Goal: Task Accomplishment & Management: Use online tool/utility

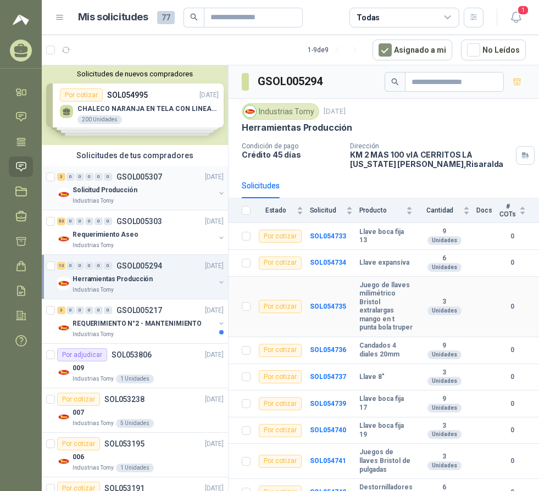
scroll to position [36, 0]
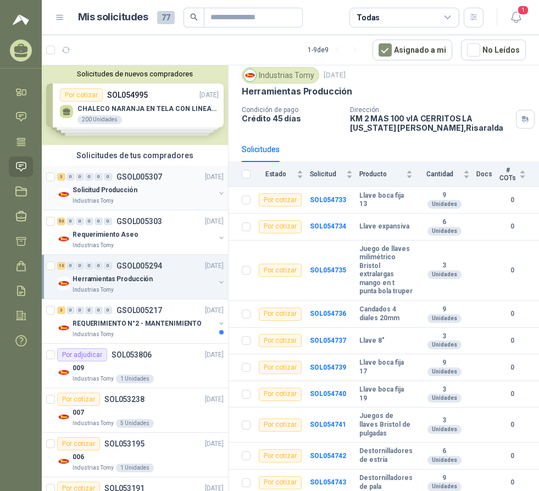
click at [111, 182] on div "3 0 0 0 0 0 GSOL005307 [DATE]" at bounding box center [141, 176] width 169 height 13
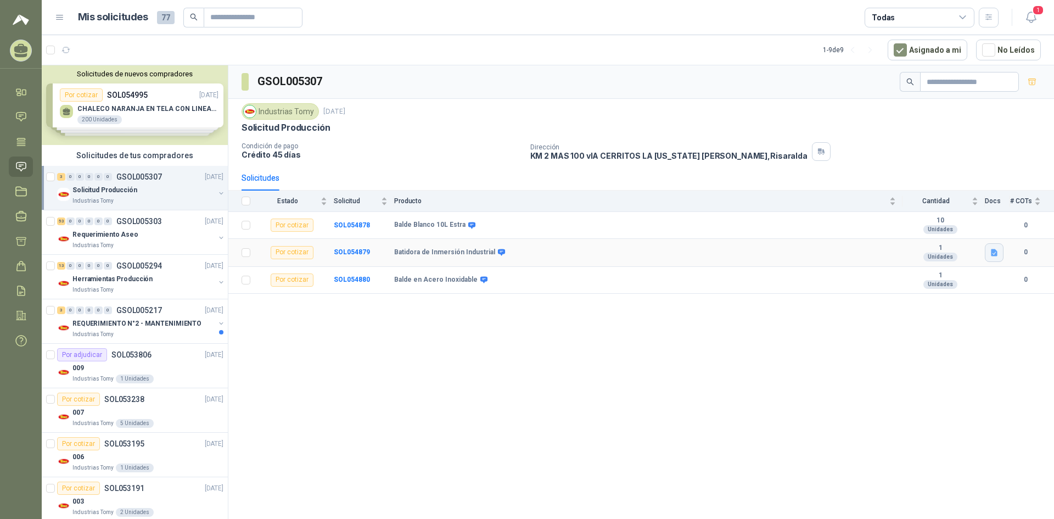
click at [538, 254] on icon "button" at bounding box center [994, 252] width 7 height 7
click at [538, 230] on button "Batidora .png" at bounding box center [968, 228] width 57 height 12
click at [538, 437] on div "GSOL005307 Industrias Tomy [DATE] Solicitud Producción Condición de pago Crédit…" at bounding box center [641, 293] width 826 height 457
click at [270, 225] on td "Por cotizar" at bounding box center [295, 225] width 77 height 27
click at [301, 218] on td "Por cotizar" at bounding box center [295, 225] width 77 height 27
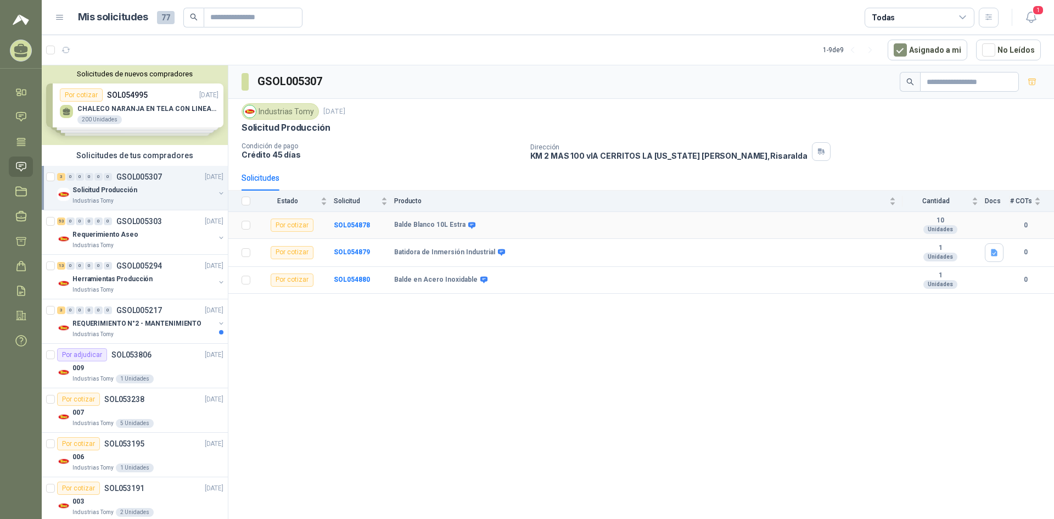
click at [299, 221] on div "Por cotizar" at bounding box center [292, 225] width 43 height 13
click at [254, 228] on td at bounding box center [242, 225] width 29 height 27
click at [350, 225] on b "SOL054878" at bounding box center [352, 225] width 36 height 8
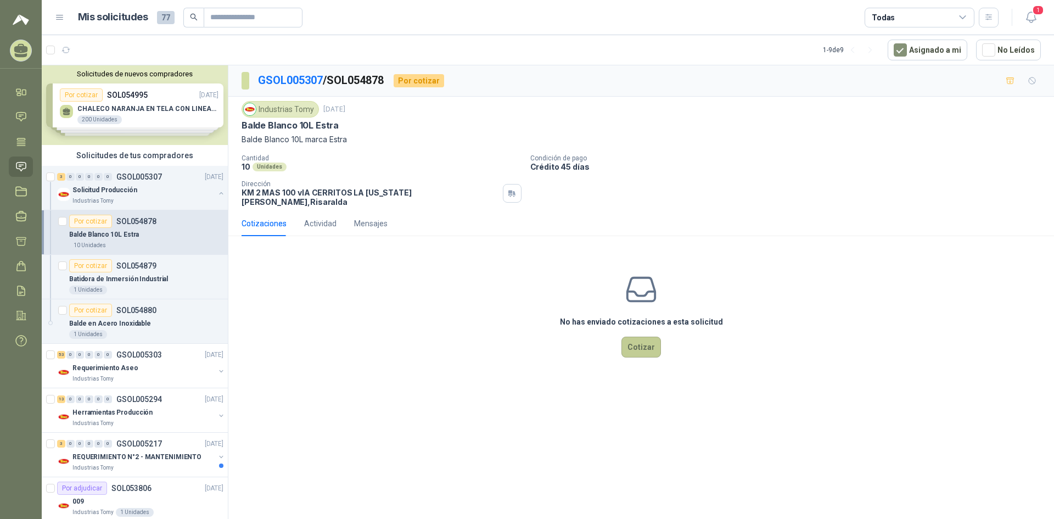
click at [538, 337] on button "Cotizar" at bounding box center [642, 347] width 40 height 21
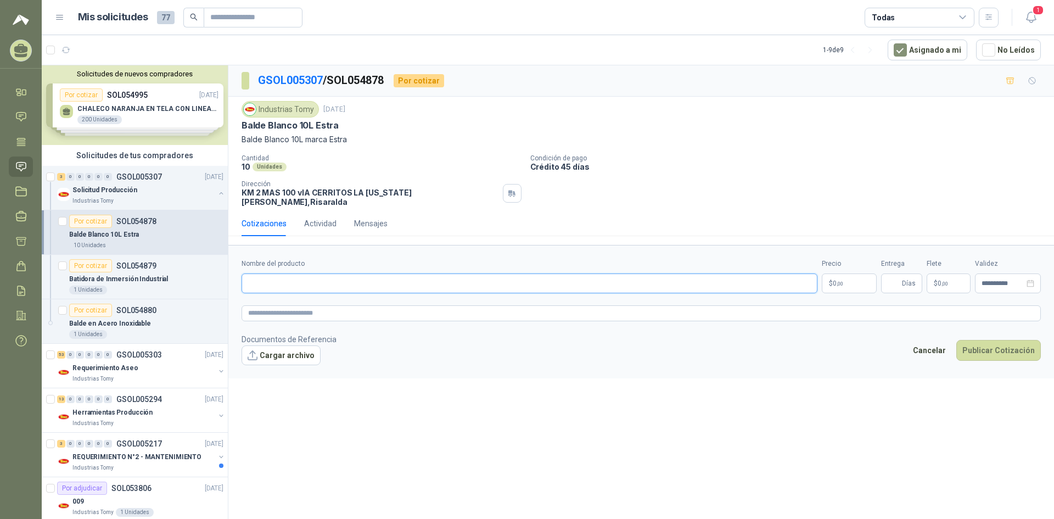
click at [293, 275] on input "Nombre del producto" at bounding box center [530, 283] width 576 height 20
type input "**********"
click at [323, 309] on textarea at bounding box center [641, 313] width 799 height 16
paste textarea "**********"
type textarea "**********"
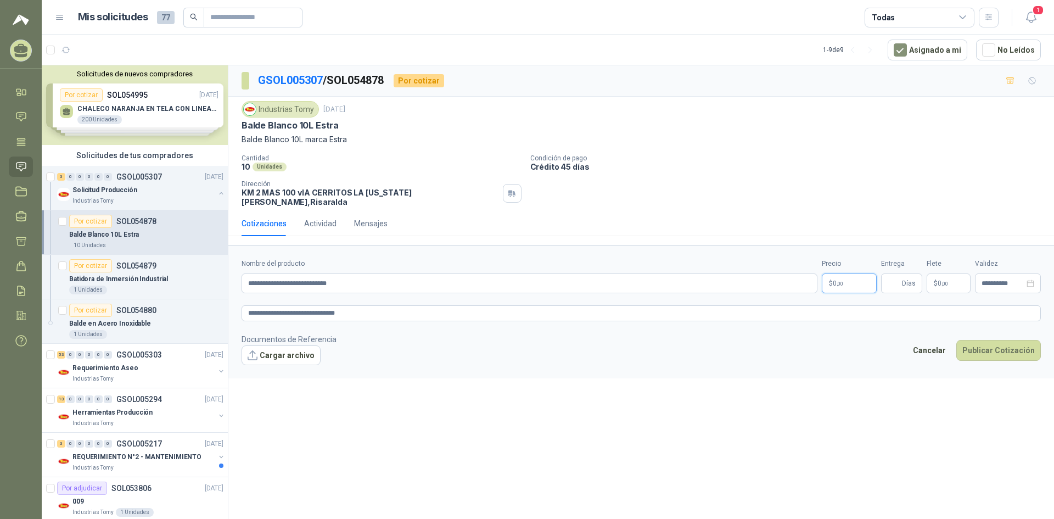
click at [538, 281] on span ",00" at bounding box center [840, 284] width 7 height 6
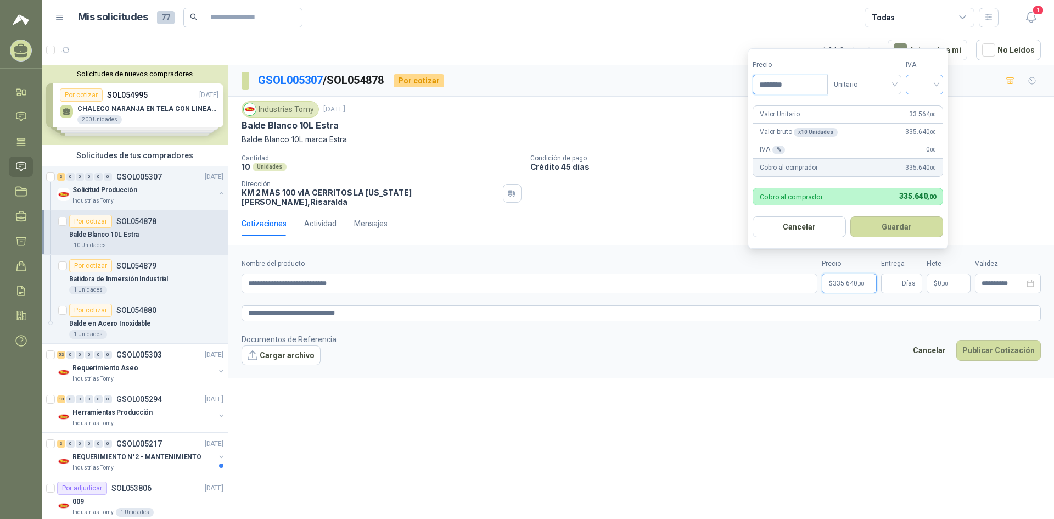
type input "********"
click at [538, 86] on input "search" at bounding box center [925, 83] width 24 height 16
click at [538, 105] on div "19%" at bounding box center [927, 107] width 20 height 12
click at [538, 83] on span "Unitario" at bounding box center [866, 84] width 61 height 16
click at [538, 123] on div "Unitario con IVA" at bounding box center [866, 125] width 57 height 12
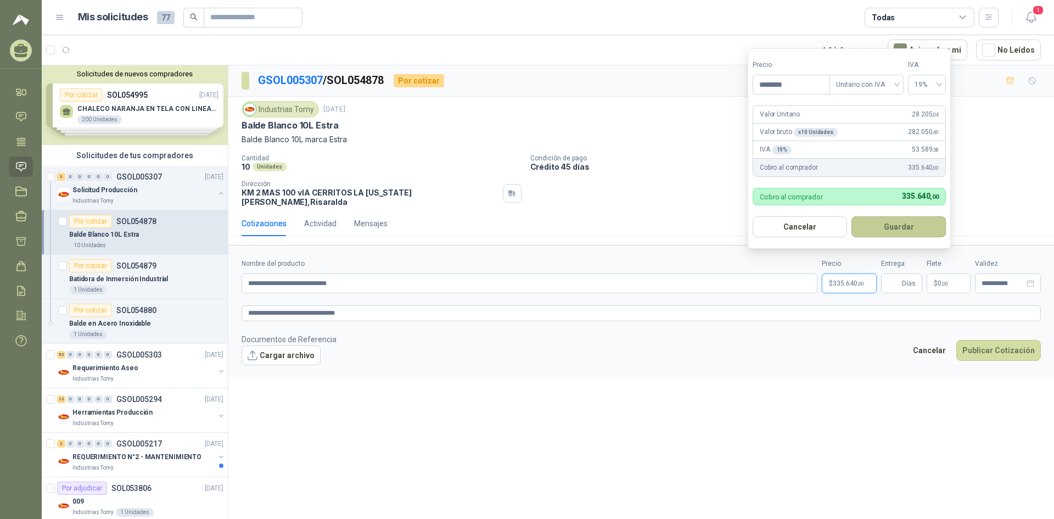
click at [538, 228] on button "Guardar" at bounding box center [899, 226] width 94 height 21
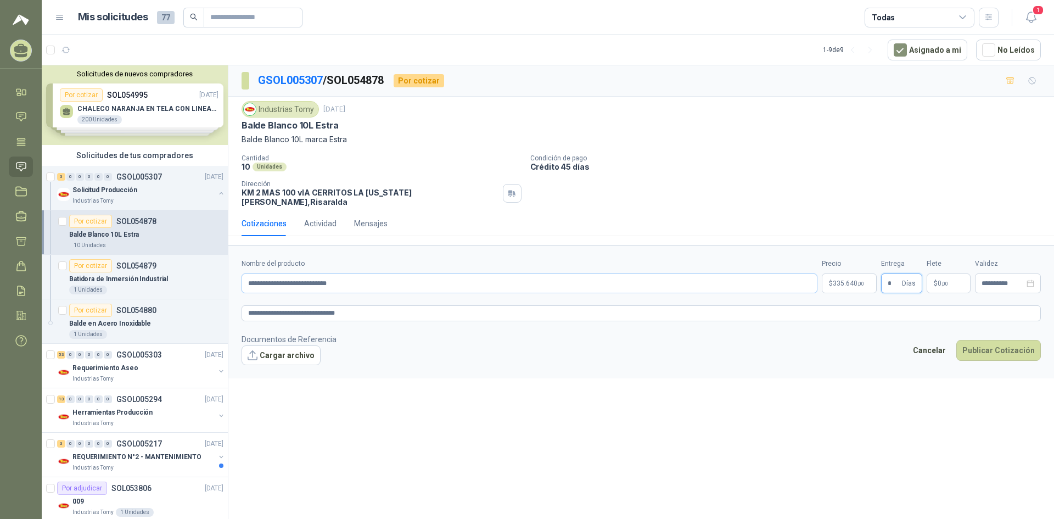
type input "*"
drag, startPoint x: 297, startPoint y: 276, endPoint x: 269, endPoint y: 276, distance: 27.5
click at [269, 276] on input "**********" at bounding box center [530, 283] width 576 height 20
click at [298, 273] on input "**********" at bounding box center [530, 283] width 576 height 20
paste input "**********"
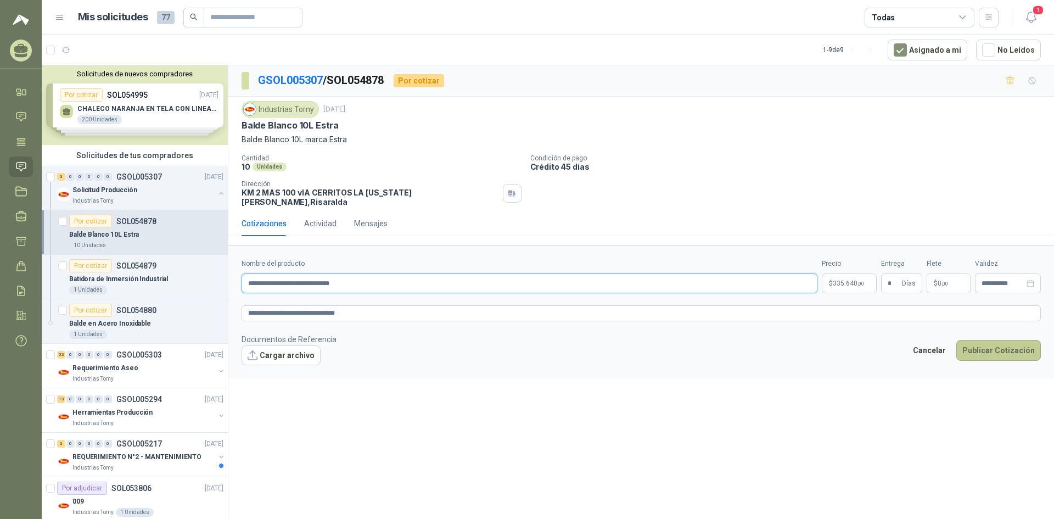
type input "**********"
click at [538, 346] on button "Publicar Cotización" at bounding box center [999, 350] width 85 height 21
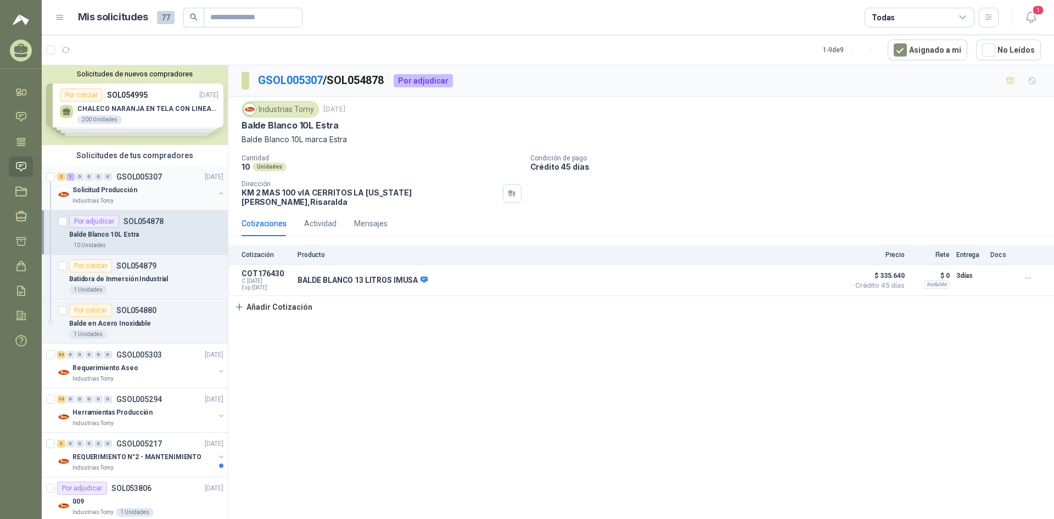
click at [107, 191] on p "Solicitud Producción" at bounding box center [104, 190] width 65 height 10
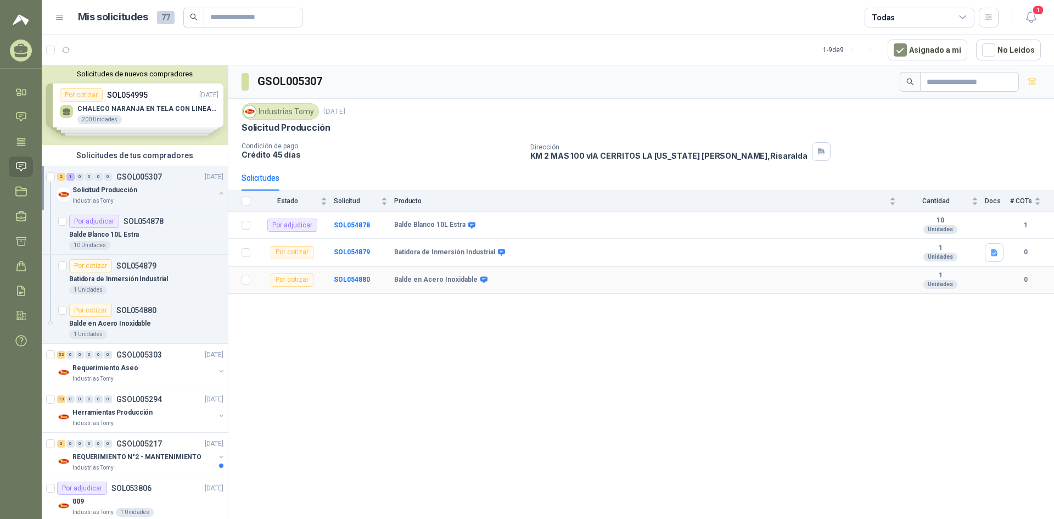
click at [293, 279] on div "Por cotizar" at bounding box center [292, 279] width 43 height 13
click at [358, 280] on b "SOL054880" at bounding box center [352, 280] width 36 height 8
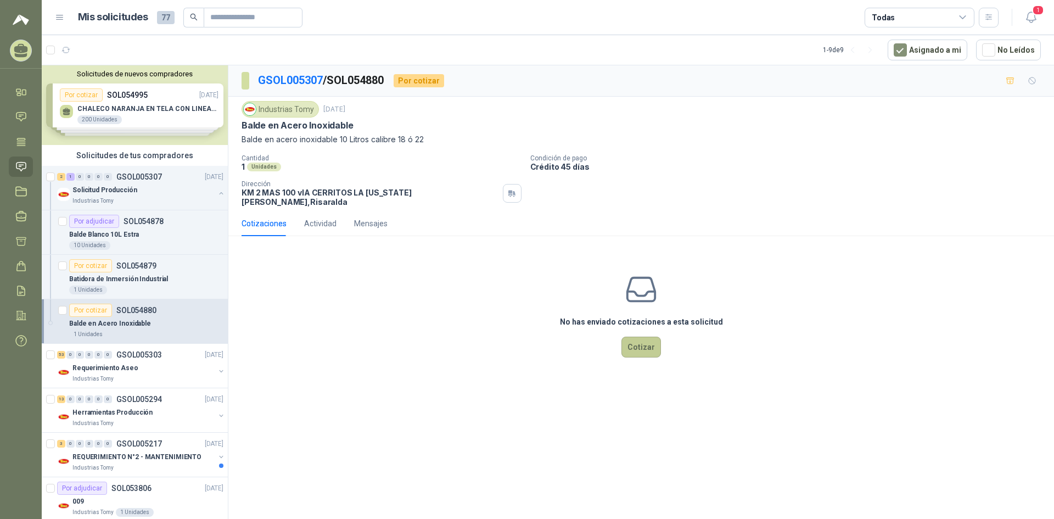
click at [538, 340] on button "Cotizar" at bounding box center [642, 347] width 40 height 21
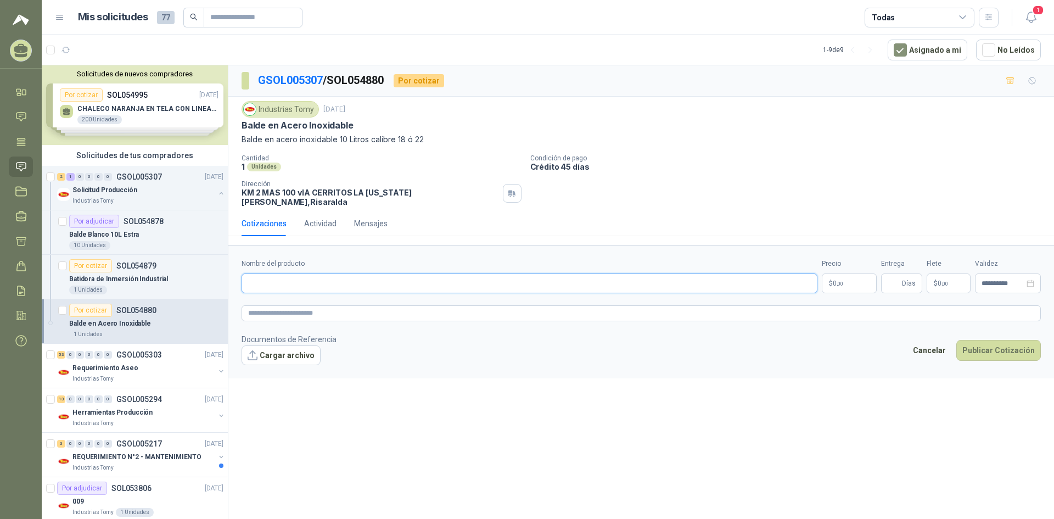
drag, startPoint x: 295, startPoint y: 277, endPoint x: 295, endPoint y: 270, distance: 7.1
click at [295, 276] on input "Nombre del producto" at bounding box center [530, 283] width 576 height 20
click at [538, 346] on button "Cancelar" at bounding box center [929, 350] width 45 height 21
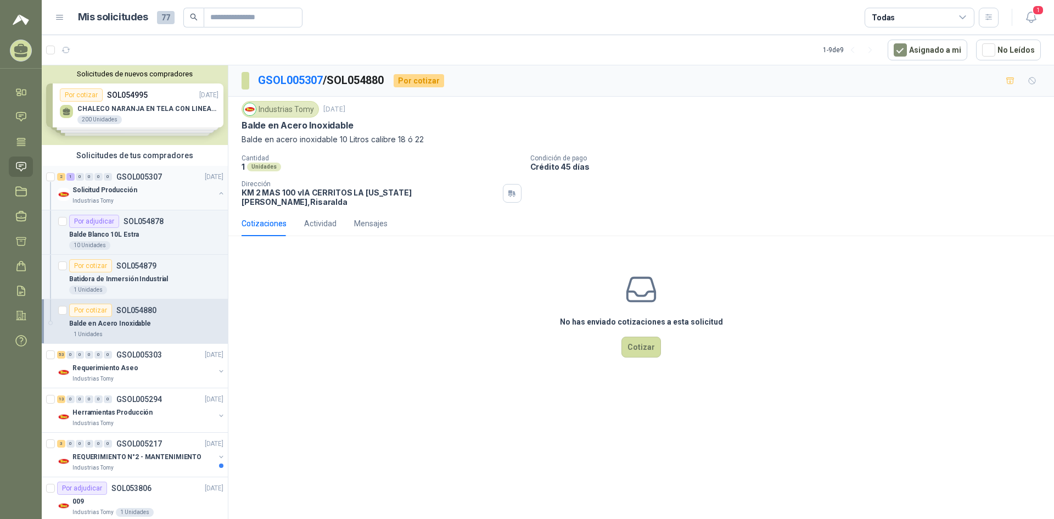
click at [150, 187] on div "Solicitud Producción" at bounding box center [143, 189] width 142 height 13
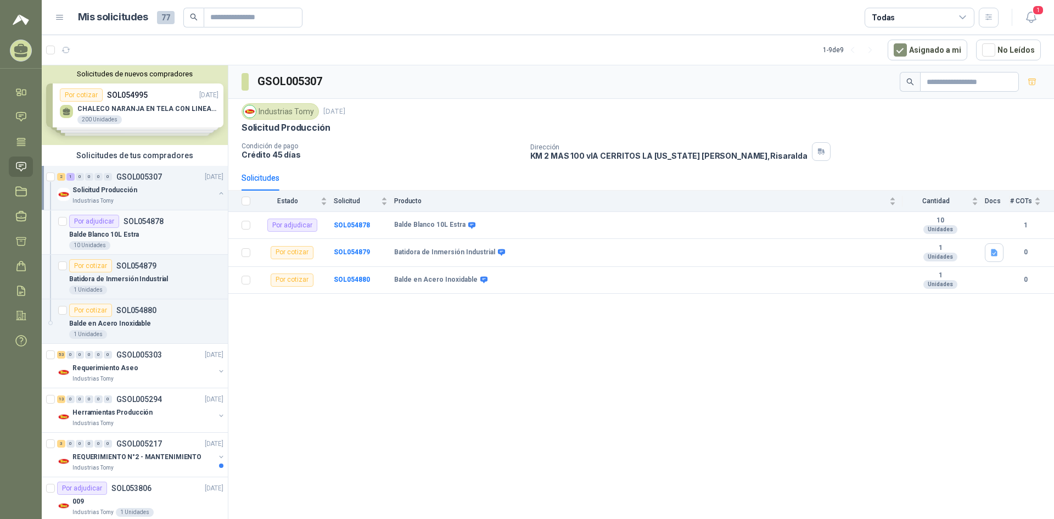
click at [160, 236] on div "Balde Blanco 10L Estra" at bounding box center [146, 234] width 154 height 13
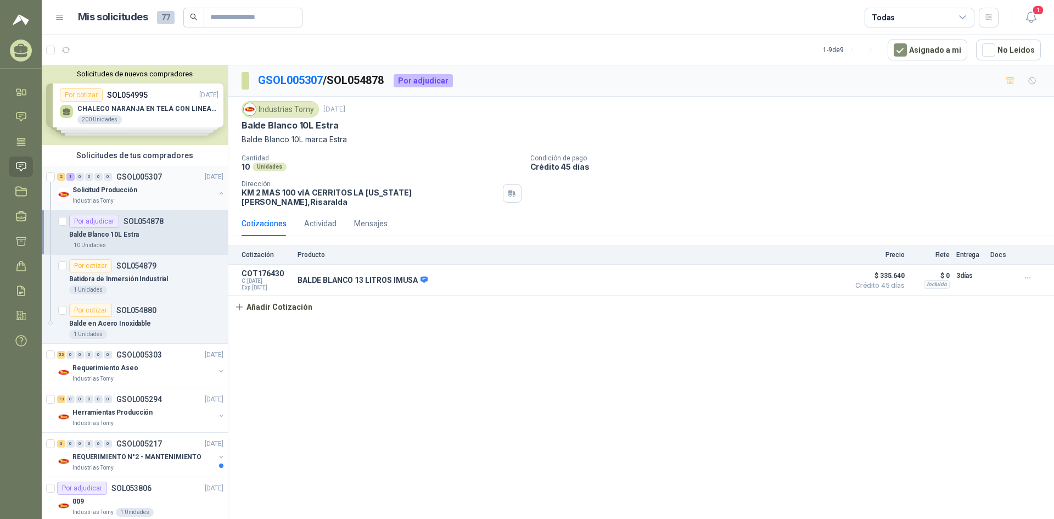
click at [217, 189] on button "button" at bounding box center [221, 193] width 9 height 9
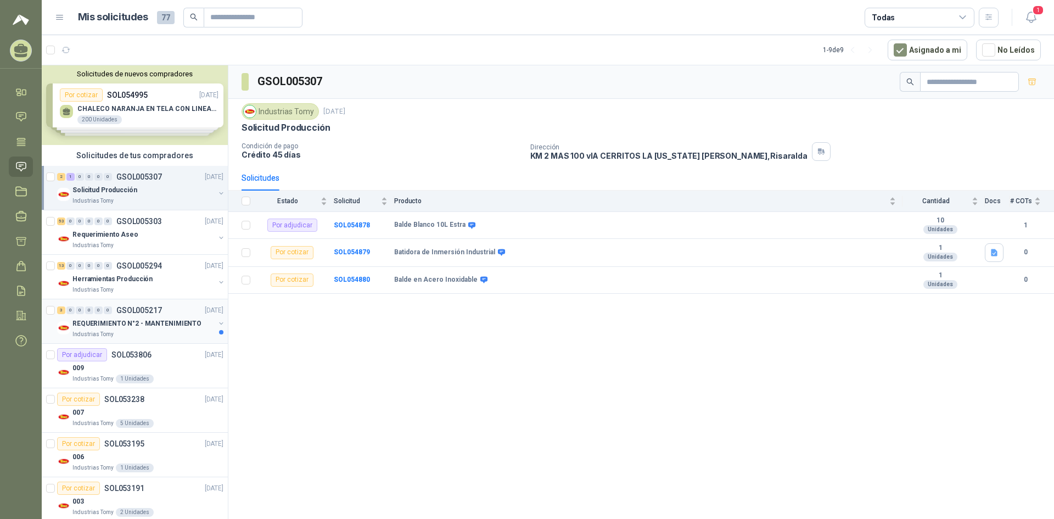
click at [167, 331] on div "Industrias Tomy" at bounding box center [143, 334] width 142 height 9
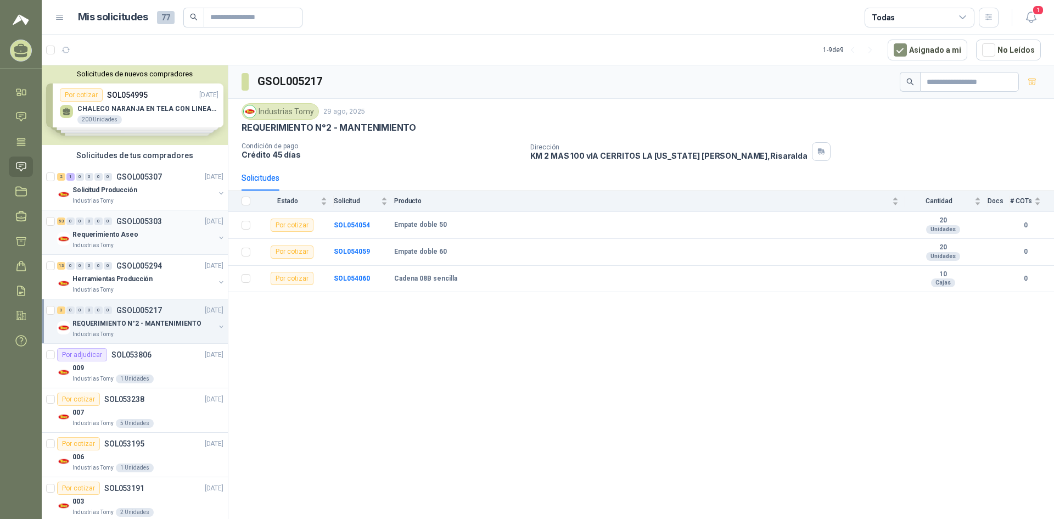
click at [126, 238] on p "Requerimiento Aseo" at bounding box center [105, 235] width 66 height 10
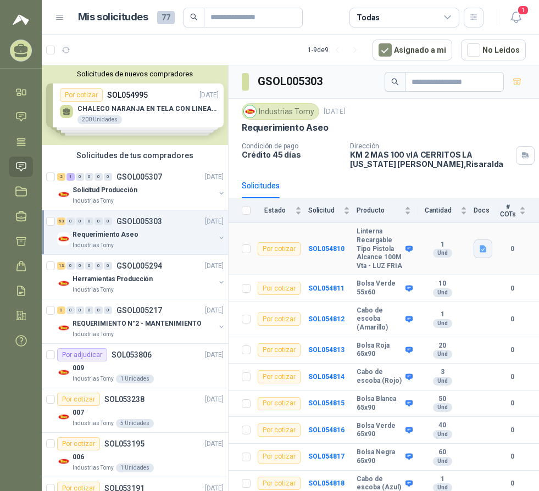
click at [478, 253] on icon "button" at bounding box center [482, 248] width 9 height 9
click at [443, 230] on button "linterna recargable.png" at bounding box center [432, 229] width 87 height 12
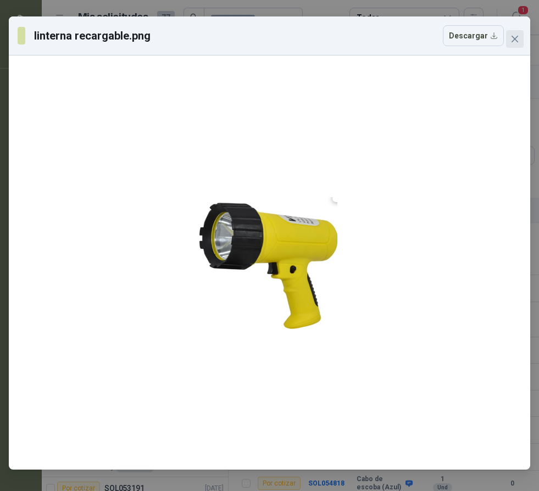
click at [515, 38] on icon "close" at bounding box center [514, 39] width 7 height 7
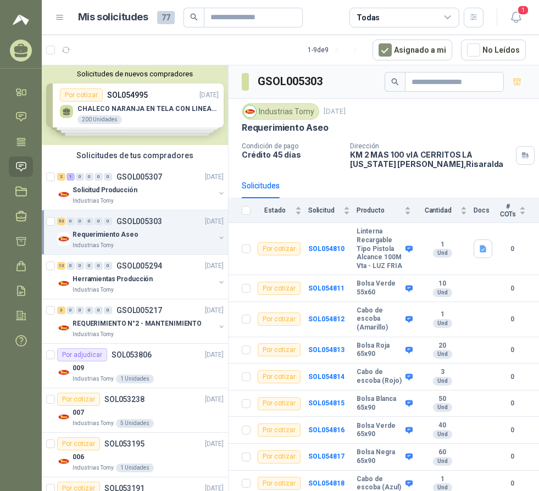
click at [59, 16] on icon at bounding box center [60, 18] width 10 height 10
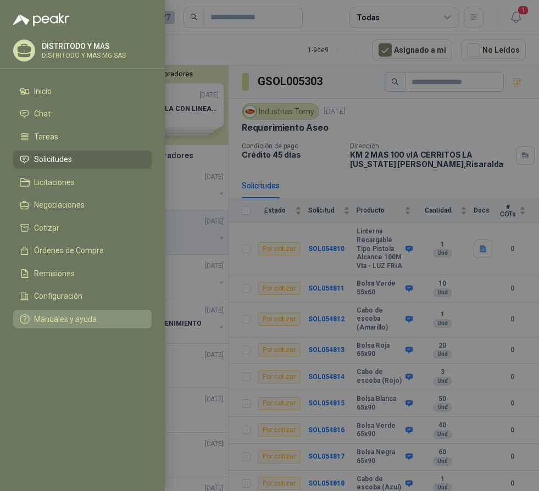
click at [81, 318] on span "Manuales y ayuda" at bounding box center [65, 319] width 63 height 9
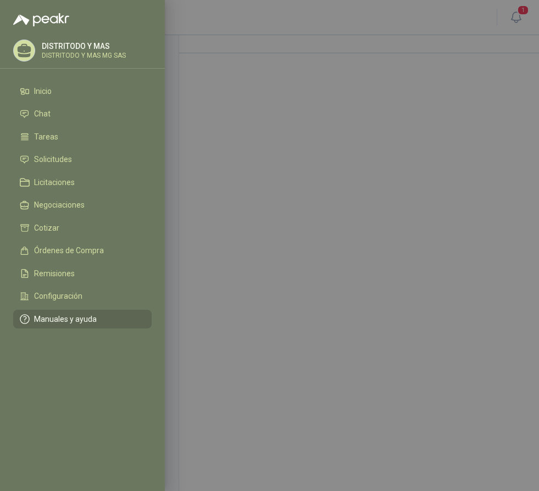
click at [58, 320] on span "Manuales y ayuda" at bounding box center [65, 319] width 63 height 9
click at [307, 225] on div at bounding box center [269, 245] width 539 height 491
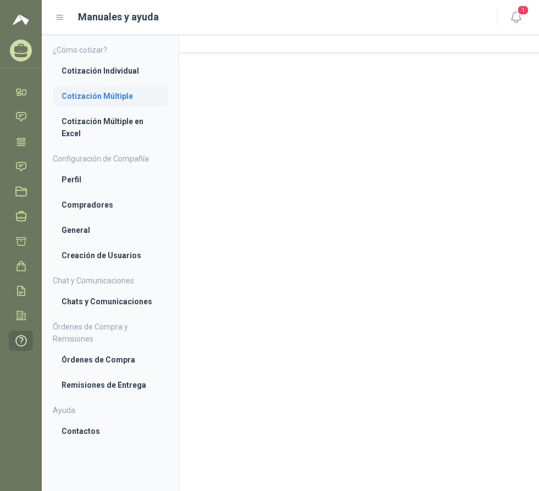
click at [107, 97] on li "Cotización Múltiple" at bounding box center [109, 96] width 97 height 12
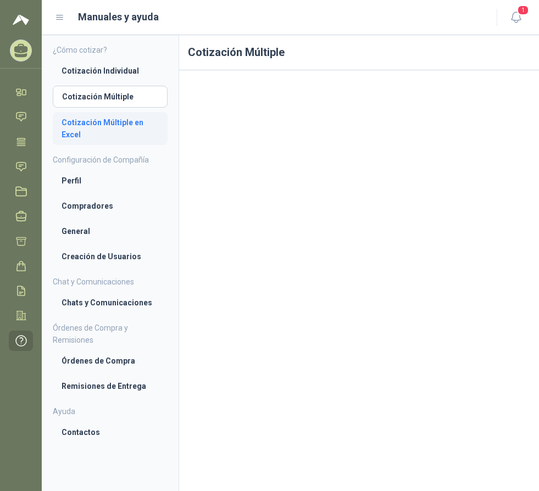
click at [103, 122] on li "Cotización Múltiple en Excel" at bounding box center [109, 128] width 97 height 24
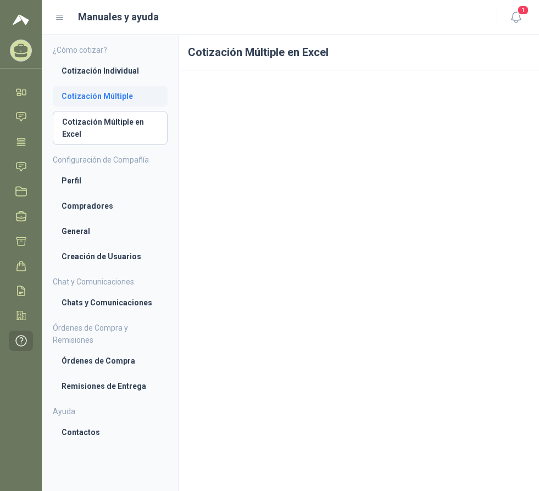
click at [102, 96] on li "Cotización Múltiple" at bounding box center [109, 96] width 97 height 12
click at [24, 140] on icon at bounding box center [21, 141] width 8 height 7
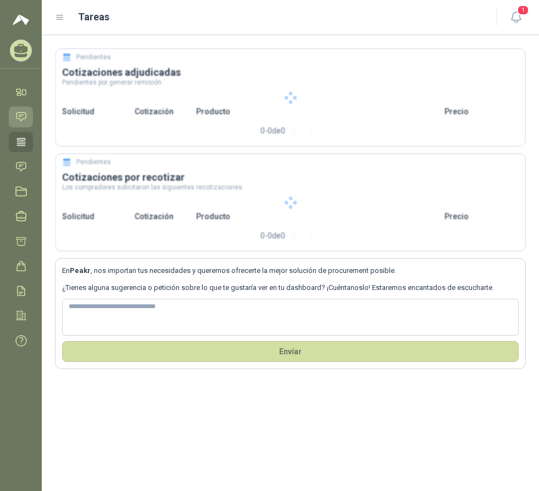
click at [24, 109] on link "Chat" at bounding box center [21, 117] width 24 height 20
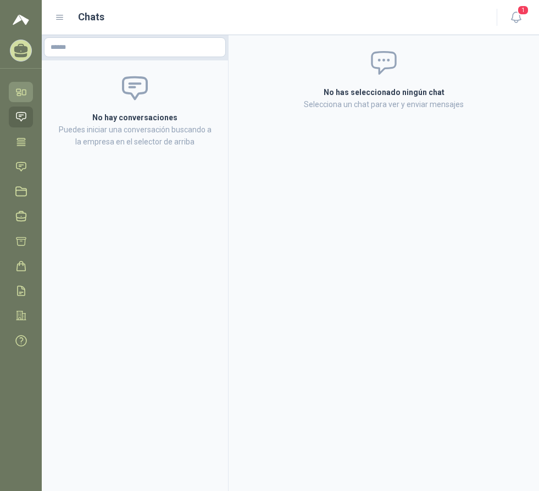
click at [27, 91] on link "Inicio" at bounding box center [21, 92] width 24 height 20
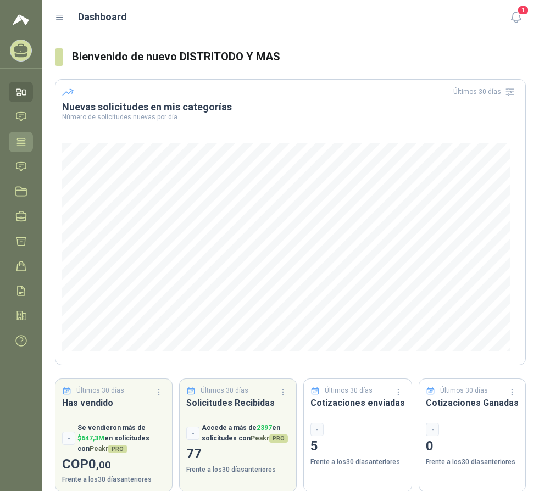
click at [21, 138] on icon at bounding box center [21, 141] width 8 height 7
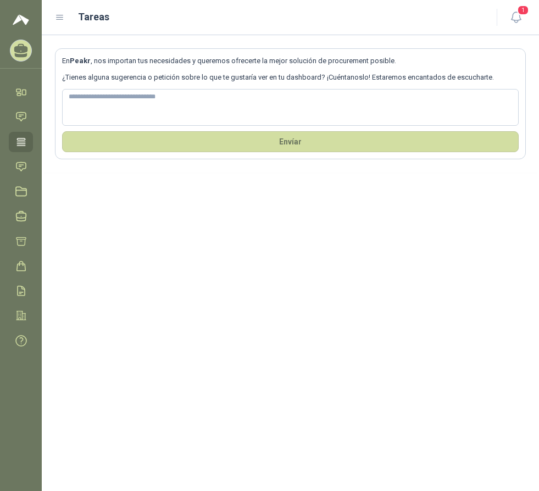
drag, startPoint x: 55, startPoint y: 19, endPoint x: 61, endPoint y: 33, distance: 15.5
click at [55, 19] on icon at bounding box center [60, 18] width 10 height 10
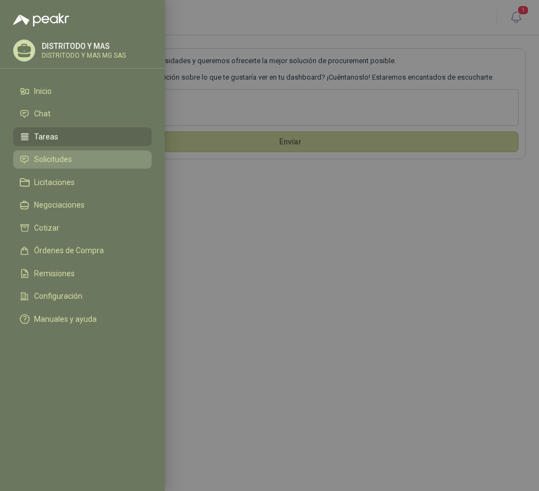
click at [64, 155] on span "Solicitudes" at bounding box center [53, 159] width 38 height 9
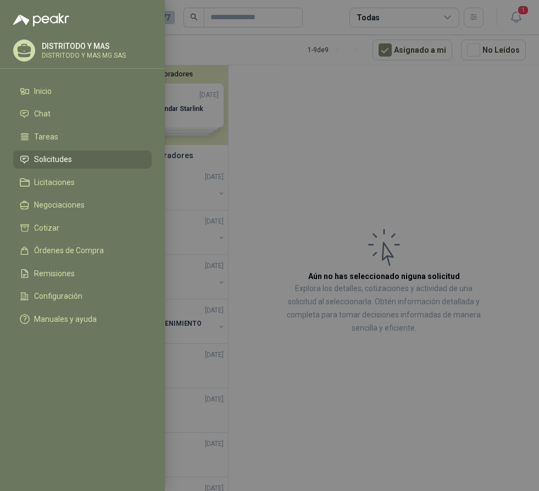
click at [97, 156] on li "Solicitudes" at bounding box center [82, 160] width 125 height 10
click at [293, 152] on div at bounding box center [269, 245] width 539 height 491
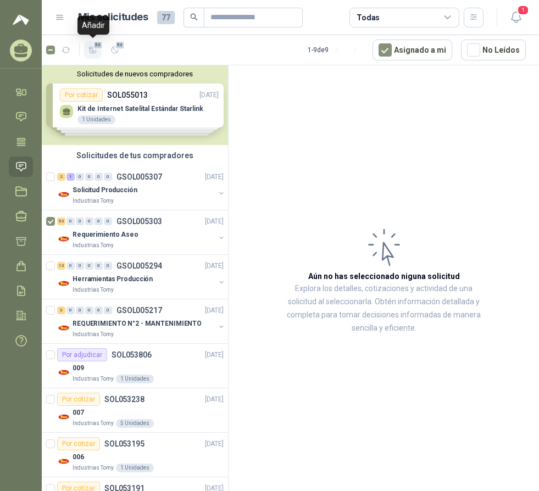
click at [94, 48] on span "53" at bounding box center [98, 45] width 10 height 9
click at [24, 242] on div "53" at bounding box center [31, 238] width 15 height 9
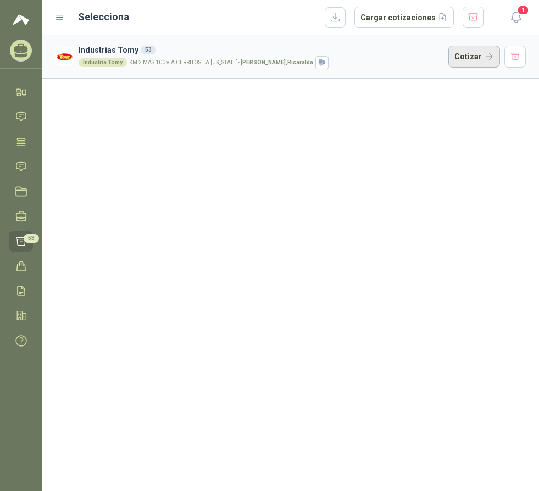
click at [479, 58] on button "Cotizar" at bounding box center [474, 57] width 52 height 22
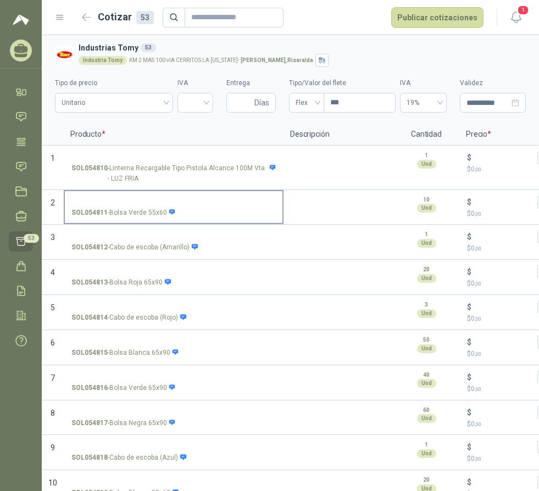
click at [121, 205] on input "SOL054811 - Bolsa Verde 55x60" at bounding box center [173, 202] width 204 height 8
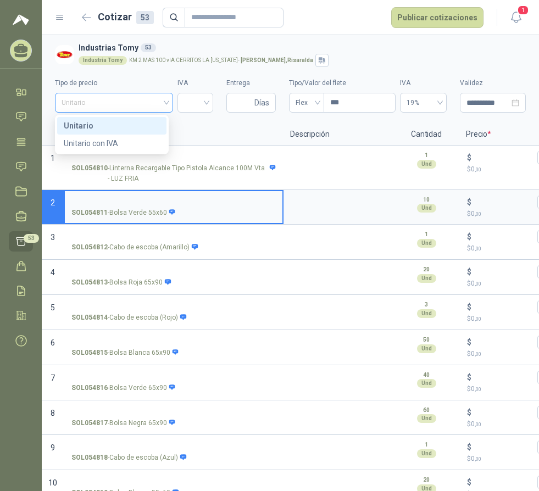
click at [164, 103] on div "Unitario" at bounding box center [114, 103] width 118 height 20
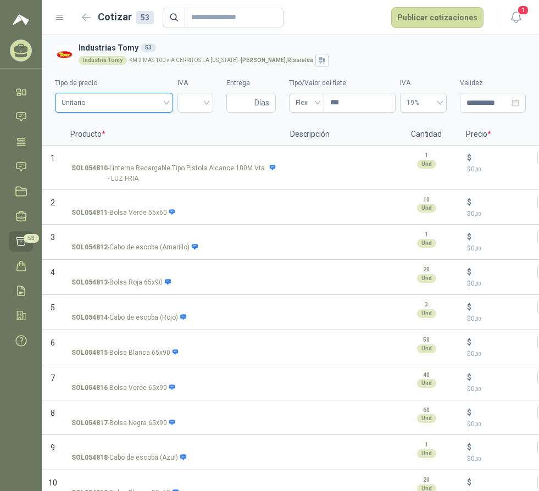
click at [164, 103] on div "Unitario" at bounding box center [114, 103] width 118 height 20
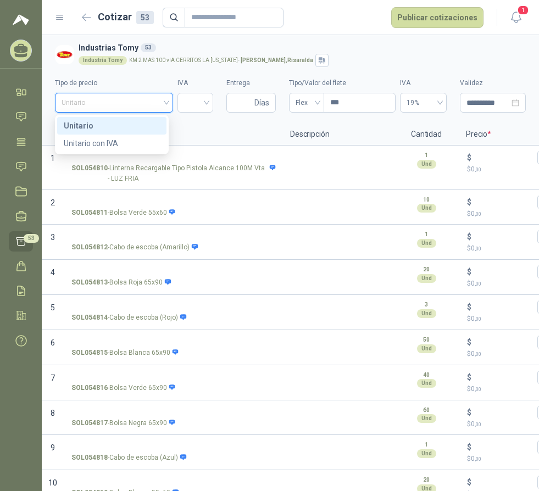
click at [164, 103] on div "Unitario" at bounding box center [114, 103] width 118 height 20
click at [156, 138] on div "Unitario con IVA" at bounding box center [112, 143] width 96 height 12
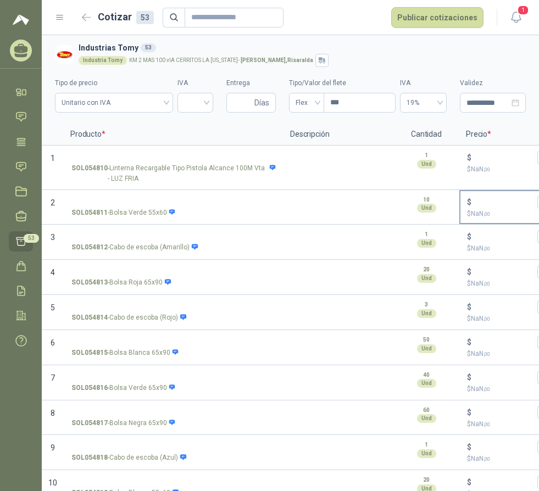
click at [467, 210] on p "$ NaN ,00" at bounding box center [508, 214] width 83 height 10
click at [473, 206] on input "$ $ NaN ,00" at bounding box center [503, 202] width 61 height 8
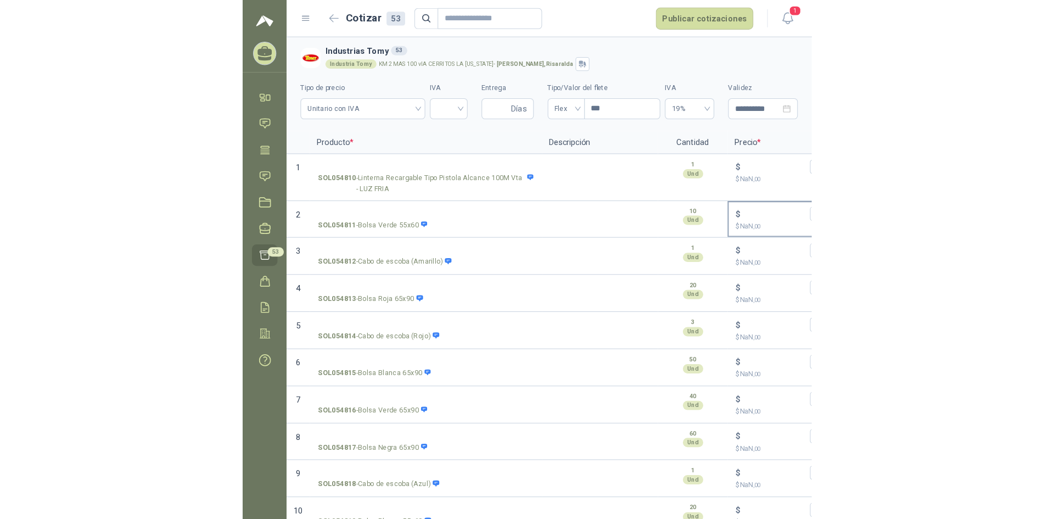
scroll to position [0, 5]
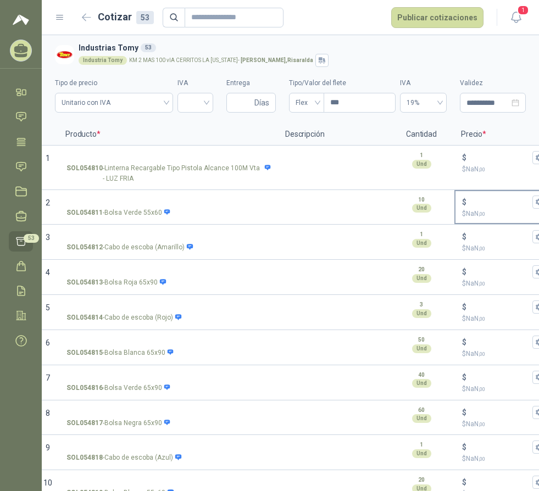
click at [487, 210] on p "$ NaN ,00" at bounding box center [503, 214] width 83 height 10
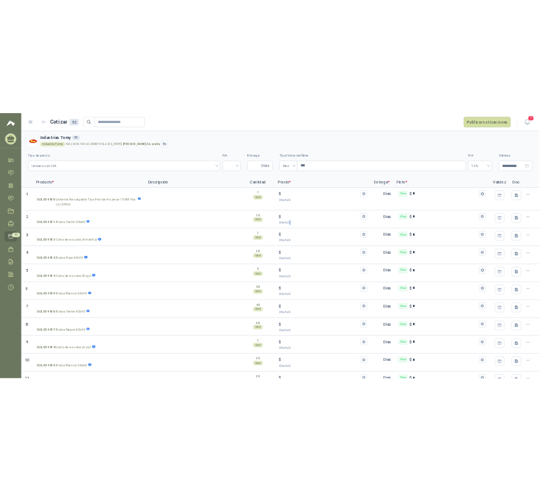
scroll to position [0, 0]
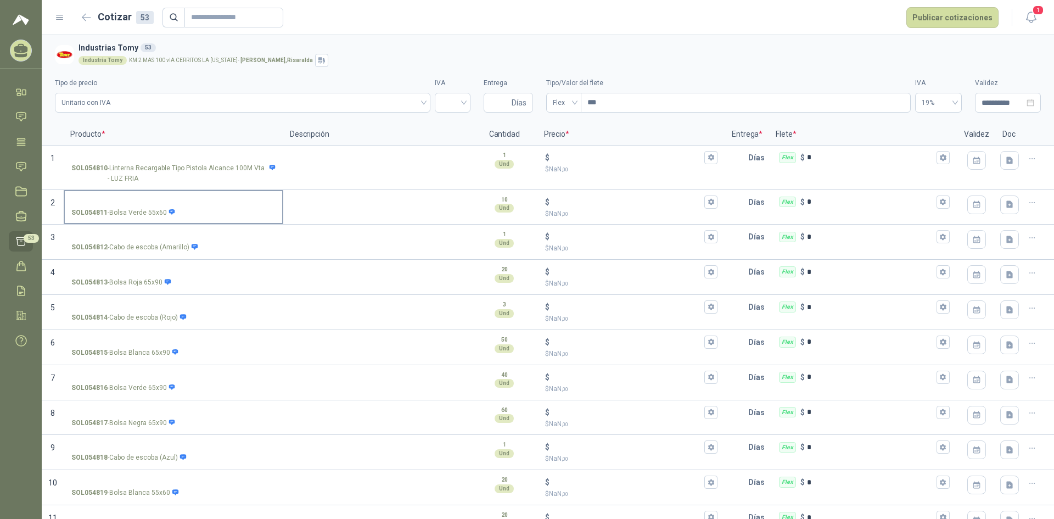
click at [152, 213] on p "SOL054811 - Bolsa Verde 55x60" at bounding box center [123, 213] width 104 height 10
click at [152, 206] on input "SOL054811 - Bolsa Verde 55x60" at bounding box center [173, 202] width 204 height 8
type input "*"
click at [461, 102] on div at bounding box center [453, 103] width 36 height 20
click at [448, 127] on div "19%" at bounding box center [448, 126] width 18 height 12
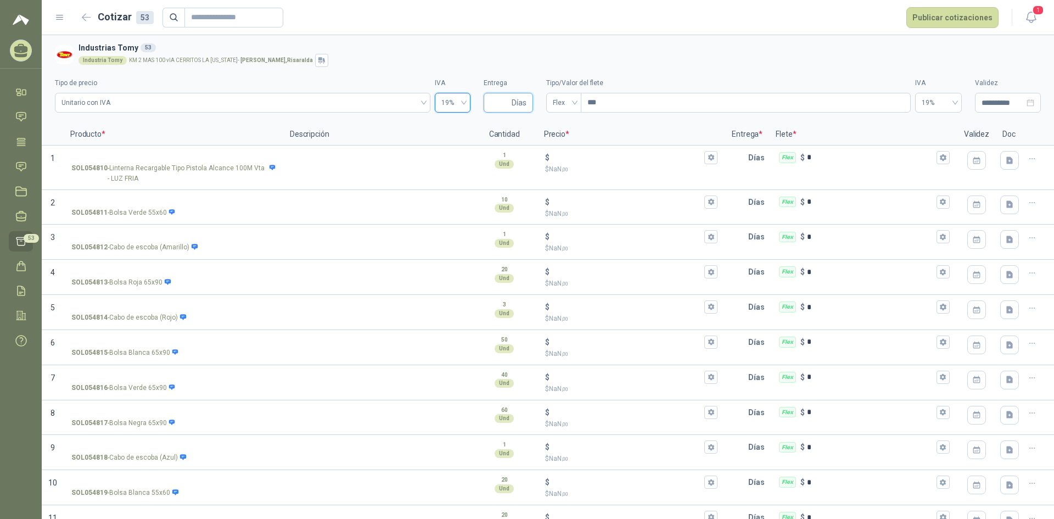
click at [490, 105] on input "Entrega" at bounding box center [499, 102] width 19 height 19
type input "*"
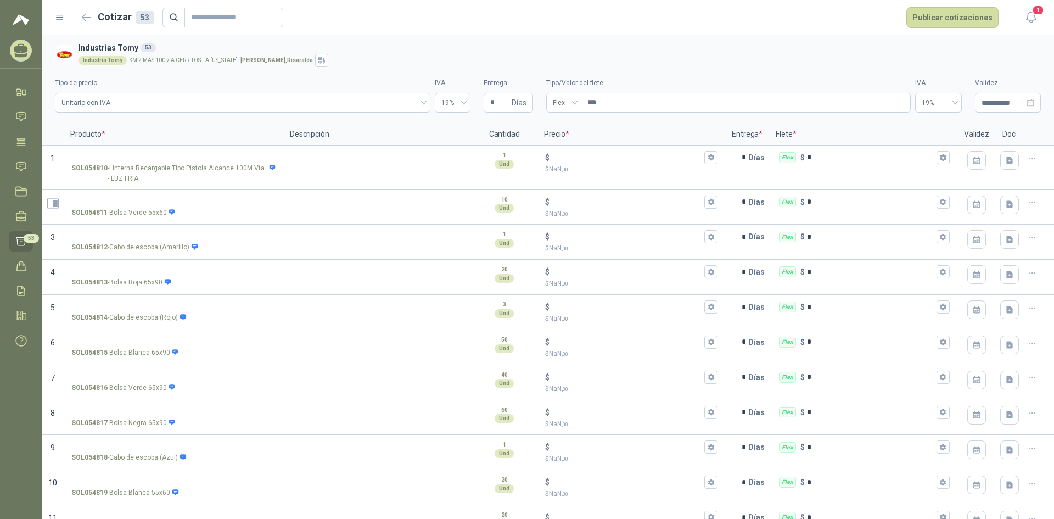
click at [52, 205] on icon "Abrir detalle" at bounding box center [53, 204] width 14 height 14
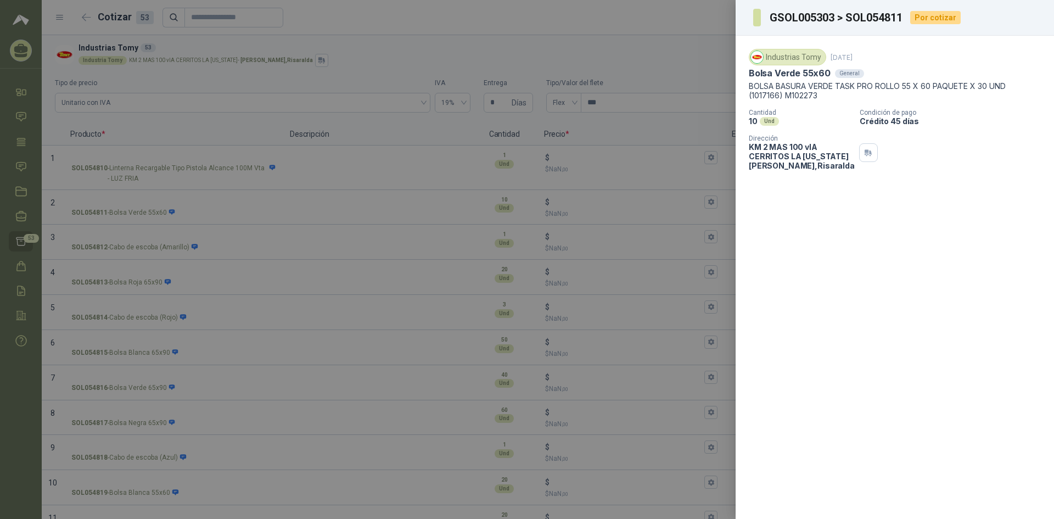
click at [57, 204] on div at bounding box center [527, 259] width 1054 height 519
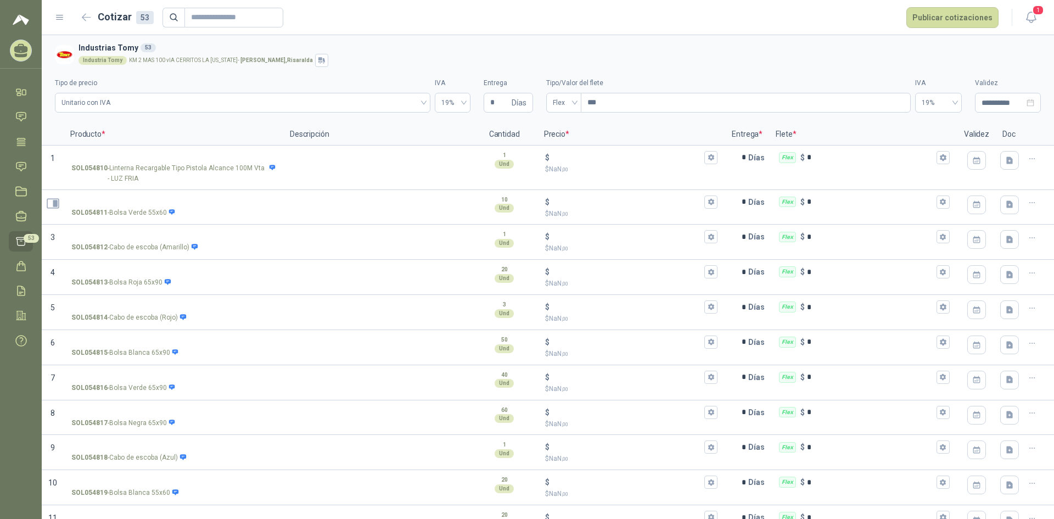
click at [50, 203] on icon "Abrir detalle" at bounding box center [53, 204] width 14 height 14
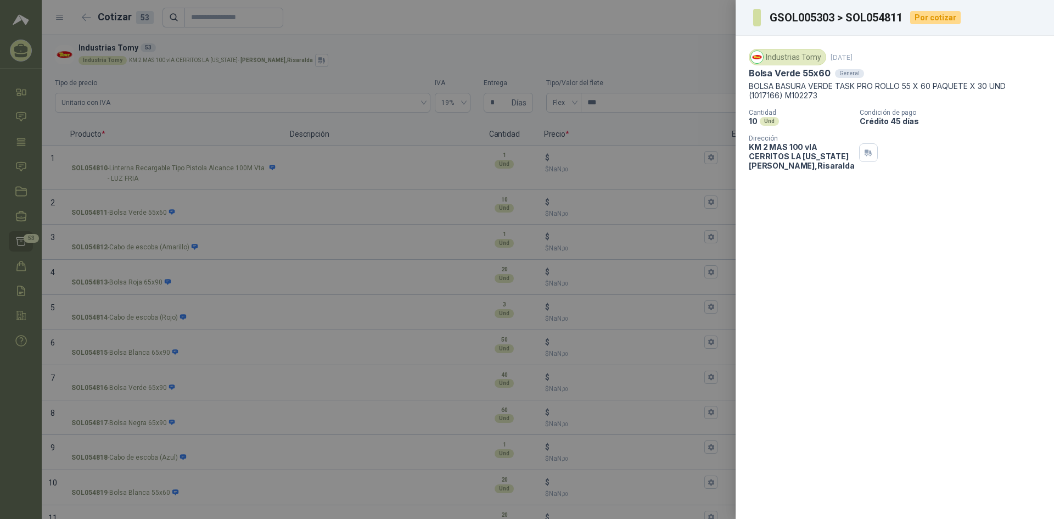
click at [100, 208] on div at bounding box center [527, 259] width 1054 height 519
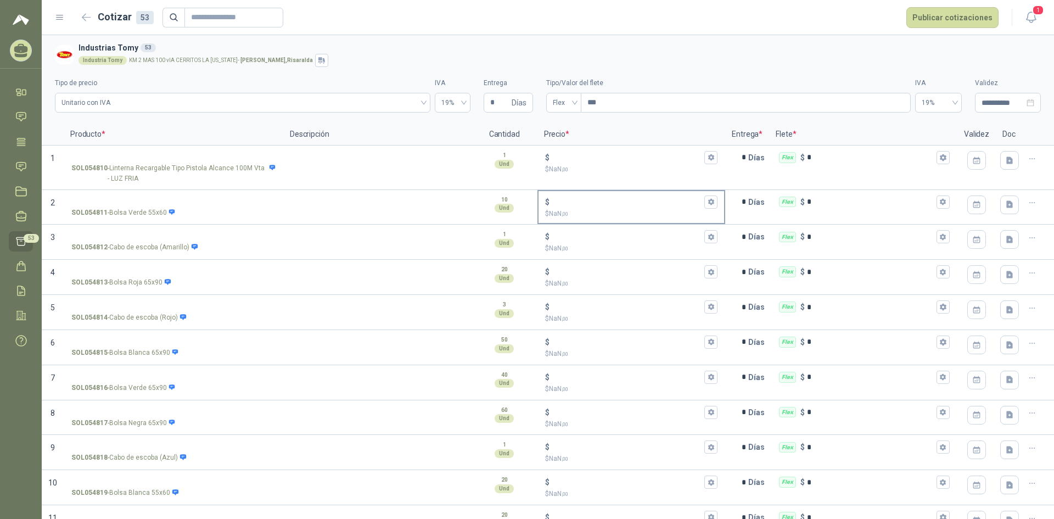
click at [538, 213] on span "NaN ,00" at bounding box center [558, 214] width 19 height 8
click at [538, 206] on input "$ $ NaN ,00" at bounding box center [627, 202] width 151 height 8
click at [538, 202] on icon "button" at bounding box center [711, 201] width 7 height 7
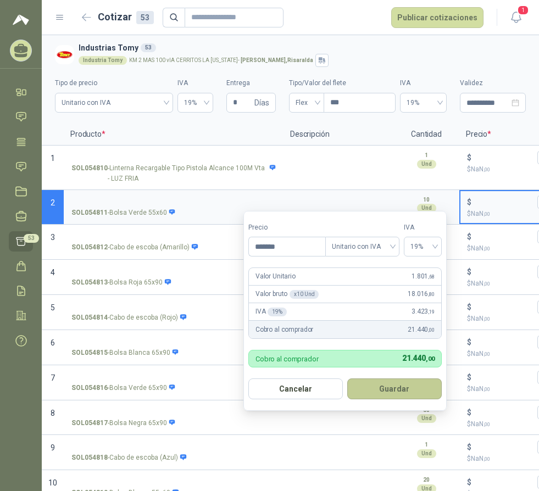
type input "*******"
click at [378, 388] on button "Guardar" at bounding box center [394, 388] width 94 height 21
type input "*****"
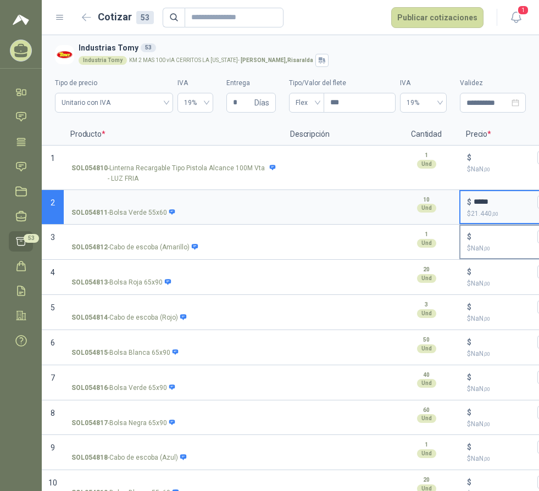
click at [480, 244] on span "NaN ,00" at bounding box center [480, 248] width 19 height 8
click at [480, 241] on input "$ $ NaN ,00" at bounding box center [503, 237] width 61 height 8
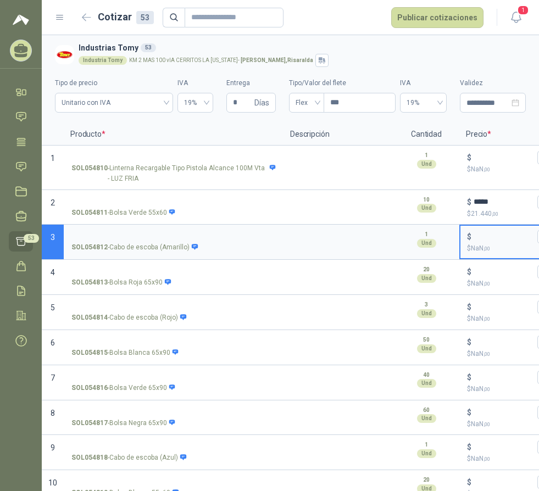
scroll to position [0, 5]
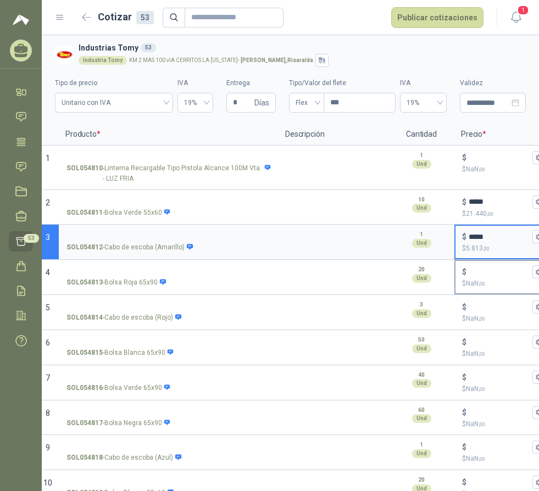
type input "*****"
click at [481, 273] on input "$ $ NaN ,00" at bounding box center [498, 272] width 61 height 8
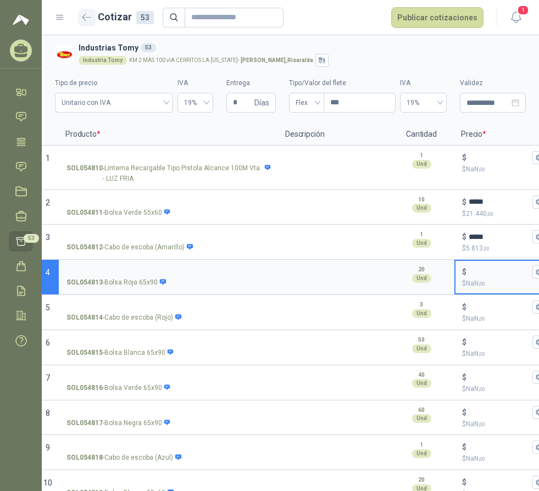
click at [86, 19] on icon "button" at bounding box center [86, 17] width 9 height 8
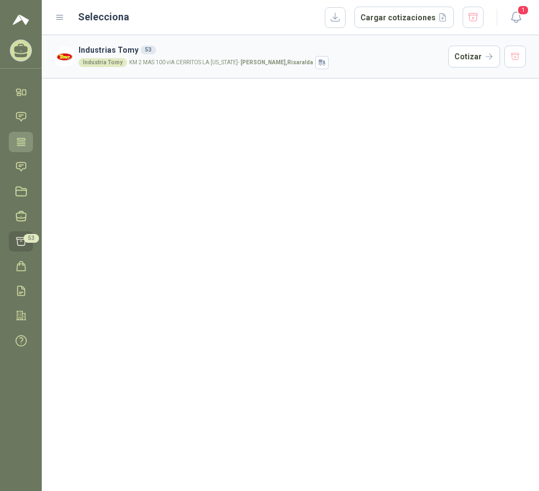
click at [24, 138] on icon at bounding box center [21, 141] width 8 height 7
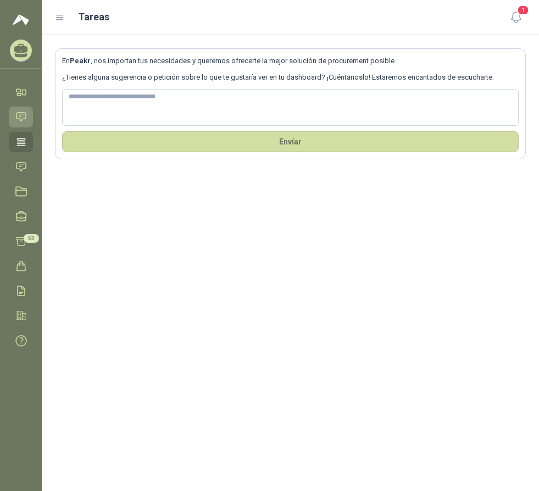
click at [22, 112] on icon at bounding box center [21, 117] width 12 height 12
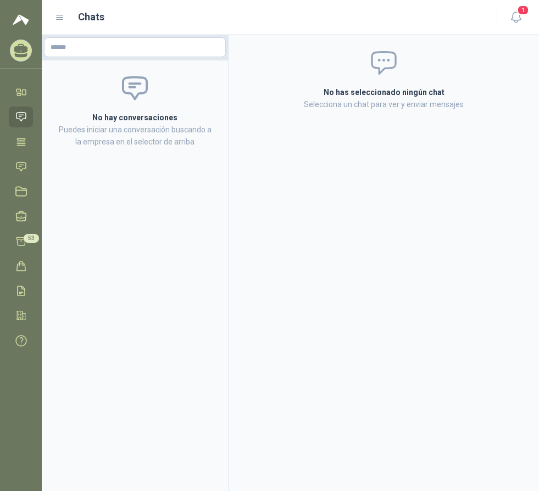
click at [59, 12] on div "Chats" at bounding box center [269, 16] width 428 height 15
click at [58, 18] on icon at bounding box center [60, 17] width 7 height 4
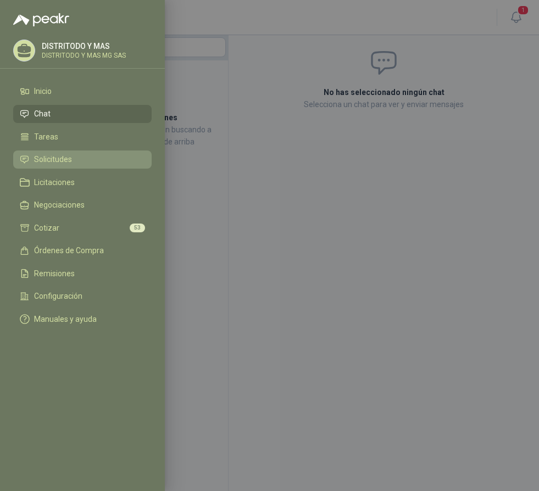
click at [87, 155] on li "Solicitudes" at bounding box center [82, 160] width 125 height 10
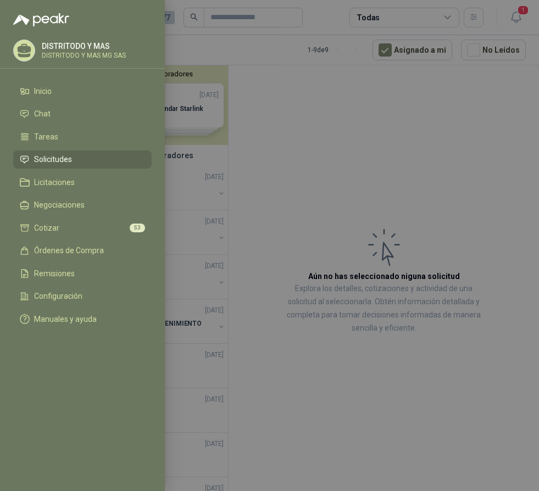
click at [283, 120] on div at bounding box center [269, 245] width 539 height 491
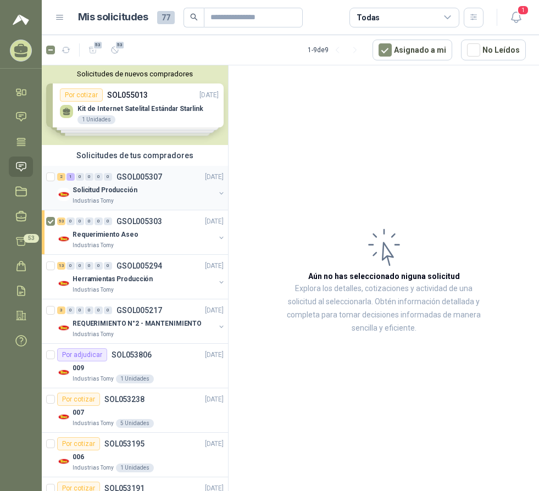
click at [116, 197] on div "Industrias Tomy" at bounding box center [143, 201] width 142 height 9
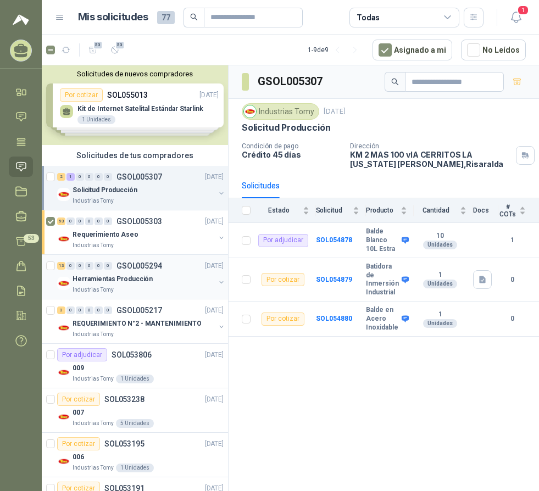
click at [104, 283] on p "Herramientas Producción" at bounding box center [112, 279] width 80 height 10
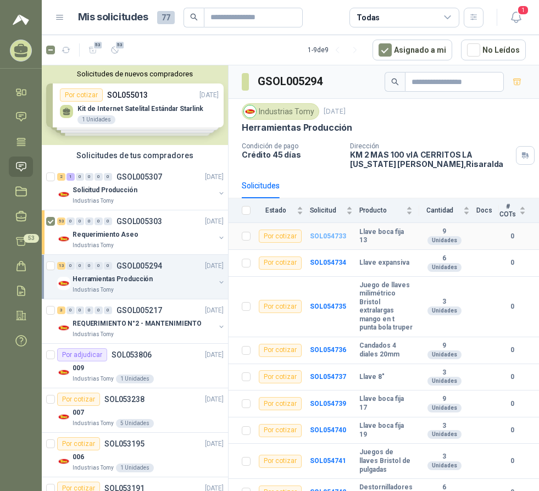
click at [329, 238] on b "SOL054733" at bounding box center [328, 236] width 36 height 8
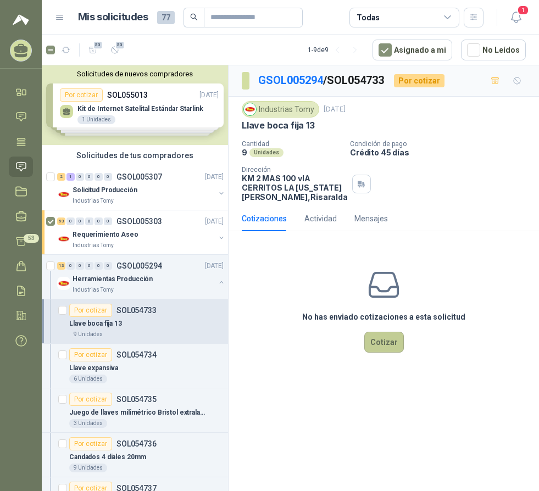
click at [386, 353] on button "Cotizar" at bounding box center [384, 342] width 40 height 21
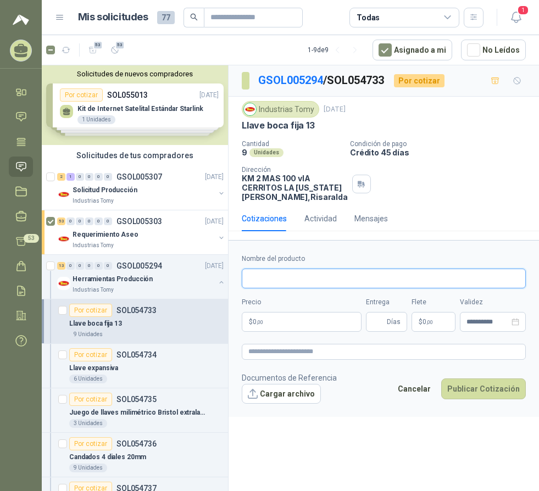
click at [289, 282] on input "Nombre del producto" at bounding box center [384, 279] width 284 height 20
type input "**********"
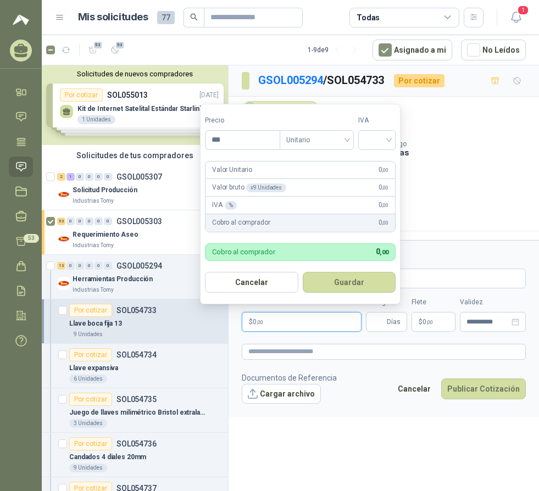
click at [271, 325] on p "$ 0 ,00" at bounding box center [302, 322] width 120 height 20
click at [326, 136] on span "Unitario" at bounding box center [316, 140] width 61 height 16
type input "********"
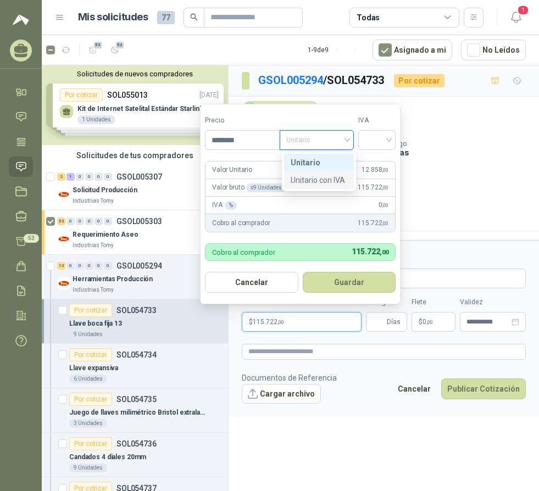
click at [328, 174] on div "Unitario con IVA" at bounding box center [318, 180] width 57 height 12
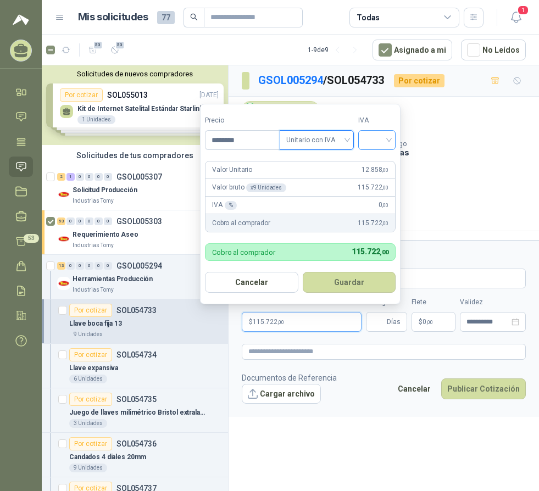
click at [395, 138] on div at bounding box center [376, 140] width 37 height 20
click at [381, 161] on div "19%" at bounding box center [379, 162] width 20 height 12
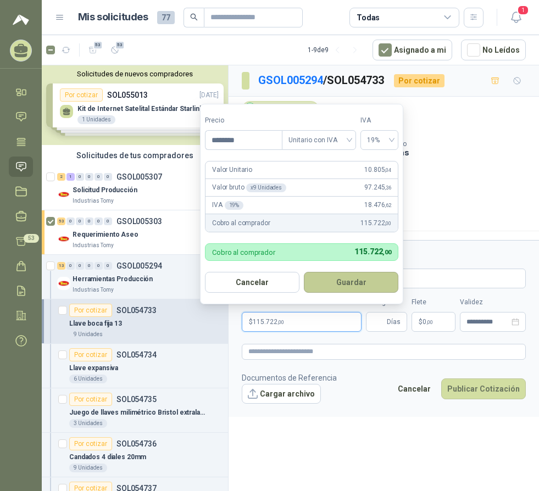
click at [344, 284] on button "Guardar" at bounding box center [351, 282] width 94 height 21
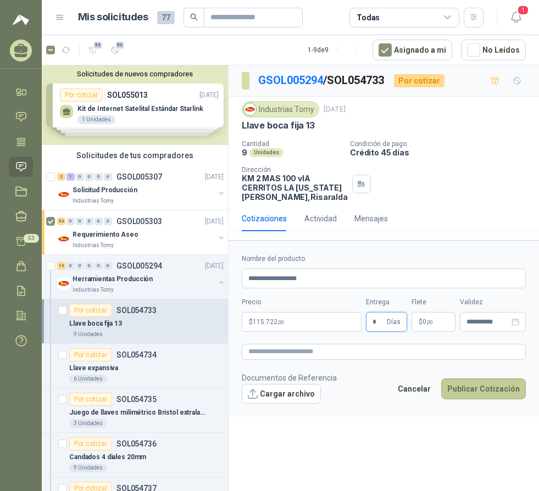
type input "*"
click at [487, 398] on button "Publicar Cotización" at bounding box center [483, 388] width 85 height 21
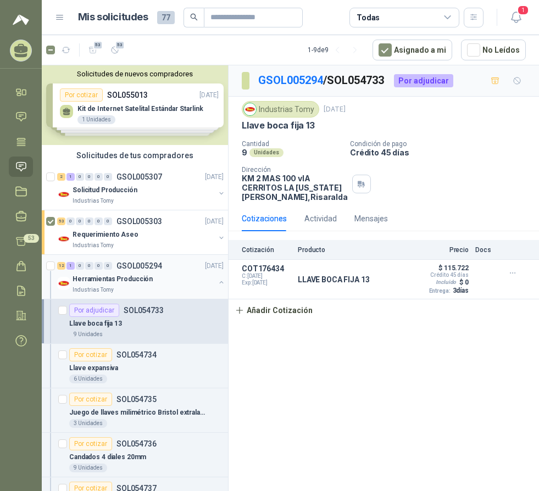
drag, startPoint x: 108, startPoint y: 278, endPoint x: 126, endPoint y: 272, distance: 19.1
click at [108, 278] on p "Herramientas Producción" at bounding box center [112, 279] width 80 height 10
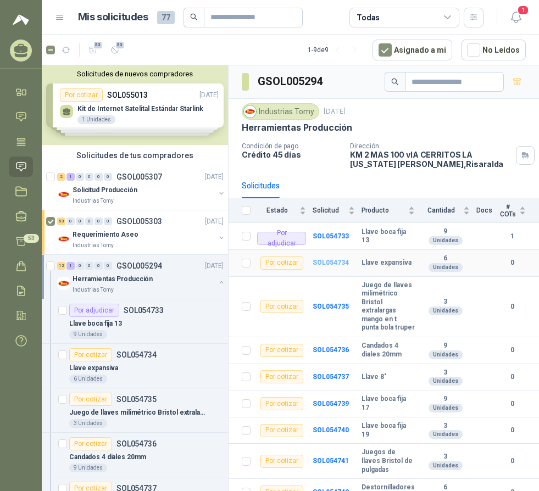
click at [325, 261] on b "SOL054734" at bounding box center [330, 263] width 36 height 8
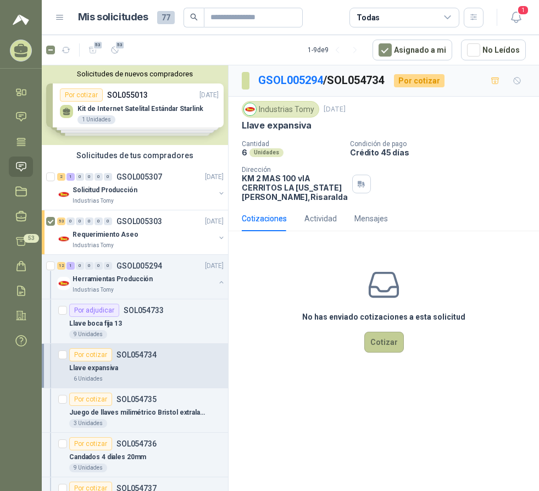
click at [379, 351] on button "Cotizar" at bounding box center [384, 342] width 40 height 21
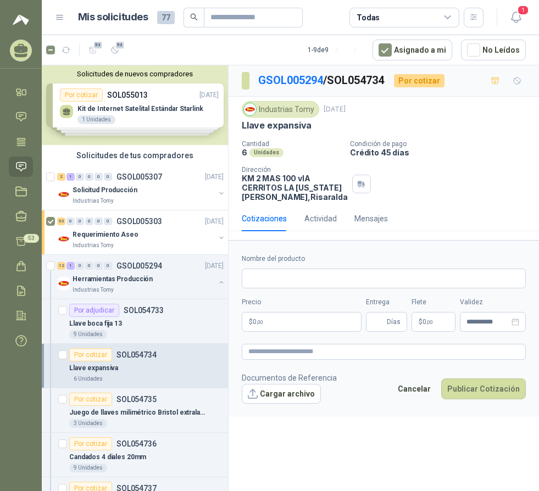
click at [301, 331] on p "$ 0 ,00" at bounding box center [302, 322] width 120 height 20
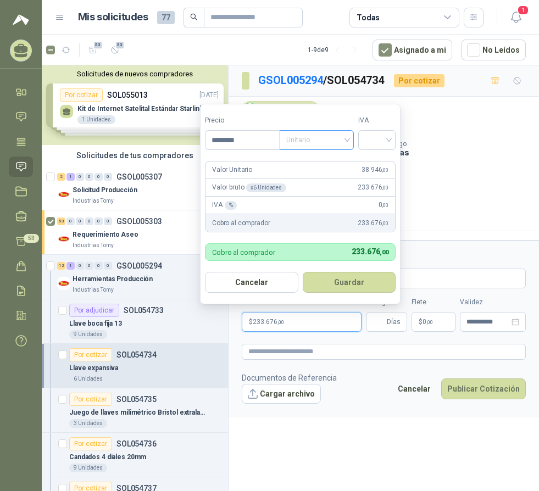
click at [351, 141] on div "Unitario" at bounding box center [316, 140] width 74 height 20
type input "********"
click at [325, 181] on div "Unitario con IVA" at bounding box center [318, 180] width 57 height 12
click at [385, 135] on input "search" at bounding box center [377, 139] width 24 height 16
click at [381, 160] on div "19%" at bounding box center [379, 162] width 20 height 12
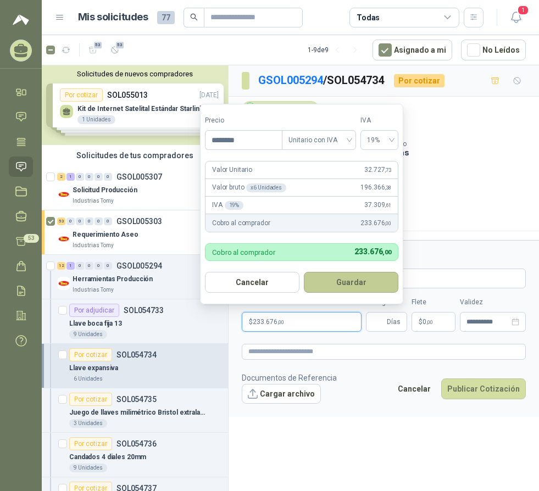
click at [340, 284] on button "Guardar" at bounding box center [351, 282] width 94 height 21
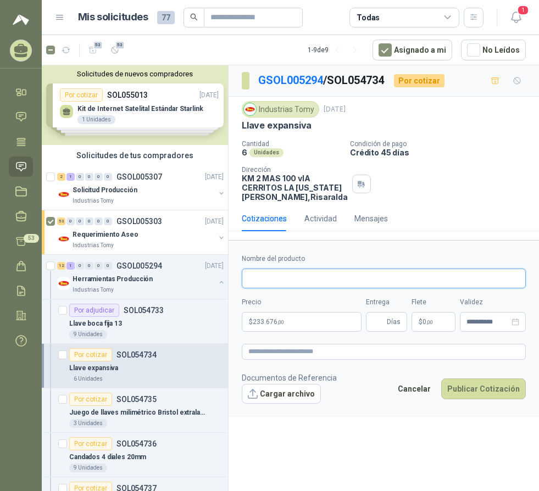
click at [292, 288] on input "Nombre del producto" at bounding box center [384, 279] width 284 height 20
type input "**********"
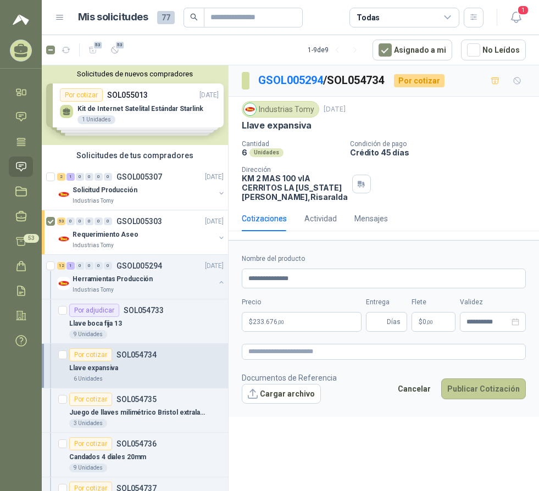
click at [495, 398] on button "Publicar Cotización" at bounding box center [483, 388] width 85 height 21
click at [377, 329] on input "Entrega" at bounding box center [378, 321] width 12 height 19
type input "*"
click at [477, 397] on button "Publicar Cotización" at bounding box center [483, 388] width 85 height 21
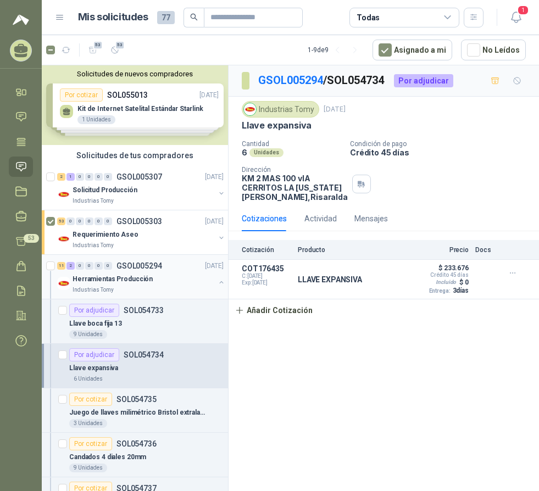
click at [179, 280] on div "Herramientas Producción" at bounding box center [143, 278] width 142 height 13
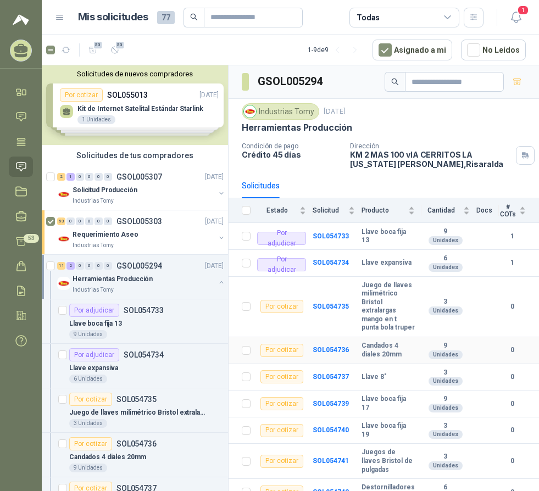
click at [290, 357] on div "Por cotizar" at bounding box center [281, 350] width 43 height 13
click at [315, 354] on b "SOL054736" at bounding box center [330, 350] width 36 height 8
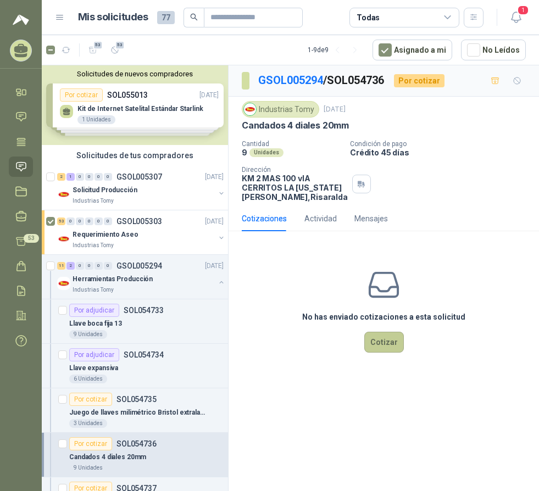
click at [385, 353] on button "Cotizar" at bounding box center [384, 342] width 40 height 21
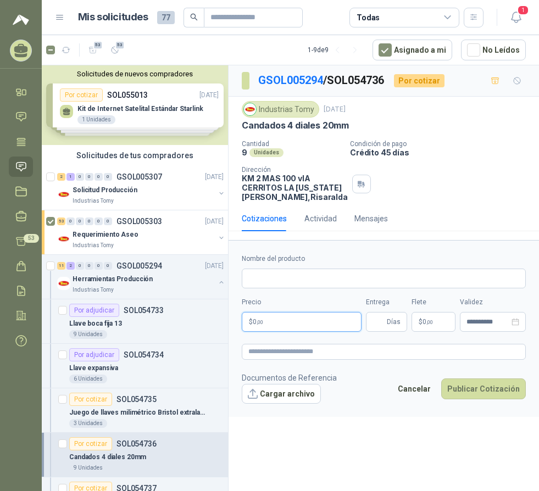
click at [277, 331] on p "$ 0 ,00" at bounding box center [302, 322] width 120 height 20
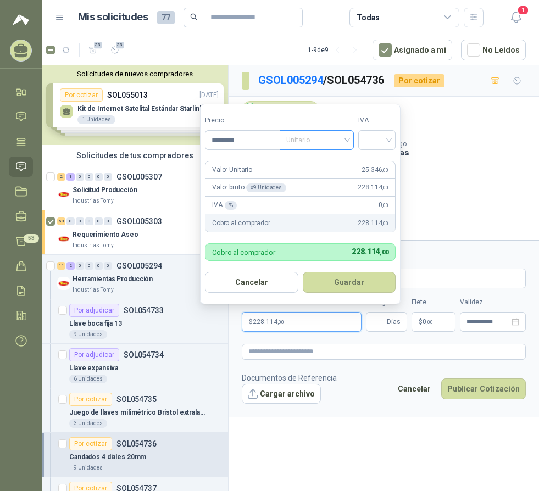
click at [337, 140] on span "Unitario" at bounding box center [316, 140] width 61 height 16
type input "********"
click at [325, 178] on div "Unitario con IVA" at bounding box center [318, 180] width 57 height 12
drag, startPoint x: 387, startPoint y: 141, endPoint x: 386, endPoint y: 150, distance: 8.8
click at [387, 141] on input "search" at bounding box center [377, 139] width 24 height 16
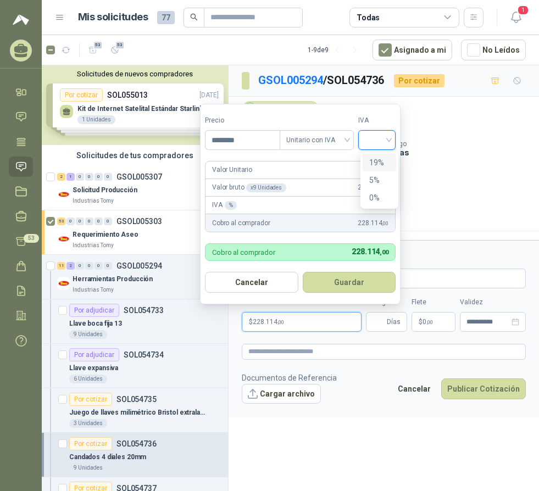
click at [382, 160] on div "19%" at bounding box center [379, 162] width 20 height 12
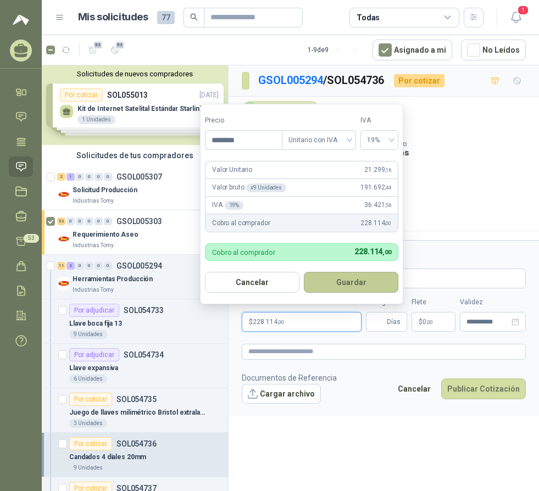
click at [350, 286] on button "Guardar" at bounding box center [351, 282] width 94 height 21
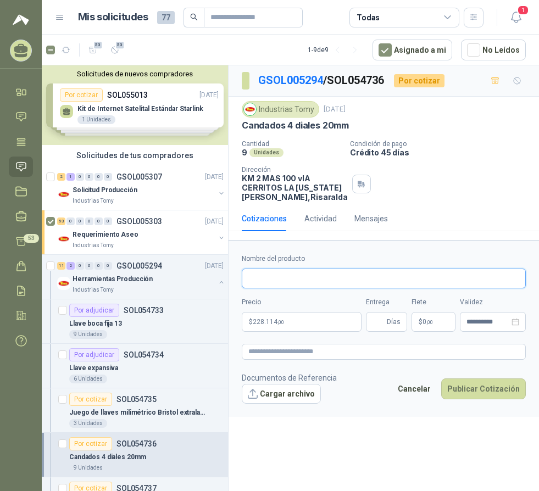
click at [307, 287] on input "Nombre del producto" at bounding box center [384, 279] width 284 height 20
type input "**********"
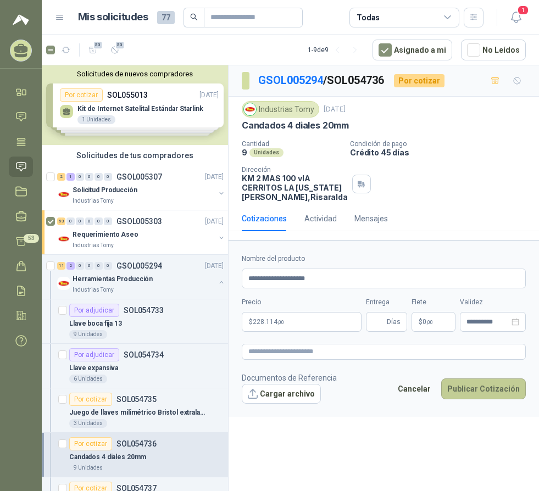
click at [492, 395] on button "Publicar Cotización" at bounding box center [483, 388] width 85 height 21
click at [383, 331] on input "Entrega" at bounding box center [378, 321] width 12 height 19
type input "*"
click at [499, 393] on button "Publicar Cotización" at bounding box center [483, 388] width 85 height 21
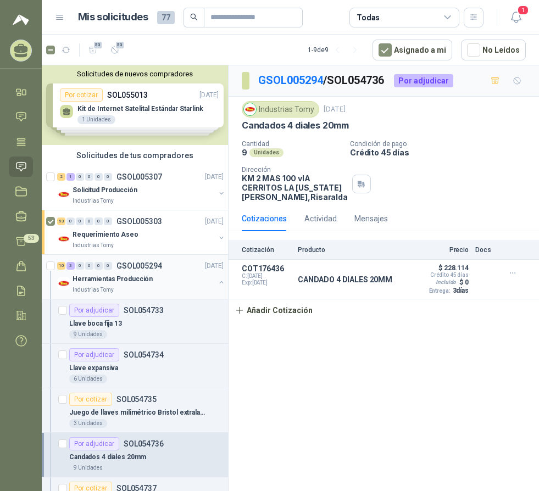
click at [98, 273] on div "Herramientas Producción" at bounding box center [143, 278] width 142 height 13
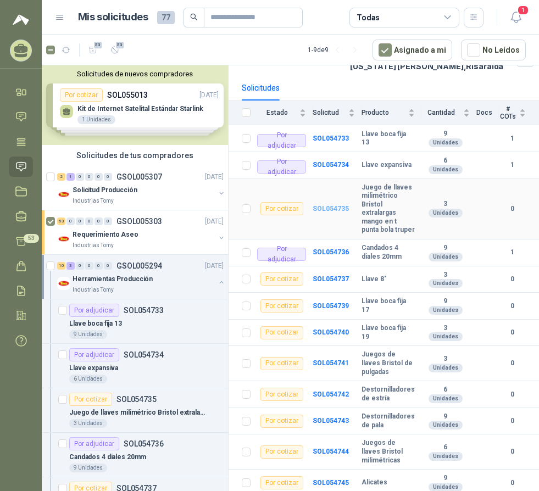
scroll to position [110, 0]
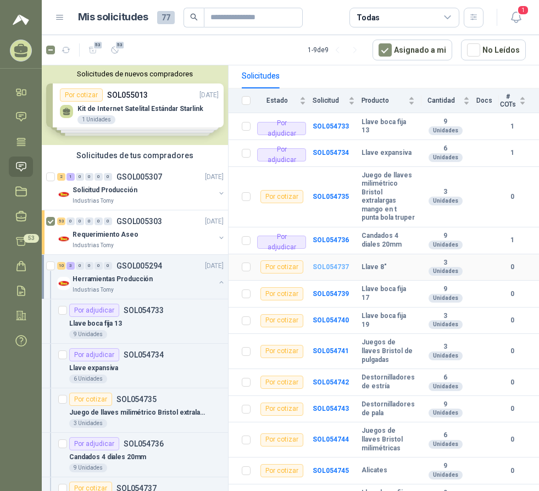
click at [328, 271] on b "SOL054737" at bounding box center [330, 267] width 36 height 8
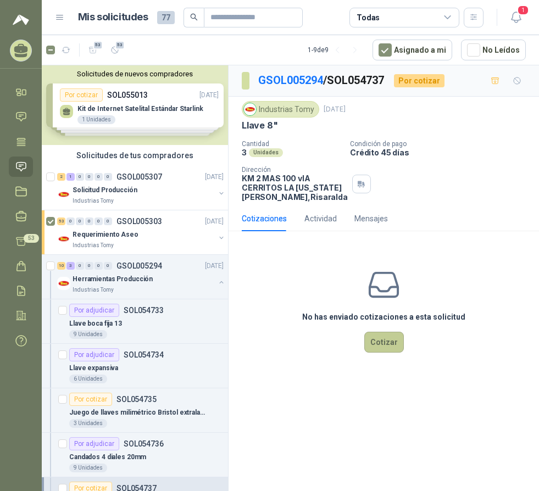
click at [381, 346] on button "Cotizar" at bounding box center [384, 342] width 40 height 21
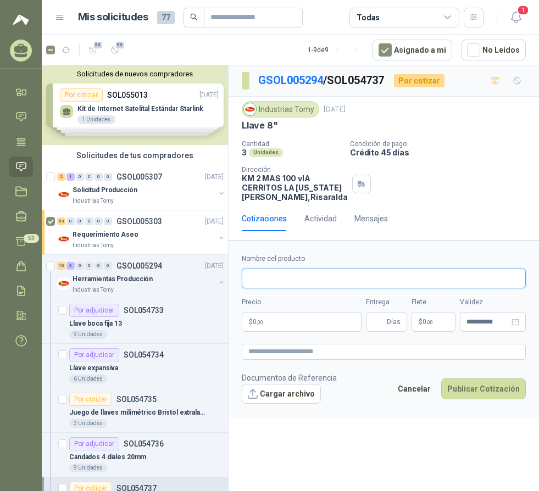
click at [278, 285] on input "Nombre del producto" at bounding box center [384, 279] width 284 height 20
type input "********"
click at [278, 332] on p "$ 0 ,00" at bounding box center [302, 322] width 120 height 20
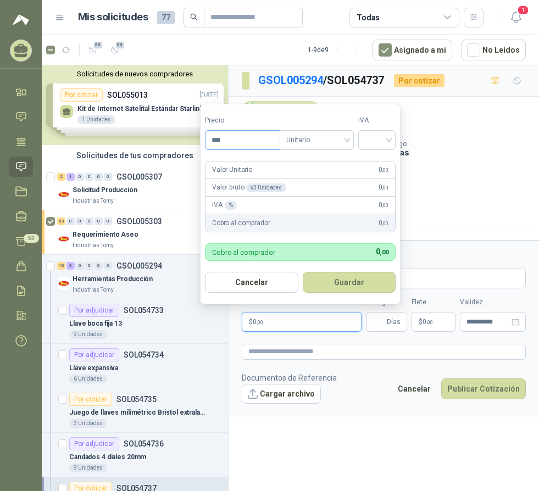
drag, startPoint x: 247, startPoint y: 132, endPoint x: 219, endPoint y: 134, distance: 27.5
click at [219, 134] on input "***" at bounding box center [242, 140] width 74 height 19
click at [329, 139] on span "Unitario" at bounding box center [316, 140] width 61 height 16
type input "********"
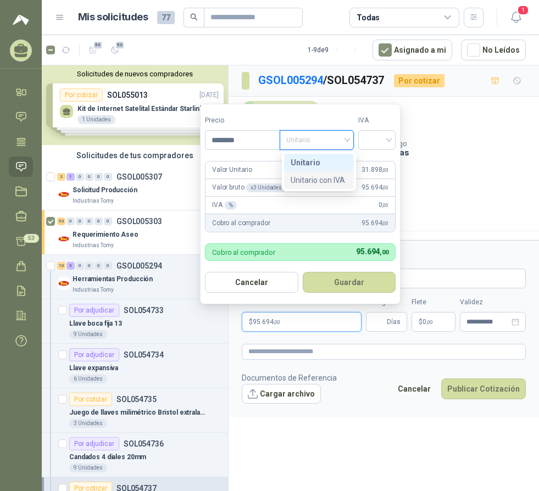
click at [319, 176] on div "Unitario con IVA" at bounding box center [318, 180] width 57 height 12
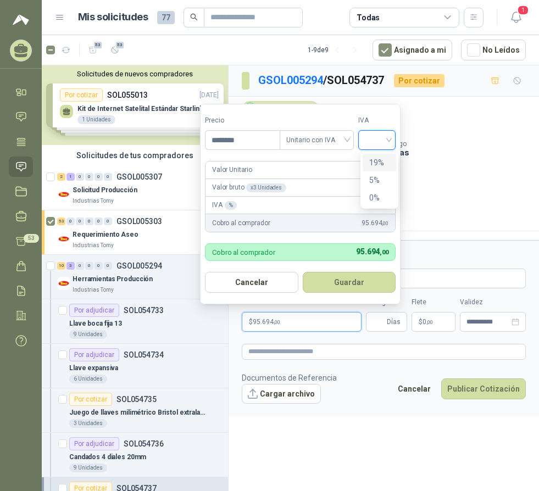
click at [378, 142] on input "search" at bounding box center [377, 139] width 24 height 16
click at [377, 161] on div "19%" at bounding box center [379, 162] width 20 height 12
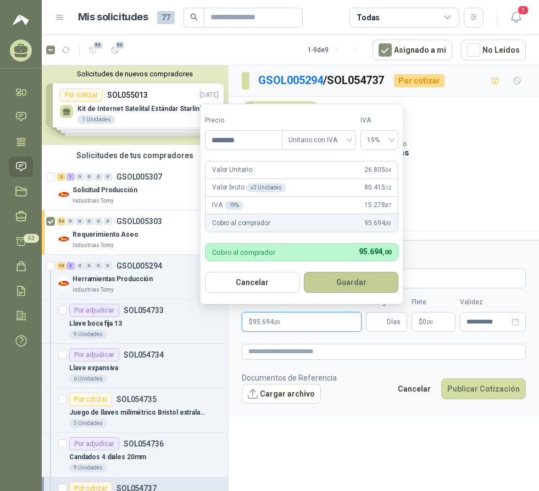
click at [343, 282] on button "Guardar" at bounding box center [351, 282] width 94 height 21
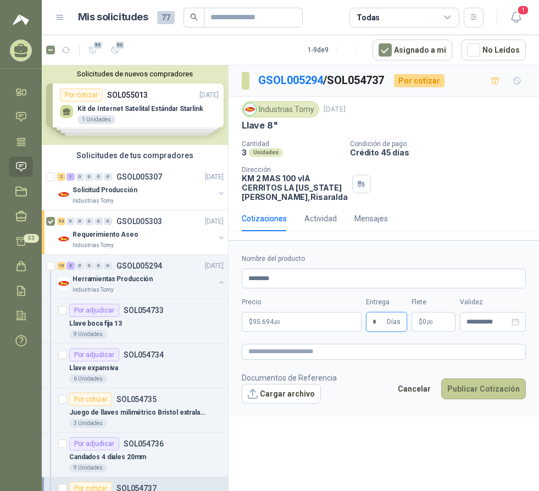
type input "*"
click at [479, 397] on button "Publicar Cotización" at bounding box center [483, 388] width 85 height 21
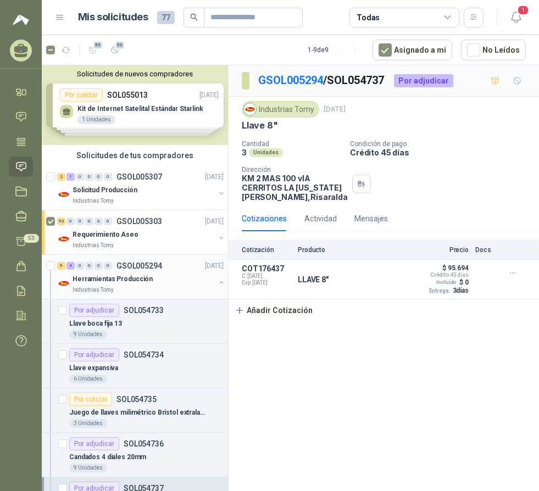
click at [99, 285] on div "Herramientas Producción" at bounding box center [143, 278] width 142 height 13
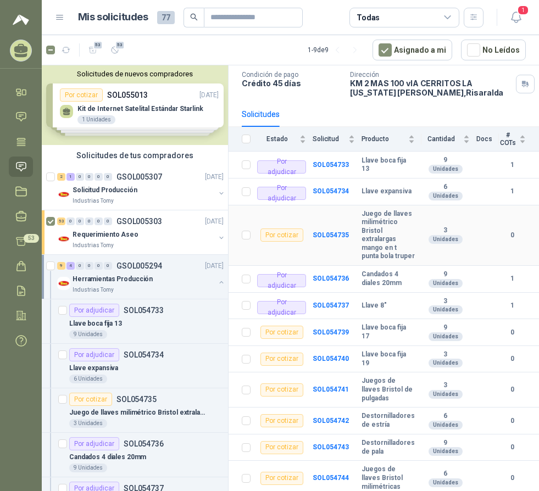
scroll to position [135, 0]
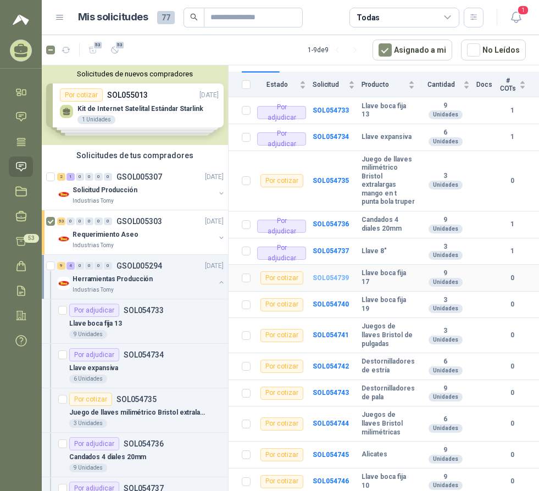
drag, startPoint x: 327, startPoint y: 275, endPoint x: 334, endPoint y: 276, distance: 7.2
click at [327, 275] on b "SOL054739" at bounding box center [330, 278] width 36 height 8
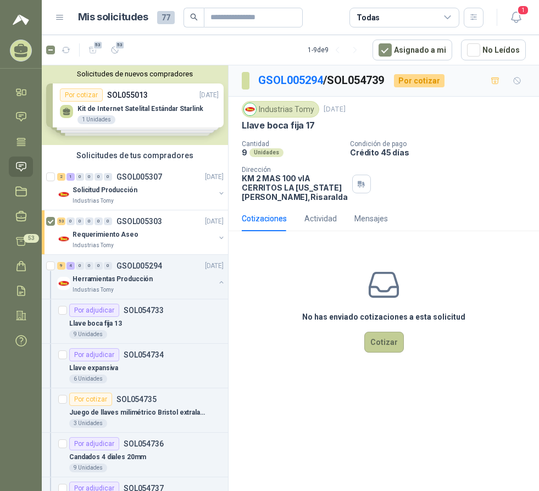
click at [385, 348] on button "Cotizar" at bounding box center [384, 342] width 40 height 21
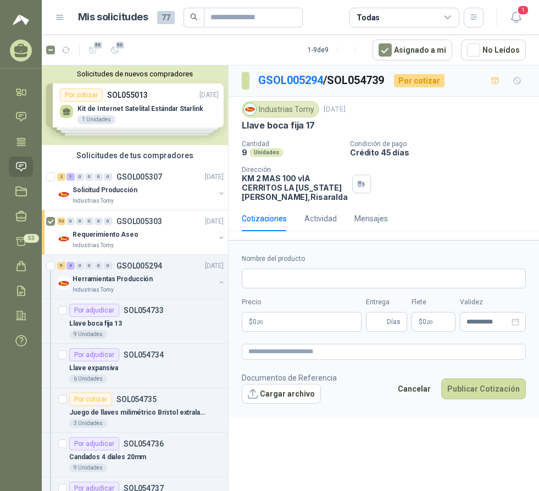
click at [281, 332] on p "$ 0 ,00" at bounding box center [302, 322] width 120 height 20
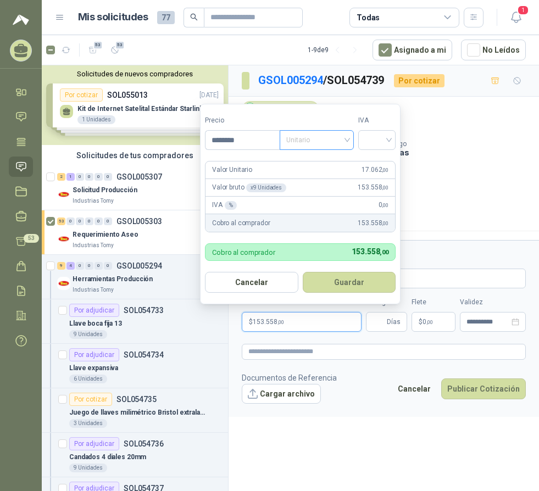
click at [322, 144] on span "Unitario" at bounding box center [316, 140] width 61 height 16
type input "********"
click at [327, 177] on div "Unitario con IVA" at bounding box center [318, 180] width 57 height 12
click at [382, 139] on input "search" at bounding box center [377, 139] width 24 height 16
click at [379, 160] on div "19%" at bounding box center [379, 162] width 20 height 12
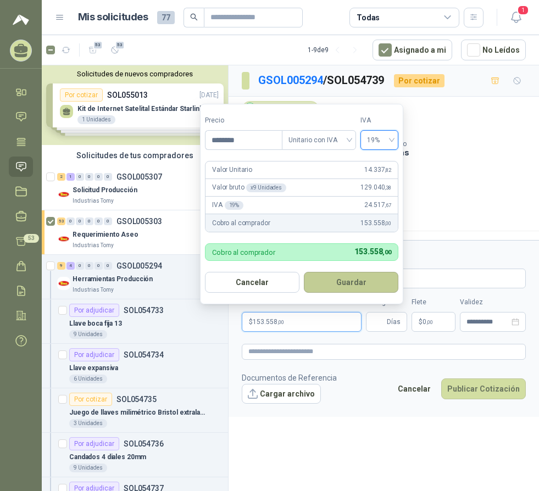
click at [358, 283] on button "Guardar" at bounding box center [351, 282] width 94 height 21
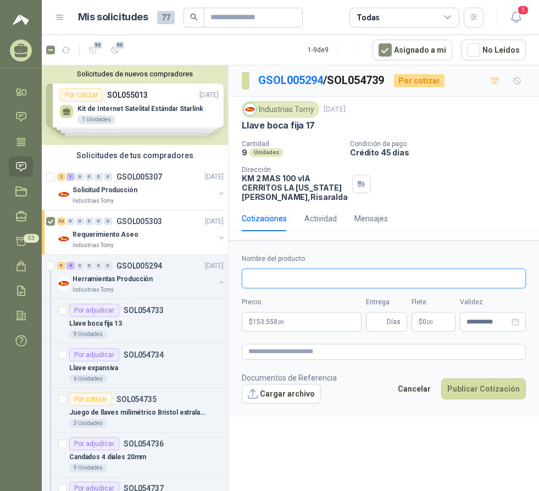
click at [300, 282] on input "Nombre del producto" at bounding box center [384, 279] width 284 height 20
drag, startPoint x: 286, startPoint y: 286, endPoint x: 247, endPoint y: 283, distance: 38.5
click at [247, 283] on input "**********" at bounding box center [384, 279] width 284 height 20
type input "**********"
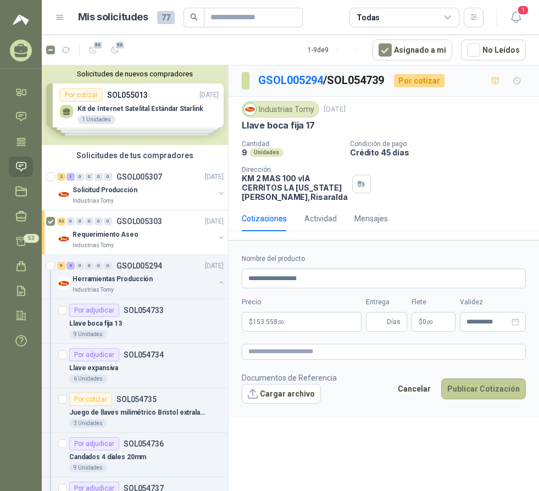
click at [479, 398] on button "Publicar Cotización" at bounding box center [483, 388] width 85 height 21
type input "*"
click at [488, 399] on button "Publicar Cotización" at bounding box center [483, 388] width 85 height 21
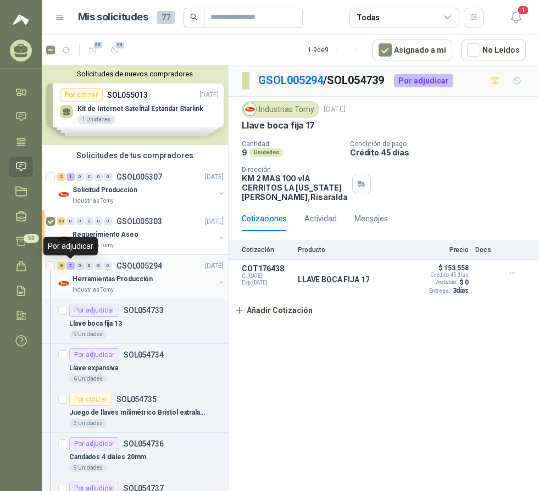
click at [71, 266] on div "5" at bounding box center [70, 266] width 8 height 8
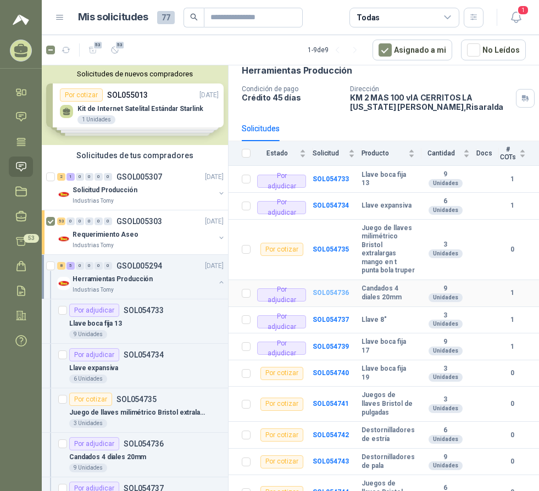
scroll to position [110, 0]
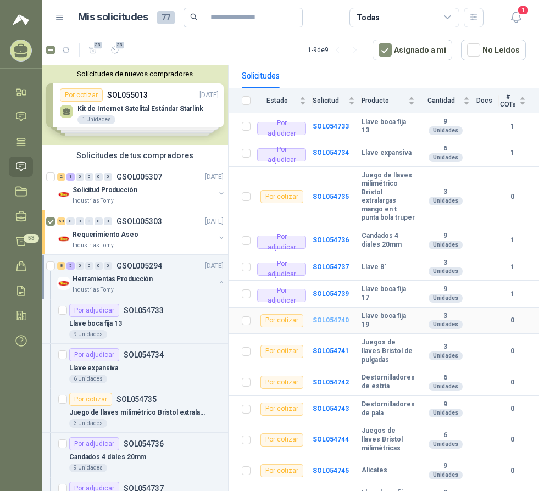
click at [329, 324] on b "SOL054740" at bounding box center [330, 320] width 36 height 8
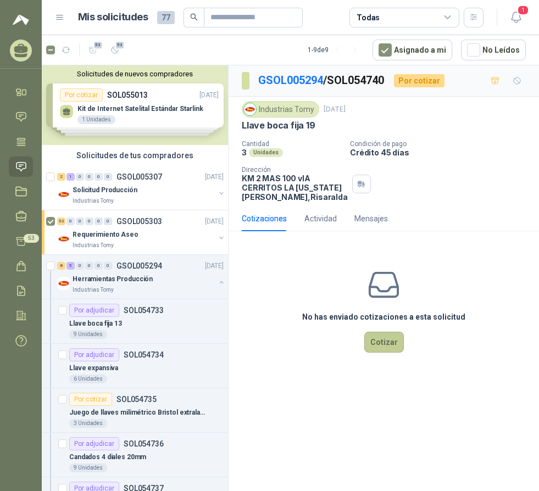
click at [380, 350] on button "Cotizar" at bounding box center [384, 342] width 40 height 21
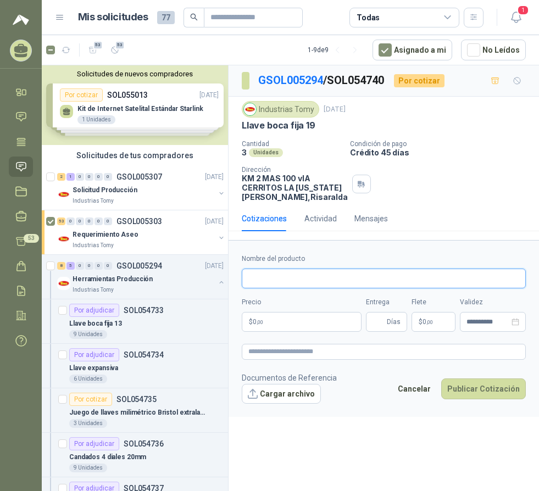
click at [272, 279] on input "Nombre del producto" at bounding box center [384, 279] width 284 height 20
paste input "**********"
drag, startPoint x: 307, startPoint y: 287, endPoint x: 358, endPoint y: 285, distance: 51.1
click at [326, 288] on input "**********" at bounding box center [384, 279] width 284 height 20
type input "**********"
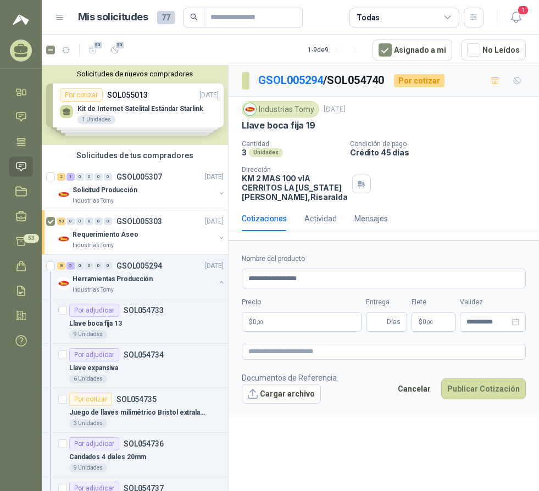
click at [299, 331] on p "$ 0 ,00" at bounding box center [302, 322] width 120 height 20
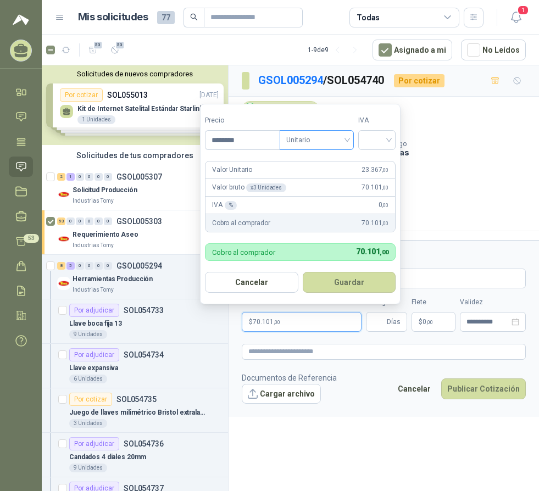
click at [316, 141] on span "Unitario" at bounding box center [316, 140] width 61 height 16
type input "********"
click at [329, 177] on div "Unitario con IVA" at bounding box center [318, 180] width 57 height 12
drag, startPoint x: 371, startPoint y: 144, endPoint x: 377, endPoint y: 151, distance: 8.6
click at [372, 144] on input "search" at bounding box center [377, 139] width 24 height 16
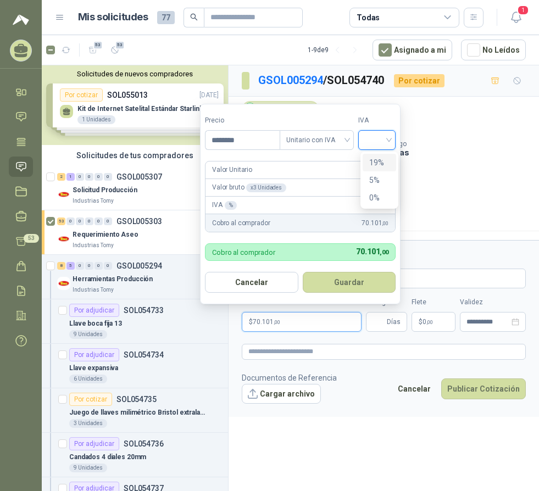
click at [379, 163] on div "19%" at bounding box center [379, 162] width 20 height 12
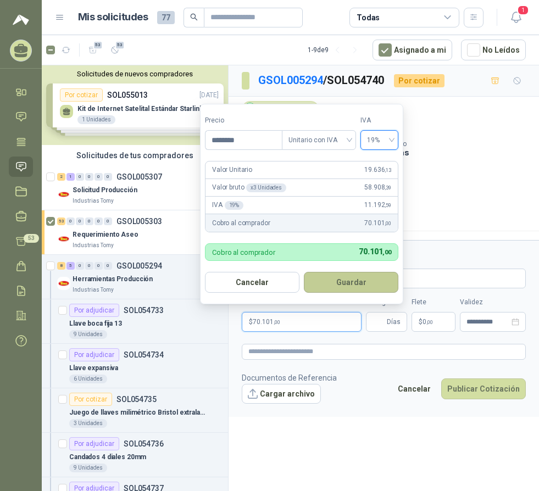
click at [347, 279] on button "Guardar" at bounding box center [351, 282] width 94 height 21
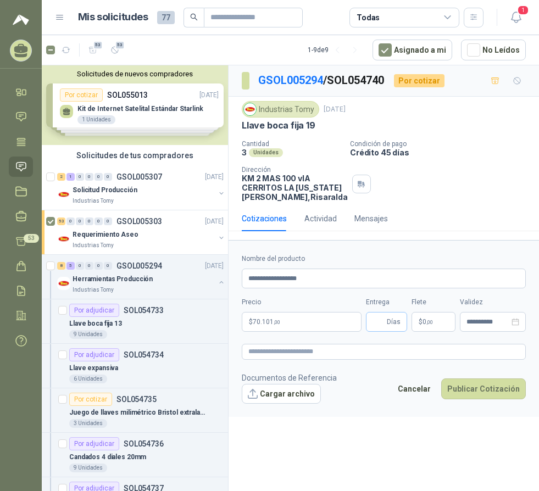
click at [384, 332] on span "Días" at bounding box center [386, 322] width 41 height 20
click at [441, 378] on button "Publicar Cotización" at bounding box center [483, 388] width 85 height 21
type input "*"
click at [479, 395] on button "Publicar Cotización" at bounding box center [483, 388] width 85 height 21
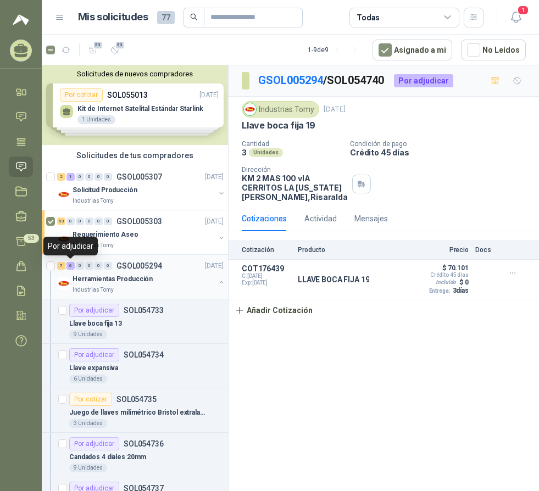
click at [71, 264] on div "6" at bounding box center [70, 266] width 8 height 8
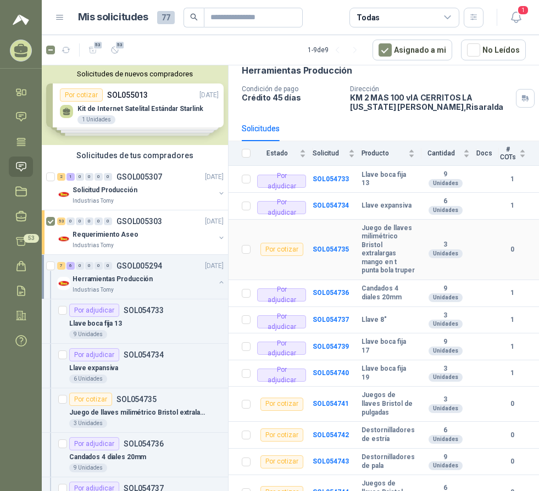
scroll to position [135, 0]
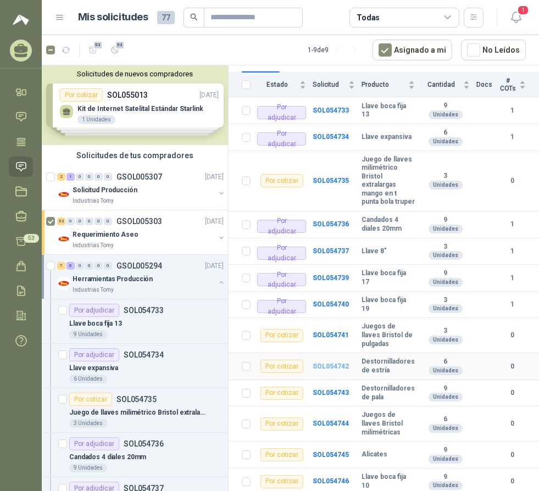
click at [322, 366] on b "SOL054742" at bounding box center [330, 366] width 36 height 8
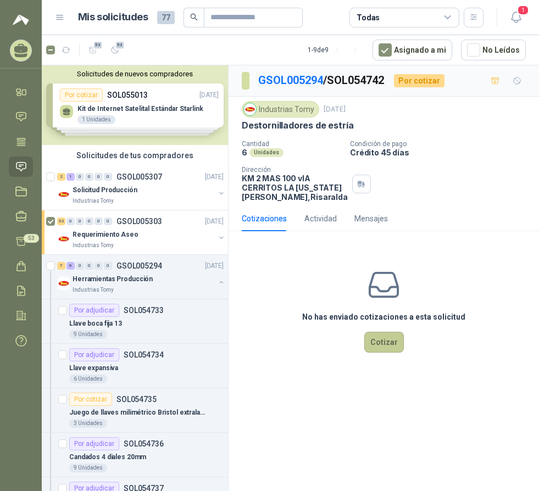
click at [387, 353] on button "Cotizar" at bounding box center [384, 342] width 40 height 21
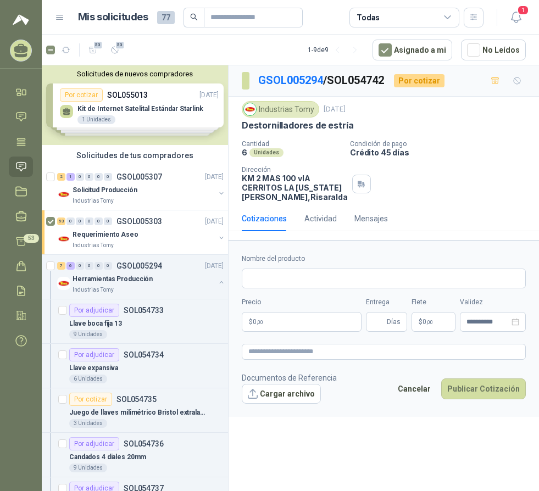
click at [272, 326] on p "$ 0 ,00" at bounding box center [302, 322] width 120 height 20
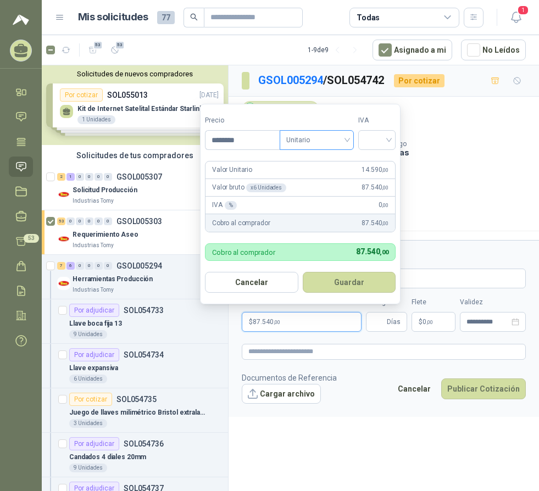
click at [309, 143] on span "Unitario" at bounding box center [316, 140] width 61 height 16
type input "********"
click at [321, 178] on div "Unitario con IVA" at bounding box center [318, 180] width 57 height 12
click at [389, 136] on input "search" at bounding box center [377, 139] width 24 height 16
click at [381, 161] on div "19%" at bounding box center [379, 162] width 20 height 12
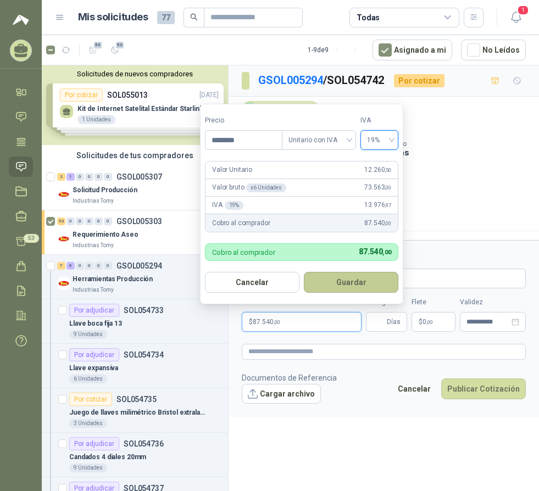
click at [357, 283] on button "Guardar" at bounding box center [351, 282] width 94 height 21
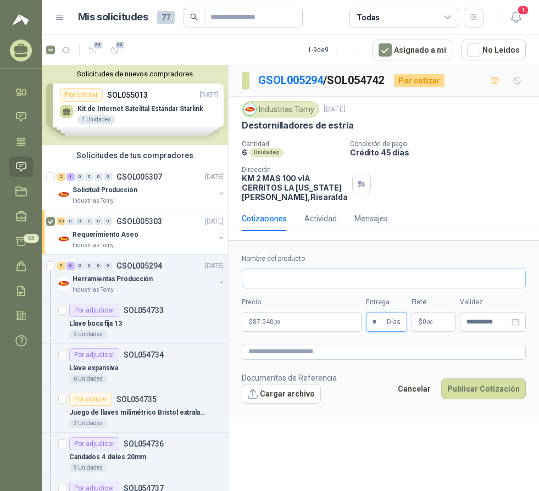
type input "*"
click at [286, 288] on input "Nombre del producto" at bounding box center [384, 279] width 284 height 20
type input "*"
type input "**********"
click at [482, 396] on button "Publicar Cotización" at bounding box center [483, 388] width 85 height 21
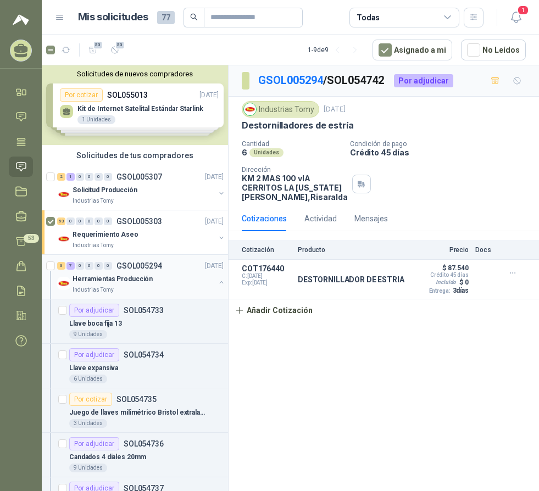
click at [66, 265] on div "6 7 0 0 0 0" at bounding box center [84, 266] width 55 height 8
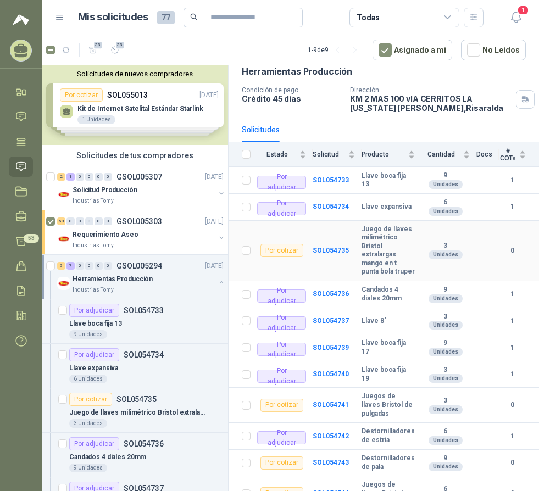
scroll to position [135, 0]
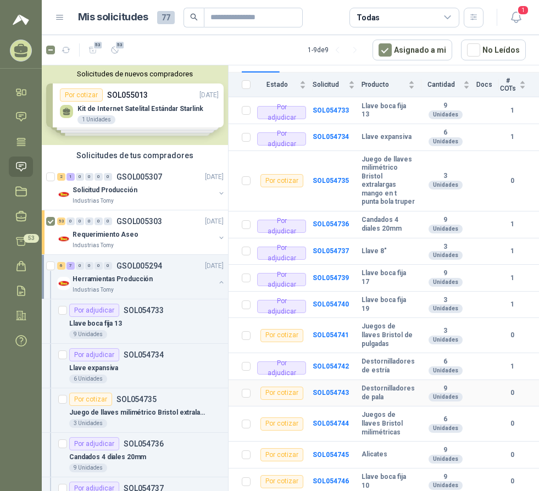
click at [280, 393] on div "Por cotizar" at bounding box center [281, 393] width 43 height 13
click at [329, 389] on b "SOL054743" at bounding box center [330, 393] width 36 height 8
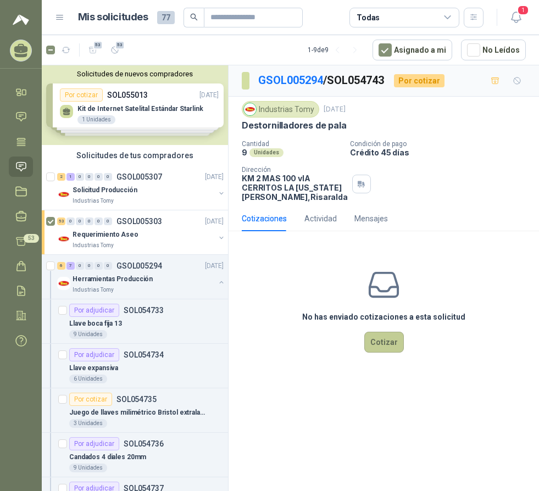
click at [377, 353] on button "Cotizar" at bounding box center [384, 342] width 40 height 21
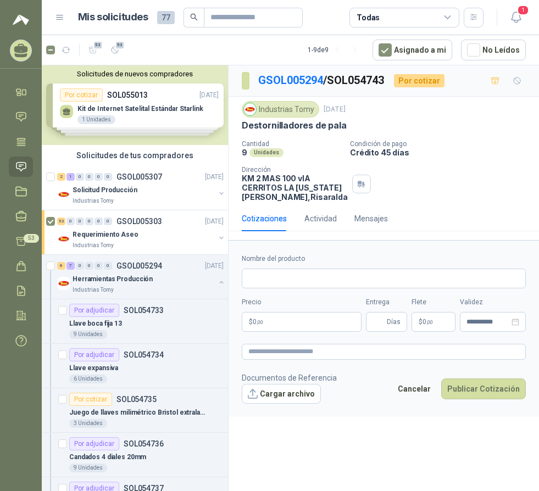
click at [290, 323] on p "$ 0 ,00" at bounding box center [302, 322] width 120 height 20
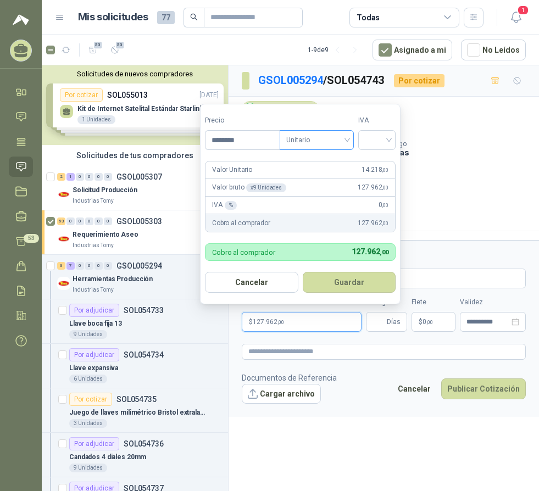
click at [304, 142] on span "Unitario" at bounding box center [316, 140] width 61 height 16
type input "********"
click at [319, 179] on div "Unitario con IVA" at bounding box center [318, 180] width 57 height 12
click at [392, 139] on div at bounding box center [376, 140] width 37 height 20
click at [382, 161] on div "19%" at bounding box center [379, 162] width 20 height 12
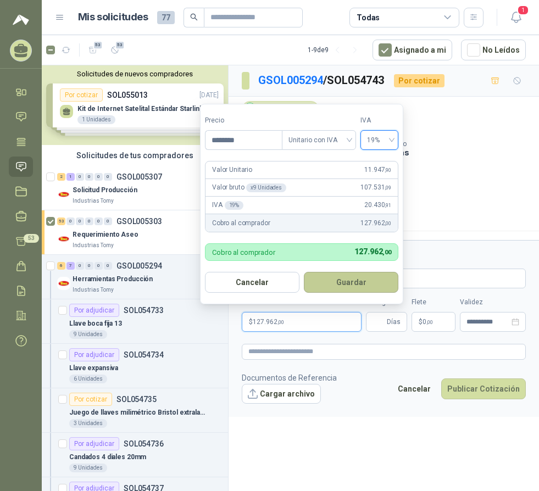
click at [351, 281] on button "Guardar" at bounding box center [351, 282] width 94 height 21
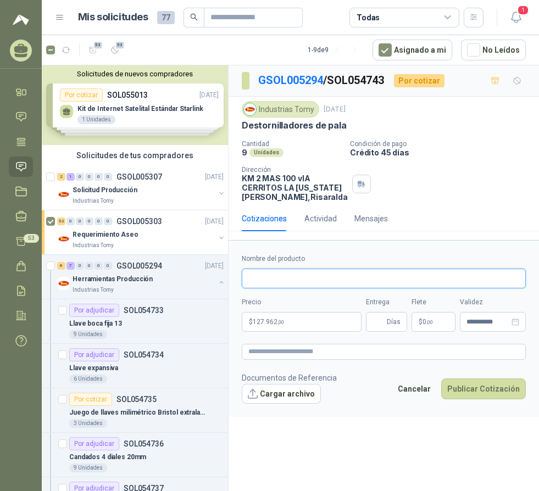
click at [272, 288] on input "Nombre del producto" at bounding box center [384, 279] width 284 height 20
type input "**********"
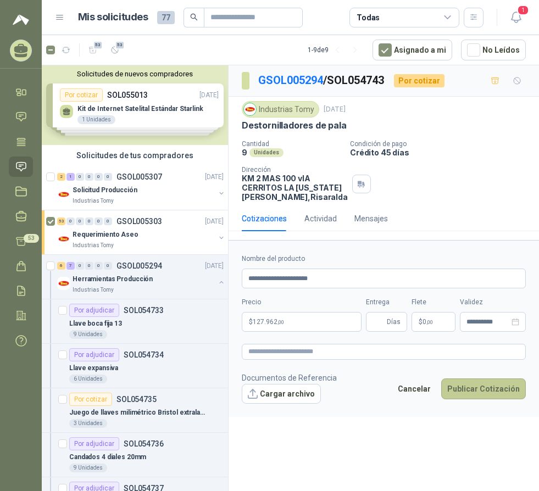
click at [488, 399] on button "Publicar Cotización" at bounding box center [483, 388] width 85 height 21
drag, startPoint x: 378, startPoint y: 327, endPoint x: 378, endPoint y: 321, distance: 6.0
click at [378, 327] on input "Entrega" at bounding box center [378, 321] width 12 height 19
type input "*"
click at [469, 398] on button "Publicar Cotización" at bounding box center [483, 388] width 85 height 21
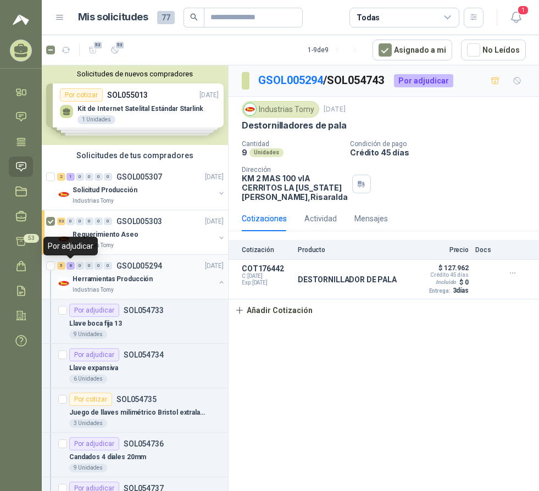
click at [71, 265] on div "8" at bounding box center [70, 266] width 8 height 8
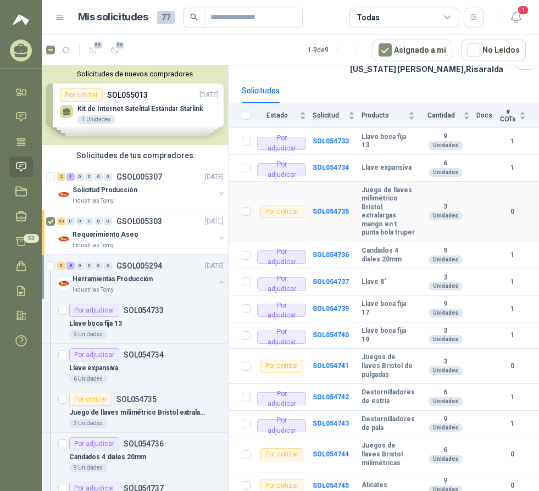
scroll to position [135, 0]
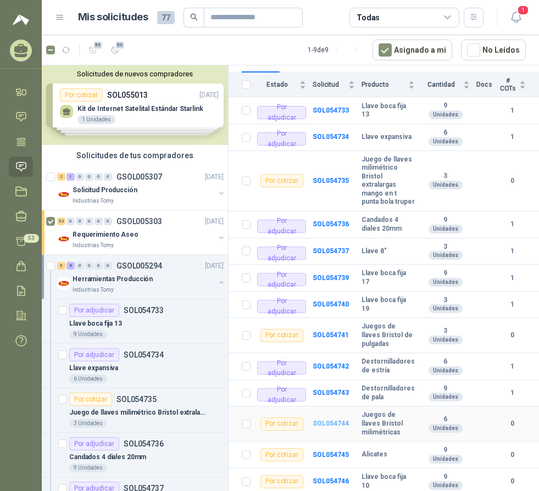
click at [331, 424] on b "SOL054744" at bounding box center [330, 424] width 36 height 8
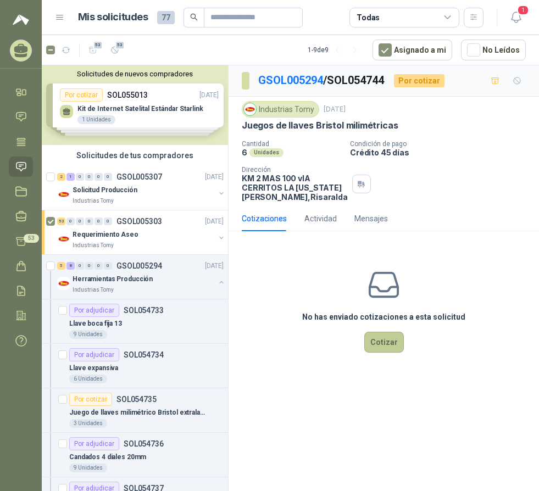
click at [386, 346] on button "Cotizar" at bounding box center [384, 342] width 40 height 21
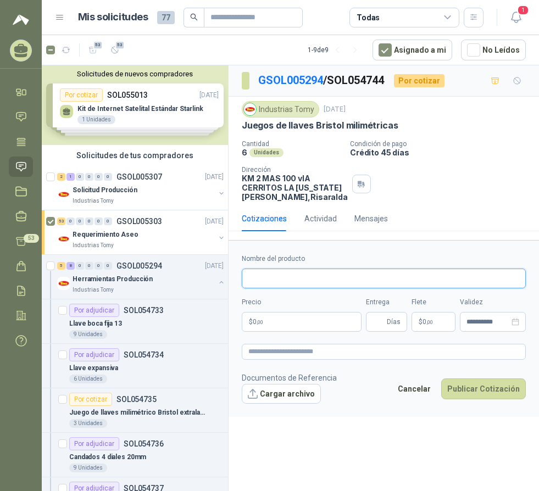
click at [326, 288] on input "Nombre del producto" at bounding box center [384, 279] width 284 height 20
type input "*"
click at [300, 288] on input "**********" at bounding box center [384, 279] width 284 height 20
type input "**********"
click at [304, 332] on p "$ 0 ,00" at bounding box center [302, 322] width 120 height 20
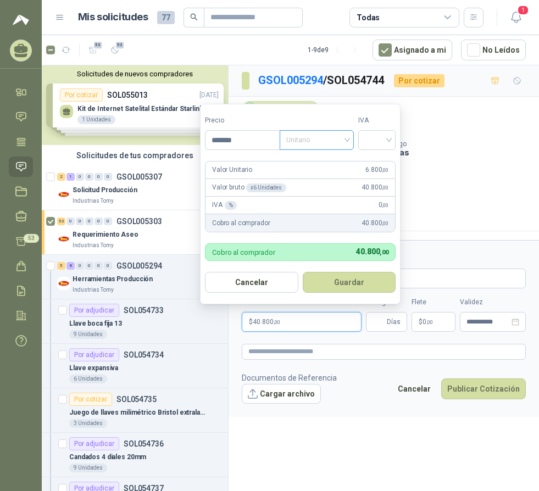
click at [337, 143] on span "Unitario" at bounding box center [316, 140] width 61 height 16
type input "*******"
click at [315, 177] on div "Unitario con IVA" at bounding box center [318, 180] width 57 height 12
click at [376, 142] on input "search" at bounding box center [377, 139] width 24 height 16
click at [379, 163] on div "19%" at bounding box center [379, 162] width 20 height 12
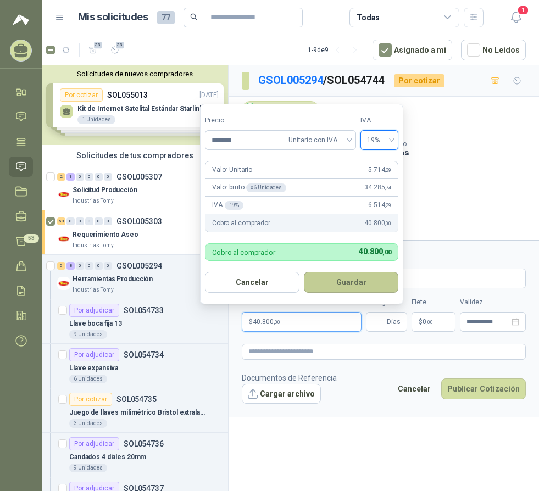
click at [357, 278] on button "Guardar" at bounding box center [351, 282] width 94 height 21
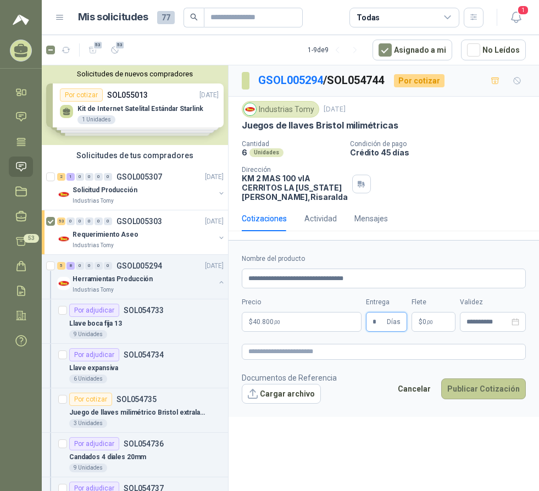
type input "*"
click at [490, 398] on button "Publicar Cotización" at bounding box center [483, 388] width 85 height 21
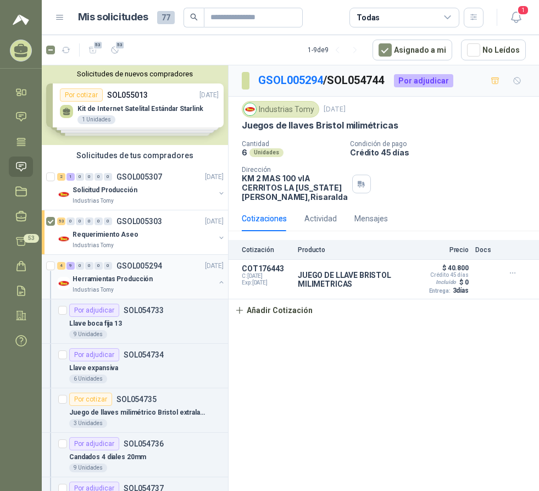
click at [72, 265] on div "9" at bounding box center [70, 266] width 8 height 8
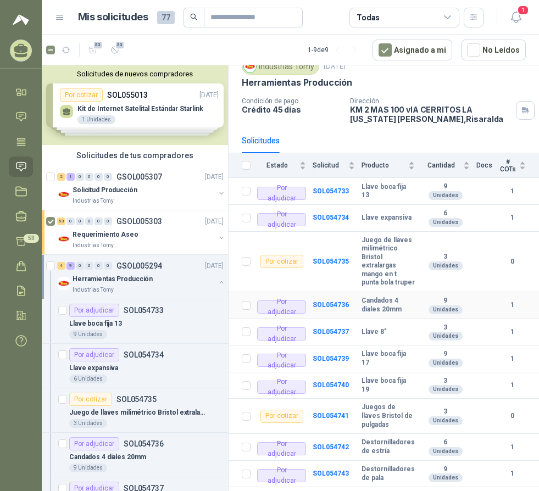
scroll to position [135, 0]
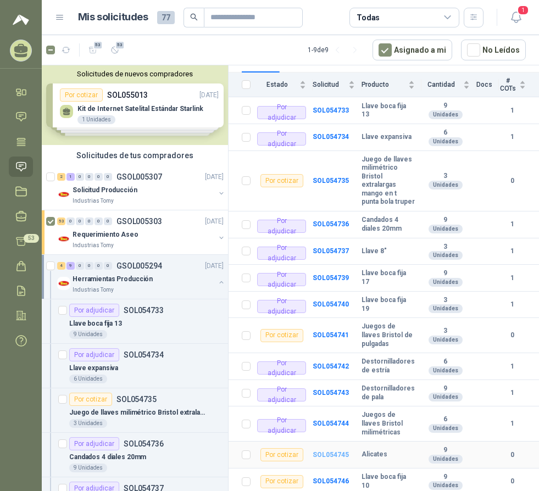
click at [325, 451] on b "SOL054745" at bounding box center [330, 455] width 36 height 8
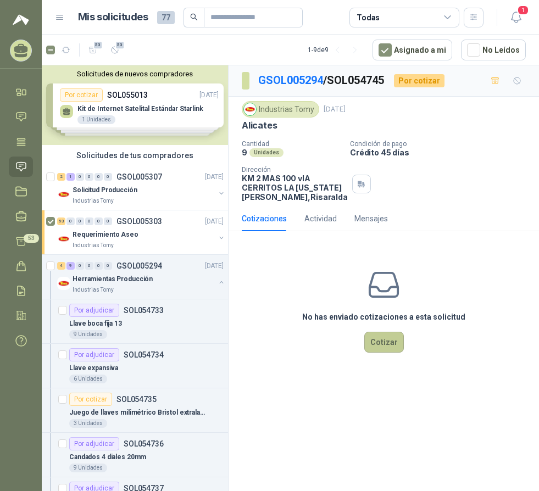
click at [377, 353] on button "Cotizar" at bounding box center [384, 342] width 40 height 21
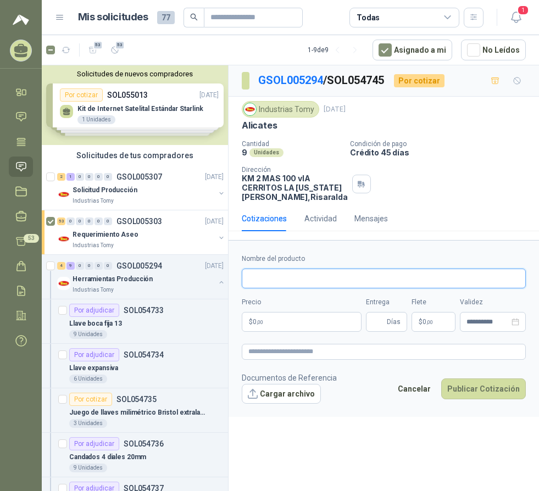
click at [291, 288] on input "Nombre del producto" at bounding box center [384, 279] width 284 height 20
type input "*******"
click at [291, 332] on p "$ 0 ,00" at bounding box center [302, 322] width 120 height 20
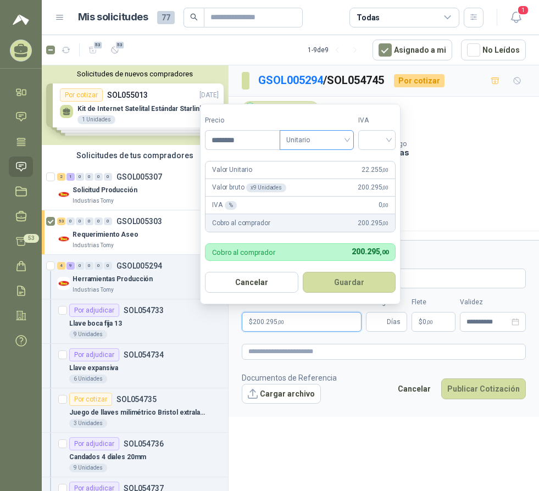
click at [312, 139] on span "Unitario" at bounding box center [316, 140] width 61 height 16
type input "********"
click at [319, 176] on div "Unitario con IVA" at bounding box center [318, 180] width 57 height 12
click at [373, 146] on input "search" at bounding box center [377, 139] width 24 height 16
click at [378, 164] on div "19%" at bounding box center [379, 162] width 20 height 12
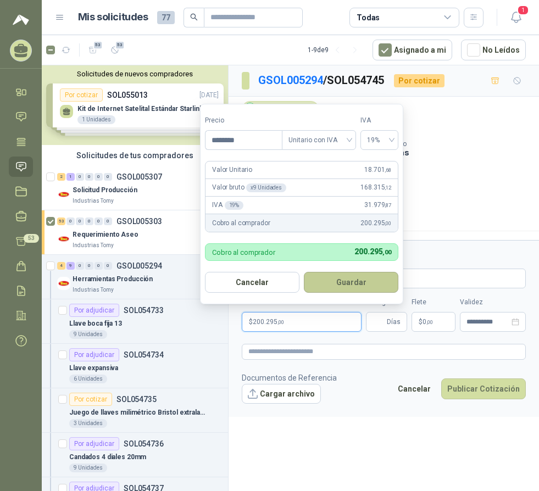
click at [356, 279] on button "Guardar" at bounding box center [351, 282] width 94 height 21
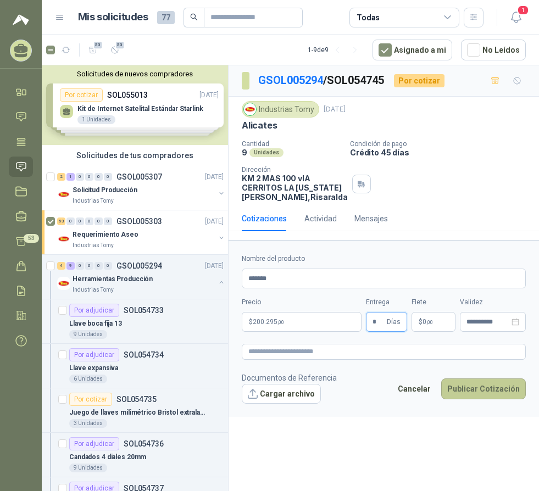
type input "*"
click at [485, 399] on button "Publicar Cotización" at bounding box center [483, 388] width 85 height 21
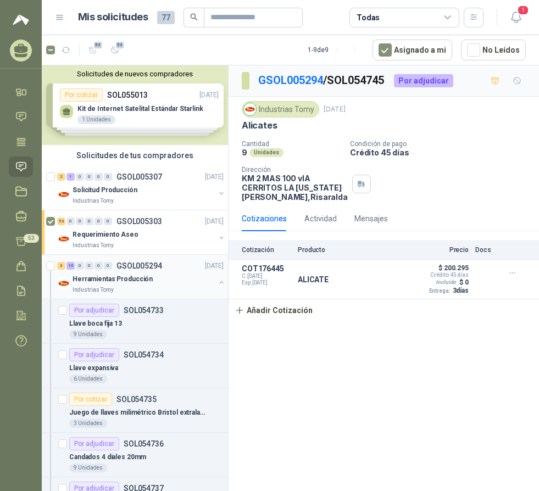
click at [69, 268] on div "10" at bounding box center [70, 266] width 8 height 8
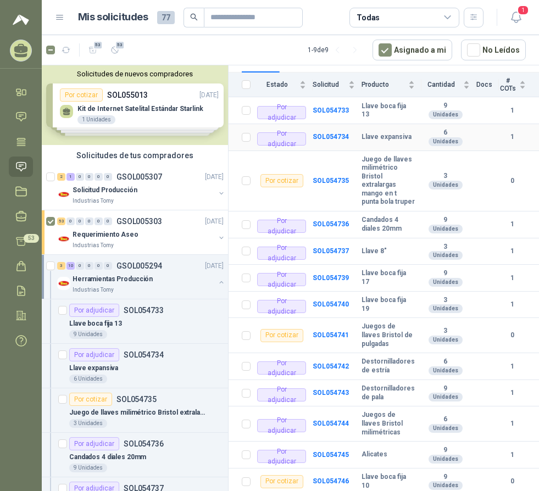
scroll to position [135, 0]
click at [332, 479] on b "SOL054746" at bounding box center [330, 481] width 36 height 8
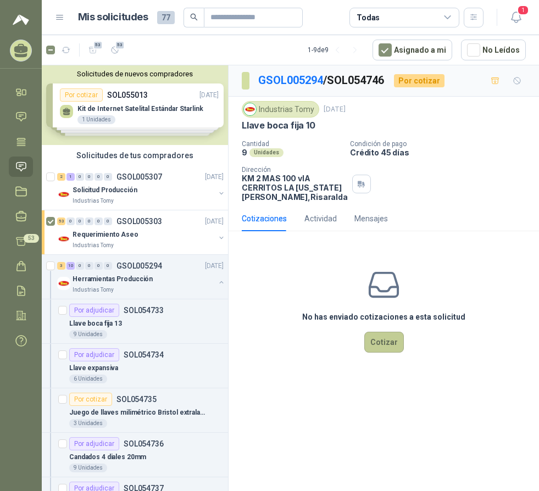
click at [380, 349] on button "Cotizar" at bounding box center [384, 342] width 40 height 21
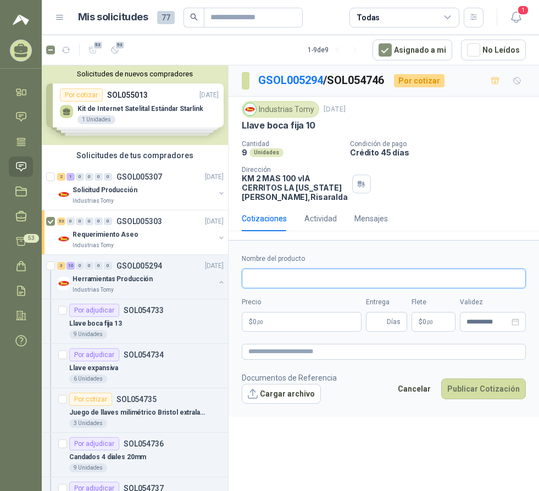
click at [289, 288] on input "Nombre del producto" at bounding box center [384, 279] width 284 height 20
type input "**********"
click at [304, 329] on p "$ 0 ,00" at bounding box center [302, 322] width 120 height 20
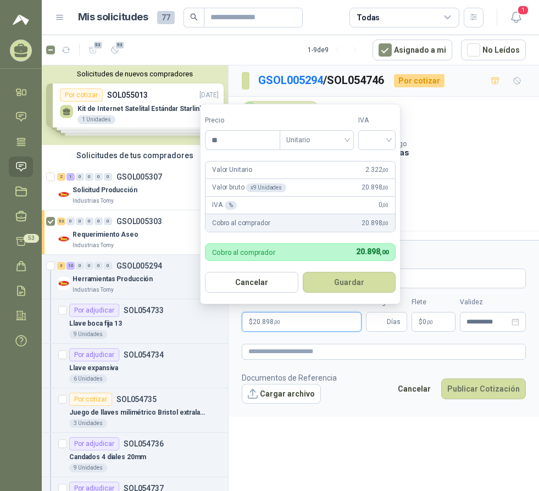
type input "*"
click at [308, 136] on span "Unitario" at bounding box center [316, 140] width 61 height 16
type input "********"
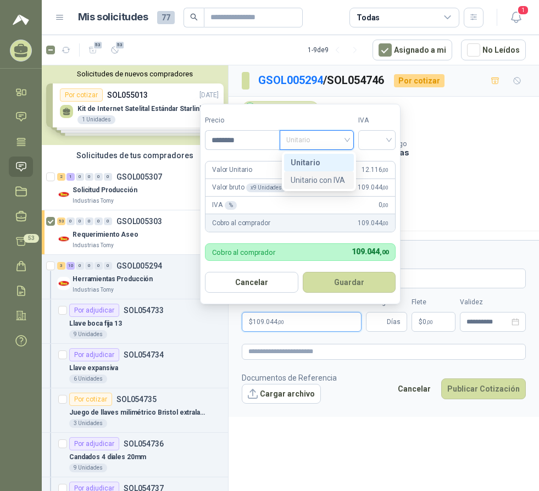
click at [325, 177] on div "Unitario con IVA" at bounding box center [318, 180] width 57 height 12
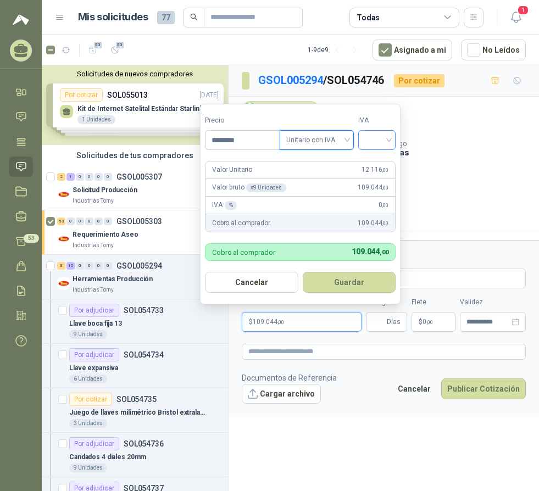
click at [376, 145] on input "search" at bounding box center [377, 139] width 24 height 16
click at [377, 164] on div "19%" at bounding box center [379, 162] width 20 height 12
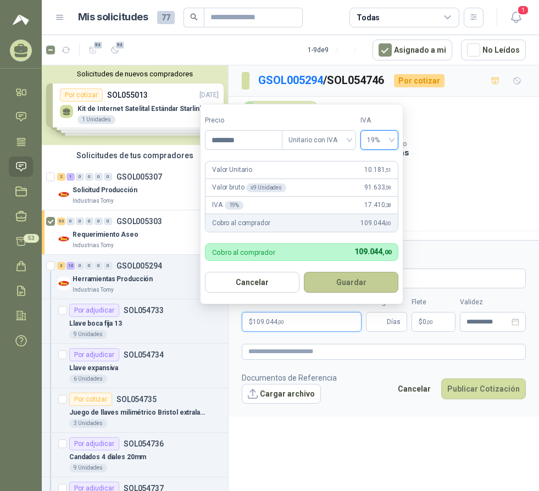
click at [355, 287] on button "Guardar" at bounding box center [351, 282] width 94 height 21
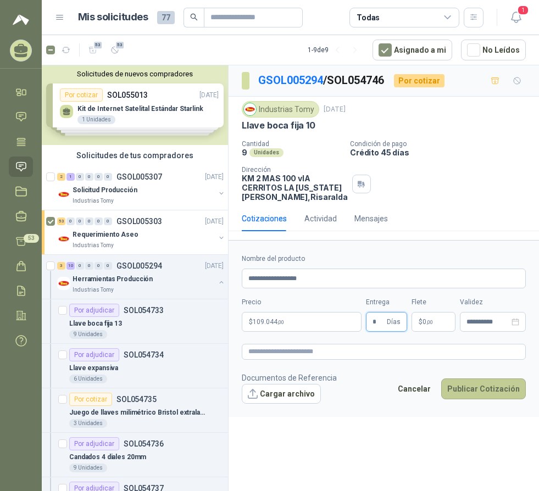
type input "*"
click at [476, 399] on button "Publicar Cotización" at bounding box center [483, 388] width 85 height 21
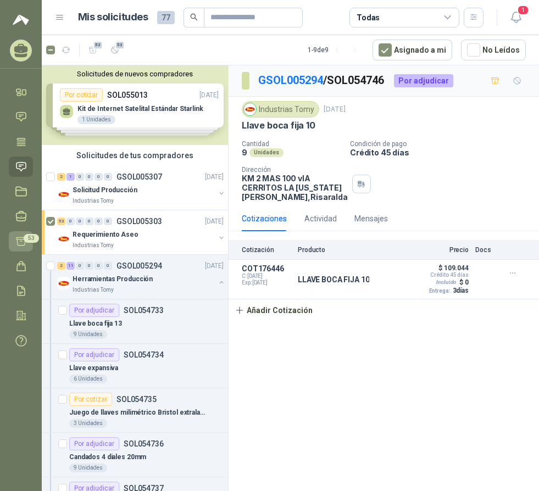
click at [18, 242] on icon at bounding box center [21, 242] width 12 height 12
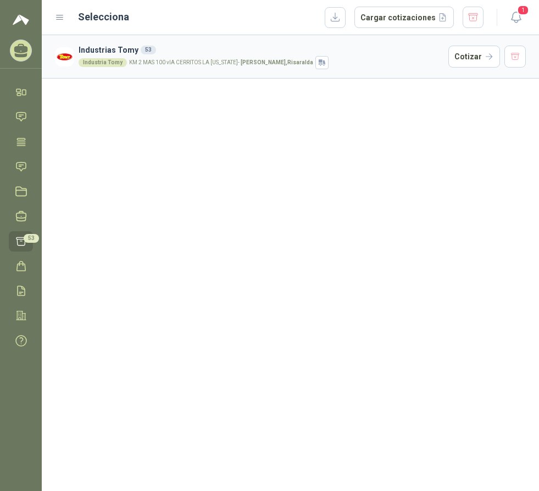
click at [21, 242] on icon at bounding box center [21, 242] width 12 height 12
click at [132, 47] on h3 "Industrias Tomy 53" at bounding box center [261, 50] width 365 height 12
click at [478, 49] on button "Cotizar" at bounding box center [474, 57] width 52 height 22
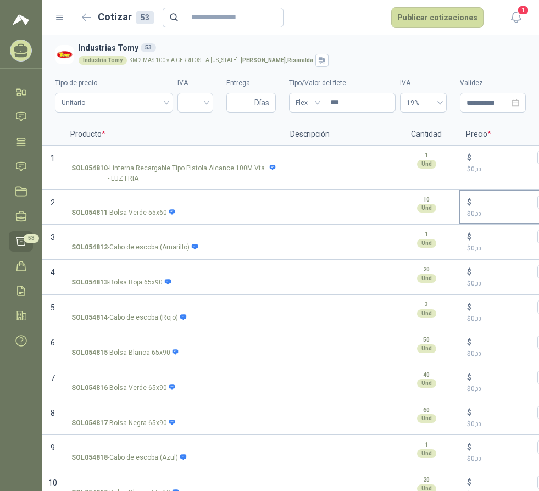
click at [473, 217] on span "0 ,00" at bounding box center [476, 214] width 10 height 8
click at [473, 206] on input "$ $ 0 ,00" at bounding box center [503, 202] width 61 height 8
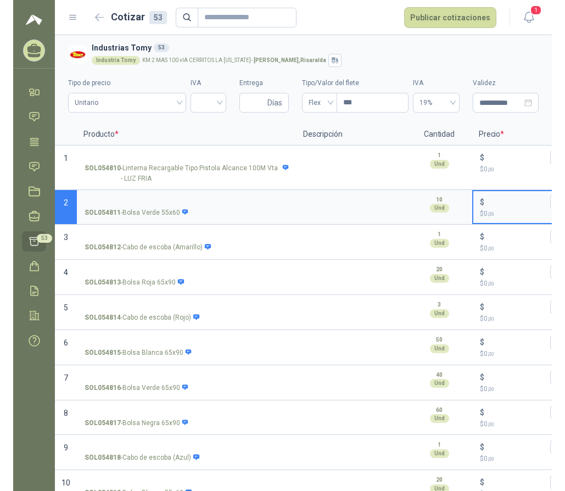
scroll to position [0, 5]
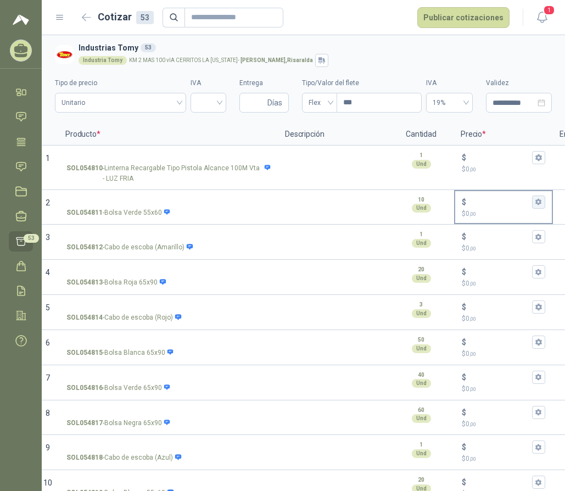
click at [535, 203] on button "$ $ 0 ,00" at bounding box center [538, 201] width 13 height 13
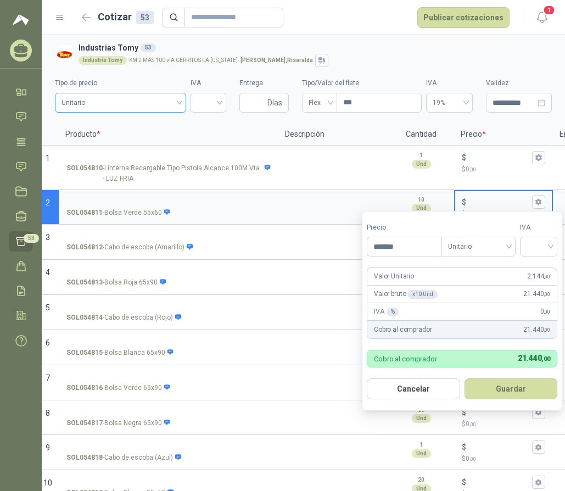
click at [175, 102] on div "Unitario" at bounding box center [120, 103] width 131 height 20
type input "*******"
type input "*****"
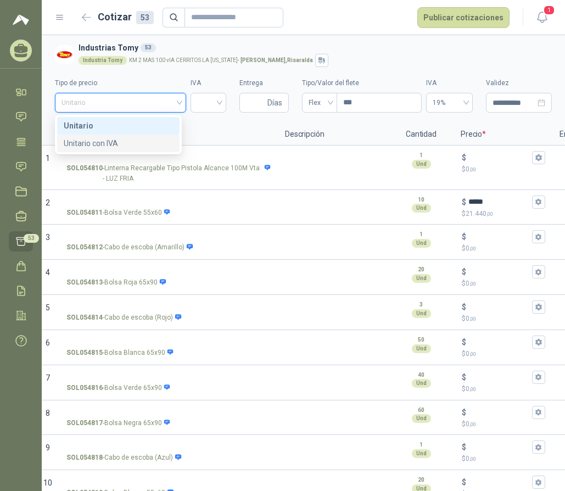
click at [147, 145] on div "Unitario con IVA" at bounding box center [118, 143] width 109 height 12
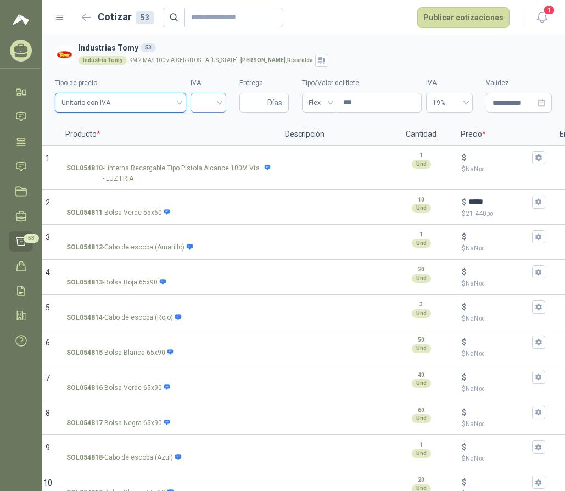
click at [208, 102] on input "search" at bounding box center [208, 101] width 23 height 16
click at [208, 125] on div "19%" at bounding box center [204, 126] width 18 height 12
click at [248, 102] on input "Entrega" at bounding box center [255, 102] width 19 height 19
type input "*"
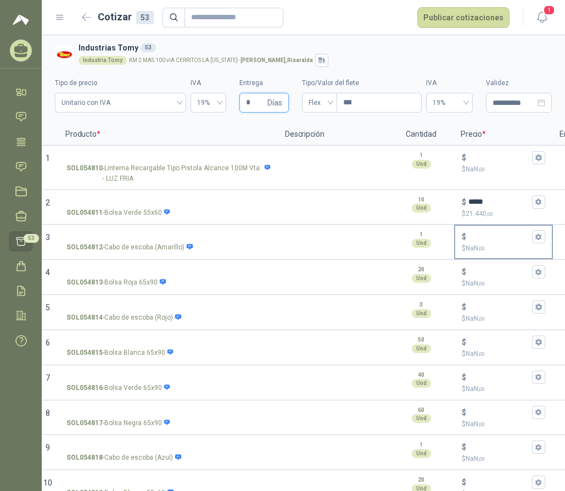
type input "*"
click at [502, 246] on p "$ NaN ,00" at bounding box center [503, 248] width 83 height 10
click at [502, 241] on input "$ $ NaN ,00" at bounding box center [498, 237] width 61 height 8
drag, startPoint x: 537, startPoint y: 235, endPoint x: 527, endPoint y: 236, distance: 10.5
click at [537, 235] on icon "button" at bounding box center [538, 236] width 6 height 7
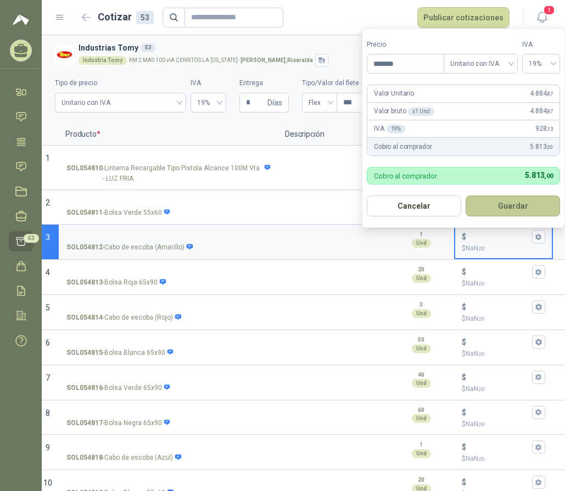
type input "*******"
click at [485, 206] on button "Guardar" at bounding box center [513, 205] width 94 height 21
type input "*****"
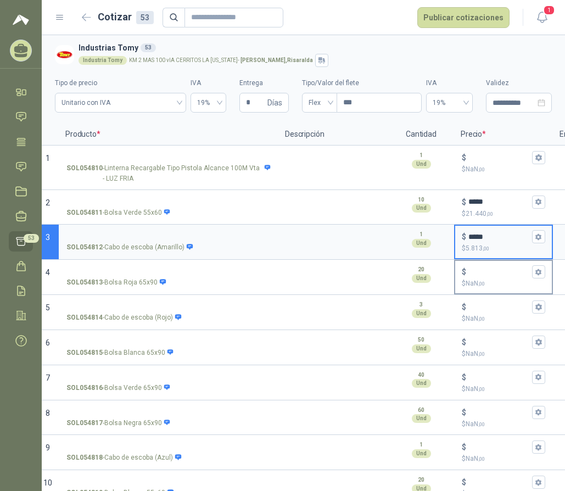
drag, startPoint x: 538, startPoint y: 270, endPoint x: 529, endPoint y: 270, distance: 8.2
click at [538, 270] on icon "button" at bounding box center [538, 272] width 6 height 7
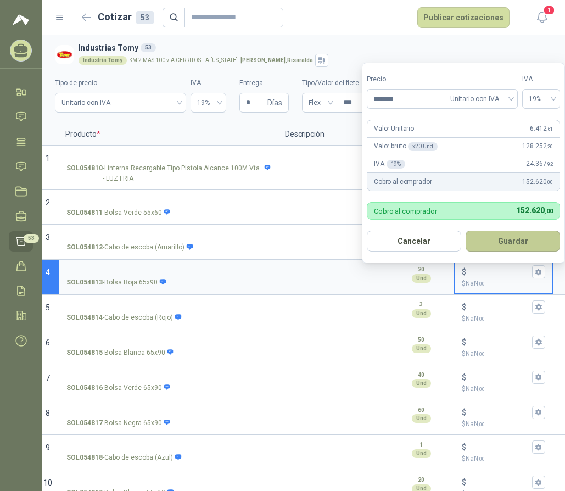
type input "*******"
click at [490, 240] on button "Guardar" at bounding box center [513, 241] width 94 height 21
type input "*****"
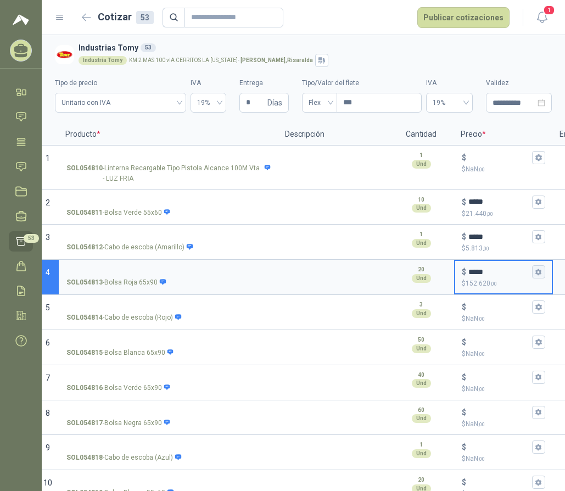
click at [538, 270] on icon "button" at bounding box center [538, 272] width 7 height 7
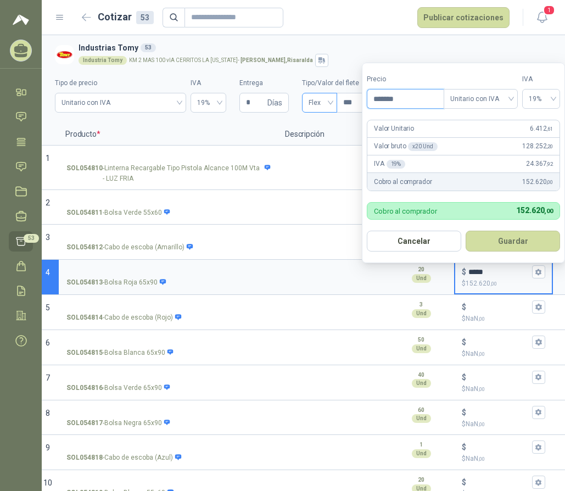
drag, startPoint x: 401, startPoint y: 101, endPoint x: 328, endPoint y: 94, distance: 72.8
click at [328, 94] on body "**********" at bounding box center [282, 245] width 565 height 491
type input "*******"
click at [489, 241] on button "Guardar" at bounding box center [513, 241] width 94 height 21
type input "*****"
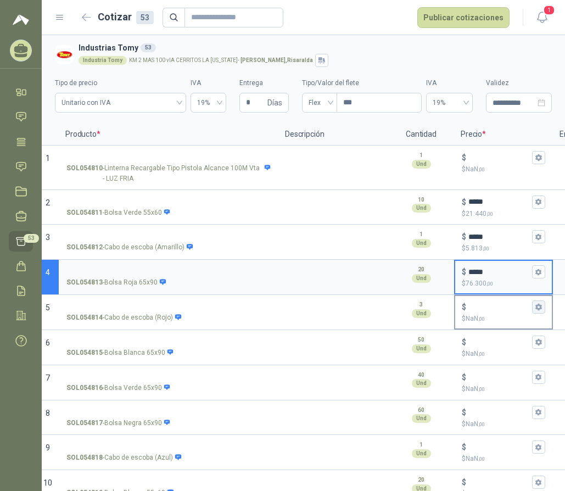
click at [538, 305] on icon "button" at bounding box center [538, 307] width 6 height 7
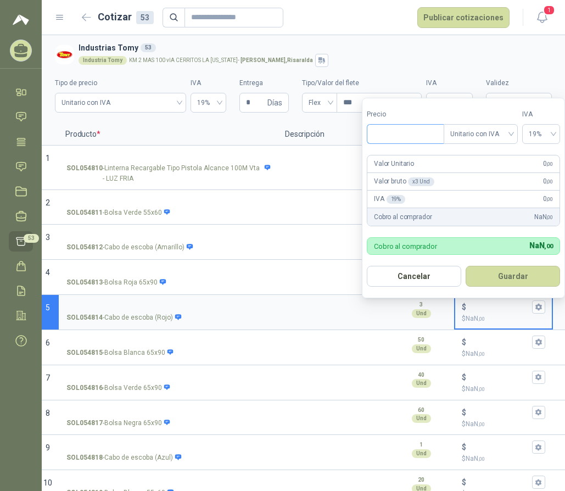
click at [410, 136] on input "Precio" at bounding box center [405, 134] width 76 height 19
type input "*******"
click at [510, 266] on button "Guardar" at bounding box center [513, 276] width 94 height 21
type input "*****"
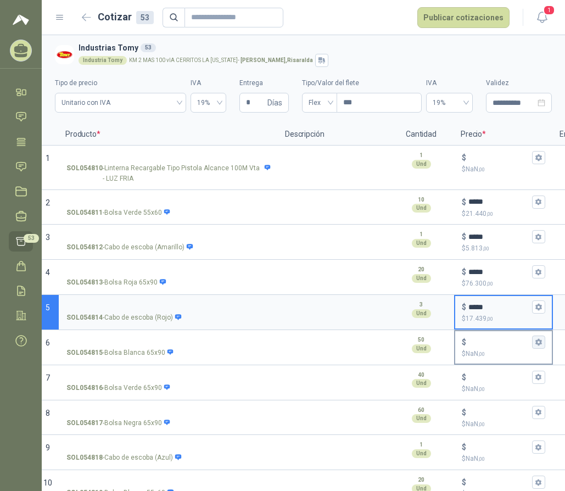
click at [538, 338] on button "$ $ NaN ,00" at bounding box center [538, 342] width 13 height 13
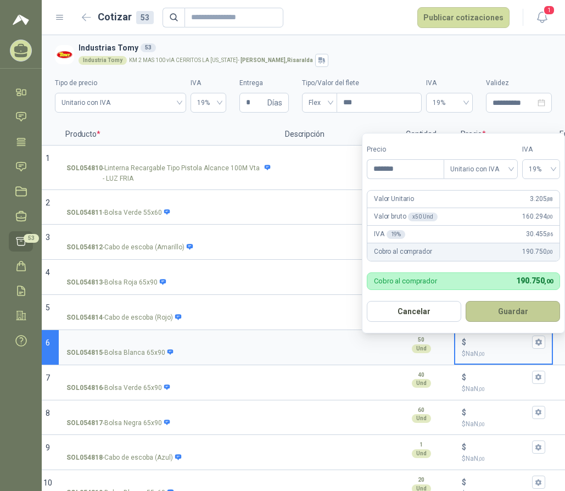
type input "*******"
click at [529, 316] on button "Guardar" at bounding box center [513, 311] width 94 height 21
type input "*****"
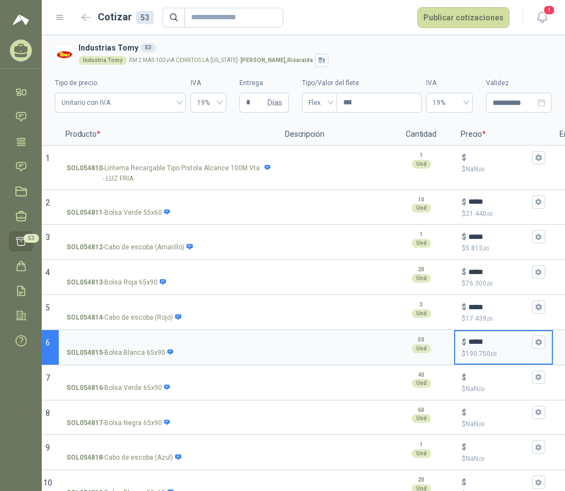
scroll to position [110, 0]
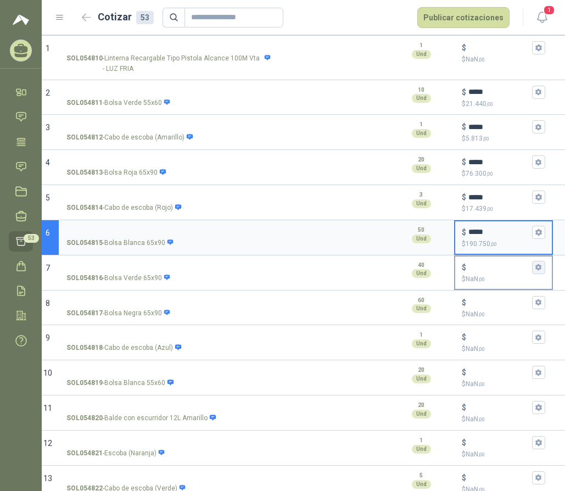
click at [538, 268] on icon "button" at bounding box center [538, 267] width 7 height 7
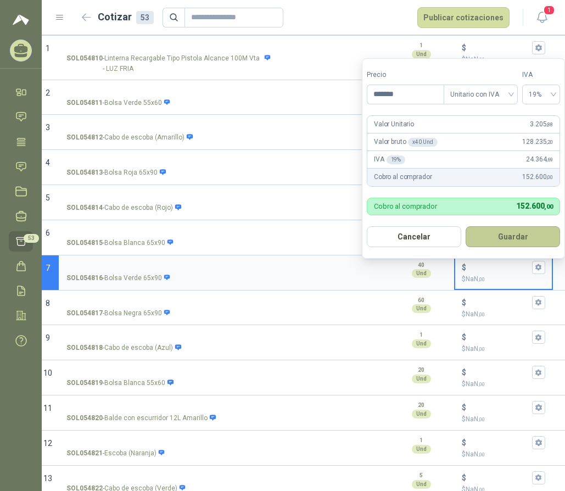
type input "*******"
click at [516, 232] on button "Guardar" at bounding box center [513, 236] width 94 height 21
type input "*****"
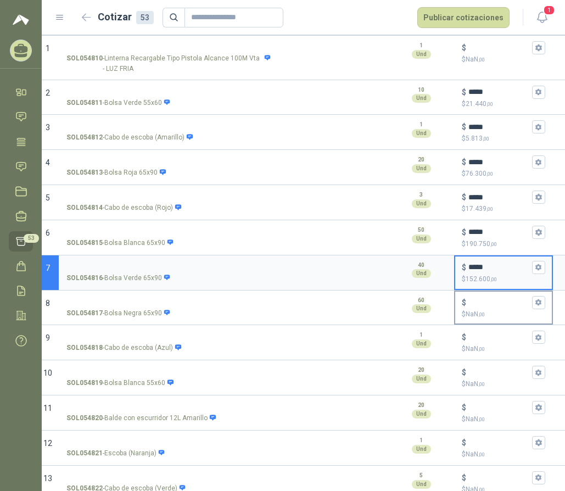
click at [514, 310] on p "$ NaN ,00" at bounding box center [503, 314] width 83 height 10
click at [514, 306] on input "$ $ NaN ,00" at bounding box center [498, 302] width 61 height 8
click at [538, 300] on icon "button" at bounding box center [538, 302] width 7 height 7
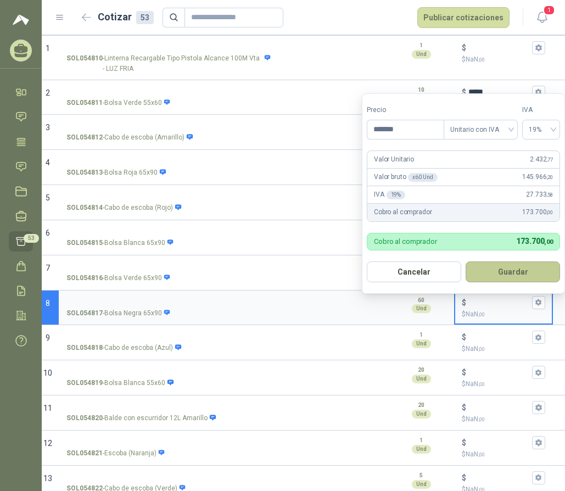
type input "*******"
click at [508, 272] on button "Guardar" at bounding box center [513, 271] width 94 height 21
type input "*****"
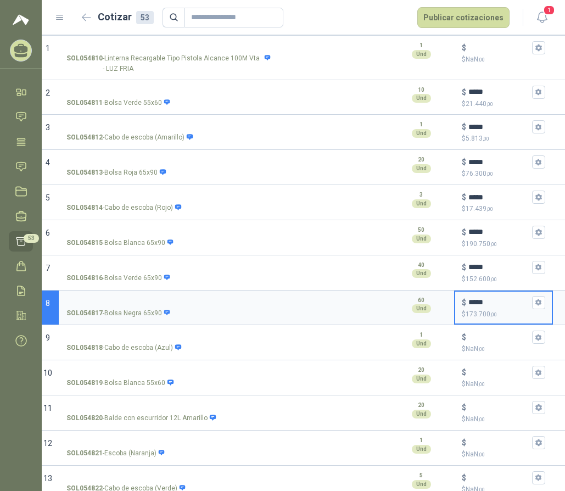
click at [538, 335] on div "$ $ NaN ,00" at bounding box center [503, 342] width 97 height 32
click at [530, 335] on input "$ $ NaN ,00" at bounding box center [498, 337] width 61 height 8
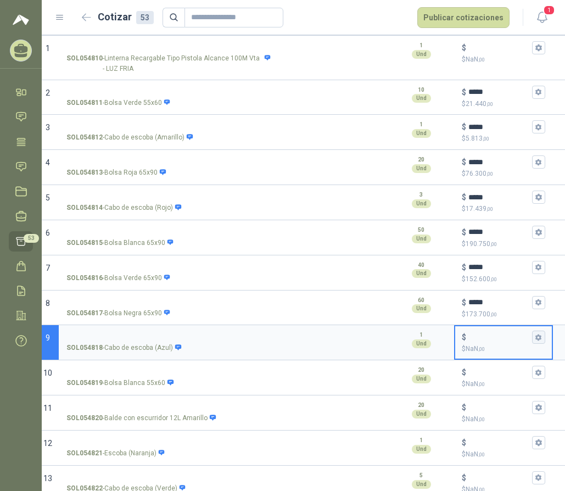
click at [538, 336] on icon "button" at bounding box center [538, 337] width 7 height 7
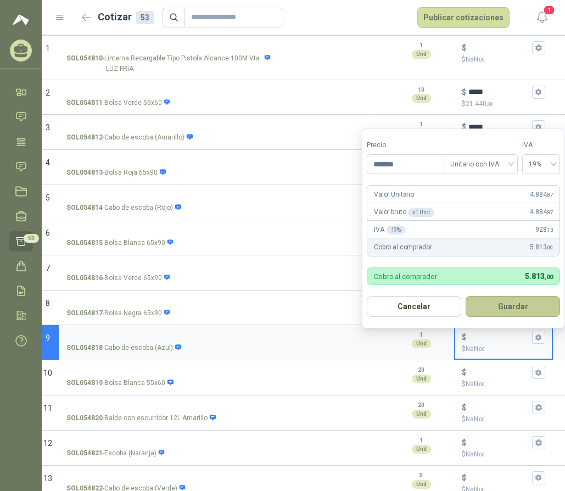
type input "*******"
click at [523, 304] on button "Guardar" at bounding box center [513, 306] width 94 height 21
type input "*****"
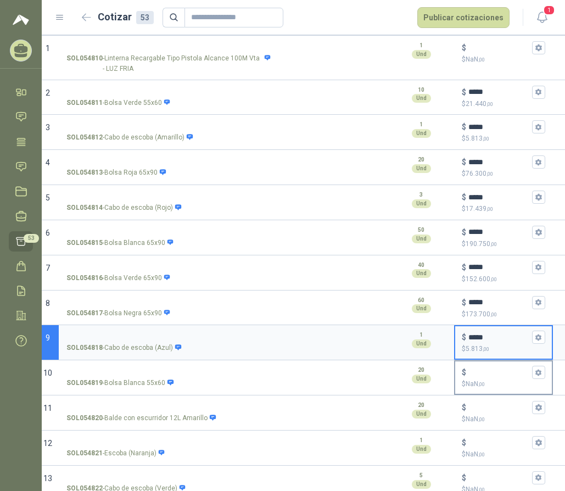
drag, startPoint x: 491, startPoint y: 373, endPoint x: 552, endPoint y: 347, distance: 66.2
click at [491, 373] on input "$ $ NaN ,00" at bounding box center [498, 372] width 61 height 8
click at [536, 373] on icon "button" at bounding box center [538, 372] width 6 height 7
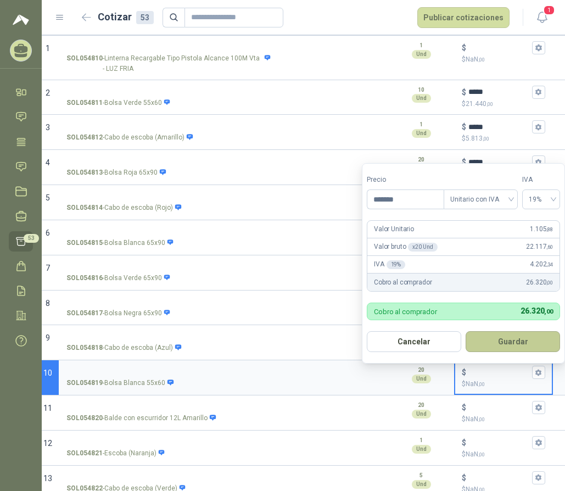
type input "*******"
click at [525, 346] on button "Guardar" at bounding box center [513, 341] width 94 height 21
type input "*****"
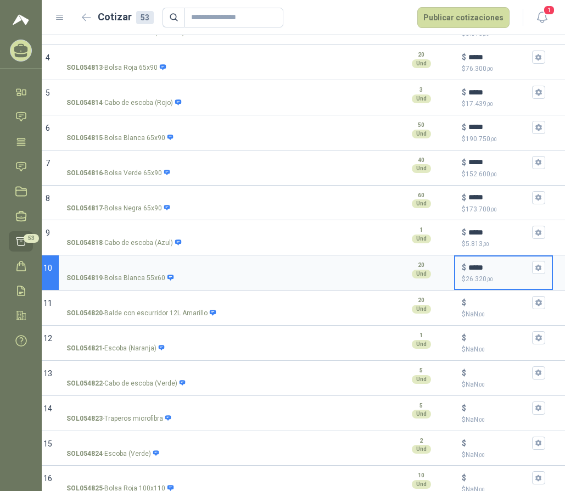
scroll to position [220, 0]
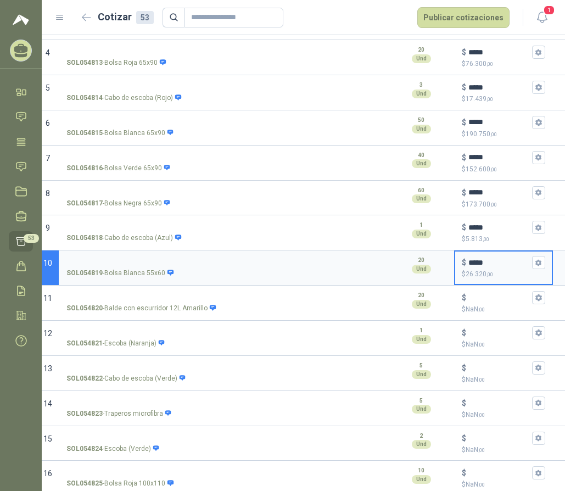
click at [538, 300] on icon "button" at bounding box center [538, 297] width 6 height 7
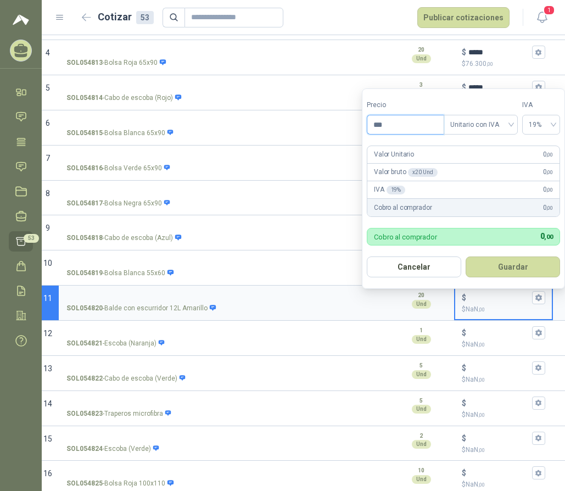
click at [394, 126] on input "***" at bounding box center [405, 124] width 76 height 19
type input "********"
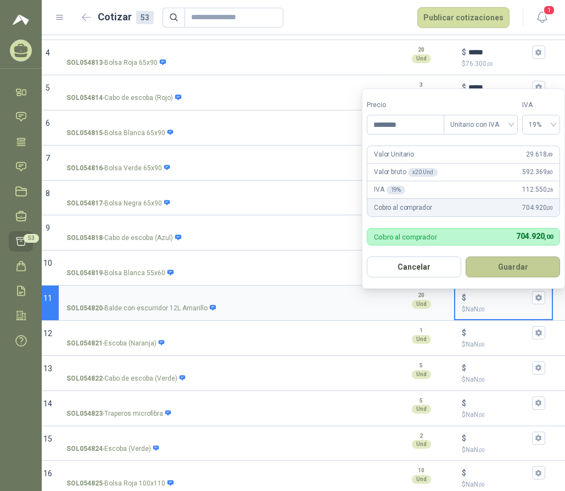
click at [500, 267] on button "Guardar" at bounding box center [513, 266] width 94 height 21
type input "******"
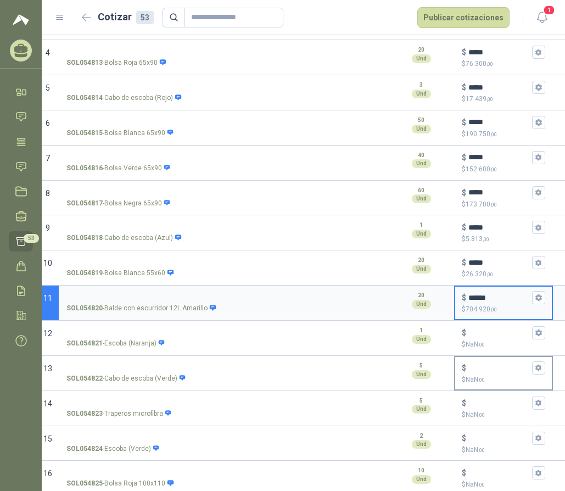
drag, startPoint x: 497, startPoint y: 378, endPoint x: 511, endPoint y: 372, distance: 14.5
click at [497, 378] on p "$ NaN ,00" at bounding box center [503, 379] width 83 height 10
click at [497, 372] on input "$ $ NaN ,00" at bounding box center [498, 368] width 61 height 8
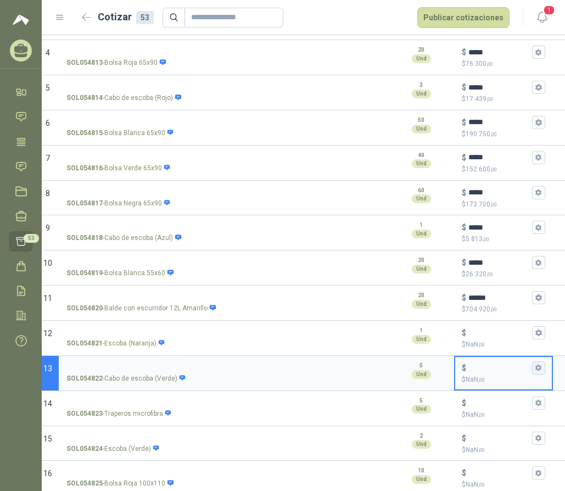
click at [538, 365] on icon "button" at bounding box center [538, 367] width 7 height 7
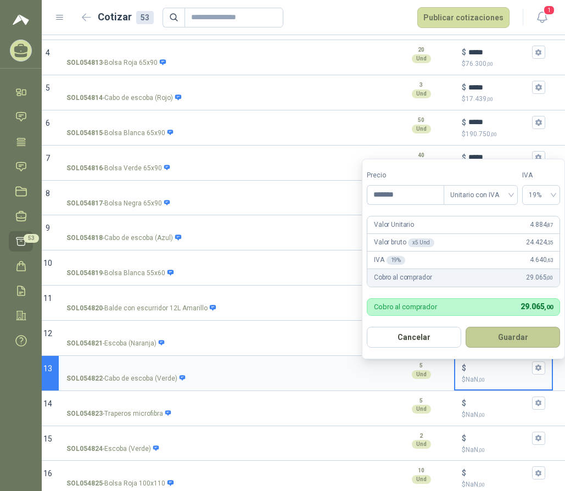
type input "*******"
click at [518, 337] on button "Guardar" at bounding box center [513, 337] width 94 height 21
type input "*****"
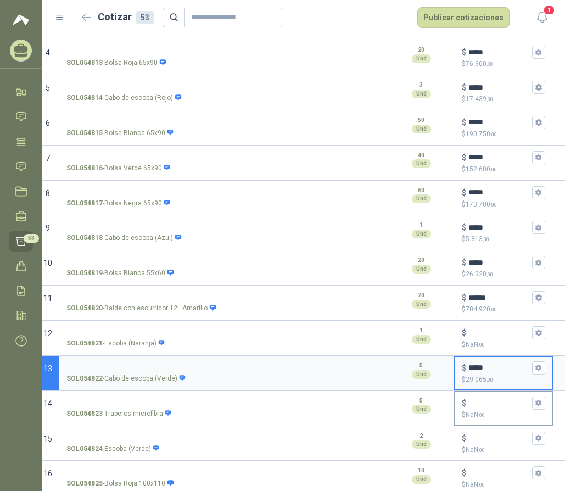
drag, startPoint x: 497, startPoint y: 407, endPoint x: 560, endPoint y: 365, distance: 75.2
click at [497, 407] on input "$ $ NaN ,00" at bounding box center [498, 403] width 61 height 8
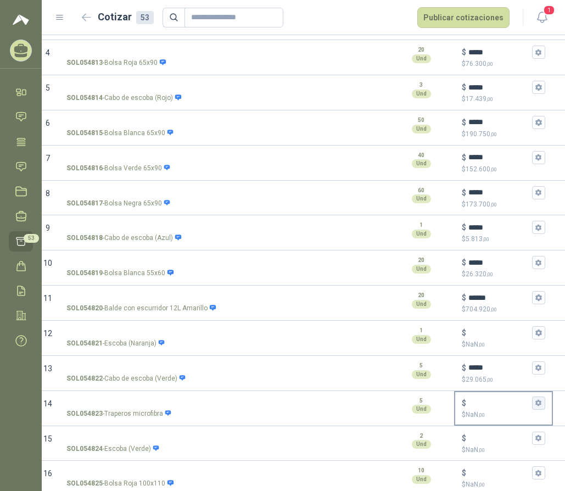
click at [538, 400] on icon "button" at bounding box center [538, 402] width 7 height 7
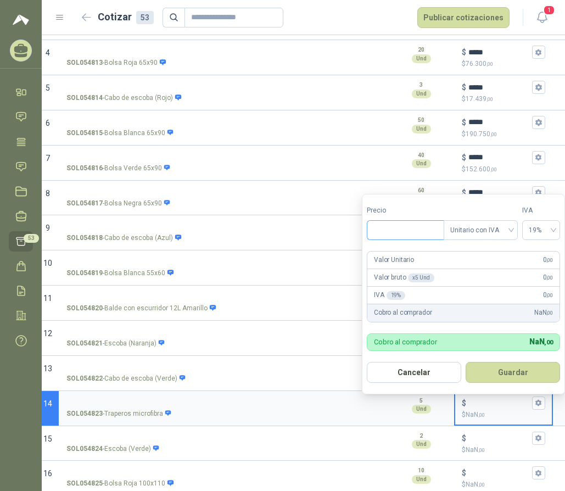
click at [424, 230] on input "Precio" at bounding box center [405, 230] width 76 height 19
type input "********"
click at [496, 367] on button "Guardar" at bounding box center [513, 372] width 94 height 21
type input "******"
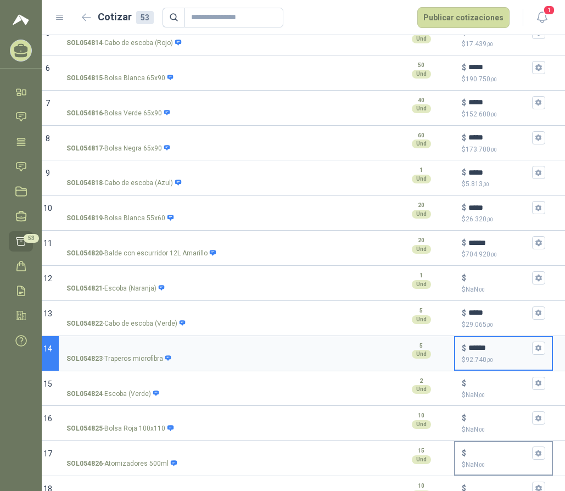
scroll to position [329, 0]
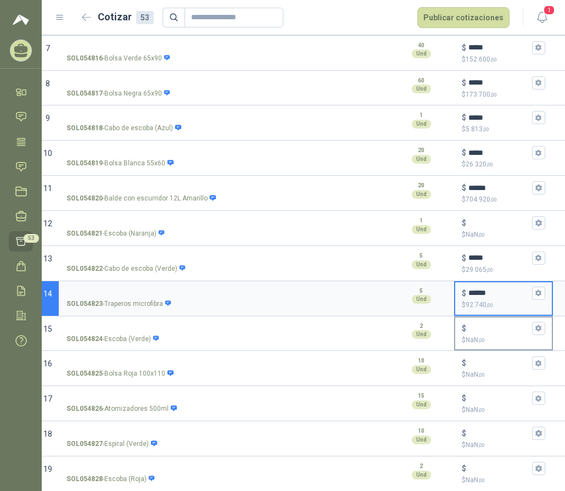
click at [494, 341] on p "$ NaN ,00" at bounding box center [503, 340] width 83 height 10
click at [494, 332] on input "$ $ NaN ,00" at bounding box center [498, 328] width 61 height 8
click at [538, 332] on button "$ $ NaN ,00" at bounding box center [538, 328] width 13 height 13
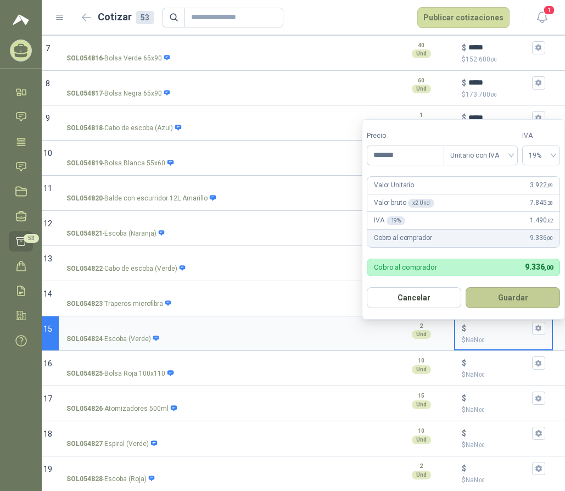
type input "*******"
click at [509, 298] on button "Guardar" at bounding box center [513, 297] width 94 height 21
type input "*****"
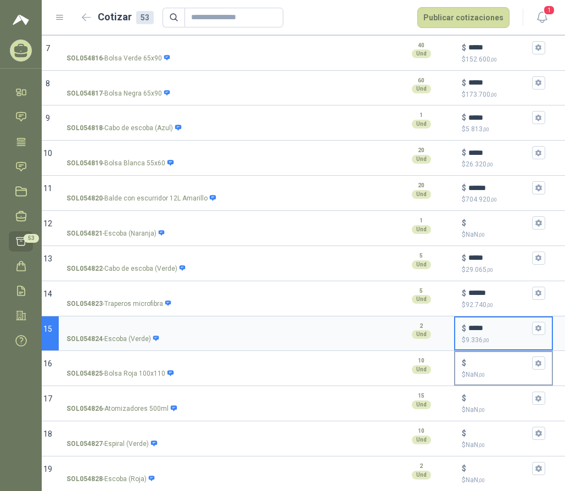
click at [504, 371] on p "$ NaN ,00" at bounding box center [503, 375] width 83 height 10
click at [504, 367] on input "$ $ NaN ,00" at bounding box center [498, 363] width 61 height 8
click at [537, 365] on icon "button" at bounding box center [538, 363] width 6 height 7
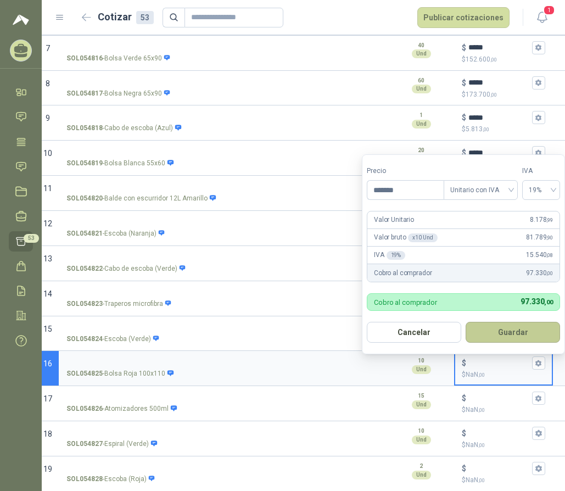
type input "*******"
click at [504, 333] on button "Guardar" at bounding box center [513, 332] width 94 height 21
type input "*****"
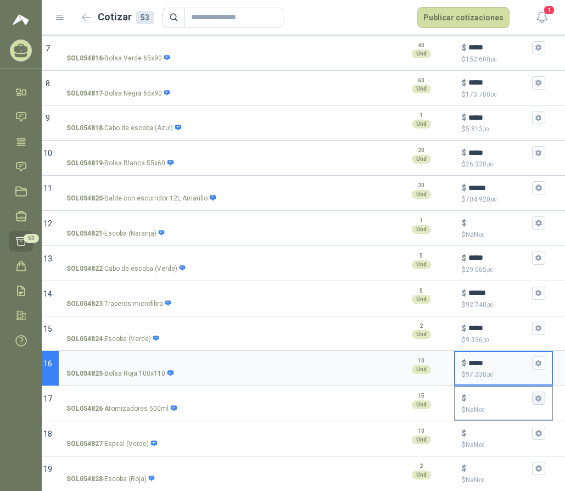
click at [538, 399] on icon "button" at bounding box center [538, 398] width 7 height 7
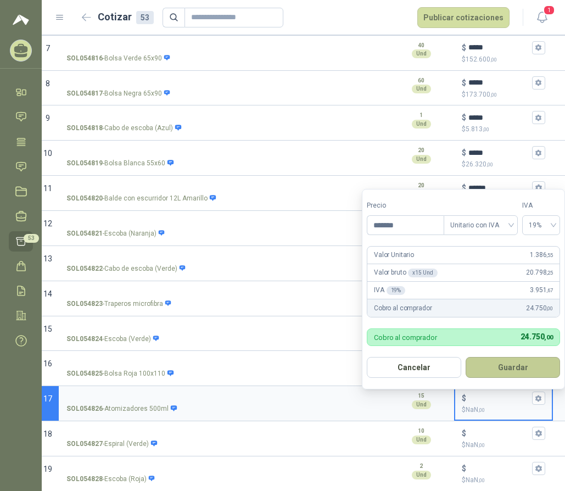
type input "*******"
click at [510, 371] on button "Guardar" at bounding box center [513, 367] width 94 height 21
type input "*****"
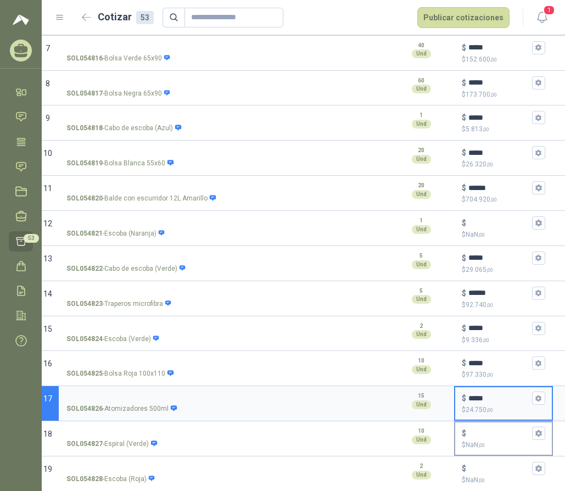
scroll to position [439, 0]
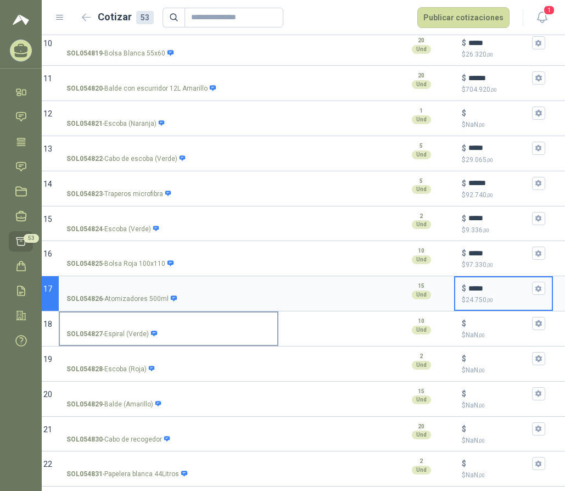
click at [153, 333] on icon at bounding box center [154, 333] width 6 height 5
click at [153, 328] on input "SOL054827 - Espiral (Verde)" at bounding box center [168, 324] width 204 height 8
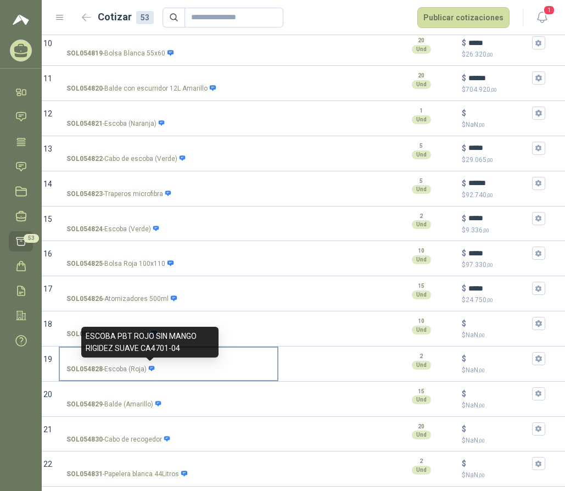
click at [153, 367] on icon at bounding box center [152, 368] width 6 height 5
click at [153, 363] on input "SOL054828 - Escoba (Roja)" at bounding box center [168, 359] width 204 height 8
click at [149, 367] on icon at bounding box center [152, 368] width 6 height 5
click at [149, 363] on input "SOL054828 - Escoba (Roja)" at bounding box center [168, 359] width 204 height 8
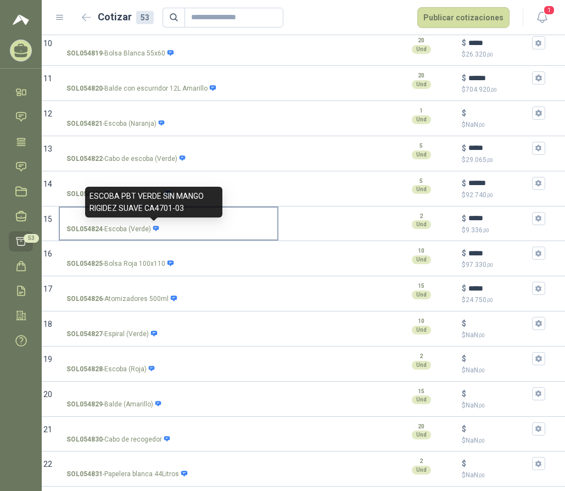
click at [153, 231] on icon at bounding box center [156, 228] width 7 height 7
click at [152, 223] on input "SOL054824 - Escoba (Verde)" at bounding box center [168, 219] width 204 height 8
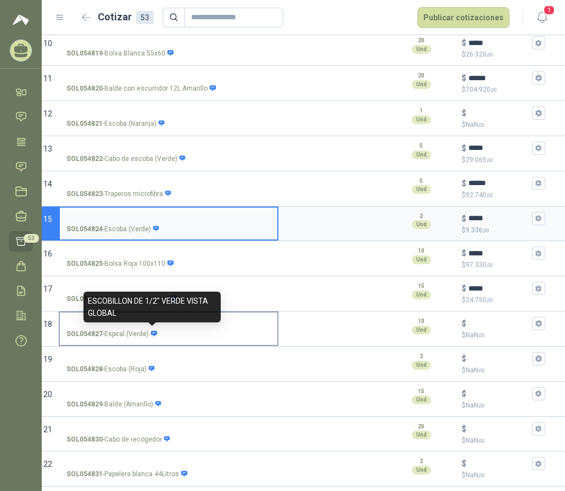
click at [152, 333] on icon at bounding box center [154, 333] width 6 height 5
click at [152, 328] on input "SOL054827 - Espiral (Verde)" at bounding box center [168, 324] width 204 height 8
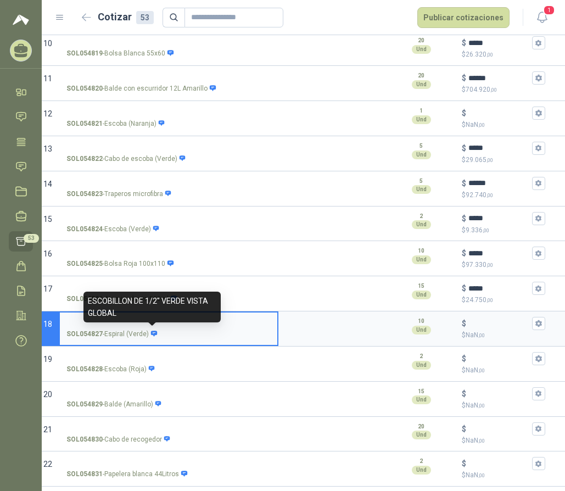
click at [152, 333] on icon at bounding box center [154, 333] width 6 height 5
click at [152, 328] on input "SOL054827 - Espiral (Verde)" at bounding box center [168, 324] width 204 height 8
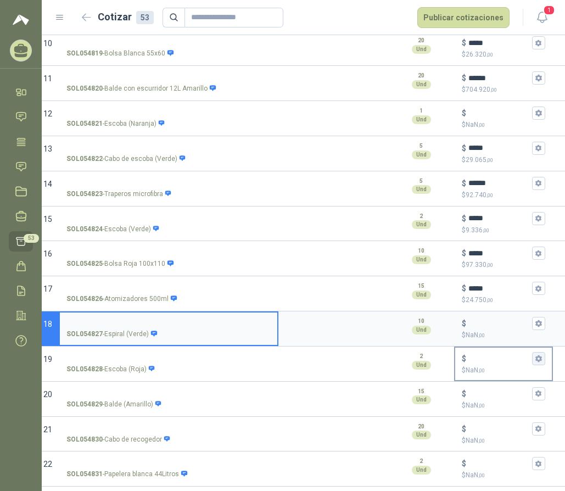
click at [538, 356] on icon "button" at bounding box center [538, 358] width 7 height 7
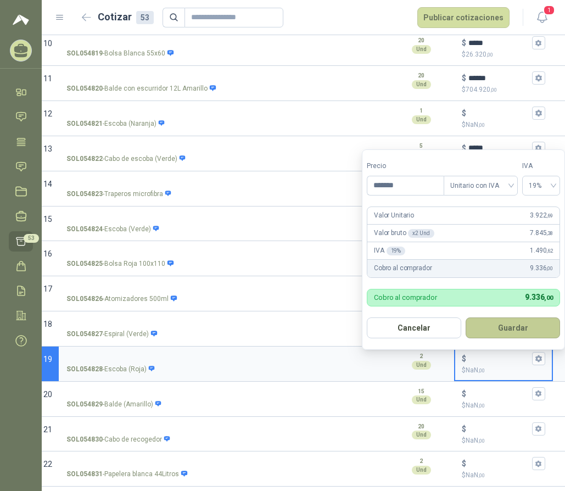
type input "*******"
click at [522, 327] on button "Guardar" at bounding box center [513, 327] width 94 height 21
type input "*****"
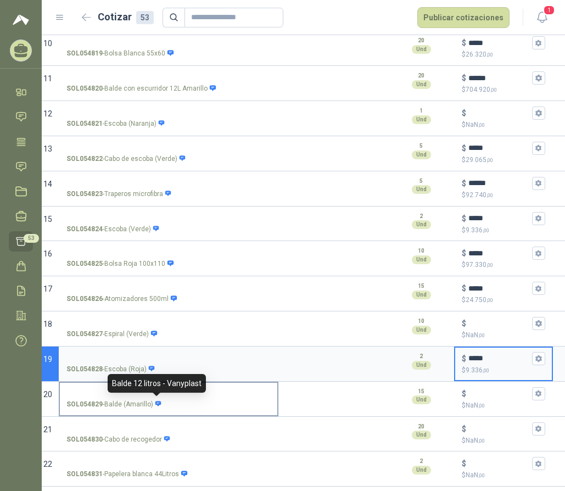
click at [158, 402] on icon at bounding box center [158, 403] width 7 height 7
click at [158, 398] on input "SOL054829 - Balde (Amarillo)" at bounding box center [168, 394] width 204 height 8
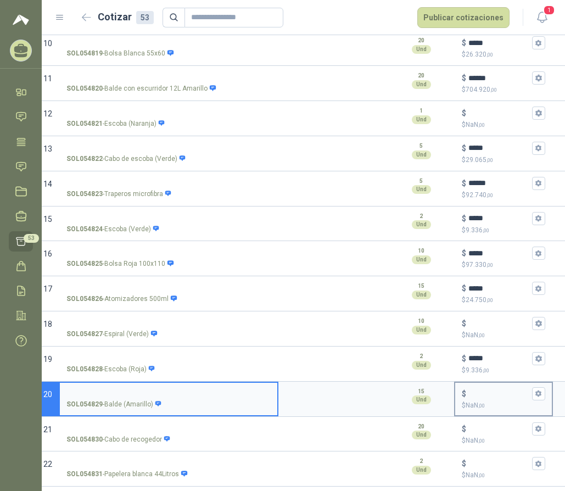
click at [498, 402] on p "$ NaN ,00" at bounding box center [503, 405] width 83 height 10
click at [498, 398] on input "$ $ NaN ,00" at bounding box center [498, 393] width 61 height 8
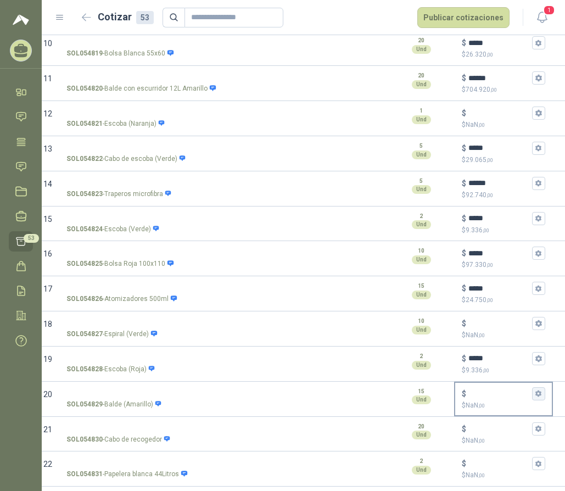
drag, startPoint x: 536, startPoint y: 393, endPoint x: 487, endPoint y: 389, distance: 49.1
click at [536, 393] on icon "button" at bounding box center [538, 393] width 7 height 7
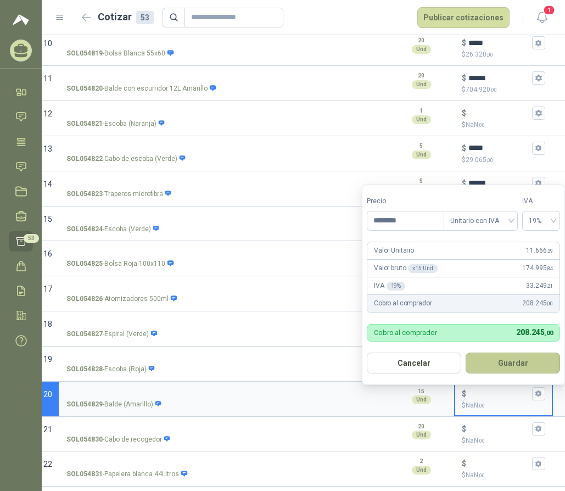
type input "********"
click at [510, 360] on button "Guardar" at bounding box center [513, 363] width 94 height 21
type input "******"
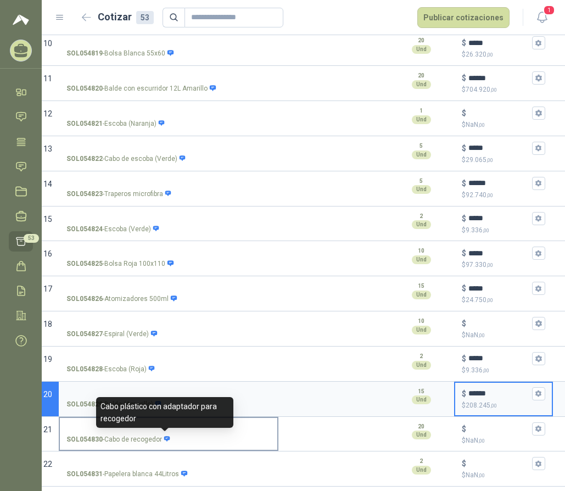
click at [166, 437] on icon at bounding box center [167, 438] width 6 height 5
click at [166, 433] on input "SOL054830 - Cabo de recogedor" at bounding box center [168, 429] width 204 height 8
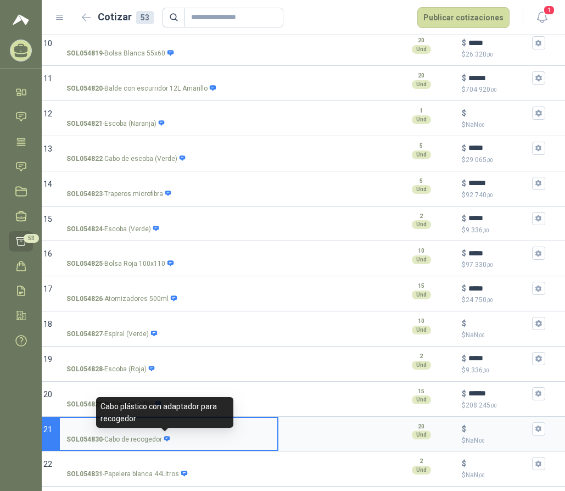
click at [166, 437] on icon at bounding box center [167, 438] width 6 height 5
click at [166, 433] on input "SOL054830 - Cabo de recogedor" at bounding box center [168, 429] width 204 height 8
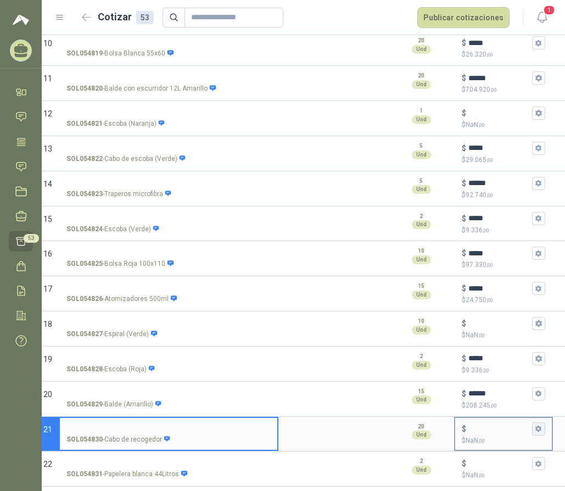
click at [537, 428] on icon "button" at bounding box center [538, 429] width 6 height 7
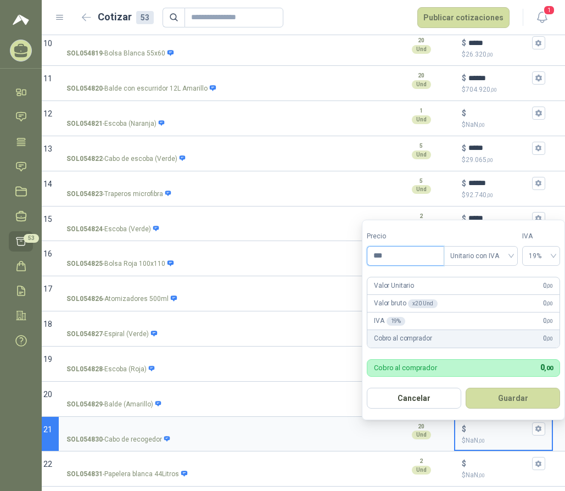
click at [393, 255] on input "***" at bounding box center [405, 256] width 76 height 19
type input "*******"
click at [497, 396] on button "Guardar" at bounding box center [513, 398] width 94 height 21
type input "*****"
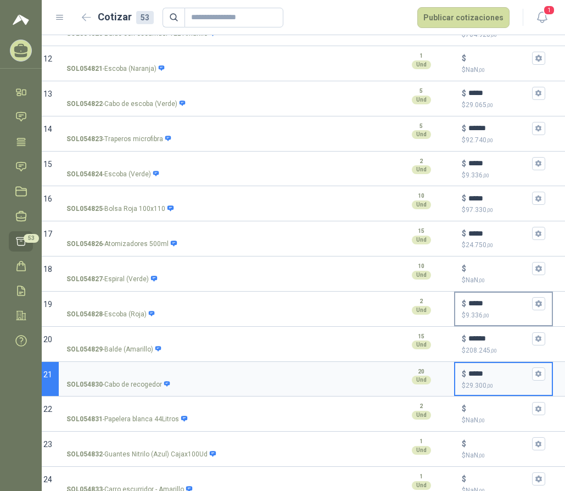
scroll to position [604, 0]
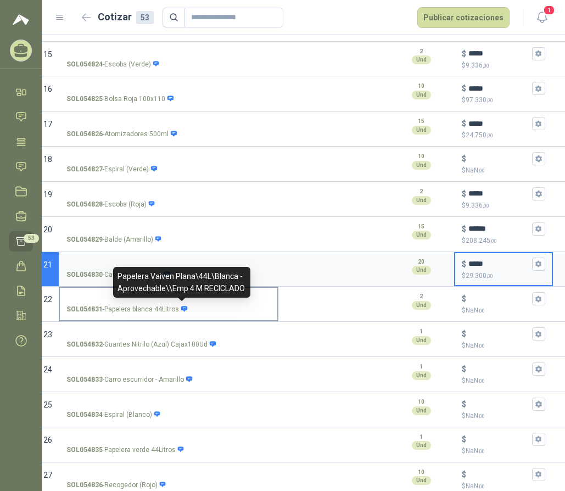
click at [181, 310] on icon at bounding box center [184, 308] width 6 height 5
click at [181, 303] on input "SOL054831 - Papelera blanca 44Litros" at bounding box center [168, 299] width 204 height 8
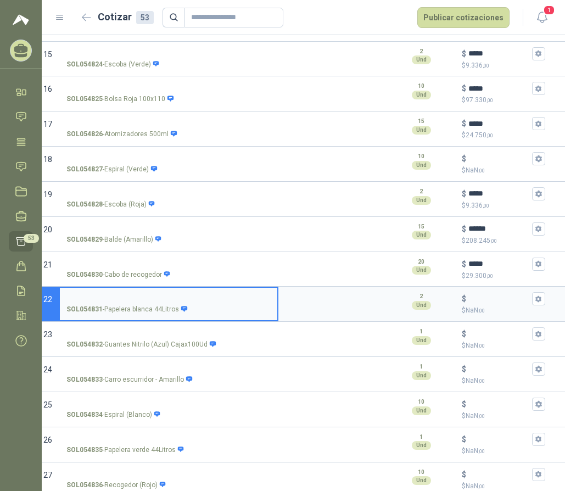
click at [538, 298] on icon "button" at bounding box center [538, 298] width 7 height 7
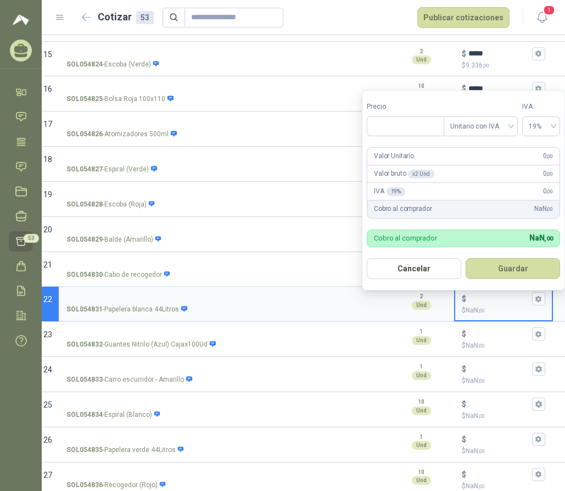
type input "***"
click at [207, 339] on label "SOL054832 - Guantes Nitrilo (Azul) Cajax100Ud" at bounding box center [168, 338] width 217 height 31
type input "*"
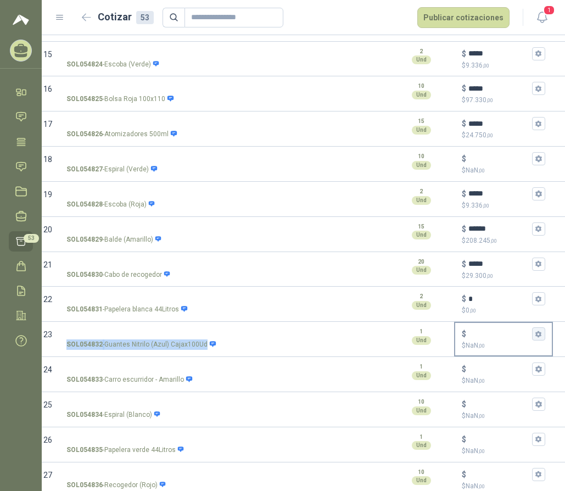
click at [538, 337] on icon "button" at bounding box center [538, 334] width 7 height 7
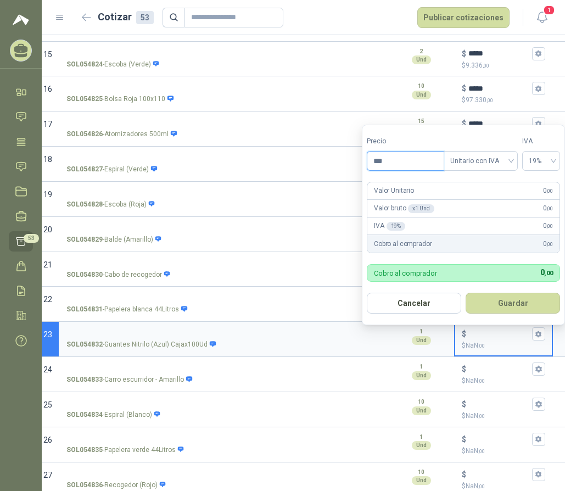
click at [387, 164] on input "***" at bounding box center [405, 161] width 76 height 19
type input "********"
click at [497, 304] on button "Guardar" at bounding box center [513, 303] width 94 height 21
type input "******"
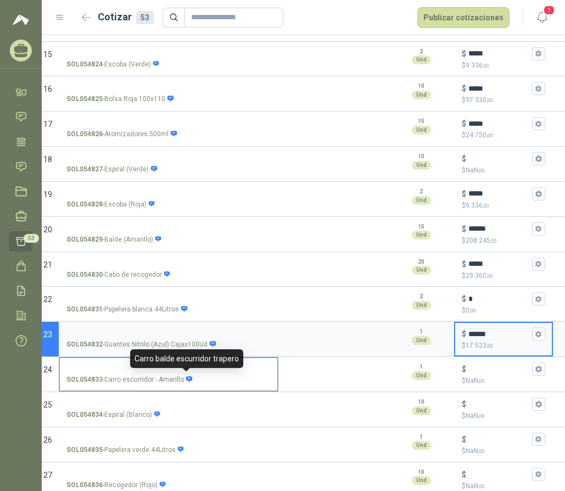
click at [186, 377] on icon at bounding box center [189, 378] width 6 height 5
click at [186, 373] on input "SOL054833 - Carro escurridor - Amarillo" at bounding box center [168, 369] width 204 height 8
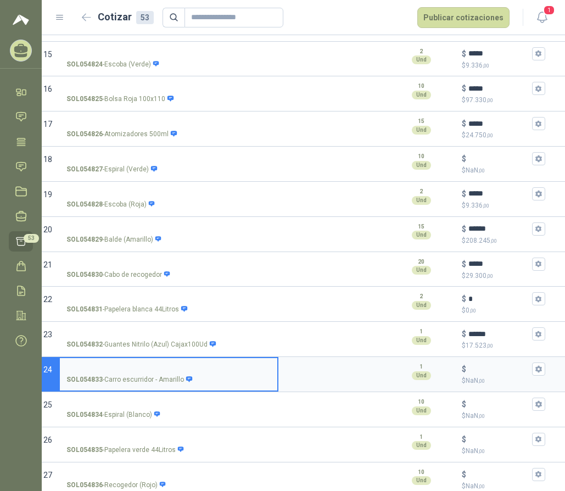
click at [538, 371] on icon "button" at bounding box center [538, 369] width 6 height 7
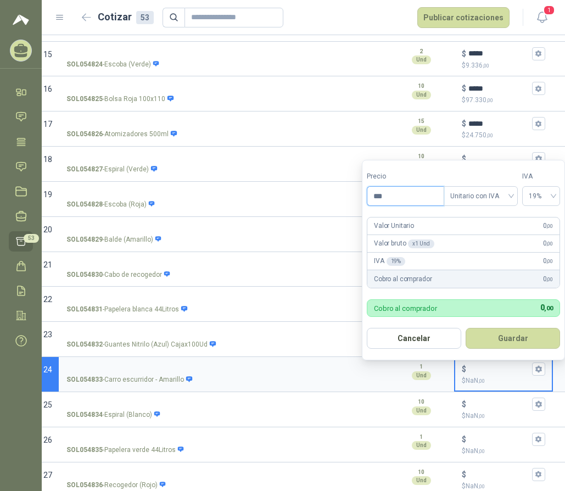
click at [394, 200] on input "***" at bounding box center [405, 196] width 76 height 19
type input "*********"
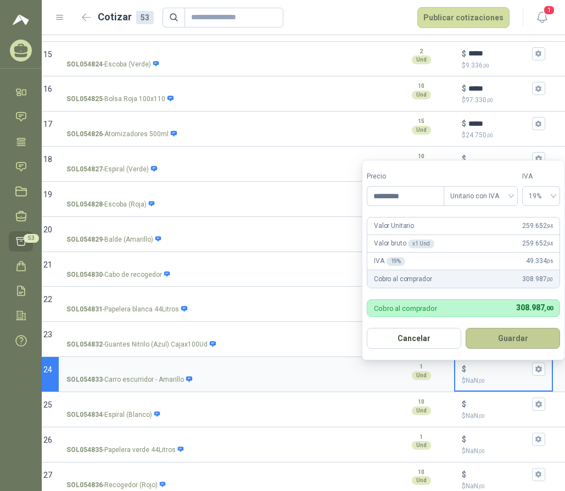
click at [503, 337] on button "Guardar" at bounding box center [513, 338] width 94 height 21
type input "*******"
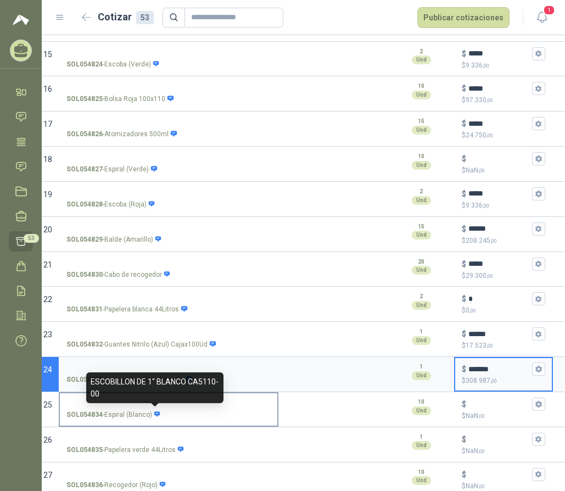
click at [154, 414] on icon at bounding box center [157, 413] width 6 height 5
click at [154, 409] on input "SOL054834 - Espiral (Blanco)" at bounding box center [168, 404] width 204 height 8
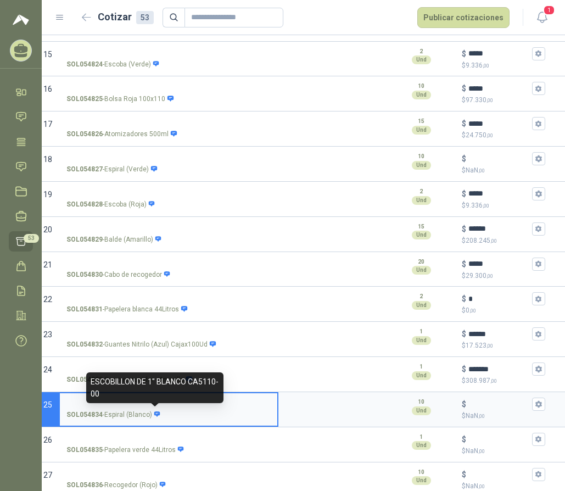
click at [154, 414] on icon at bounding box center [157, 413] width 6 height 5
click at [154, 409] on input "SOL054834 - Espiral (Blanco)" at bounding box center [168, 404] width 204 height 8
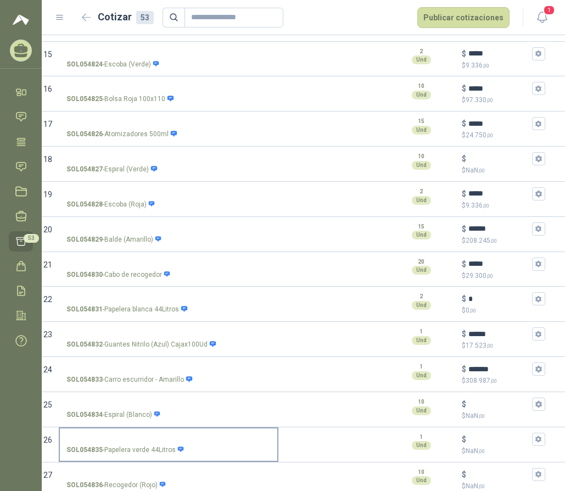
click at [177, 448] on icon at bounding box center [180, 449] width 7 height 7
click at [175, 444] on input "SOL054835 - Papelera verde 44Litros" at bounding box center [168, 439] width 204 height 8
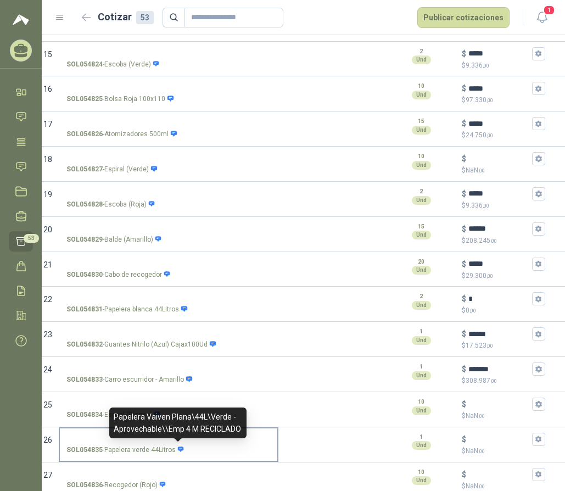
click at [179, 449] on icon at bounding box center [181, 448] width 6 height 5
click at [179, 444] on input "SOL054835 - Papelera verde 44Litros" at bounding box center [168, 439] width 204 height 8
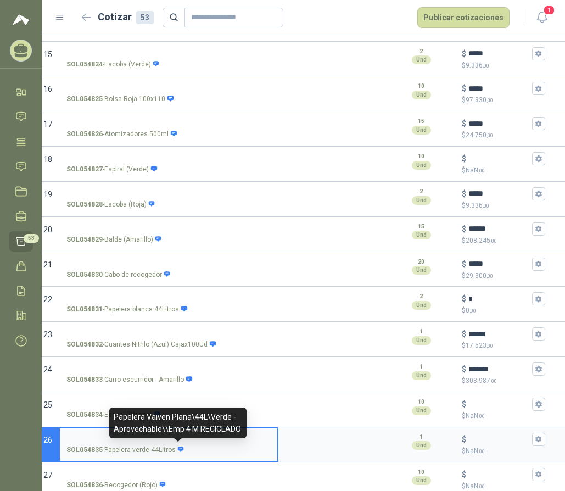
click at [179, 449] on icon at bounding box center [181, 448] width 6 height 5
click at [179, 444] on input "SOL054835 - Papelera verde 44Litros" at bounding box center [168, 439] width 204 height 8
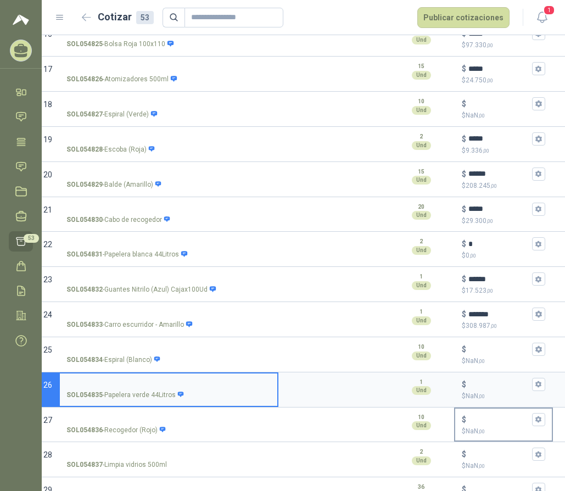
scroll to position [769, 0]
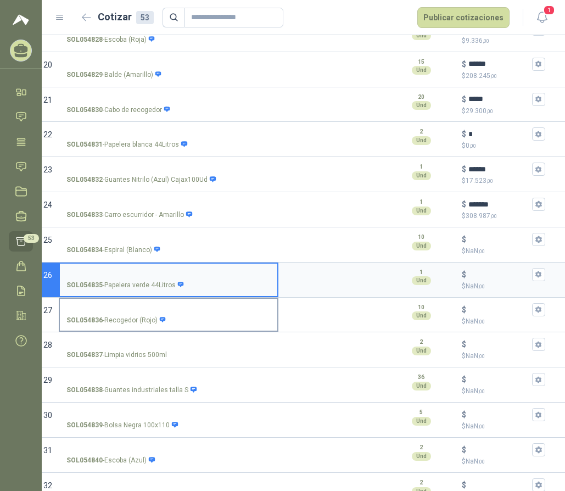
click at [161, 316] on icon at bounding box center [162, 319] width 7 height 7
click at [161, 314] on input "SOL054836 - Recogedor (Rojo)" at bounding box center [168, 310] width 204 height 8
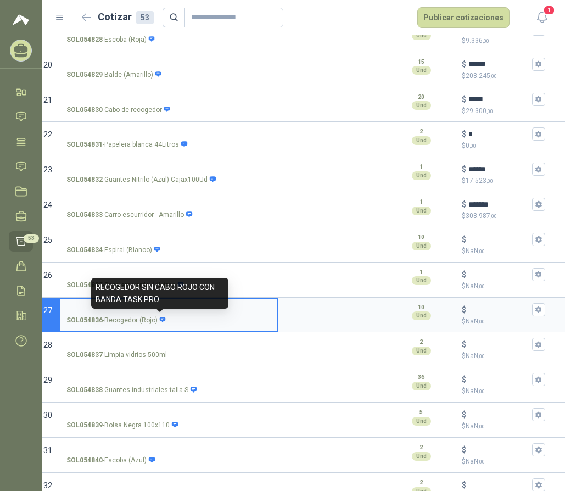
click at [161, 316] on icon at bounding box center [162, 319] width 7 height 7
click at [161, 314] on input "SOL054836 - Recogedor (Rojo)" at bounding box center [168, 310] width 204 height 8
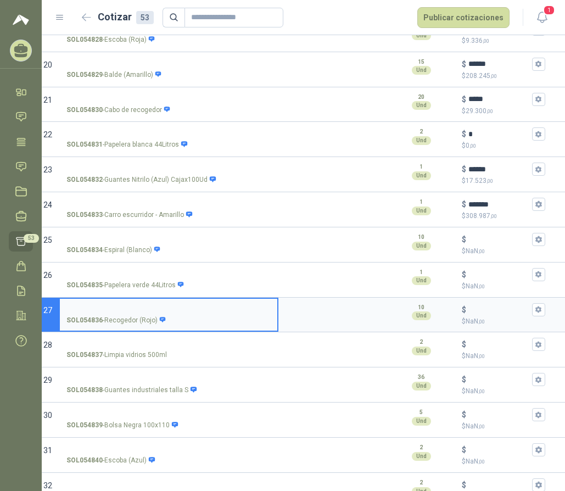
click at [535, 307] on icon "button" at bounding box center [538, 309] width 7 height 7
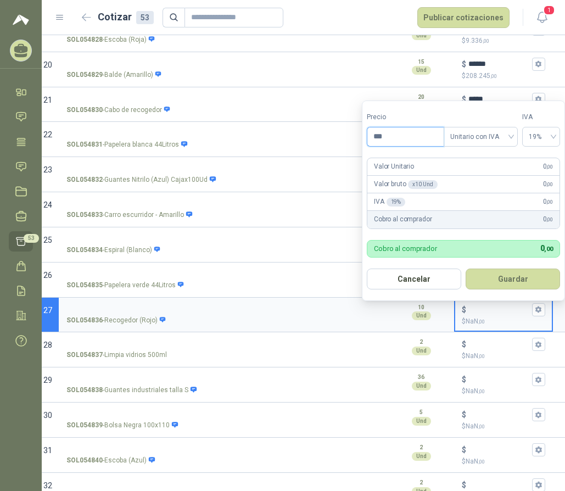
click at [405, 140] on input "***" at bounding box center [405, 136] width 76 height 19
type input "*******"
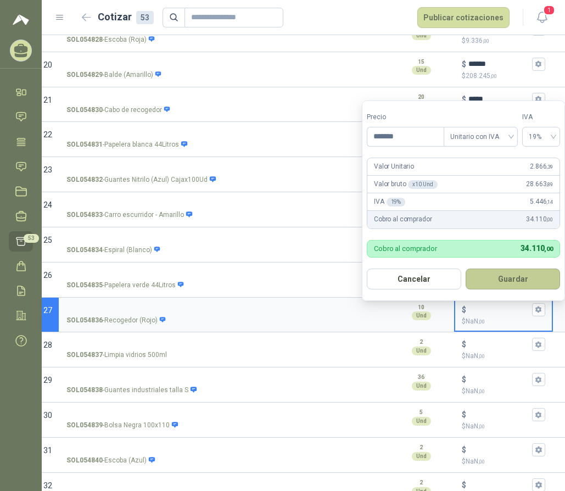
click at [485, 276] on button "Guardar" at bounding box center [513, 279] width 94 height 21
type input "*****"
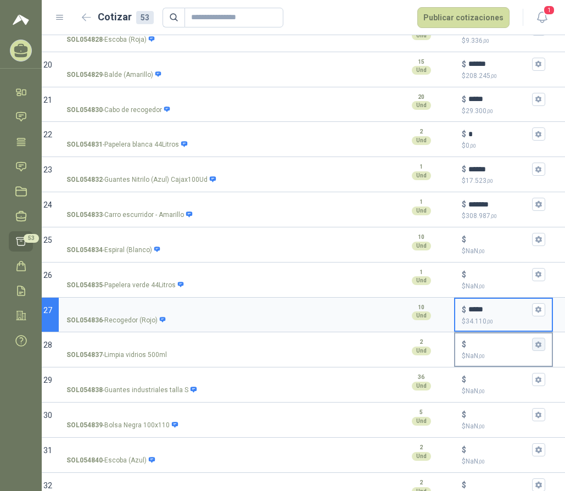
click at [538, 343] on icon "button" at bounding box center [538, 344] width 7 height 7
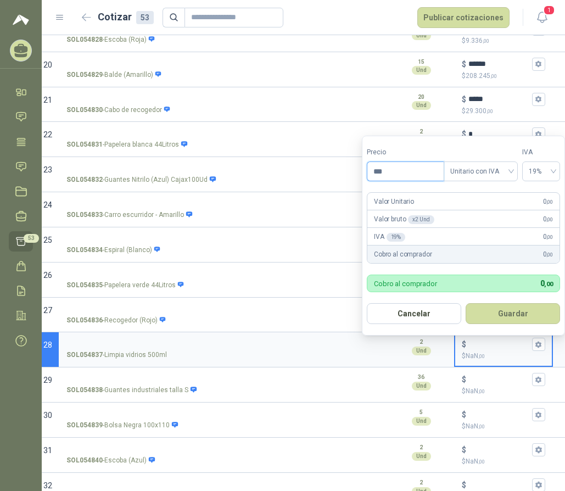
click at [394, 167] on input "***" at bounding box center [405, 171] width 76 height 19
type input "*******"
click at [490, 313] on button "Guardar" at bounding box center [513, 313] width 94 height 21
type input "*****"
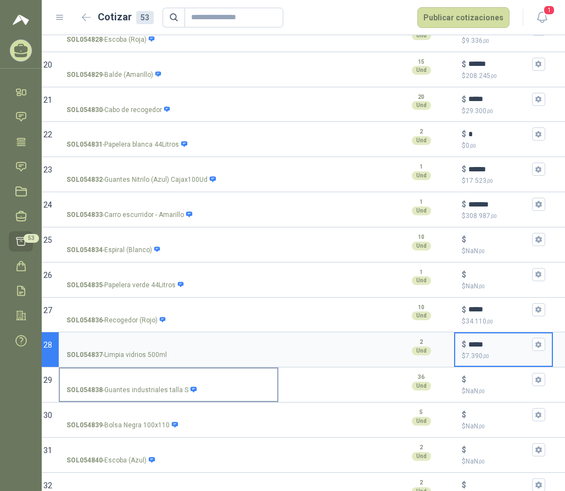
click at [192, 387] on icon at bounding box center [193, 389] width 7 height 7
click at [192, 384] on input "SOL054838 - Guantes industriales talla S" at bounding box center [168, 380] width 204 height 8
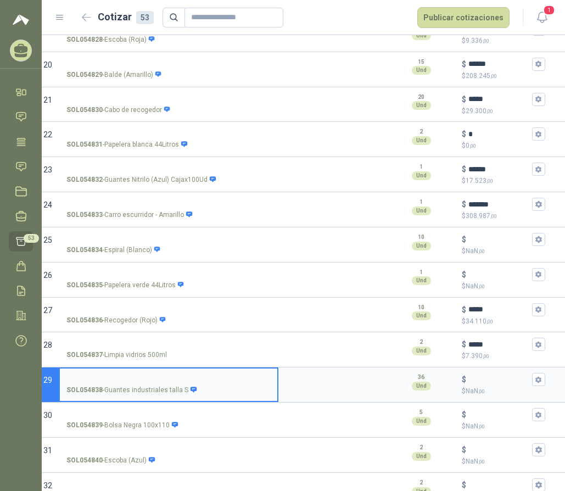
drag, startPoint x: 539, startPoint y: 385, endPoint x: 561, endPoint y: 384, distance: 22.5
click at [538, 384] on button "$ $ NaN ,00" at bounding box center [538, 379] width 13 height 13
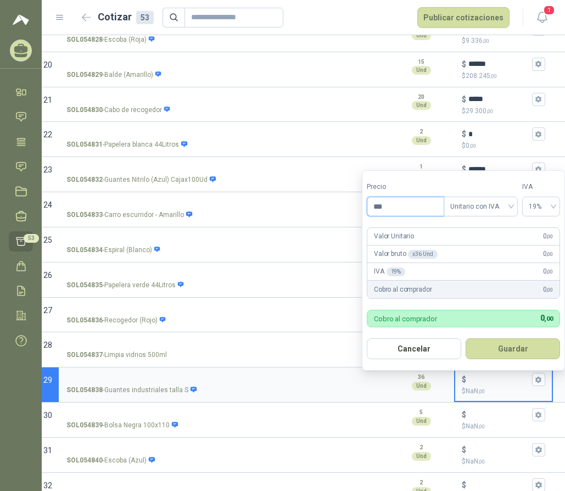
click at [392, 206] on input "***" at bounding box center [405, 206] width 76 height 19
type input "*******"
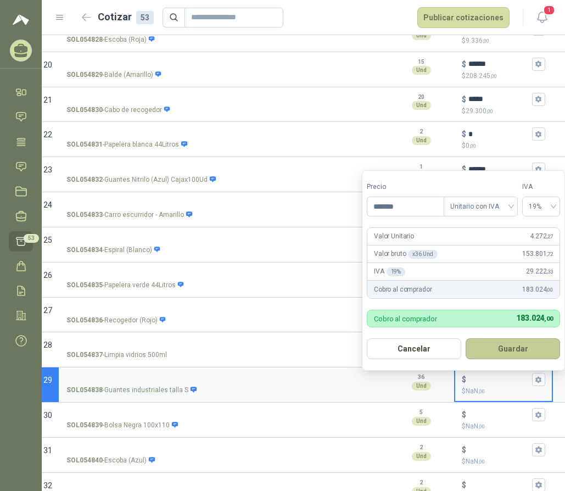
click at [488, 342] on button "Guardar" at bounding box center [513, 348] width 94 height 21
type input "*****"
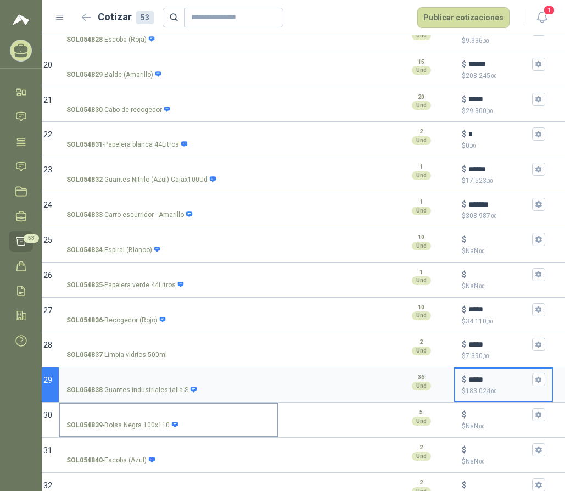
click at [172, 426] on icon at bounding box center [175, 424] width 6 height 5
click at [172, 419] on input "SOL054839 - Bolsa Negra 100x110" at bounding box center [168, 415] width 204 height 8
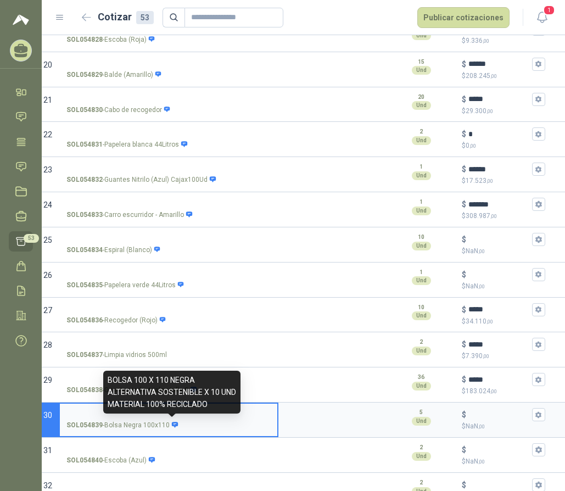
click at [172, 426] on icon at bounding box center [175, 424] width 6 height 5
click at [172, 419] on input "SOL054839 - Bolsa Negra 100x110" at bounding box center [168, 415] width 204 height 8
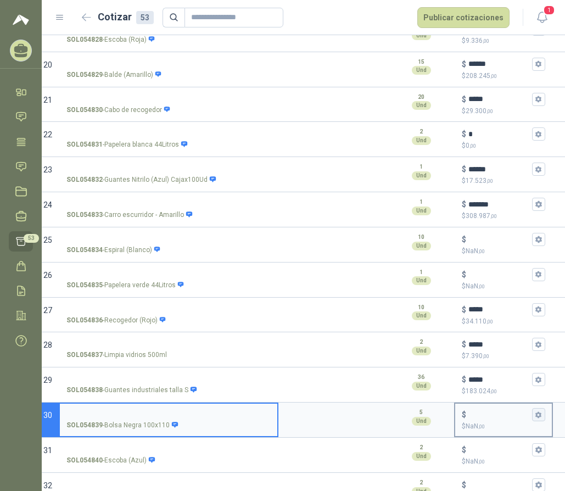
click at [538, 415] on icon "button" at bounding box center [538, 414] width 7 height 7
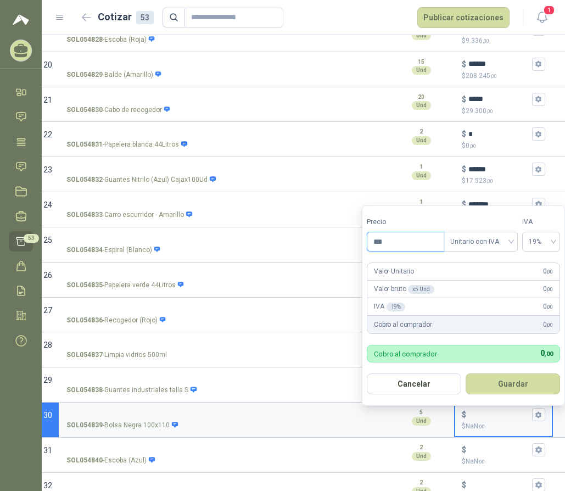
click at [396, 240] on input "***" at bounding box center [405, 241] width 76 height 19
type input "*******"
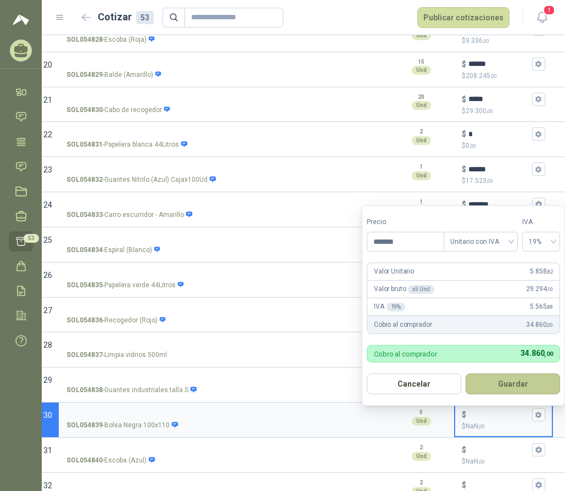
click at [536, 384] on button "Guardar" at bounding box center [513, 383] width 94 height 21
type input "*****"
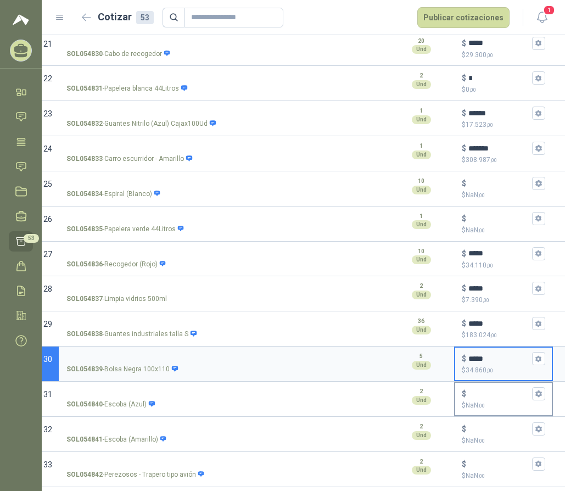
scroll to position [879, 0]
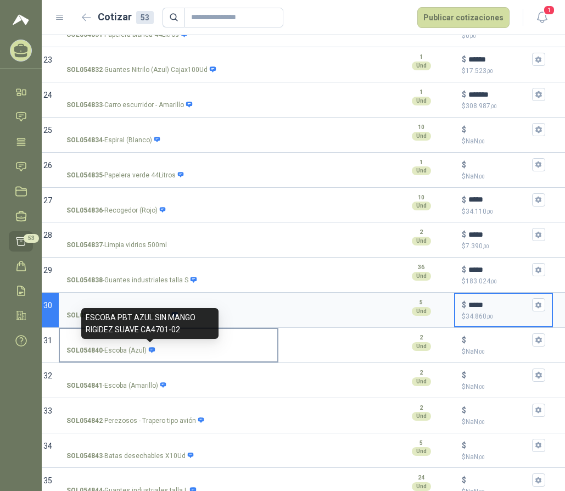
click at [152, 348] on icon at bounding box center [152, 349] width 6 height 5
click at [152, 344] on input "SOL054840 - Escoba (Azul)" at bounding box center [168, 340] width 204 height 8
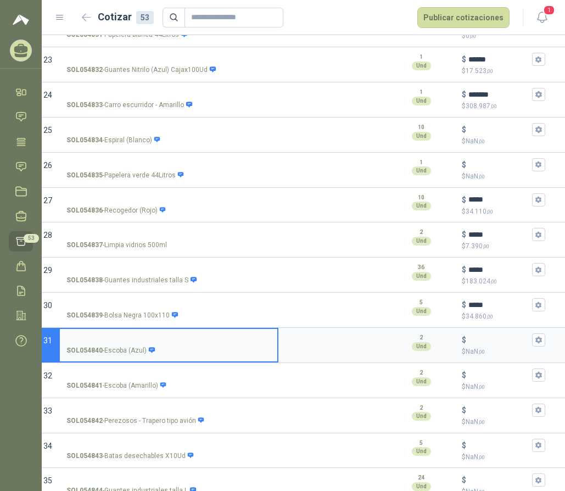
click at [538, 340] on icon "button" at bounding box center [538, 339] width 7 height 7
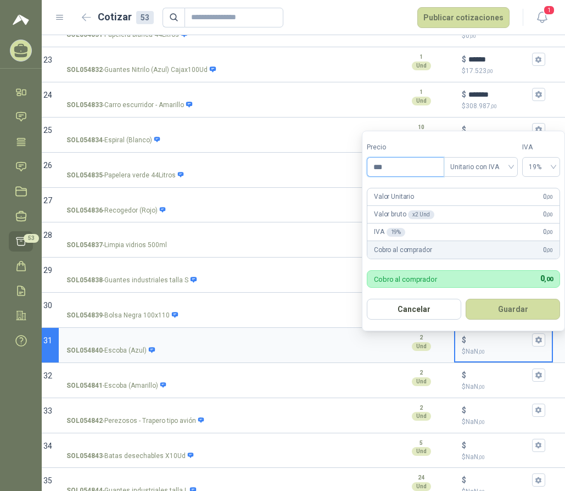
click at [387, 161] on input "***" at bounding box center [405, 167] width 76 height 19
click at [392, 164] on input "***" at bounding box center [405, 167] width 76 height 19
type input "*******"
click at [514, 306] on button "Guardar" at bounding box center [513, 309] width 94 height 21
type input "*****"
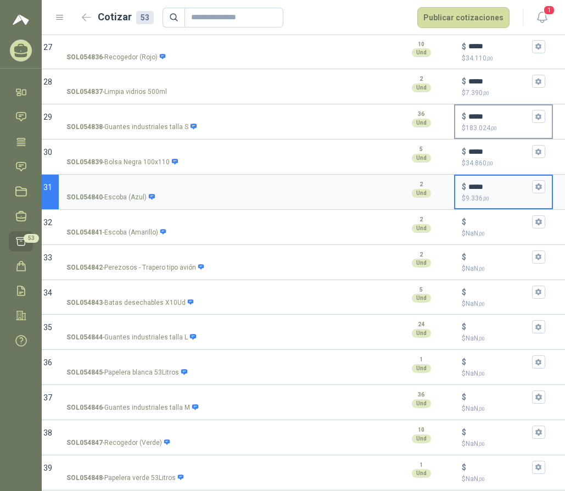
scroll to position [1043, 0]
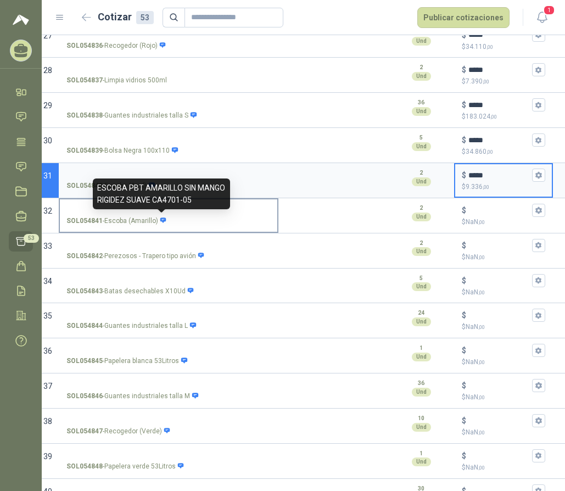
click at [163, 219] on icon at bounding box center [163, 220] width 7 height 7
click at [163, 215] on input "SOL054841 - Escoba (Amarillo)" at bounding box center [168, 210] width 204 height 8
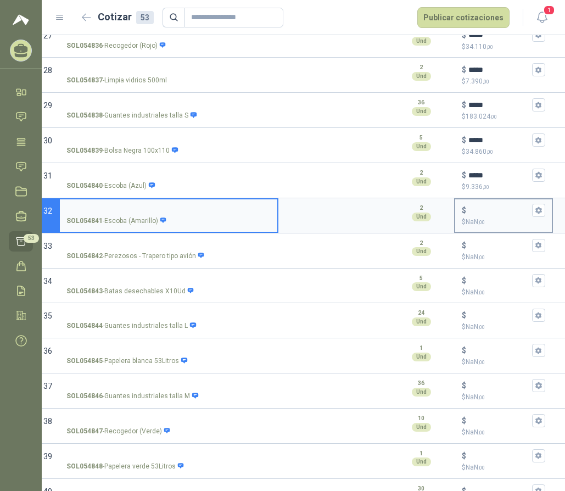
click at [538, 208] on icon "button" at bounding box center [538, 210] width 6 height 7
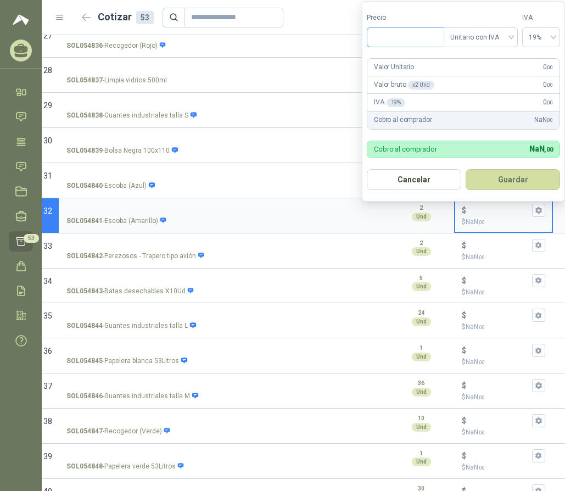
click at [393, 35] on input "Precio" at bounding box center [405, 37] width 76 height 19
type input "*******"
drag, startPoint x: 497, startPoint y: 175, endPoint x: 559, endPoint y: 210, distance: 71.6
click at [496, 174] on button "Guardar" at bounding box center [513, 179] width 94 height 21
type input "*****"
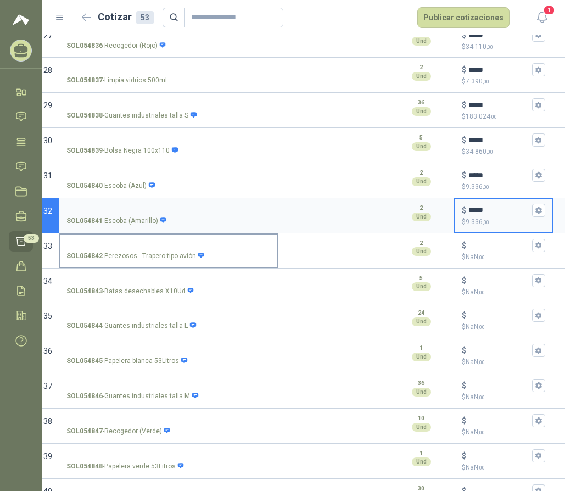
click at [198, 254] on icon at bounding box center [201, 255] width 7 height 7
click at [195, 250] on input "SOL054842 - Perezosos - [PERSON_NAME] tipo avión" at bounding box center [168, 246] width 204 height 8
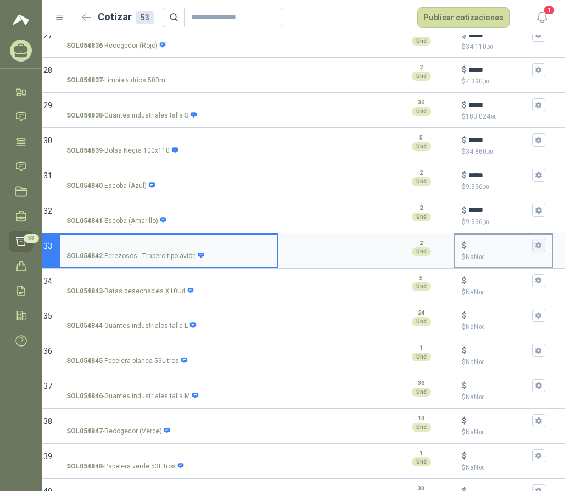
drag, startPoint x: 534, startPoint y: 245, endPoint x: 564, endPoint y: 268, distance: 37.6
click at [535, 244] on button "$ $ NaN ,00" at bounding box center [538, 245] width 13 height 13
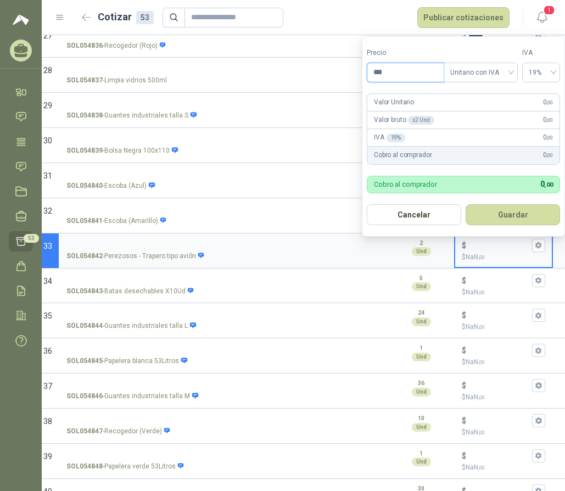
click at [394, 72] on input "***" at bounding box center [405, 72] width 76 height 19
type input "*********"
click at [509, 214] on button "Guardar" at bounding box center [513, 214] width 94 height 21
type input "*******"
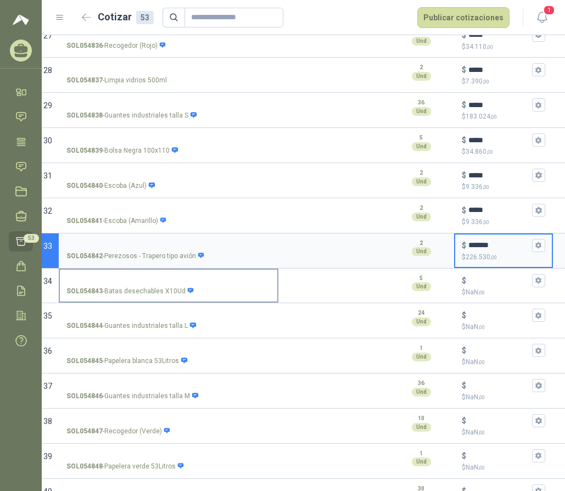
click at [188, 288] on icon at bounding box center [191, 290] width 6 height 5
click at [186, 285] on input "SOL054843 - Batas desechables X10Ud" at bounding box center [168, 281] width 204 height 8
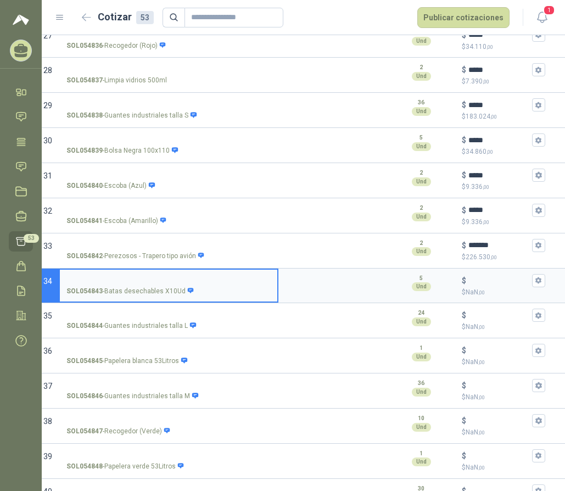
click at [536, 281] on icon "button" at bounding box center [538, 280] width 6 height 7
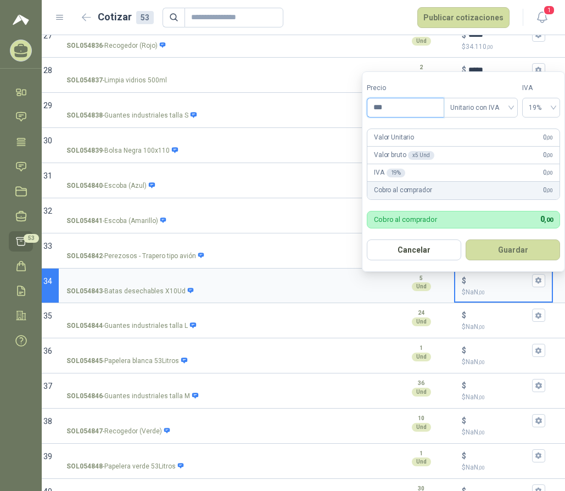
click at [392, 108] on input "***" at bounding box center [405, 107] width 76 height 19
type input "********"
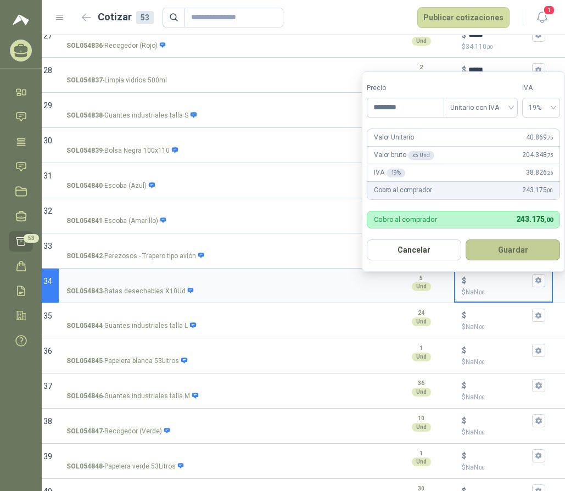
click at [515, 250] on button "Guardar" at bounding box center [513, 249] width 94 height 21
type input "******"
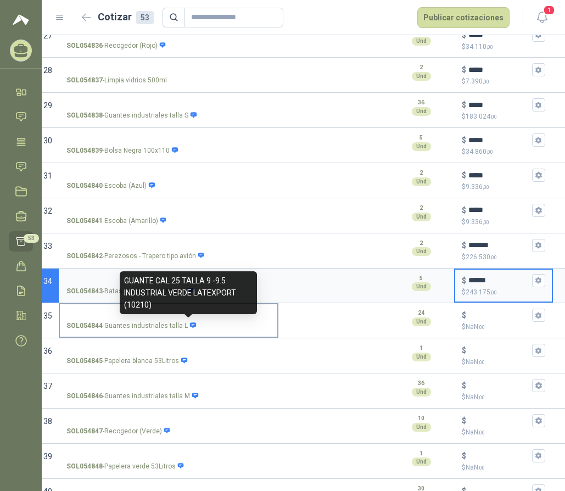
click at [190, 324] on icon at bounding box center [193, 325] width 6 height 5
click at [188, 320] on input "SOL054844 - Guantes industriales talla L" at bounding box center [168, 315] width 204 height 8
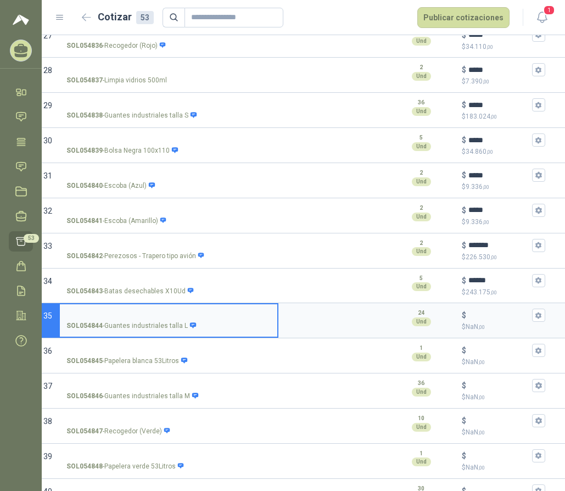
click at [538, 314] on icon "button" at bounding box center [538, 315] width 7 height 7
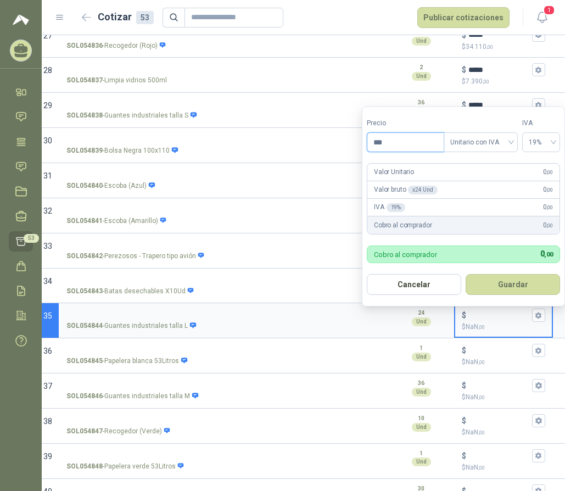
click at [393, 139] on input "***" at bounding box center [405, 142] width 76 height 19
type input "********"
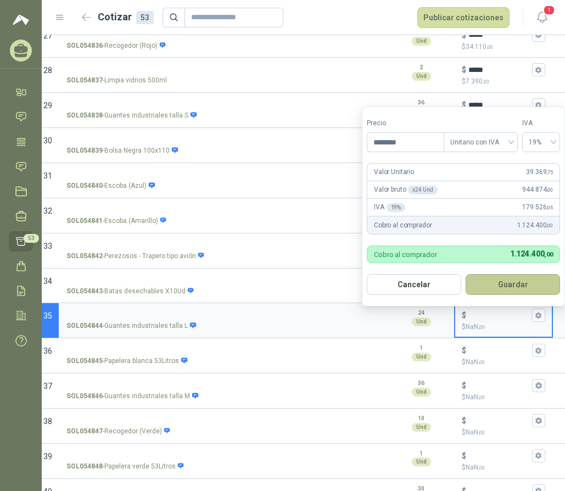
click at [489, 283] on button "Guardar" at bounding box center [513, 284] width 94 height 21
type input "******"
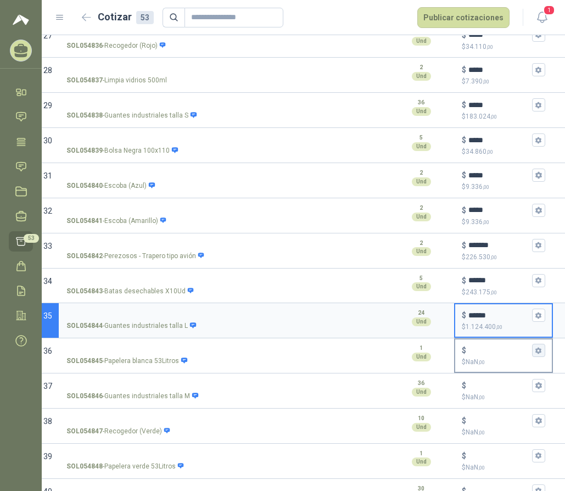
click at [536, 349] on icon "button" at bounding box center [538, 350] width 6 height 7
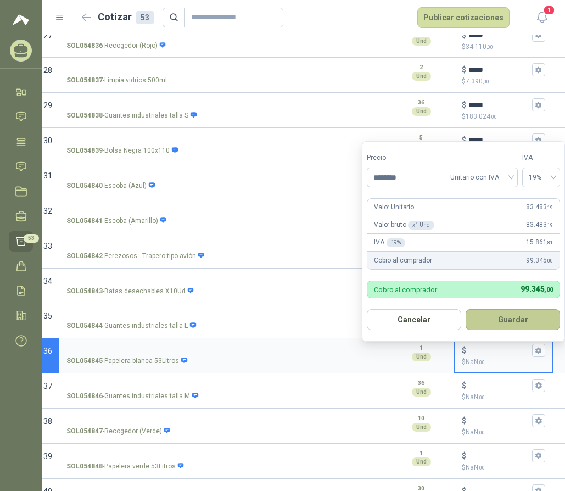
type input "********"
click at [497, 316] on button "Guardar" at bounding box center [513, 319] width 94 height 21
type input "******"
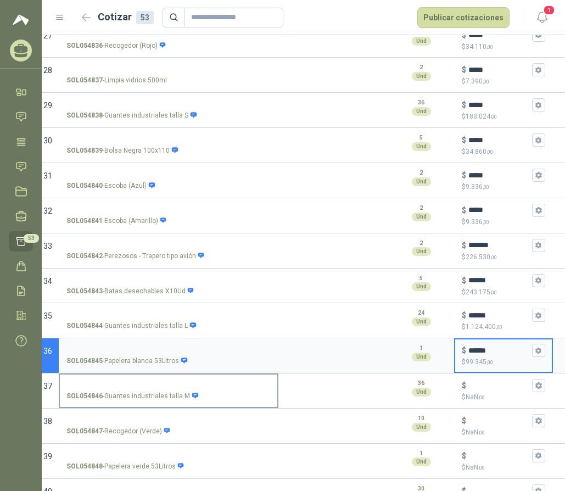
click at [192, 394] on icon at bounding box center [195, 395] width 7 height 7
click at [192, 390] on input "SOL054846 - Guantes industriales talla M" at bounding box center [168, 386] width 204 height 8
click at [192, 394] on icon at bounding box center [195, 395] width 6 height 5
click at [190, 390] on input "SOL054846 - Guantes industriales talla M" at bounding box center [168, 386] width 204 height 8
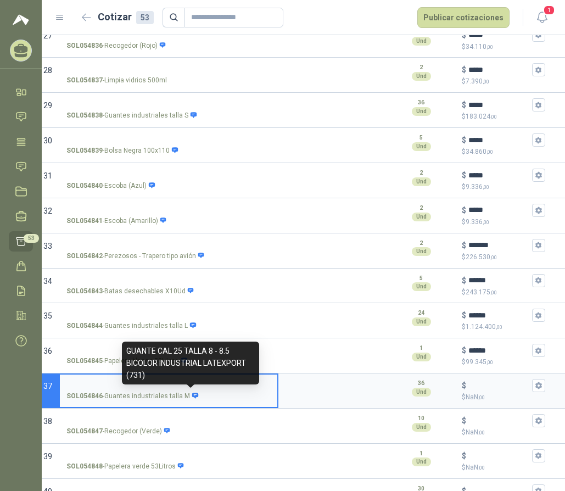
click at [192, 394] on icon at bounding box center [195, 395] width 6 height 5
click at [190, 390] on input "SOL054846 - Guantes industriales talla M" at bounding box center [168, 386] width 204 height 8
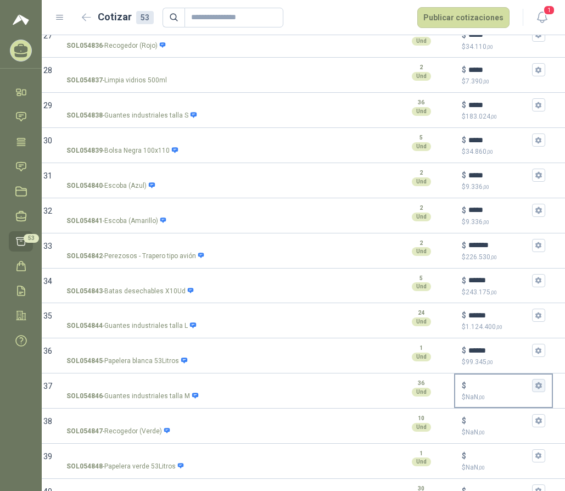
click at [536, 387] on icon "button" at bounding box center [538, 385] width 6 height 7
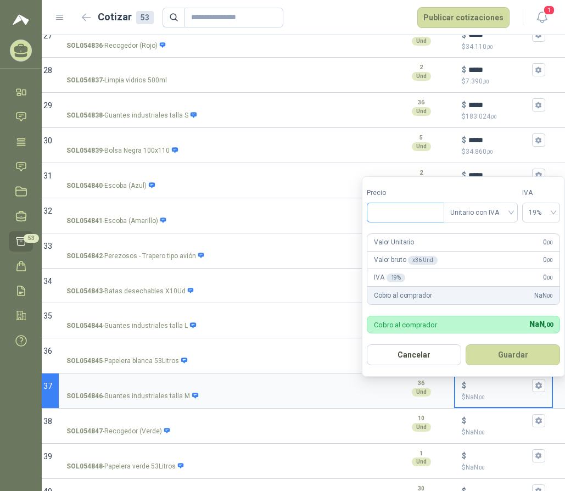
click at [397, 215] on input "Precio" at bounding box center [405, 212] width 76 height 19
type input "*******"
click at [508, 353] on button "Guardar" at bounding box center [513, 354] width 94 height 21
type input "*****"
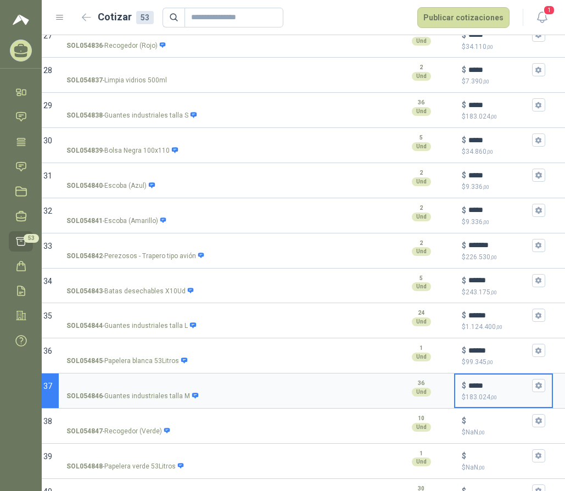
click at [538, 421] on icon "button" at bounding box center [538, 420] width 7 height 7
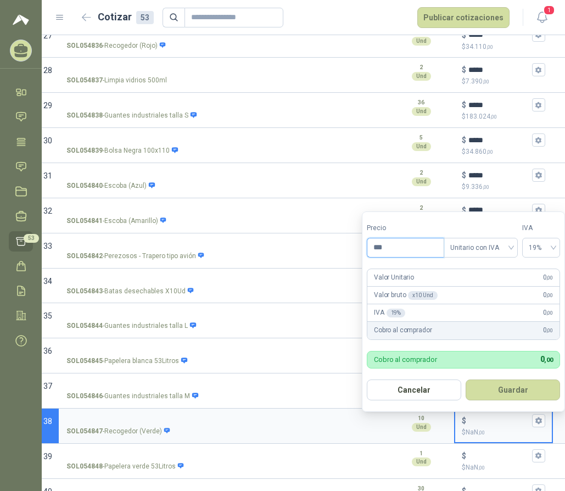
click at [399, 251] on input "***" at bounding box center [405, 247] width 76 height 19
type input "*******"
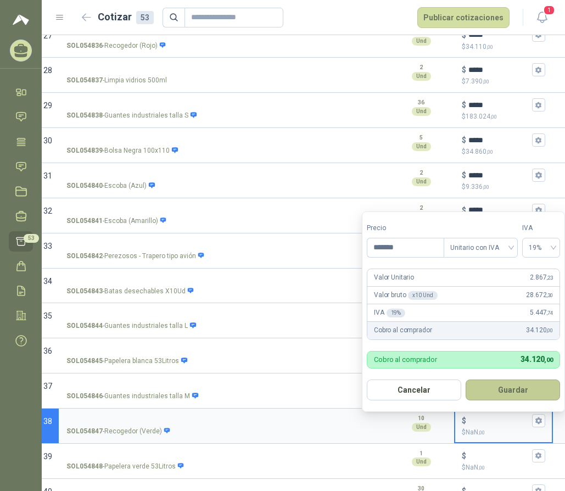
click at [507, 391] on button "Guardar" at bounding box center [513, 389] width 94 height 21
type input "*****"
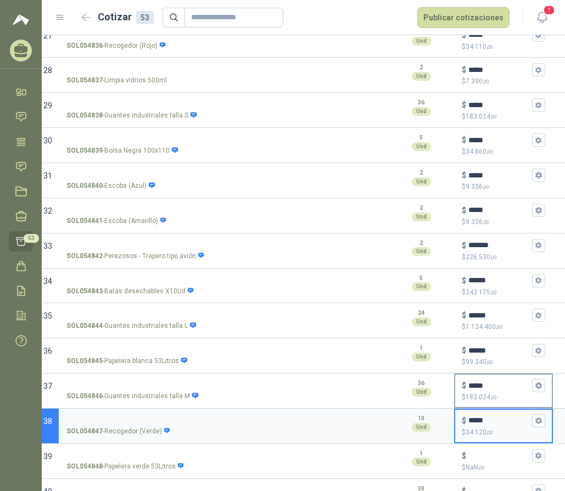
scroll to position [1153, 0]
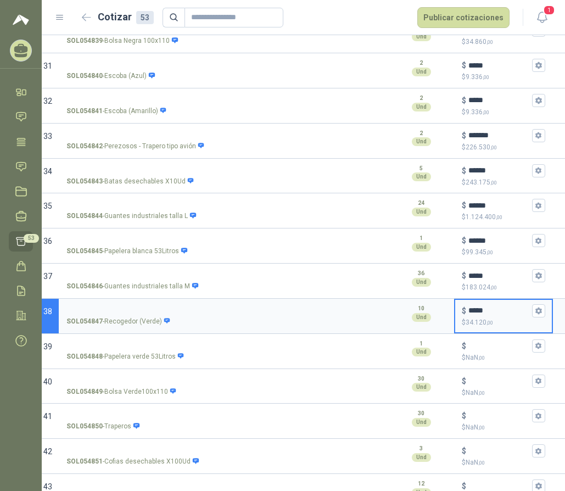
click at [538, 347] on icon "button" at bounding box center [538, 346] width 6 height 7
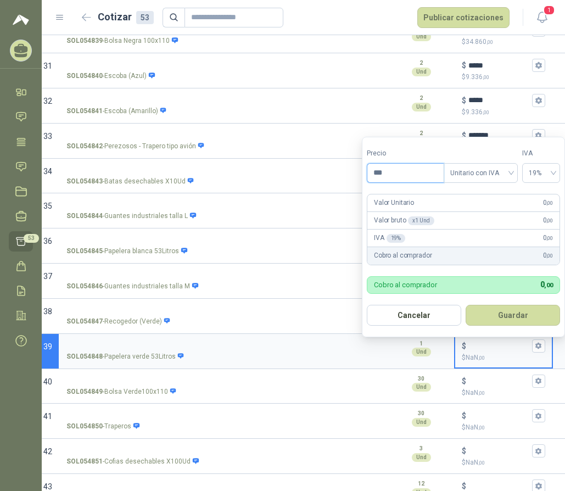
click at [417, 174] on input "***" at bounding box center [405, 173] width 76 height 19
type input "********"
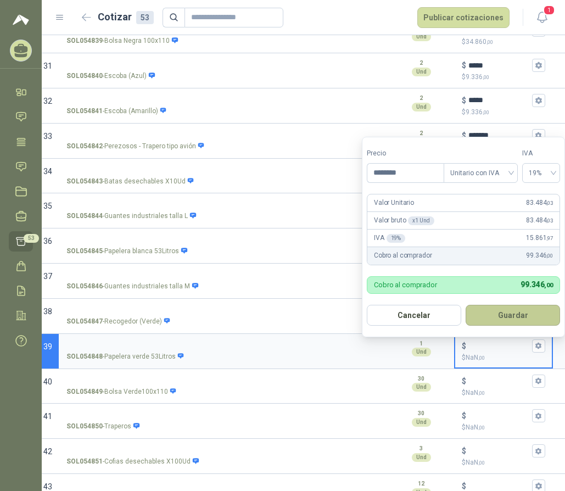
click at [519, 321] on button "Guardar" at bounding box center [513, 315] width 94 height 21
type input "******"
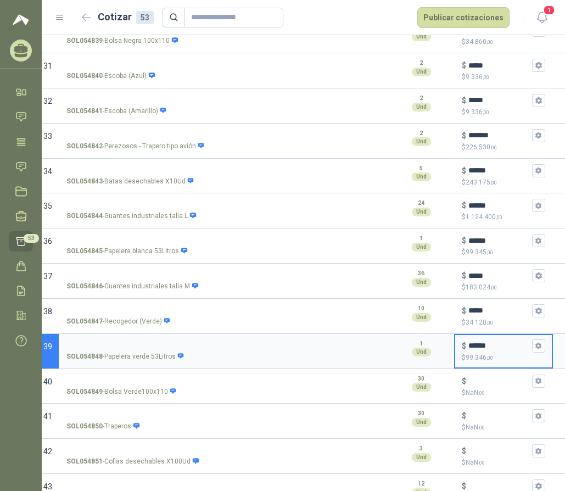
click at [538, 242] on icon "button" at bounding box center [538, 240] width 6 height 7
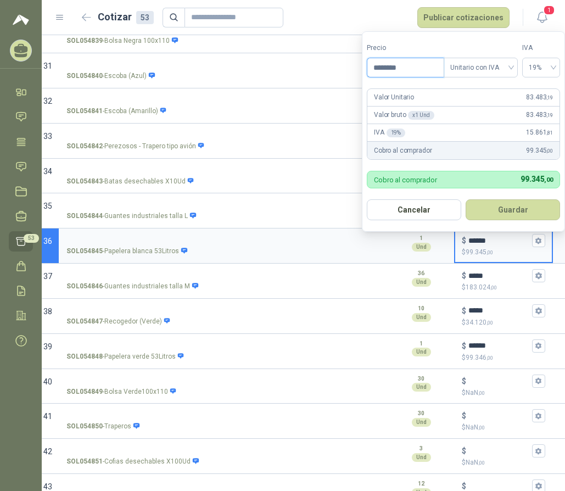
click at [411, 65] on input "********" at bounding box center [405, 67] width 76 height 19
type input "********"
click at [519, 208] on button "Guardar" at bounding box center [513, 209] width 94 height 21
type input "******"
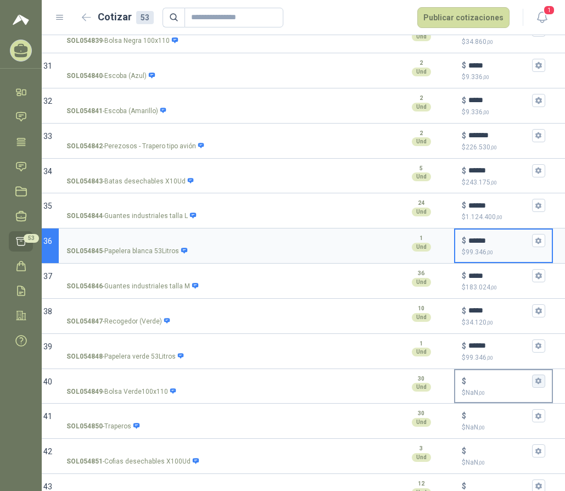
drag, startPoint x: 538, startPoint y: 383, endPoint x: 561, endPoint y: 383, distance: 23.6
click at [538, 383] on icon "button" at bounding box center [538, 380] width 7 height 7
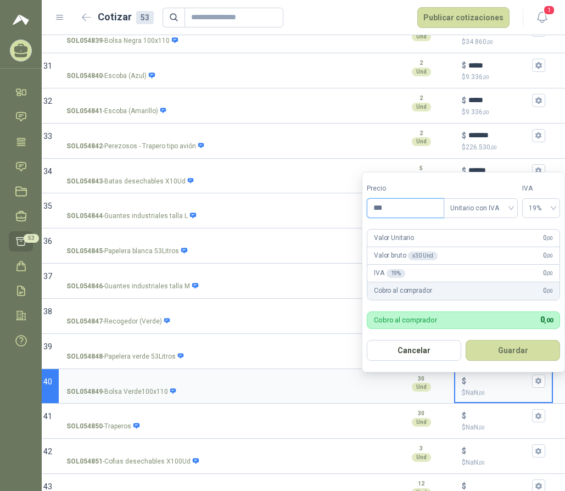
click at [403, 207] on input "***" at bounding box center [405, 208] width 76 height 19
type input "*******"
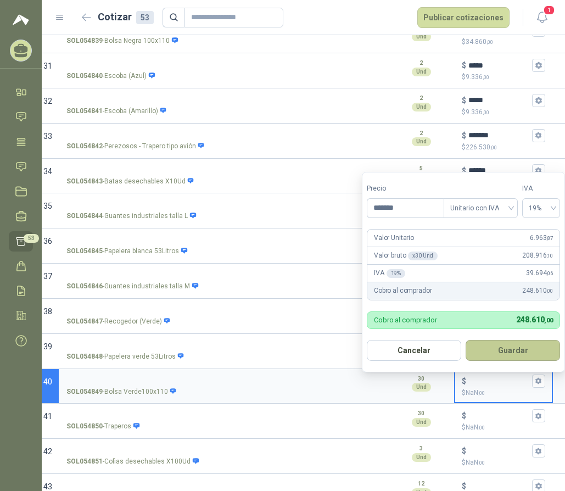
click at [493, 355] on button "Guardar" at bounding box center [513, 350] width 94 height 21
type input "*****"
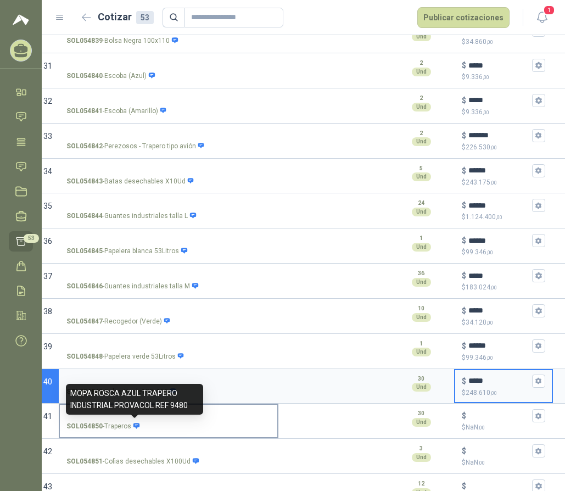
click at [135, 422] on icon at bounding box center [136, 425] width 7 height 7
click at [135, 420] on input "SOL054850 - Traperos" at bounding box center [168, 416] width 204 height 8
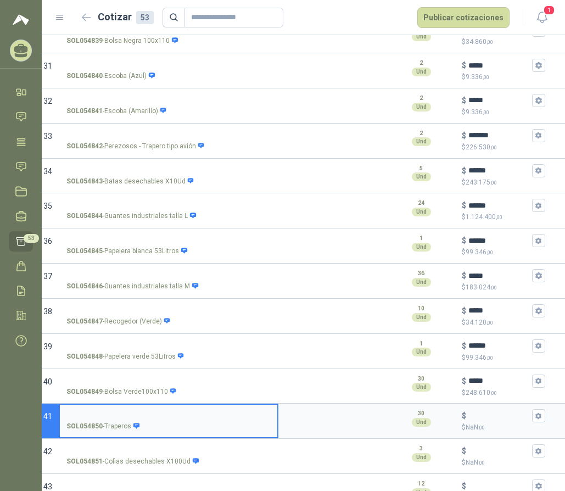
click at [137, 425] on icon at bounding box center [136, 425] width 6 height 5
click at [137, 420] on input "SOL054850 - Traperos" at bounding box center [168, 416] width 204 height 8
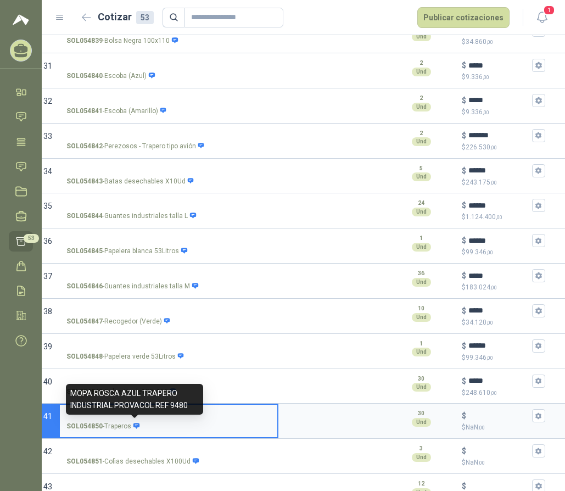
click at [133, 425] on icon at bounding box center [136, 425] width 6 height 5
click at [133, 420] on input "SOL054850 - Traperos" at bounding box center [168, 416] width 204 height 8
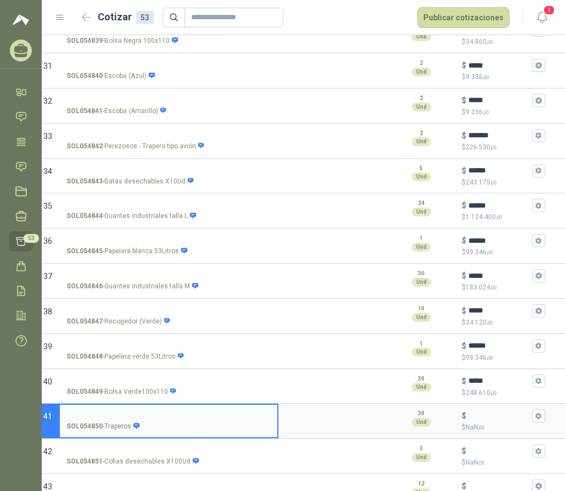
click at [136, 426] on icon at bounding box center [136, 425] width 6 height 5
click at [136, 420] on input "SOL054850 - Traperos" at bounding box center [168, 416] width 204 height 8
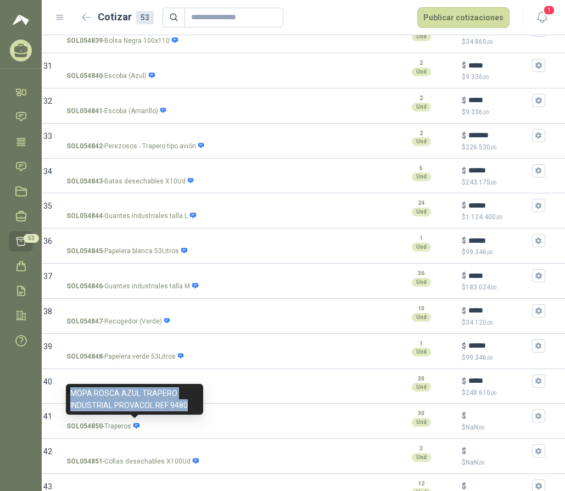
drag, startPoint x: 188, startPoint y: 404, endPoint x: 69, endPoint y: 390, distance: 120.6
click at [69, 390] on div "MOPA ROSCA AZUL TRAPERO INDUSTRIAL PROVACOL REF 9480" at bounding box center [134, 399] width 137 height 31
copy div "MOPA ROSCA AZUL TRAPERO INDUSTRIAL PROVACOL REF 9480"
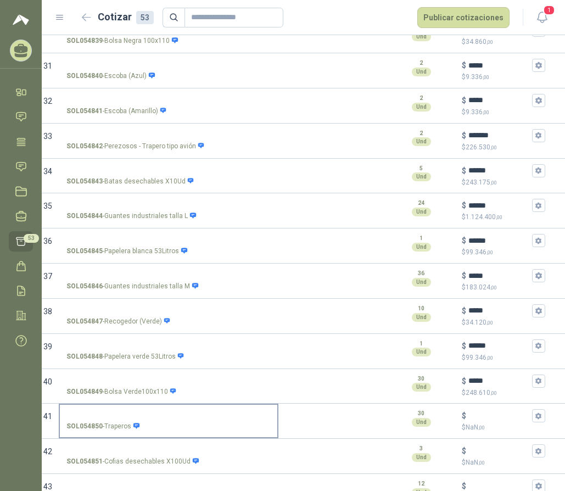
click at [138, 426] on icon at bounding box center [136, 425] width 6 height 5
click at [138, 420] on input "SOL054850 - Traperos" at bounding box center [168, 416] width 204 height 8
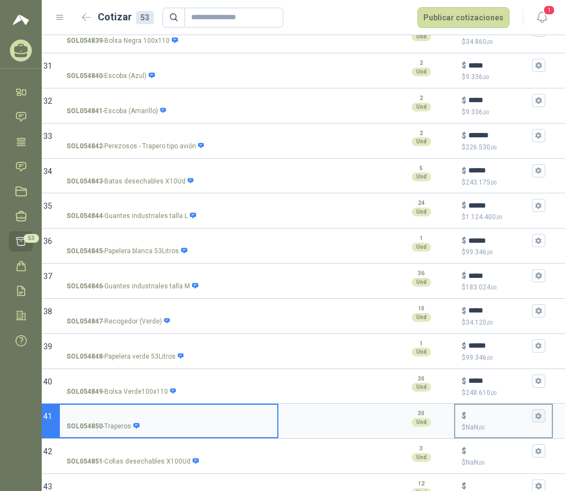
click at [538, 415] on icon "button" at bounding box center [538, 415] width 6 height 7
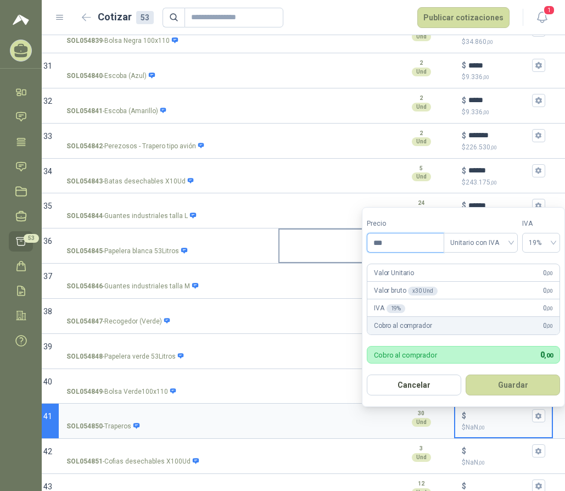
drag, startPoint x: 384, startPoint y: 243, endPoint x: 316, endPoint y: 234, distance: 68.2
click at [322, 244] on body "**********" at bounding box center [282, 245] width 565 height 491
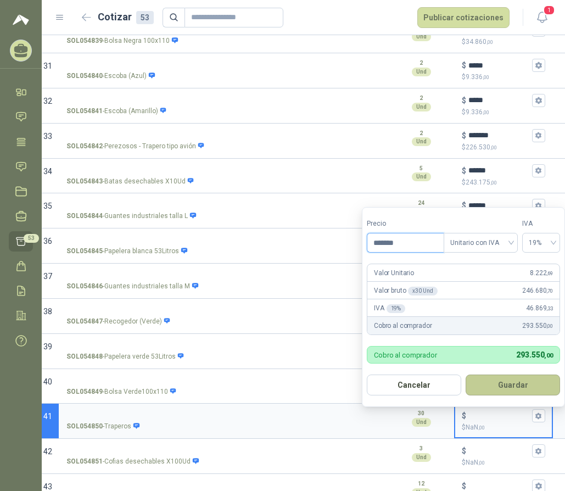
type input "*******"
click at [515, 389] on button "Guardar" at bounding box center [513, 384] width 94 height 21
type input "*****"
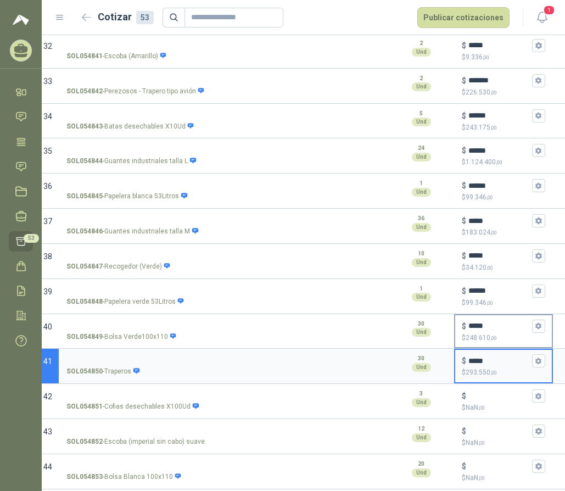
scroll to position [1318, 0]
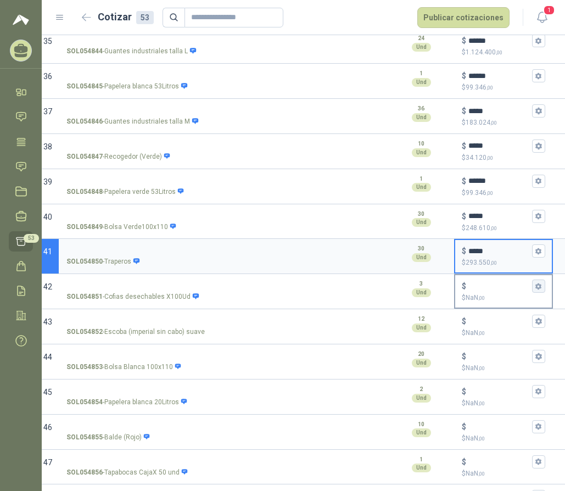
click at [538, 286] on icon "button" at bounding box center [538, 286] width 7 height 7
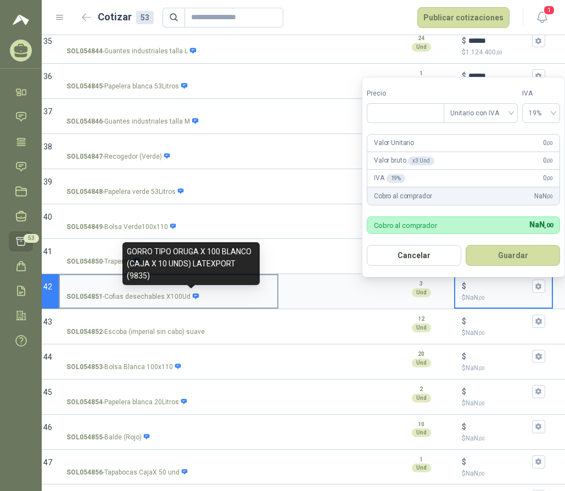
type input "***"
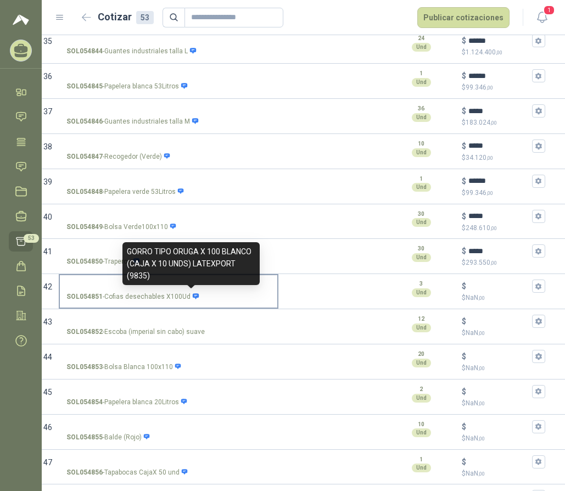
click at [193, 295] on icon at bounding box center [196, 295] width 6 height 5
click at [190, 290] on input "SOL054851 - Cofias desechables X100Ud" at bounding box center [168, 286] width 204 height 8
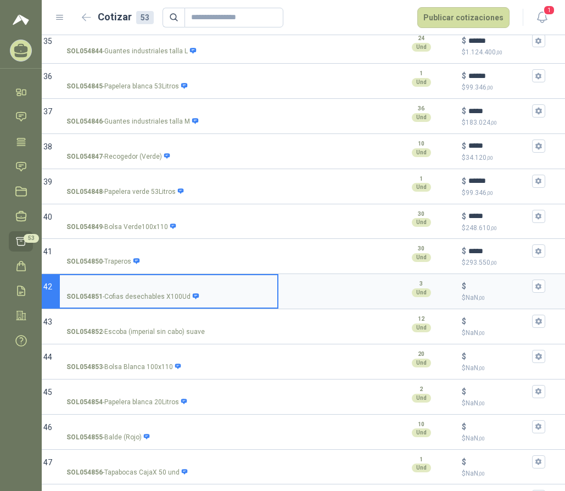
click at [538, 286] on button "$ $ NaN ,00" at bounding box center [538, 285] width 13 height 13
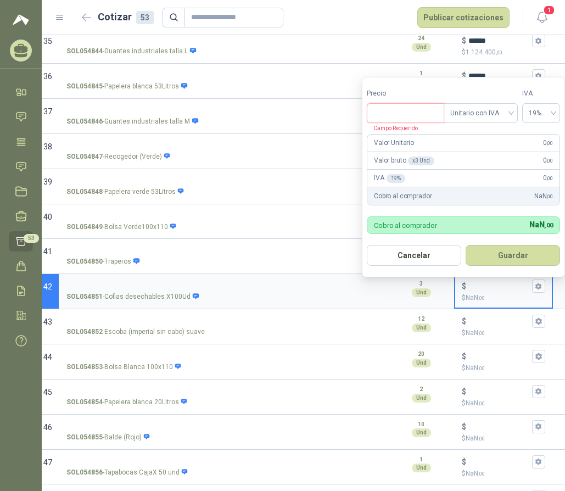
click at [395, 116] on input "Precio" at bounding box center [405, 113] width 76 height 19
type input "********"
click at [518, 255] on button "Guardar" at bounding box center [513, 255] width 94 height 21
type input "******"
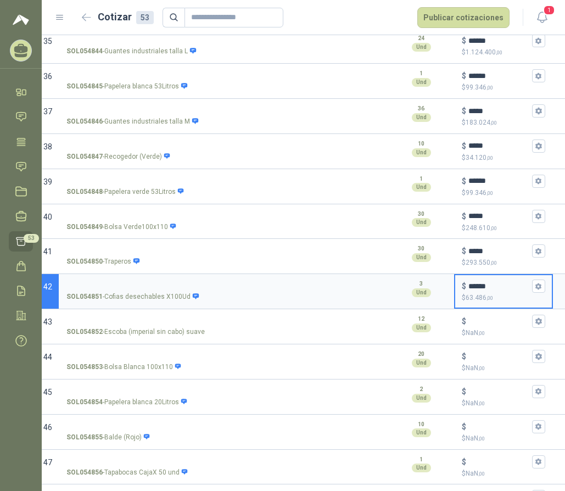
drag, startPoint x: 535, startPoint y: 322, endPoint x: 563, endPoint y: 326, distance: 27.7
click at [536, 321] on icon "button" at bounding box center [538, 320] width 7 height 7
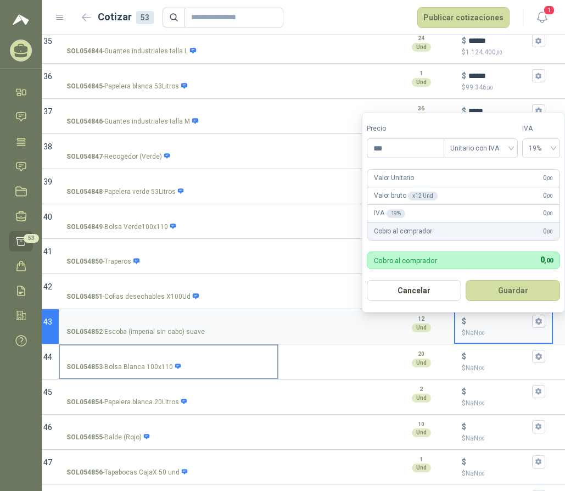
click at [177, 365] on icon at bounding box center [178, 366] width 6 height 5
click at [177, 361] on input "SOL054853 - Bolsa Blanca 100x110" at bounding box center [168, 357] width 204 height 8
type input "*"
click at [175, 365] on icon at bounding box center [178, 366] width 6 height 5
click at [175, 361] on input "SOL054853 - Bolsa Blanca 100x110" at bounding box center [168, 357] width 204 height 8
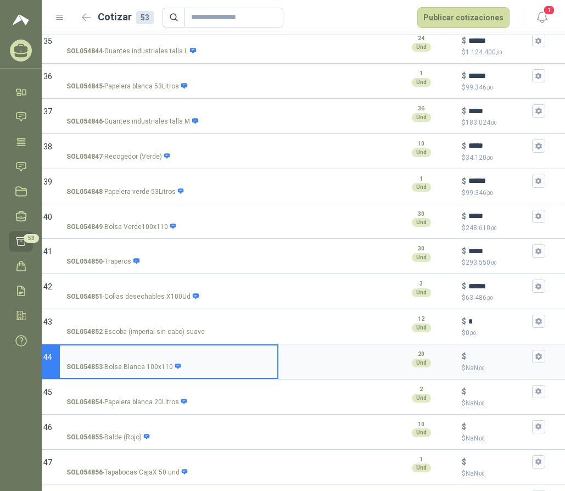
click at [538, 356] on icon "button" at bounding box center [538, 356] width 6 height 7
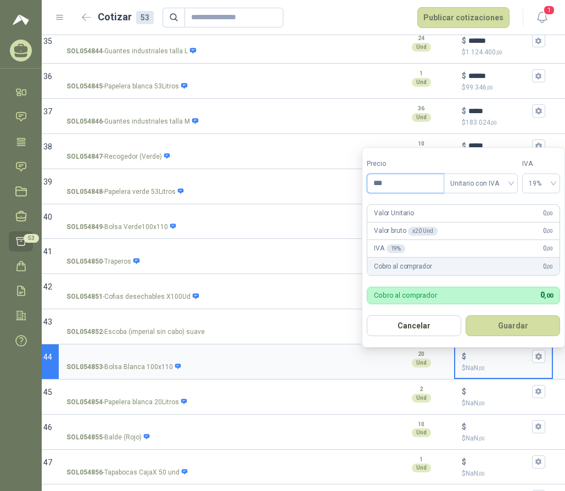
click at [383, 179] on input "***" at bounding box center [405, 183] width 76 height 19
type input "*******"
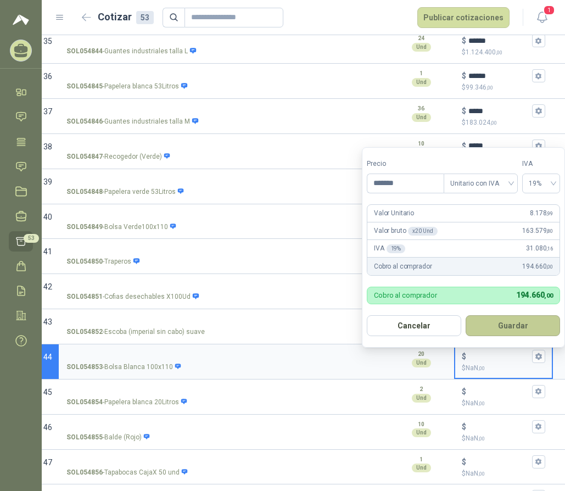
click at [512, 323] on button "Guardar" at bounding box center [513, 325] width 94 height 21
type input "*****"
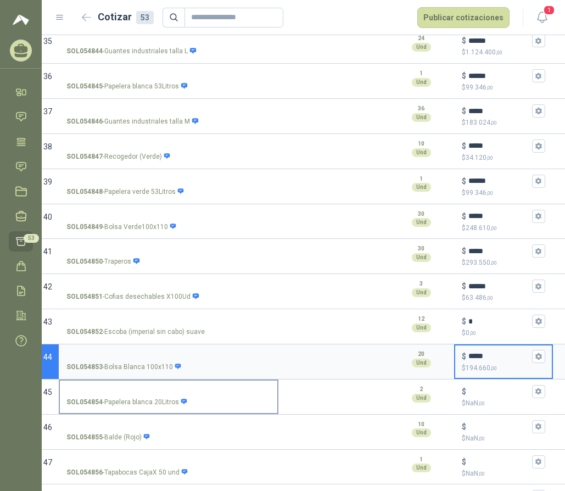
click at [183, 401] on icon at bounding box center [184, 401] width 6 height 5
click at [183, 396] on input "SOL054854 - Papelera blanca 20Litros" at bounding box center [168, 392] width 204 height 8
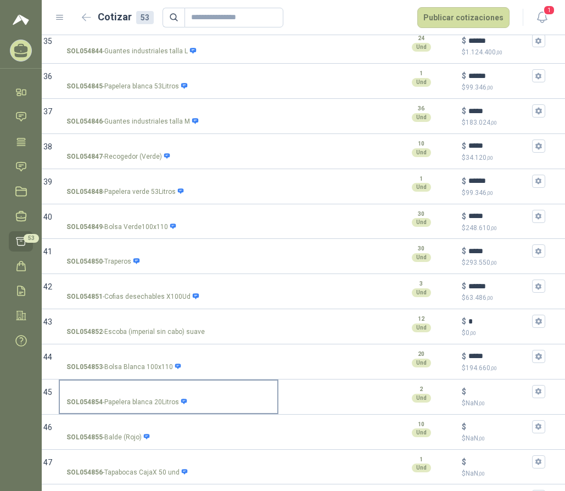
click at [184, 405] on icon at bounding box center [184, 401] width 7 height 7
click at [184, 396] on input "SOL054854 - Papelera blanca 20Litros" at bounding box center [168, 392] width 204 height 8
click at [181, 402] on icon at bounding box center [184, 401] width 6 height 5
click at [180, 396] on input "SOL054854 - Papelera blanca 20Litros" at bounding box center [168, 392] width 204 height 8
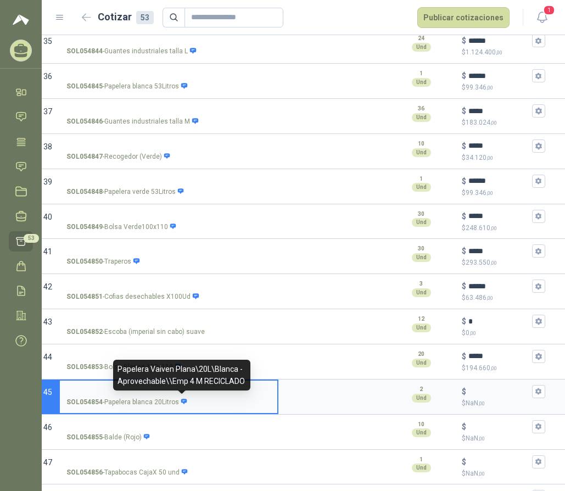
click at [181, 399] on icon at bounding box center [184, 401] width 6 height 5
click at [181, 396] on input "SOL054854 - Papelera blanca 20Litros" at bounding box center [168, 392] width 204 height 8
click at [181, 399] on icon at bounding box center [184, 401] width 6 height 5
click at [181, 396] on input "SOL054854 - Papelera blanca 20Litros" at bounding box center [168, 392] width 204 height 8
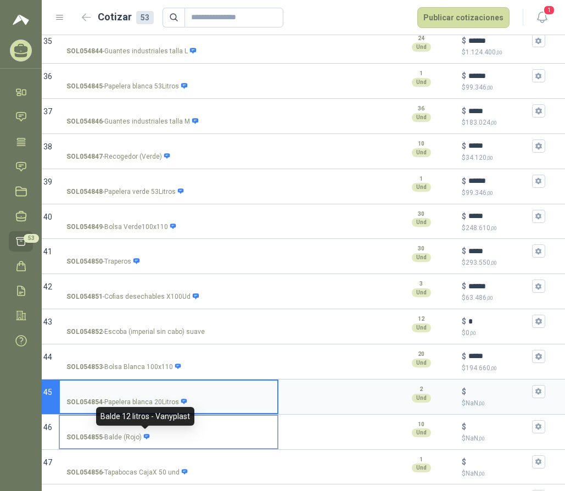
click at [145, 435] on icon at bounding box center [147, 436] width 6 height 5
click at [145, 431] on input "SOL054855 - Balde (Rojo)" at bounding box center [168, 427] width 204 height 8
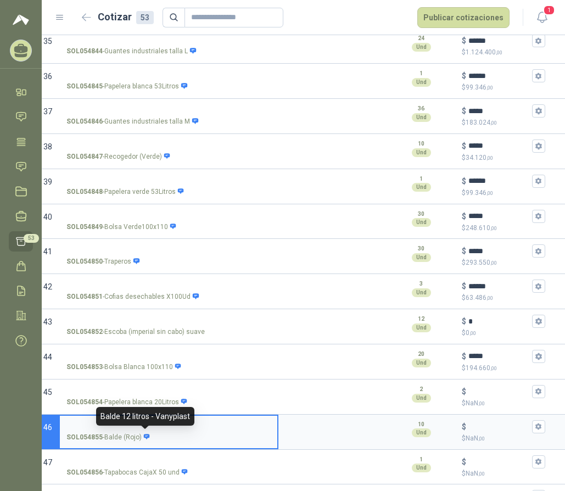
click at [145, 435] on icon at bounding box center [147, 436] width 6 height 5
click at [145, 431] on input "SOL054855 - Balde (Rojo)" at bounding box center [168, 427] width 204 height 8
click at [538, 429] on icon "button" at bounding box center [538, 426] width 7 height 7
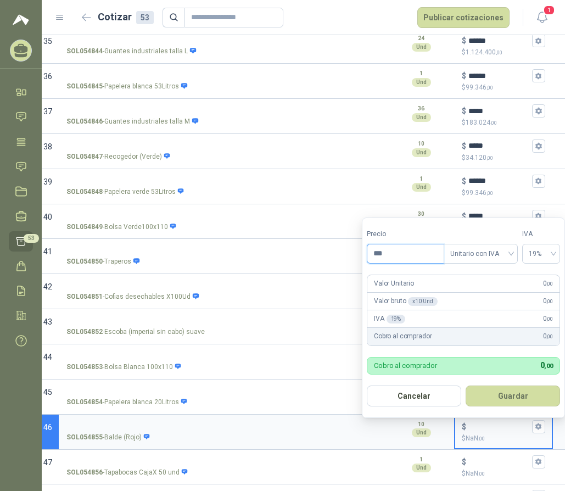
click at [395, 254] on input "***" at bounding box center [405, 253] width 76 height 19
type input "********"
click at [530, 394] on button "Guardar" at bounding box center [513, 395] width 94 height 21
type input "******"
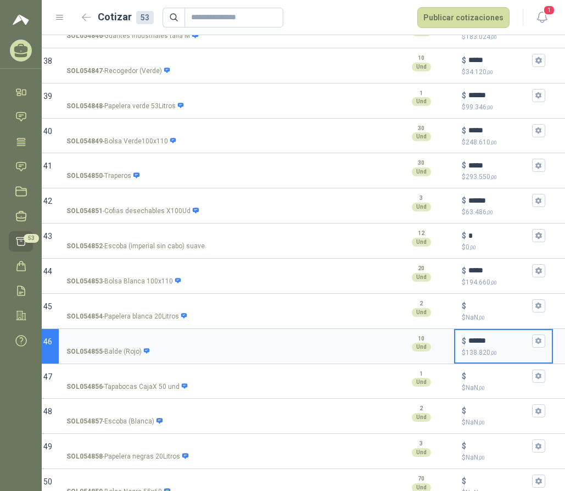
scroll to position [1530, 0]
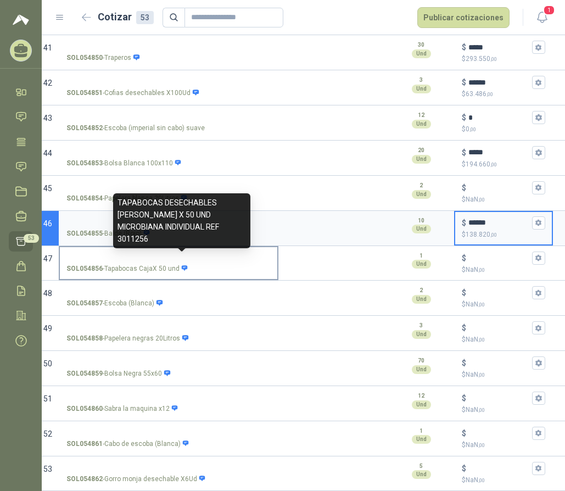
click at [182, 265] on icon at bounding box center [185, 267] width 6 height 5
click at [181, 259] on input "SOL054856 - Tapabocas CajaX 50 und" at bounding box center [168, 258] width 204 height 8
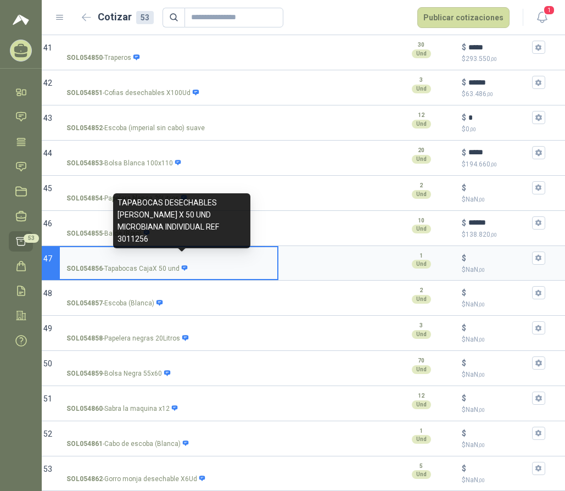
click at [182, 265] on icon at bounding box center [185, 267] width 6 height 5
click at [181, 259] on input "SOL054856 - Tapabocas CajaX 50 und" at bounding box center [168, 258] width 204 height 8
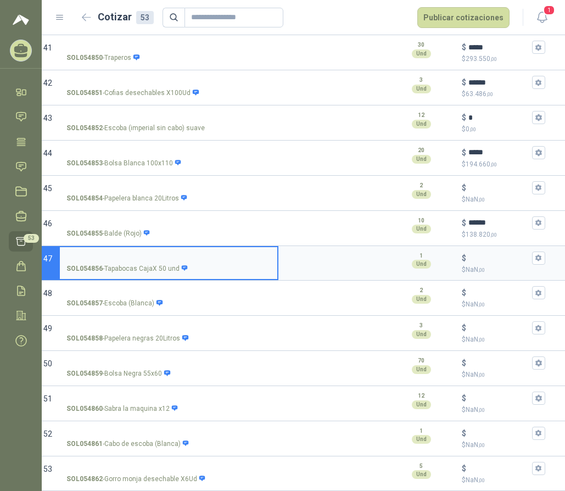
click at [538, 255] on icon "button" at bounding box center [538, 258] width 6 height 7
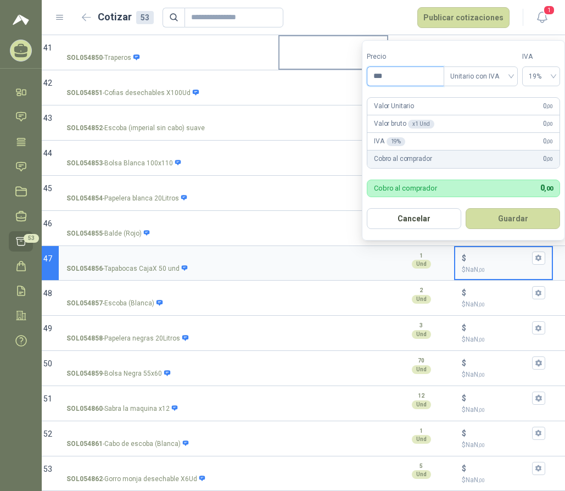
drag, startPoint x: 374, startPoint y: 77, endPoint x: 326, endPoint y: 60, distance: 51.2
click at [340, 77] on body "**********" at bounding box center [282, 245] width 565 height 491
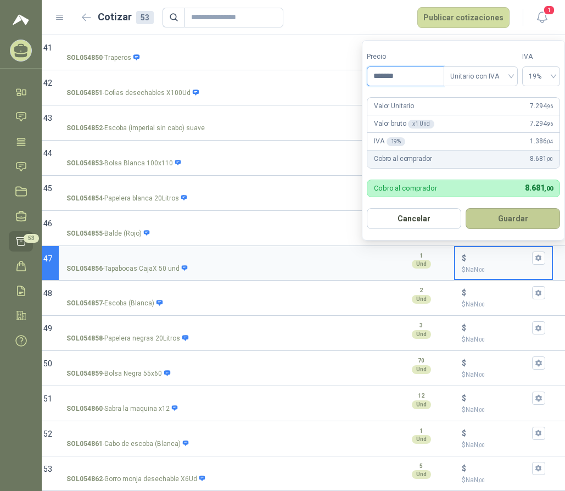
type input "*******"
click at [486, 223] on button "Guardar" at bounding box center [513, 218] width 94 height 21
type input "*****"
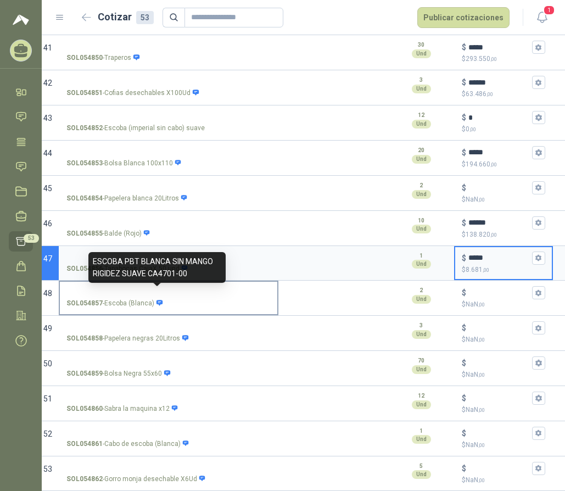
click at [156, 300] on icon at bounding box center [159, 302] width 6 height 5
click at [156, 293] on input "SOL054857 - Escoba (Blanca)" at bounding box center [168, 293] width 204 height 8
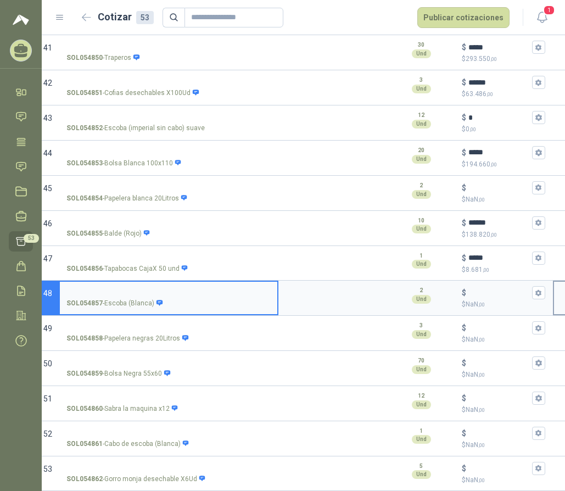
click at [536, 289] on icon "button" at bounding box center [538, 292] width 6 height 7
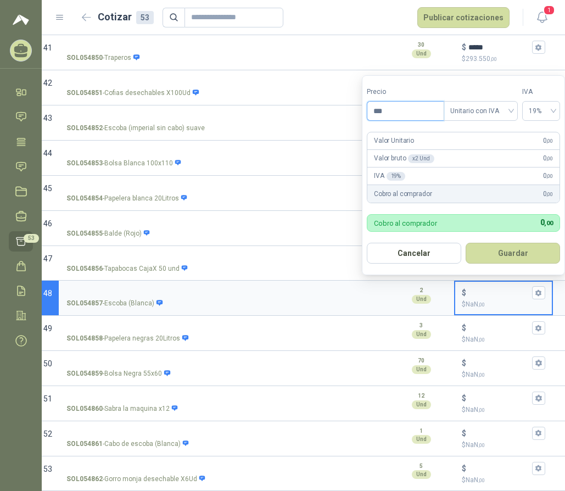
click at [380, 107] on input "***" at bounding box center [405, 111] width 76 height 19
type input "*******"
click at [497, 242] on form "Precio ******* Tipo Unitario con IVA IVA 19% Valor Unitario 3.538 ,66 Valor bru…" at bounding box center [463, 175] width 203 height 200
click at [504, 250] on button "Guardar" at bounding box center [513, 253] width 94 height 21
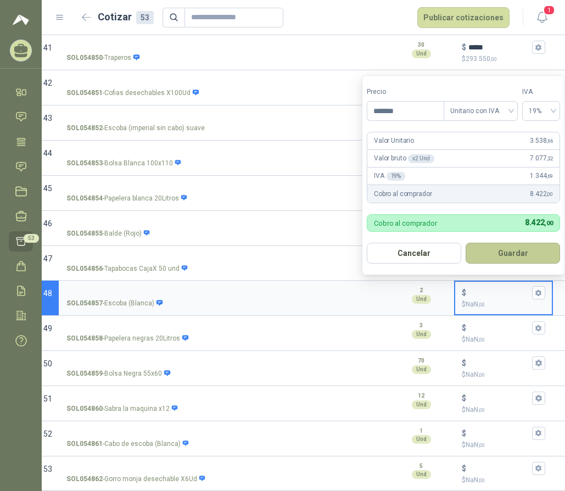
type input "*****"
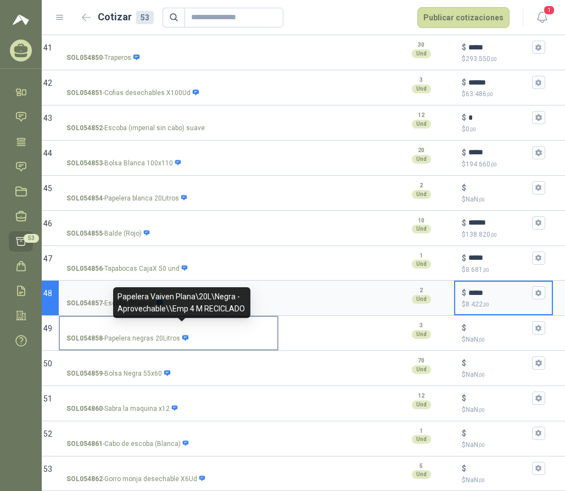
click at [183, 335] on icon at bounding box center [185, 337] width 6 height 5
click at [183, 328] on input "SOL054858 - Papelera negras 20Litros" at bounding box center [168, 328] width 204 height 8
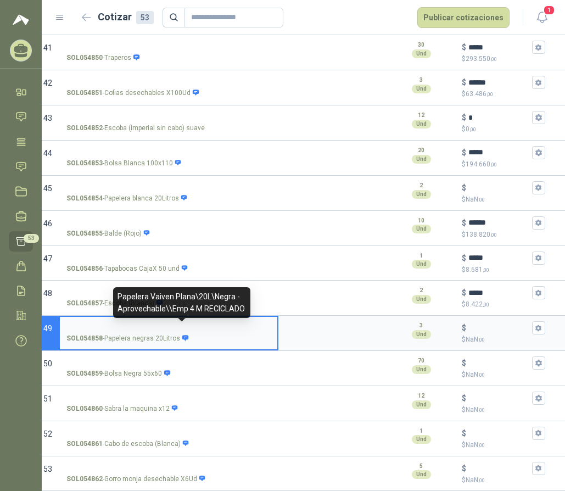
click at [183, 335] on icon at bounding box center [185, 337] width 6 height 5
click at [183, 328] on input "SOL054858 - Papelera negras 20Litros" at bounding box center [168, 328] width 204 height 8
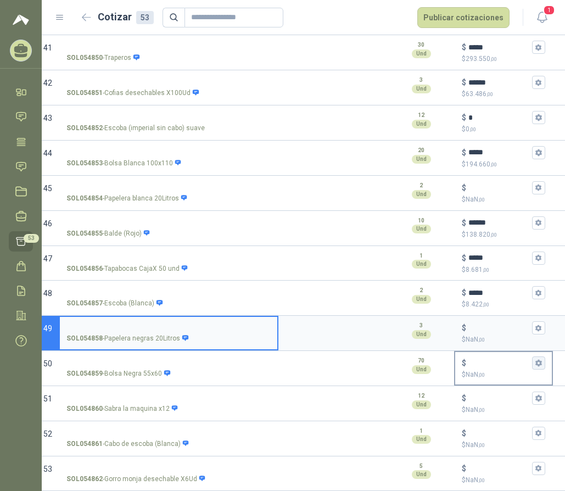
click at [538, 356] on button "$ $ NaN ,00" at bounding box center [538, 362] width 13 height 13
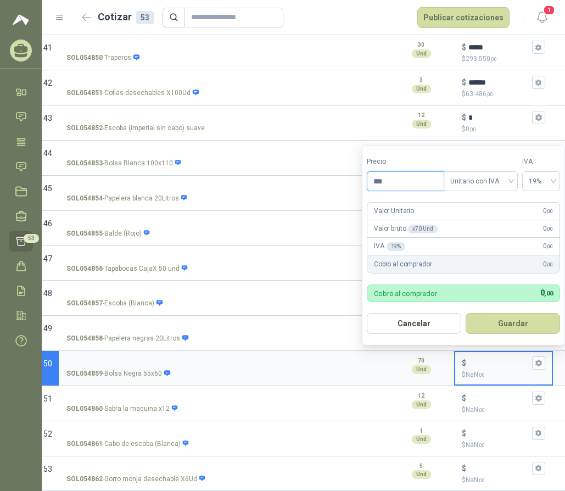
click at [396, 177] on input "***" at bounding box center [405, 181] width 76 height 19
type input "*******"
click at [501, 322] on button "Guardar" at bounding box center [513, 323] width 94 height 21
type input "*****"
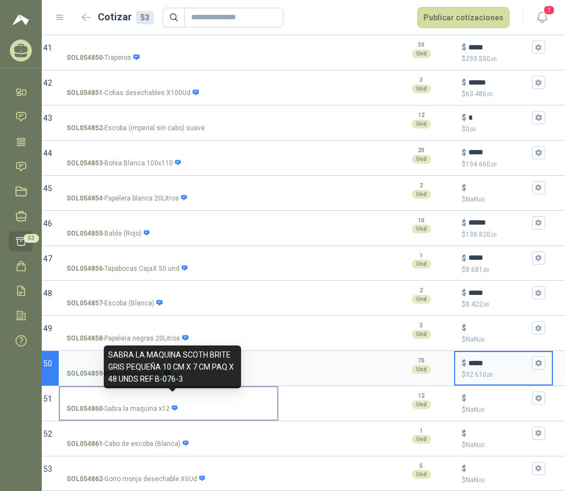
click at [173, 405] on icon at bounding box center [174, 408] width 7 height 7
click at [173, 398] on input "SOL054860 - Sabra la maquina x12" at bounding box center [168, 398] width 204 height 8
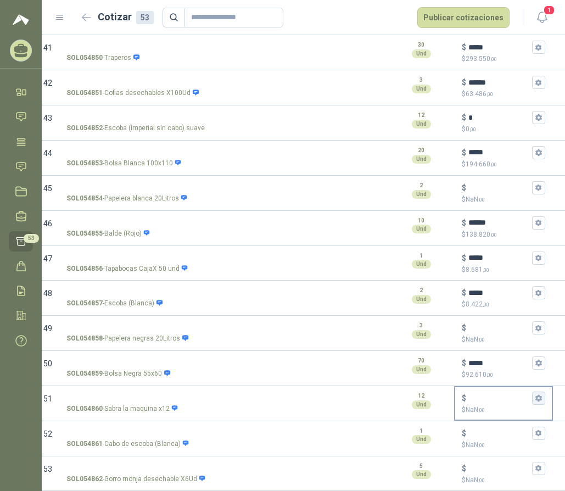
click at [534, 392] on button "$ $ NaN ,00" at bounding box center [538, 398] width 13 height 13
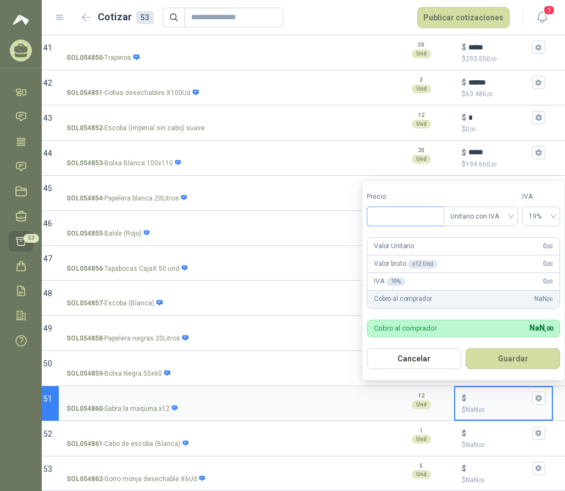
click at [392, 215] on input "Precio" at bounding box center [405, 216] width 76 height 19
drag, startPoint x: 403, startPoint y: 209, endPoint x: 360, endPoint y: 217, distance: 43.7
click at [360, 217] on body "**********" at bounding box center [282, 245] width 565 height 491
type input "********"
click at [484, 350] on button "Guardar" at bounding box center [513, 358] width 94 height 21
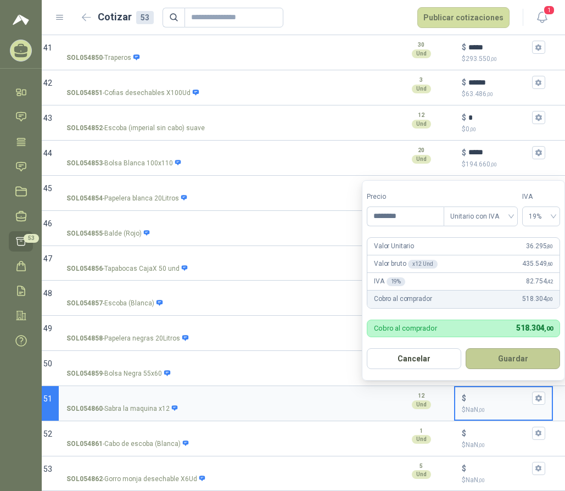
type input "******"
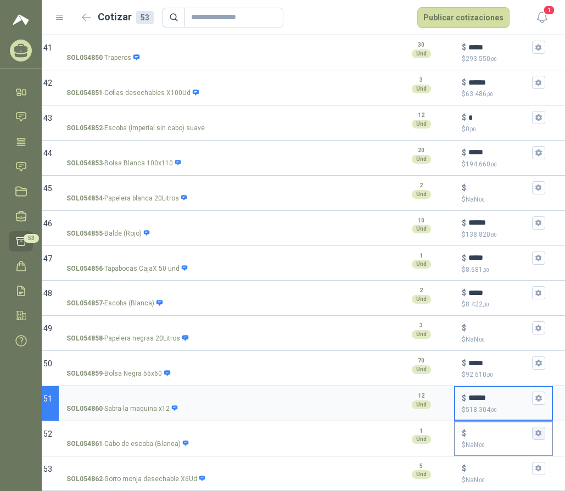
click at [538, 430] on icon "button" at bounding box center [538, 433] width 6 height 7
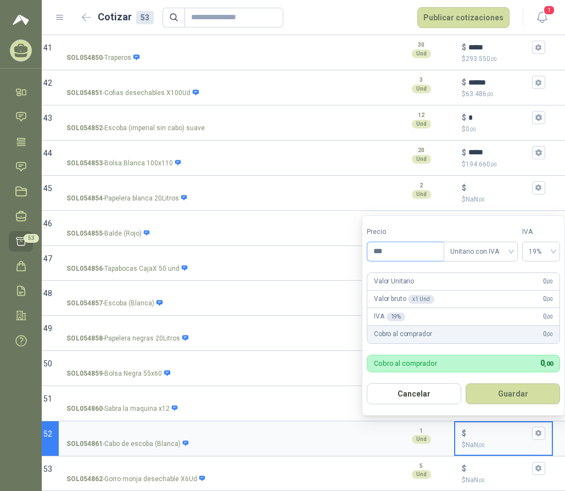
drag, startPoint x: 396, startPoint y: 240, endPoint x: 398, endPoint y: 247, distance: 6.9
click at [396, 243] on div "Precio ***" at bounding box center [405, 244] width 77 height 35
click at [404, 244] on input "***" at bounding box center [405, 251] width 76 height 19
type input "*******"
click at [501, 395] on button "Guardar" at bounding box center [513, 393] width 94 height 21
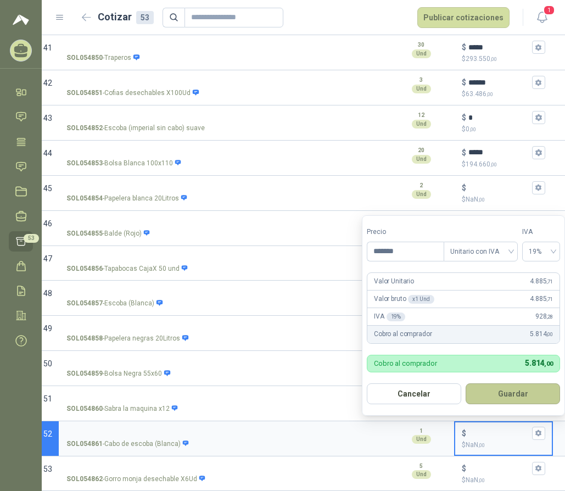
type input "*****"
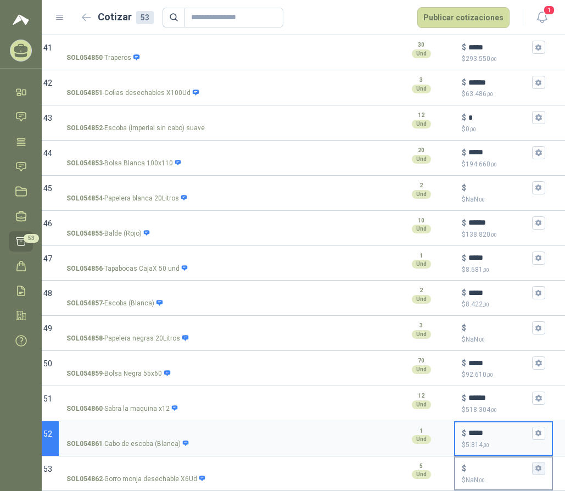
click at [534, 462] on button "$ $ NaN ,00" at bounding box center [538, 468] width 13 height 13
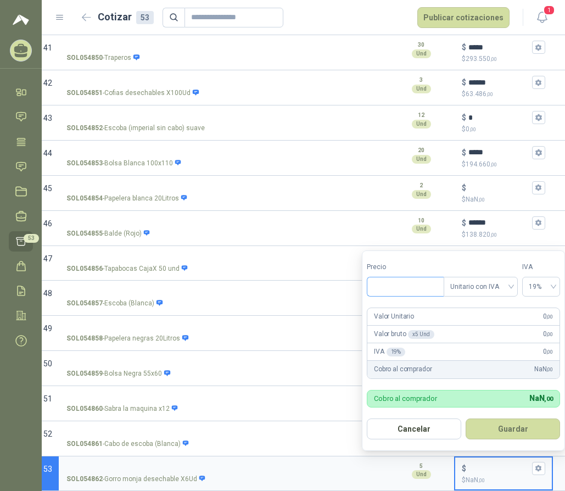
click at [393, 287] on input "Precio" at bounding box center [405, 286] width 76 height 19
type input "********"
drag, startPoint x: 501, startPoint y: 428, endPoint x: 561, endPoint y: 412, distance: 61.9
click at [501, 428] on button "Guardar" at bounding box center [513, 428] width 94 height 21
type input "******"
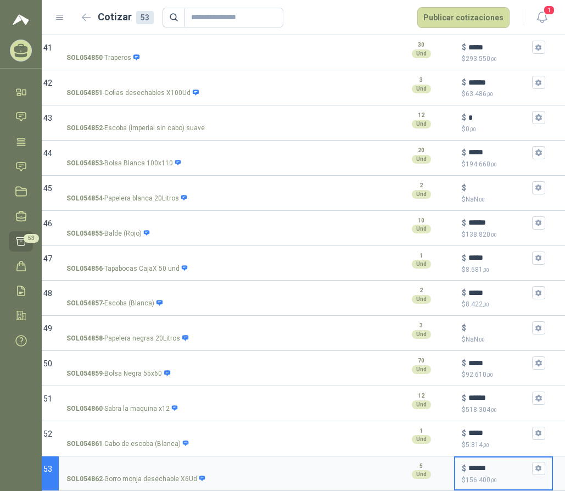
drag, startPoint x: 539, startPoint y: 319, endPoint x: 560, endPoint y: 327, distance: 21.9
click at [538, 325] on icon "button" at bounding box center [538, 328] width 7 height 7
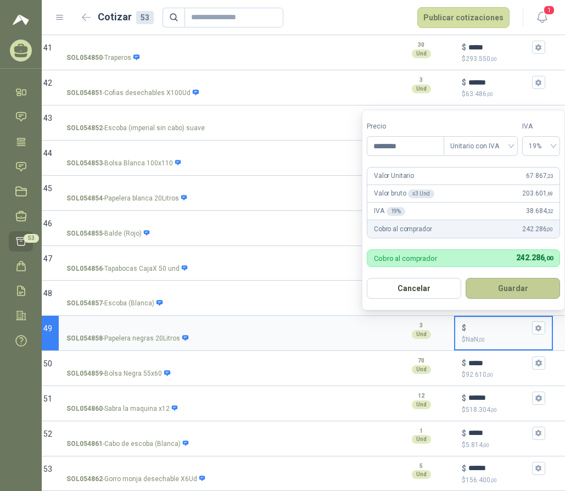
type input "********"
click at [524, 284] on button "Guardar" at bounding box center [513, 288] width 94 height 21
type input "******"
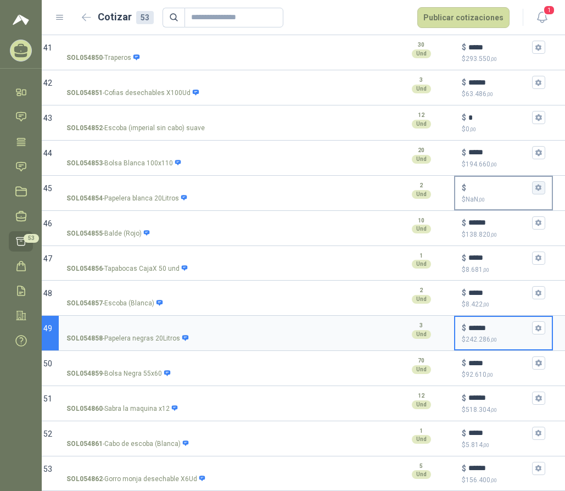
click at [538, 184] on icon "button" at bounding box center [538, 187] width 7 height 7
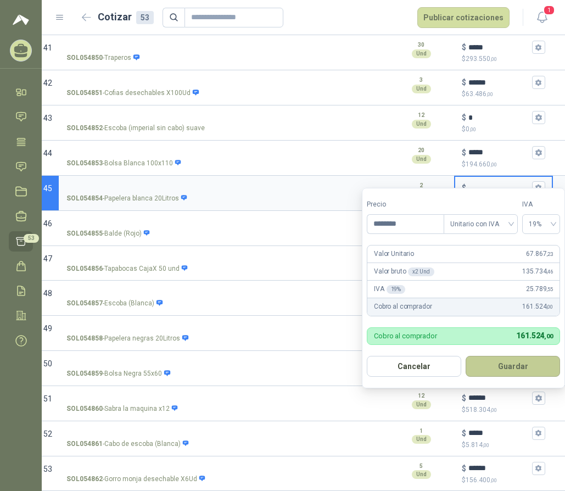
type input "********"
click at [510, 372] on button "Guardar" at bounding box center [513, 366] width 94 height 21
type input "******"
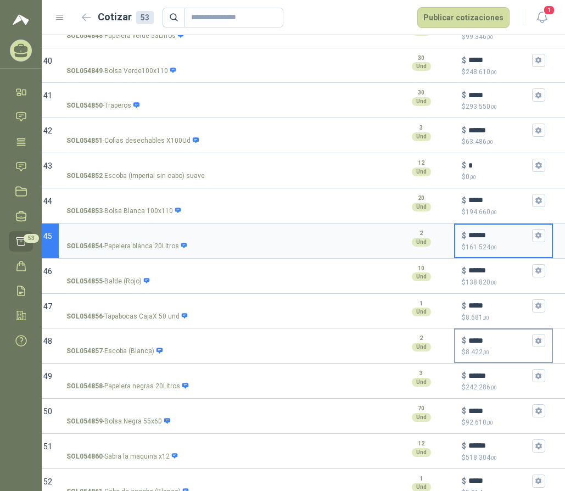
scroll to position [1421, 0]
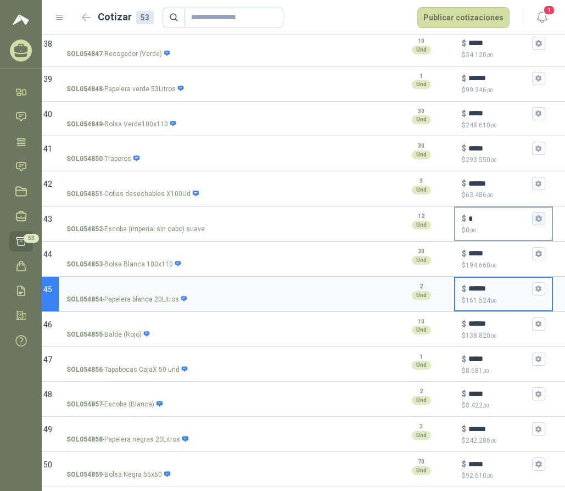
click at [536, 217] on icon "button" at bounding box center [538, 218] width 6 height 7
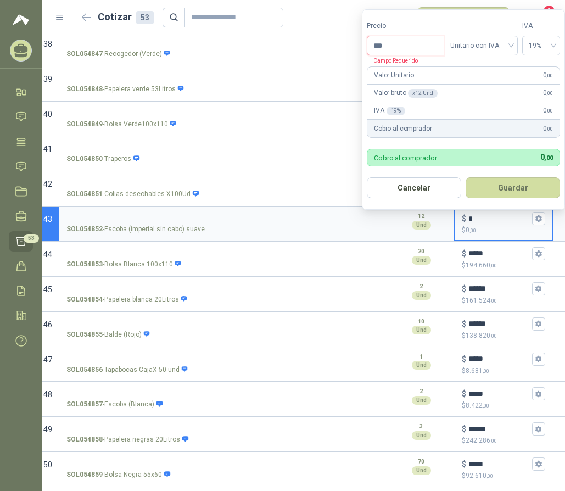
click at [392, 40] on input "***" at bounding box center [405, 45] width 76 height 19
type input "*******"
click at [489, 181] on button "Guardar" at bounding box center [513, 187] width 94 height 21
type input "*****"
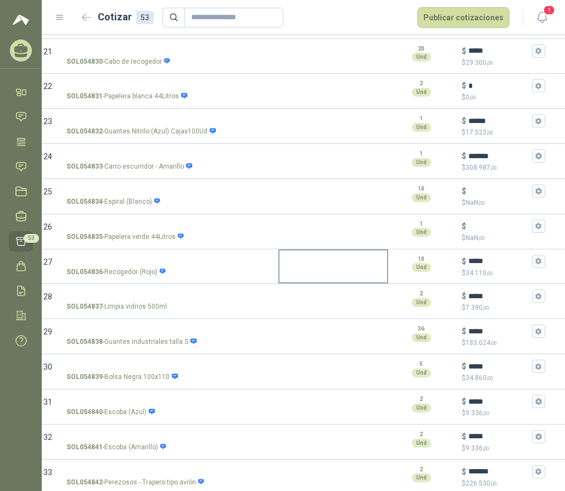
scroll to position [817, 0]
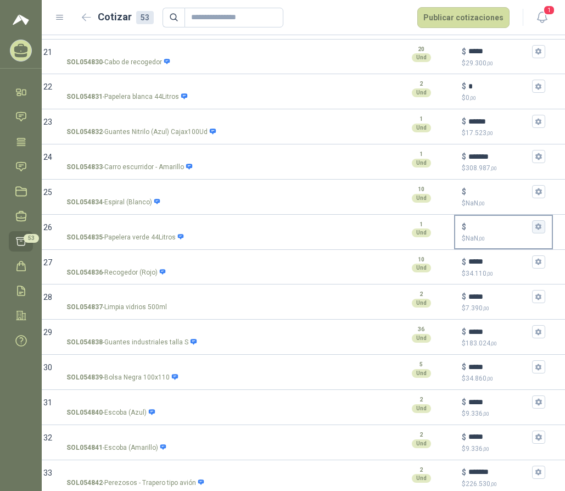
click at [538, 227] on icon "button" at bounding box center [538, 226] width 7 height 7
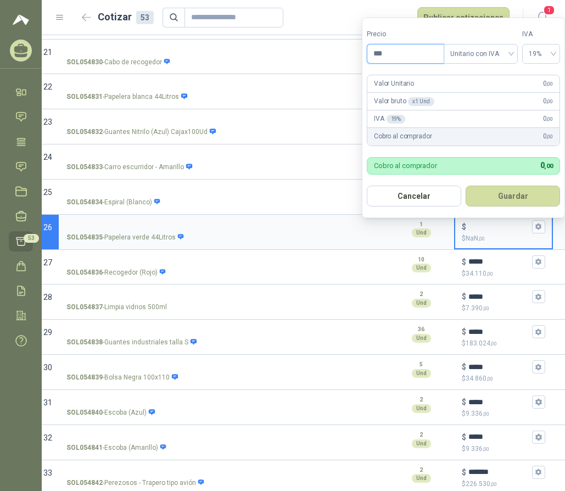
click at [389, 54] on input "***" at bounding box center [405, 53] width 76 height 19
type input "*********"
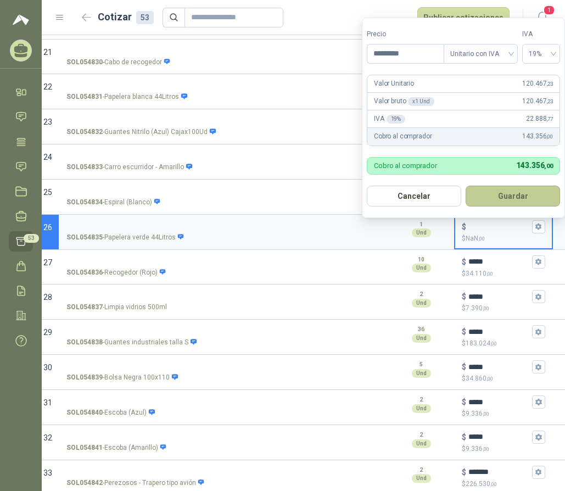
click at [525, 187] on button "Guardar" at bounding box center [513, 196] width 94 height 21
type input "*******"
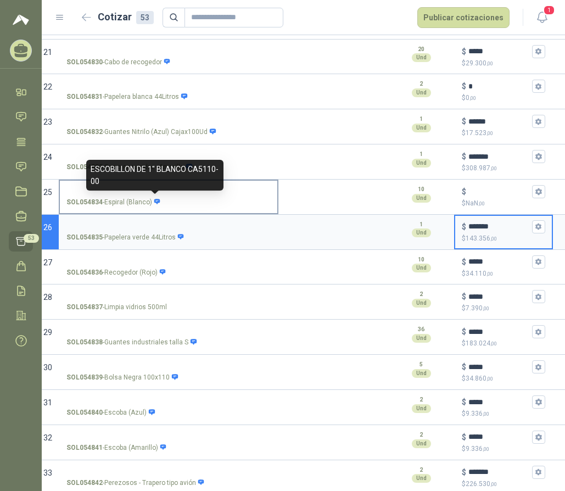
click at [154, 202] on icon at bounding box center [157, 201] width 6 height 5
click at [154, 196] on input "SOL054834 - Espiral (Blanco)" at bounding box center [168, 192] width 204 height 8
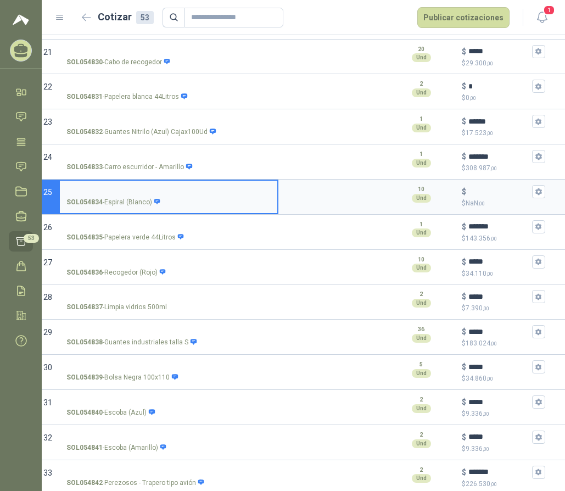
click at [535, 86] on icon "button" at bounding box center [538, 86] width 7 height 7
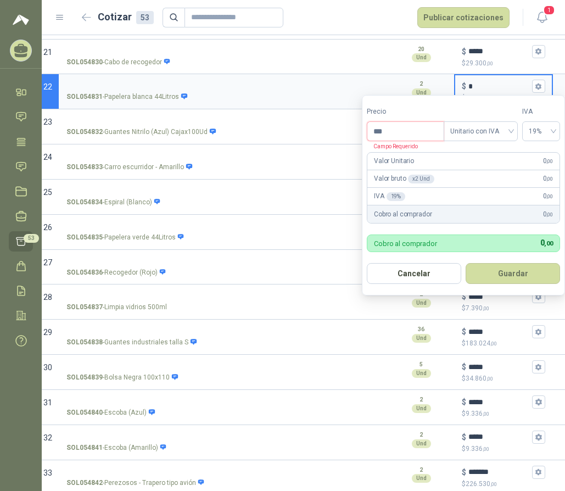
click at [388, 137] on input "***" at bounding box center [405, 131] width 76 height 19
type input "*********"
click at [530, 279] on button "Guardar" at bounding box center [513, 273] width 94 height 21
type input "*******"
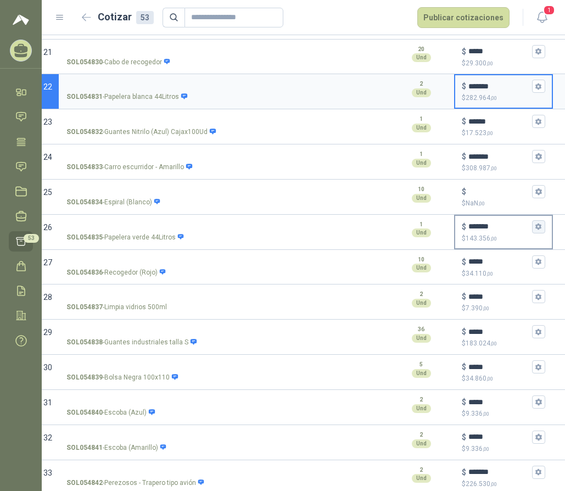
click at [538, 228] on icon "button" at bounding box center [538, 226] width 6 height 7
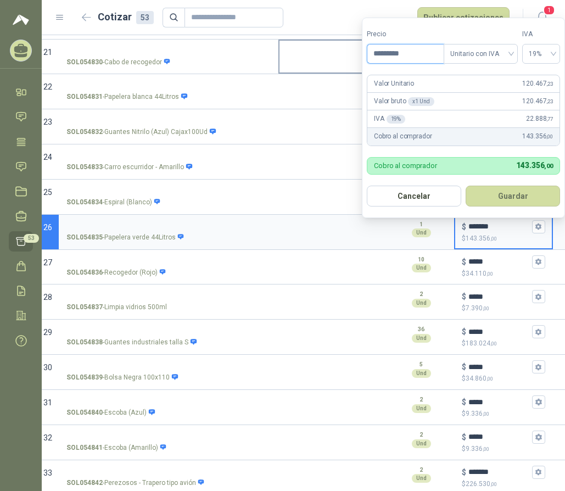
drag, startPoint x: 412, startPoint y: 53, endPoint x: 348, endPoint y: 51, distance: 64.3
click at [355, 55] on body "**********" at bounding box center [282, 245] width 565 height 491
type input "*********"
click at [522, 188] on button "Guardar" at bounding box center [513, 196] width 94 height 21
type input "*******"
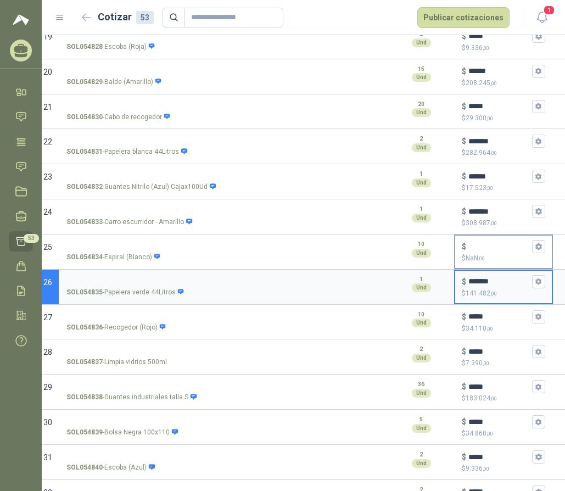
scroll to position [652, 0]
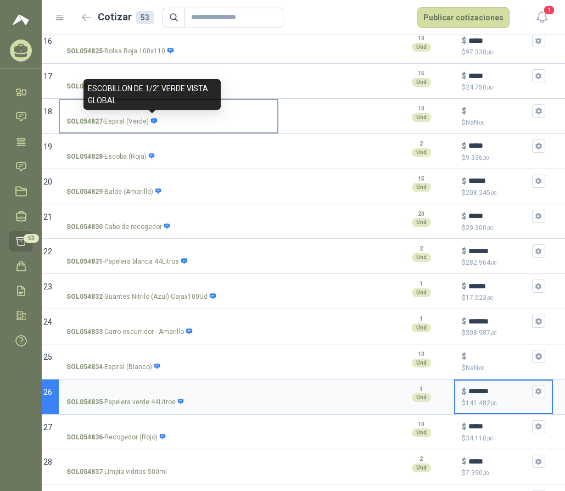
click at [153, 125] on span at bounding box center [153, 121] width 9 height 10
click at [153, 115] on input "SOL054827 - Espiral (Verde)" at bounding box center [168, 111] width 204 height 8
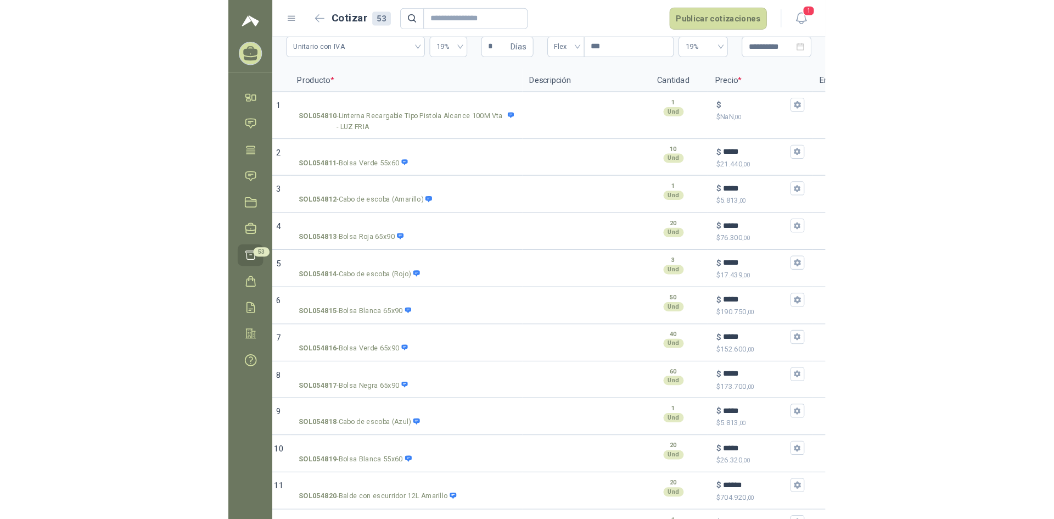
scroll to position [0, 0]
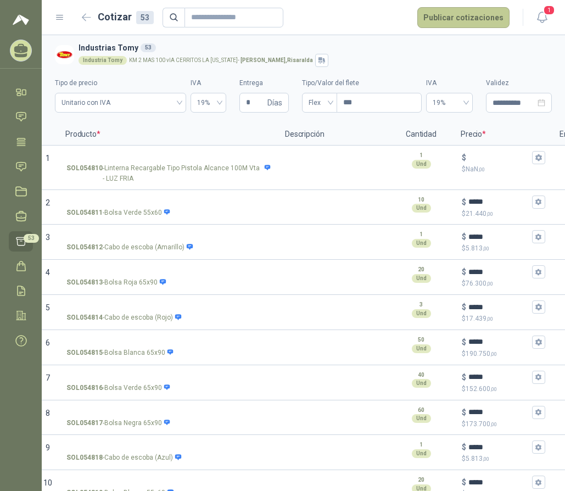
click at [482, 13] on button "Publicar cotizaciones" at bounding box center [463, 17] width 92 height 21
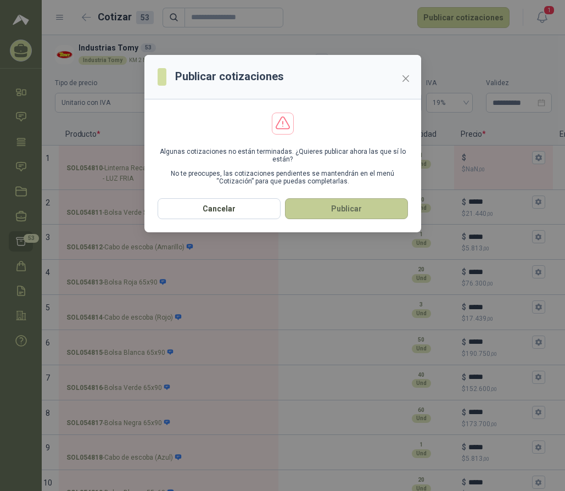
click at [356, 206] on button "Publicar" at bounding box center [346, 208] width 123 height 21
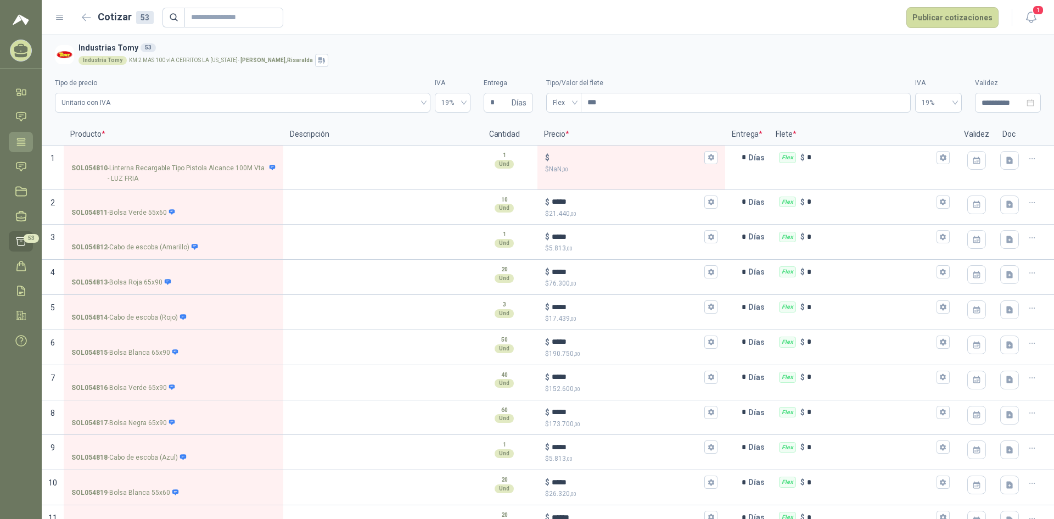
click at [20, 137] on icon at bounding box center [21, 142] width 12 height 12
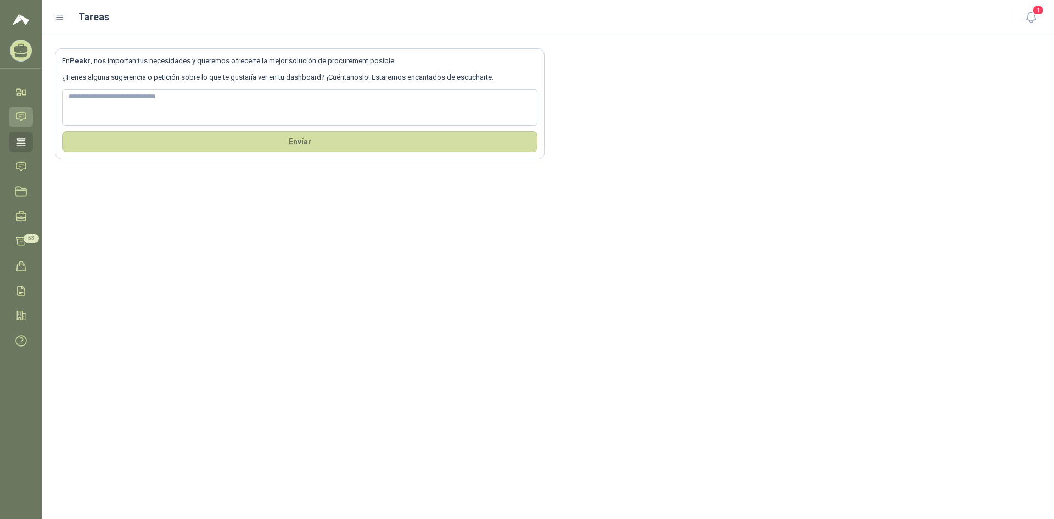
click at [23, 119] on icon at bounding box center [20, 117] width 9 height 9
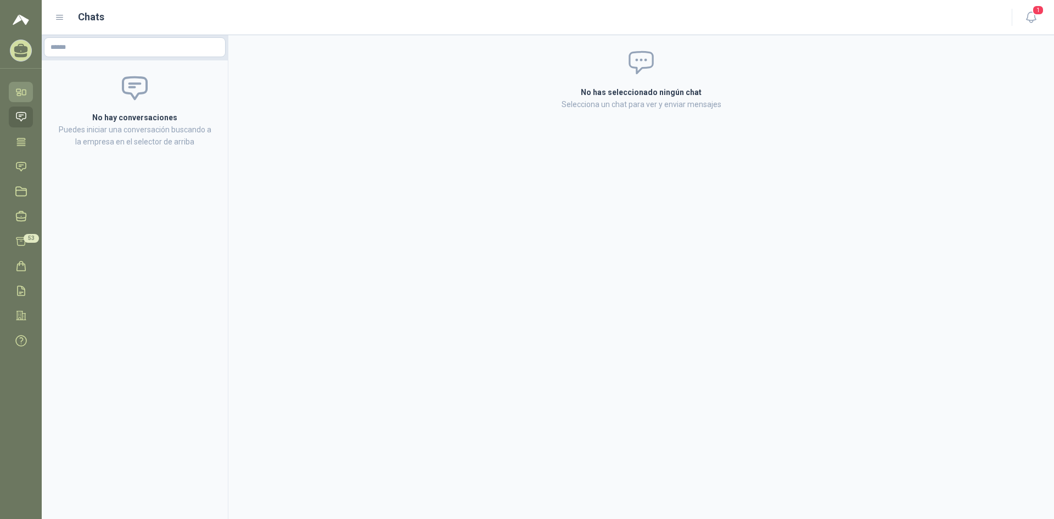
click at [23, 94] on icon at bounding box center [25, 92] width 4 height 5
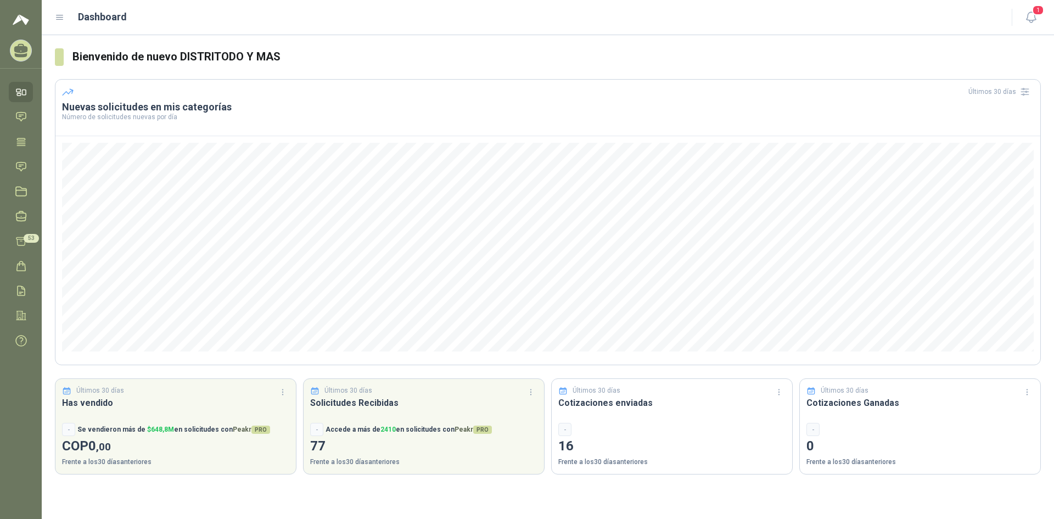
click at [59, 24] on div "Dashboard" at bounding box center [527, 16] width 944 height 15
click at [59, 18] on icon at bounding box center [60, 17] width 7 height 4
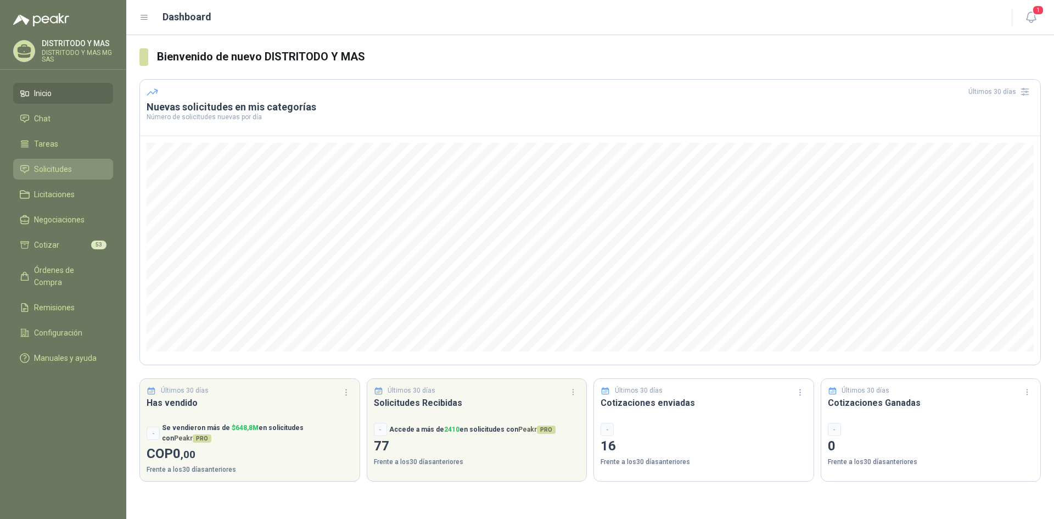
click at [60, 165] on span "Solicitudes" at bounding box center [53, 169] width 38 height 12
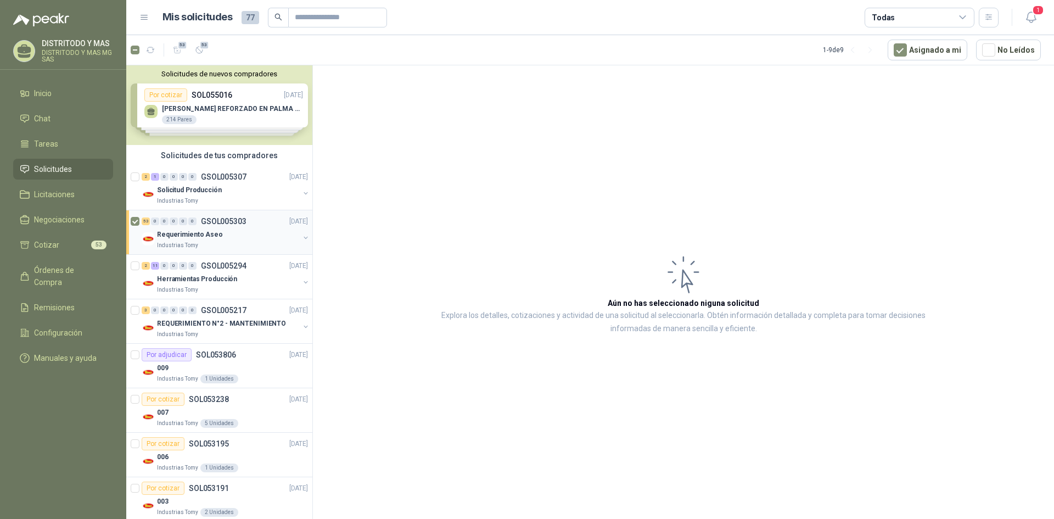
click at [183, 237] on p "Requerimiento Aseo" at bounding box center [190, 235] width 66 height 10
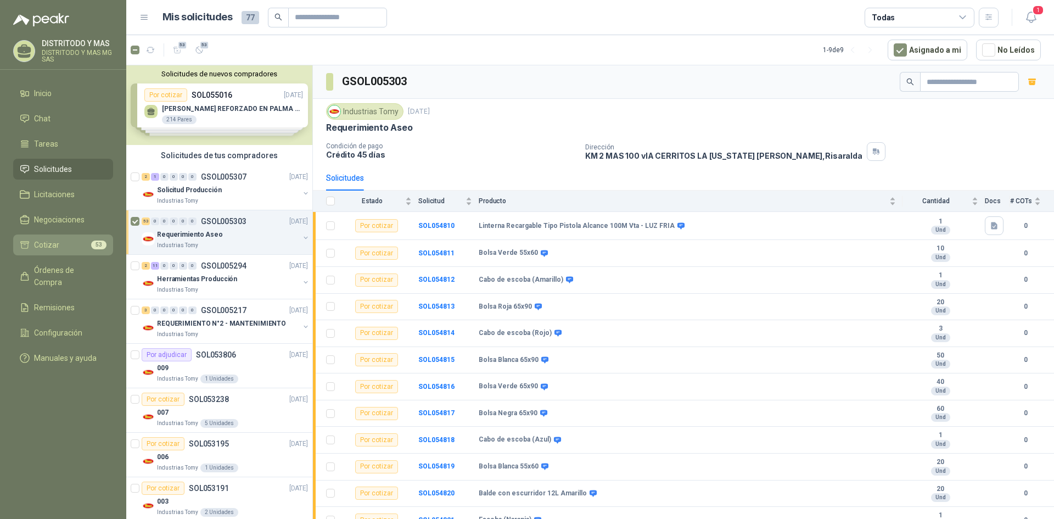
click at [82, 243] on li "Cotizar 53" at bounding box center [63, 245] width 87 height 12
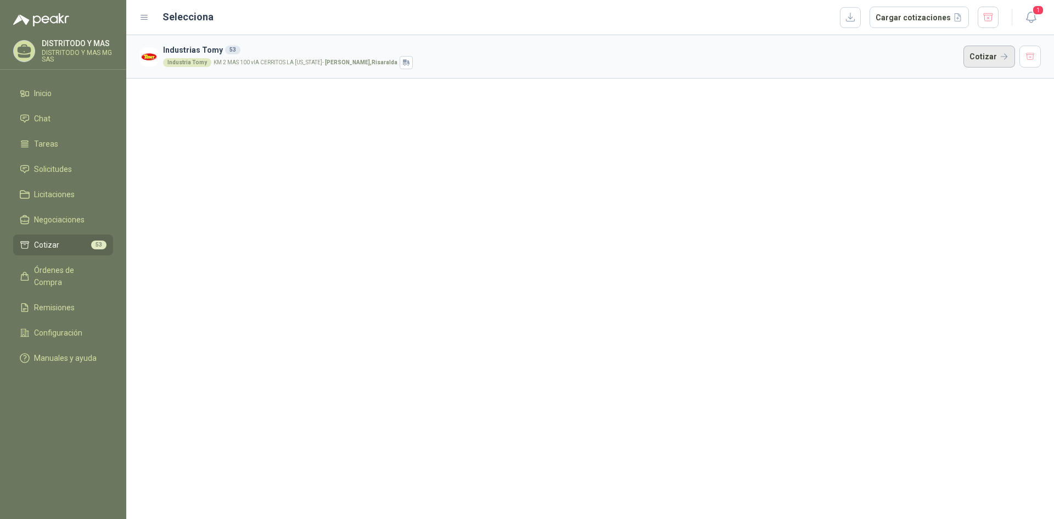
click at [538, 54] on button "Cotizar" at bounding box center [990, 57] width 52 height 22
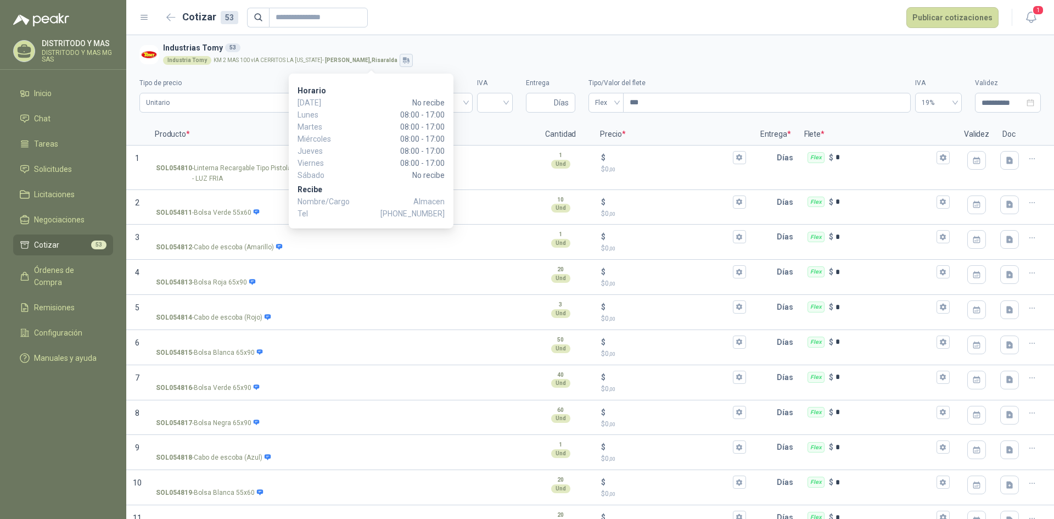
click at [407, 60] on icon "button" at bounding box center [408, 60] width 2 height 4
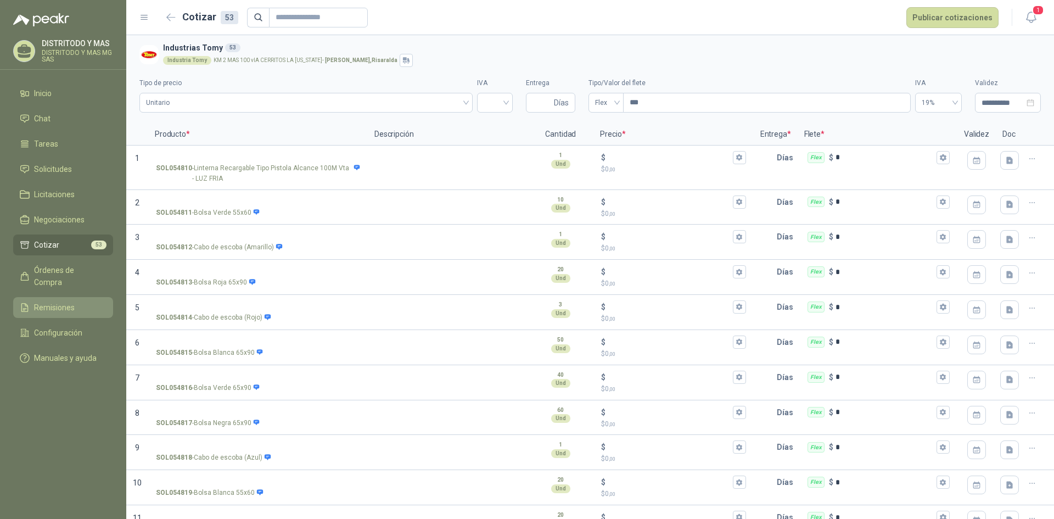
click at [65, 301] on span "Remisiones" at bounding box center [54, 307] width 41 height 12
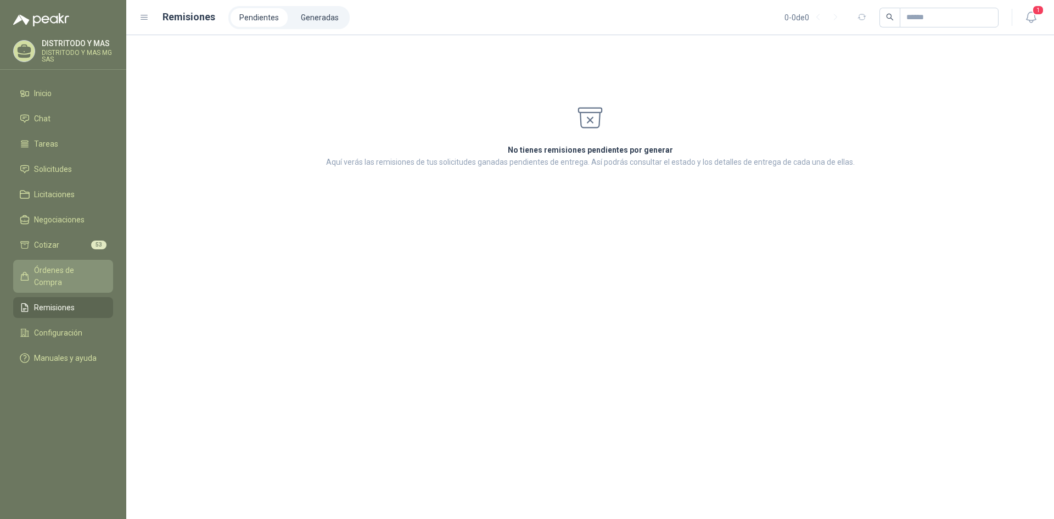
click at [57, 271] on span "Órdenes de Compra" at bounding box center [68, 276] width 69 height 24
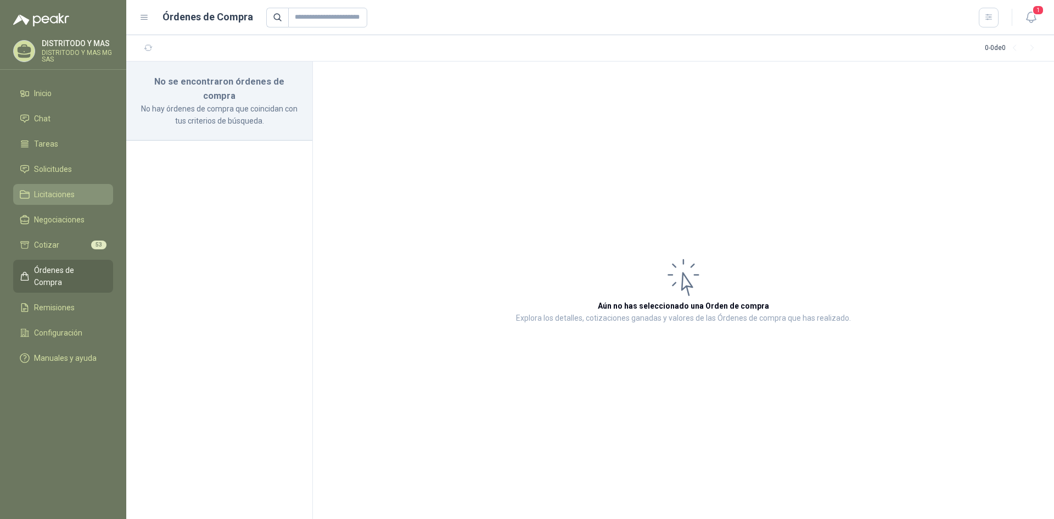
click at [49, 186] on link "Licitaciones" at bounding box center [63, 194] width 100 height 21
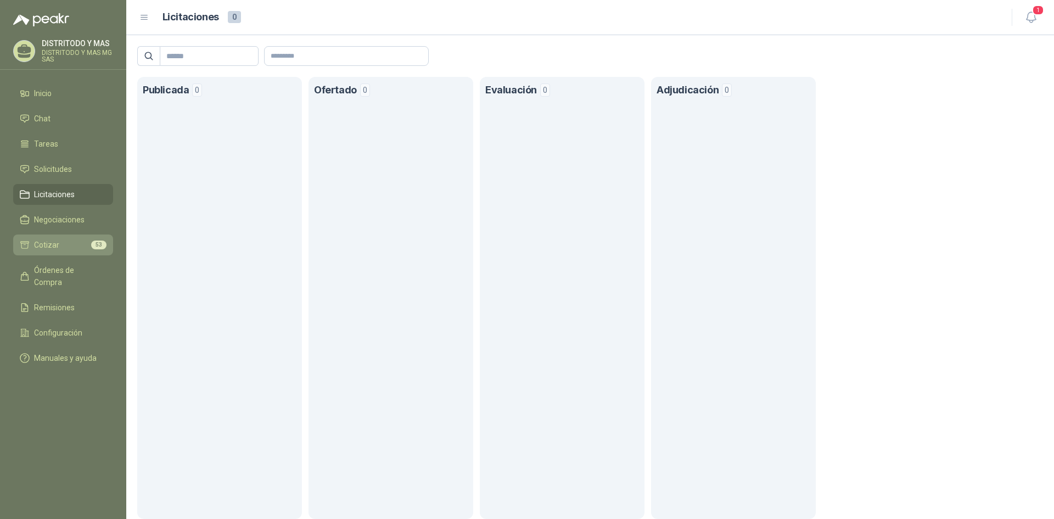
click at [58, 238] on link "Cotizar 53" at bounding box center [63, 244] width 100 height 21
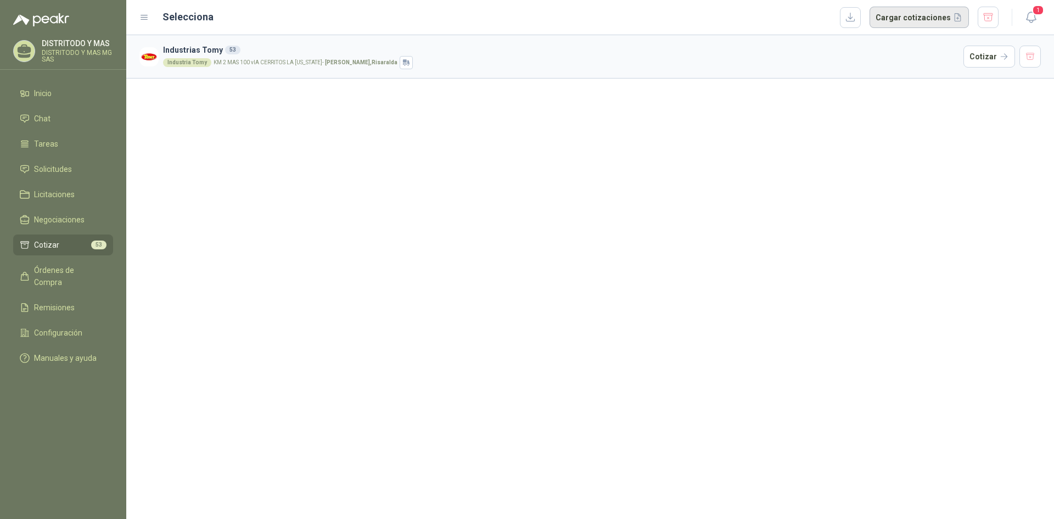
click at [538, 17] on button "Cargar cotizaciones" at bounding box center [919, 18] width 99 height 22
click at [538, 18] on icon "button" at bounding box center [1032, 17] width 14 height 14
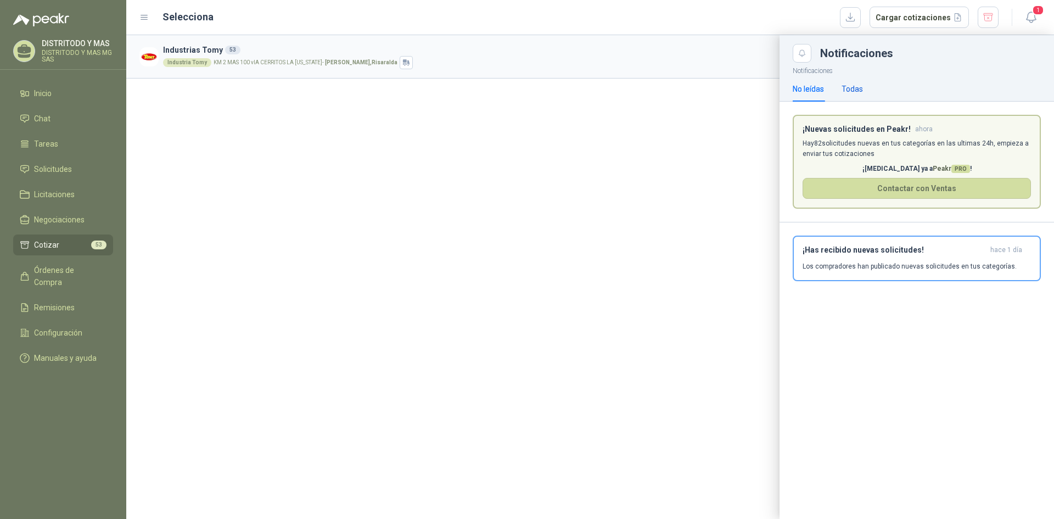
click at [538, 88] on div "Todas" at bounding box center [852, 89] width 21 height 12
click at [538, 205] on div at bounding box center [590, 277] width 928 height 484
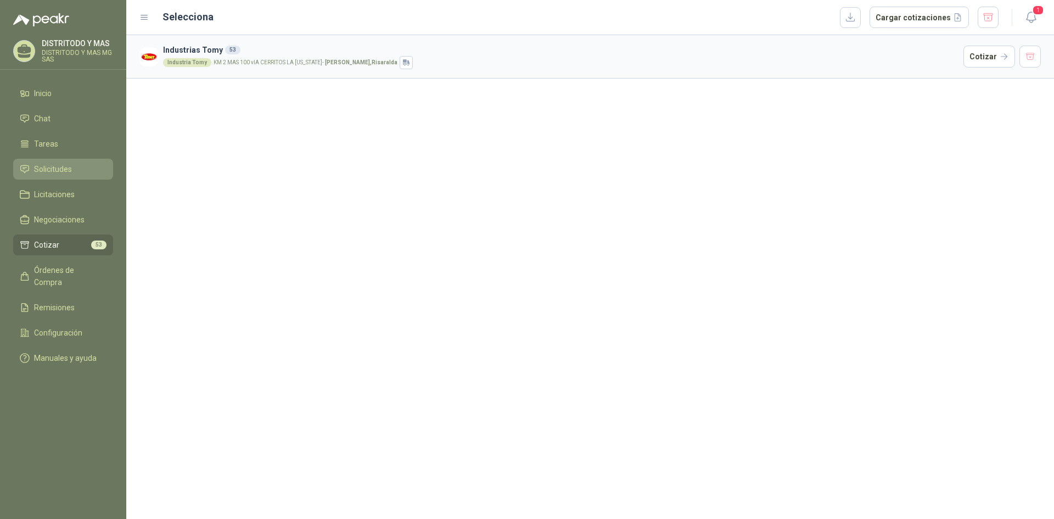
click at [67, 167] on span "Solicitudes" at bounding box center [53, 169] width 38 height 12
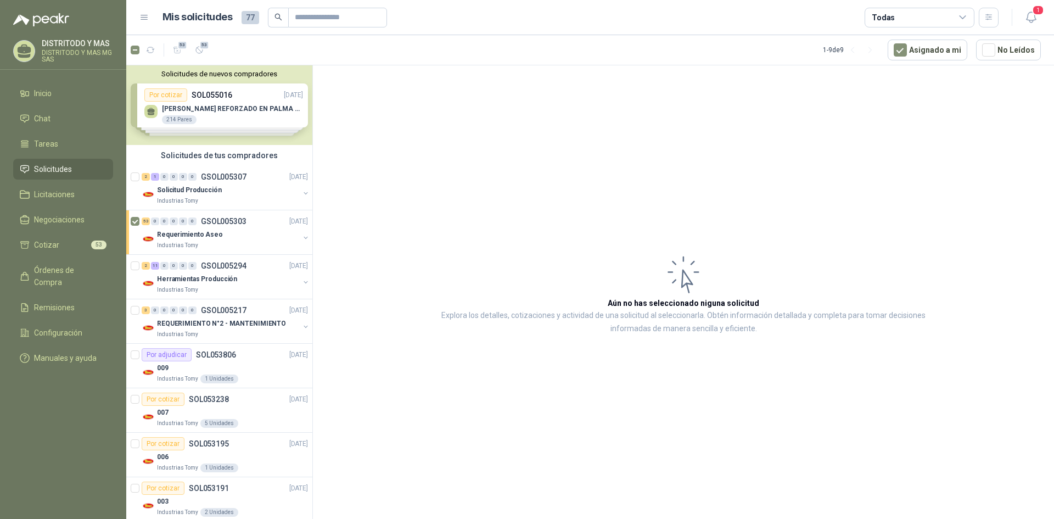
click at [383, 205] on article "Aún no has seleccionado niguna solicitud Explora los detalles, cotizaciones y a…" at bounding box center [683, 293] width 741 height 457
click at [144, 221] on div "53" at bounding box center [146, 221] width 8 height 8
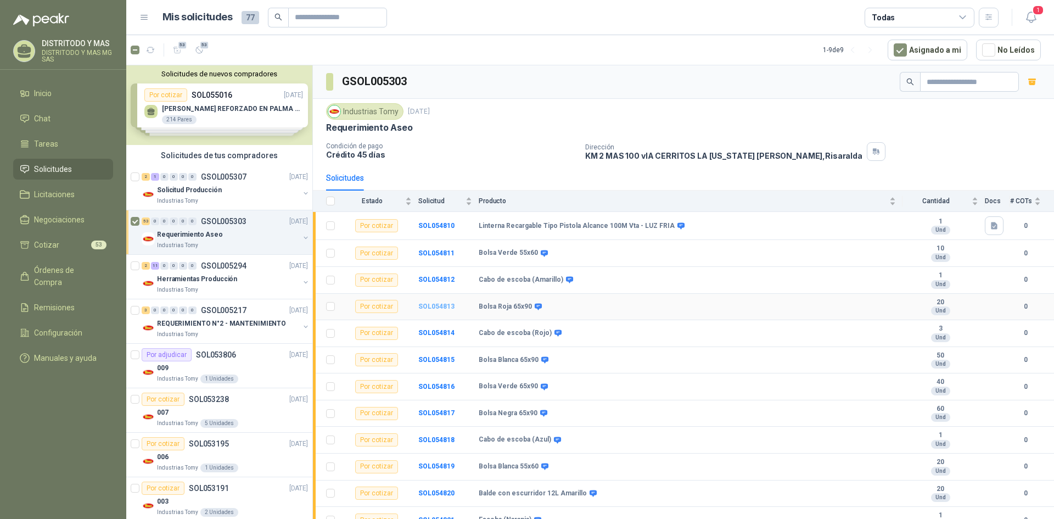
click at [439, 305] on b "SOL054813" at bounding box center [436, 307] width 36 height 8
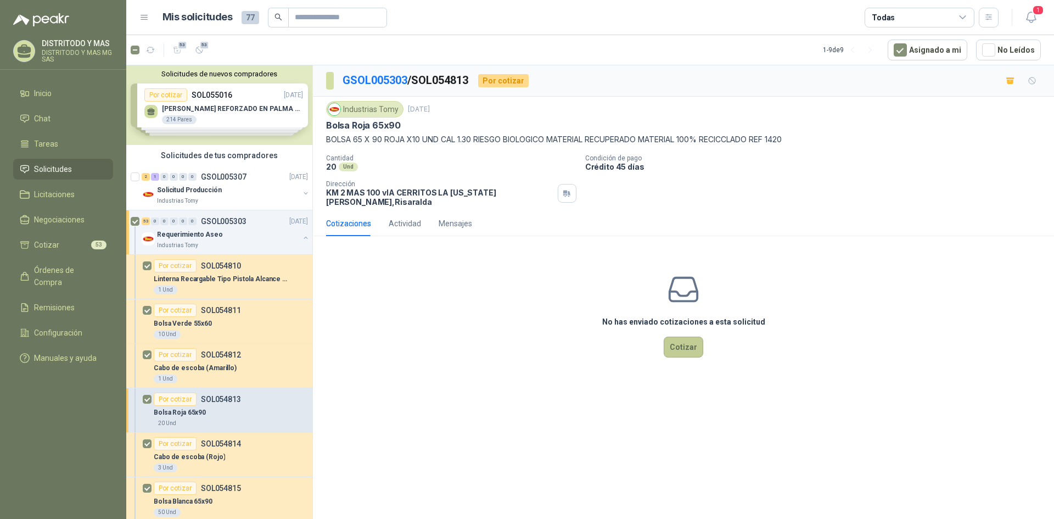
click at [538, 345] on button "Cotizar" at bounding box center [684, 347] width 40 height 21
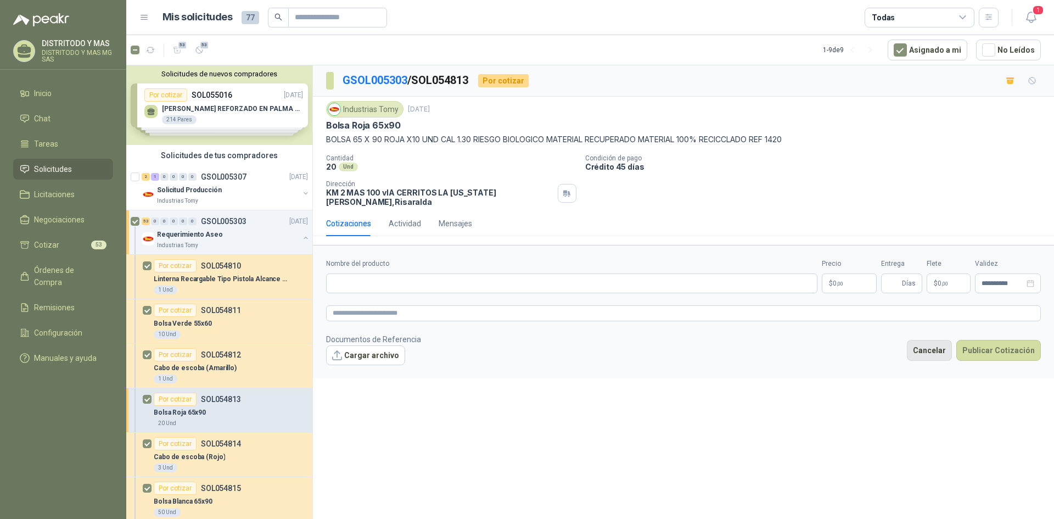
click at [538, 344] on button "Cancelar" at bounding box center [929, 350] width 45 height 21
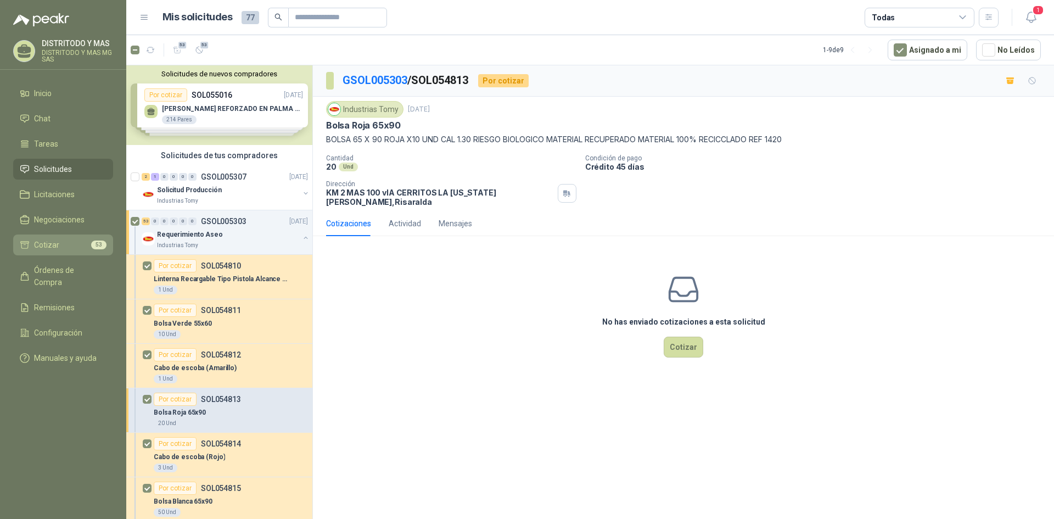
click at [83, 244] on li "Cotizar 53" at bounding box center [63, 245] width 87 height 12
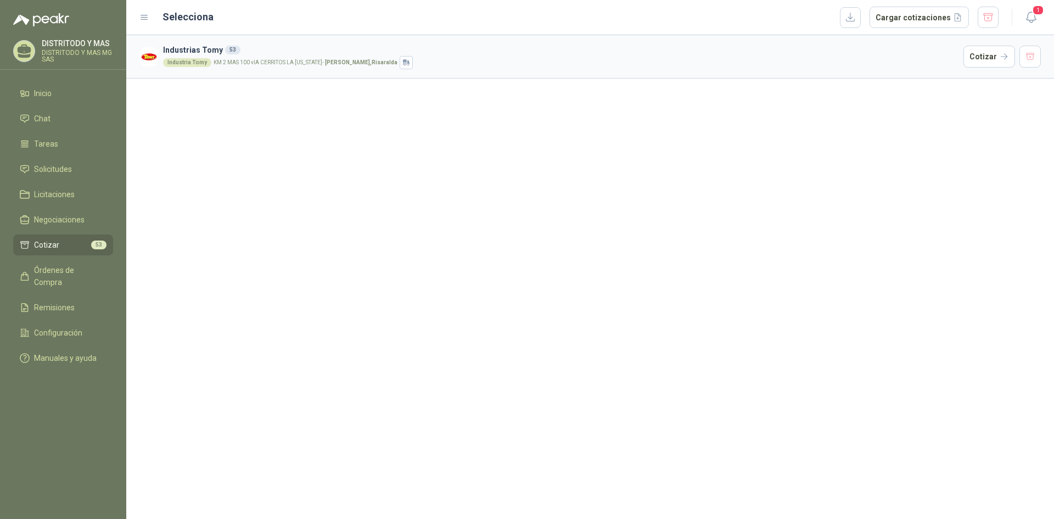
click at [538, 59] on div "Industria Tomy KM 2 MAS 100 vIA CERRITOS LA [US_STATE] - [GEOGRAPHIC_DATA] , [G…" at bounding box center [561, 62] width 796 height 13
click at [538, 63] on button "Cotizar" at bounding box center [990, 57] width 52 height 22
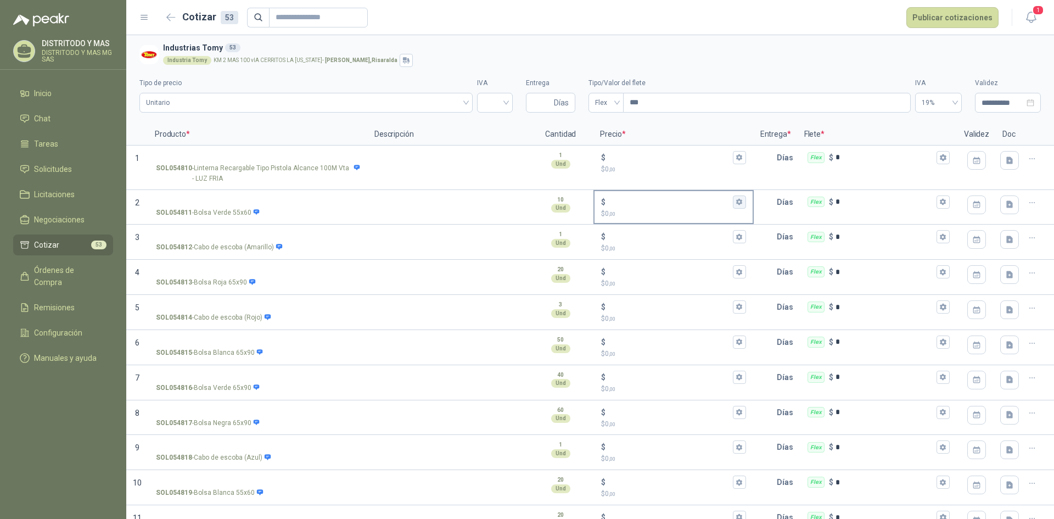
click at [538, 205] on button "$ $ 0 ,00" at bounding box center [739, 201] width 13 height 13
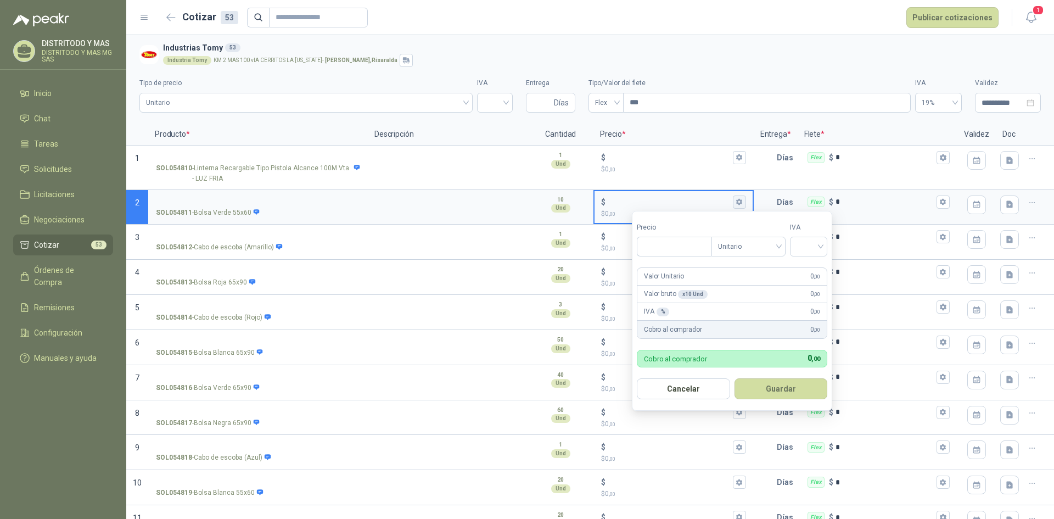
type input "***"
click at [538, 205] on button "$ $ 0 ,00" at bounding box center [739, 201] width 13 height 13
type input "*"
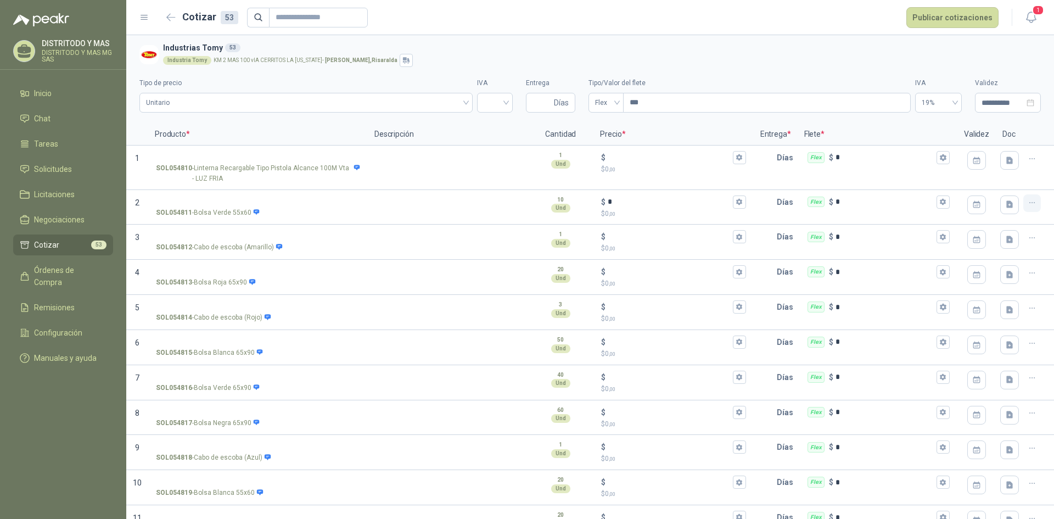
click at [538, 202] on icon "button" at bounding box center [1032, 202] width 9 height 9
click at [45, 164] on span "Solicitudes" at bounding box center [53, 169] width 38 height 12
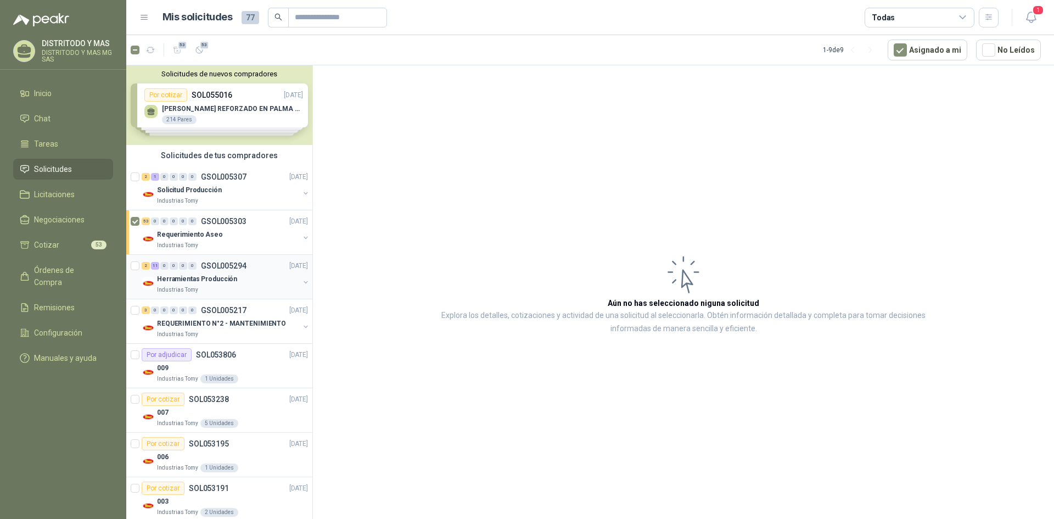
click at [208, 287] on div "Industrias Tomy" at bounding box center [228, 290] width 142 height 9
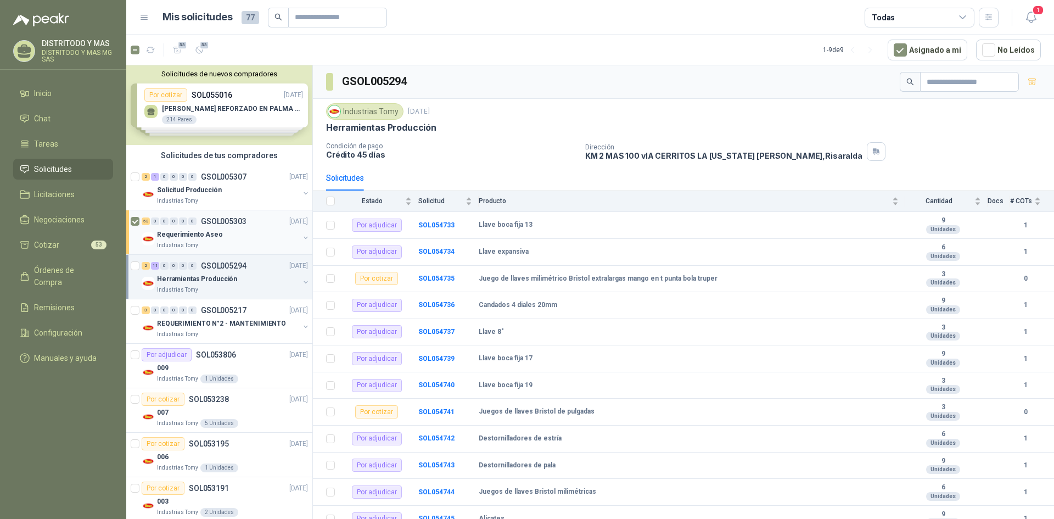
click at [209, 240] on div "Requerimiento Aseo" at bounding box center [228, 234] width 142 height 13
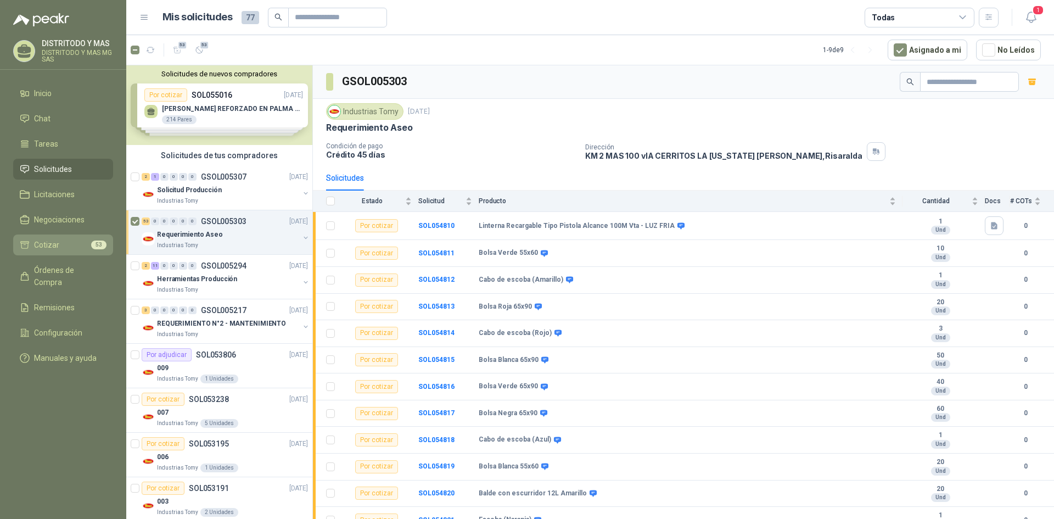
click at [52, 242] on span "Cotizar" at bounding box center [46, 245] width 25 height 12
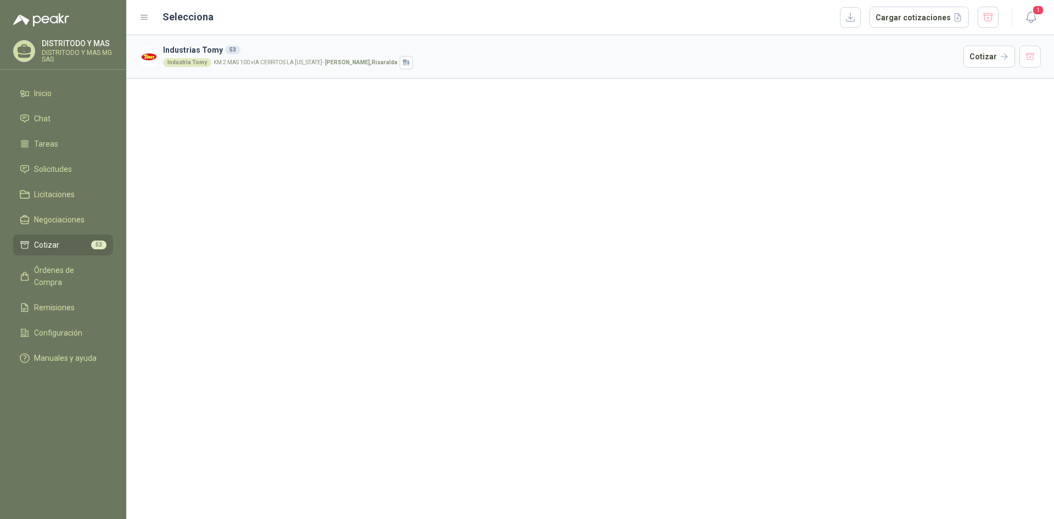
click at [460, 54] on h3 "Industrias Tomy 53" at bounding box center [561, 50] width 796 height 12
click at [538, 50] on button "Cotizar" at bounding box center [990, 57] width 52 height 22
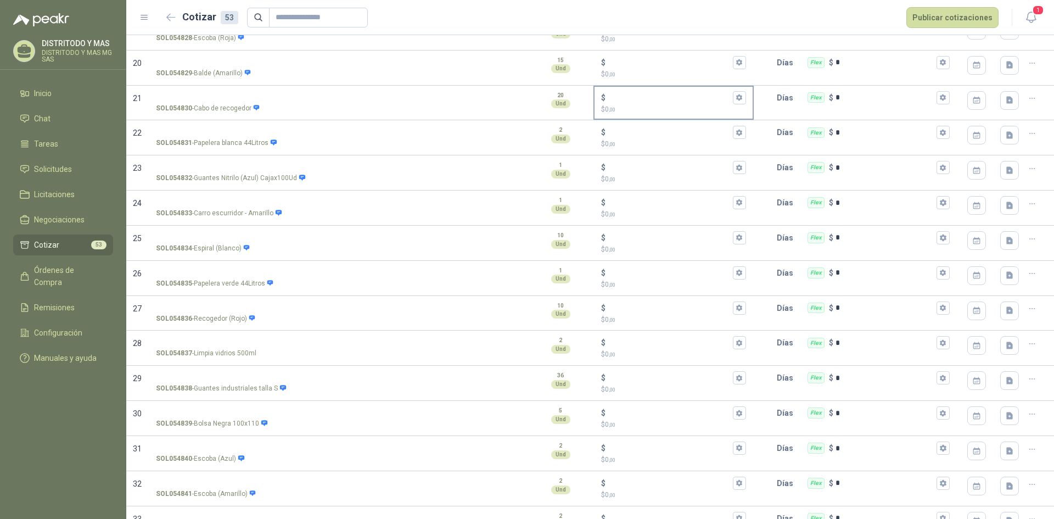
scroll to position [670, 0]
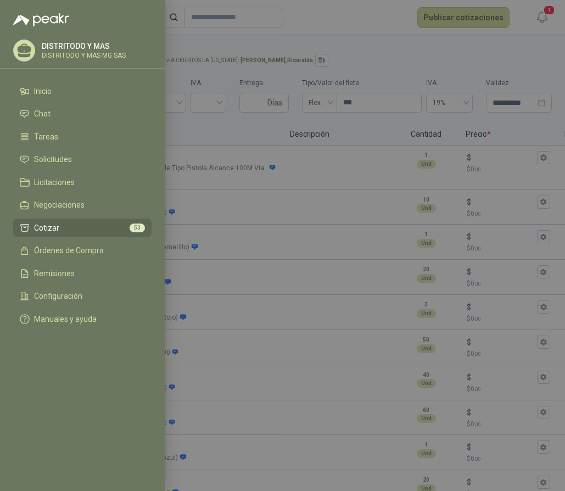
click at [247, 206] on div at bounding box center [282, 245] width 565 height 491
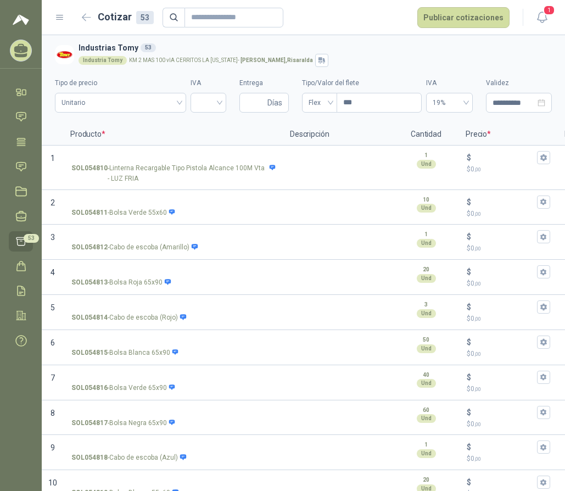
click at [55, 14] on icon at bounding box center [60, 18] width 10 height 10
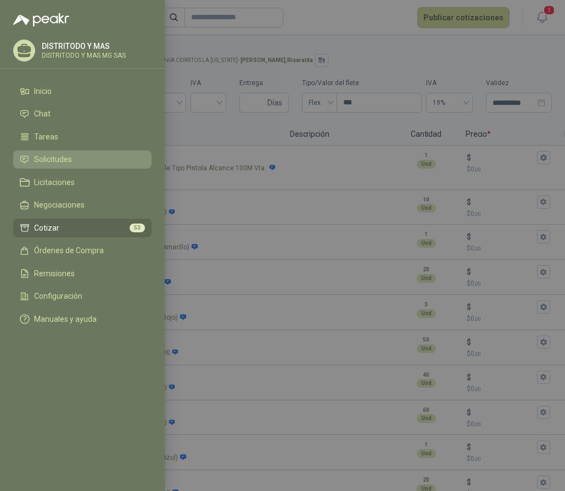
click at [81, 159] on li "Solicitudes" at bounding box center [82, 160] width 125 height 10
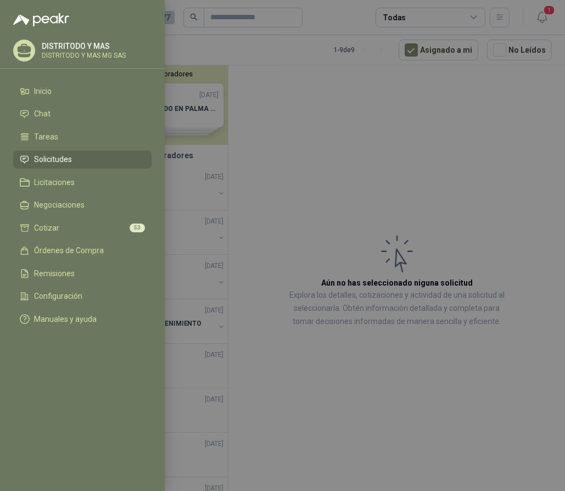
click at [259, 160] on div at bounding box center [282, 245] width 565 height 491
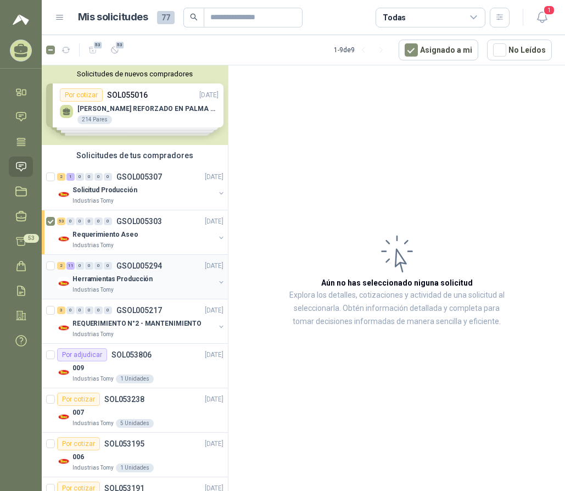
click at [156, 284] on div "Herramientas Producción" at bounding box center [143, 278] width 142 height 13
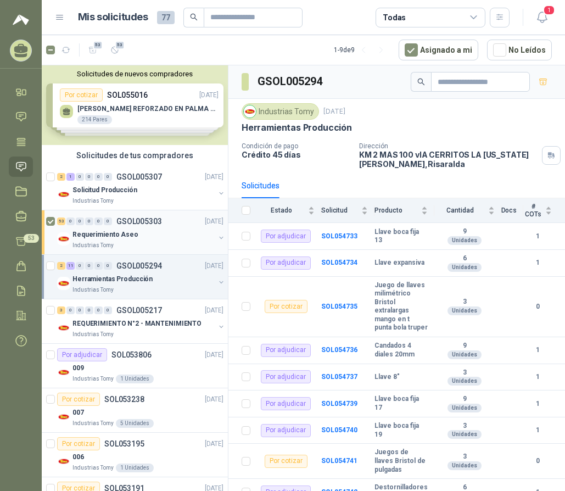
click at [79, 228] on div "Requerimiento Aseo" at bounding box center [143, 234] width 142 height 13
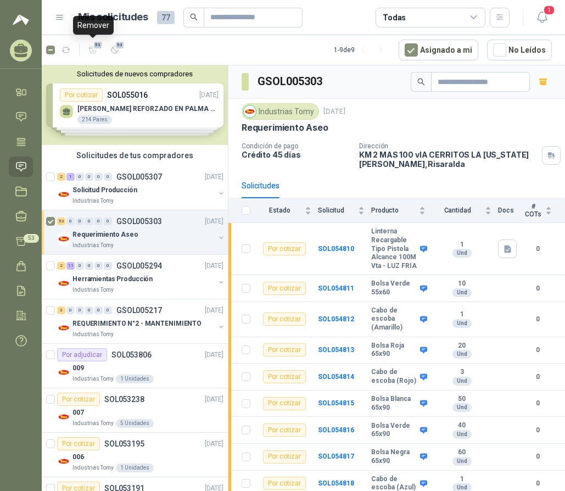
click at [93, 47] on span "53" at bounding box center [98, 45] width 10 height 9
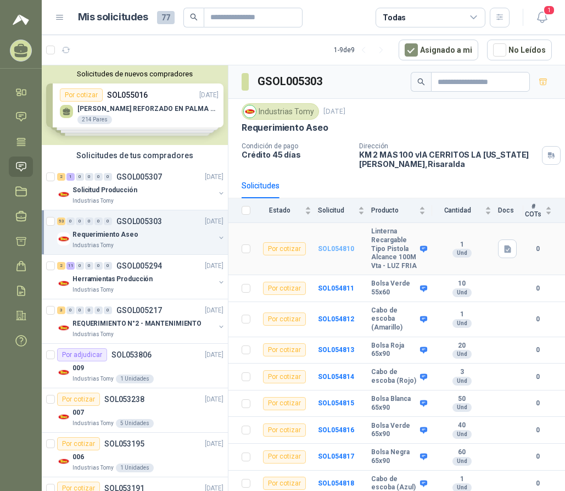
click at [336, 253] on b "SOL054810" at bounding box center [336, 249] width 36 height 8
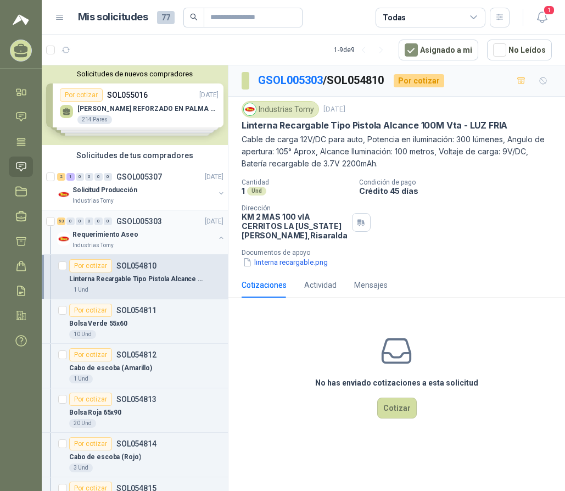
click at [77, 226] on div "53 0 0 0 0 0 GSOL005303 04/09/25" at bounding box center [141, 221] width 169 height 13
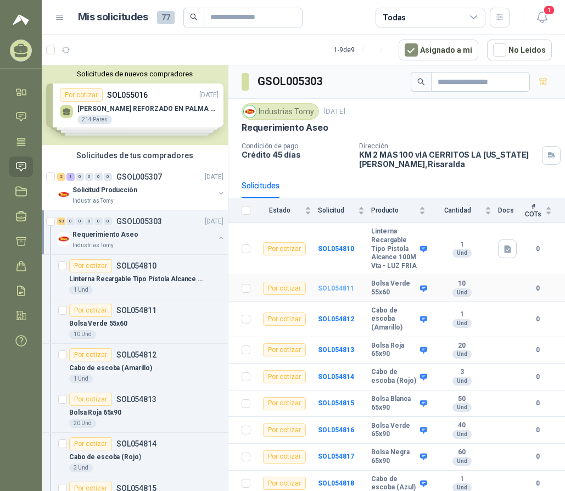
click at [333, 292] on b "SOL054811" at bounding box center [336, 288] width 36 height 8
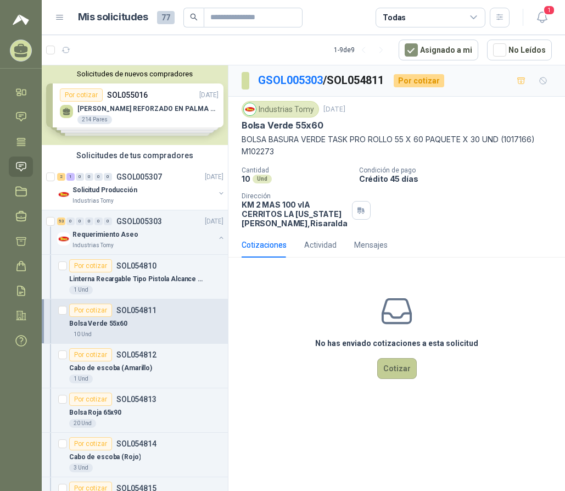
click at [393, 362] on button "Cotizar" at bounding box center [397, 368] width 40 height 21
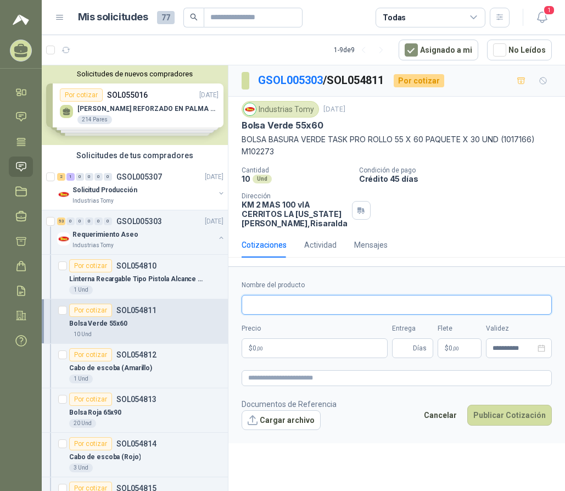
click at [274, 311] on input "Nombre del producto" at bounding box center [397, 305] width 310 height 20
type input "*"
type input "**********"
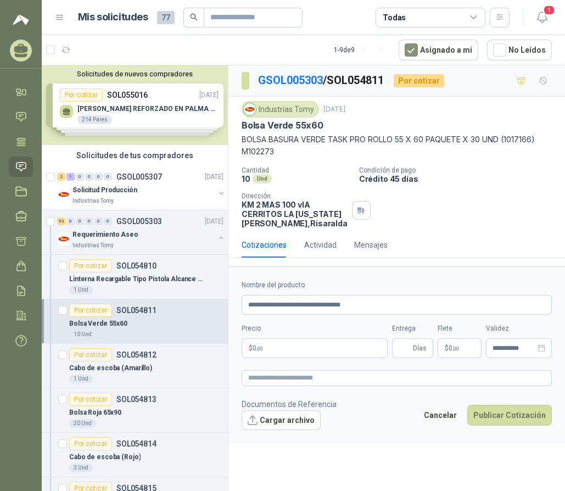
click at [281, 345] on p "$ 0 ,00" at bounding box center [315, 348] width 146 height 20
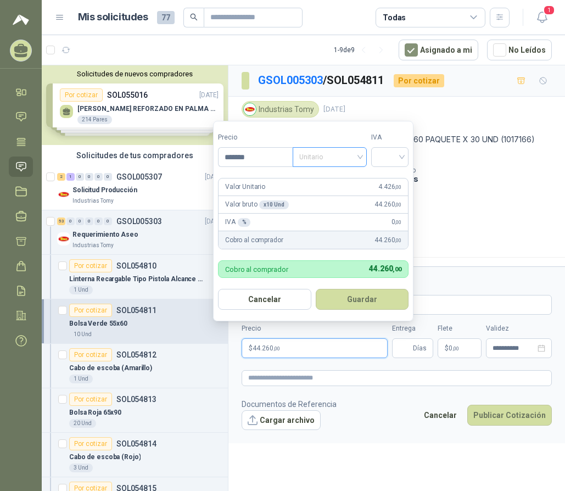
click at [327, 154] on span "Unitario" at bounding box center [329, 157] width 61 height 16
type input "*******"
click at [334, 197] on div "Unitario con IVA" at bounding box center [332, 197] width 57 height 12
click at [400, 158] on input "search" at bounding box center [390, 156] width 24 height 16
click at [398, 179] on div "19%" at bounding box center [392, 180] width 20 height 12
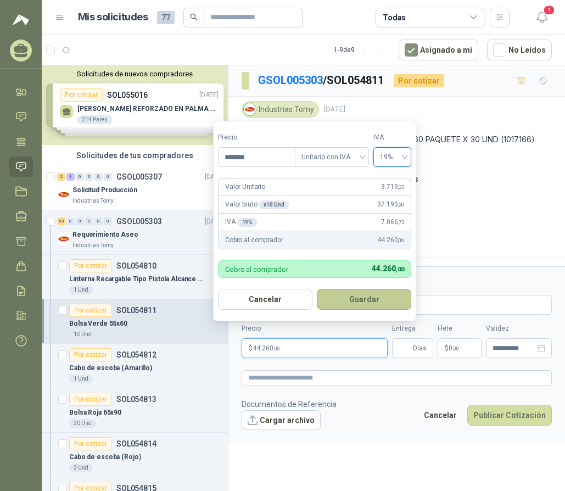
click at [377, 295] on button "Guardar" at bounding box center [364, 299] width 94 height 21
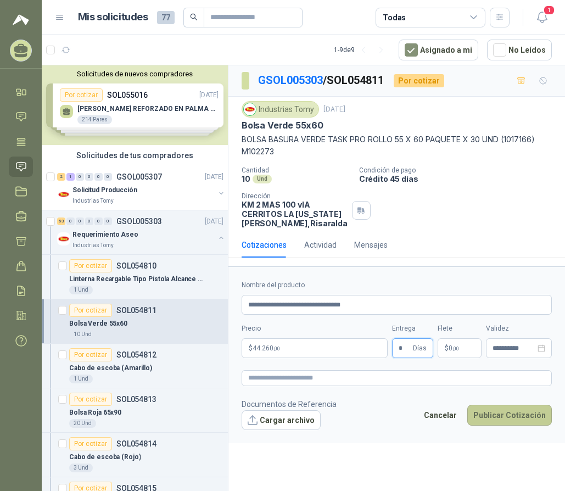
type input "*"
click at [506, 417] on button "Publicar Cotización" at bounding box center [509, 415] width 85 height 21
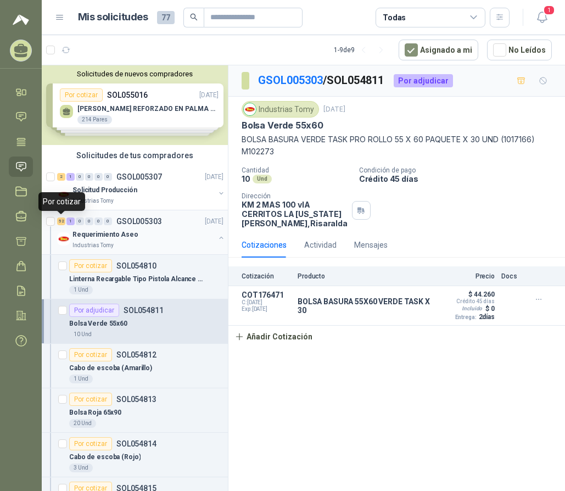
click at [63, 221] on div "52" at bounding box center [61, 221] width 8 height 8
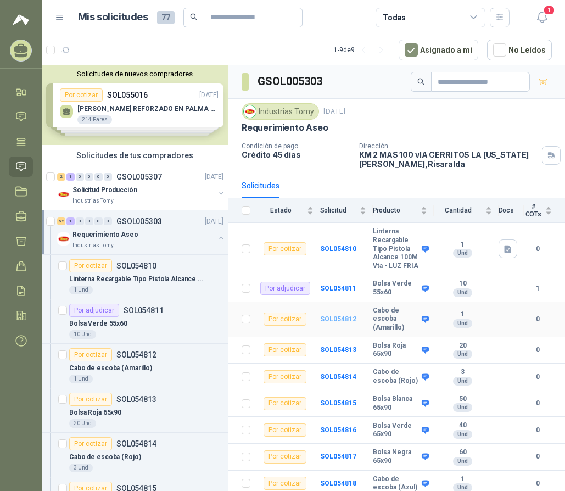
click at [336, 323] on b "SOL054812" at bounding box center [338, 319] width 36 height 8
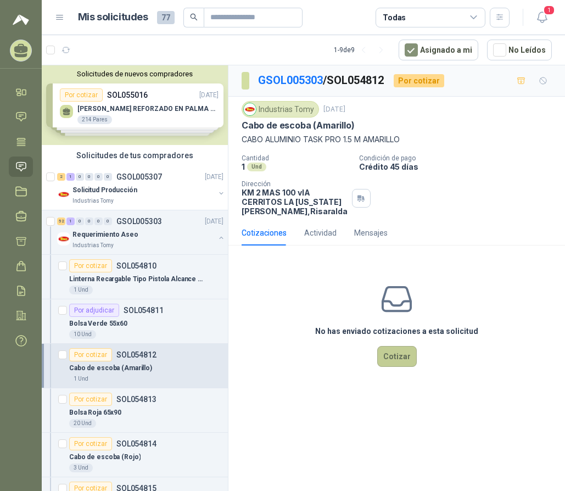
click at [394, 355] on button "Cotizar" at bounding box center [397, 356] width 40 height 21
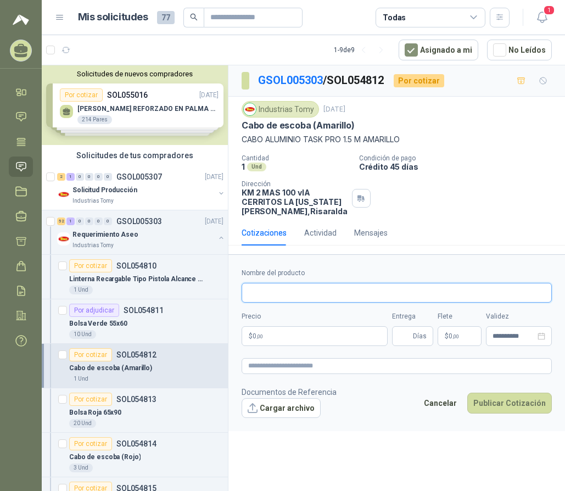
click at [298, 295] on input "Nombre del producto" at bounding box center [397, 293] width 310 height 20
click at [307, 299] on input "Nombre del producto" at bounding box center [397, 293] width 310 height 20
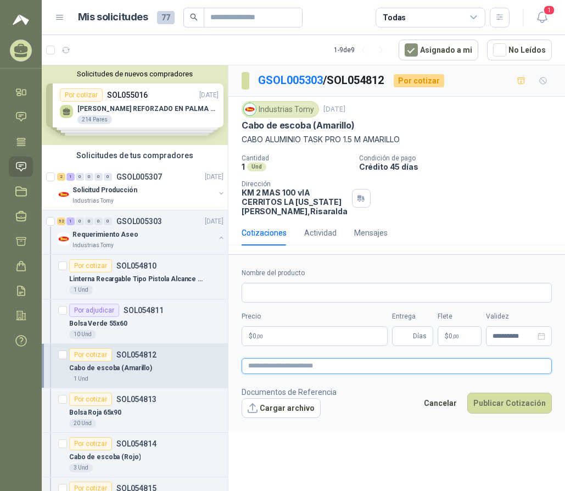
drag, startPoint x: 463, startPoint y: 364, endPoint x: 440, endPoint y: 363, distance: 23.1
click at [463, 364] on textarea at bounding box center [397, 366] width 310 height 16
click at [294, 337] on p "$ 0 ,00" at bounding box center [315, 336] width 146 height 20
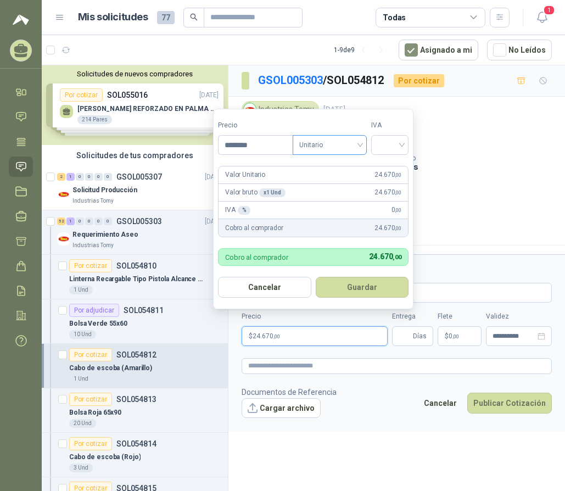
drag, startPoint x: 326, startPoint y: 143, endPoint x: 326, endPoint y: 154, distance: 11.0
click at [326, 144] on span "Unitario" at bounding box center [329, 145] width 61 height 16
type input "********"
click at [329, 180] on div "Unitario con IVA" at bounding box center [332, 185] width 57 height 12
click at [392, 147] on input "search" at bounding box center [390, 144] width 24 height 16
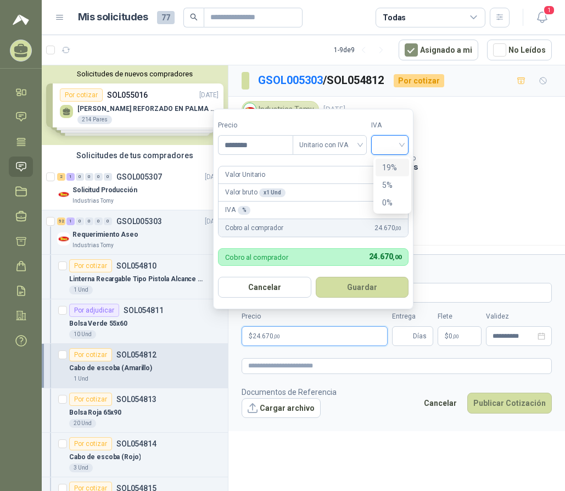
click at [389, 166] on div "19%" at bounding box center [392, 167] width 20 height 12
click at [360, 288] on button "Guardar" at bounding box center [364, 287] width 94 height 21
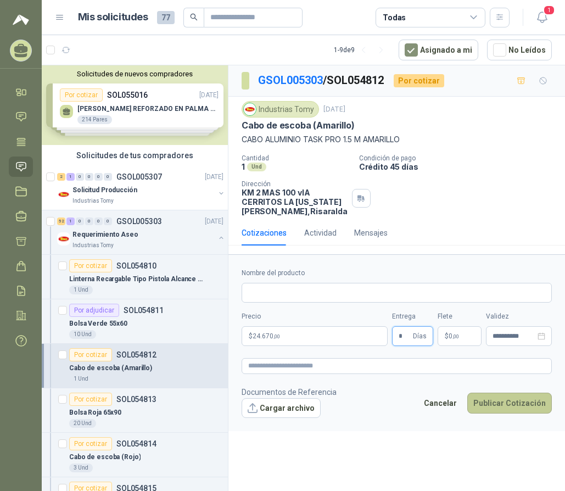
type input "*"
click at [508, 407] on button "Publicar Cotización" at bounding box center [509, 403] width 85 height 21
click at [293, 290] on input "Nombre del producto" at bounding box center [397, 293] width 310 height 20
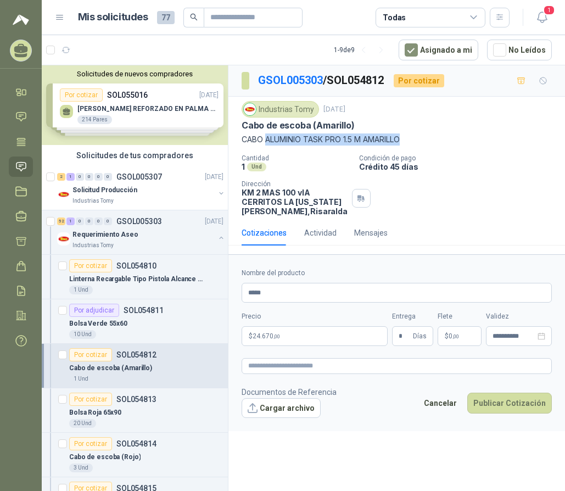
drag, startPoint x: 407, startPoint y: 138, endPoint x: 266, endPoint y: 137, distance: 141.1
click at [266, 137] on p "CABO ALUMINIO TASK PRO 1.5 M AMARILLO" at bounding box center [397, 139] width 310 height 12
copy p "ALUMINIO TASK PRO 1.5 M AMARILLO"
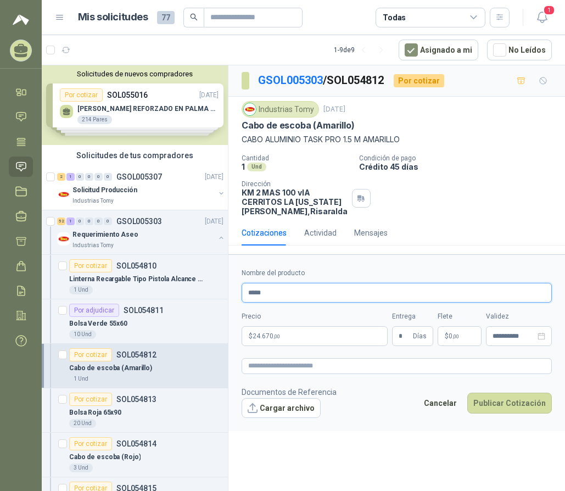
drag, startPoint x: 290, startPoint y: 292, endPoint x: 272, endPoint y: 292, distance: 17.6
click at [226, 290] on div "Solicitudes de nuevos compradores Por cotizar SOL055016 05/09/25 GUANTE VAQUETA…" at bounding box center [303, 280] width 523 height 430
click at [282, 290] on input "*****" at bounding box center [397, 293] width 310 height 20
paste input "**********"
click at [276, 293] on input "**********" at bounding box center [397, 293] width 310 height 20
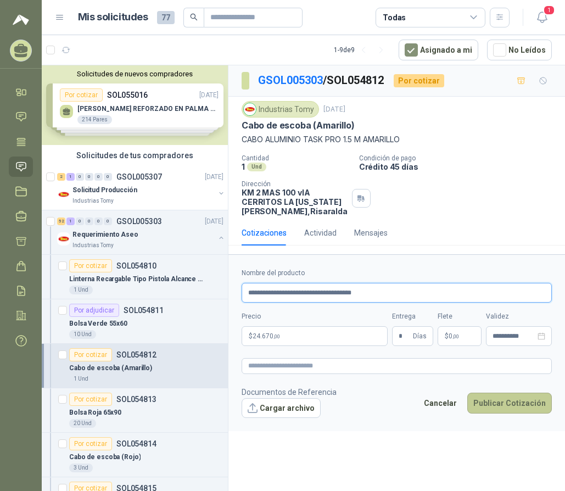
type input "**********"
click at [502, 408] on button "Publicar Cotización" at bounding box center [509, 403] width 85 height 21
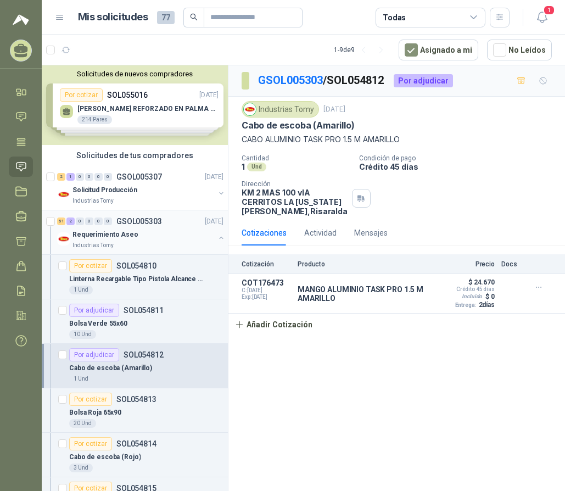
click at [109, 230] on p "Requerimiento Aseo" at bounding box center [105, 235] width 66 height 10
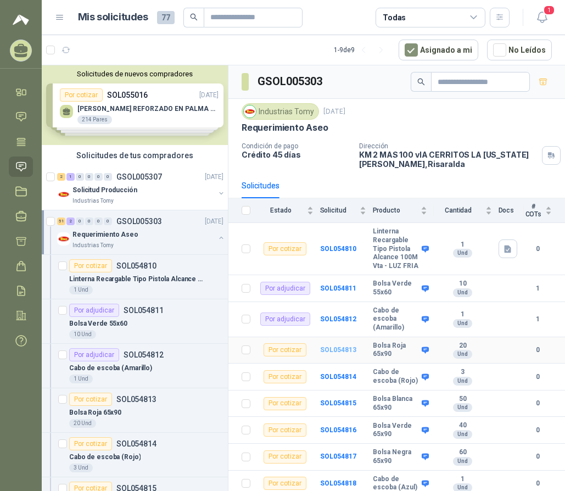
click at [342, 354] on b "SOL054813" at bounding box center [338, 350] width 36 height 8
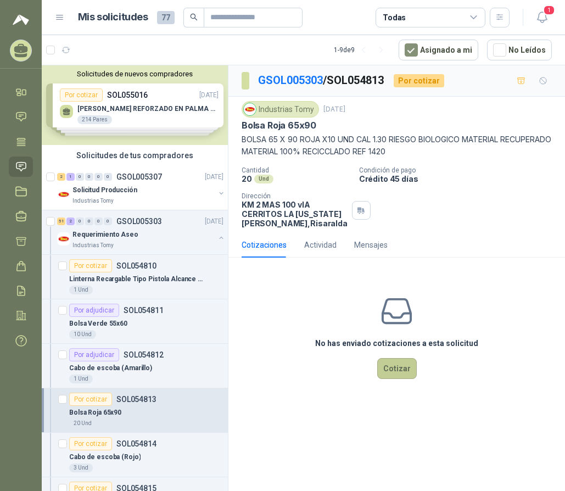
click at [395, 371] on button "Cotizar" at bounding box center [397, 368] width 40 height 21
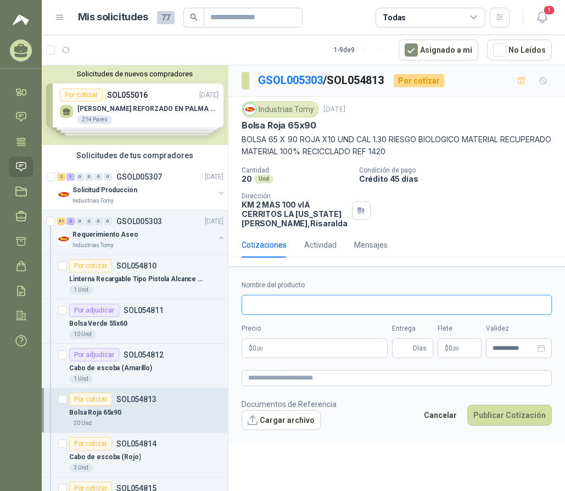
click at [278, 311] on input "Nombre del producto" at bounding box center [397, 305] width 310 height 20
type input "**********"
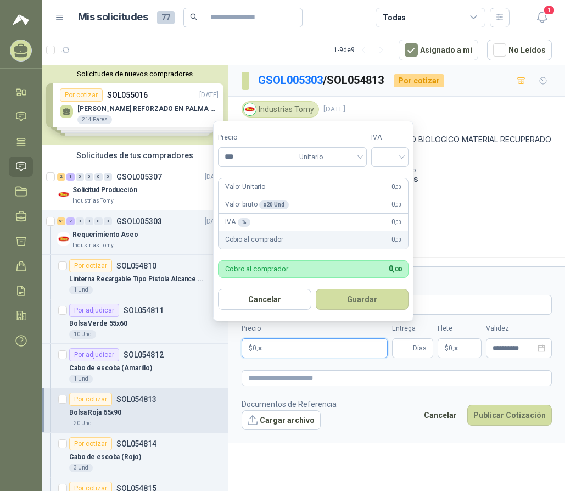
click at [279, 348] on p "$ 0 ,00" at bounding box center [315, 348] width 146 height 20
click at [331, 164] on span "Unitario" at bounding box center [329, 157] width 61 height 16
type input "*******"
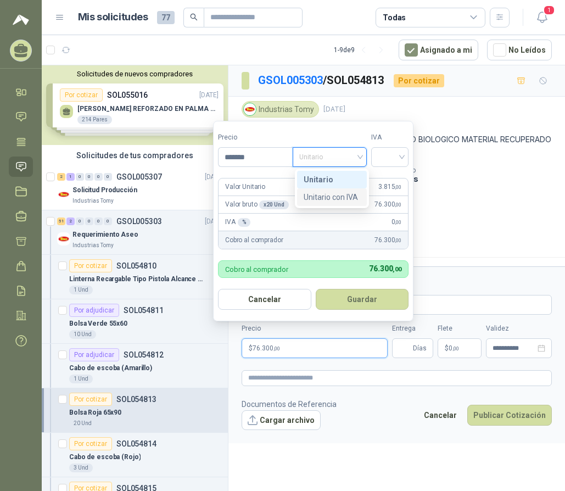
click at [331, 197] on div "Unitario con IVA" at bounding box center [332, 197] width 57 height 12
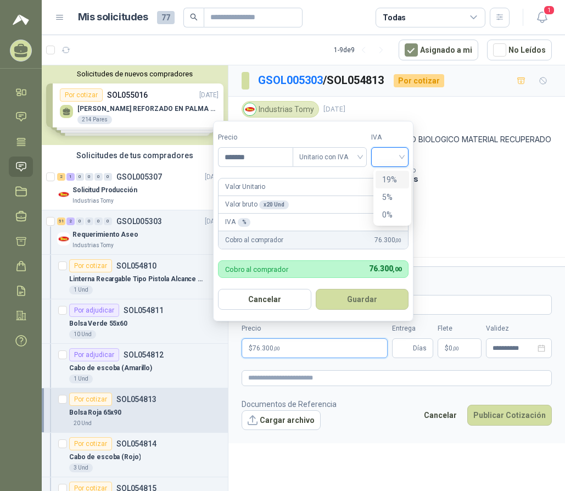
click at [399, 156] on input "search" at bounding box center [390, 156] width 24 height 16
click at [398, 177] on div "19%" at bounding box center [392, 180] width 20 height 12
click at [361, 297] on button "Guardar" at bounding box center [364, 299] width 94 height 21
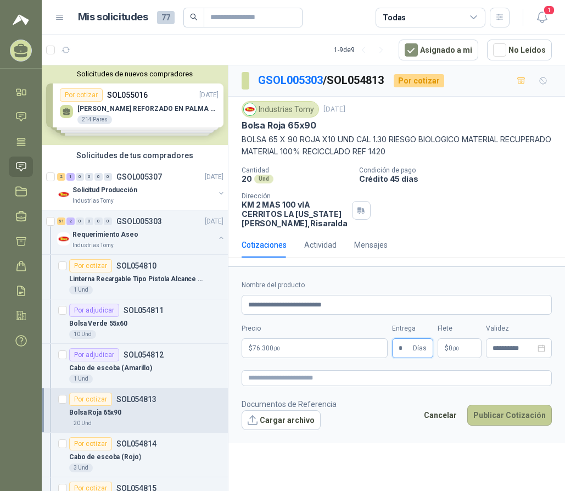
type input "*"
click at [499, 416] on button "Publicar Cotización" at bounding box center [509, 415] width 85 height 21
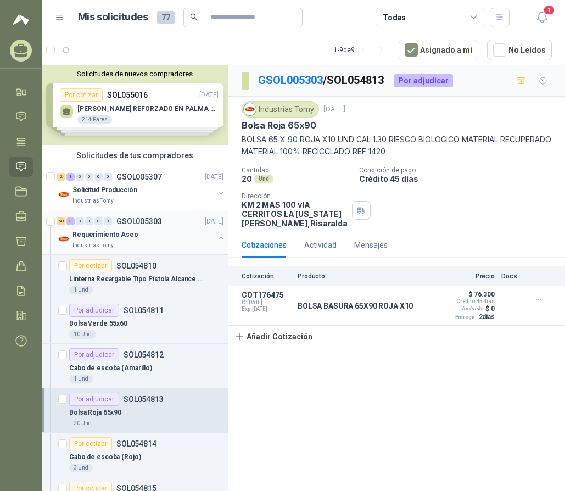
click at [106, 233] on p "Requerimiento Aseo" at bounding box center [105, 235] width 66 height 10
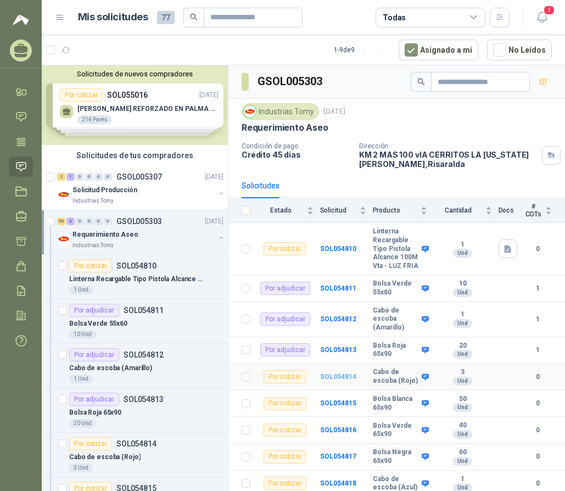
click at [334, 381] on b "SOL054814" at bounding box center [338, 377] width 36 height 8
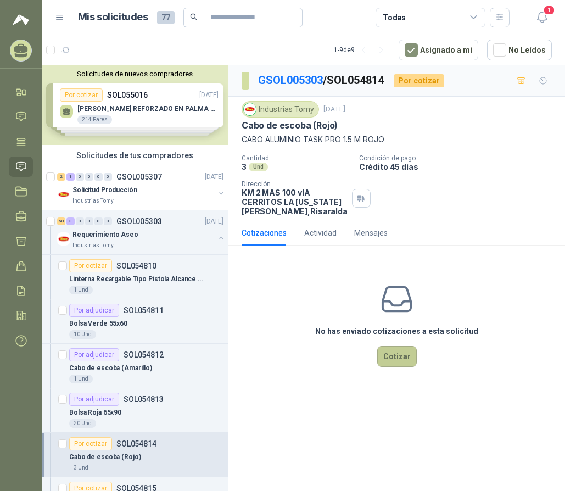
click at [381, 356] on button "Cotizar" at bounding box center [397, 356] width 40 height 21
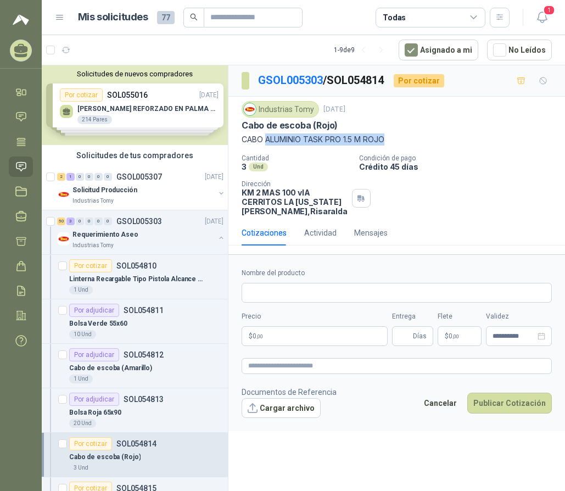
drag, startPoint x: 388, startPoint y: 139, endPoint x: 265, endPoint y: 143, distance: 123.6
click at [265, 143] on p "CABO ALUMINIO TASK PRO 1.5 M ROJO" at bounding box center [397, 139] width 310 height 12
copy p "ALUMINIO TASK PRO 1.5 M ROJO"
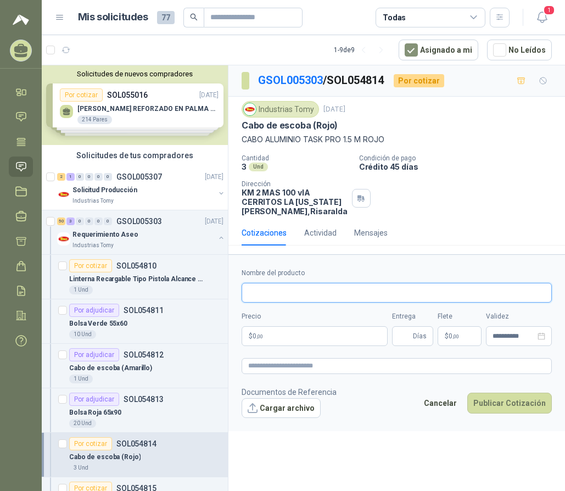
drag, startPoint x: 269, startPoint y: 286, endPoint x: 268, endPoint y: 276, distance: 9.4
click at [269, 286] on input "Nombre del producto" at bounding box center [397, 293] width 310 height 20
paste input "**********"
type input "**********"
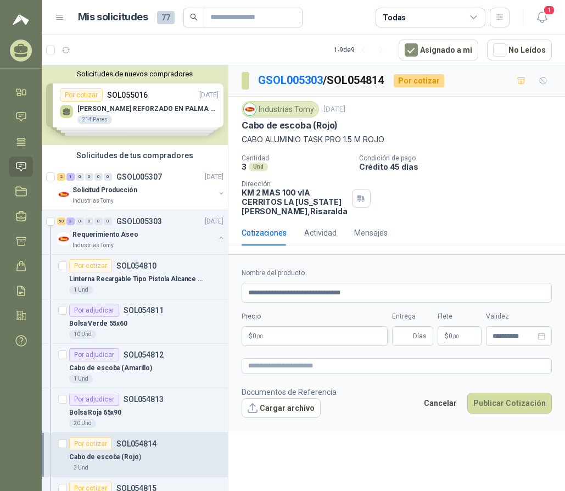
click at [283, 343] on p "$ 0 ,00" at bounding box center [315, 336] width 146 height 20
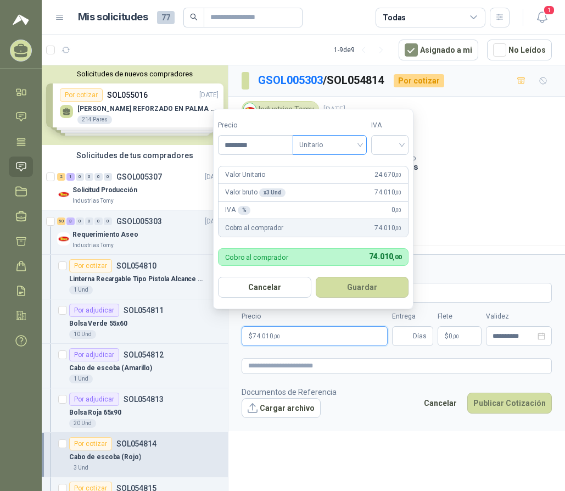
click at [316, 146] on span "Unitario" at bounding box center [329, 145] width 61 height 16
type input "********"
click at [340, 185] on div "Unitario con IVA" at bounding box center [332, 185] width 57 height 12
click at [395, 149] on input "search" at bounding box center [390, 144] width 24 height 16
click at [394, 167] on div "19%" at bounding box center [392, 167] width 20 height 12
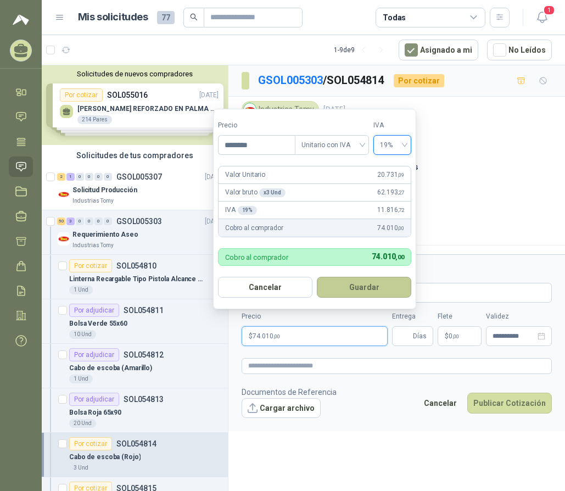
click at [357, 285] on button "Guardar" at bounding box center [364, 287] width 94 height 21
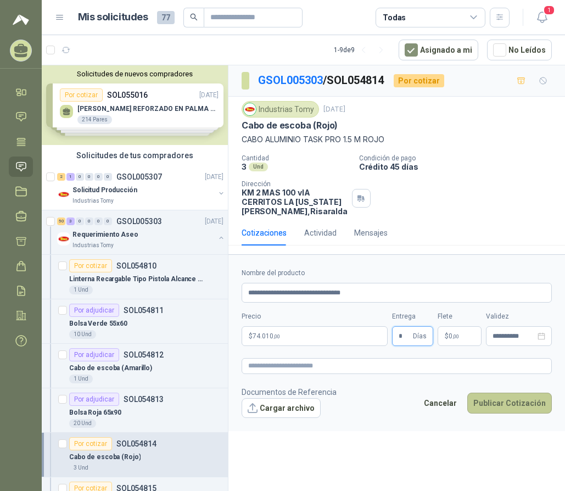
type input "*"
click at [513, 404] on button "Publicar Cotización" at bounding box center [509, 403] width 85 height 21
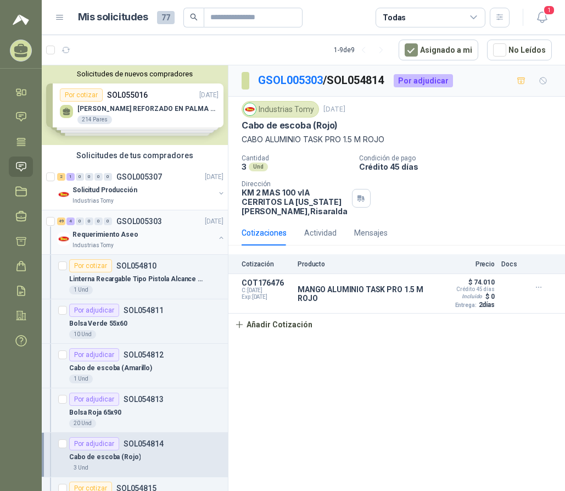
click at [98, 237] on p "Requerimiento Aseo" at bounding box center [105, 235] width 66 height 10
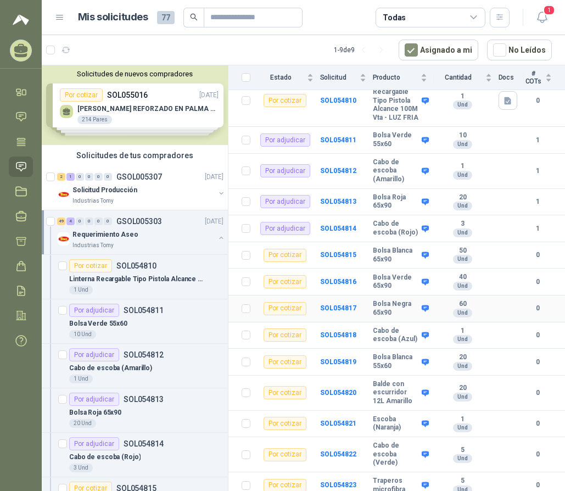
scroll to position [165, 0]
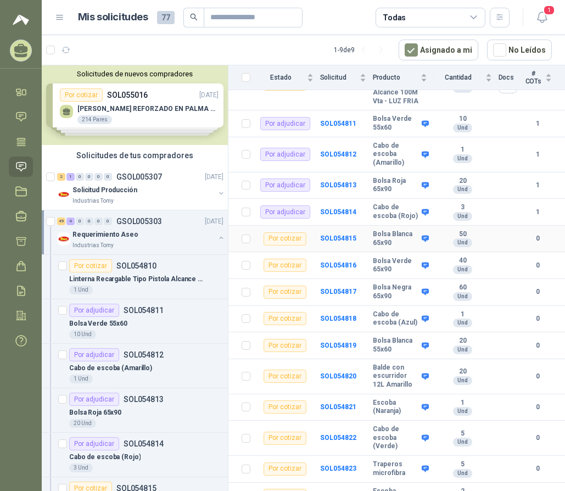
click at [293, 244] on div "Por cotizar" at bounding box center [285, 238] width 43 height 13
click at [345, 242] on b "SOL054815" at bounding box center [338, 238] width 36 height 8
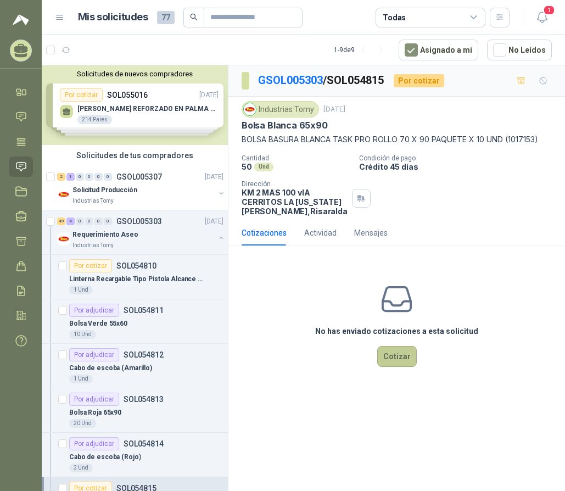
click at [395, 365] on button "Cotizar" at bounding box center [397, 356] width 40 height 21
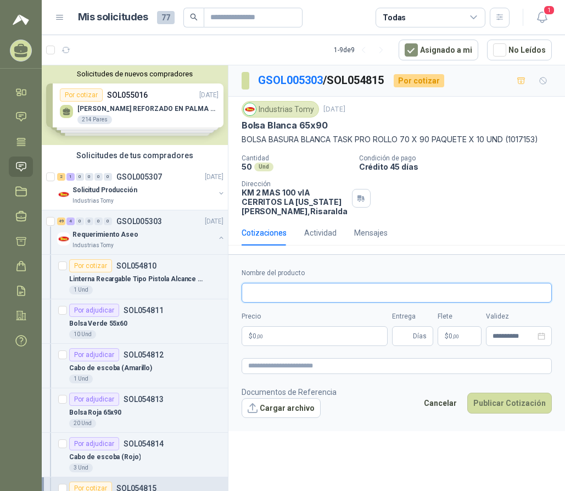
click at [323, 292] on input "Nombre del producto" at bounding box center [397, 293] width 310 height 20
type input "**********"
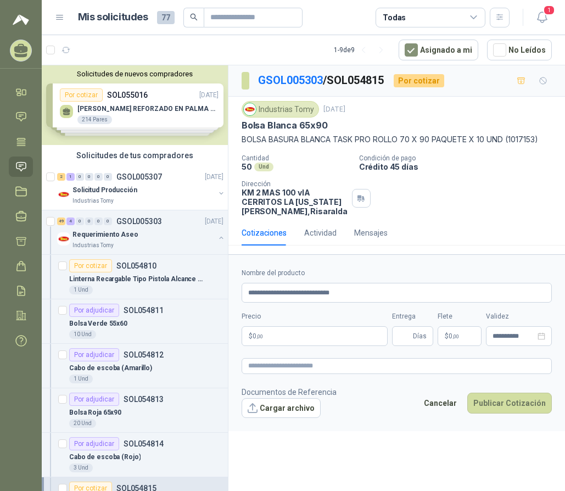
drag, startPoint x: 290, startPoint y: 337, endPoint x: 303, endPoint y: 318, distance: 23.0
click at [290, 337] on p "$ 0 ,00" at bounding box center [315, 336] width 146 height 20
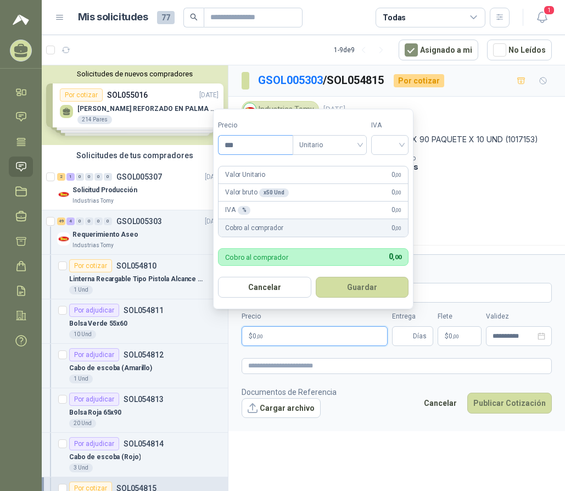
click at [264, 146] on input "***" at bounding box center [256, 145] width 74 height 19
click at [318, 146] on span "Unitario" at bounding box center [329, 145] width 61 height 16
type input "*******"
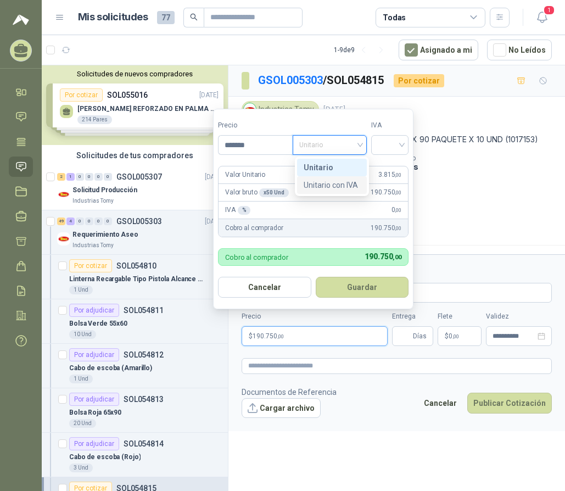
click at [343, 181] on div "Unitario con IVA" at bounding box center [332, 185] width 57 height 12
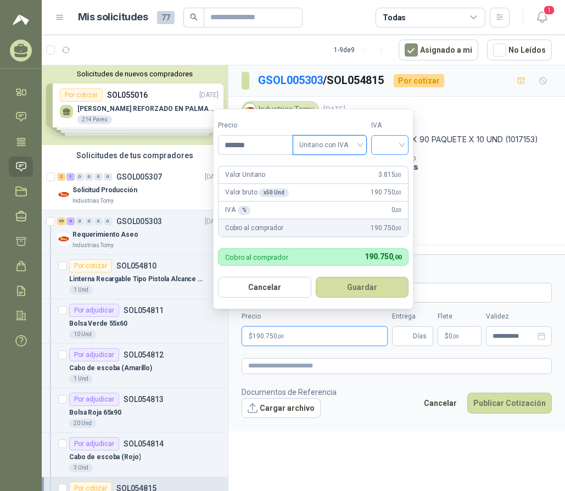
drag, startPoint x: 378, startPoint y: 143, endPoint x: 381, endPoint y: 154, distance: 10.8
click at [379, 143] on div at bounding box center [389, 145] width 37 height 20
click at [392, 166] on div "19%" at bounding box center [392, 167] width 20 height 12
click at [363, 288] on button "Guardar" at bounding box center [364, 287] width 94 height 21
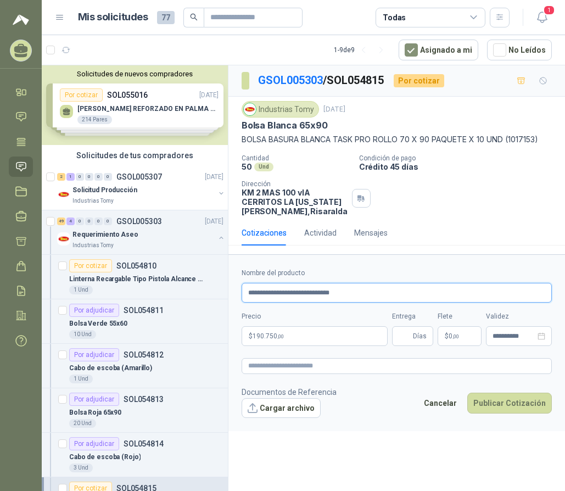
drag, startPoint x: 363, startPoint y: 292, endPoint x: 237, endPoint y: 295, distance: 125.8
click at [237, 295] on form "**********" at bounding box center [396, 342] width 337 height 176
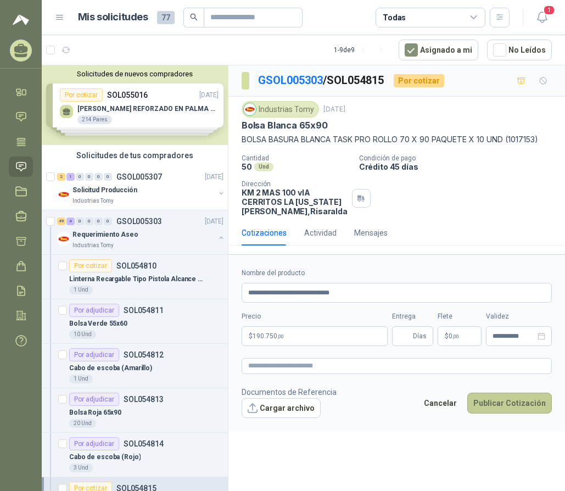
click at [506, 400] on button "Publicar Cotización" at bounding box center [509, 403] width 85 height 21
type input "*"
click at [538, 396] on button "Publicar Cotización" at bounding box center [509, 403] width 85 height 21
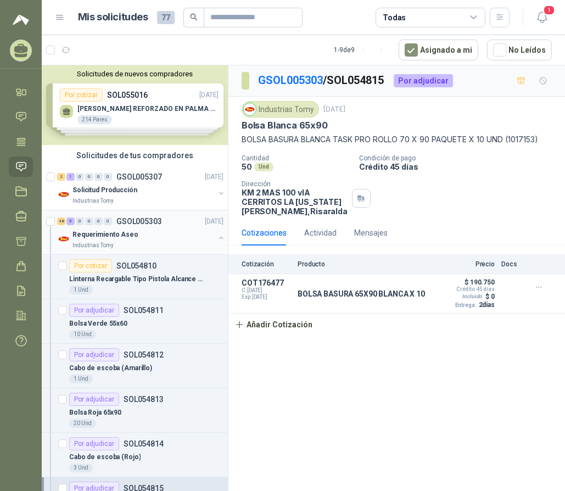
click at [100, 232] on p "Requerimiento Aseo" at bounding box center [105, 235] width 66 height 10
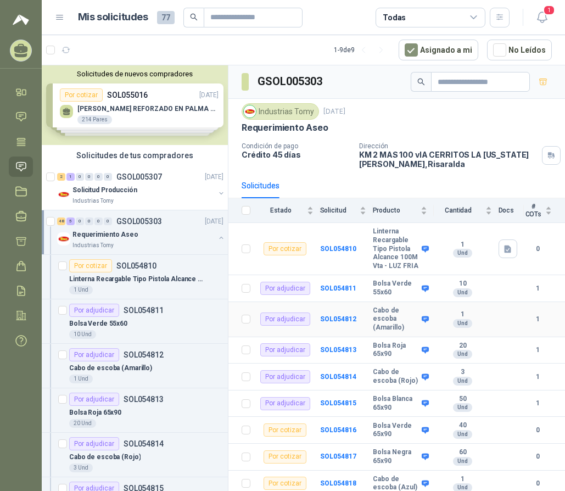
scroll to position [220, 0]
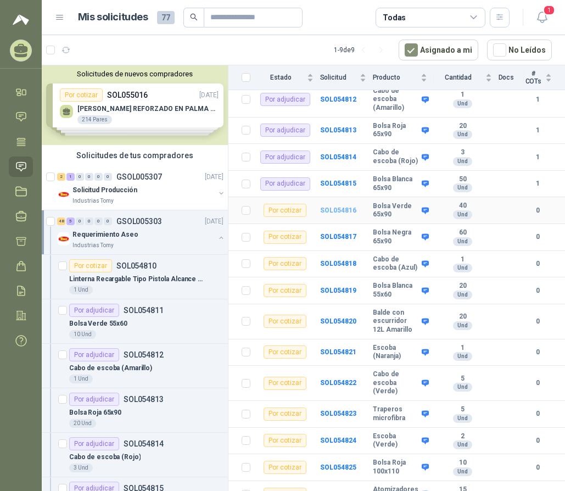
click at [336, 214] on b "SOL054816" at bounding box center [338, 210] width 36 height 8
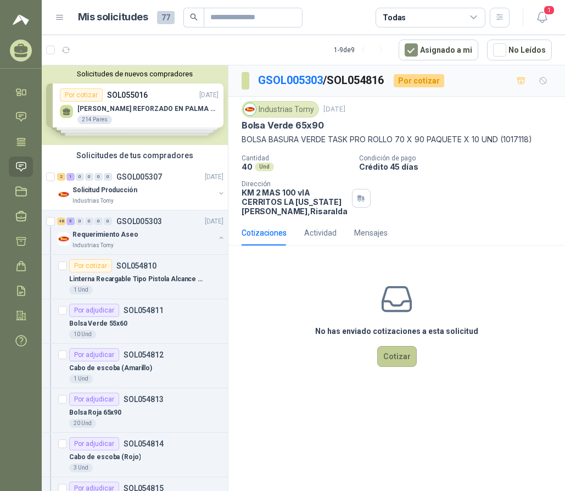
click at [396, 355] on button "Cotizar" at bounding box center [397, 356] width 40 height 21
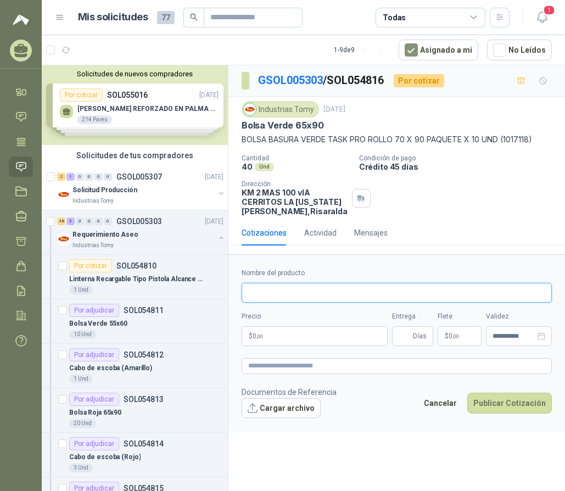
click at [319, 296] on input "Nombre del producto" at bounding box center [397, 293] width 310 height 20
paste input "**********"
drag, startPoint x: 343, startPoint y: 292, endPoint x: 318, endPoint y: 294, distance: 24.3
click at [318, 294] on input "**********" at bounding box center [397, 293] width 310 height 20
type input "**********"
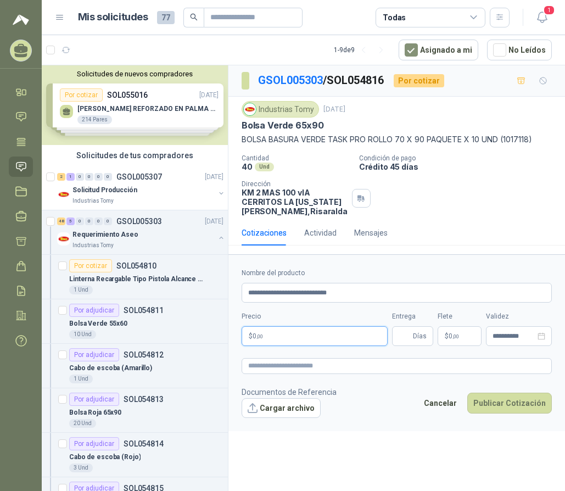
click at [329, 334] on p "$ 0 ,00" at bounding box center [315, 336] width 146 height 20
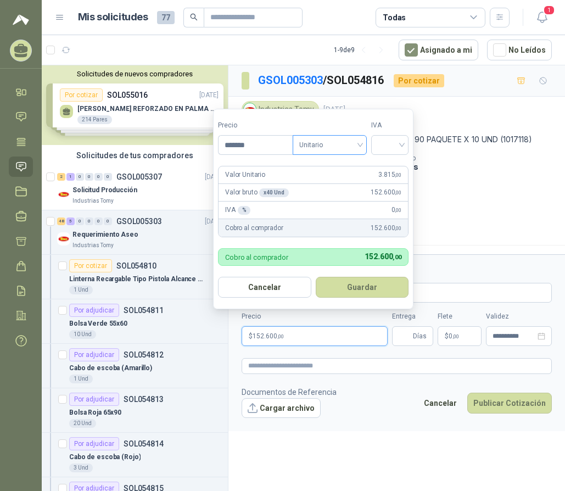
click at [327, 151] on span "Unitario" at bounding box center [329, 145] width 61 height 16
type input "*******"
click at [343, 183] on div "Unitario con IVA" at bounding box center [332, 185] width 57 height 12
click at [395, 144] on input "search" at bounding box center [390, 144] width 24 height 16
click at [401, 164] on div "19%" at bounding box center [392, 167] width 20 height 12
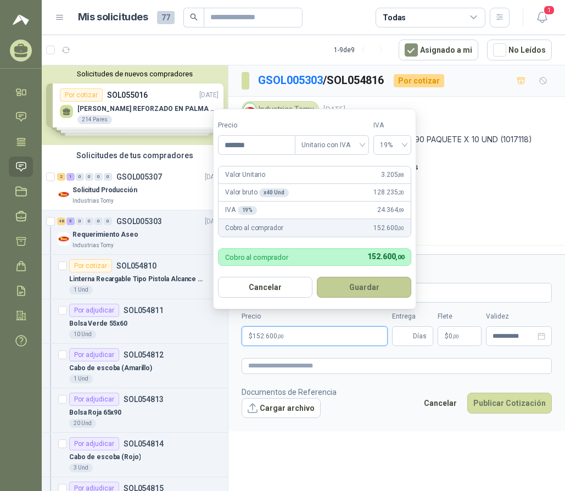
click at [376, 286] on button "Guardar" at bounding box center [364, 287] width 94 height 21
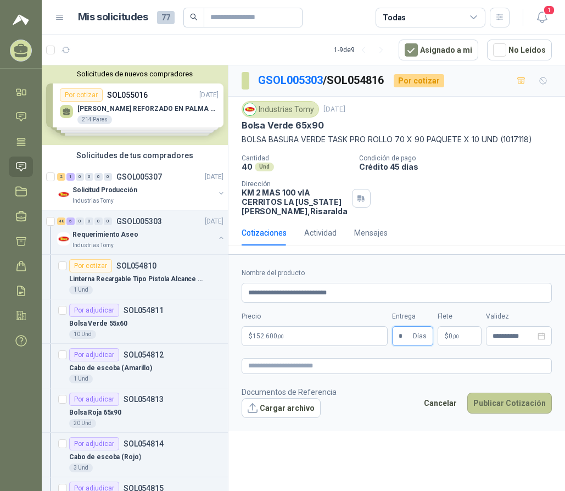
type input "*"
click at [502, 402] on button "Publicar Cotización" at bounding box center [509, 403] width 85 height 21
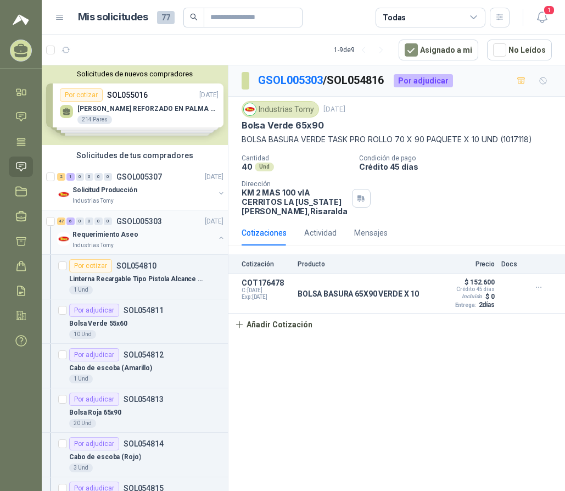
click at [94, 237] on p "Requerimiento Aseo" at bounding box center [105, 235] width 66 height 10
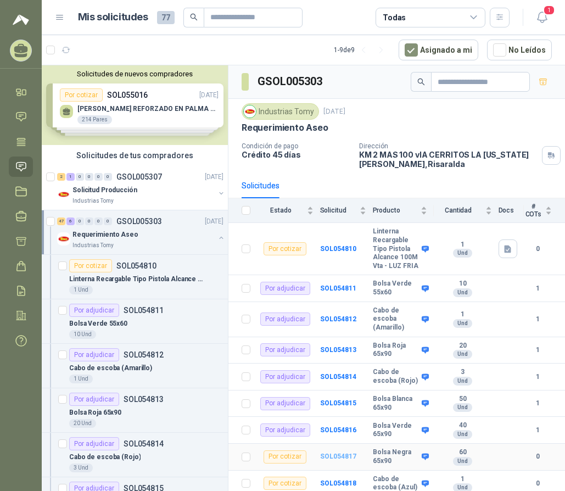
click at [344, 460] on b "SOL054817" at bounding box center [338, 456] width 36 height 8
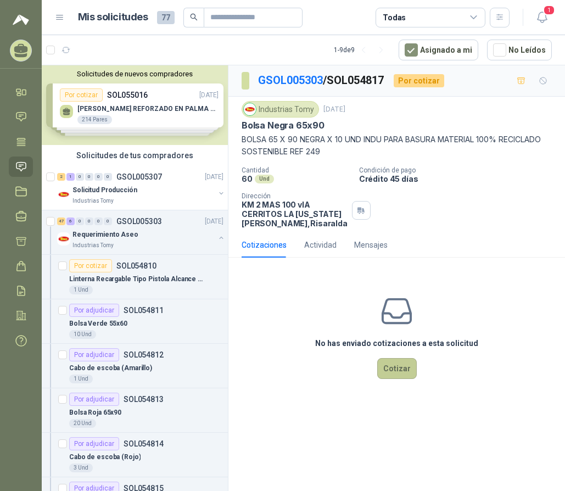
click at [401, 377] on button "Cotizar" at bounding box center [397, 368] width 40 height 21
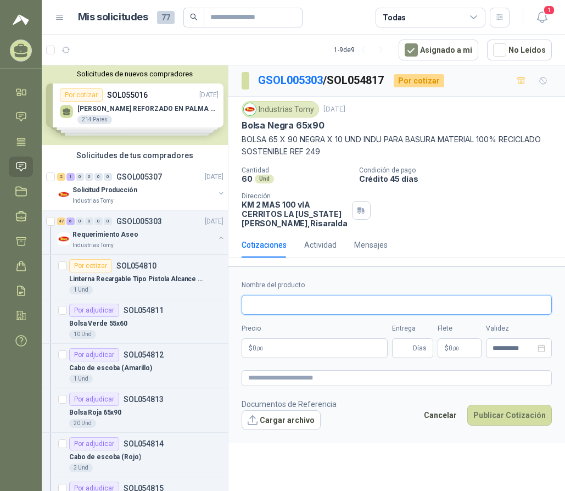
click at [289, 306] on input "Nombre del producto" at bounding box center [397, 305] width 310 height 20
paste input "**********"
drag, startPoint x: 342, startPoint y: 301, endPoint x: 318, endPoint y: 303, distance: 23.1
click at [318, 303] on input "**********" at bounding box center [397, 305] width 310 height 20
type input "**********"
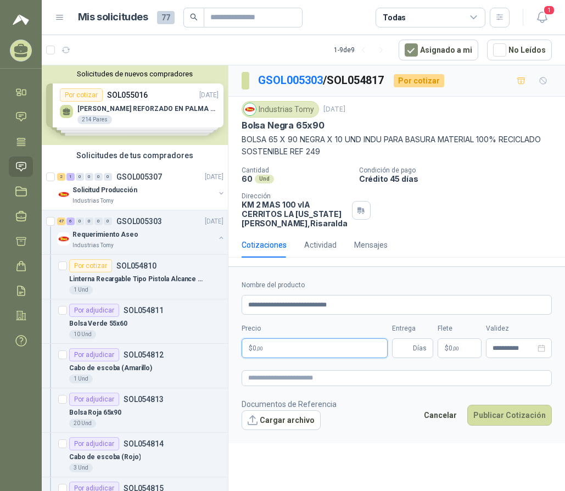
click at [321, 353] on p "$ 0 ,00" at bounding box center [315, 348] width 146 height 20
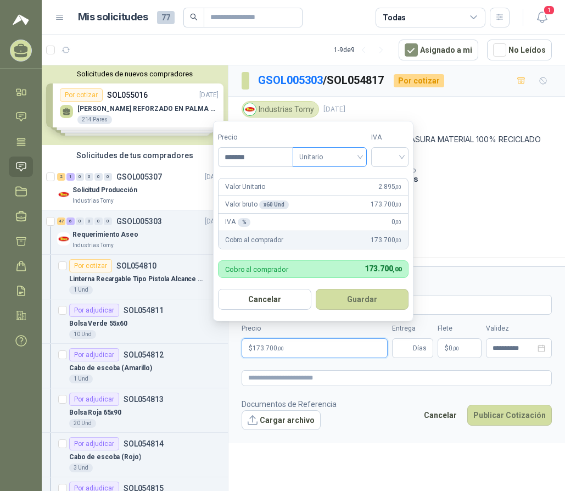
drag, startPoint x: 326, startPoint y: 154, endPoint x: 336, endPoint y: 167, distance: 16.8
click at [327, 154] on span "Unitario" at bounding box center [329, 157] width 61 height 16
type input "*******"
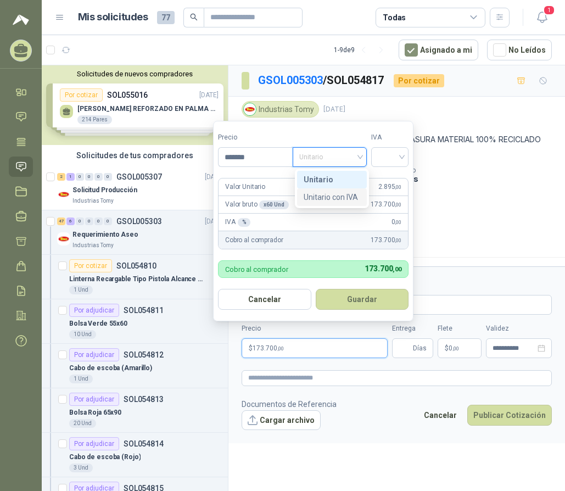
click at [345, 195] on div "Unitario con IVA" at bounding box center [332, 197] width 57 height 12
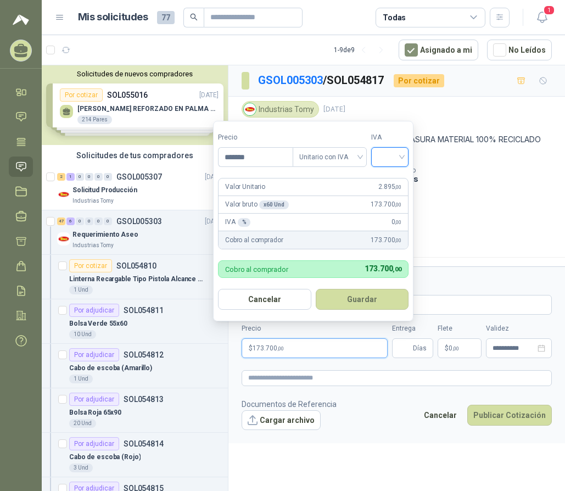
drag, startPoint x: 384, startPoint y: 157, endPoint x: 387, endPoint y: 166, distance: 9.2
click at [384, 156] on input "search" at bounding box center [390, 156] width 24 height 16
click at [390, 181] on div "19%" at bounding box center [392, 180] width 20 height 12
click at [361, 292] on button "Guardar" at bounding box center [364, 299] width 94 height 21
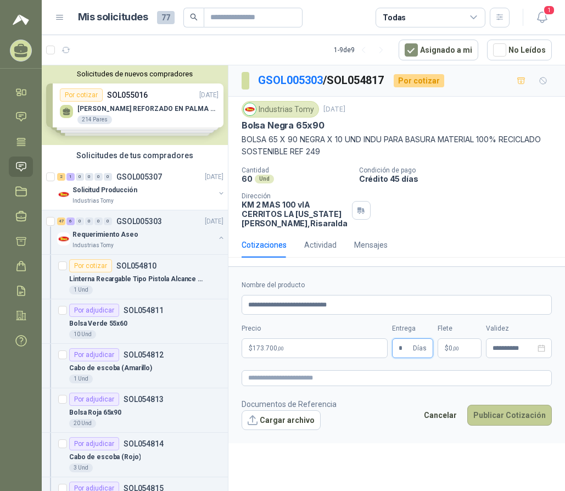
type input "*"
click at [506, 416] on button "Publicar Cotización" at bounding box center [509, 415] width 85 height 21
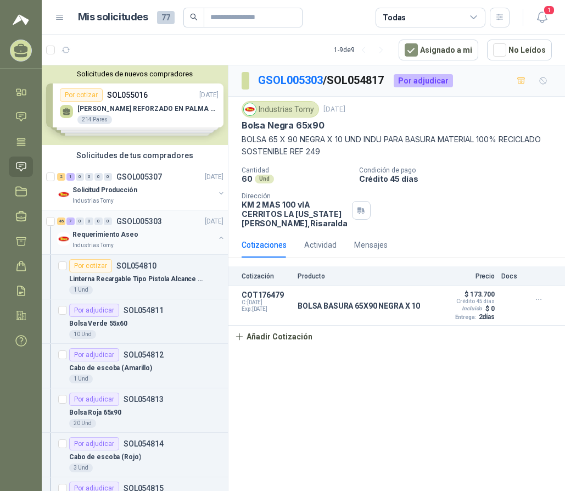
click at [80, 230] on p "Requerimiento Aseo" at bounding box center [105, 235] width 66 height 10
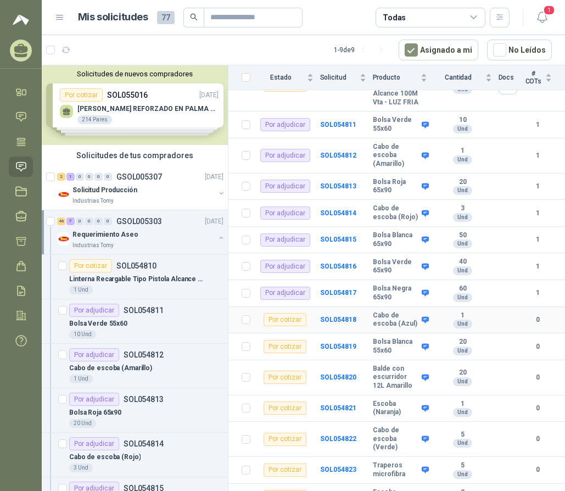
scroll to position [165, 0]
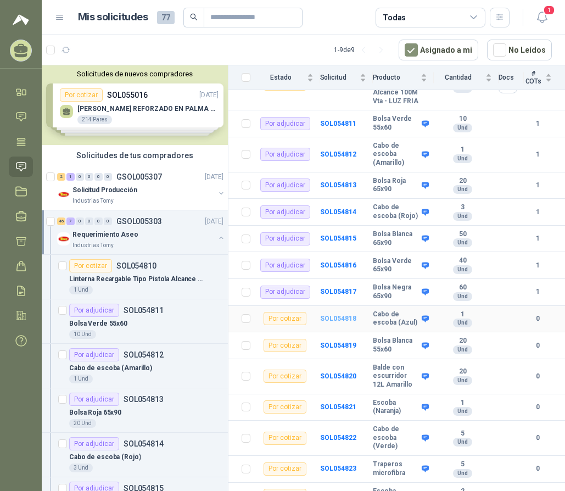
click at [339, 322] on b "SOL054818" at bounding box center [338, 319] width 36 height 8
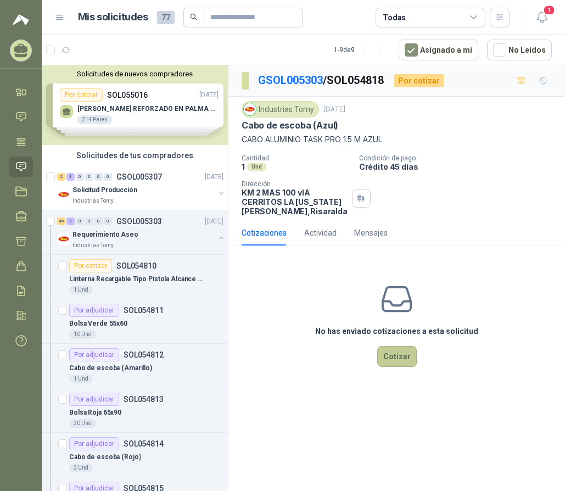
click at [395, 353] on button "Cotizar" at bounding box center [397, 356] width 40 height 21
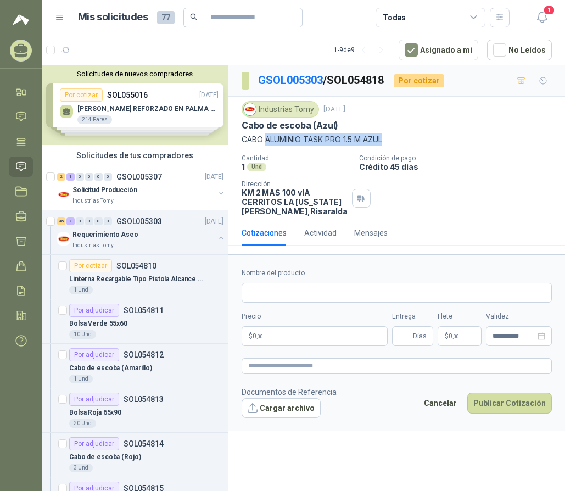
drag, startPoint x: 387, startPoint y: 137, endPoint x: 266, endPoint y: 140, distance: 120.8
click at [266, 140] on p "CABO ALUMINIO TASK PRO 1.5 M AZUL" at bounding box center [397, 139] width 310 height 12
copy p "ALUMINIO TASK PRO 1.5 M AZUL"
click at [272, 295] on input "Nombre del producto" at bounding box center [397, 293] width 310 height 20
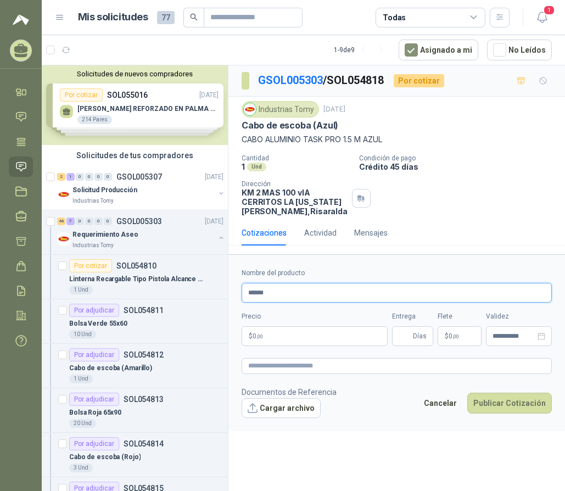
paste input "**********"
type input "**********"
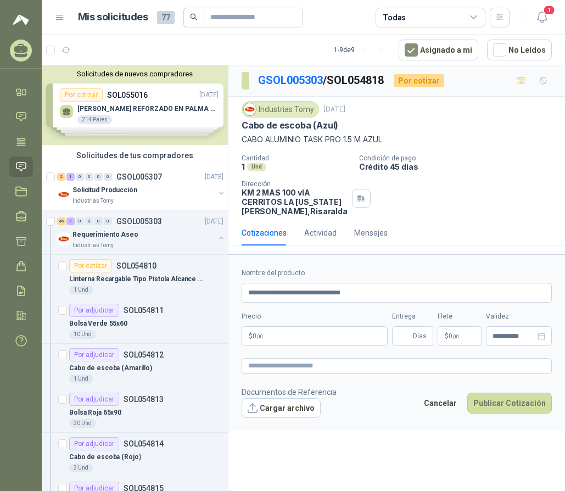
click at [277, 334] on p "$ 0 ,00" at bounding box center [315, 336] width 146 height 20
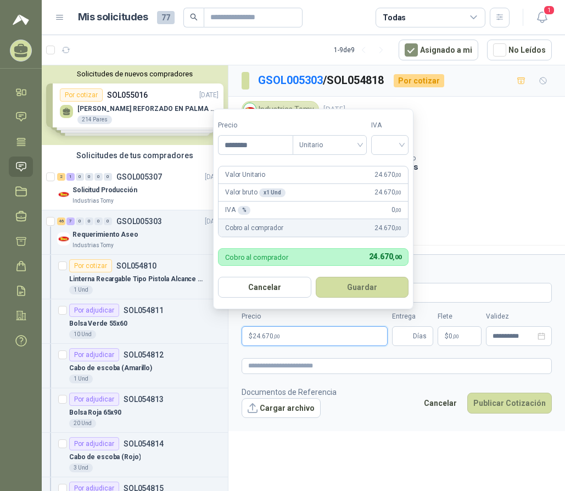
type input "********"
click at [333, 132] on div "Tipo Unitario" at bounding box center [330, 137] width 74 height 35
click at [339, 145] on span "Unitario" at bounding box center [329, 145] width 61 height 16
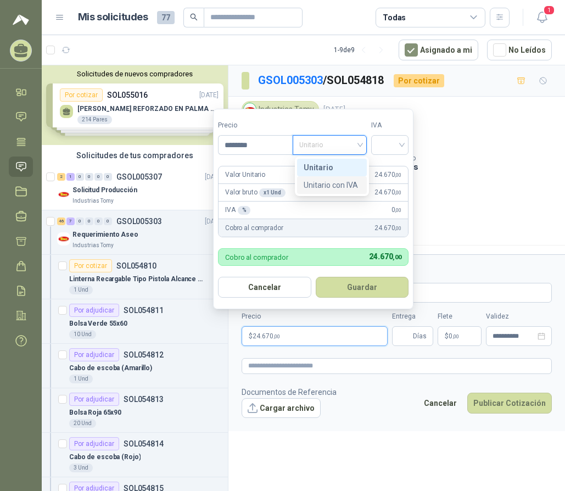
click at [345, 181] on div "Unitario con IVA" at bounding box center [332, 185] width 57 height 12
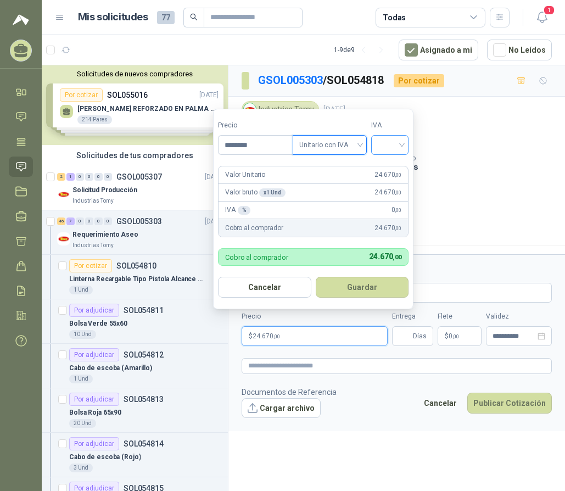
click at [389, 148] on input "search" at bounding box center [390, 144] width 24 height 16
click at [392, 168] on div "19%" at bounding box center [392, 167] width 20 height 12
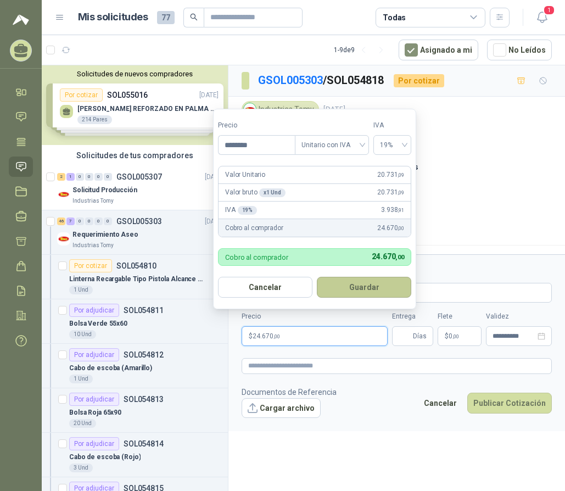
click at [370, 284] on button "Guardar" at bounding box center [364, 287] width 94 height 21
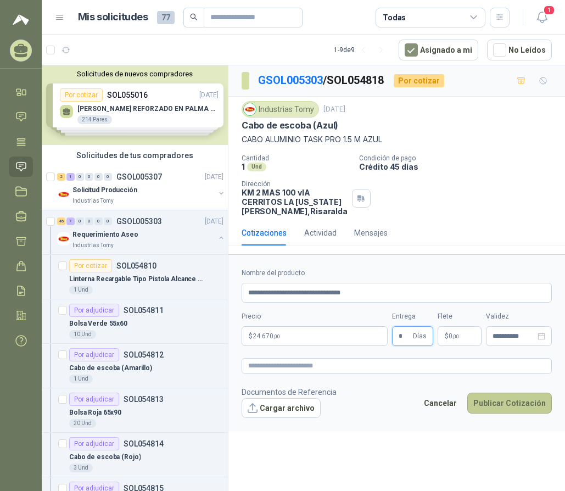
type input "*"
click at [501, 399] on button "Publicar Cotización" at bounding box center [509, 403] width 85 height 21
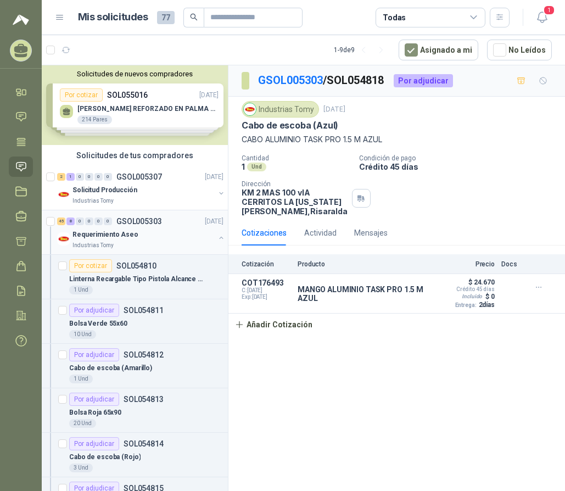
click at [118, 233] on p "Requerimiento Aseo" at bounding box center [105, 235] width 66 height 10
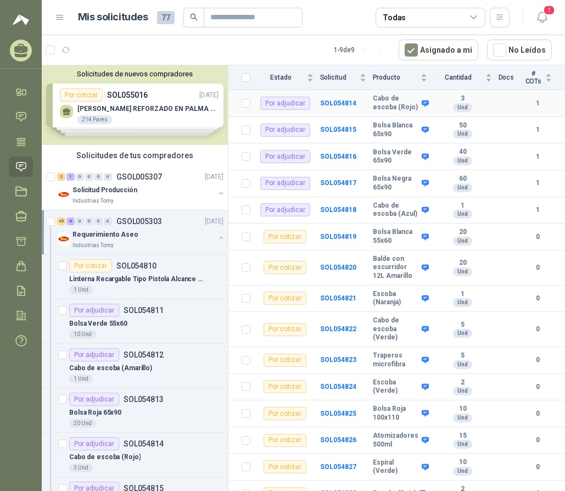
scroll to position [275, 0]
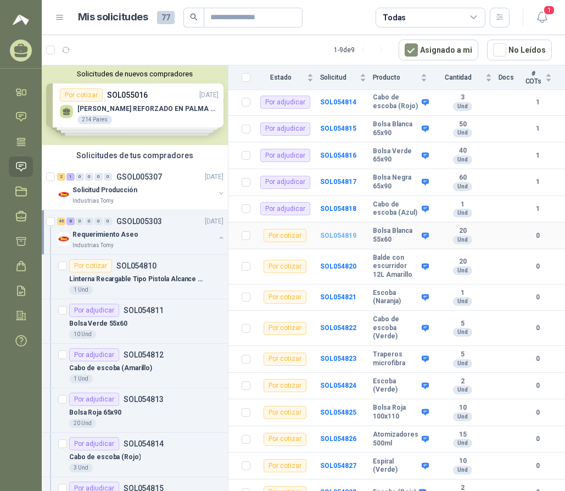
click at [336, 239] on b "SOL054819" at bounding box center [338, 236] width 36 height 8
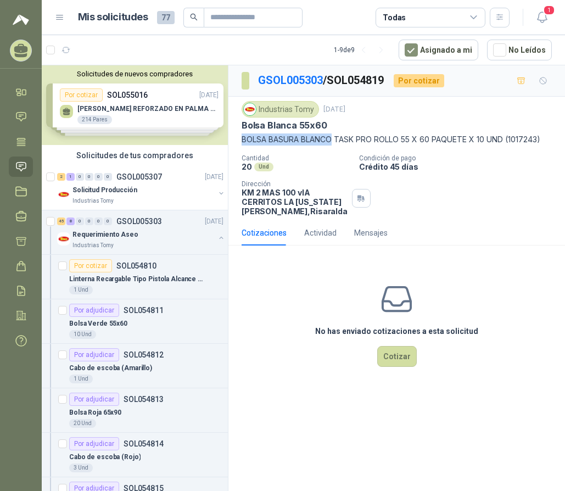
drag, startPoint x: 336, startPoint y: 138, endPoint x: 238, endPoint y: 139, distance: 97.2
click at [238, 139] on div "Industrias Tomy 4 sept, 2025 Bolsa Blanca 55x60 BOLSA BASURA BLANCO TASK PRO RO…" at bounding box center [396, 159] width 337 height 124
click at [398, 354] on button "Cotizar" at bounding box center [397, 356] width 40 height 21
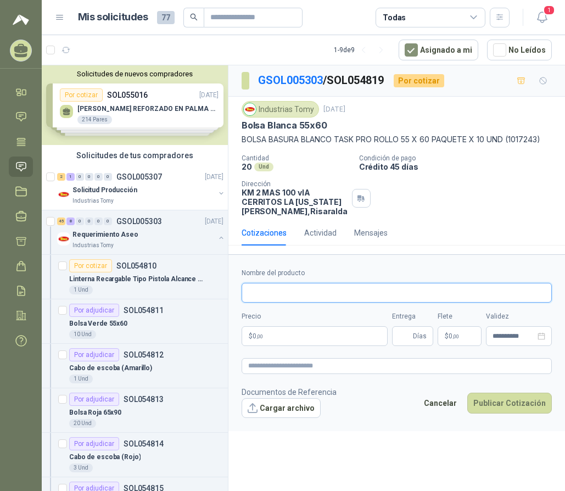
click at [305, 300] on input "Nombre del producto" at bounding box center [397, 293] width 310 height 20
paste input "**********"
click at [295, 293] on input "**********" at bounding box center [397, 293] width 310 height 20
type input "**********"
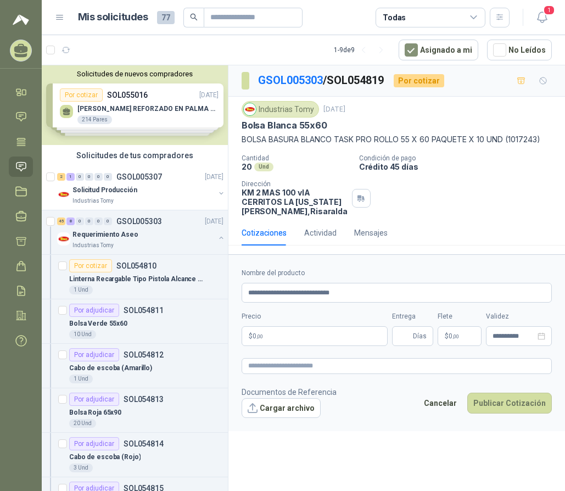
click at [279, 340] on p "$ 0 ,00" at bounding box center [315, 336] width 146 height 20
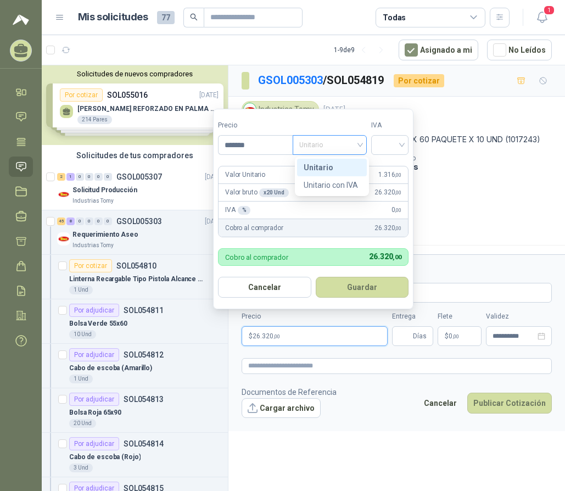
click at [350, 142] on span "Unitario" at bounding box center [329, 145] width 61 height 16
type input "*******"
click at [342, 183] on div "Unitario con IVA" at bounding box center [332, 185] width 57 height 12
drag, startPoint x: 396, startPoint y: 138, endPoint x: 398, endPoint y: 149, distance: 11.7
click at [398, 139] on input "search" at bounding box center [390, 144] width 24 height 16
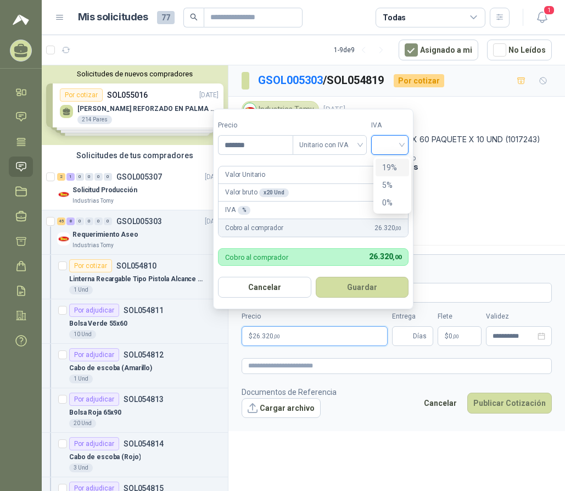
click at [392, 164] on div "19%" at bounding box center [392, 167] width 20 height 12
click at [363, 287] on button "Guardar" at bounding box center [364, 287] width 94 height 21
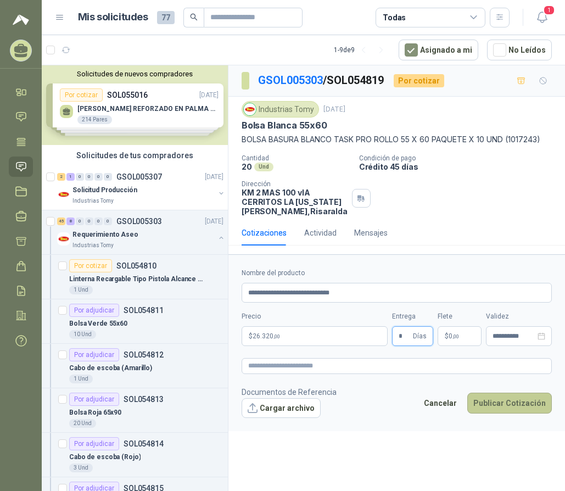
type input "*"
click at [518, 400] on button "Publicar Cotización" at bounding box center [509, 403] width 85 height 21
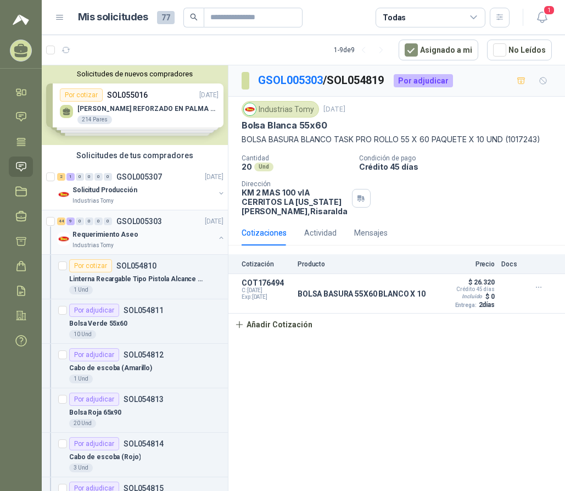
click at [94, 225] on div "44 9 0 0 0 0 GSOL005303 04/09/25" at bounding box center [141, 221] width 169 height 13
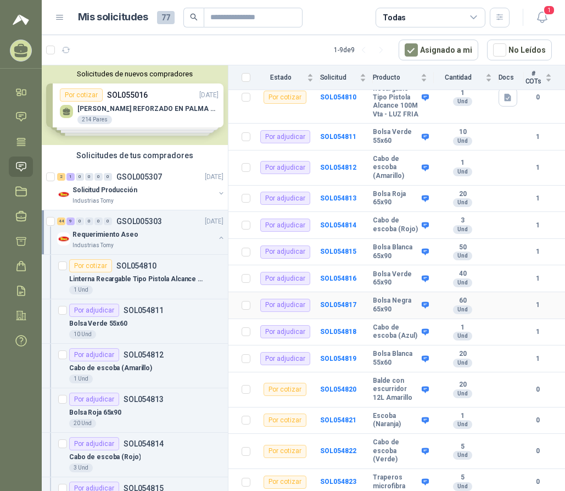
scroll to position [220, 0]
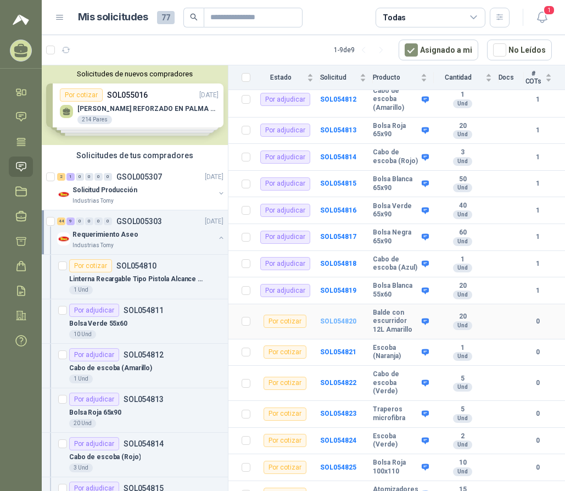
click at [334, 325] on b "SOL054820" at bounding box center [338, 321] width 36 height 8
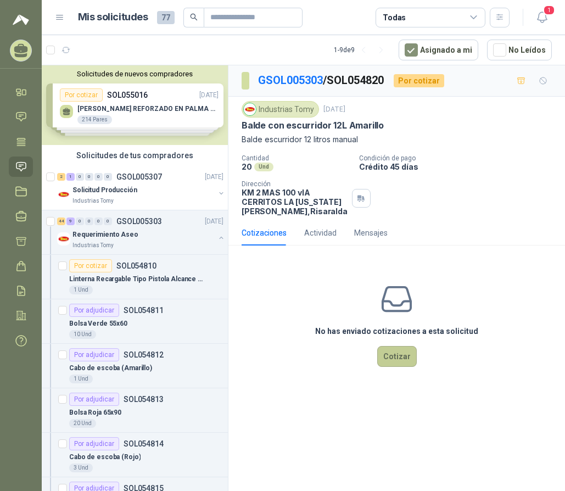
click at [400, 351] on button "Cotizar" at bounding box center [397, 356] width 40 height 21
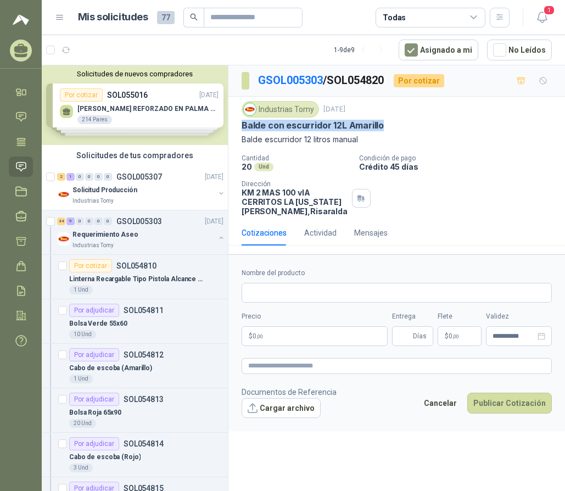
drag, startPoint x: 379, startPoint y: 126, endPoint x: 240, endPoint y: 128, distance: 139.5
click at [240, 128] on div "Industrias Tomy 4 sept, 2025 Balde con escurridor 12L Amarillo Balde escurridor…" at bounding box center [396, 159] width 337 height 124
copy p "Balde con escurridor 12L Amarillo"
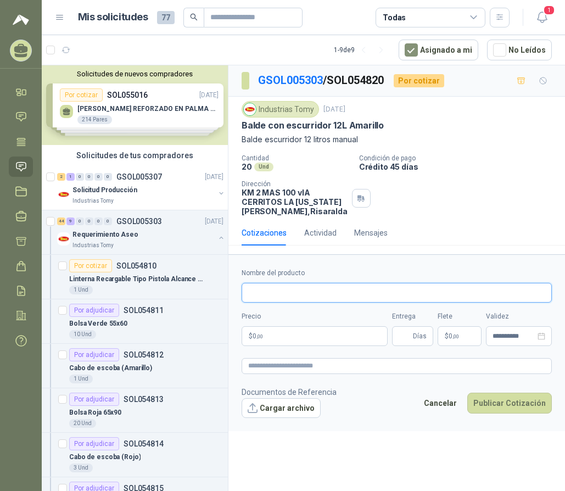
click at [281, 288] on input "Nombre del producto" at bounding box center [397, 293] width 310 height 20
paste input "**********"
type input "**********"
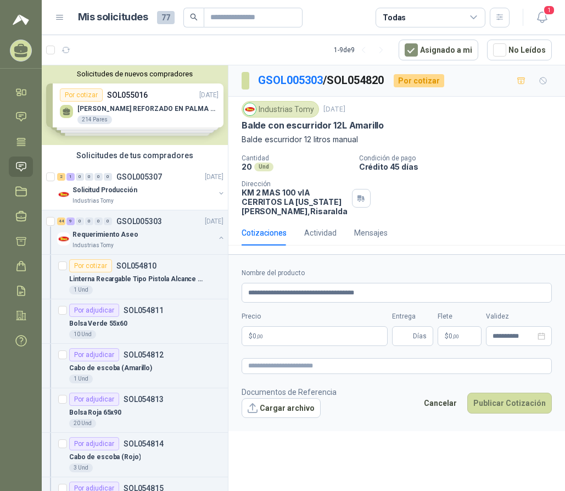
click at [327, 331] on p "$ 0 ,00" at bounding box center [315, 336] width 146 height 20
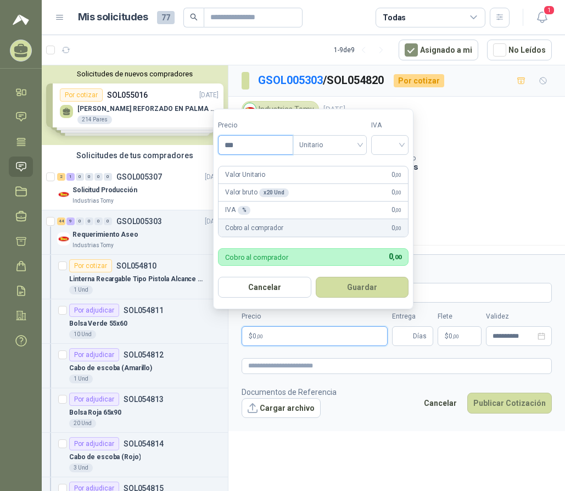
drag, startPoint x: 248, startPoint y: 150, endPoint x: 256, endPoint y: 143, distance: 11.7
click at [248, 150] on input "***" at bounding box center [256, 145] width 74 height 19
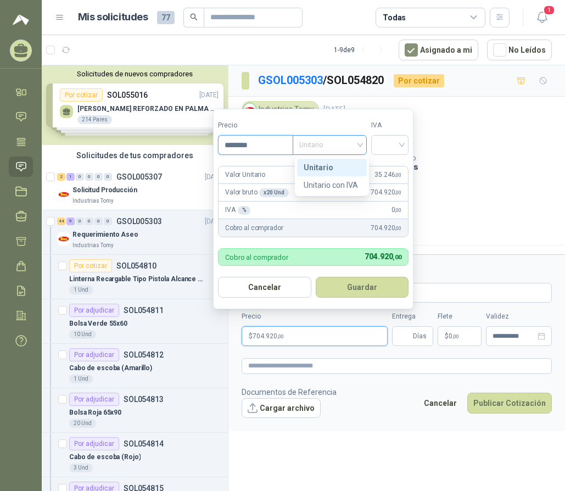
drag, startPoint x: 329, startPoint y: 142, endPoint x: 337, endPoint y: 166, distance: 25.9
click at [331, 146] on span "Unitario" at bounding box center [329, 145] width 61 height 16
type input "********"
click at [342, 183] on div "Unitario con IVA" at bounding box center [332, 185] width 57 height 12
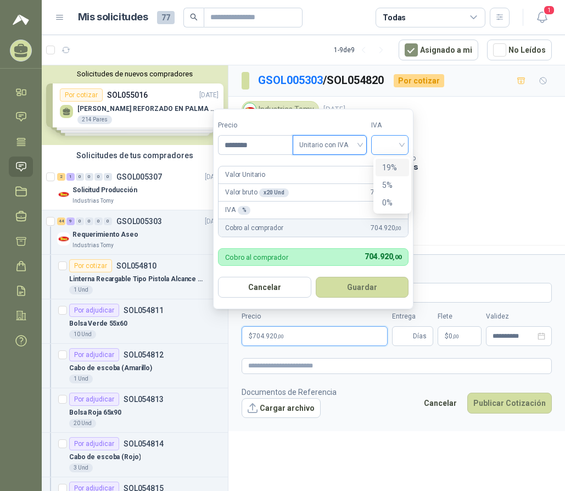
click at [392, 135] on div at bounding box center [389, 145] width 37 height 20
click at [400, 160] on div "19%" at bounding box center [392, 168] width 33 height 18
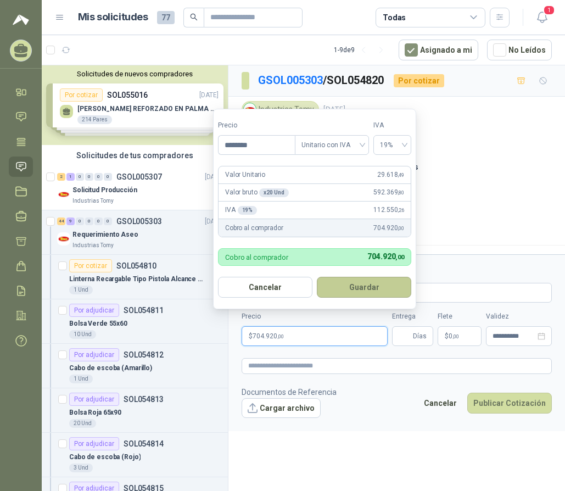
click at [368, 284] on button "Guardar" at bounding box center [364, 287] width 94 height 21
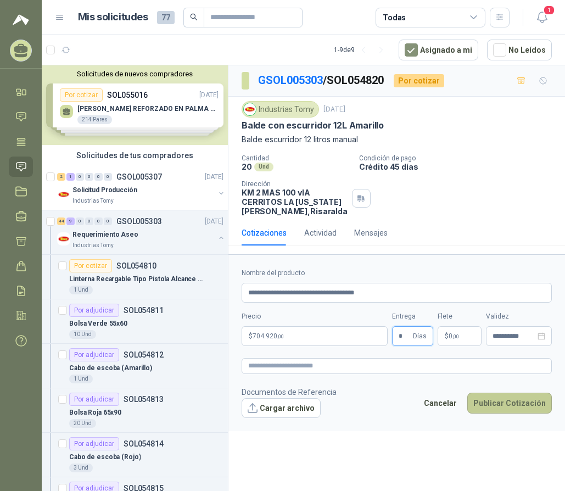
type input "*"
click at [496, 406] on button "Publicar Cotización" at bounding box center [509, 403] width 85 height 21
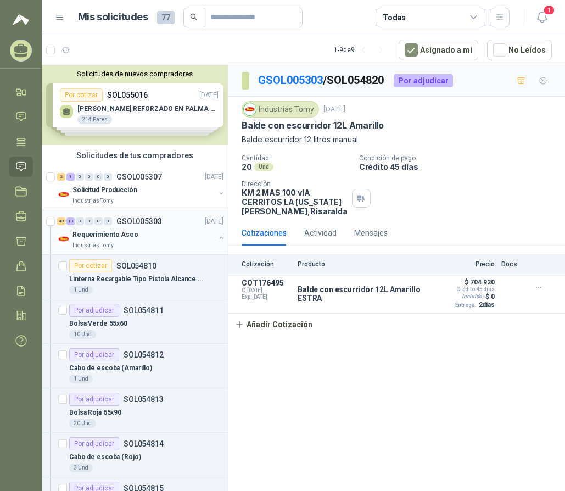
drag, startPoint x: 95, startPoint y: 235, endPoint x: 102, endPoint y: 238, distance: 7.6
click at [95, 235] on p "Requerimiento Aseo" at bounding box center [105, 235] width 66 height 10
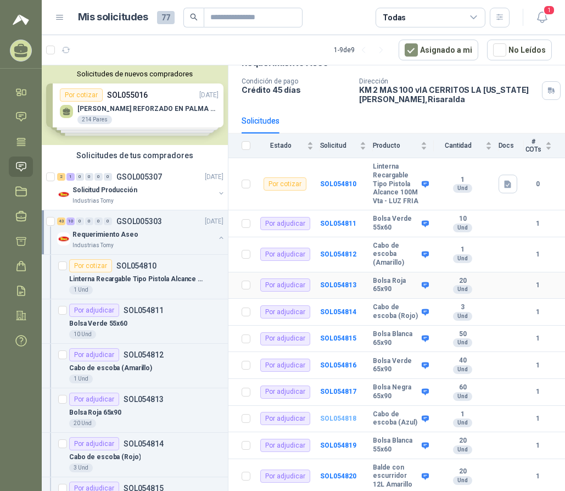
scroll to position [220, 0]
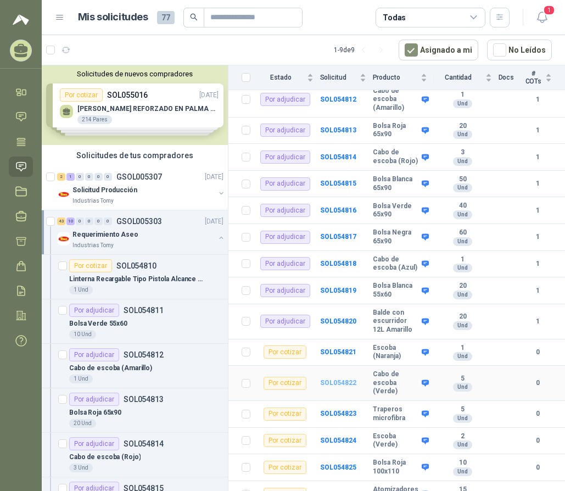
click at [328, 387] on b "SOL054822" at bounding box center [338, 383] width 36 height 8
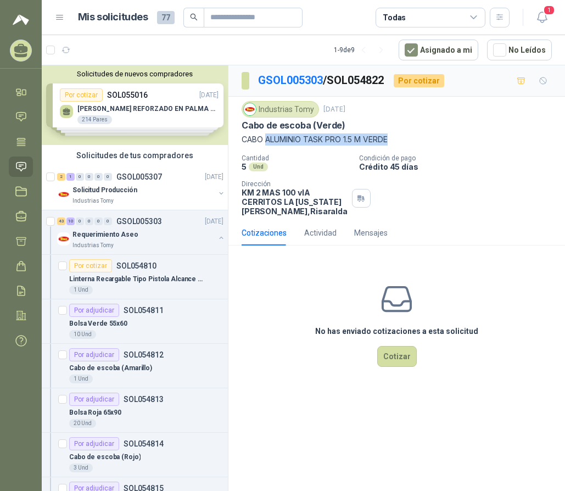
drag, startPoint x: 394, startPoint y: 137, endPoint x: 268, endPoint y: 141, distance: 126.4
click at [268, 141] on p "CABO ALUMINIO TASK PRO 1.5 M VERDE" at bounding box center [397, 139] width 310 height 12
copy p "ALUMINIO TASK PRO 1.5 M VERDE"
click at [394, 364] on button "Cotizar" at bounding box center [397, 356] width 40 height 21
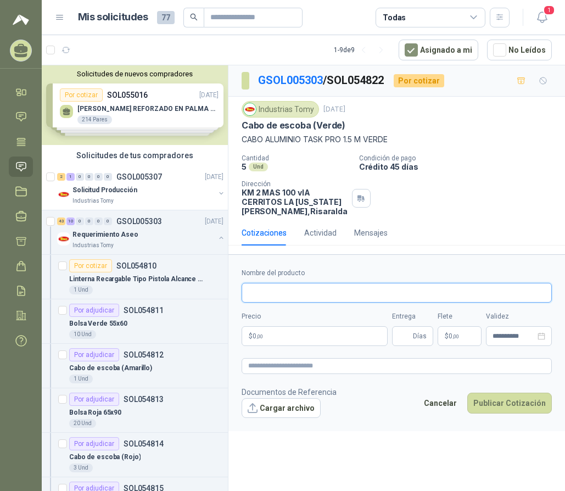
click at [299, 293] on input "Nombre del producto" at bounding box center [397, 293] width 310 height 20
paste input "**********"
type input "**********"
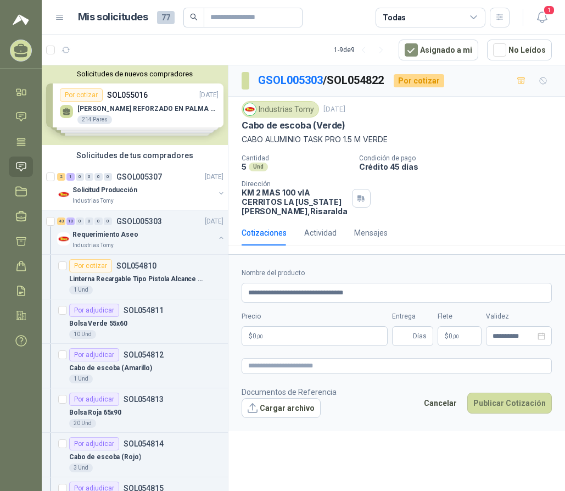
click at [303, 337] on p "$ 0 ,00" at bounding box center [315, 336] width 146 height 20
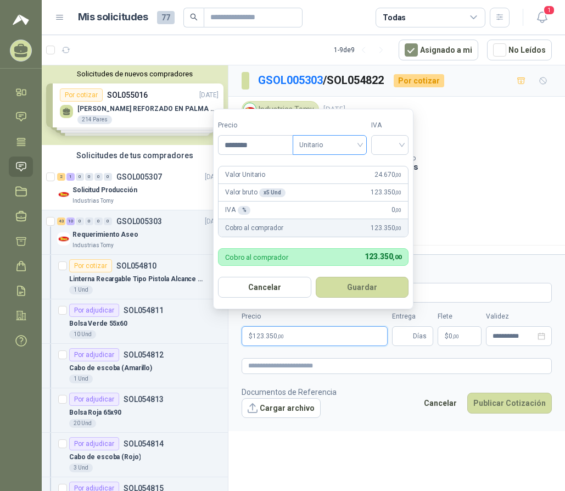
type input "********"
drag, startPoint x: 345, startPoint y: 136, endPoint x: 346, endPoint y: 155, distance: 19.8
click at [346, 136] on input "search" at bounding box center [329, 144] width 61 height 16
click at [349, 186] on div "Unitario con IVA" at bounding box center [332, 185] width 57 height 12
drag, startPoint x: 388, startPoint y: 148, endPoint x: 390, endPoint y: 165, distance: 17.2
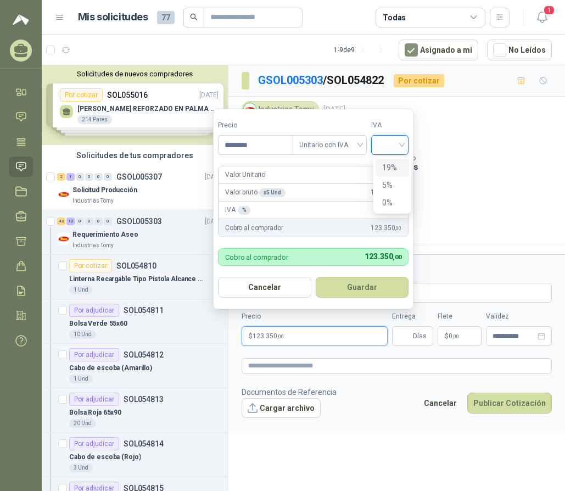
click at [389, 148] on input "search" at bounding box center [390, 144] width 24 height 16
click at [391, 166] on div "19%" at bounding box center [392, 167] width 20 height 12
click at [372, 286] on button "Guardar" at bounding box center [364, 287] width 94 height 21
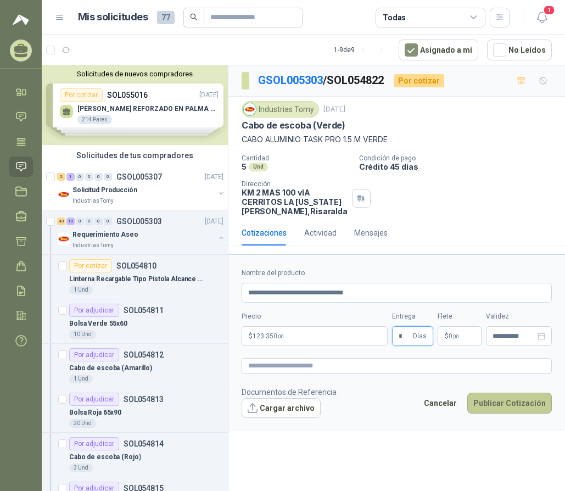
type input "*"
click at [489, 412] on button "Publicar Cotización" at bounding box center [509, 403] width 85 height 21
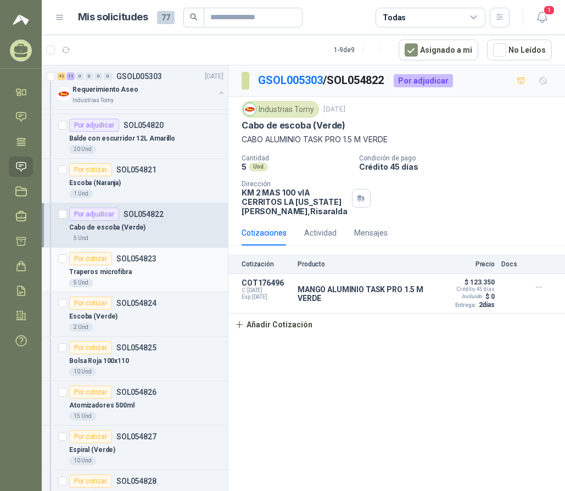
scroll to position [604, 0]
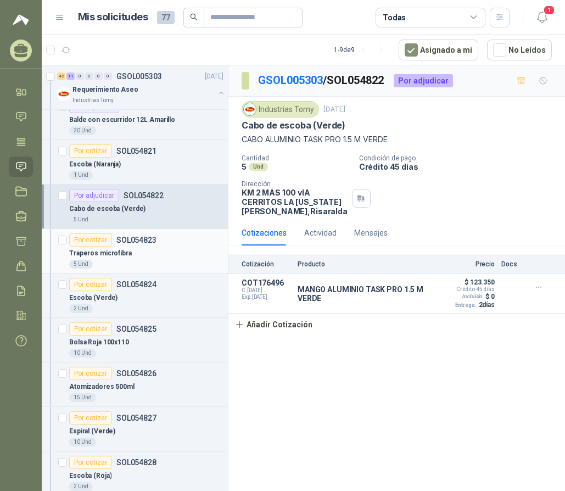
click at [103, 240] on div "Por cotizar" at bounding box center [90, 239] width 43 height 13
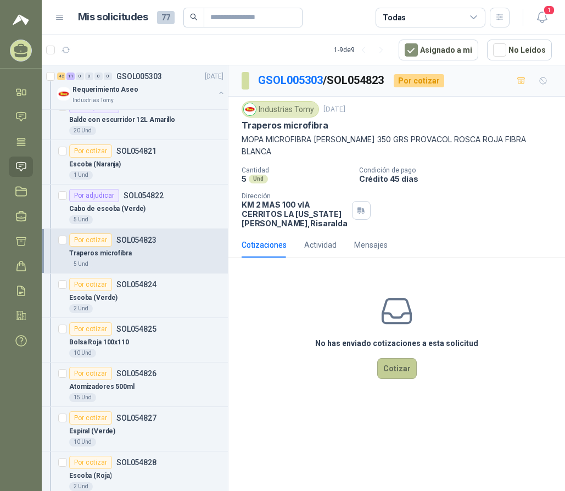
click at [404, 358] on button "Cotizar" at bounding box center [397, 368] width 40 height 21
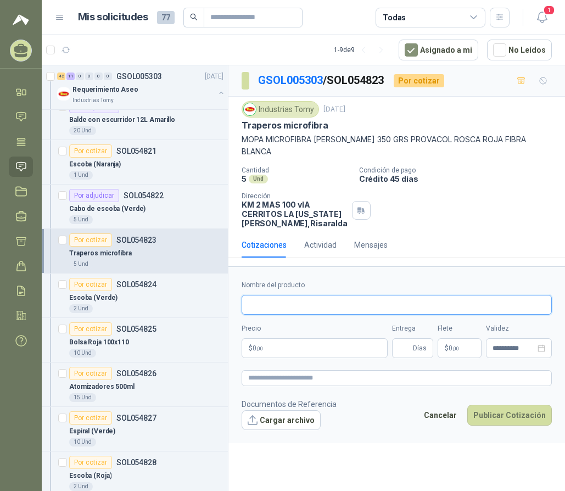
click at [288, 295] on input "Nombre del producto" at bounding box center [397, 305] width 310 height 20
click at [335, 239] on div "Actividad" at bounding box center [320, 245] width 32 height 12
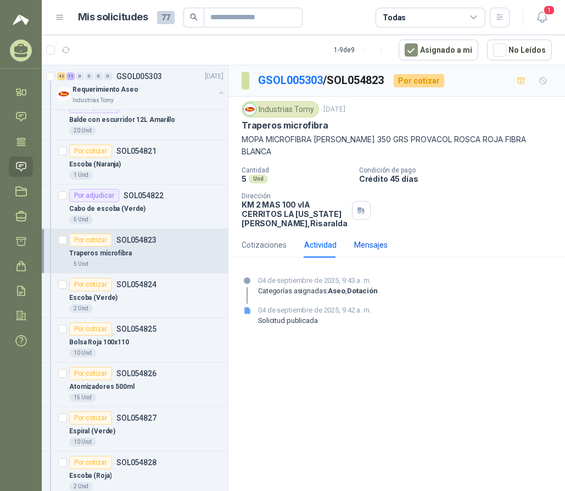
click at [370, 239] on div "Mensajes" at bounding box center [370, 245] width 33 height 12
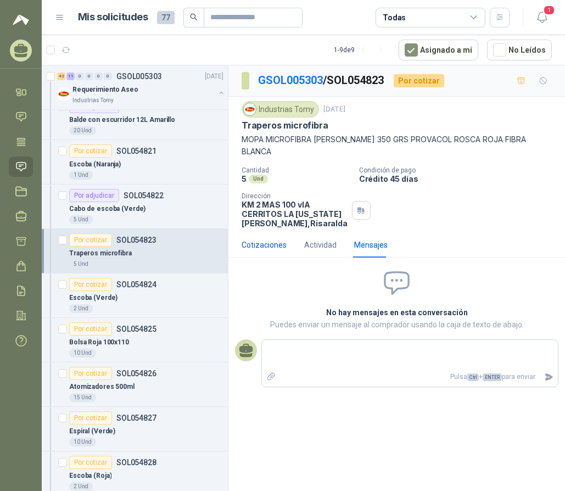
click at [261, 239] on div "Cotizaciones" at bounding box center [264, 245] width 45 height 12
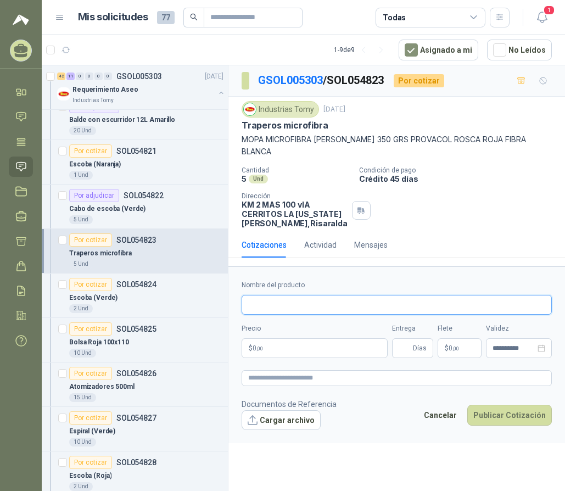
click at [298, 295] on input "Nombre del producto" at bounding box center [397, 305] width 310 height 20
type input "**********"
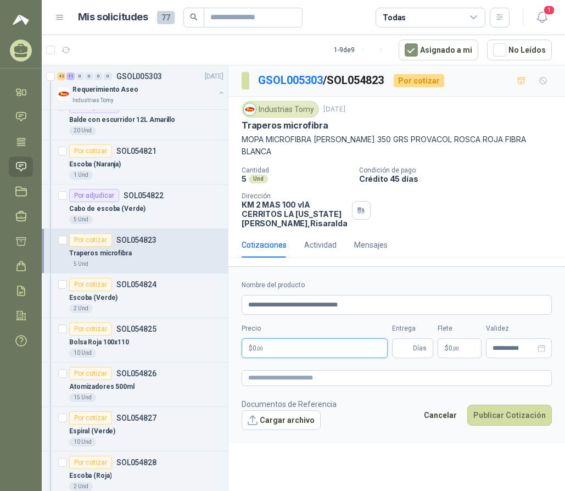
click at [294, 338] on p "$ 0 ,00" at bounding box center [315, 348] width 146 height 20
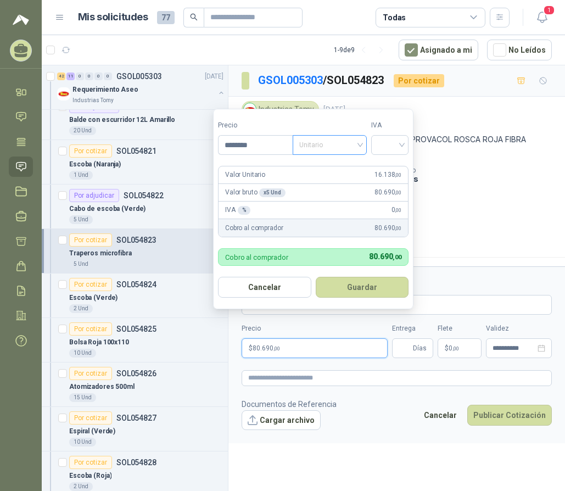
click at [316, 140] on span "Unitario" at bounding box center [329, 145] width 61 height 16
type input "********"
click at [329, 187] on div "Unitario con IVA" at bounding box center [332, 185] width 57 height 12
click at [392, 144] on input "search" at bounding box center [390, 144] width 24 height 16
click at [394, 165] on div "19%" at bounding box center [392, 167] width 20 height 12
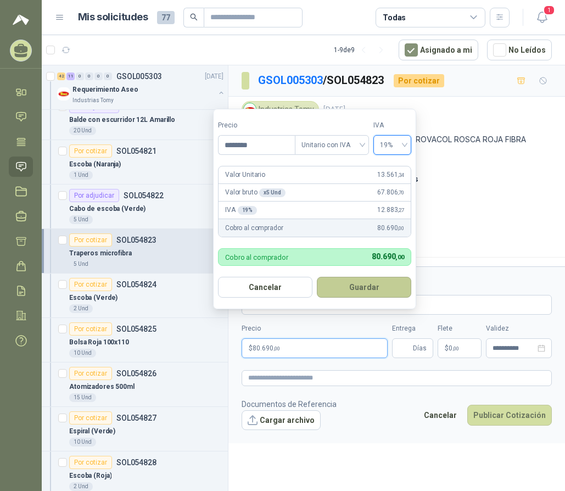
click at [372, 292] on button "Guardar" at bounding box center [364, 287] width 94 height 21
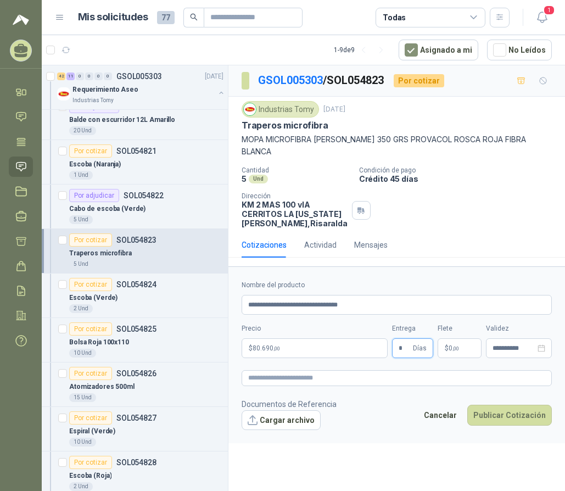
type input "*"
click at [467, 405] on button "Publicar Cotización" at bounding box center [509, 415] width 85 height 21
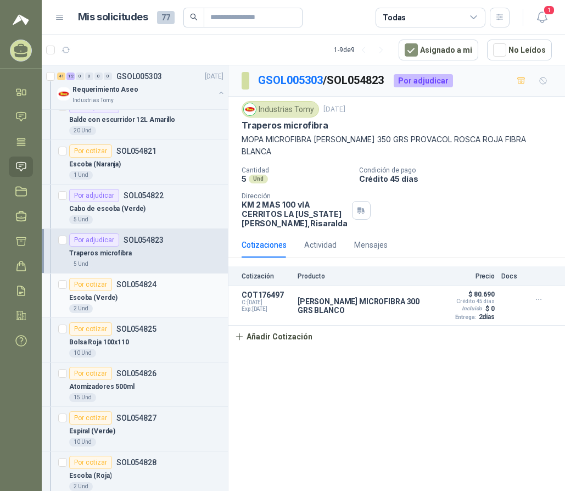
click at [102, 285] on div "Por cotizar" at bounding box center [90, 284] width 43 height 13
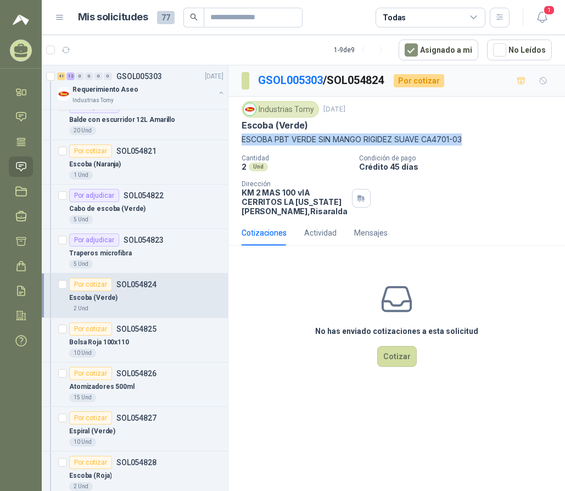
drag, startPoint x: 239, startPoint y: 136, endPoint x: 468, endPoint y: 136, distance: 229.0
click at [468, 136] on div "Industrias Tomy 4 sept, 2025 Escoba (Verde) ESCOBA PBT VERDE SIN MANGO RIGIDEZ …" at bounding box center [396, 159] width 337 height 124
copy p "ESCOBA PBT VERDE SIN MANGO RIGIDEZ SUAVE CA4701-03"
click at [401, 357] on button "Cotizar" at bounding box center [397, 356] width 40 height 21
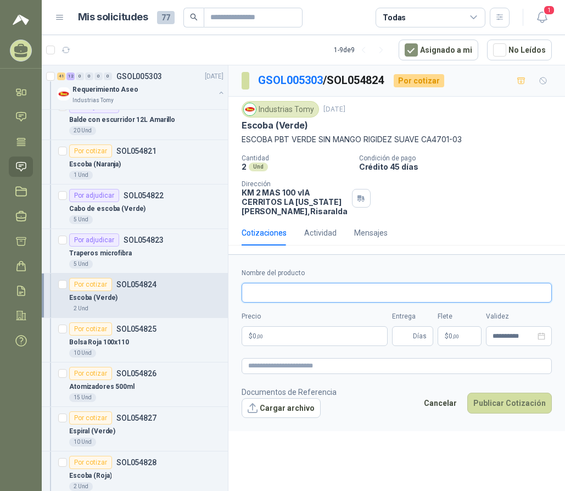
click at [292, 288] on input "Nombre del producto" at bounding box center [397, 293] width 310 height 20
paste input "**********"
click at [301, 293] on input "**********" at bounding box center [397, 293] width 310 height 20
type input "**********"
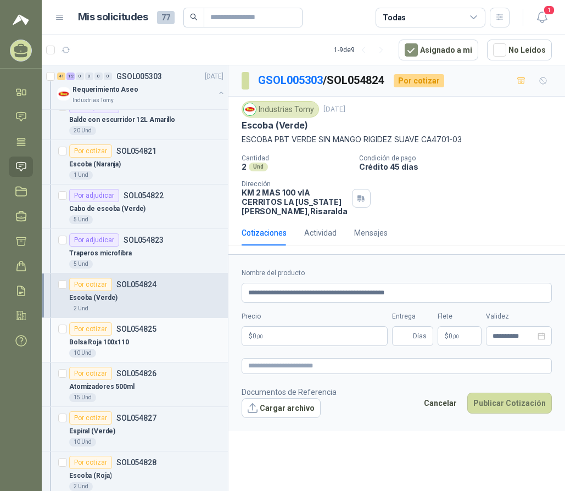
click at [90, 333] on div "Por cotizar" at bounding box center [90, 328] width 43 height 13
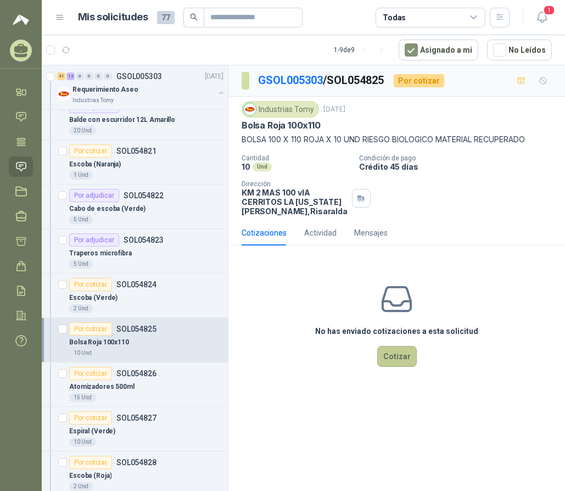
click at [395, 353] on button "Cotizar" at bounding box center [397, 356] width 40 height 21
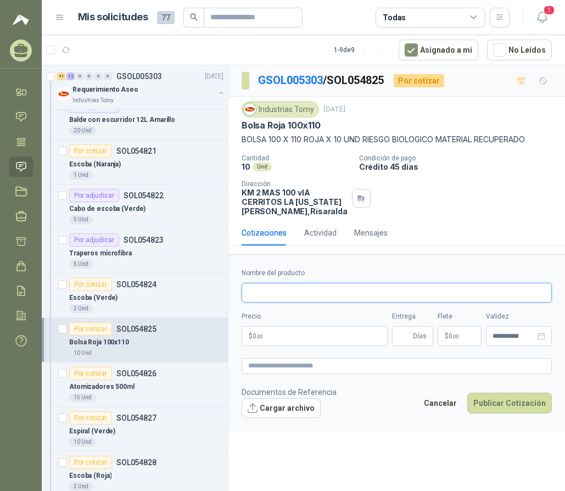
click at [289, 298] on input "Nombre del producto" at bounding box center [397, 293] width 310 height 20
type input "**********"
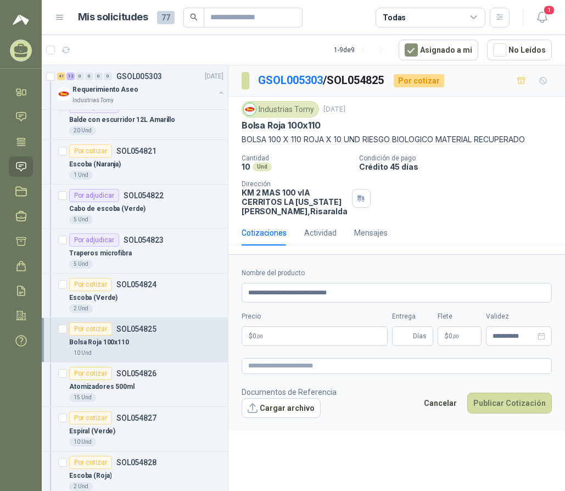
click at [294, 334] on p "$ 0 ,00" at bounding box center [315, 336] width 146 height 20
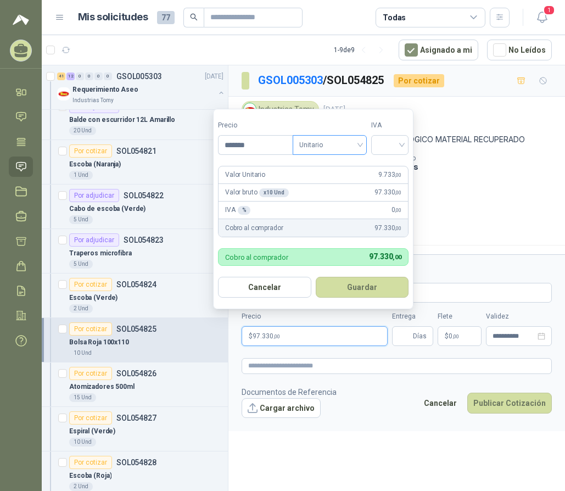
click at [304, 147] on span "Unitario" at bounding box center [329, 145] width 61 height 16
type input "*******"
click at [318, 180] on div "Unitario con IVA" at bounding box center [332, 185] width 57 height 12
click at [382, 145] on input "search" at bounding box center [390, 144] width 24 height 16
click at [395, 164] on div "19%" at bounding box center [392, 167] width 20 height 12
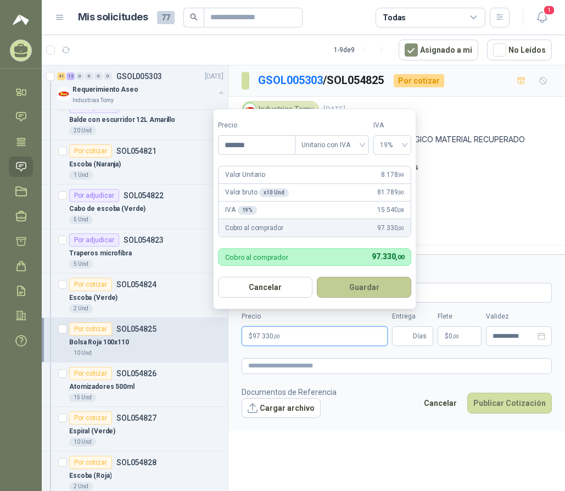
click at [371, 291] on button "Guardar" at bounding box center [364, 287] width 94 height 21
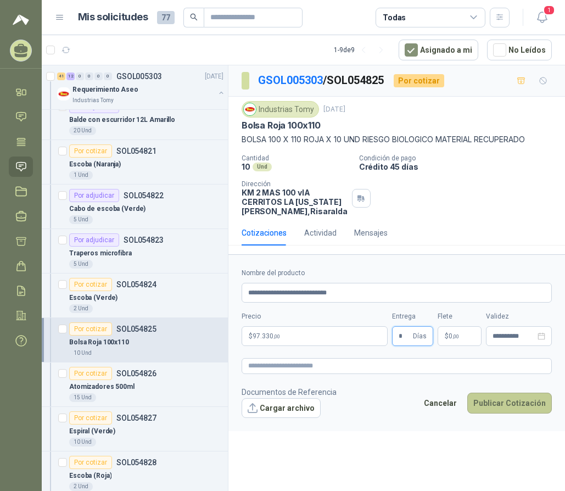
type input "*"
click at [506, 399] on button "Publicar Cotización" at bounding box center [509, 403] width 85 height 21
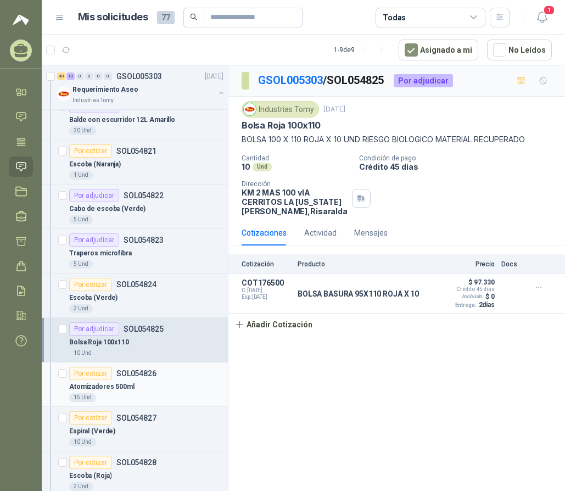
click at [100, 369] on div "Por cotizar" at bounding box center [90, 373] width 43 height 13
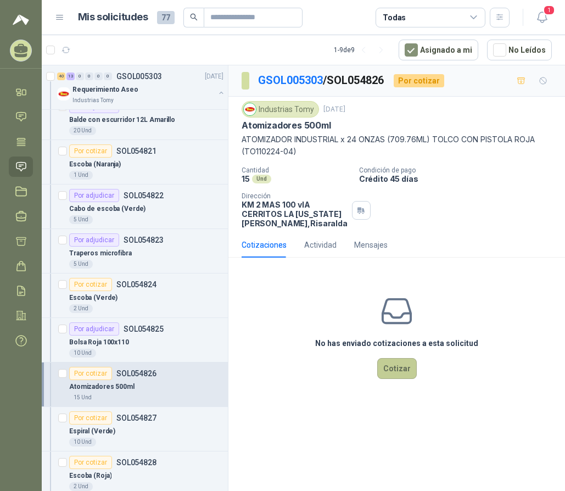
click at [399, 368] on button "Cotizar" at bounding box center [397, 368] width 40 height 21
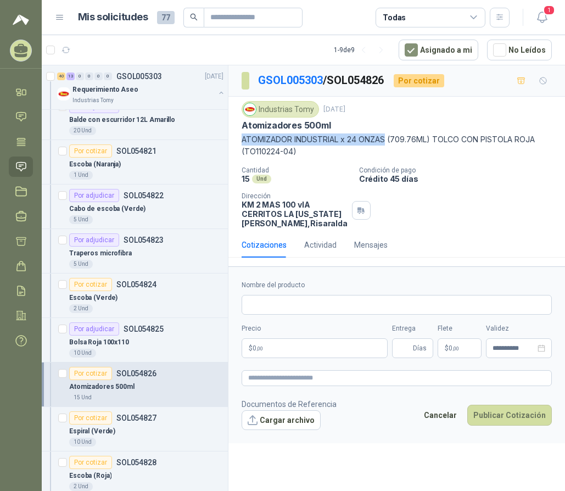
drag, startPoint x: 388, startPoint y: 139, endPoint x: 238, endPoint y: 141, distance: 149.4
click at [238, 141] on div "Industrias Tomy 4 sept, 2025 Atomizadores 500ml ATOMIZADOR INDUSTRIAL x 24 ONZA…" at bounding box center [396, 165] width 337 height 136
copy p "ATOMIZADOR INDUSTRIAL x 24 ONZAS"
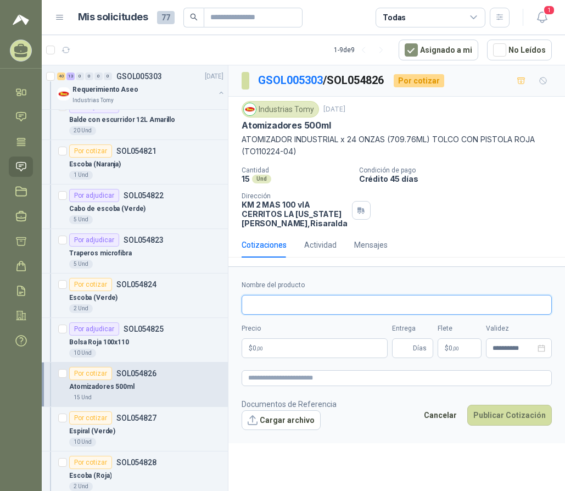
click at [298, 298] on input "Nombre del producto" at bounding box center [397, 305] width 310 height 20
paste input "**********"
type input "**********"
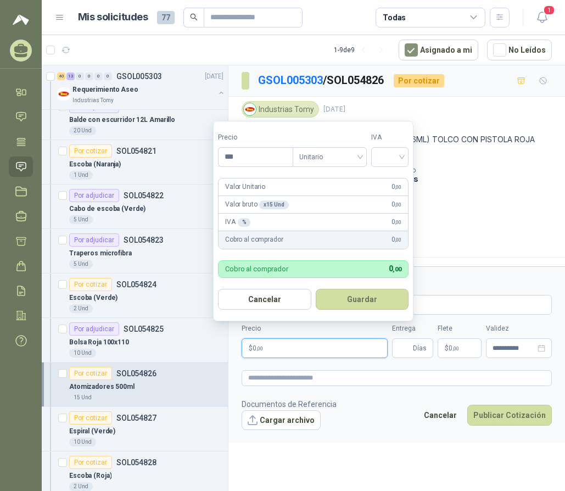
click at [316, 351] on p "$ 0 ,00" at bounding box center [315, 348] width 146 height 20
click at [329, 151] on span "Unitario" at bounding box center [329, 157] width 61 height 16
type input "********"
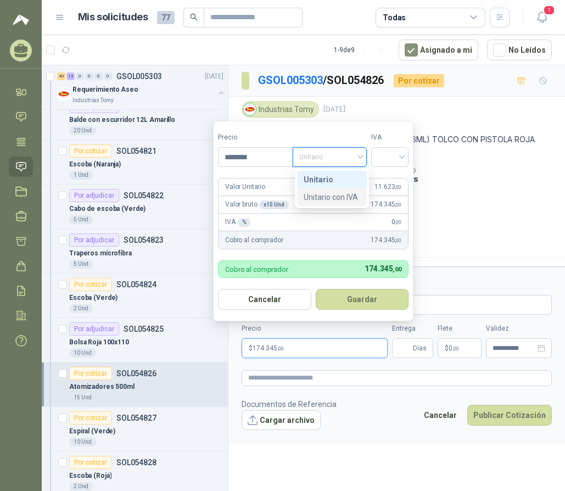
click at [337, 195] on div "Unitario con IVA" at bounding box center [332, 197] width 57 height 12
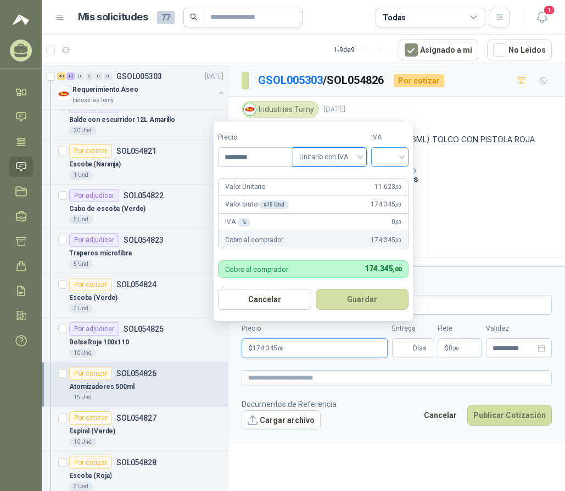
drag, startPoint x: 390, startPoint y: 153, endPoint x: 389, endPoint y: 166, distance: 12.7
click at [390, 153] on input "search" at bounding box center [390, 156] width 24 height 16
click at [390, 177] on div "19%" at bounding box center [392, 180] width 20 height 12
click at [378, 298] on button "Guardar" at bounding box center [364, 299] width 94 height 21
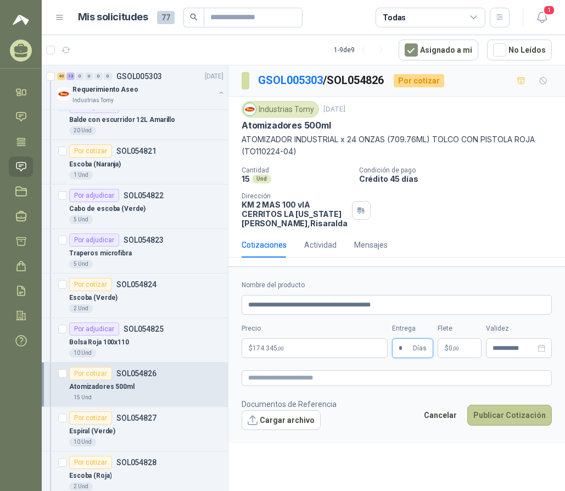
type input "*"
click at [501, 407] on button "Publicar Cotización" at bounding box center [509, 415] width 85 height 21
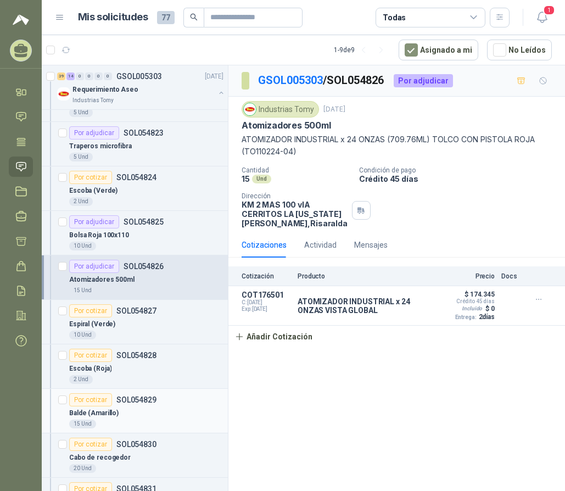
scroll to position [714, 0]
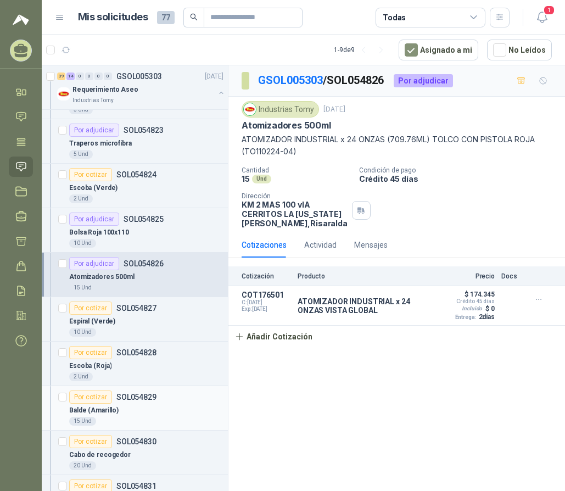
click at [96, 395] on div "Por cotizar" at bounding box center [90, 396] width 43 height 13
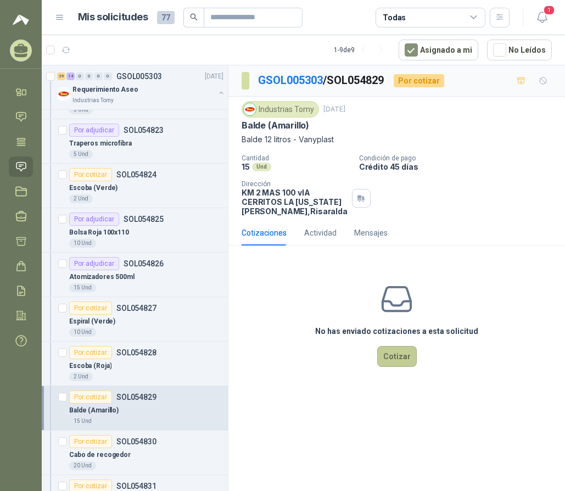
click at [404, 358] on button "Cotizar" at bounding box center [397, 356] width 40 height 21
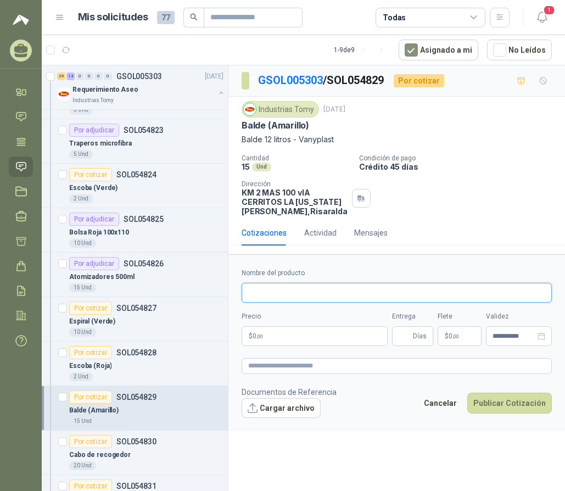
click at [320, 292] on input "Nombre del producto" at bounding box center [397, 293] width 310 height 20
type input "**********"
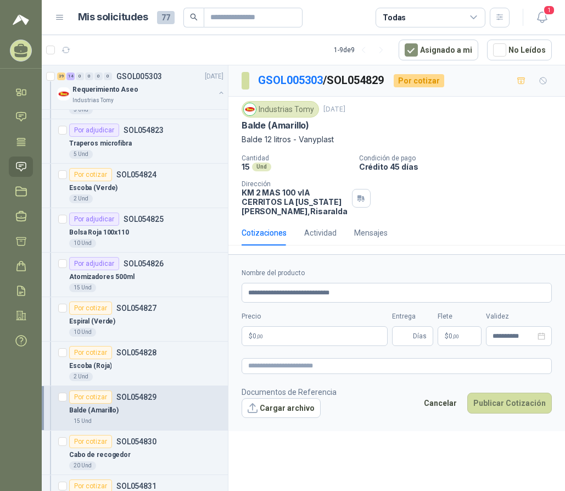
click at [273, 333] on p "$ 0 ,00" at bounding box center [315, 336] width 146 height 20
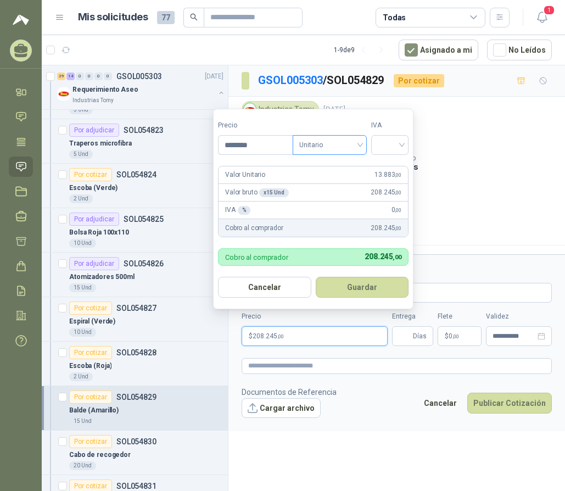
click at [341, 147] on span "Unitario" at bounding box center [329, 145] width 61 height 16
type input "********"
click at [342, 186] on div "Unitario con IVA" at bounding box center [332, 185] width 57 height 12
drag, startPoint x: 381, startPoint y: 148, endPoint x: 387, endPoint y: 163, distance: 15.8
click at [382, 148] on input "search" at bounding box center [390, 144] width 24 height 16
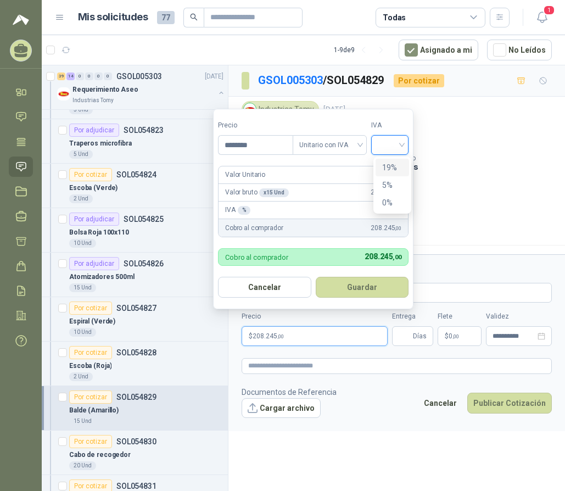
click at [390, 169] on div "19%" at bounding box center [392, 167] width 20 height 12
click at [368, 287] on button "Guardar" at bounding box center [364, 287] width 94 height 21
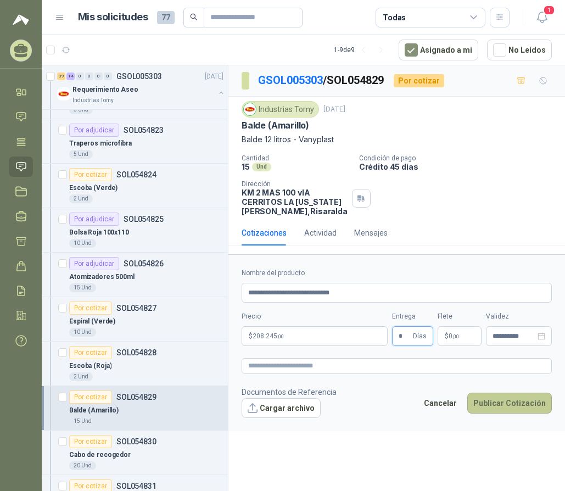
type input "*"
click at [496, 407] on button "Publicar Cotización" at bounding box center [509, 403] width 85 height 21
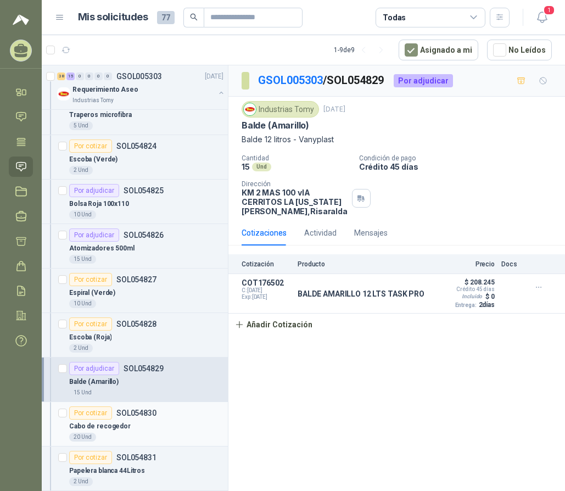
scroll to position [769, 0]
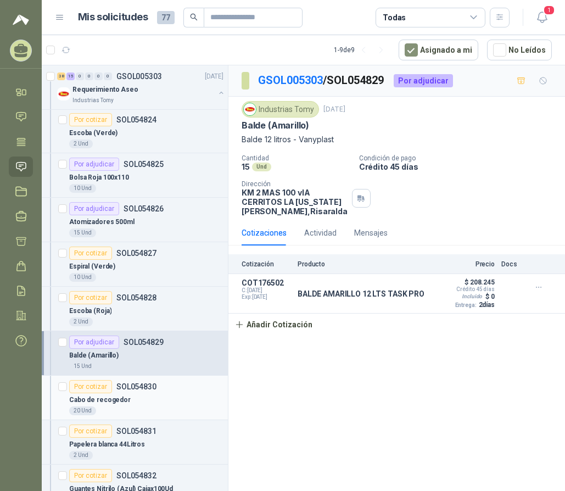
click at [80, 388] on div "Por cotizar" at bounding box center [90, 386] width 43 height 13
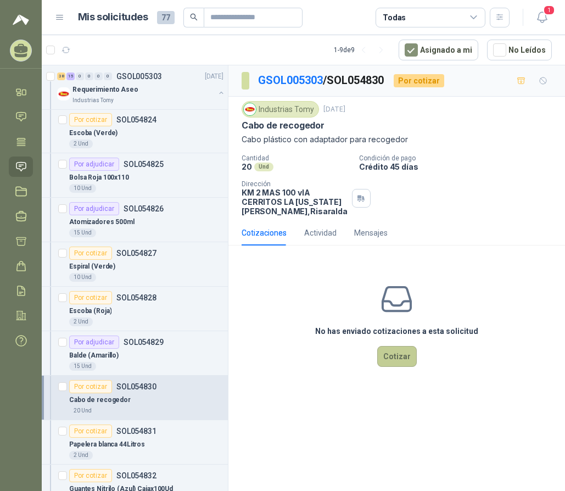
click at [397, 356] on button "Cotizar" at bounding box center [397, 356] width 40 height 21
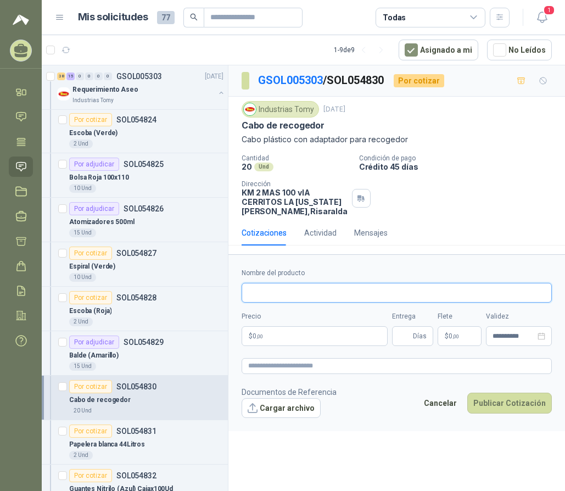
click at [318, 293] on input "Nombre del producto" at bounding box center [397, 293] width 310 height 20
type input "*"
type input "**********"
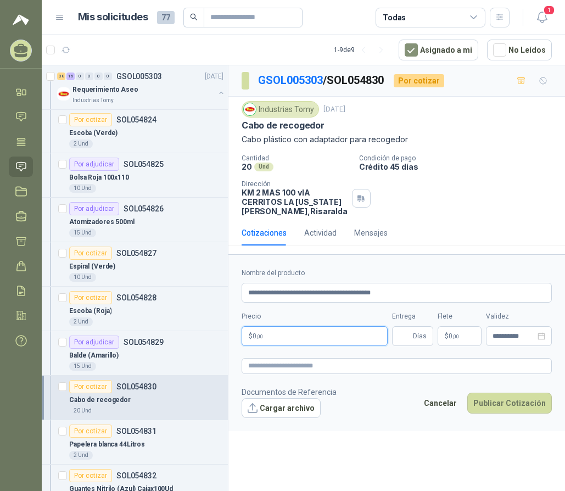
click at [270, 334] on p "$ 0 ,00" at bounding box center [315, 336] width 146 height 20
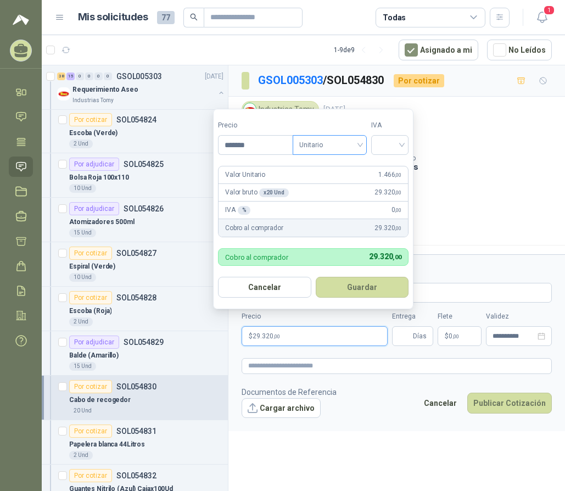
click at [333, 146] on span "Unitario" at bounding box center [329, 145] width 61 height 16
type input "*******"
click at [344, 182] on div "Unitario con IVA" at bounding box center [332, 185] width 57 height 12
drag, startPoint x: 394, startPoint y: 148, endPoint x: 397, endPoint y: 154, distance: 7.1
click at [396, 147] on input "search" at bounding box center [390, 144] width 24 height 16
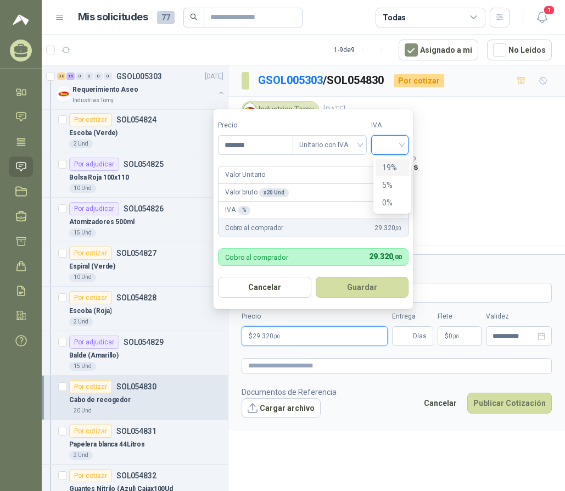
click at [395, 170] on div "19%" at bounding box center [392, 167] width 20 height 12
click at [363, 283] on button "Guardar" at bounding box center [364, 287] width 94 height 21
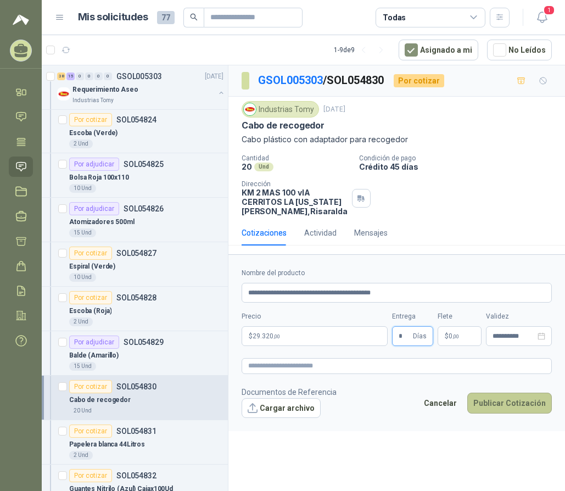
type input "*"
click at [512, 405] on button "Publicar Cotización" at bounding box center [509, 403] width 85 height 21
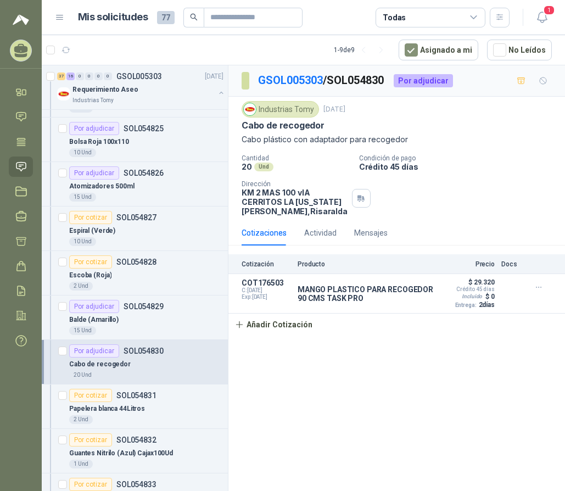
scroll to position [824, 0]
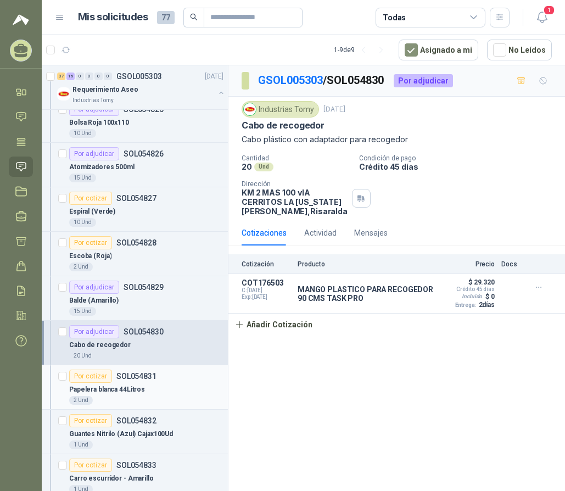
click at [145, 384] on div "Papelera blanca 44Litros" at bounding box center [146, 389] width 154 height 13
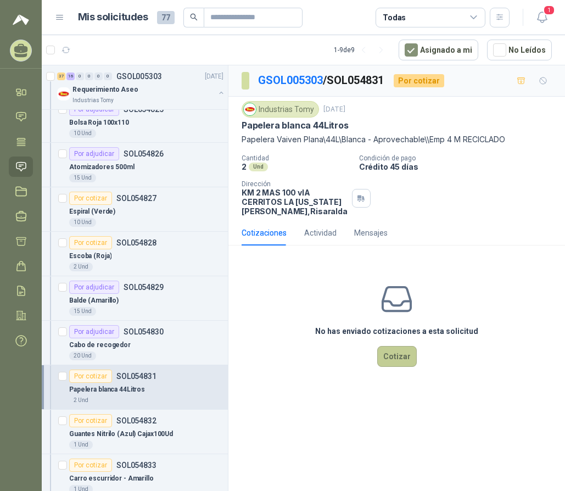
click at [400, 359] on button "Cotizar" at bounding box center [397, 356] width 40 height 21
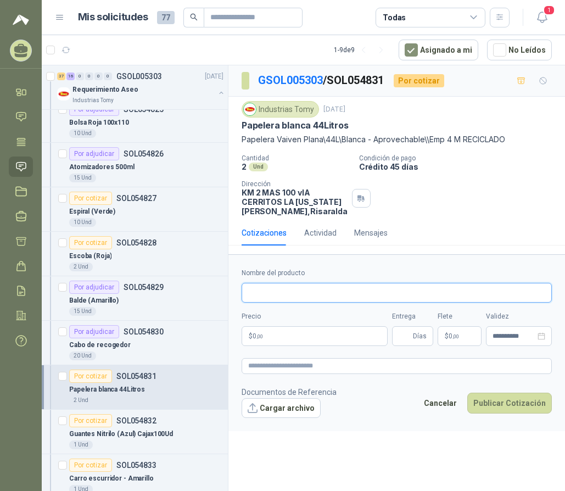
click at [309, 299] on input "Nombre del producto" at bounding box center [397, 293] width 310 height 20
type input "**********"
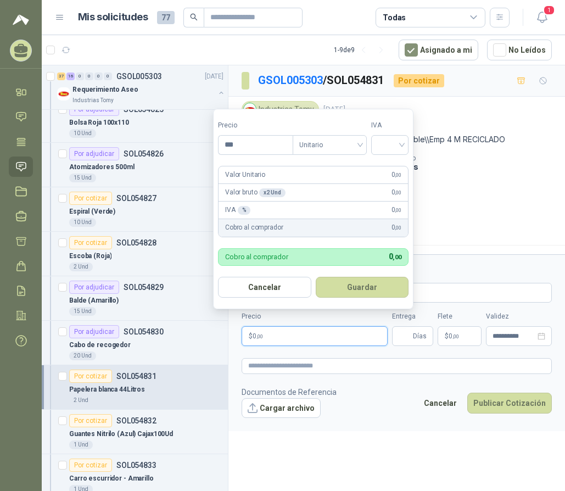
click at [315, 334] on p "$ 0 ,00" at bounding box center [315, 336] width 146 height 20
click at [243, 144] on input "***" at bounding box center [256, 145] width 74 height 19
click at [338, 146] on span "Unitario" at bounding box center [329, 145] width 61 height 16
type input "*********"
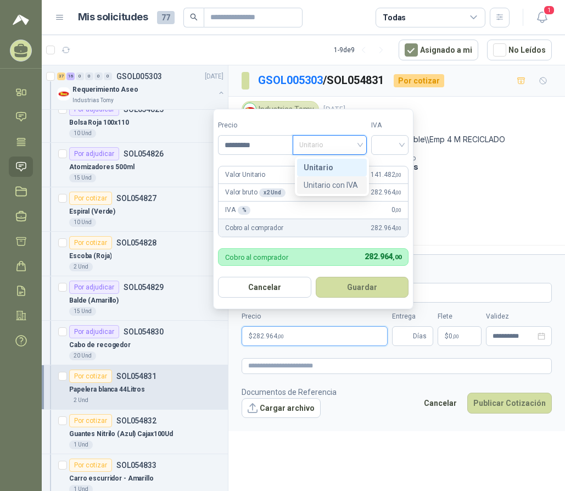
click at [350, 184] on div "Unitario con IVA" at bounding box center [332, 185] width 57 height 12
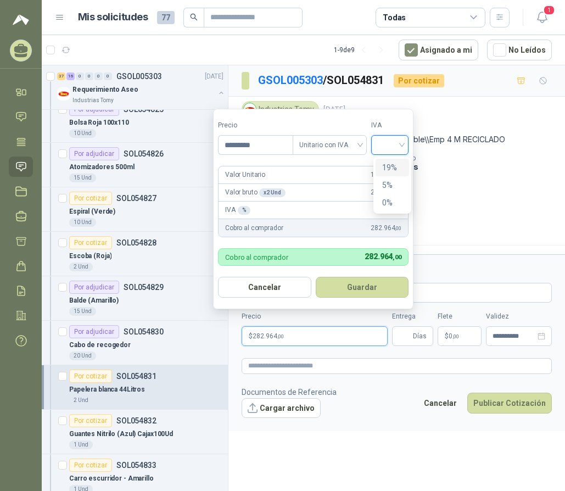
click at [389, 149] on input "search" at bounding box center [390, 144] width 24 height 16
drag, startPoint x: 394, startPoint y: 167, endPoint x: 389, endPoint y: 207, distance: 39.8
click at [395, 168] on div "19%" at bounding box center [392, 167] width 20 height 12
click at [371, 286] on button "Guardar" at bounding box center [364, 287] width 94 height 21
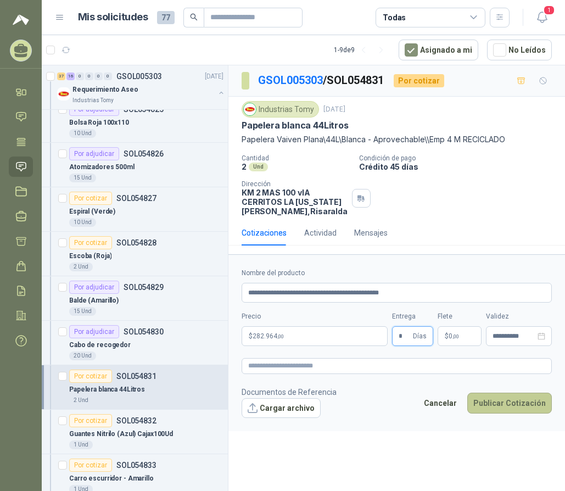
type input "*"
click at [510, 408] on button "Publicar Cotización" at bounding box center [509, 403] width 85 height 21
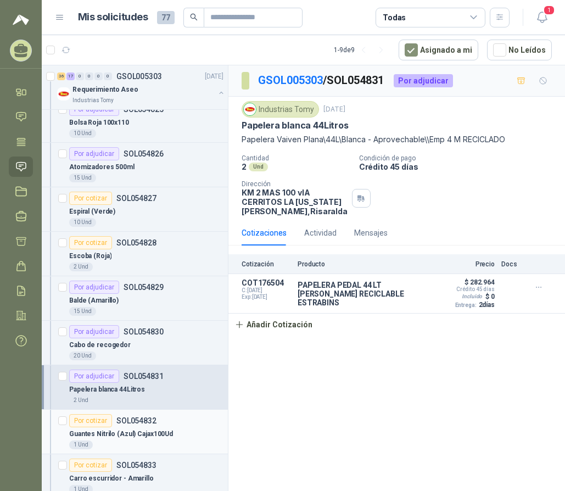
click at [98, 425] on div "Por cotizar" at bounding box center [90, 420] width 43 height 13
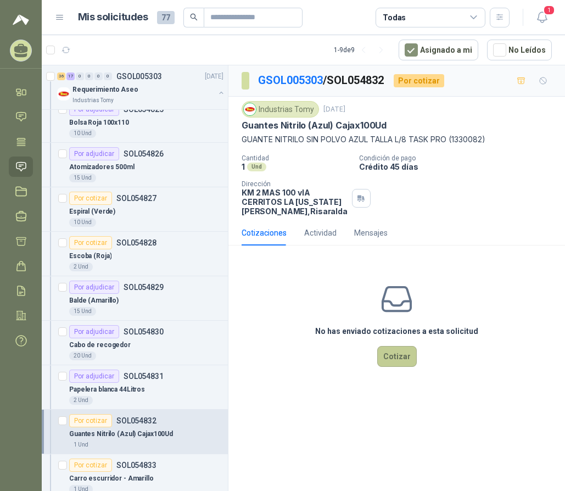
click at [395, 354] on button "Cotizar" at bounding box center [397, 356] width 40 height 21
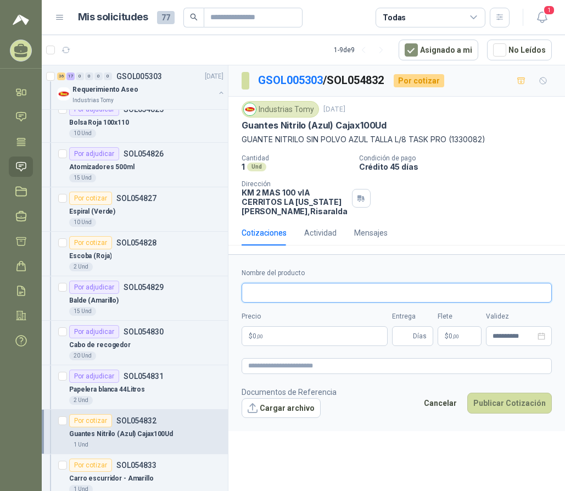
click at [293, 289] on input "Nombre del producto" at bounding box center [397, 293] width 310 height 20
type input "**********"
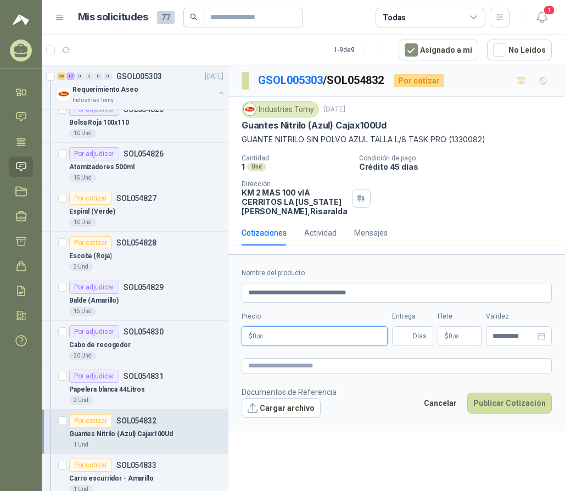
click at [337, 340] on p "$ 0 ,00" at bounding box center [315, 336] width 146 height 20
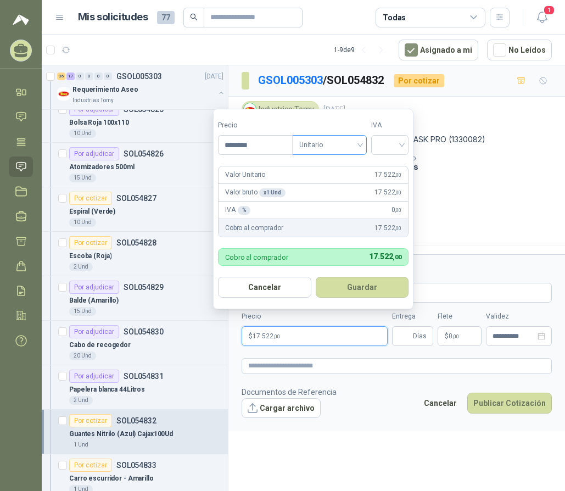
click at [340, 142] on span "Unitario" at bounding box center [329, 145] width 61 height 16
click at [334, 184] on div "Unitario con IVA" at bounding box center [332, 185] width 57 height 12
click at [381, 138] on input "search" at bounding box center [390, 144] width 24 height 16
click at [389, 165] on div "19%" at bounding box center [392, 167] width 20 height 12
click at [262, 137] on input "********" at bounding box center [257, 145] width 76 height 19
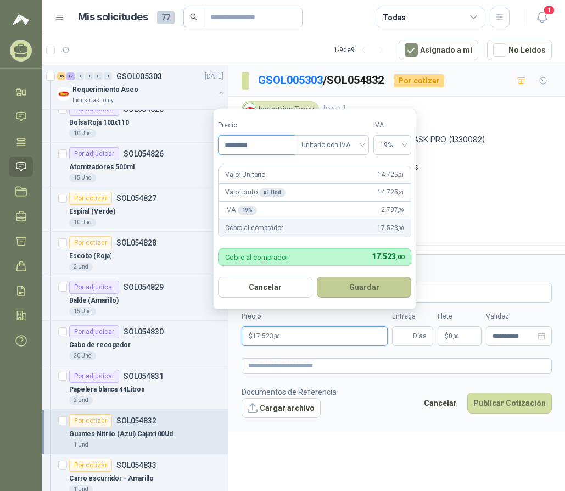
type input "********"
click at [364, 288] on button "Guardar" at bounding box center [364, 287] width 94 height 21
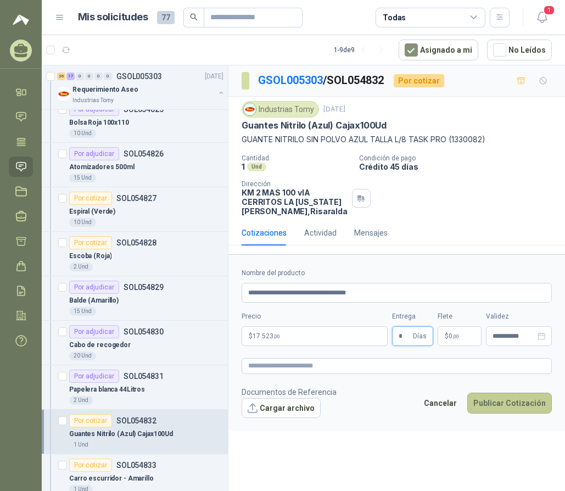
type input "*"
click at [499, 406] on button "Publicar Cotización" at bounding box center [509, 403] width 85 height 21
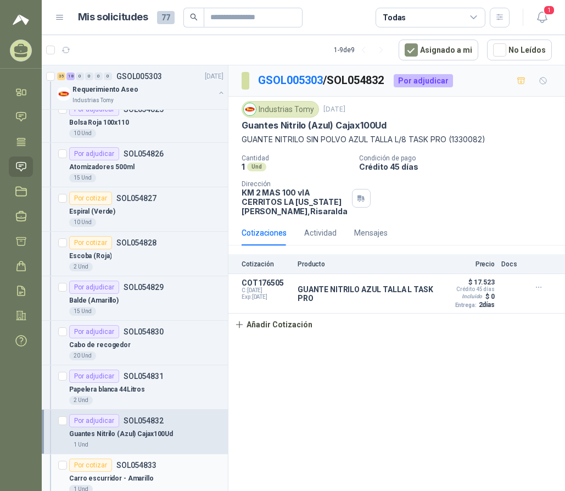
click at [96, 465] on div "Por cotizar" at bounding box center [90, 465] width 43 height 13
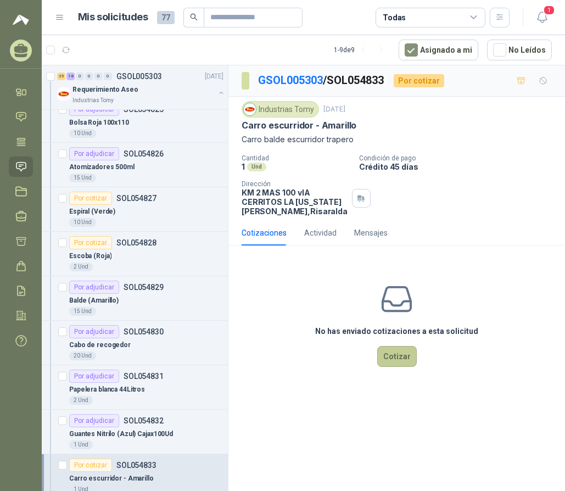
click at [395, 356] on button "Cotizar" at bounding box center [397, 356] width 40 height 21
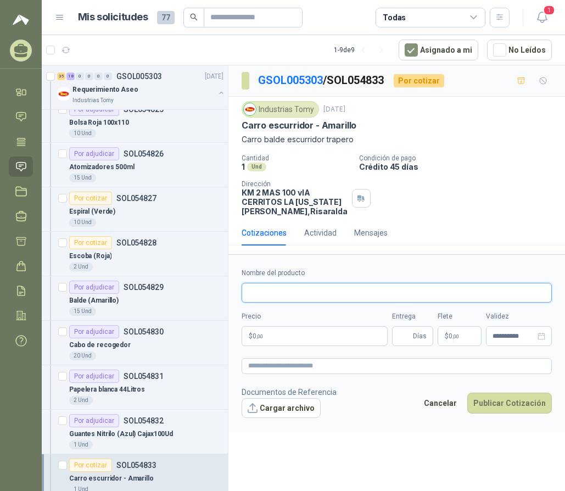
drag, startPoint x: 316, startPoint y: 292, endPoint x: 331, endPoint y: 260, distance: 35.4
click at [322, 276] on div "Nombre del producto" at bounding box center [397, 285] width 310 height 35
type input "**********"
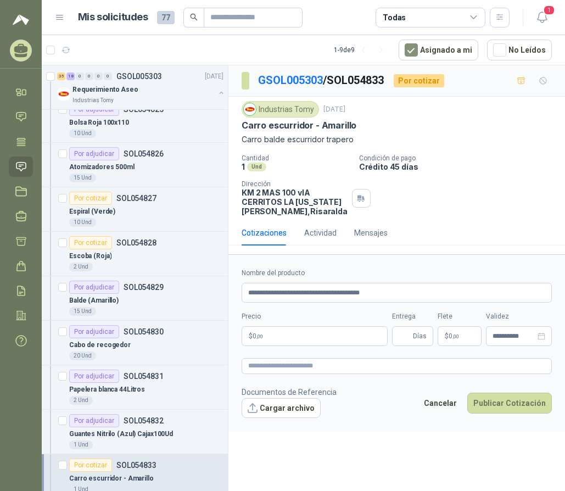
click at [300, 339] on p "$ 0 ,00" at bounding box center [315, 336] width 146 height 20
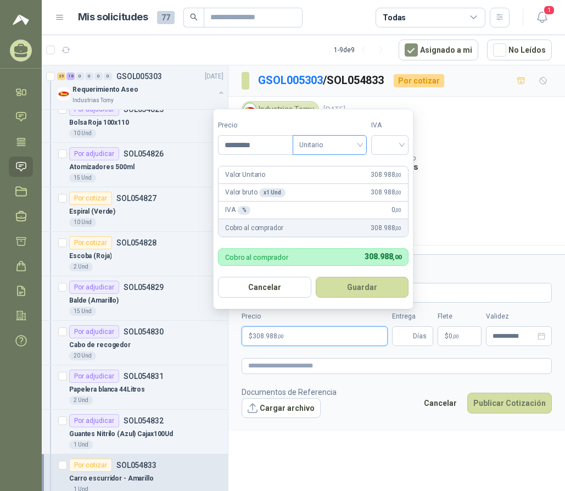
click at [341, 153] on span "Unitario" at bounding box center [329, 145] width 61 height 16
type input "*********"
click at [344, 185] on div "Unitario con IVA" at bounding box center [332, 185] width 57 height 12
click at [390, 145] on input "search" at bounding box center [390, 144] width 24 height 16
click at [393, 172] on div "19%" at bounding box center [392, 167] width 20 height 12
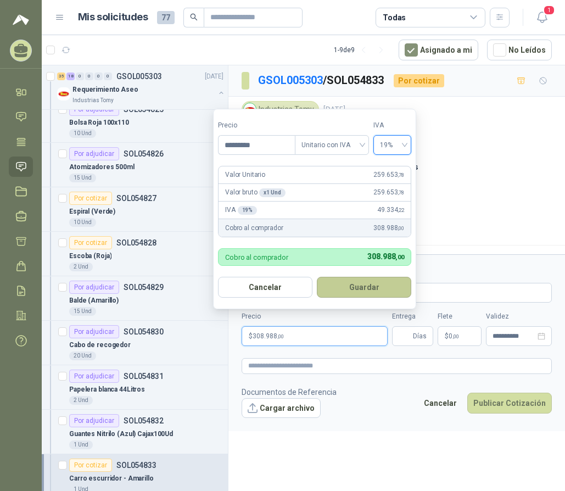
click at [366, 282] on button "Guardar" at bounding box center [364, 287] width 94 height 21
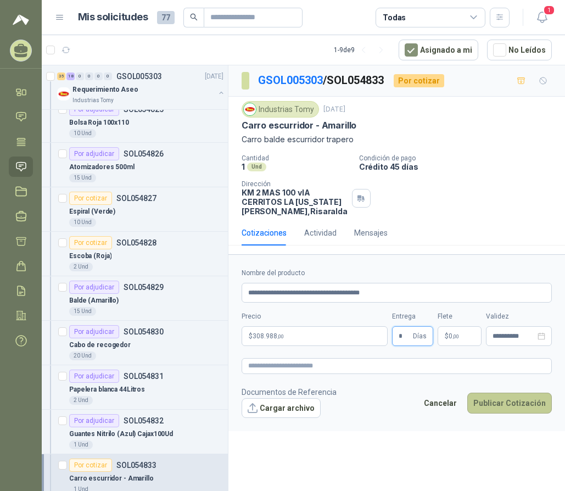
type input "*"
click at [508, 402] on button "Publicar Cotización" at bounding box center [509, 403] width 85 height 21
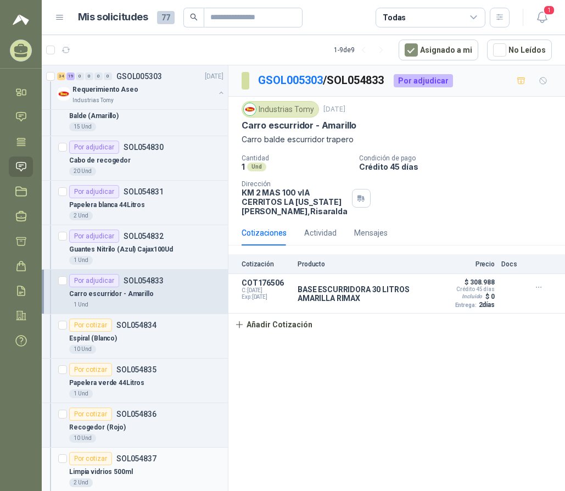
scroll to position [1098, 0]
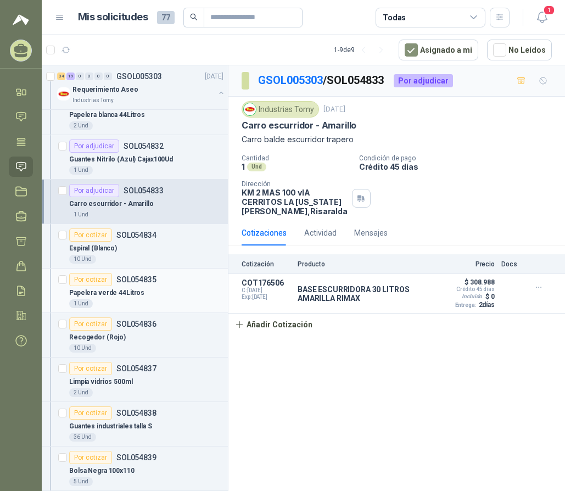
click at [91, 281] on div "Por cotizar" at bounding box center [90, 279] width 43 height 13
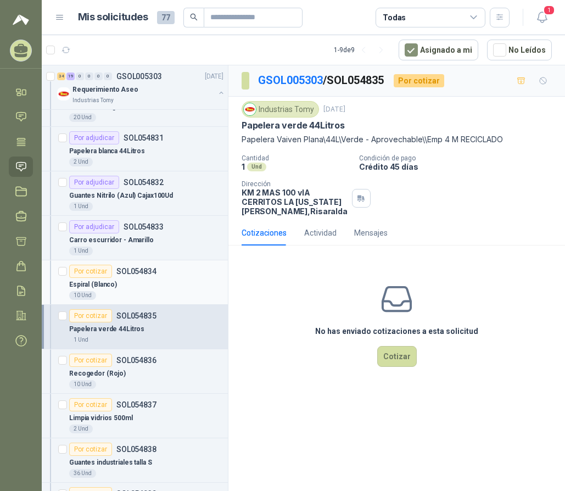
scroll to position [988, 0]
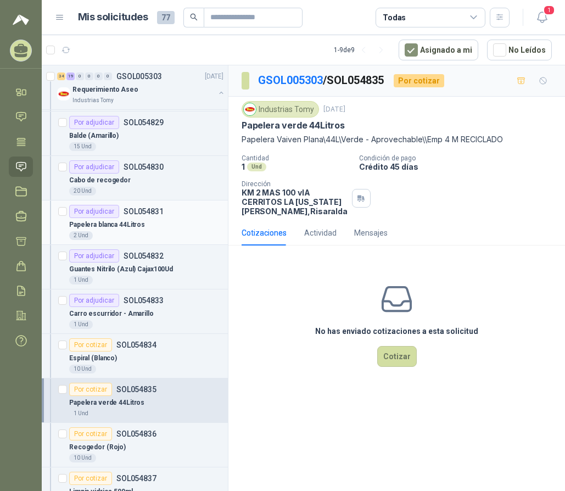
click at [133, 223] on p "Papelera blanca 44Litros" at bounding box center [107, 225] width 76 height 10
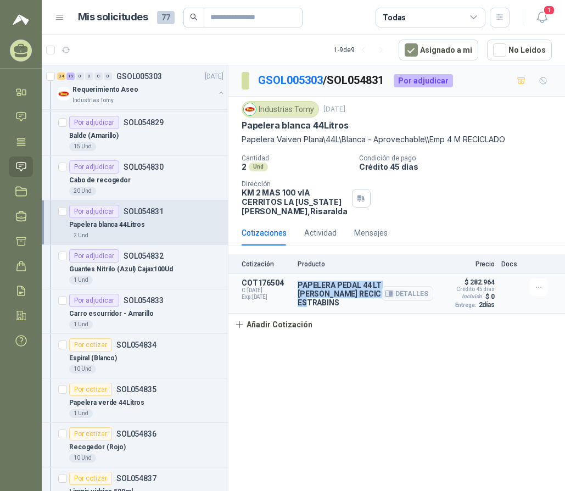
drag, startPoint x: 383, startPoint y: 299, endPoint x: 295, endPoint y: 287, distance: 88.1
click at [295, 287] on article "COT176504 C: 05/09/2025 Exp: 20/09/2025 PAPELERA PEDAL 44 LT BLANCO RECICLABLE …" at bounding box center [396, 294] width 337 height 40
copy p "PAPELERA PEDAL 44 LT BLANCO RECICLABLE ESTRABINS"
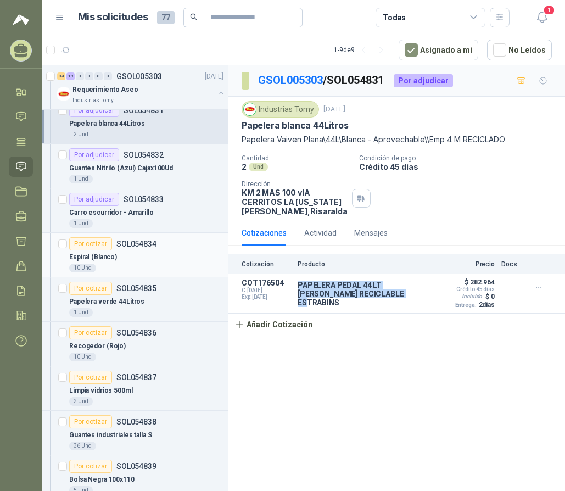
scroll to position [1098, 0]
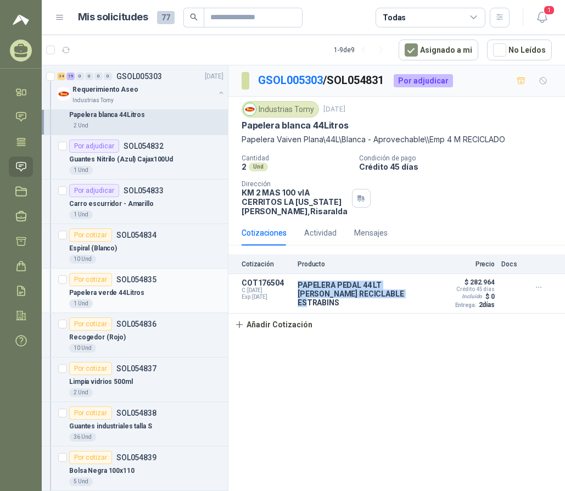
click at [101, 282] on div "Por cotizar" at bounding box center [90, 279] width 43 height 13
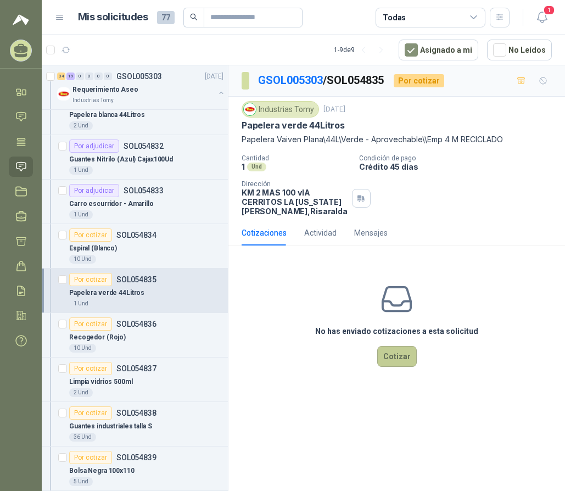
click at [394, 351] on button "Cotizar" at bounding box center [397, 356] width 40 height 21
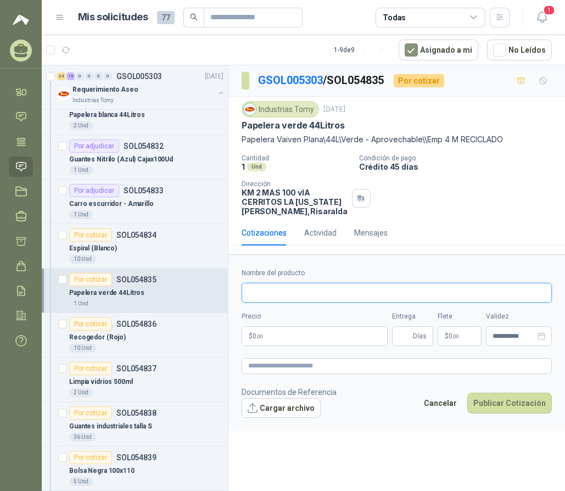
click at [309, 296] on input "Nombre del producto" at bounding box center [397, 293] width 310 height 20
paste input "**********"
drag, startPoint x: 346, startPoint y: 291, endPoint x: 321, endPoint y: 293, distance: 25.9
click at [321, 293] on input "**********" at bounding box center [397, 293] width 310 height 20
drag, startPoint x: 379, startPoint y: 291, endPoint x: 342, endPoint y: 292, distance: 37.3
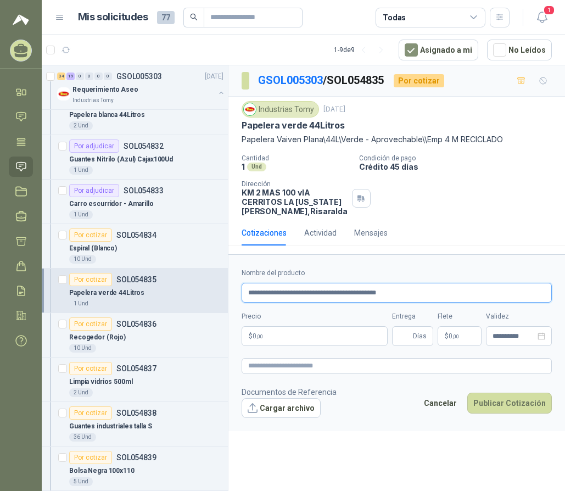
click at [342, 292] on input "**********" at bounding box center [397, 293] width 310 height 20
type input "**********"
click at [300, 331] on p "$ 0 ,00" at bounding box center [315, 336] width 146 height 20
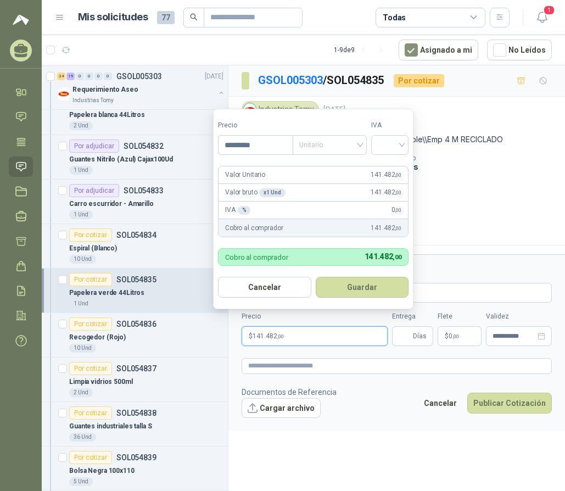
drag, startPoint x: 353, startPoint y: 143, endPoint x: 360, endPoint y: 170, distance: 27.3
click at [353, 144] on span "Unitario" at bounding box center [329, 145] width 61 height 16
type input "*********"
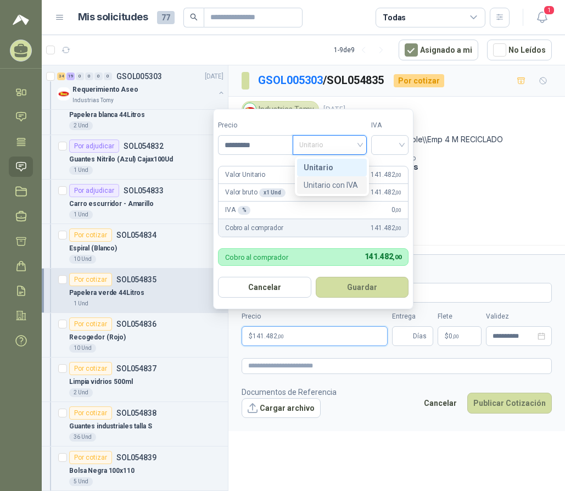
click at [362, 183] on div "Unitario con IVA" at bounding box center [332, 185] width 70 height 18
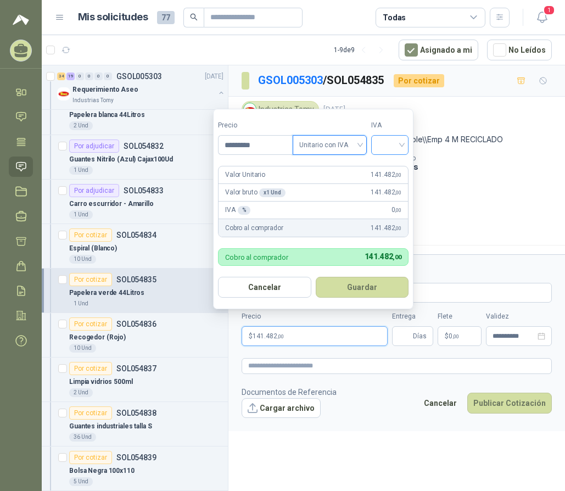
click at [392, 144] on input "search" at bounding box center [390, 144] width 24 height 16
click at [394, 166] on div "19%" at bounding box center [392, 167] width 20 height 12
click at [364, 286] on button "Guardar" at bounding box center [364, 287] width 94 height 21
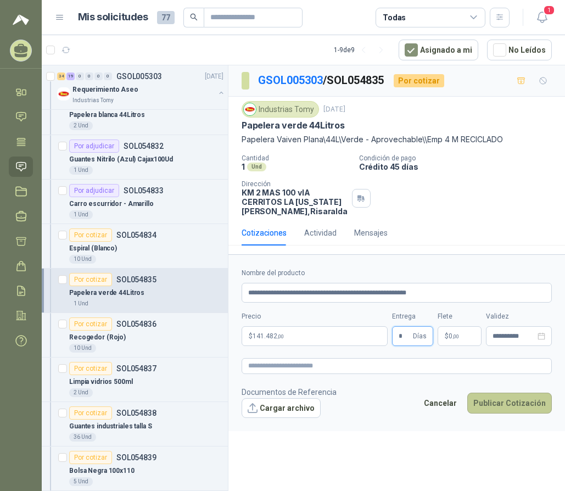
type input "*"
click at [507, 399] on button "Publicar Cotización" at bounding box center [509, 403] width 85 height 21
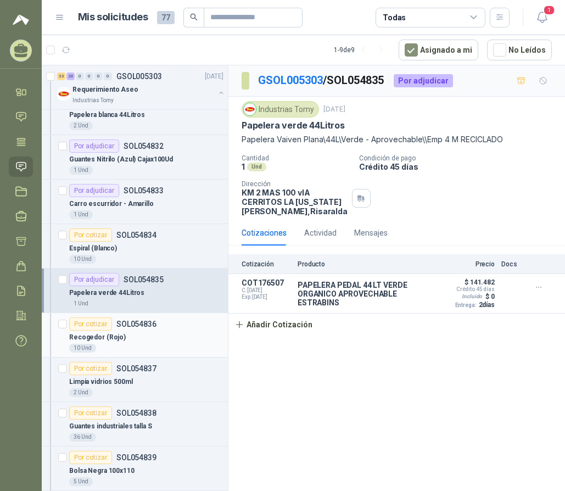
click at [92, 324] on div "Por cotizar" at bounding box center [90, 323] width 43 height 13
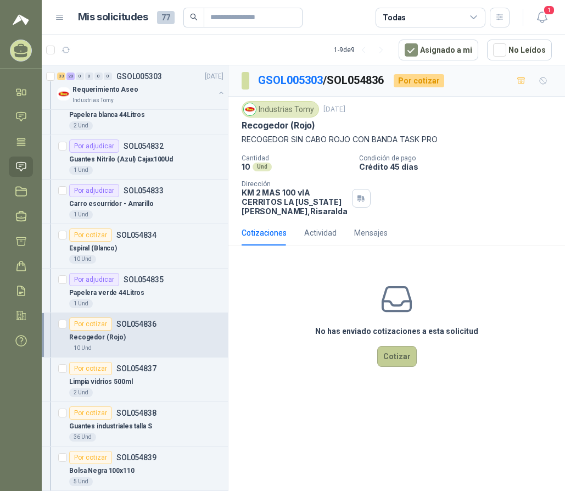
click at [400, 353] on button "Cotizar" at bounding box center [397, 356] width 40 height 21
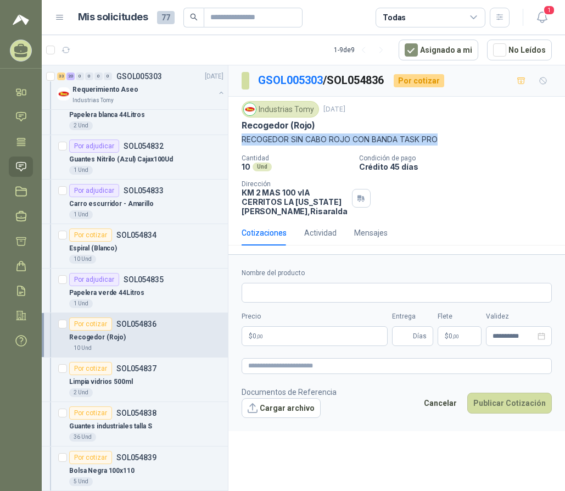
drag, startPoint x: 446, startPoint y: 137, endPoint x: 243, endPoint y: 142, distance: 203.2
click at [243, 142] on p "RECOGEDOR SIN CABO ROJO CON BANDA TASK PRO" at bounding box center [397, 139] width 310 height 12
copy p "RECOGEDOR SIN CABO ROJO CON BANDA TASK PRO"
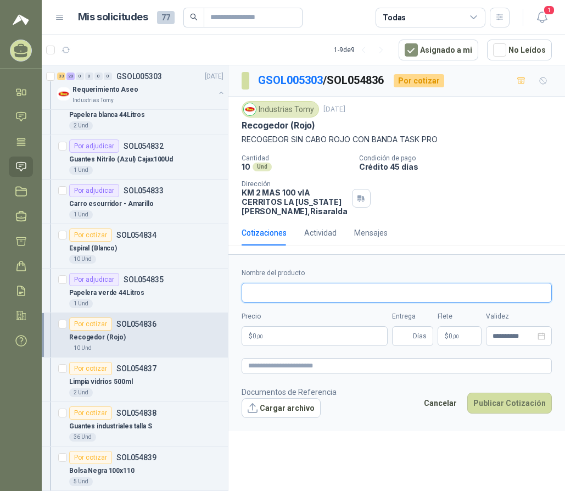
click at [277, 288] on input "Nombre del producto" at bounding box center [397, 293] width 310 height 20
paste input "**********"
type input "**********"
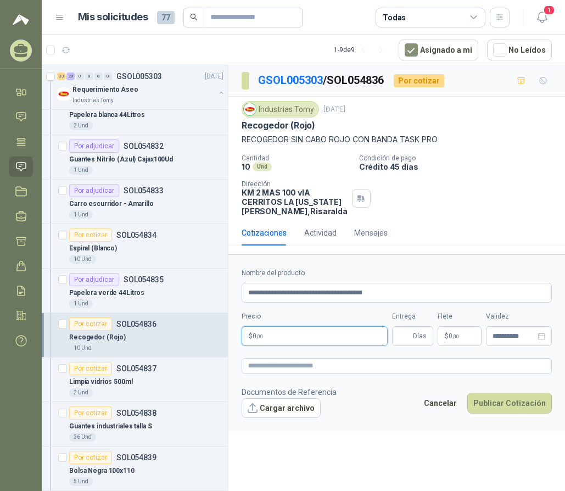
click at [270, 336] on p "$ 0 ,00" at bounding box center [315, 336] width 146 height 20
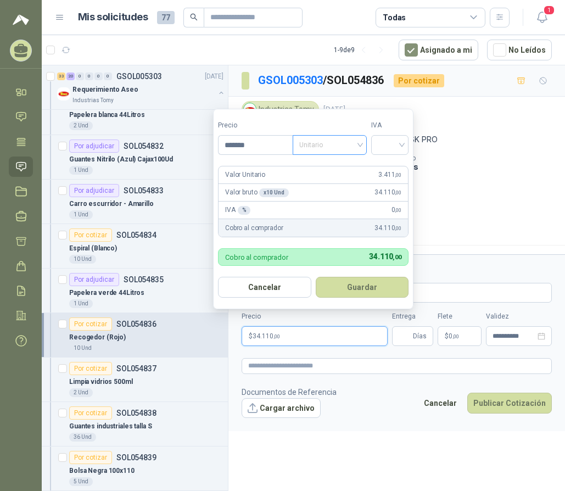
click at [328, 139] on span "Unitario" at bounding box center [329, 145] width 61 height 16
type input "*******"
click at [338, 183] on div "Unitario con IVA" at bounding box center [332, 185] width 57 height 12
click at [380, 144] on div at bounding box center [389, 145] width 37 height 20
click at [385, 166] on div "19%" at bounding box center [392, 167] width 20 height 12
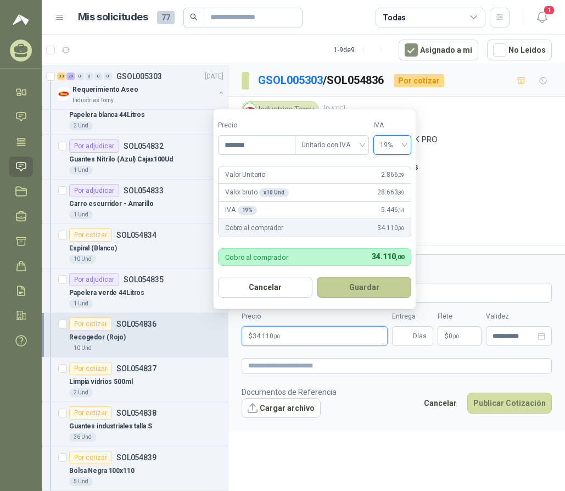
click at [359, 283] on button "Guardar" at bounding box center [364, 287] width 94 height 21
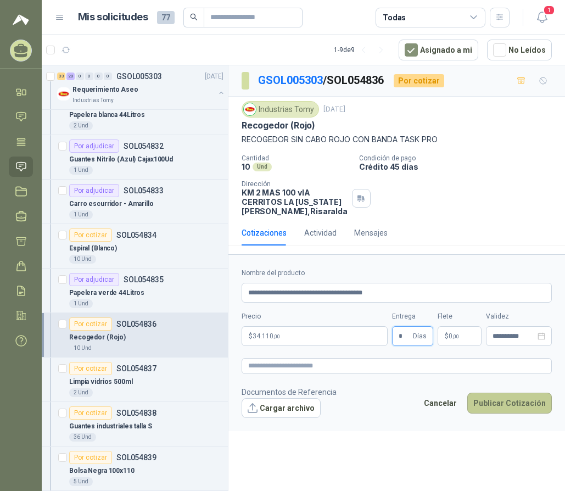
type input "*"
click at [512, 399] on button "Publicar Cotización" at bounding box center [509, 403] width 85 height 21
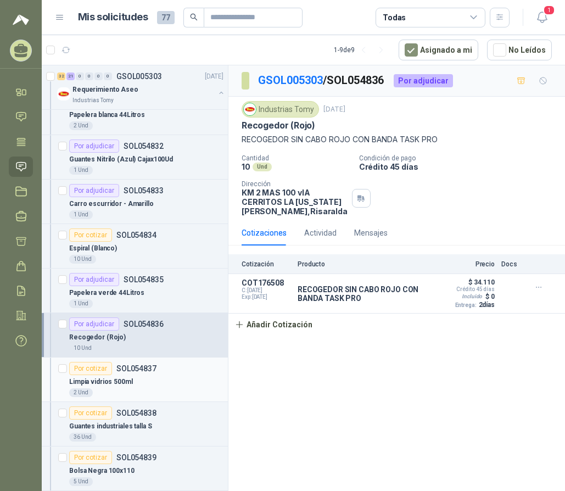
click at [135, 377] on div "Limpia vidrios 500ml" at bounding box center [146, 381] width 154 height 13
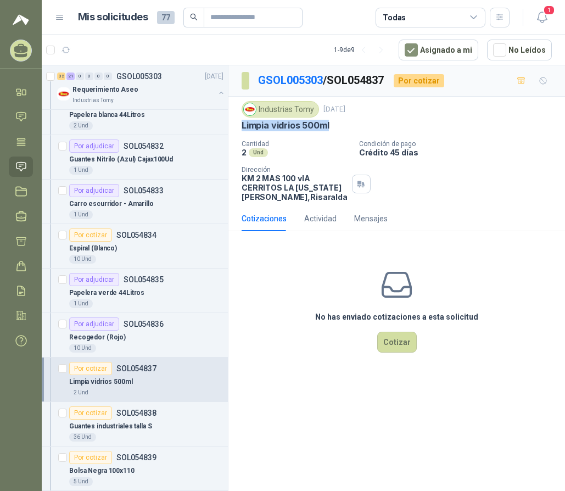
drag, startPoint x: 323, startPoint y: 126, endPoint x: 228, endPoint y: 129, distance: 94.5
click at [228, 129] on div "Industrias Tomy 4 sept, 2025 Limpia vidrios 500ml Cantidad 2 Und Condición de …" at bounding box center [396, 151] width 337 height 109
copy p "Limpia vidrios 500ml"
click at [396, 334] on button "Cotizar" at bounding box center [397, 342] width 40 height 21
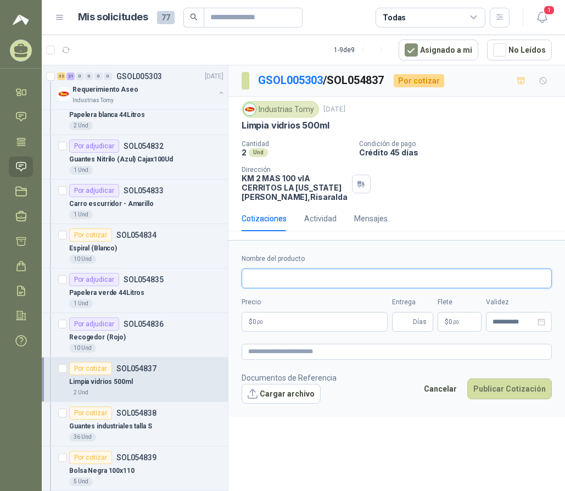
drag, startPoint x: 275, startPoint y: 272, endPoint x: 286, endPoint y: 275, distance: 11.3
click at [279, 277] on input "Nombre del producto" at bounding box center [397, 279] width 310 height 20
type input "**********"
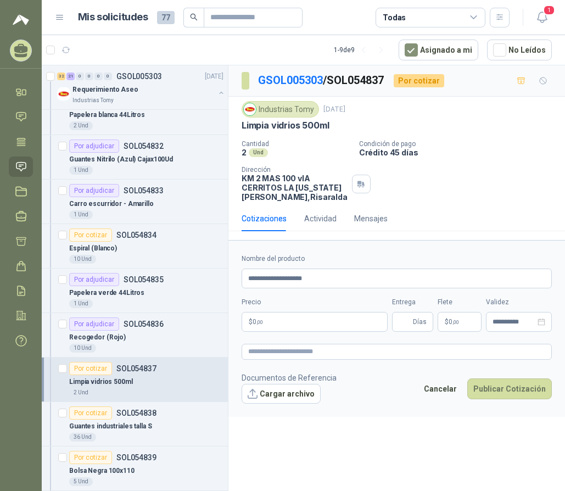
click at [307, 320] on p "$ 0 ,00" at bounding box center [315, 322] width 146 height 20
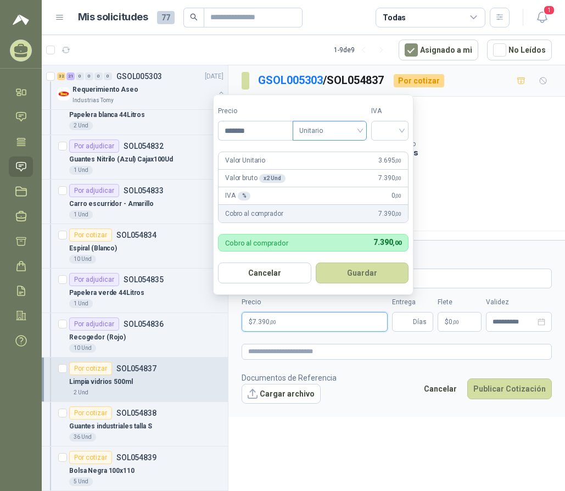
click at [316, 130] on span "Unitario" at bounding box center [329, 130] width 61 height 16
type input "*******"
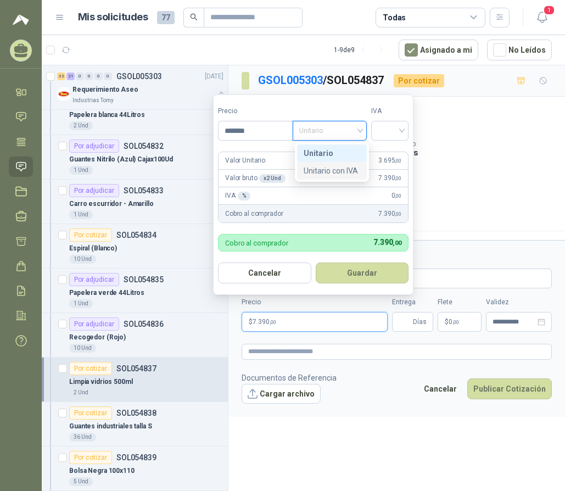
click at [333, 170] on div "Unitario con IVA" at bounding box center [332, 171] width 57 height 12
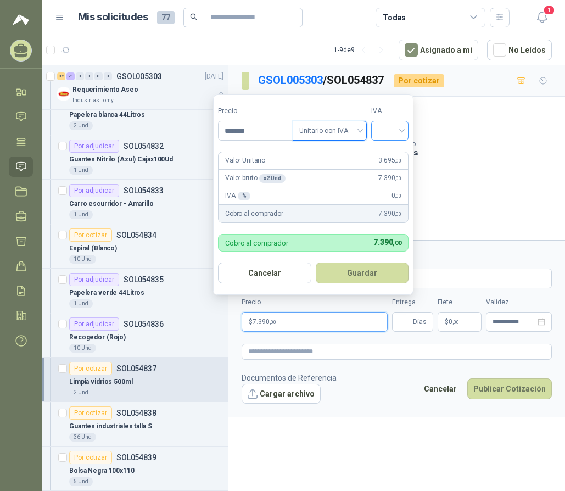
click at [396, 126] on input "search" at bounding box center [390, 129] width 24 height 16
click at [392, 154] on div "19%" at bounding box center [392, 153] width 20 height 12
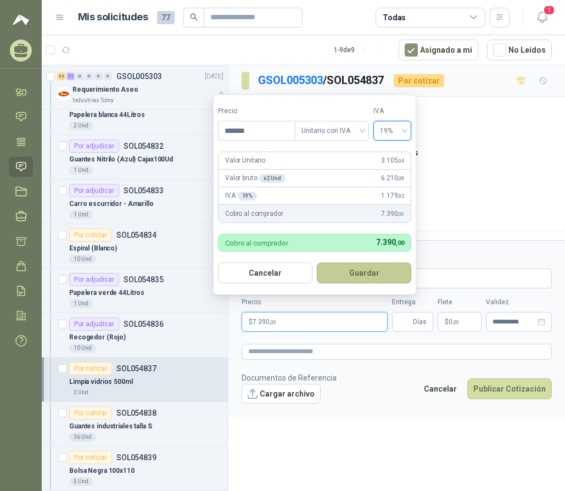
click at [364, 279] on button "Guardar" at bounding box center [364, 272] width 94 height 21
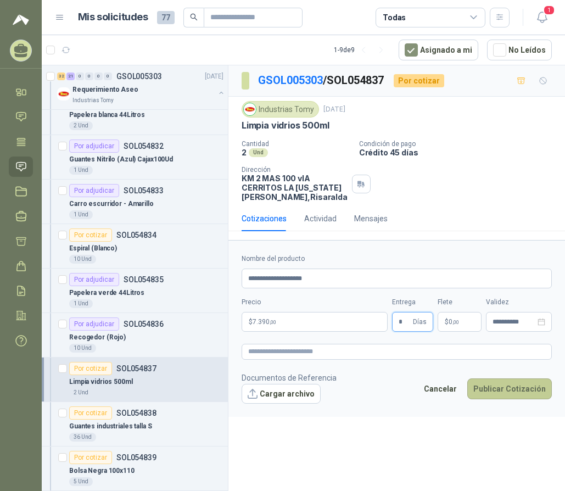
type input "*"
click at [535, 382] on button "Publicar Cotización" at bounding box center [509, 388] width 85 height 21
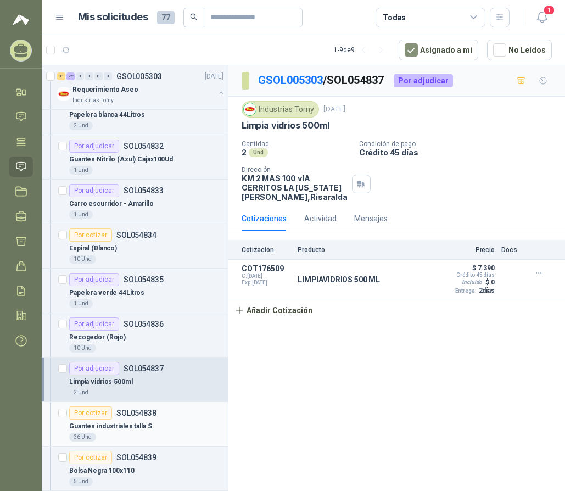
click at [93, 416] on div "Por cotizar" at bounding box center [90, 412] width 43 height 13
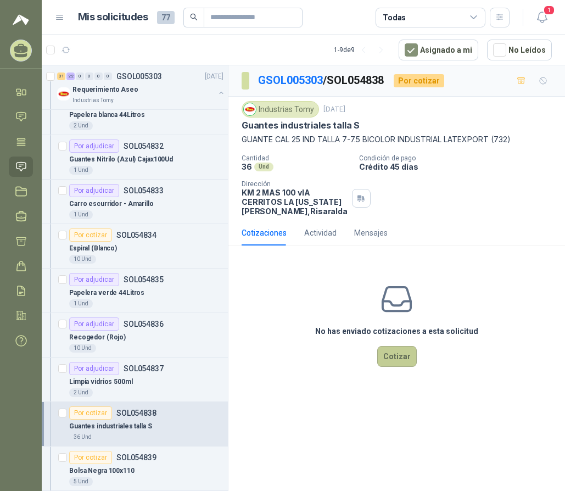
click at [392, 361] on button "Cotizar" at bounding box center [397, 356] width 40 height 21
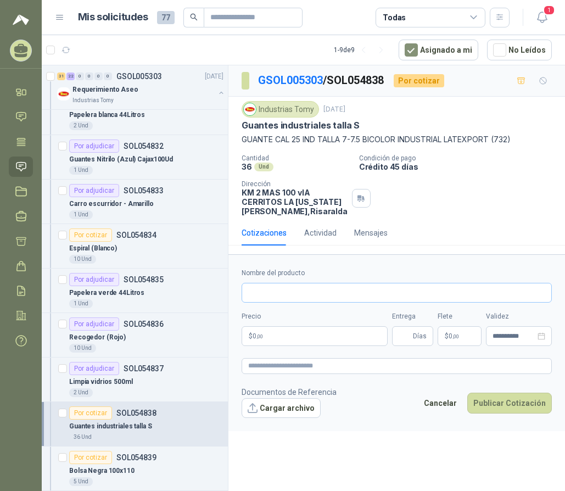
drag, startPoint x: 294, startPoint y: 279, endPoint x: 299, endPoint y: 286, distance: 8.7
click at [297, 283] on div "Nombre del producto" at bounding box center [397, 285] width 310 height 35
click at [301, 289] on input "Nombre del producto" at bounding box center [397, 293] width 310 height 20
type input "**********"
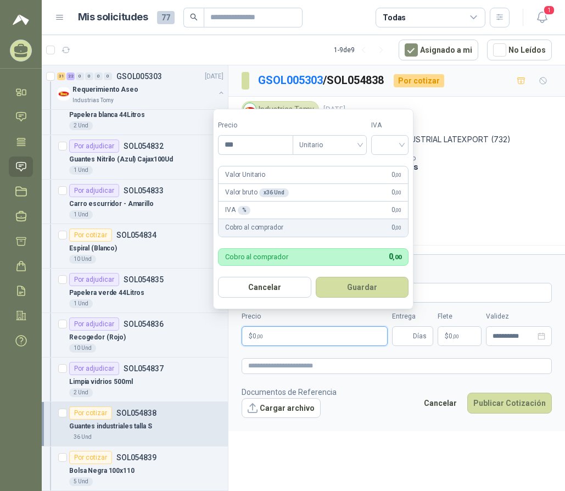
click at [311, 341] on p "$ 0 ,00" at bounding box center [315, 336] width 146 height 20
click at [320, 140] on span "Unitario" at bounding box center [329, 145] width 61 height 16
type input "*******"
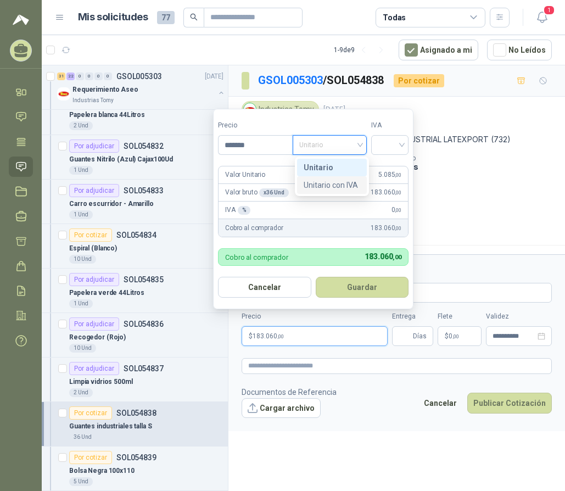
click at [335, 183] on div "Unitario con IVA" at bounding box center [332, 185] width 57 height 12
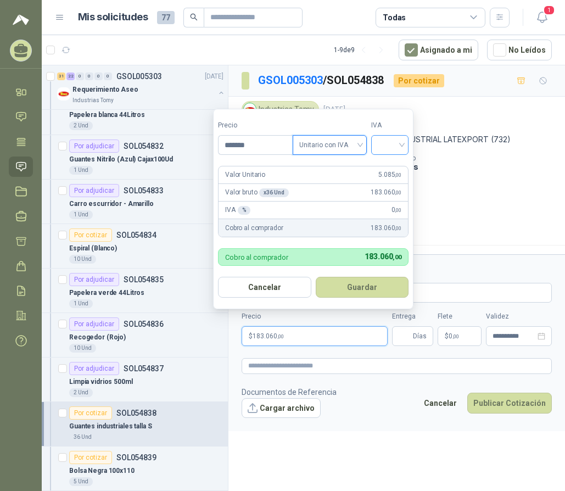
drag, startPoint x: 396, startPoint y: 146, endPoint x: 399, endPoint y: 156, distance: 10.4
click at [396, 147] on input "search" at bounding box center [390, 144] width 24 height 16
click at [398, 169] on div "19%" at bounding box center [392, 167] width 20 height 12
drag, startPoint x: 364, startPoint y: 283, endPoint x: 413, endPoint y: 328, distance: 66.9
click at [365, 284] on button "Guardar" at bounding box center [364, 287] width 94 height 21
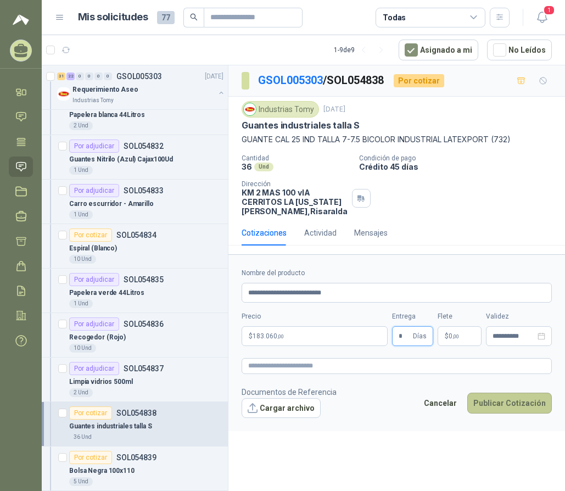
type input "*"
click at [507, 400] on button "Publicar Cotización" at bounding box center [509, 403] width 85 height 21
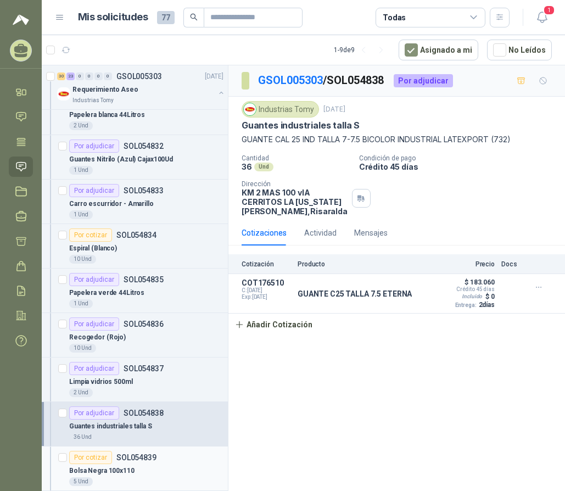
drag, startPoint x: 94, startPoint y: 462, endPoint x: 101, endPoint y: 457, distance: 8.4
click at [94, 462] on div "Por cotizar" at bounding box center [90, 457] width 43 height 13
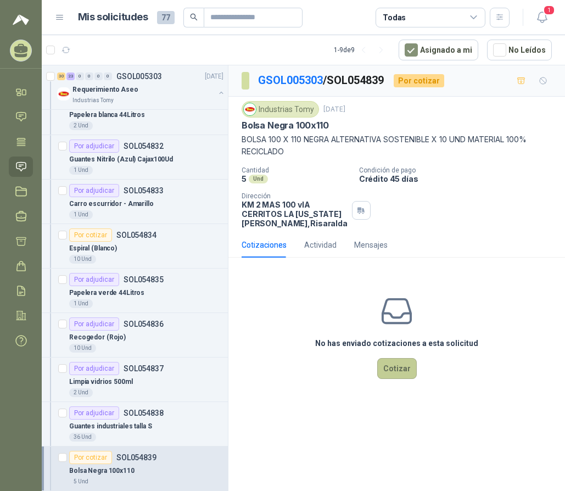
click at [395, 367] on button "Cotizar" at bounding box center [397, 368] width 40 height 21
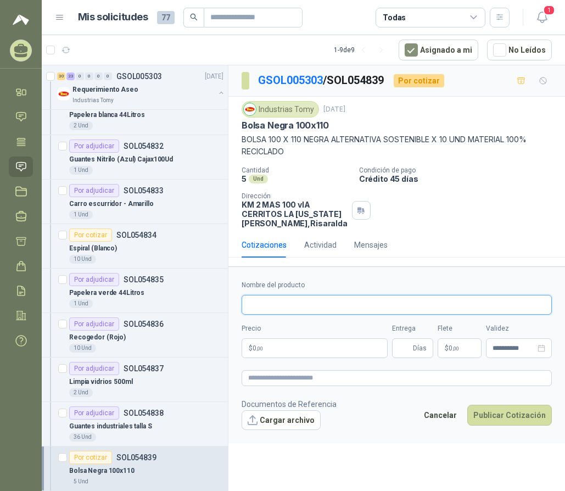
click at [272, 302] on input "Nombre del producto" at bounding box center [397, 305] width 310 height 20
type input "**********"
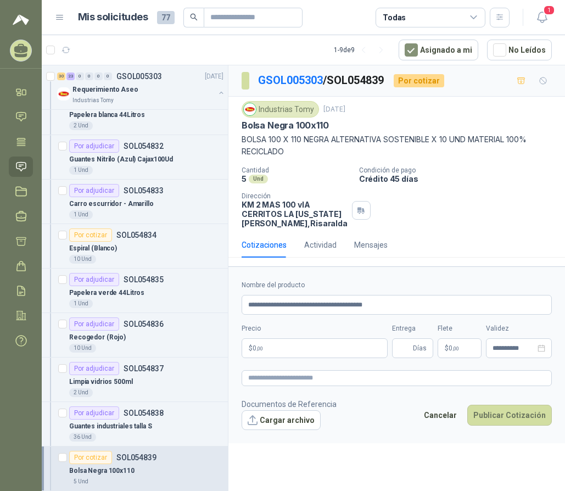
click at [322, 351] on p "$ 0 ,00" at bounding box center [315, 348] width 146 height 20
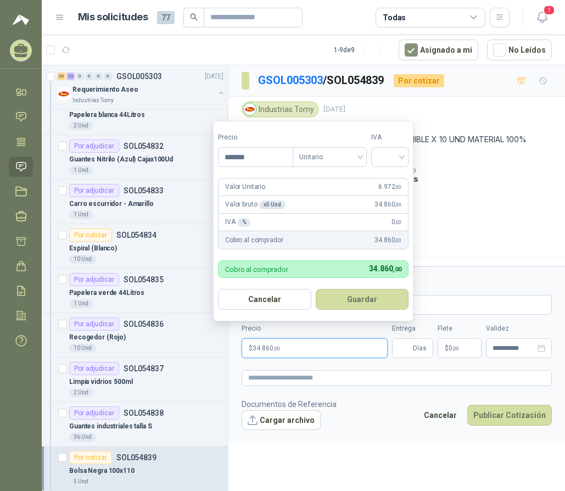
click at [325, 153] on span "Unitario" at bounding box center [329, 157] width 61 height 16
type input "*******"
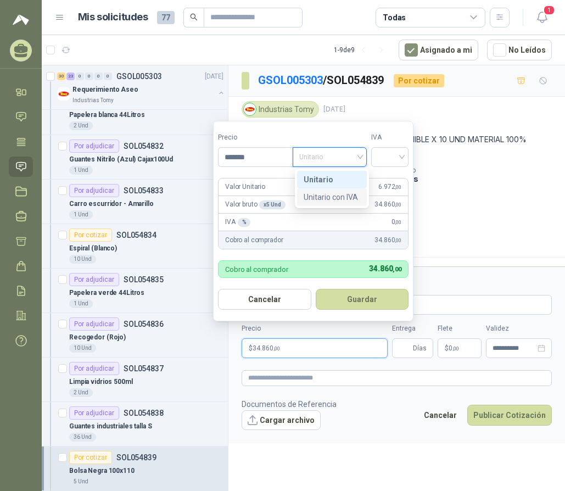
drag, startPoint x: 339, startPoint y: 193, endPoint x: 346, endPoint y: 193, distance: 7.1
click at [339, 193] on div "Unitario con IVA" at bounding box center [332, 197] width 57 height 12
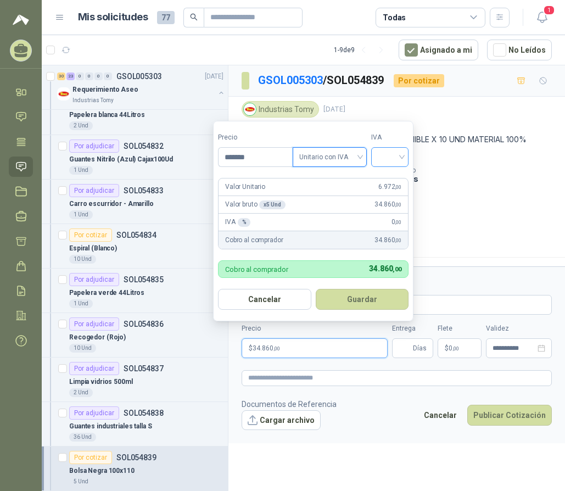
click at [402, 153] on input "search" at bounding box center [390, 156] width 24 height 16
click at [397, 177] on div "19%" at bounding box center [392, 180] width 20 height 12
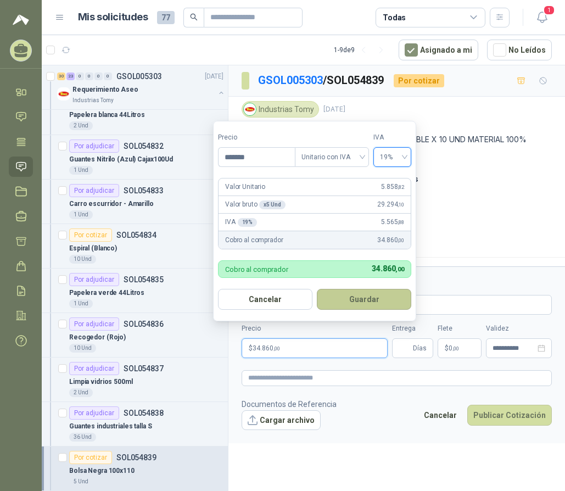
click at [367, 297] on button "Guardar" at bounding box center [364, 299] width 94 height 21
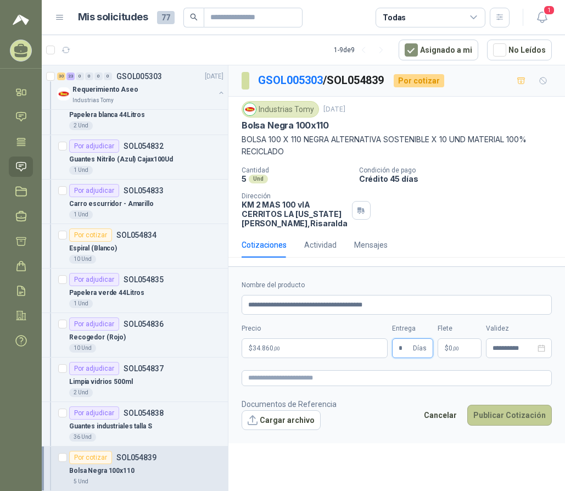
type input "*"
click at [520, 417] on button "Publicar Cotización" at bounding box center [509, 415] width 85 height 21
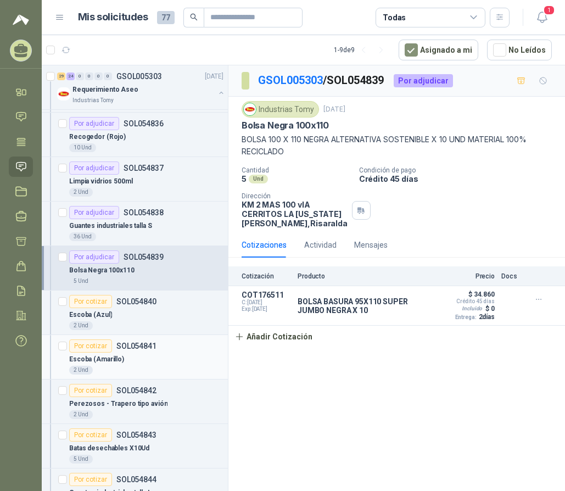
scroll to position [1318, 0]
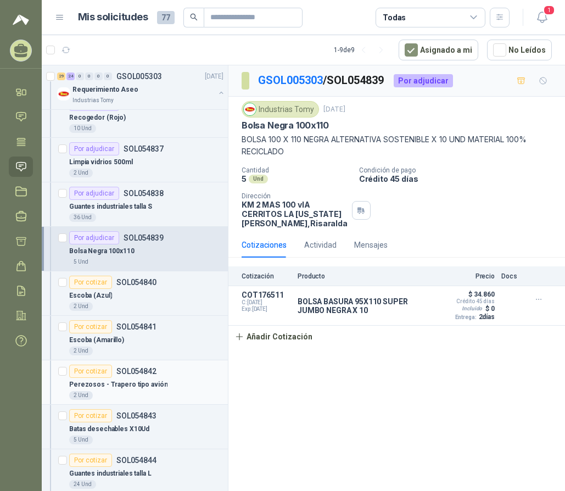
click at [93, 374] on div "Por cotizar" at bounding box center [90, 371] width 43 height 13
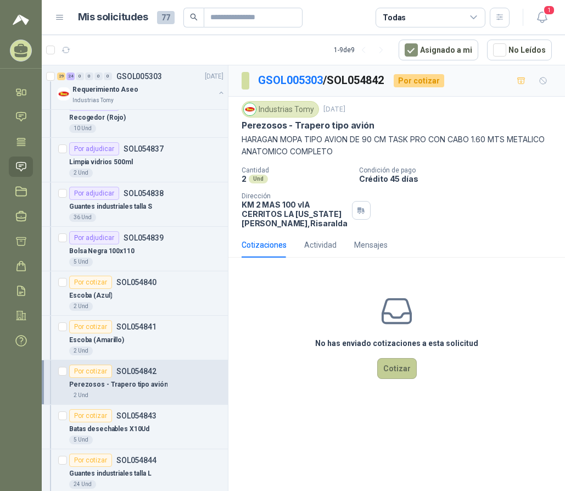
click at [404, 367] on button "Cotizar" at bounding box center [397, 368] width 40 height 21
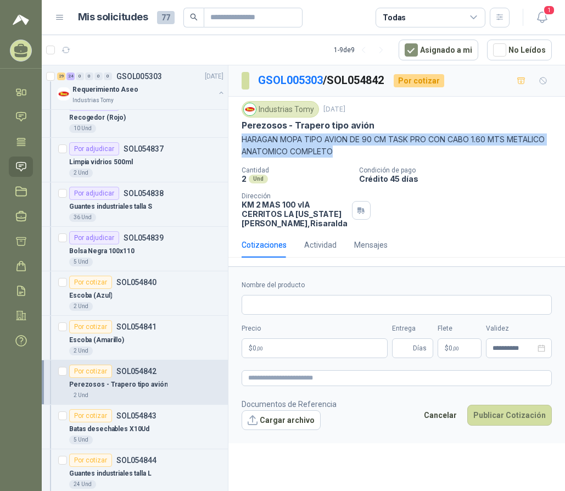
drag, startPoint x: 337, startPoint y: 150, endPoint x: 242, endPoint y: 141, distance: 95.5
click at [242, 141] on p "HARAGAN MOPA TIPO AVION DE 90 CM TASK PRO CON CABO 1.60 MTS METALICO ANATOMICO …" at bounding box center [397, 145] width 310 height 24
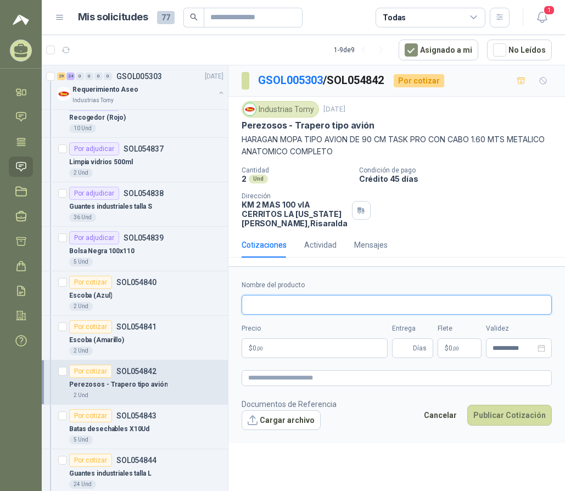
click at [273, 302] on input "Nombre del producto" at bounding box center [397, 305] width 310 height 20
paste input "**********"
drag, startPoint x: 469, startPoint y: 305, endPoint x: 600, endPoint y: 321, distance: 131.0
click at [565, 321] on html "DISTRITODO Y MAS DISTRITODO Y MAS MG SAS Inicio Chat Tareas Solicitudes Licitac…" at bounding box center [282, 245] width 565 height 491
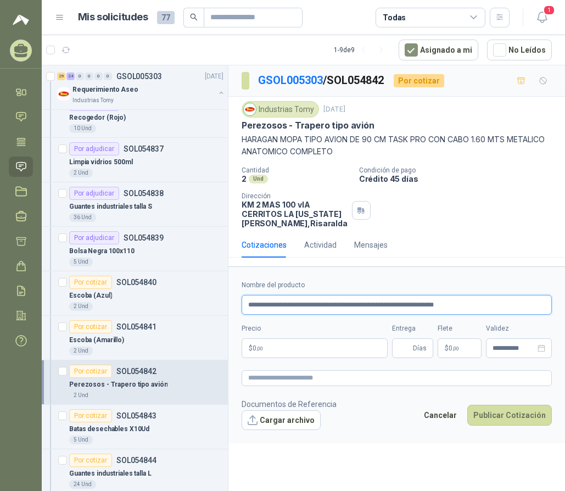
scroll to position [0, 0]
type input "**********"
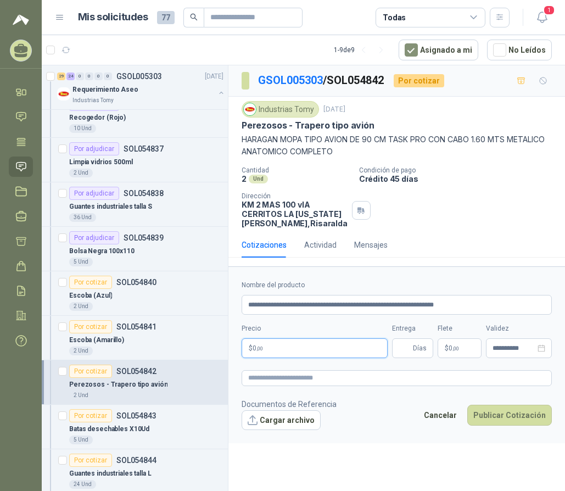
click at [275, 350] on p "$ 0 ,00" at bounding box center [315, 348] width 146 height 20
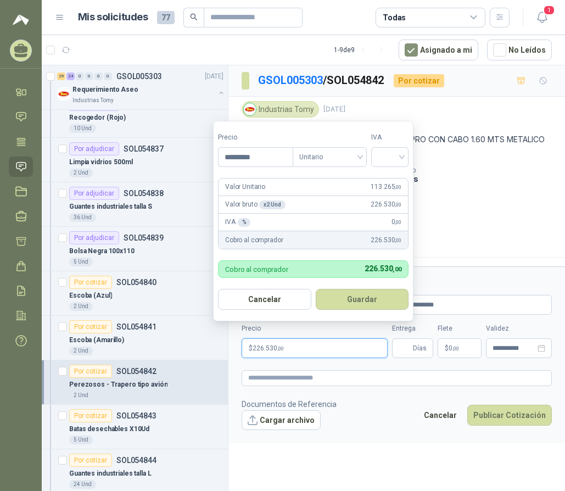
drag, startPoint x: 320, startPoint y: 152, endPoint x: 325, endPoint y: 168, distance: 16.5
click at [320, 153] on span "Unitario" at bounding box center [329, 157] width 61 height 16
type input "*********"
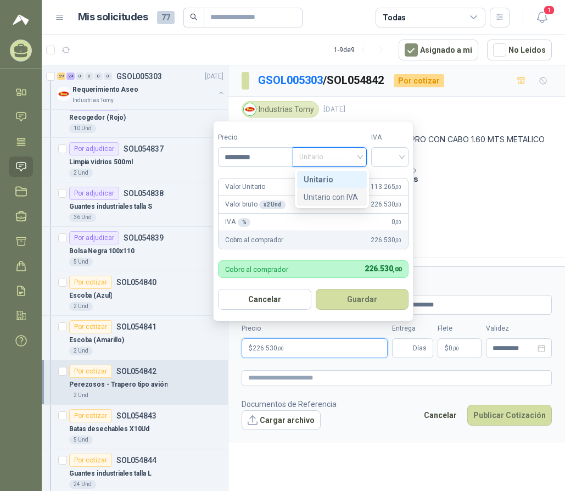
click at [332, 195] on div "Unitario con IVA" at bounding box center [332, 197] width 57 height 12
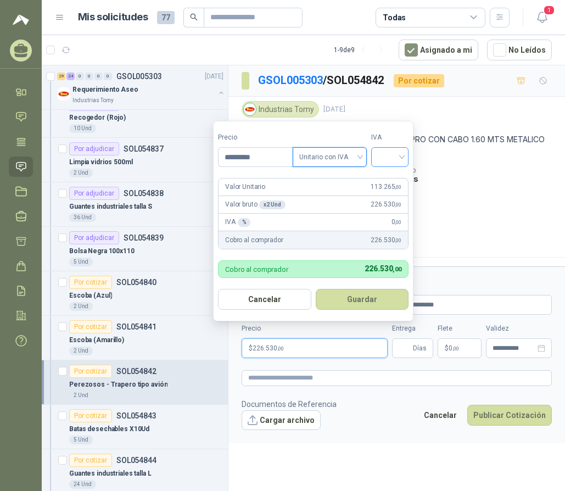
click at [394, 149] on input "search" at bounding box center [390, 156] width 24 height 16
click at [394, 181] on div "19%" at bounding box center [392, 180] width 20 height 12
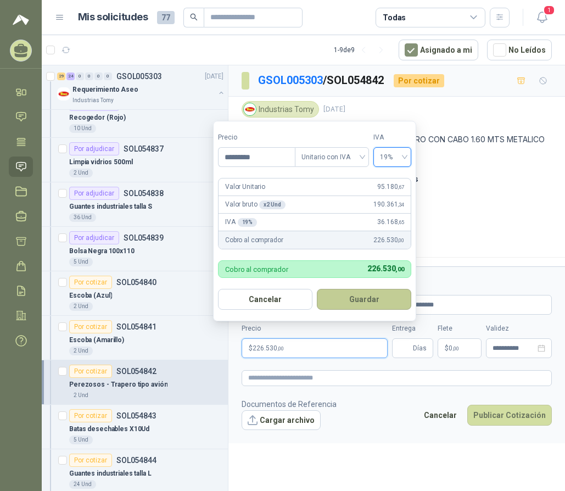
click at [382, 298] on button "Guardar" at bounding box center [364, 299] width 94 height 21
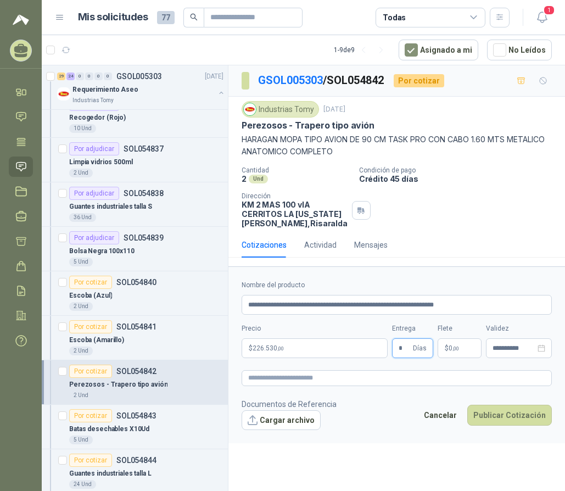
type input "*"
click at [308, 348] on p "$ 226.530 ,00" at bounding box center [315, 348] width 146 height 20
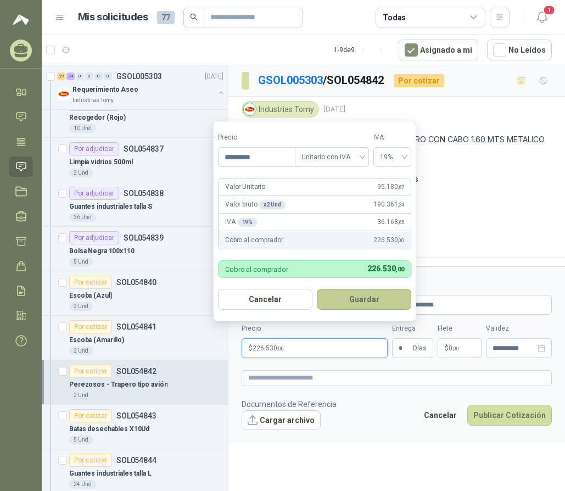
click at [339, 298] on button "Guardar" at bounding box center [364, 299] width 94 height 21
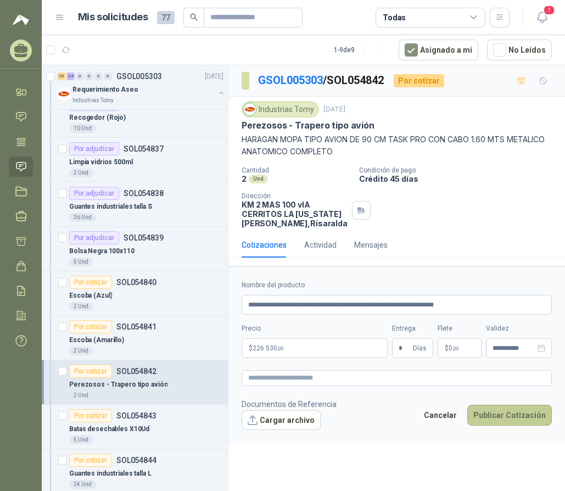
click at [505, 416] on button "Publicar Cotización" at bounding box center [509, 415] width 85 height 21
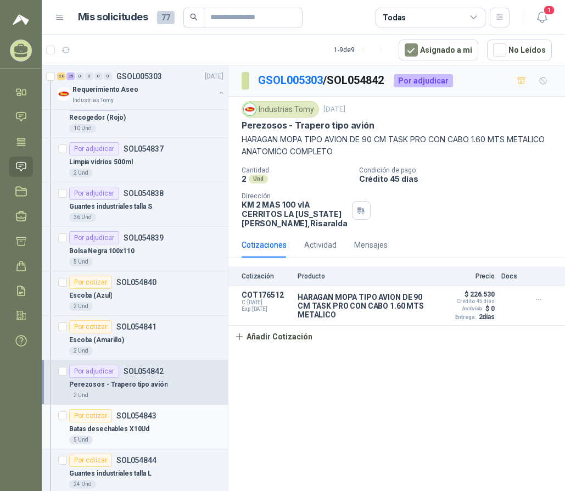
click at [100, 419] on div "Por cotizar" at bounding box center [90, 415] width 43 height 13
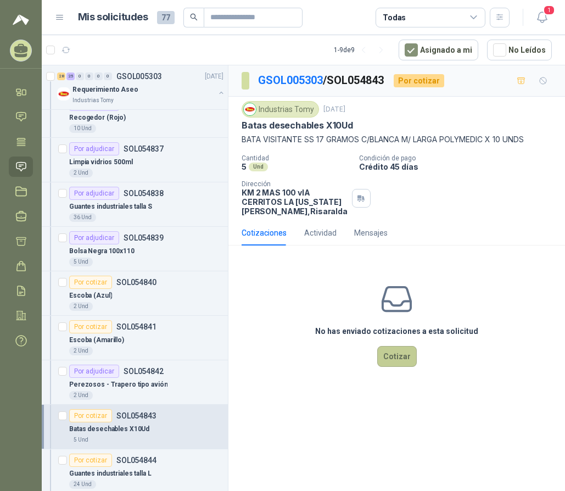
click at [400, 357] on button "Cotizar" at bounding box center [397, 356] width 40 height 21
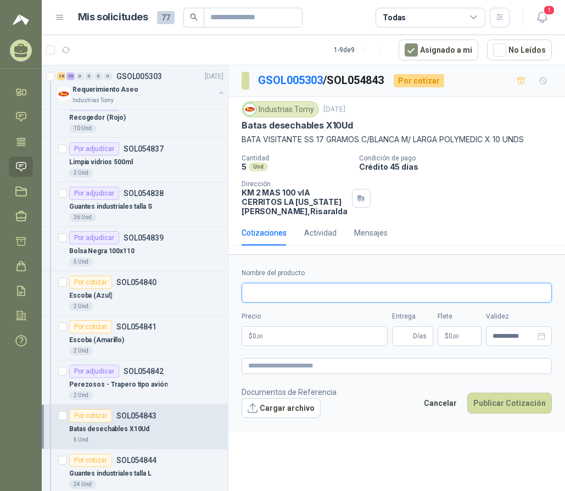
click at [282, 293] on input "Nombre del producto" at bounding box center [397, 293] width 310 height 20
type input "**********"
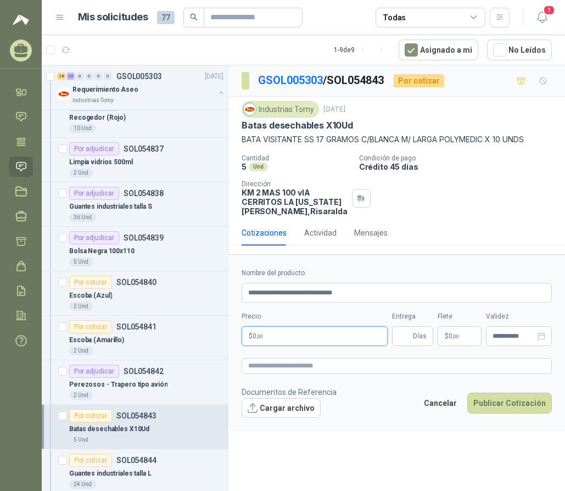
click at [267, 337] on p "$ 0 ,00" at bounding box center [315, 336] width 146 height 20
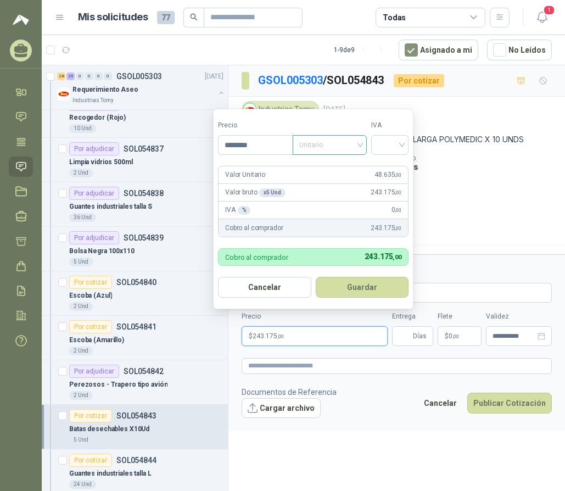
click at [333, 149] on span "Unitario" at bounding box center [329, 145] width 61 height 16
type input "********"
click at [333, 181] on div "Unitario con IVA" at bounding box center [332, 185] width 57 height 12
click at [389, 146] on input "search" at bounding box center [390, 144] width 24 height 16
click at [394, 167] on div "19%" at bounding box center [392, 167] width 20 height 12
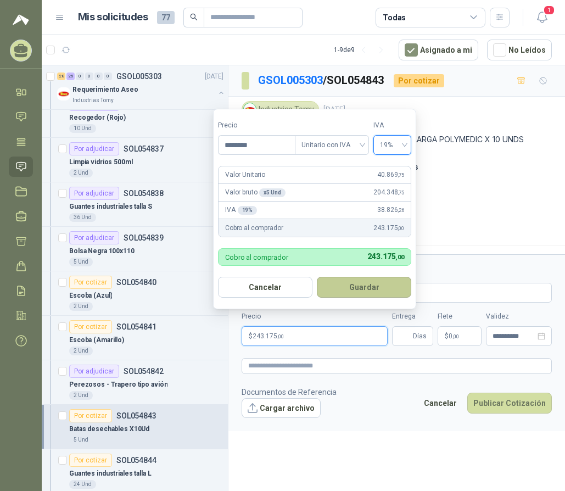
click at [388, 288] on button "Guardar" at bounding box center [364, 287] width 94 height 21
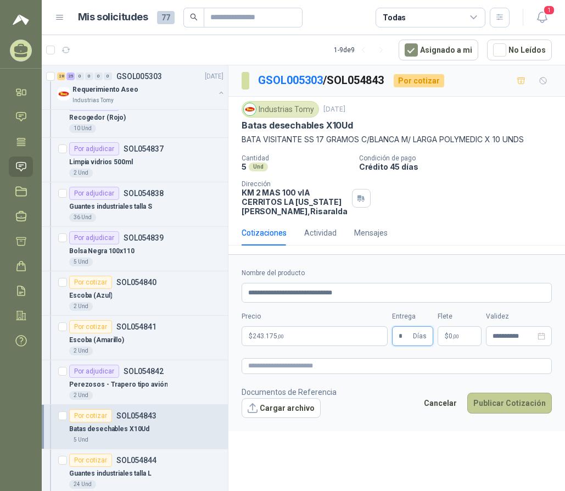
type input "*"
click at [505, 397] on button "Publicar Cotización" at bounding box center [509, 403] width 85 height 21
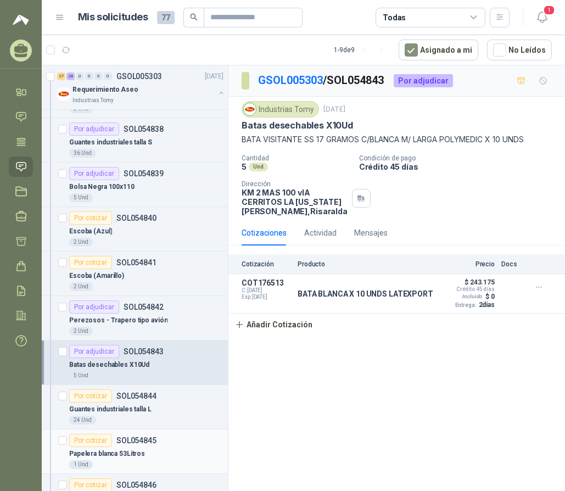
scroll to position [1537, 0]
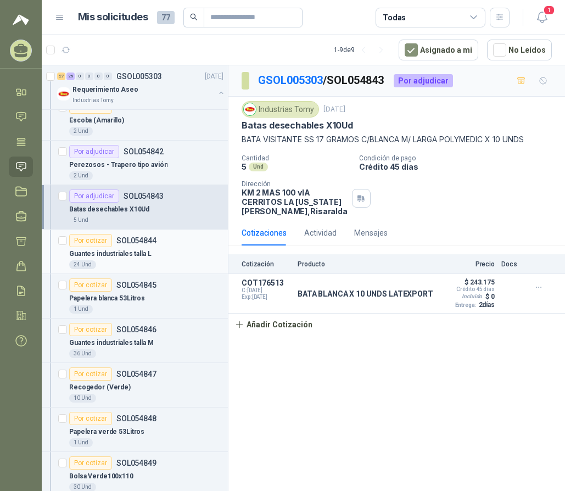
click at [92, 241] on div "Por cotizar" at bounding box center [90, 240] width 43 height 13
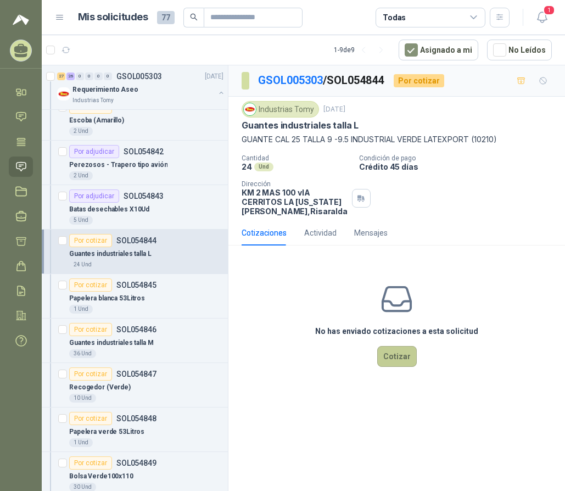
click at [398, 355] on button "Cotizar" at bounding box center [397, 356] width 40 height 21
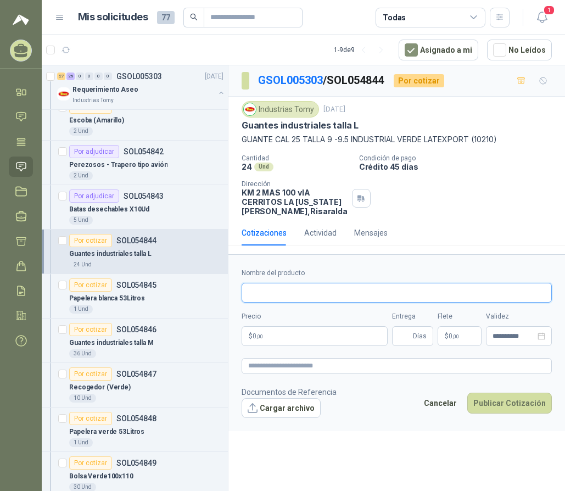
click at [341, 285] on input "Nombre del producto" at bounding box center [397, 293] width 310 height 20
type input "**********"
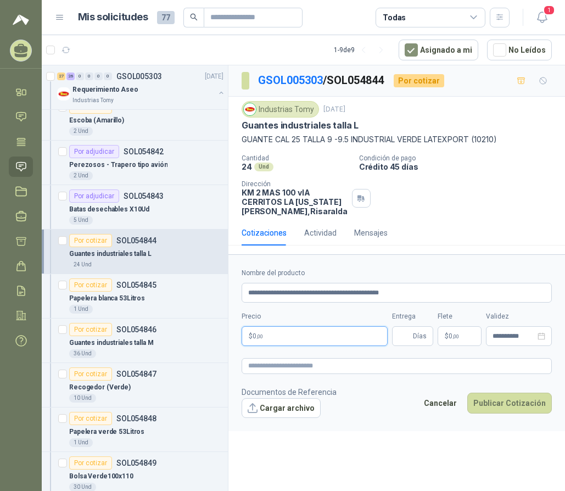
click at [329, 339] on p "$ 0 ,00" at bounding box center [315, 336] width 146 height 20
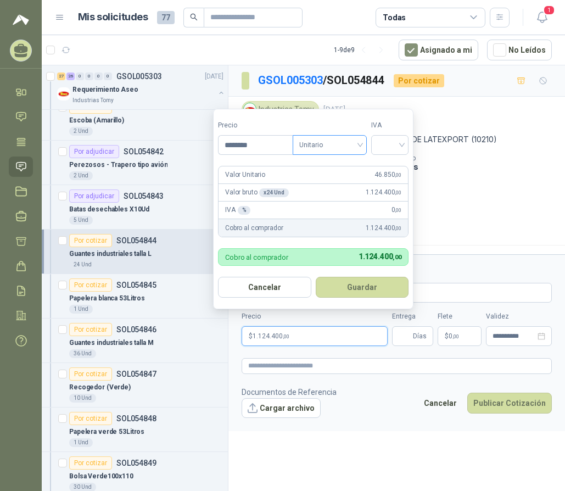
click at [332, 148] on span "Unitario" at bounding box center [329, 145] width 61 height 16
type input "********"
click at [351, 182] on div "Unitario con IVA" at bounding box center [332, 185] width 57 height 12
click at [384, 147] on input "search" at bounding box center [390, 144] width 24 height 16
click at [394, 165] on div "19%" at bounding box center [392, 167] width 20 height 12
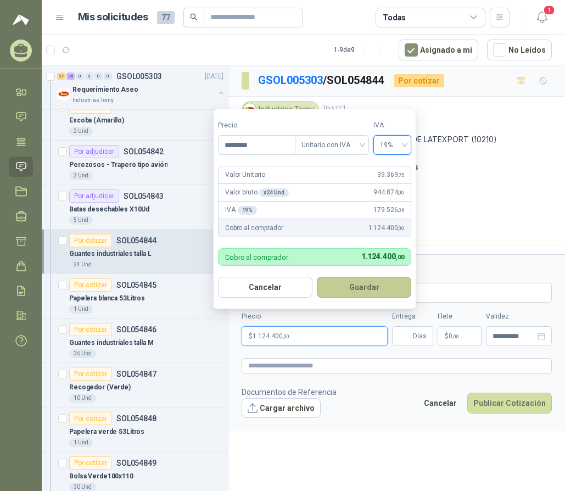
click at [367, 288] on button "Guardar" at bounding box center [364, 287] width 94 height 21
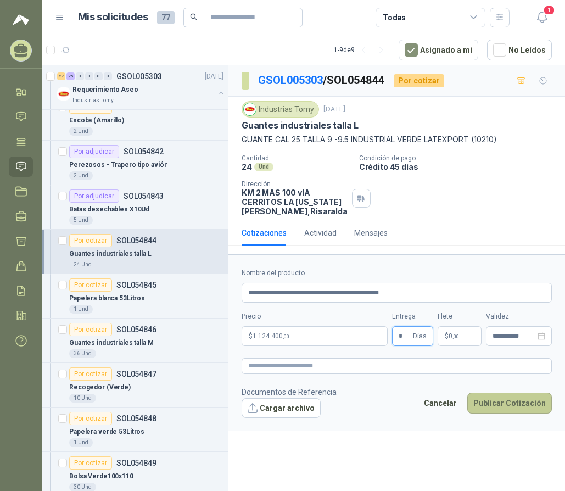
type input "*"
click at [515, 402] on button "Publicar Cotización" at bounding box center [509, 403] width 85 height 21
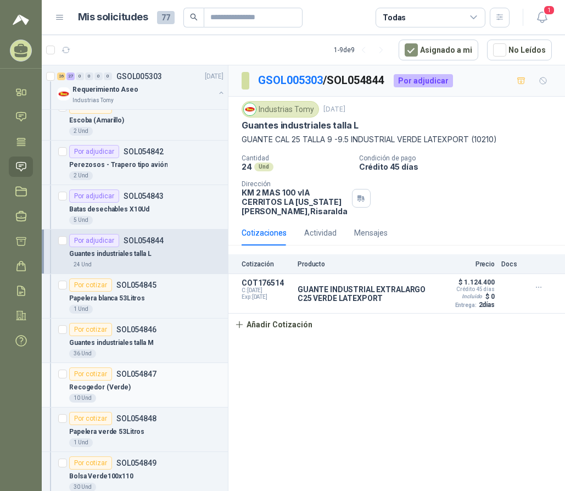
scroll to position [1647, 0]
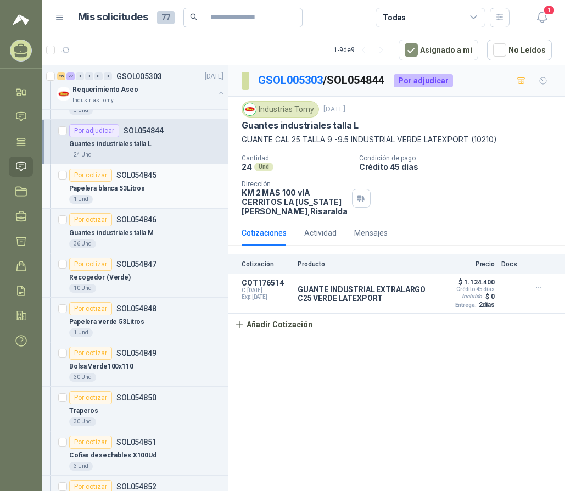
click at [98, 176] on div "Por cotizar" at bounding box center [90, 175] width 43 height 13
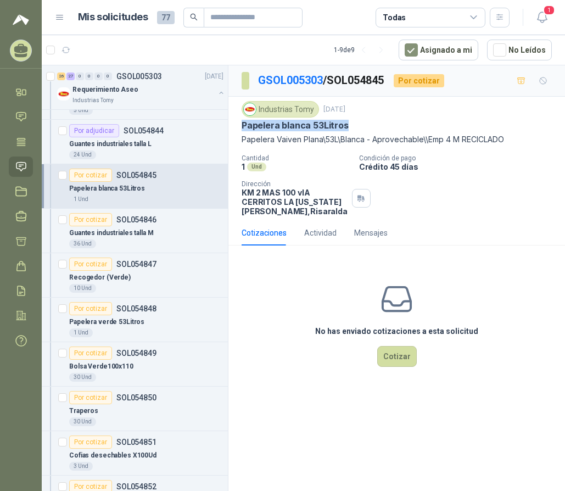
drag, startPoint x: 345, startPoint y: 122, endPoint x: 236, endPoint y: 127, distance: 109.9
click at [236, 127] on div "Industrias Tomy 4 sept, 2025 Papelera blanca 53Litros Papelera Vaiven Plana\53L…" at bounding box center [396, 159] width 337 height 124
click at [395, 354] on button "Cotizar" at bounding box center [397, 356] width 40 height 21
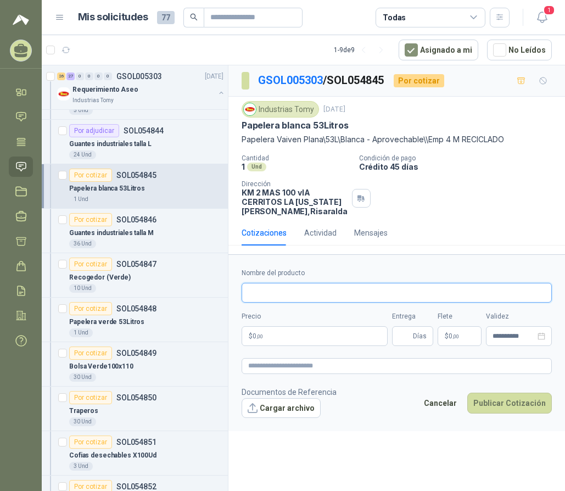
click at [348, 291] on input "Nombre del producto" at bounding box center [397, 293] width 310 height 20
paste input "**********"
type input "**********"
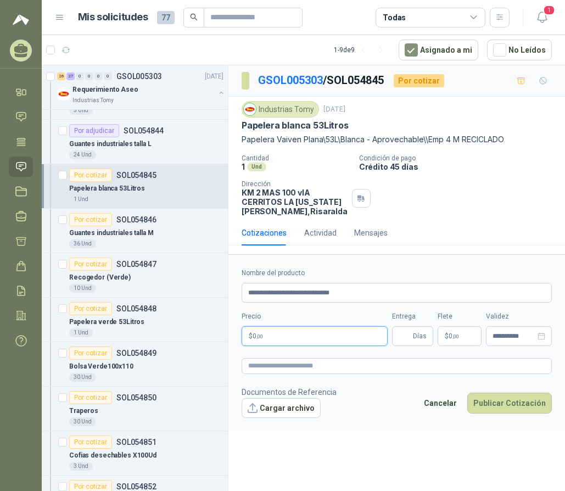
click at [309, 337] on p "$ 0 ,00" at bounding box center [315, 336] width 146 height 20
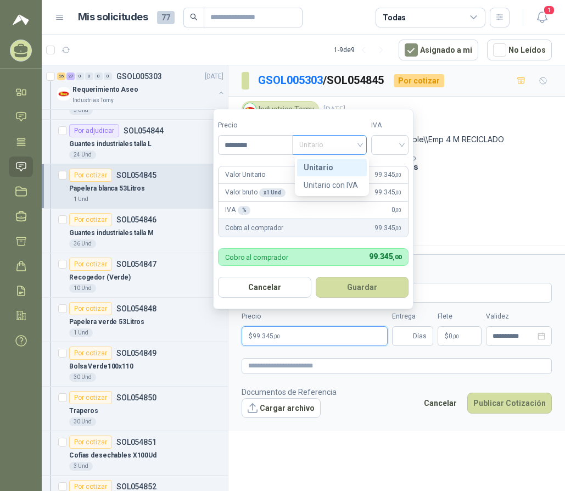
click at [313, 143] on span "Unitario" at bounding box center [329, 145] width 61 height 16
type input "********"
drag, startPoint x: 333, startPoint y: 186, endPoint x: 343, endPoint y: 183, distance: 10.8
click at [334, 186] on div "Unitario con IVA" at bounding box center [332, 185] width 57 height 12
click at [374, 141] on div at bounding box center [389, 145] width 37 height 20
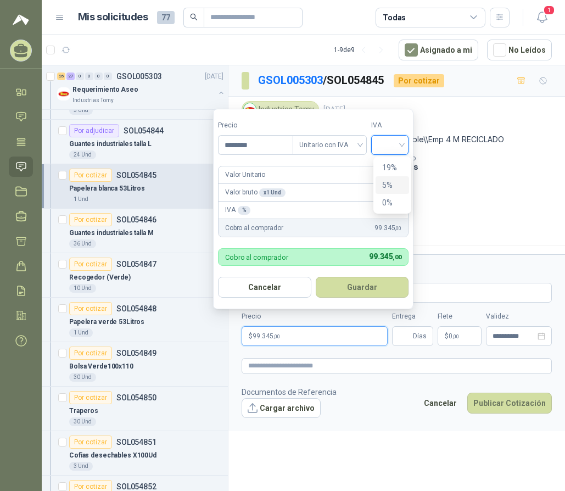
click at [395, 169] on div "19%" at bounding box center [392, 167] width 20 height 12
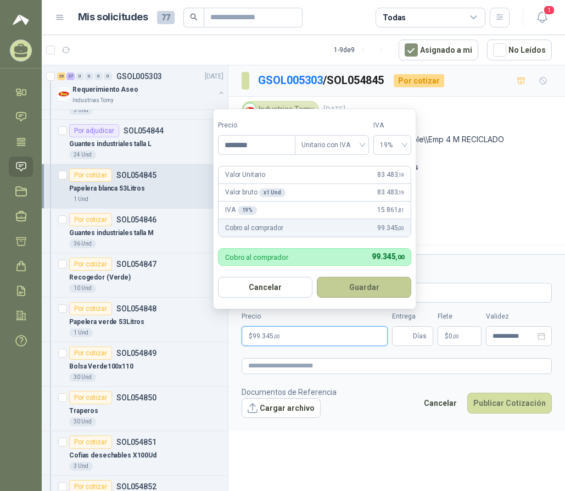
click at [361, 286] on button "Guardar" at bounding box center [364, 287] width 94 height 21
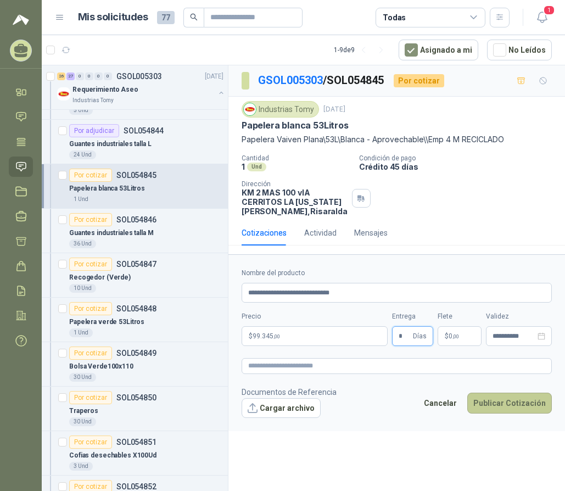
type input "*"
click at [505, 402] on button "Publicar Cotización" at bounding box center [509, 403] width 85 height 21
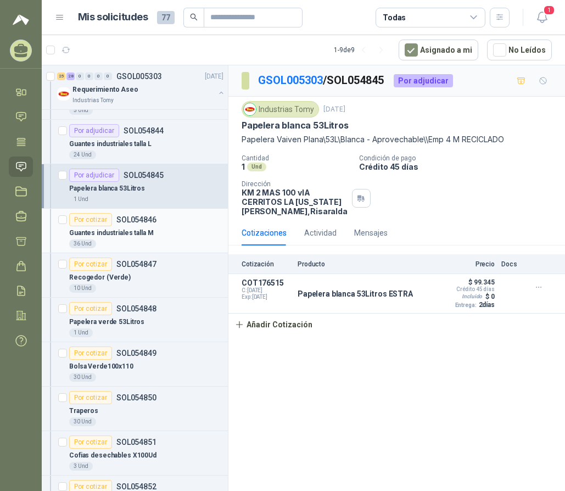
click at [99, 221] on div "Por cotizar" at bounding box center [90, 219] width 43 height 13
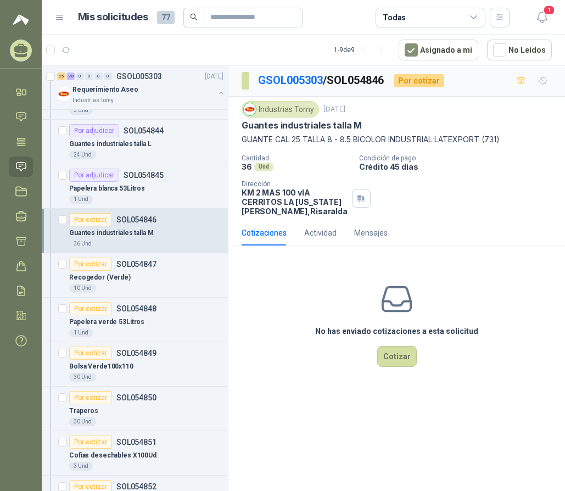
click at [390, 345] on div "No has enviado cotizaciones a esta solicitud Cotizar" at bounding box center [396, 324] width 337 height 140
click at [390, 355] on button "Cotizar" at bounding box center [397, 356] width 40 height 21
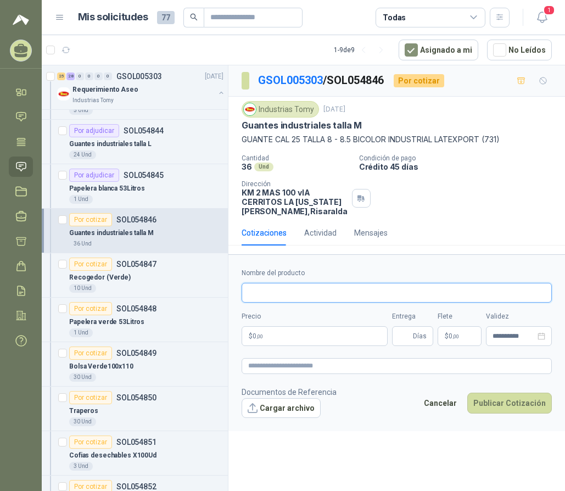
click at [306, 297] on input "Nombre del producto" at bounding box center [397, 293] width 310 height 20
drag, startPoint x: 316, startPoint y: 293, endPoint x: 309, endPoint y: 292, distance: 7.3
click at [310, 292] on input "**********" at bounding box center [397, 293] width 310 height 20
type input "**********"
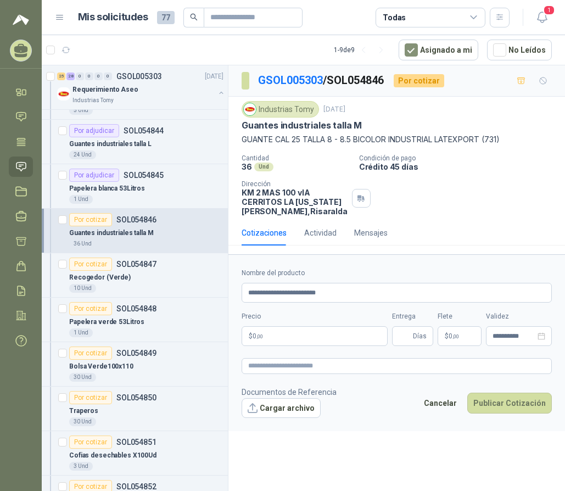
click at [282, 344] on p "$ 0 ,00" at bounding box center [315, 336] width 146 height 20
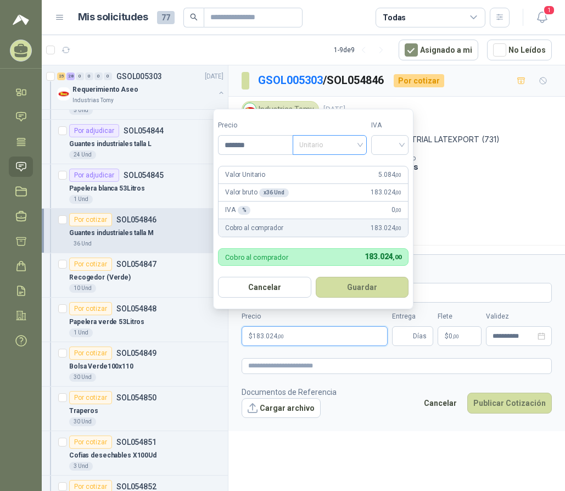
click at [328, 148] on span "Unitario" at bounding box center [329, 145] width 61 height 16
type input "*******"
click at [328, 184] on div "Unitario con IVA" at bounding box center [332, 185] width 57 height 12
click at [389, 144] on input "search" at bounding box center [390, 144] width 24 height 16
click at [386, 164] on div "19%" at bounding box center [392, 167] width 20 height 12
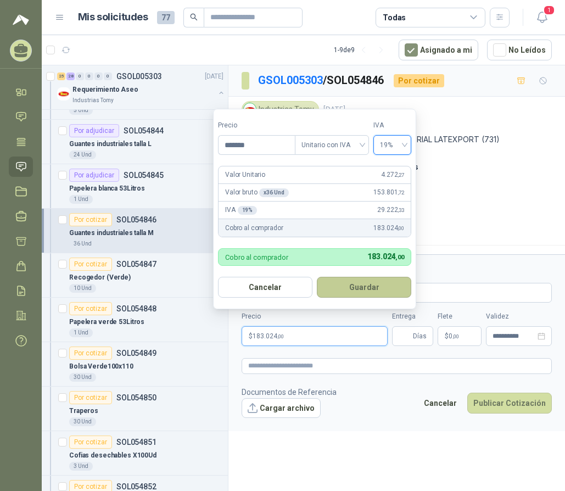
click at [369, 283] on button "Guardar" at bounding box center [364, 287] width 94 height 21
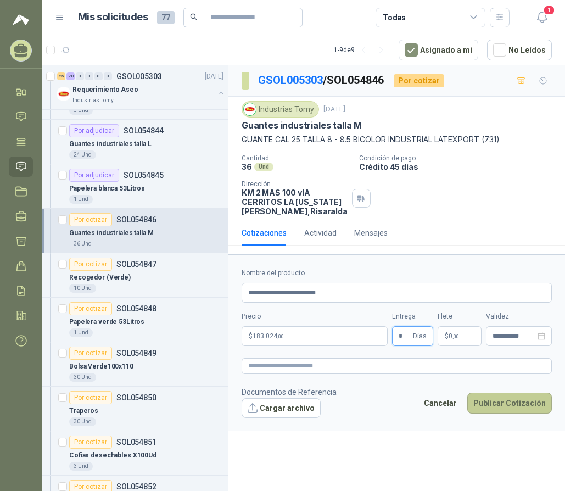
type input "*"
click at [530, 404] on button "Publicar Cotización" at bounding box center [509, 403] width 85 height 21
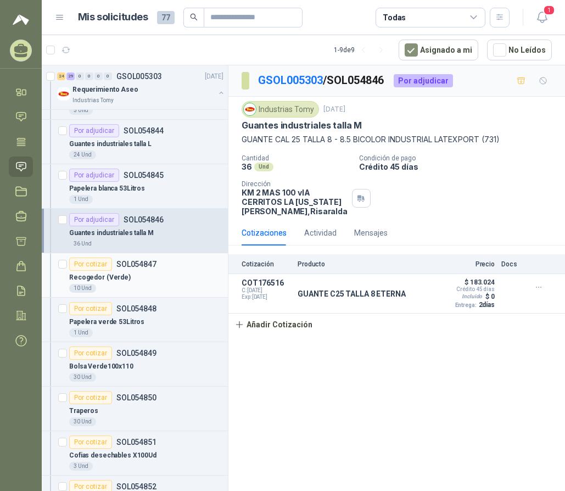
click at [94, 263] on div "Por cotizar" at bounding box center [90, 264] width 43 height 13
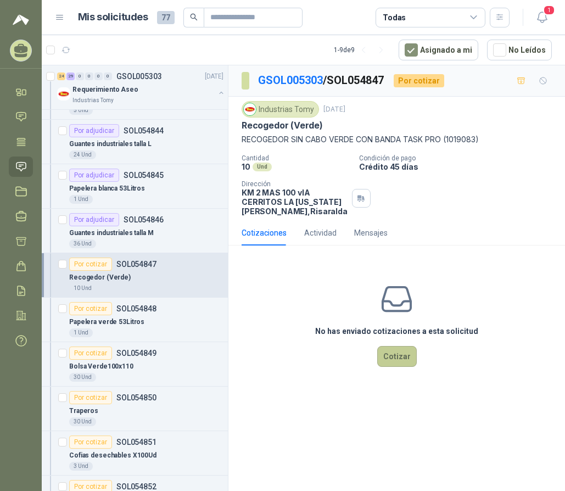
click at [393, 360] on button "Cotizar" at bounding box center [397, 356] width 40 height 21
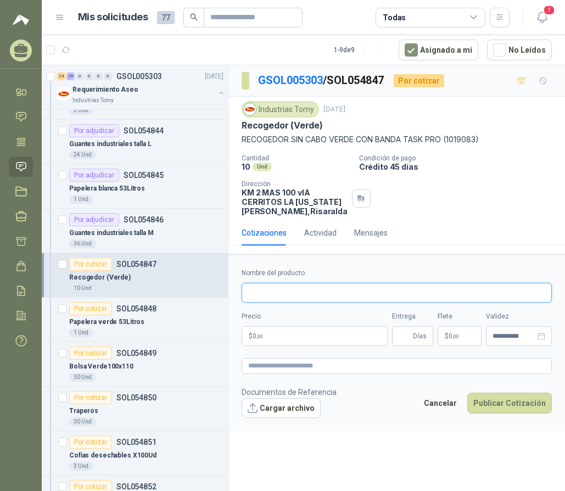
click at [320, 297] on input "Nombre del producto" at bounding box center [397, 293] width 310 height 20
drag, startPoint x: 334, startPoint y: 292, endPoint x: 318, endPoint y: 288, distance: 15.8
click at [318, 288] on input "**********" at bounding box center [397, 293] width 310 height 20
type input "**********"
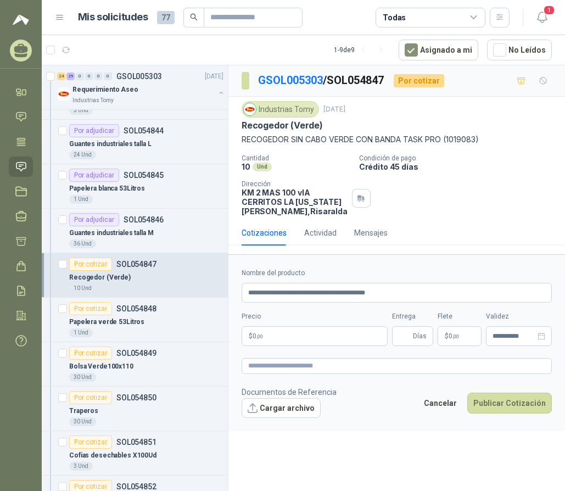
click at [332, 338] on p "$ 0 ,00" at bounding box center [315, 336] width 146 height 20
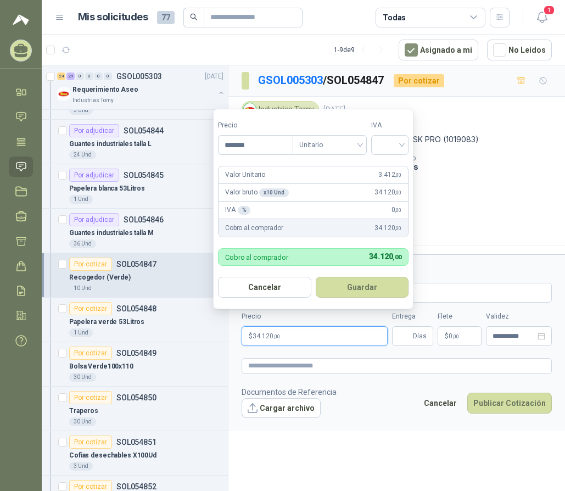
type input "*******"
click at [321, 126] on label "Tipo" at bounding box center [330, 125] width 74 height 10
click at [325, 146] on span "Unitario" at bounding box center [329, 145] width 61 height 16
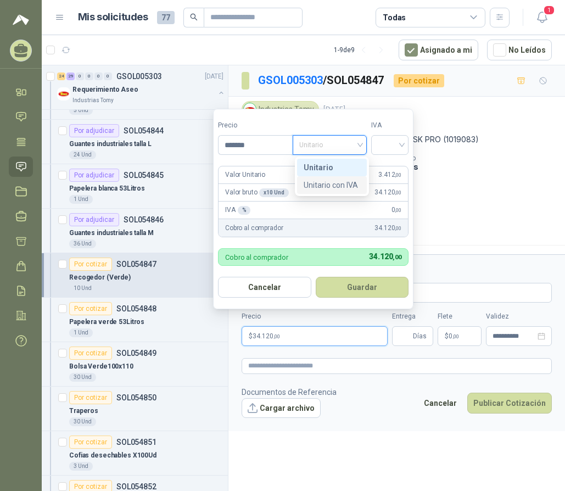
drag, startPoint x: 340, startPoint y: 184, endPoint x: 357, endPoint y: 177, distance: 17.7
click at [341, 184] on div "Unitario con IVA" at bounding box center [332, 185] width 57 height 12
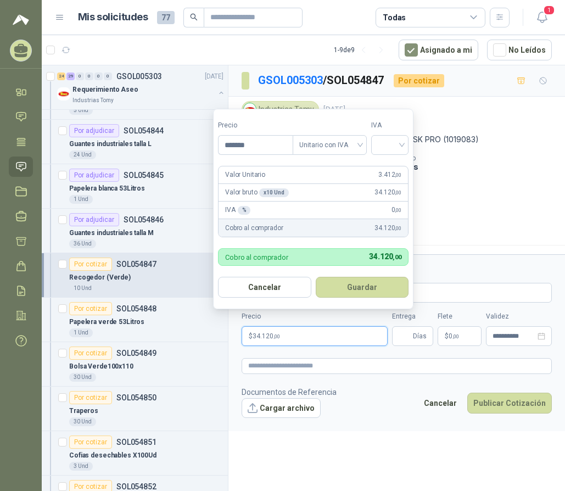
drag, startPoint x: 392, startPoint y: 146, endPoint x: 395, endPoint y: 163, distance: 16.7
click at [394, 147] on input "search" at bounding box center [390, 144] width 24 height 16
click at [395, 167] on div "19%" at bounding box center [392, 167] width 20 height 12
click at [366, 292] on button "Guardar" at bounding box center [364, 287] width 94 height 21
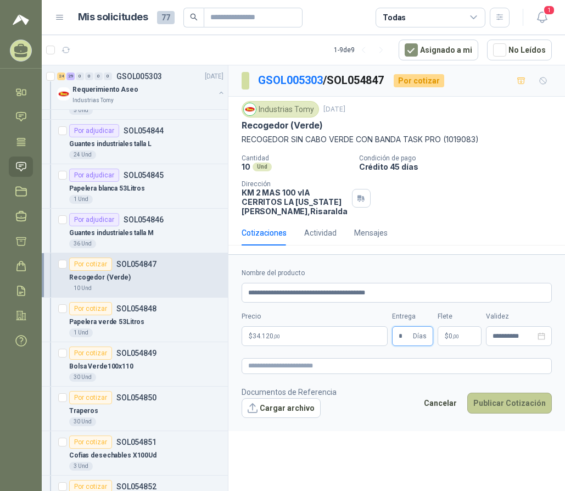
type input "*"
click at [499, 407] on button "Publicar Cotización" at bounding box center [509, 403] width 85 height 21
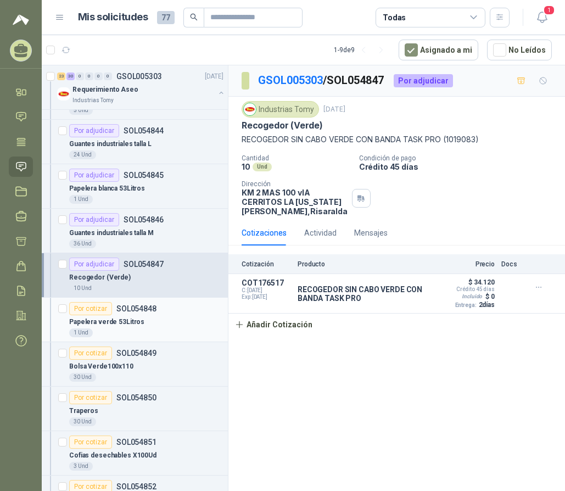
click at [92, 307] on div "Por cotizar" at bounding box center [90, 308] width 43 height 13
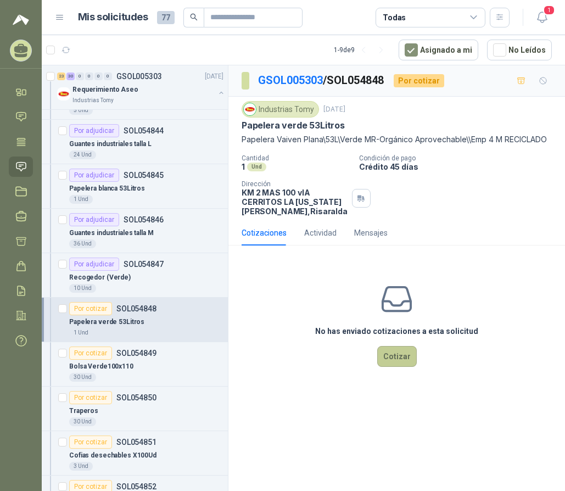
click at [397, 355] on button "Cotizar" at bounding box center [397, 356] width 40 height 21
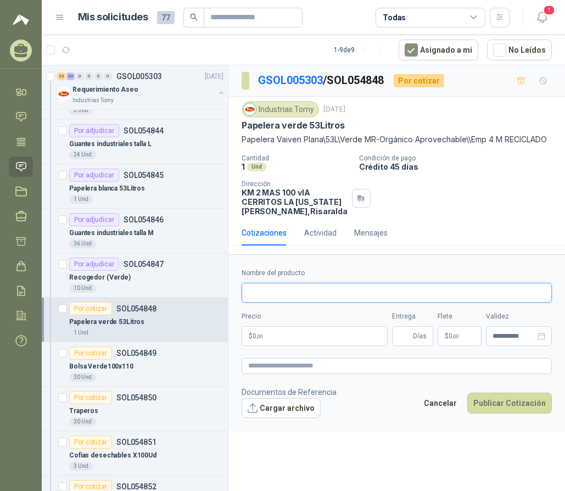
click at [368, 298] on input "Nombre del producto" at bounding box center [397, 293] width 310 height 20
type input "*"
drag, startPoint x: 293, startPoint y: 293, endPoint x: 279, endPoint y: 292, distance: 13.8
click at [275, 292] on input "**********" at bounding box center [397, 293] width 310 height 20
type input "**********"
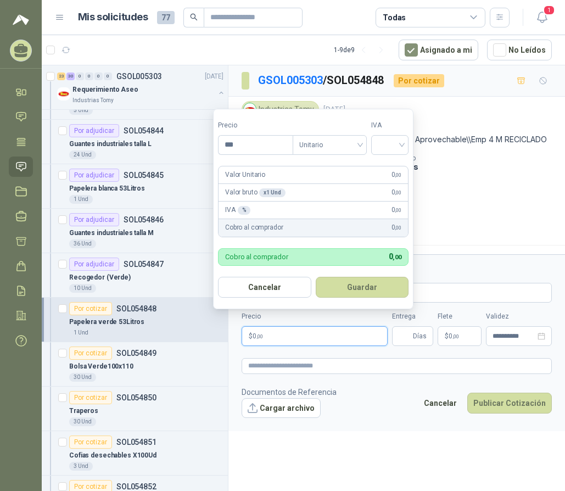
click at [294, 332] on p "$ 0 ,00" at bounding box center [315, 336] width 146 height 20
click at [336, 154] on div "Unitario" at bounding box center [330, 145] width 74 height 20
type input "********"
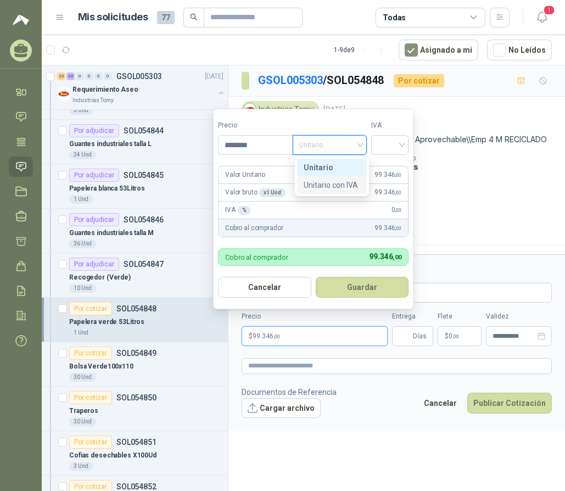
click at [341, 183] on div "Unitario con IVA" at bounding box center [332, 185] width 57 height 12
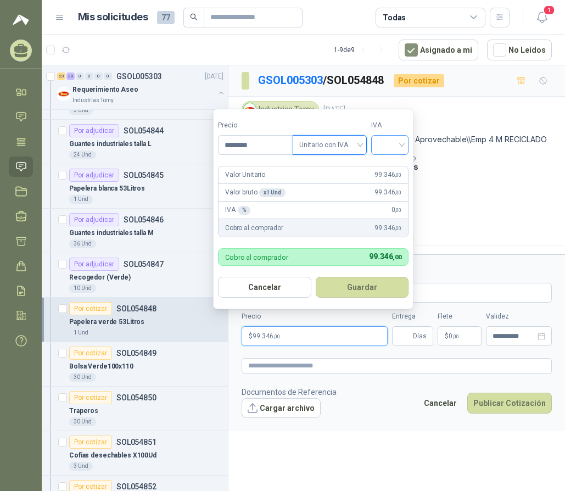
click at [390, 146] on input "search" at bounding box center [390, 144] width 24 height 16
click at [392, 167] on div "19%" at bounding box center [392, 167] width 20 height 12
click at [373, 280] on button "Guardar" at bounding box center [364, 287] width 94 height 21
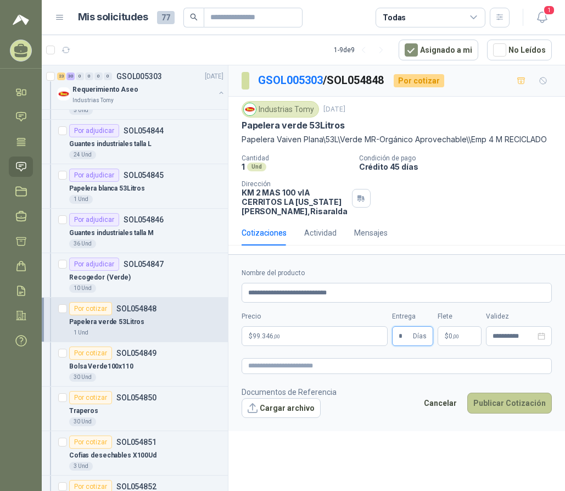
type input "*"
click at [487, 402] on button "Publicar Cotización" at bounding box center [509, 403] width 85 height 21
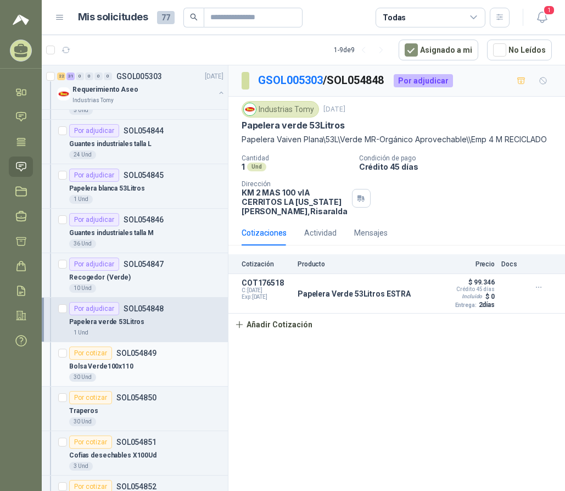
drag, startPoint x: 100, startPoint y: 350, endPoint x: 131, endPoint y: 344, distance: 31.4
click at [100, 350] on div "Por cotizar" at bounding box center [90, 352] width 43 height 13
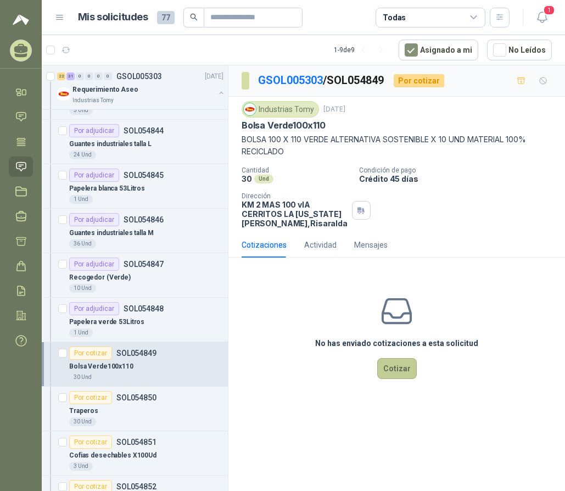
click at [394, 364] on button "Cotizar" at bounding box center [397, 368] width 40 height 21
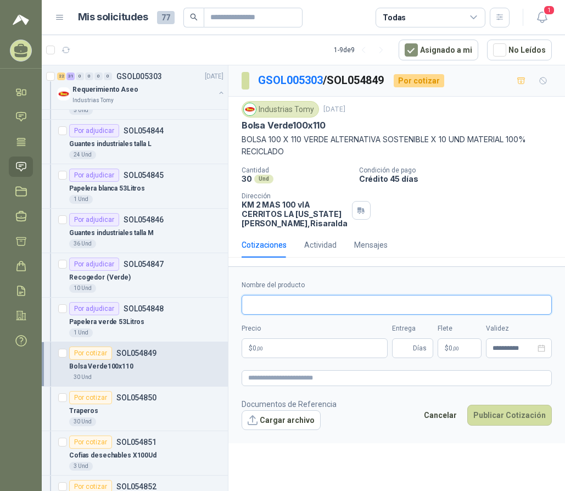
click at [307, 308] on input "Nombre del producto" at bounding box center [397, 305] width 310 height 20
type input "*"
drag, startPoint x: 322, startPoint y: 304, endPoint x: 360, endPoint y: 302, distance: 38.0
click at [360, 302] on input "**********" at bounding box center [397, 305] width 310 height 20
drag, startPoint x: 388, startPoint y: 304, endPoint x: 368, endPoint y: 301, distance: 19.9
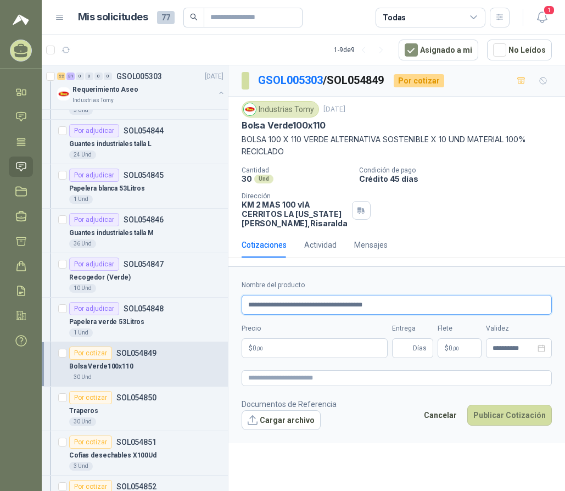
click at [368, 301] on input "**********" at bounding box center [397, 305] width 310 height 20
type input "**********"
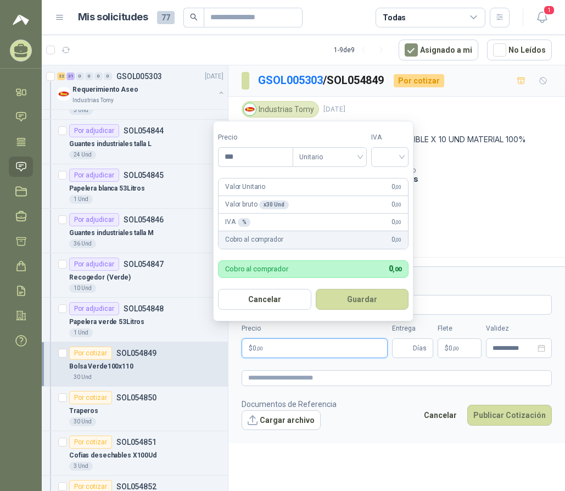
click at [355, 351] on p "$ 0 ,00" at bounding box center [315, 348] width 146 height 20
drag, startPoint x: 316, startPoint y: 156, endPoint x: 344, endPoint y: 187, distance: 41.2
click at [317, 156] on span "Unitario" at bounding box center [329, 157] width 61 height 16
type input "*******"
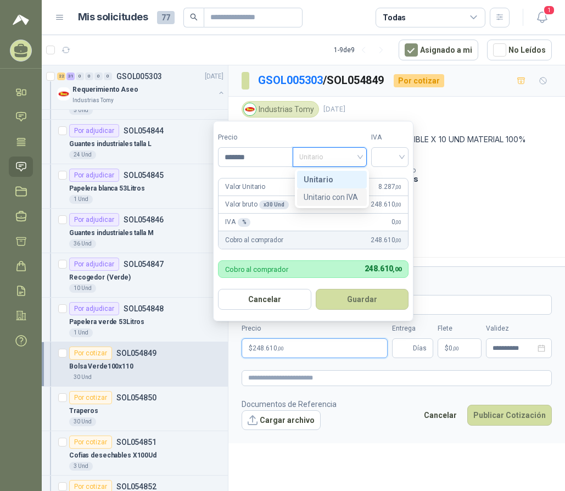
drag, startPoint x: 347, startPoint y: 197, endPoint x: 369, endPoint y: 175, distance: 30.7
click at [348, 197] on div "Unitario con IVA" at bounding box center [332, 197] width 57 height 12
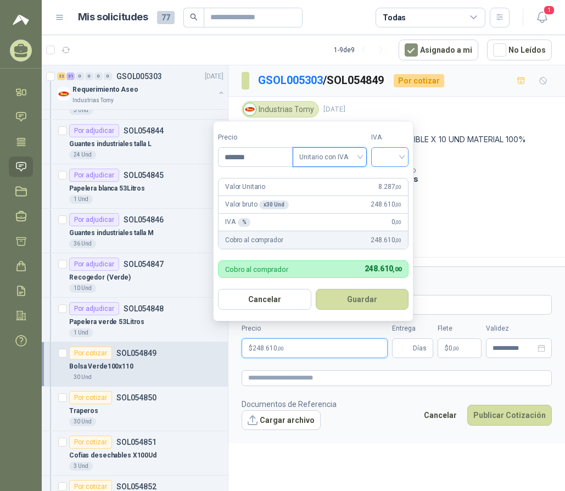
click at [389, 160] on input "search" at bounding box center [390, 156] width 24 height 16
click at [390, 179] on div "19%" at bounding box center [392, 180] width 20 height 12
click at [378, 296] on button "Guardar" at bounding box center [364, 299] width 94 height 21
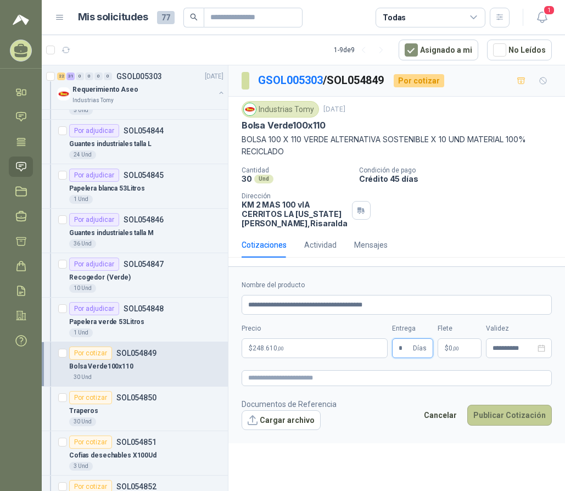
type input "*"
click at [517, 412] on button "Publicar Cotización" at bounding box center [509, 415] width 85 height 21
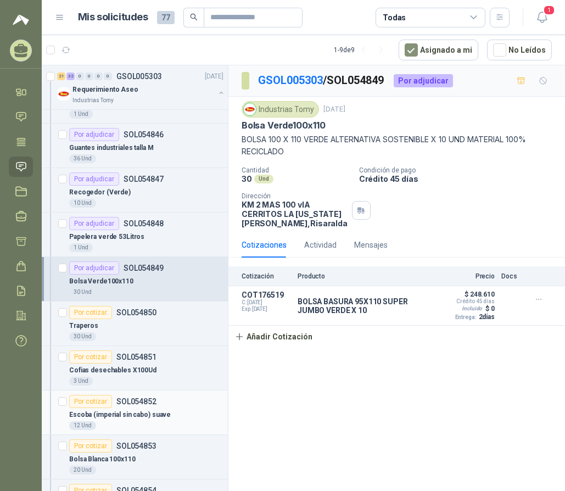
scroll to position [1812, 0]
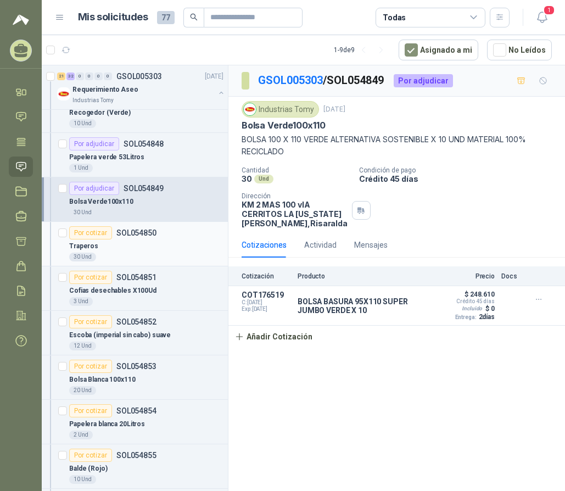
click at [94, 232] on div "Por cotizar" at bounding box center [90, 232] width 43 height 13
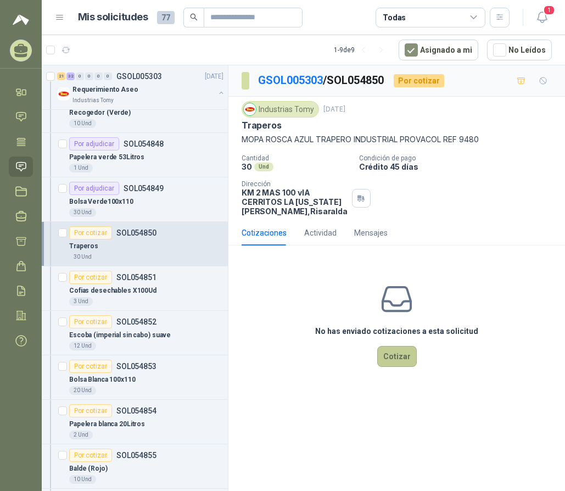
click at [398, 359] on button "Cotizar" at bounding box center [397, 356] width 40 height 21
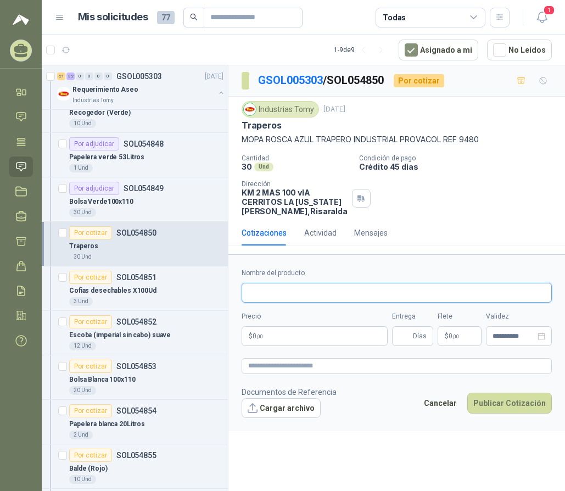
click at [334, 287] on input "Nombre del producto" at bounding box center [397, 293] width 310 height 20
drag, startPoint x: 371, startPoint y: 290, endPoint x: 346, endPoint y: 289, distance: 25.3
click at [346, 289] on input "**********" at bounding box center [397, 293] width 310 height 20
type input "**********"
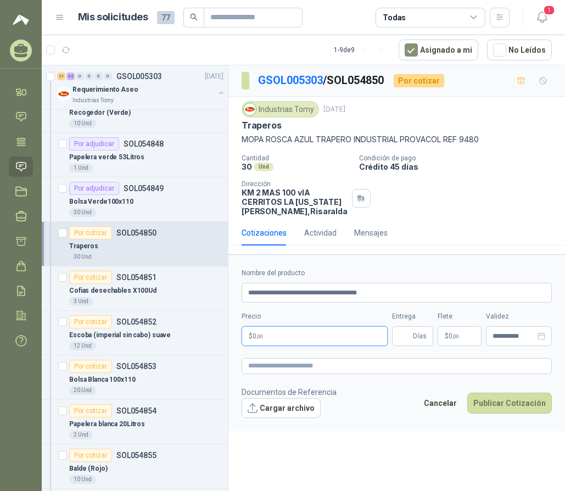
click at [329, 336] on p "$ 0 ,00" at bounding box center [315, 336] width 146 height 20
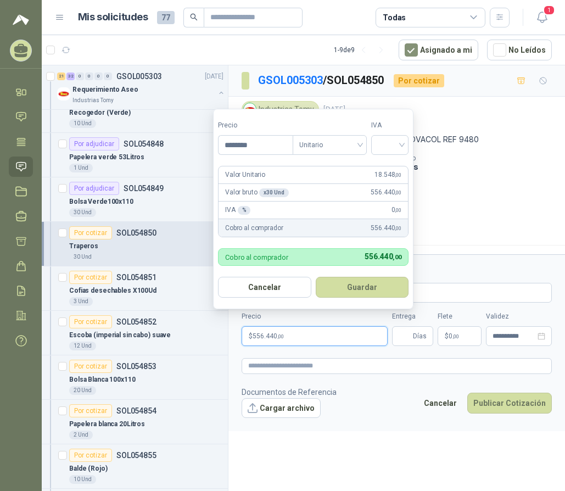
type input "********"
click at [342, 163] on form "Precio ******** Tipo Unitario IVA Valor Unitario 18.548 ,00 Valor bruto x 30 Un…" at bounding box center [313, 209] width 200 height 200
click at [342, 149] on span "Unitario" at bounding box center [329, 145] width 61 height 16
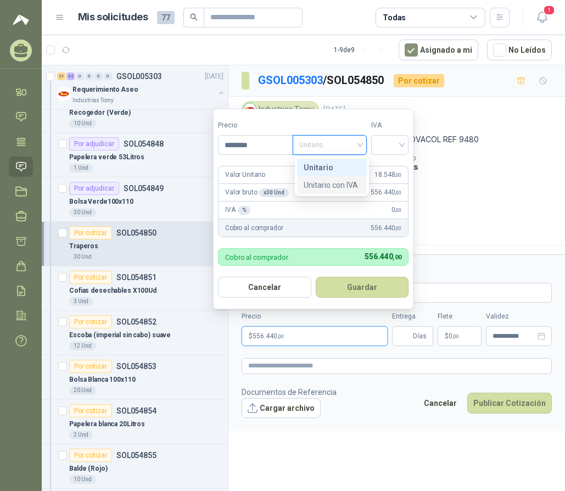
click at [333, 184] on div "Unitario con IVA" at bounding box center [332, 185] width 57 height 12
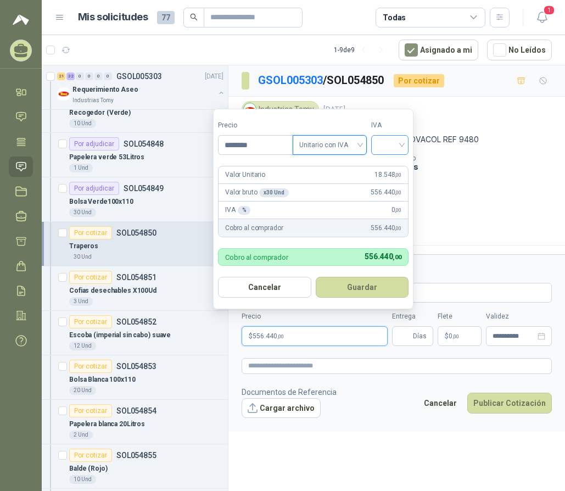
drag, startPoint x: 390, startPoint y: 146, endPoint x: 395, endPoint y: 154, distance: 9.8
click at [393, 149] on input "search" at bounding box center [390, 144] width 24 height 16
click at [396, 164] on div "19%" at bounding box center [392, 167] width 20 height 12
drag, startPoint x: 353, startPoint y: 286, endPoint x: 428, endPoint y: 317, distance: 82.2
click at [353, 286] on button "Guardar" at bounding box center [364, 287] width 94 height 21
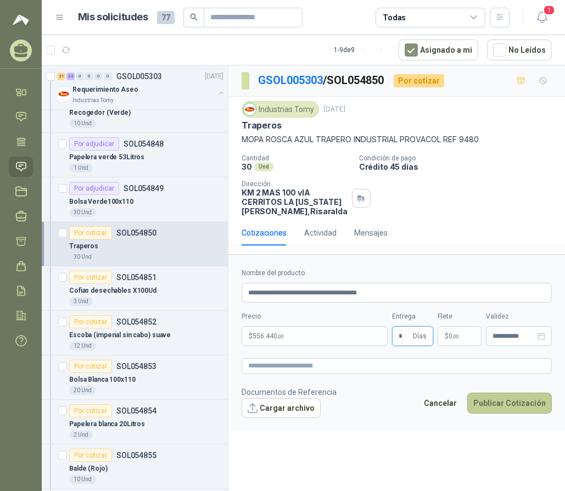
type input "*"
click at [517, 395] on button "Publicar Cotización" at bounding box center [509, 403] width 85 height 21
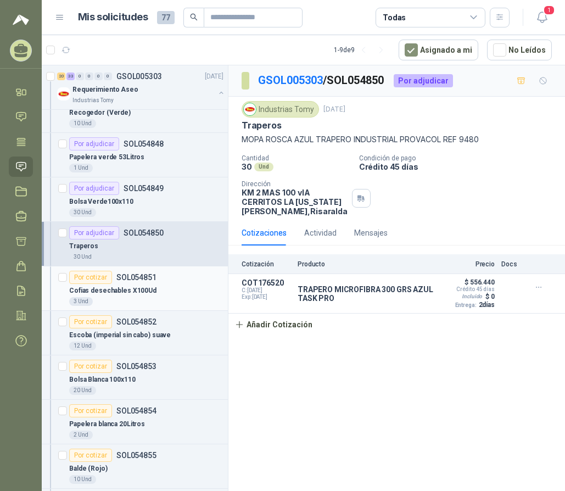
click at [97, 279] on div "Por cotizar" at bounding box center [90, 277] width 43 height 13
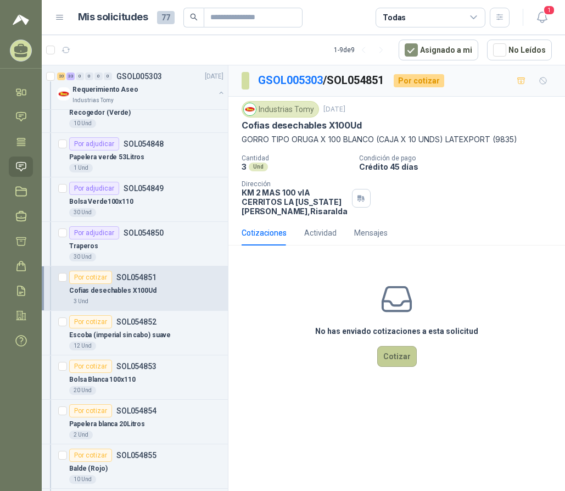
click at [393, 356] on button "Cotizar" at bounding box center [397, 356] width 40 height 21
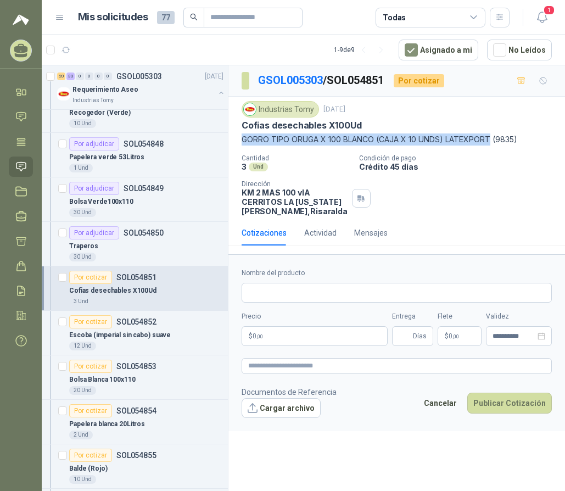
drag, startPoint x: 492, startPoint y: 138, endPoint x: 242, endPoint y: 144, distance: 249.9
click at [242, 144] on p "GORRO TIPO ORUGA X 100 BLANCO (CAJA X 10 UNDS) LATEXPORT (9835)" at bounding box center [397, 139] width 310 height 12
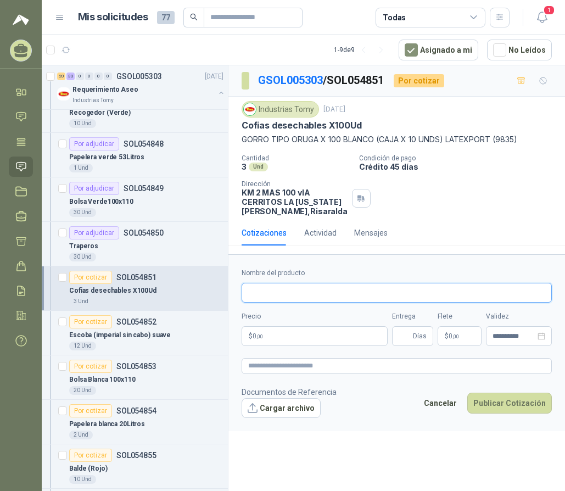
click at [279, 289] on input "Nombre del producto" at bounding box center [397, 293] width 310 height 20
paste input "**********"
drag, startPoint x: 411, startPoint y: 292, endPoint x: 355, endPoint y: 293, distance: 55.5
click at [355, 293] on input "**********" at bounding box center [397, 293] width 310 height 20
type input "**********"
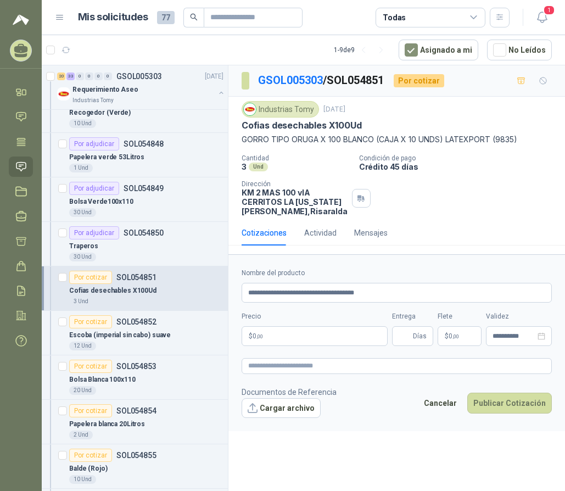
click at [304, 342] on p "$ 0 ,00" at bounding box center [315, 336] width 146 height 20
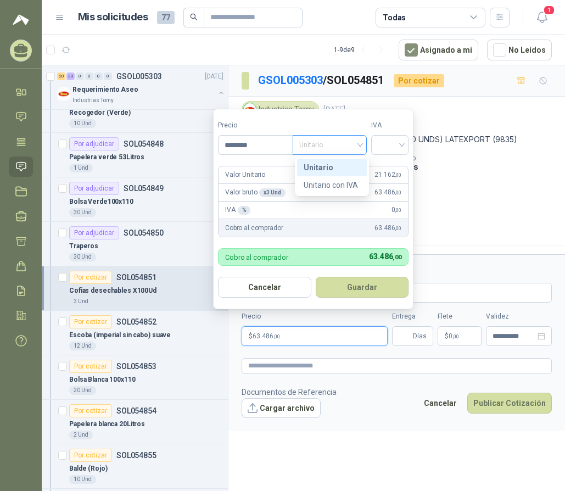
drag, startPoint x: 326, startPoint y: 148, endPoint x: 330, endPoint y: 173, distance: 25.5
click at [327, 149] on span "Unitario" at bounding box center [329, 145] width 61 height 16
type input "********"
click at [331, 186] on div "Unitario con IVA" at bounding box center [332, 185] width 57 height 12
click at [379, 149] on div at bounding box center [389, 145] width 37 height 20
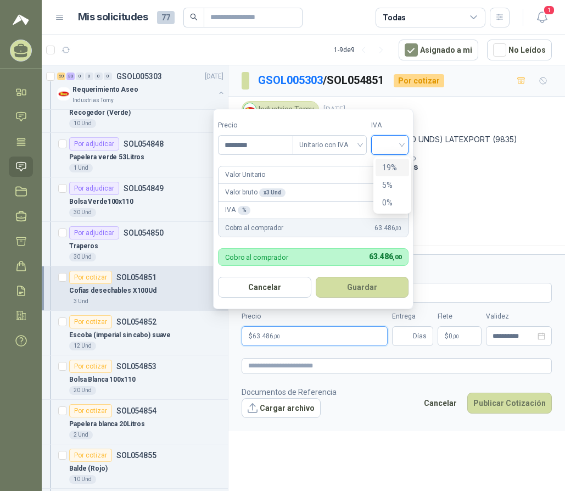
click at [387, 170] on div "19%" at bounding box center [392, 167] width 20 height 12
click at [372, 287] on button "Guardar" at bounding box center [364, 287] width 94 height 21
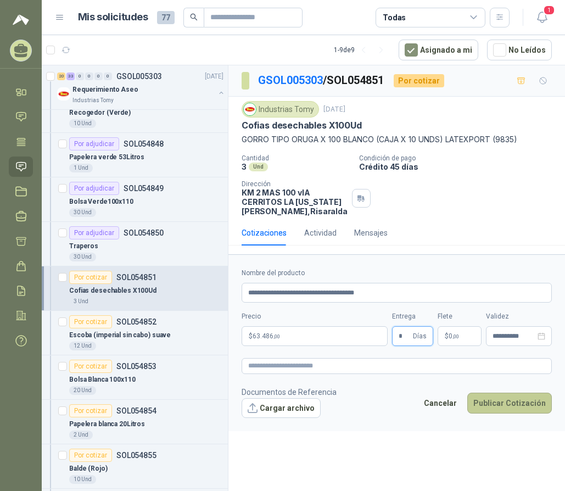
type input "*"
click at [482, 406] on button "Publicar Cotización" at bounding box center [509, 403] width 85 height 21
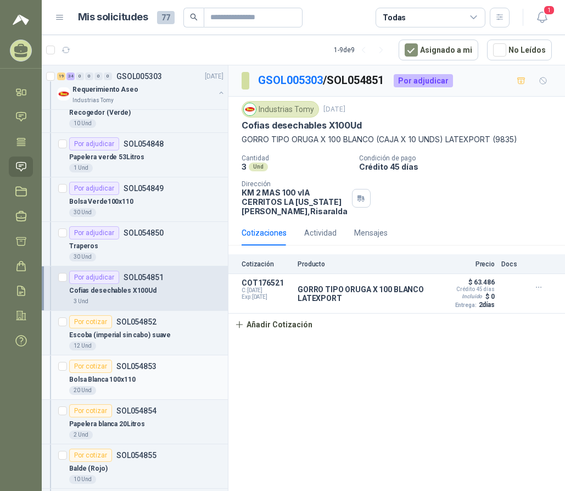
drag, startPoint x: 98, startPoint y: 373, endPoint x: 129, endPoint y: 367, distance: 32.0
click at [98, 373] on div "Bolsa Blanca 100x110" at bounding box center [146, 379] width 154 height 13
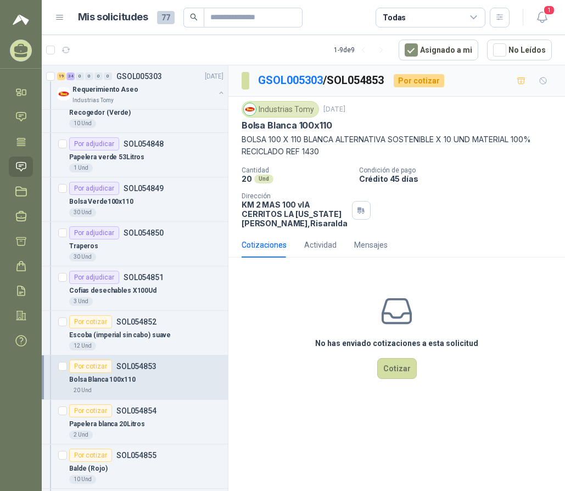
click at [404, 382] on div "No has enviado cotizaciones a esta solicitud Cotizar" at bounding box center [396, 336] width 337 height 140
click at [400, 375] on button "Cotizar" at bounding box center [397, 368] width 40 height 21
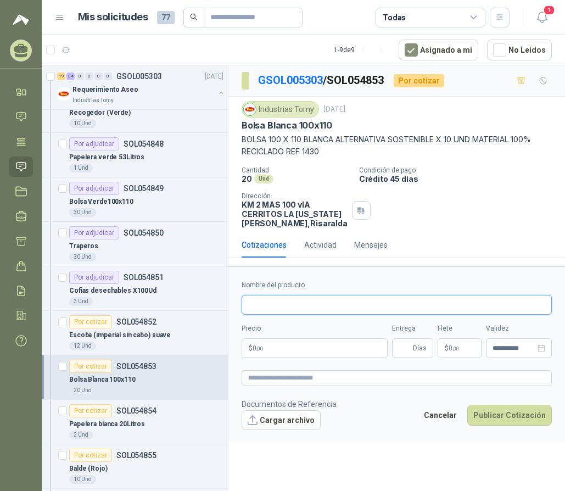
click at [316, 311] on input "Nombre del producto" at bounding box center [397, 305] width 310 height 20
drag, startPoint x: 388, startPoint y: 304, endPoint x: 367, endPoint y: 301, distance: 20.5
click at [367, 301] on input "**********" at bounding box center [397, 305] width 310 height 20
type input "**********"
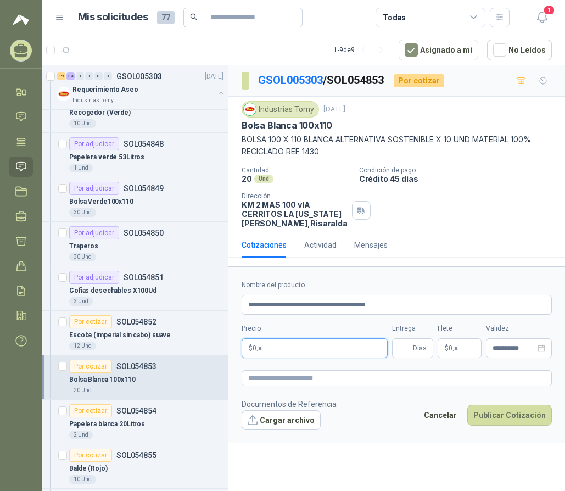
click at [313, 344] on p "$ 0 ,00" at bounding box center [315, 348] width 146 height 20
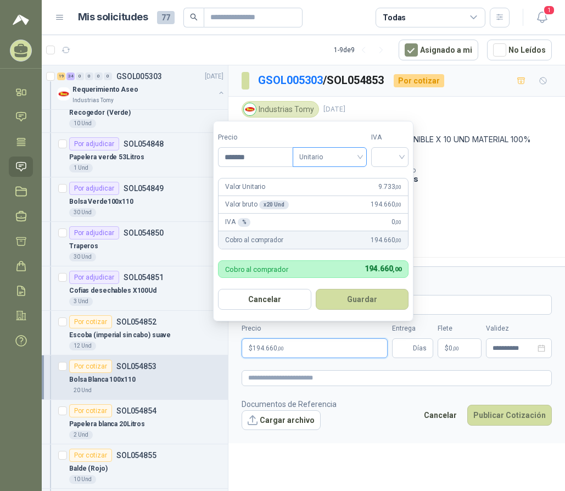
drag, startPoint x: 328, startPoint y: 156, endPoint x: 331, endPoint y: 165, distance: 8.7
click at [329, 160] on span "Unitario" at bounding box center [329, 157] width 61 height 16
type input "*******"
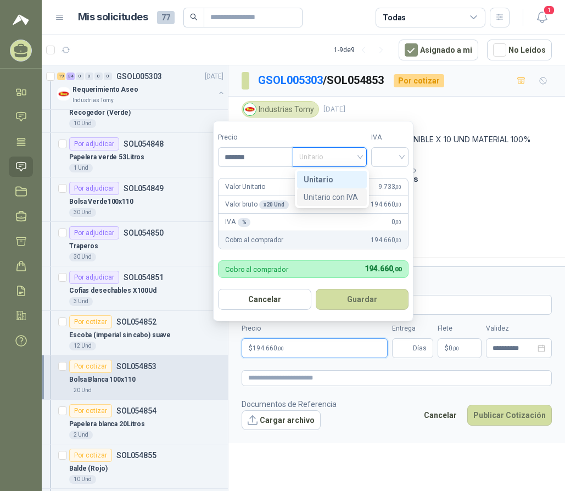
click at [336, 205] on div "Unitario con IVA" at bounding box center [332, 197] width 70 height 18
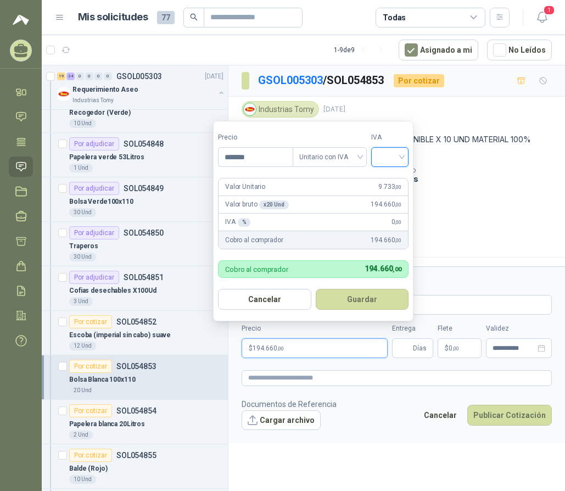
click at [401, 157] on input "search" at bounding box center [390, 156] width 24 height 16
click at [396, 176] on div "19%" at bounding box center [392, 180] width 20 height 12
click at [367, 296] on button "Guardar" at bounding box center [364, 299] width 94 height 21
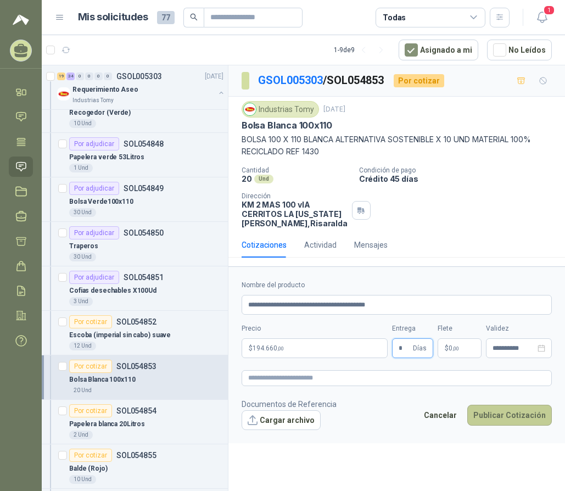
type input "*"
click at [505, 413] on button "Publicar Cotización" at bounding box center [509, 415] width 85 height 21
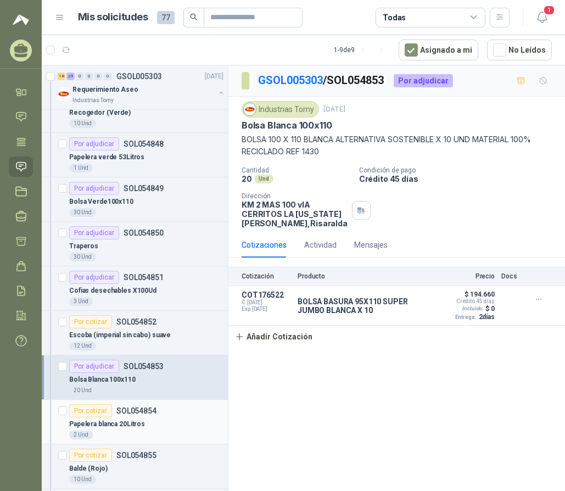
click at [94, 413] on div "Por cotizar" at bounding box center [90, 410] width 43 height 13
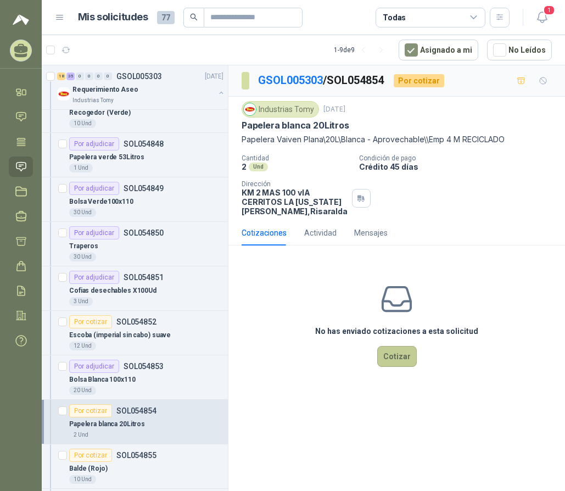
click at [395, 355] on button "Cotizar" at bounding box center [397, 356] width 40 height 21
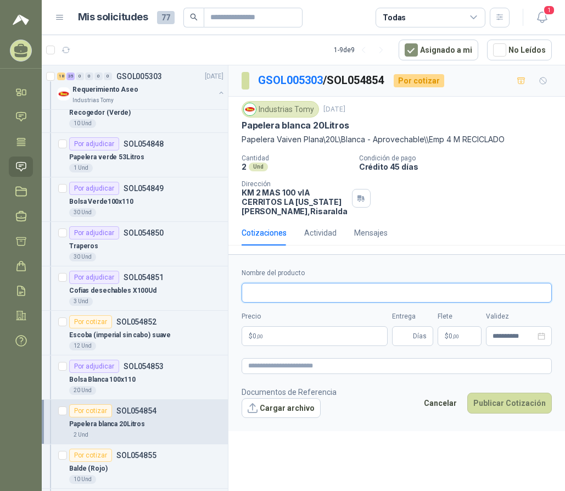
click at [304, 291] on input "Nombre del producto" at bounding box center [397, 293] width 310 height 20
type input "**********"
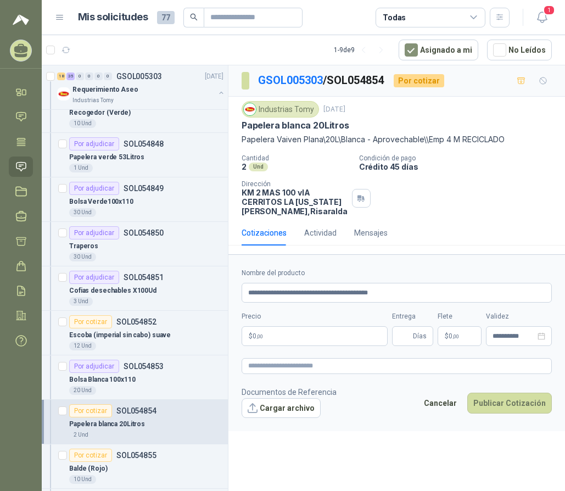
click at [304, 336] on p "$ 0 ,00" at bounding box center [315, 336] width 146 height 20
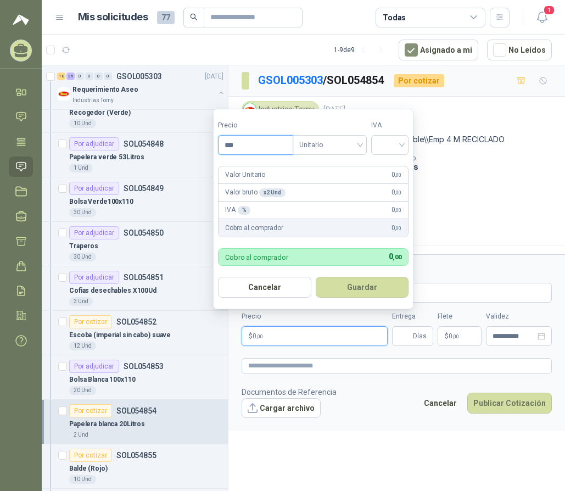
click at [261, 143] on input "***" at bounding box center [256, 145] width 74 height 19
click at [358, 143] on span "Unitario" at bounding box center [329, 145] width 61 height 16
type input "********"
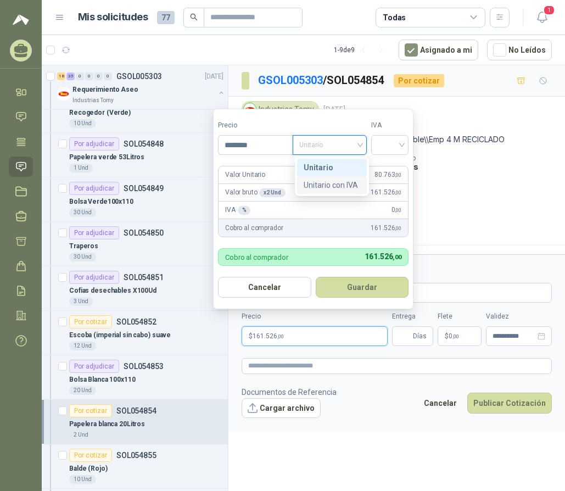
click at [355, 178] on div "Unitario con IVA" at bounding box center [332, 185] width 70 height 18
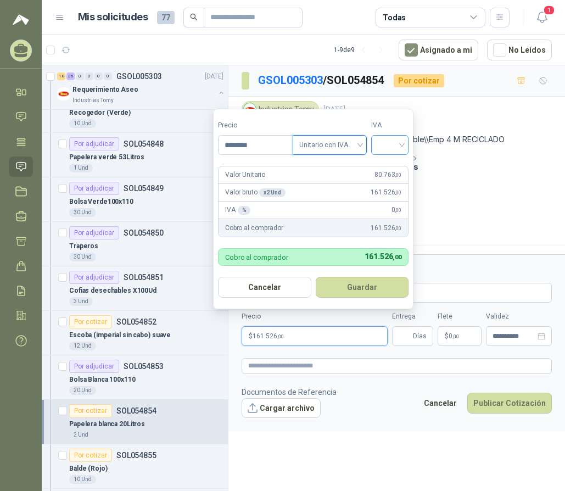
click at [393, 143] on input "search" at bounding box center [390, 144] width 24 height 16
click at [394, 162] on div "19%" at bounding box center [392, 167] width 20 height 12
click at [365, 287] on button "Guardar" at bounding box center [364, 287] width 94 height 21
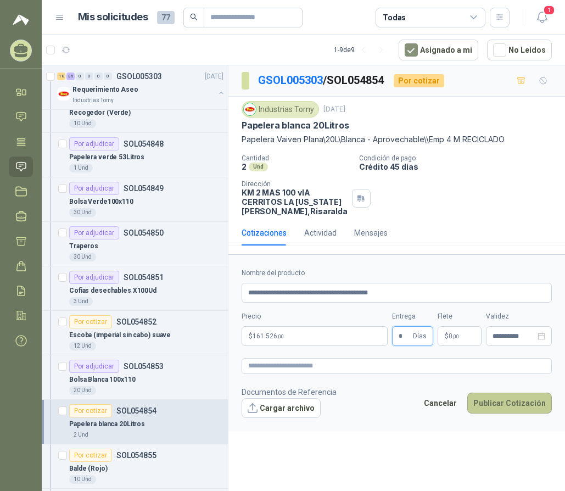
type input "*"
click at [498, 406] on button "Publicar Cotización" at bounding box center [509, 403] width 85 height 21
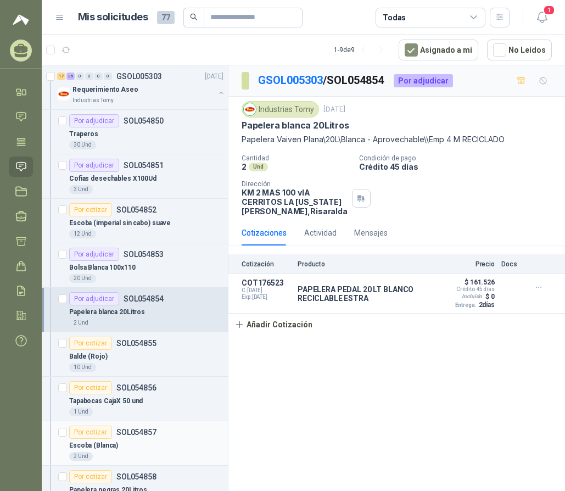
scroll to position [1977, 0]
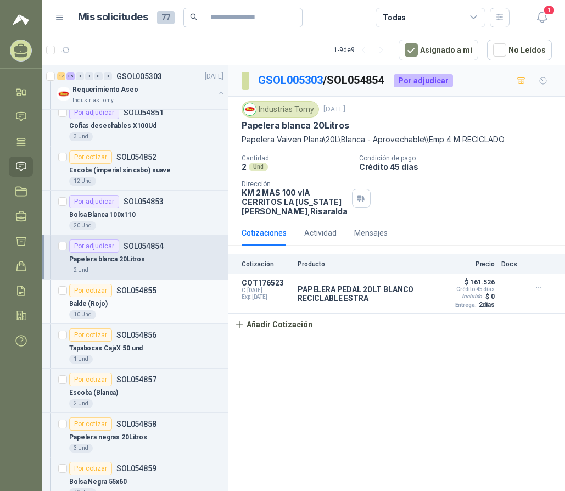
drag, startPoint x: 96, startPoint y: 292, endPoint x: 100, endPoint y: 295, distance: 5.7
click at [96, 292] on div "Por cotizar" at bounding box center [90, 290] width 43 height 13
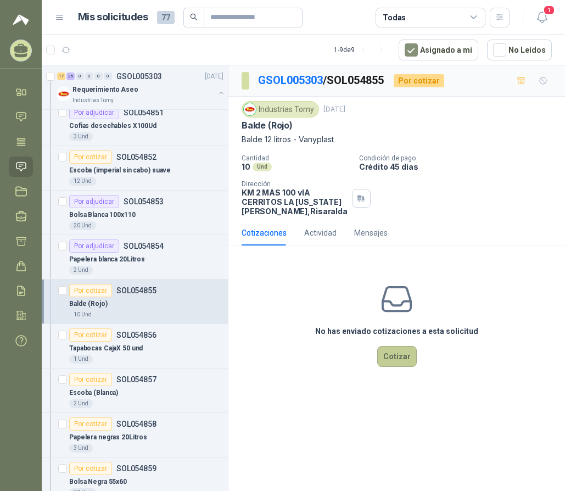
click at [394, 356] on button "Cotizar" at bounding box center [397, 356] width 40 height 21
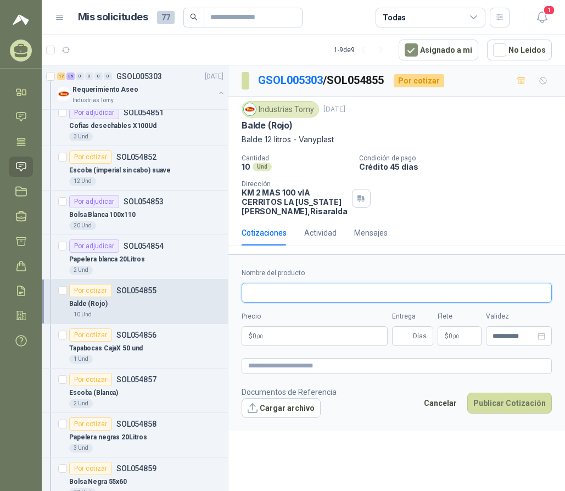
drag, startPoint x: 303, startPoint y: 302, endPoint x: 315, endPoint y: 295, distance: 14.2
click at [303, 302] on input "Nombre del producto" at bounding box center [397, 293] width 310 height 20
drag, startPoint x: 303, startPoint y: 294, endPoint x: 272, endPoint y: 293, distance: 31.3
click at [272, 293] on input "**********" at bounding box center [397, 293] width 310 height 20
type input "**********"
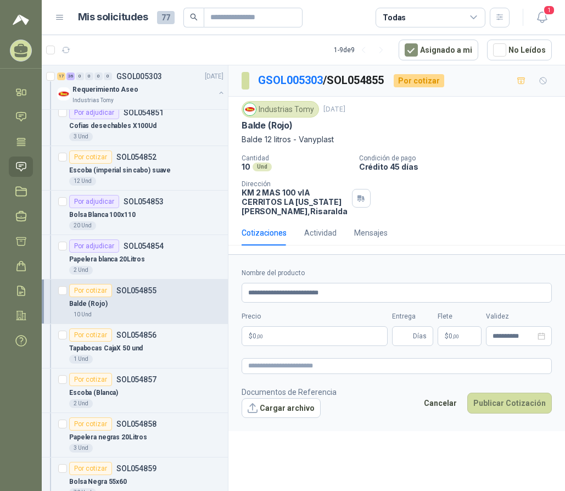
drag, startPoint x: 297, startPoint y: 339, endPoint x: 303, endPoint y: 322, distance: 18.8
click at [297, 339] on p "$ 0 ,00" at bounding box center [315, 336] width 146 height 20
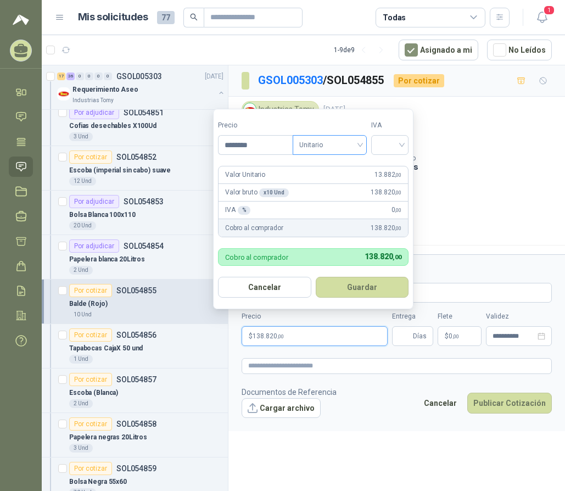
click at [347, 137] on span "Unitario" at bounding box center [329, 145] width 61 height 16
type input "********"
click at [349, 187] on div "Unitario con IVA" at bounding box center [332, 185] width 57 height 12
click at [396, 147] on input "search" at bounding box center [390, 144] width 24 height 16
click at [396, 165] on div "19%" at bounding box center [392, 167] width 20 height 12
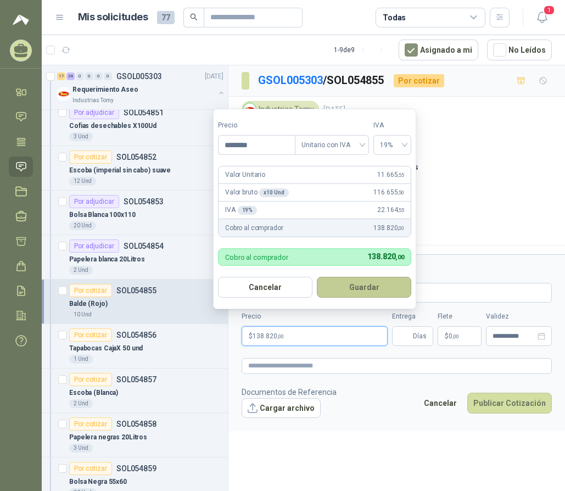
click at [359, 282] on button "Guardar" at bounding box center [364, 287] width 94 height 21
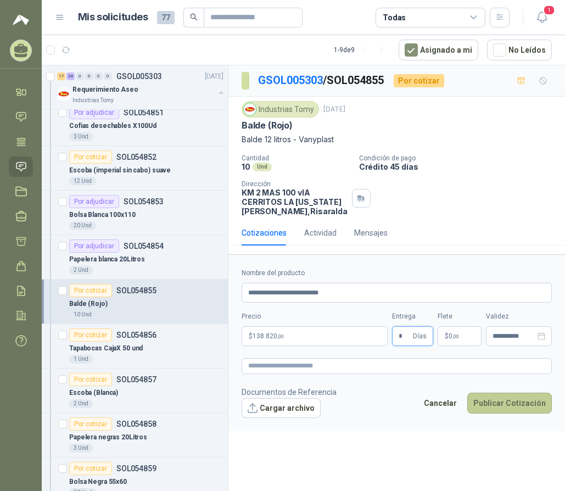
type input "*"
click at [501, 404] on button "Publicar Cotización" at bounding box center [509, 403] width 85 height 21
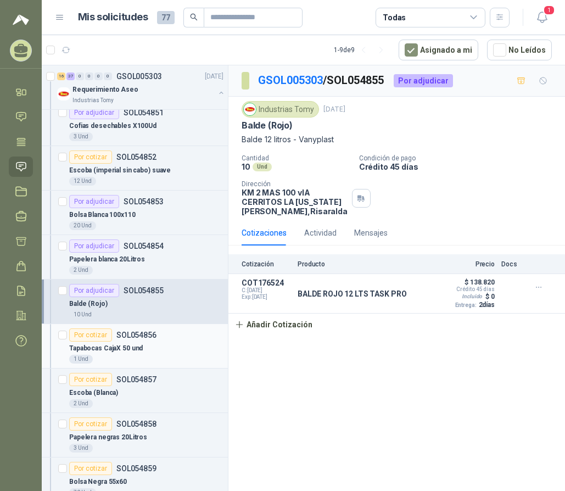
click at [115, 345] on p "Tapabocas CajaX 50 und" at bounding box center [106, 348] width 74 height 10
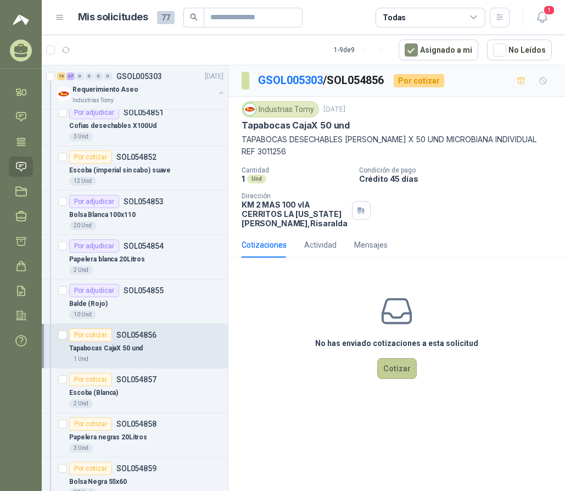
click at [403, 374] on button "Cotizar" at bounding box center [397, 368] width 40 height 21
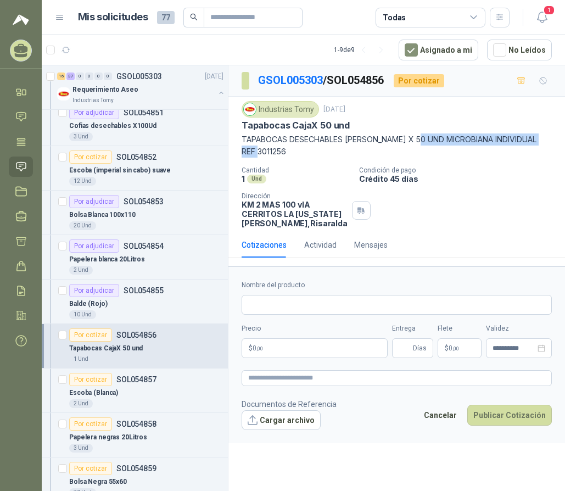
drag, startPoint x: 422, startPoint y: 139, endPoint x: 393, endPoint y: 147, distance: 29.6
click at [276, 149] on p "TAPABOCAS DESECHABLES [PERSON_NAME] X 50 UND MICROBIANA INDIVIDUAL REF 3011256" at bounding box center [397, 145] width 310 height 24
drag, startPoint x: 410, startPoint y: 148, endPoint x: 424, endPoint y: 147, distance: 14.9
click at [410, 148] on p "TAPABOCAS DESECHABLES [PERSON_NAME] X 50 UND MICROBIANA INDIVIDUAL REF 3011256" at bounding box center [397, 145] width 310 height 24
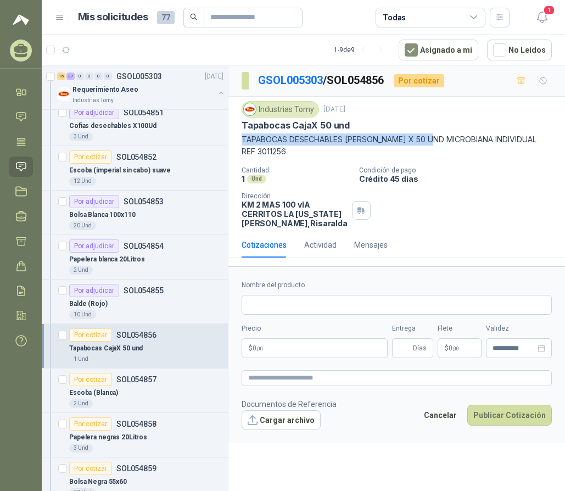
drag, startPoint x: 438, startPoint y: 141, endPoint x: 243, endPoint y: 141, distance: 195.5
click at [243, 141] on p "TAPABOCAS DESECHABLES [PERSON_NAME] X 50 UND MICROBIANA INDIVIDUAL REF 3011256" at bounding box center [397, 145] width 310 height 24
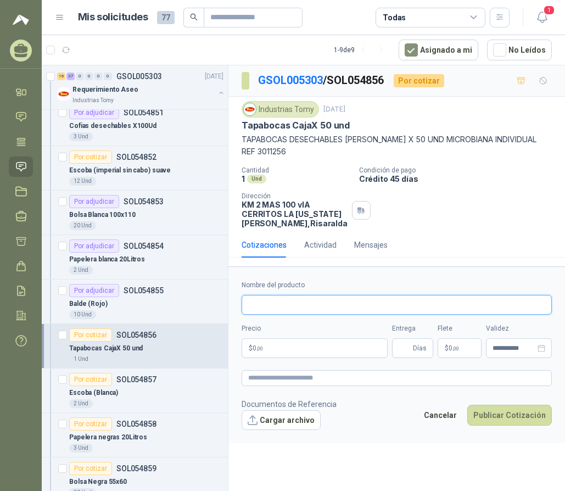
click at [293, 310] on input "Nombre del producto" at bounding box center [397, 305] width 310 height 20
paste input "**********"
drag, startPoint x: 381, startPoint y: 304, endPoint x: 358, endPoint y: 304, distance: 22.5
click at [358, 304] on input "**********" at bounding box center [397, 305] width 310 height 20
type input "**********"
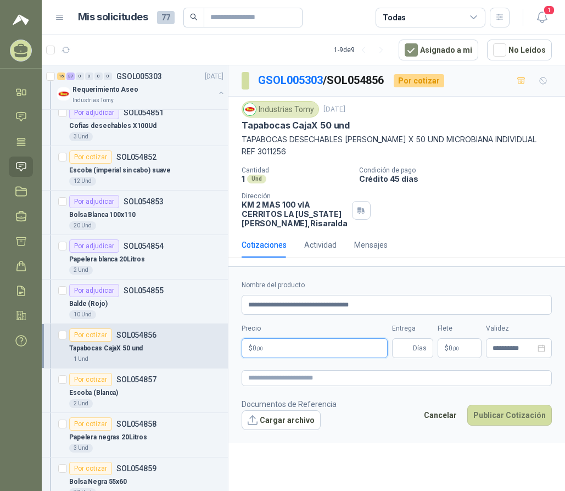
click at [334, 348] on p "$ 0 ,00" at bounding box center [315, 348] width 146 height 20
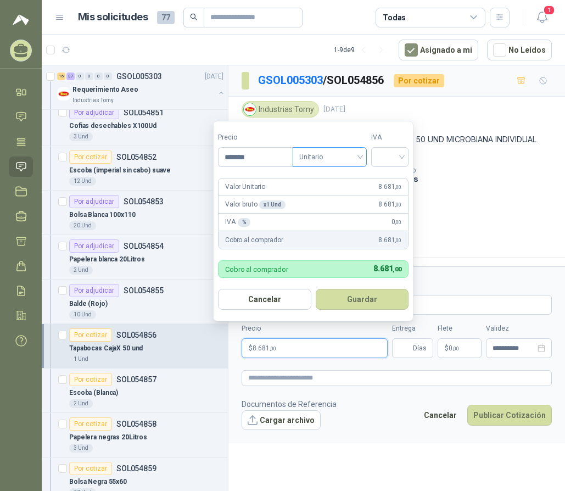
click at [336, 156] on span "Unitario" at bounding box center [329, 157] width 61 height 16
type input "*******"
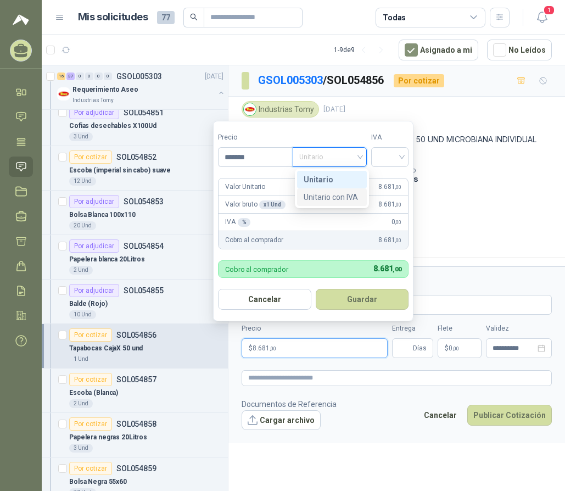
click at [341, 198] on div "Unitario con IVA" at bounding box center [332, 197] width 57 height 12
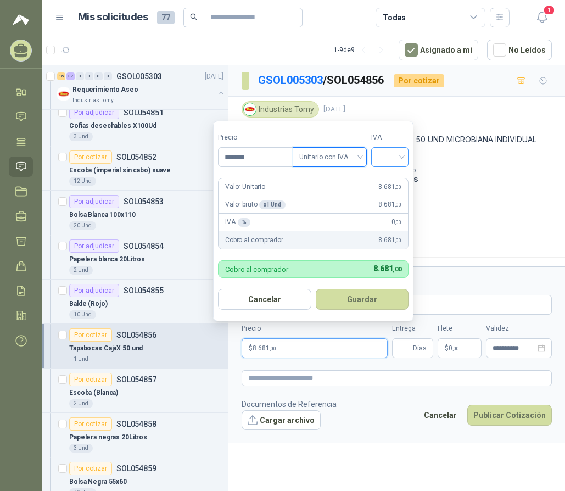
drag, startPoint x: 400, startPoint y: 161, endPoint x: 401, endPoint y: 166, distance: 5.5
click at [401, 161] on input "search" at bounding box center [390, 156] width 24 height 16
click at [395, 183] on div "19%" at bounding box center [392, 180] width 20 height 12
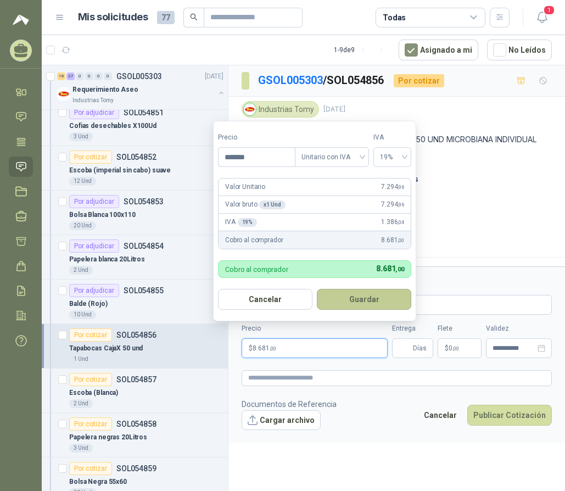
click at [372, 292] on button "Guardar" at bounding box center [364, 299] width 94 height 21
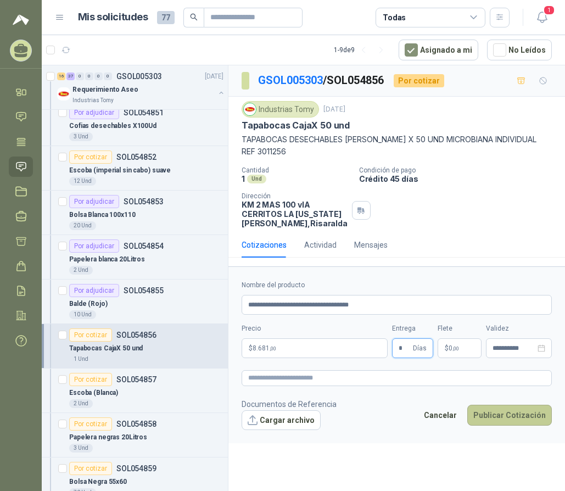
type input "*"
click at [524, 418] on button "Publicar Cotización" at bounding box center [509, 415] width 85 height 21
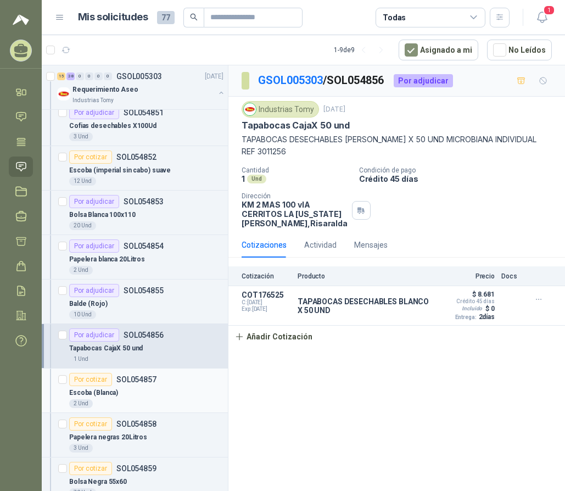
click at [80, 379] on div "Por cotizar" at bounding box center [90, 379] width 43 height 13
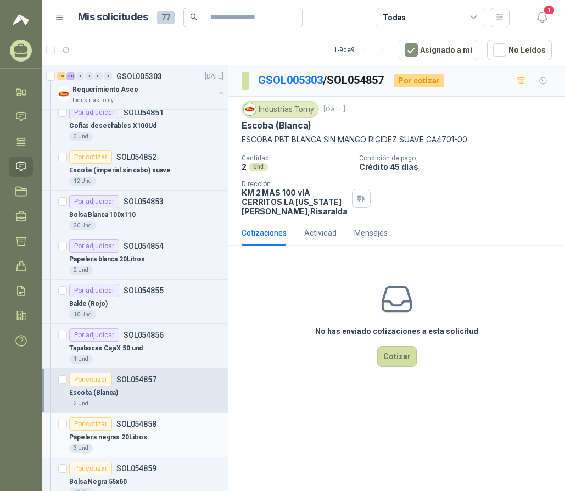
click at [88, 428] on div "Por cotizar" at bounding box center [90, 423] width 43 height 13
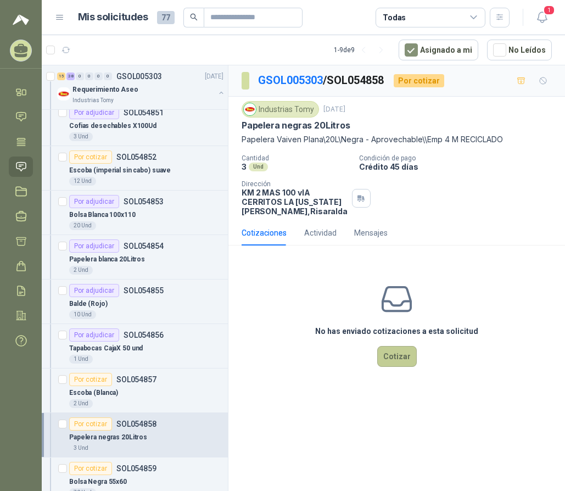
click at [395, 353] on button "Cotizar" at bounding box center [397, 356] width 40 height 21
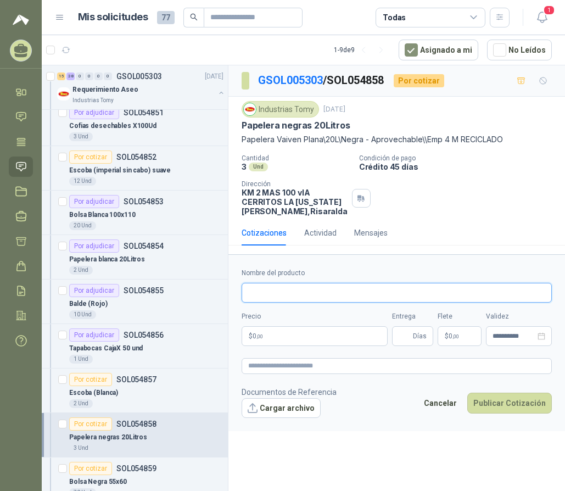
drag, startPoint x: 338, startPoint y: 293, endPoint x: 342, endPoint y: 286, distance: 8.4
click at [338, 293] on input "Nombre del producto" at bounding box center [397, 293] width 310 height 20
drag, startPoint x: 346, startPoint y: 288, endPoint x: 321, endPoint y: 291, distance: 24.9
click at [321, 291] on input "**********" at bounding box center [397, 293] width 310 height 20
drag, startPoint x: 342, startPoint y: 294, endPoint x: 379, endPoint y: 295, distance: 36.8
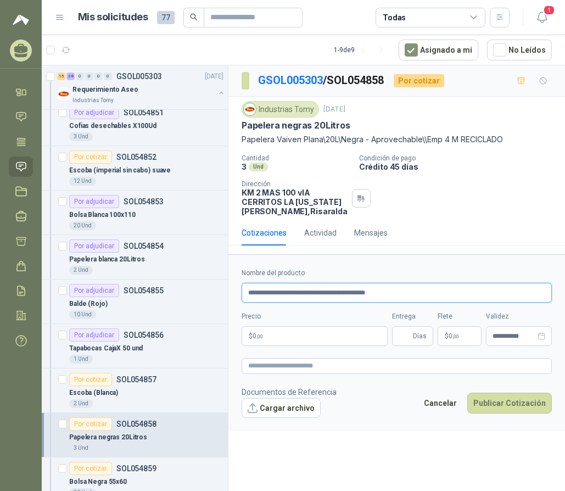
click at [379, 295] on input "**********" at bounding box center [397, 293] width 310 height 20
type input "**********"
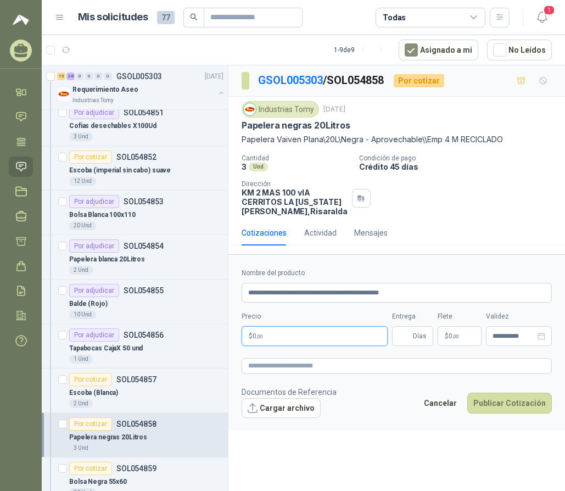
click at [323, 336] on p "$ 0 ,00" at bounding box center [315, 336] width 146 height 20
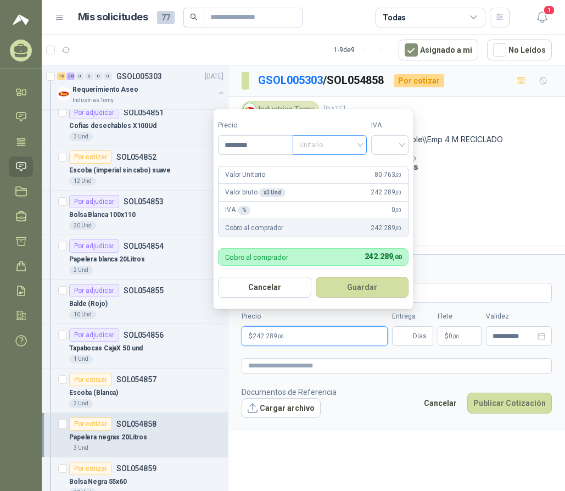
click at [338, 141] on span "Unitario" at bounding box center [329, 145] width 61 height 16
type input "********"
click at [345, 185] on div "Unitario con IVA" at bounding box center [332, 185] width 57 height 12
click at [387, 144] on input "search" at bounding box center [390, 144] width 24 height 16
click at [390, 163] on div "19%" at bounding box center [392, 167] width 20 height 12
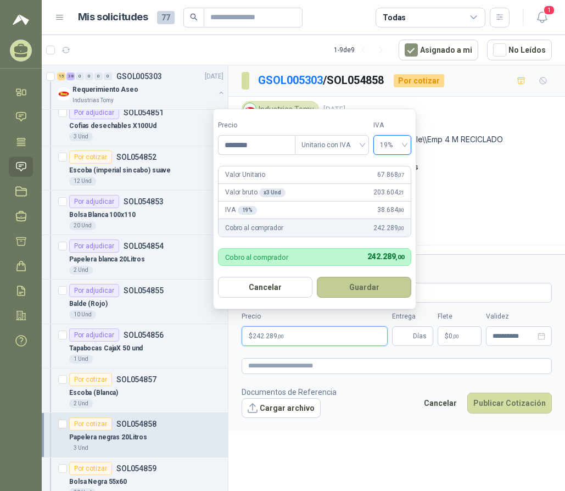
click at [363, 287] on button "Guardar" at bounding box center [364, 287] width 94 height 21
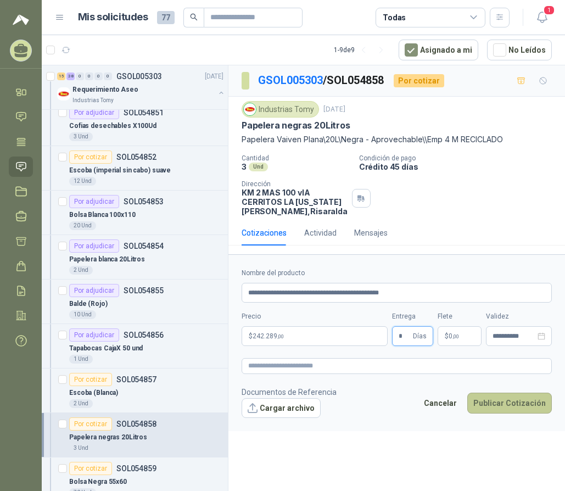
type input "*"
click at [511, 402] on button "Publicar Cotización" at bounding box center [509, 403] width 85 height 21
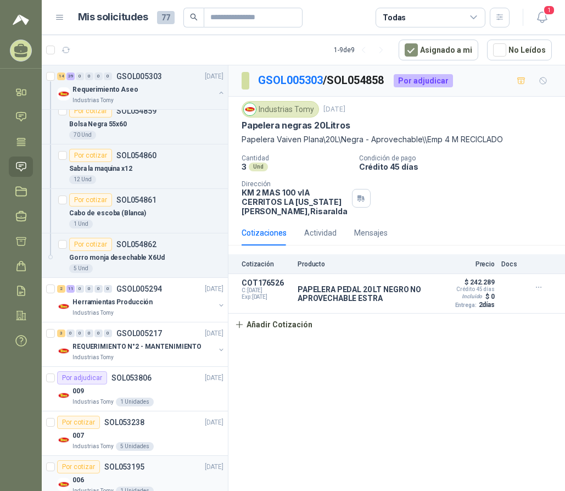
scroll to position [2224, 0]
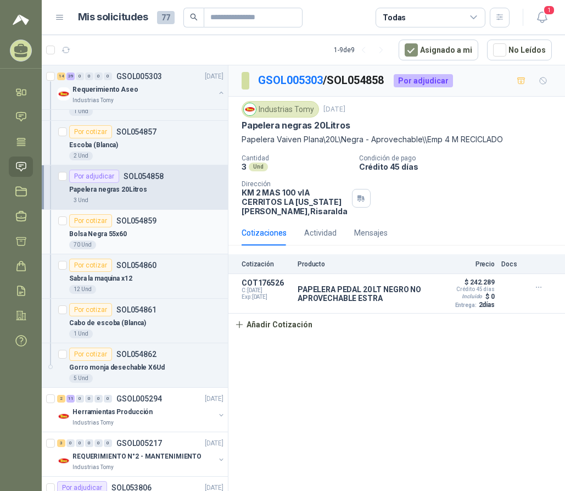
click at [98, 222] on div "Por cotizar" at bounding box center [90, 220] width 43 height 13
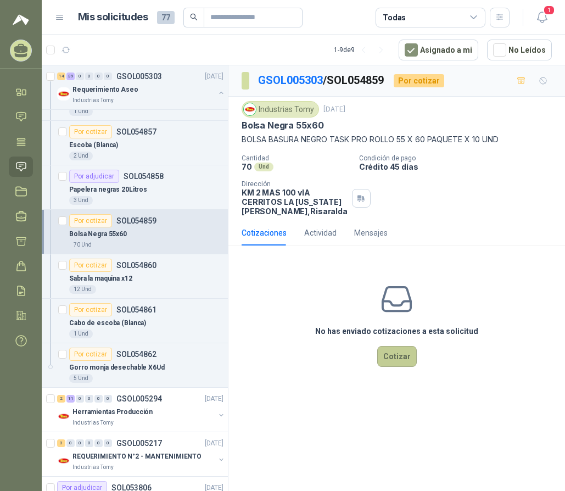
click at [395, 357] on button "Cotizar" at bounding box center [397, 356] width 40 height 21
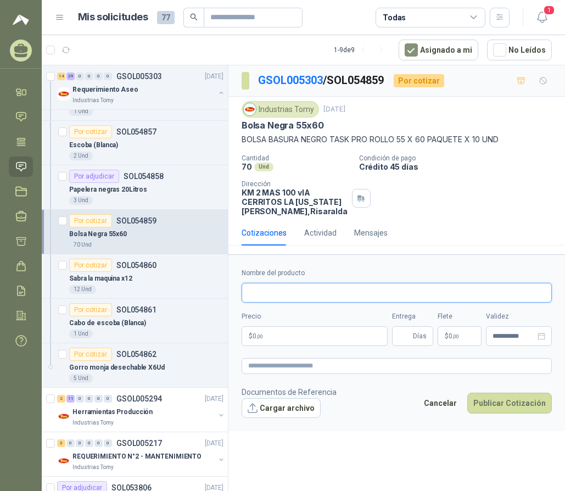
click at [305, 295] on input "Nombre del producto" at bounding box center [397, 293] width 310 height 20
drag, startPoint x: 321, startPoint y: 290, endPoint x: 450, endPoint y: 299, distance: 129.9
click at [446, 299] on input "**********" at bounding box center [397, 293] width 310 height 20
drag, startPoint x: 340, startPoint y: 292, endPoint x: 317, endPoint y: 290, distance: 23.1
click at [317, 290] on input "**********" at bounding box center [397, 293] width 310 height 20
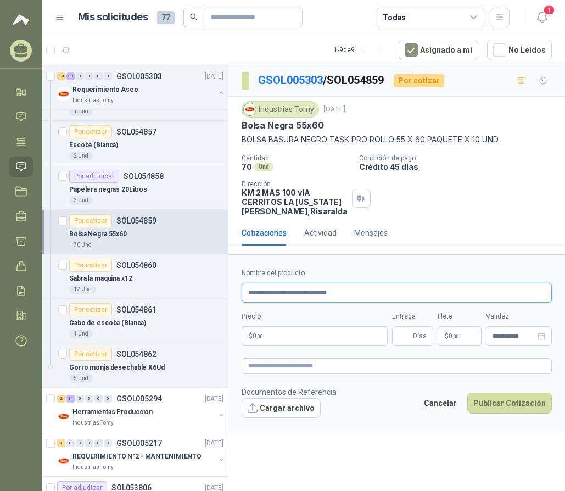
type input "**********"
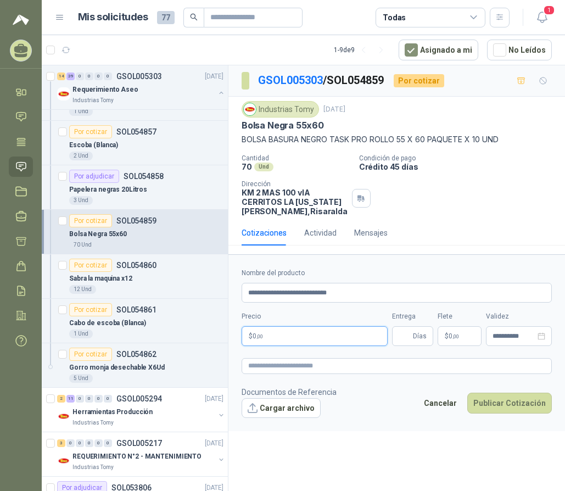
click at [325, 331] on p "$ 0 ,00" at bounding box center [315, 336] width 146 height 20
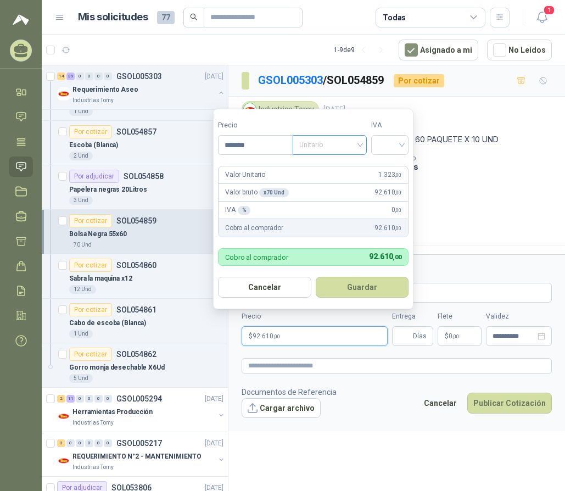
click at [338, 146] on span "Unitario" at bounding box center [329, 145] width 61 height 16
type input "*******"
click at [340, 186] on div "Unitario con IVA" at bounding box center [332, 185] width 57 height 12
click at [395, 146] on input "search" at bounding box center [390, 144] width 24 height 16
click at [398, 163] on div "19%" at bounding box center [392, 167] width 20 height 12
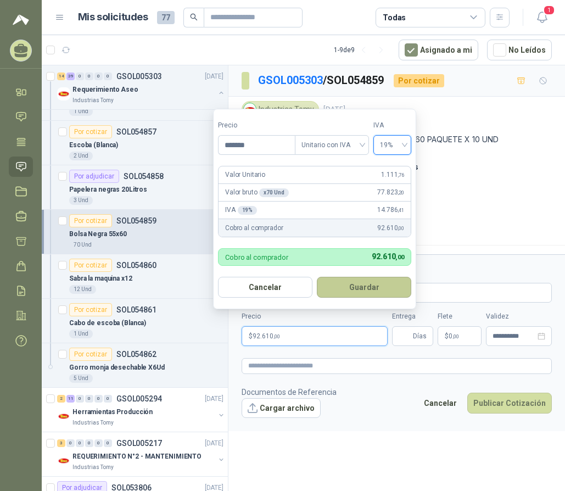
click at [365, 283] on button "Guardar" at bounding box center [364, 287] width 94 height 21
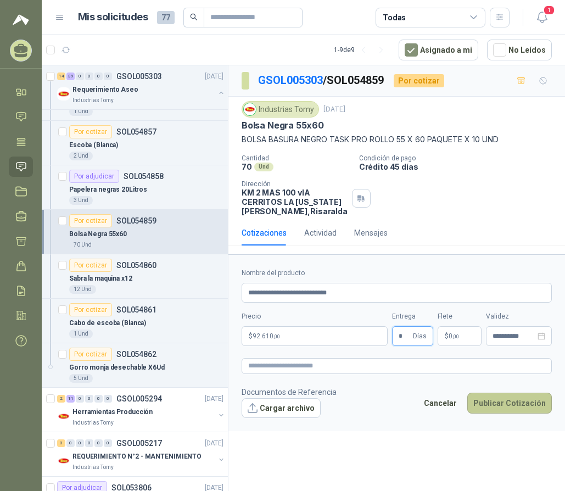
type input "*"
click at [504, 407] on button "Publicar Cotización" at bounding box center [509, 403] width 85 height 21
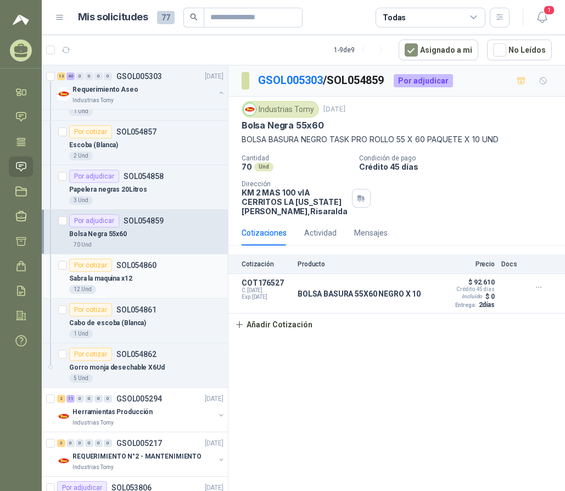
drag, startPoint x: 97, startPoint y: 268, endPoint x: 103, endPoint y: 267, distance: 6.1
click at [97, 268] on div "Por cotizar" at bounding box center [90, 265] width 43 height 13
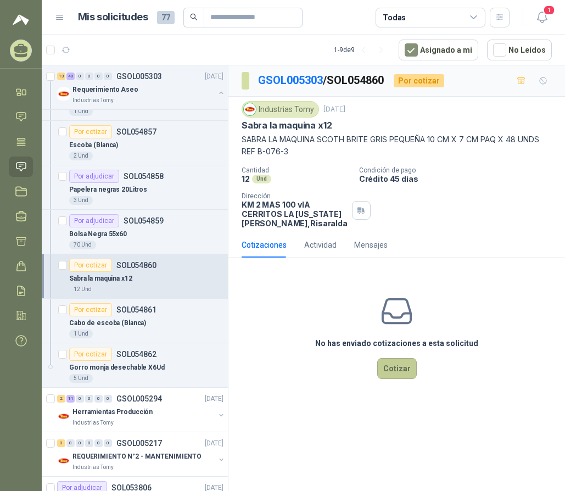
click at [385, 374] on button "Cotizar" at bounding box center [397, 368] width 40 height 21
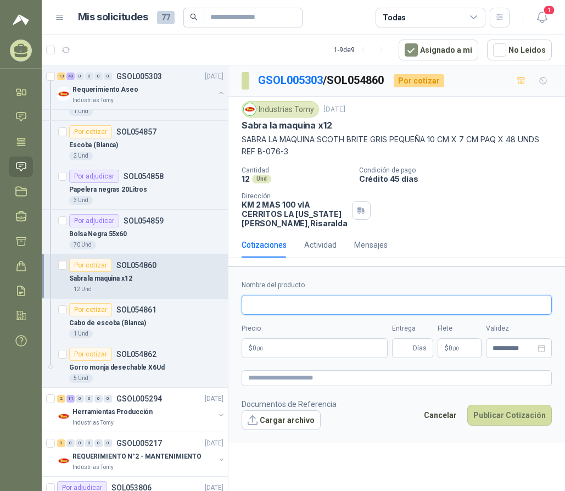
click at [303, 298] on input "Nombre del producto" at bounding box center [397, 305] width 310 height 20
type input "**********"
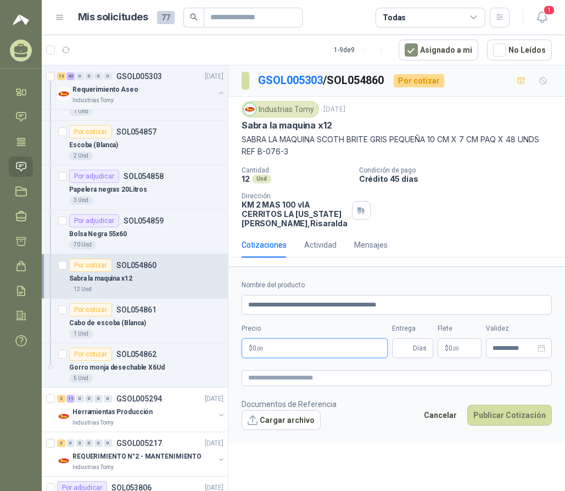
click at [267, 345] on p "$ 0 ,00" at bounding box center [315, 348] width 146 height 20
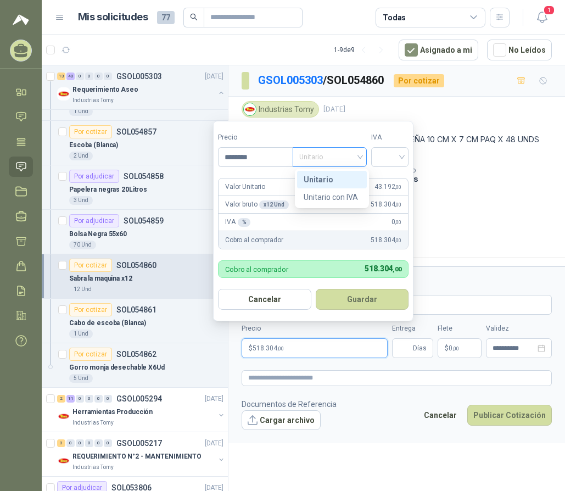
drag, startPoint x: 334, startPoint y: 154, endPoint x: 338, endPoint y: 192, distance: 38.1
click at [333, 154] on span "Unitario" at bounding box center [329, 157] width 61 height 16
type input "********"
drag, startPoint x: 339, startPoint y: 195, endPoint x: 377, endPoint y: 170, distance: 45.8
click at [343, 193] on div "Unitario con IVA" at bounding box center [332, 197] width 57 height 12
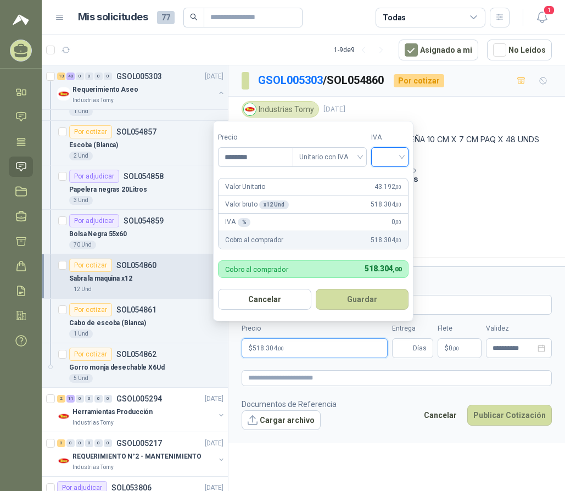
drag, startPoint x: 395, startPoint y: 156, endPoint x: 395, endPoint y: 171, distance: 14.8
click at [396, 155] on input "search" at bounding box center [390, 156] width 24 height 16
click at [391, 177] on div "19%" at bounding box center [392, 180] width 20 height 12
click at [365, 305] on button "Guardar" at bounding box center [364, 299] width 94 height 21
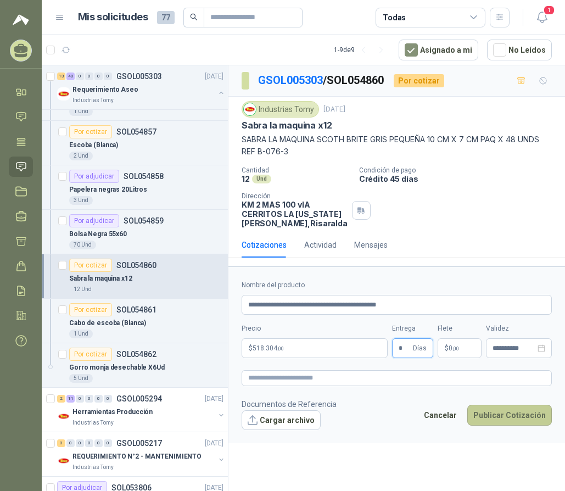
type input "*"
click at [512, 417] on button "Publicar Cotización" at bounding box center [509, 415] width 85 height 21
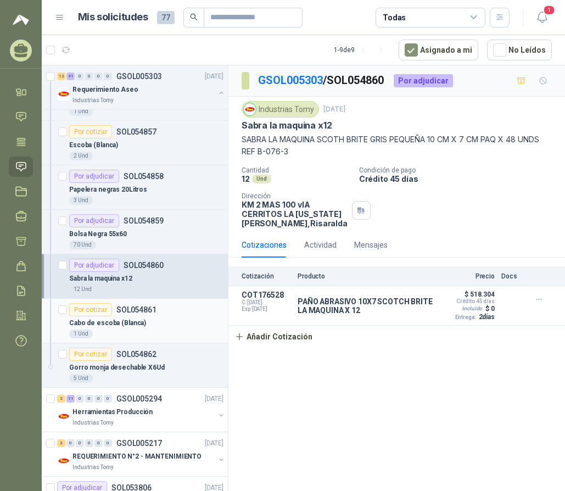
click at [94, 324] on p "Cabo de escoba (Blanca)" at bounding box center [107, 323] width 77 height 10
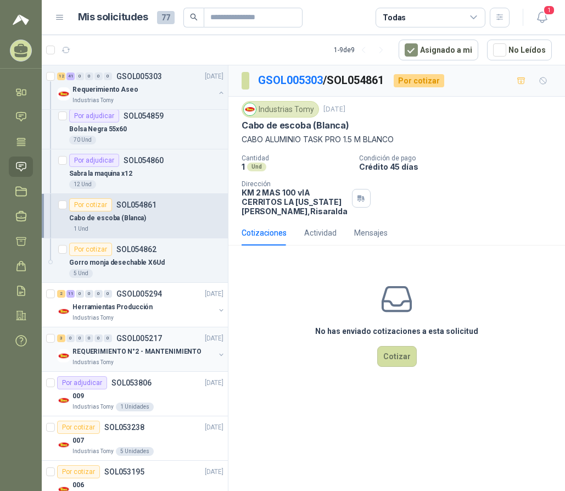
scroll to position [2334, 0]
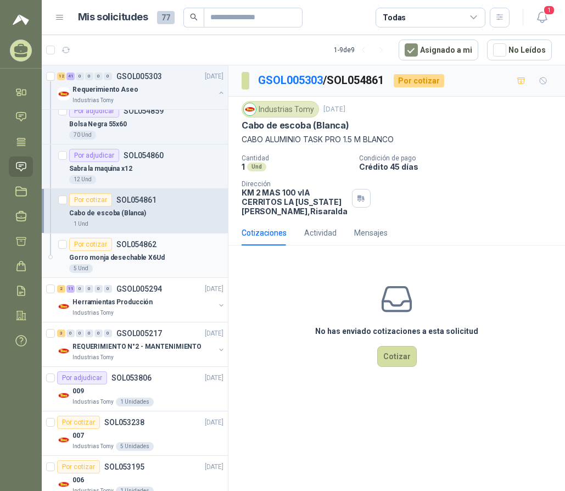
click at [116, 255] on p "Gorro monja desechable X6Ud" at bounding box center [117, 258] width 96 height 10
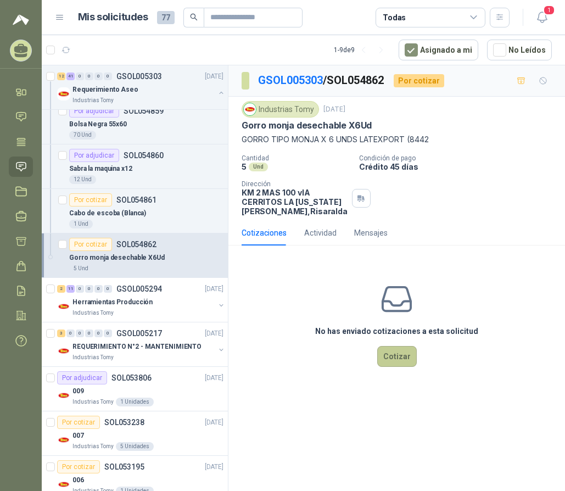
click at [399, 357] on button "Cotizar" at bounding box center [397, 356] width 40 height 21
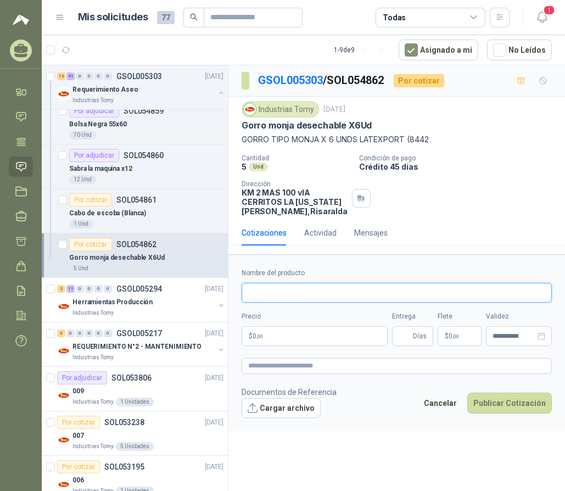
click at [299, 292] on input "Nombre del producto" at bounding box center [397, 293] width 310 height 20
type input "**********"
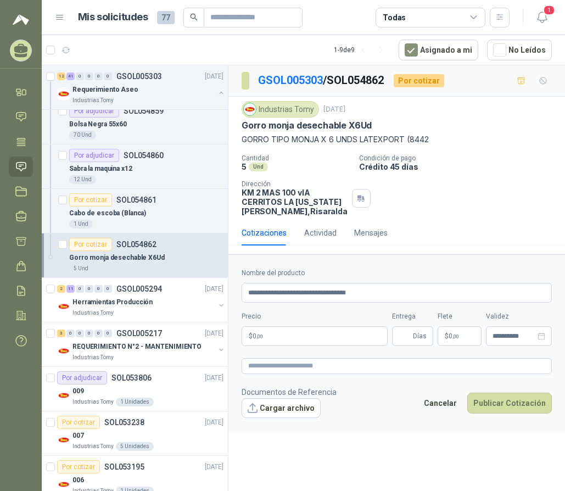
click at [350, 329] on p "$ 0 ,00" at bounding box center [315, 336] width 146 height 20
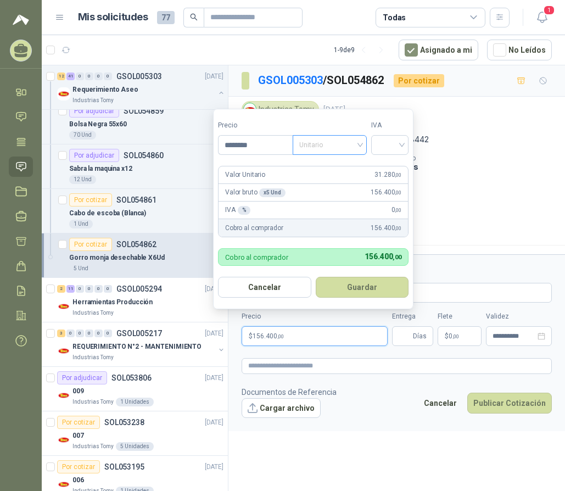
click at [321, 149] on span "Unitario" at bounding box center [329, 145] width 61 height 16
type input "********"
click at [331, 188] on div "Unitario con IVA" at bounding box center [332, 185] width 57 height 12
click at [389, 144] on input "search" at bounding box center [390, 144] width 24 height 16
click at [394, 166] on div "19%" at bounding box center [392, 167] width 20 height 12
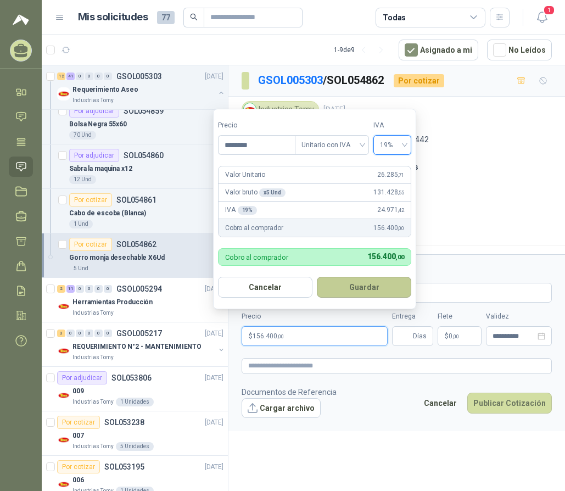
click at [371, 282] on button "Guardar" at bounding box center [364, 287] width 94 height 21
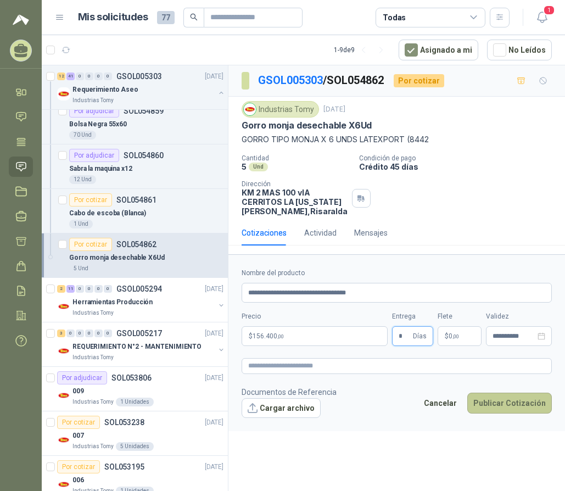
type input "*"
click at [501, 402] on button "Publicar Cotización" at bounding box center [509, 403] width 85 height 21
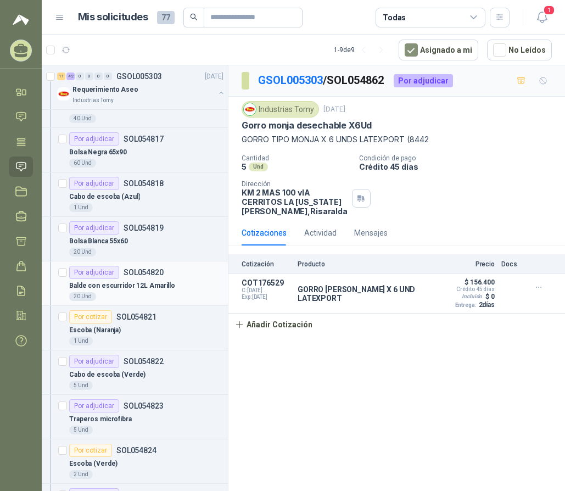
scroll to position [439, 0]
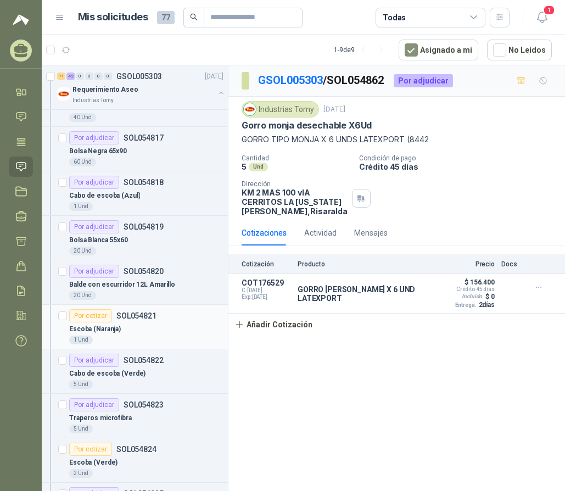
click at [109, 326] on p "Escoba (Naranja)" at bounding box center [95, 329] width 52 height 10
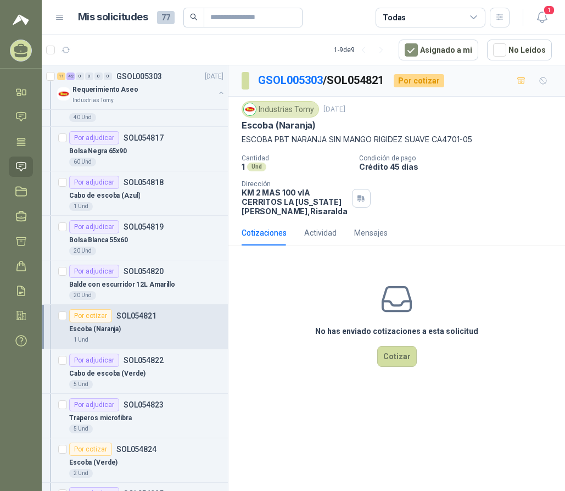
click at [102, 324] on p "Escoba (Naranja)" at bounding box center [95, 329] width 52 height 10
click at [398, 355] on button "Cotizar" at bounding box center [397, 356] width 40 height 21
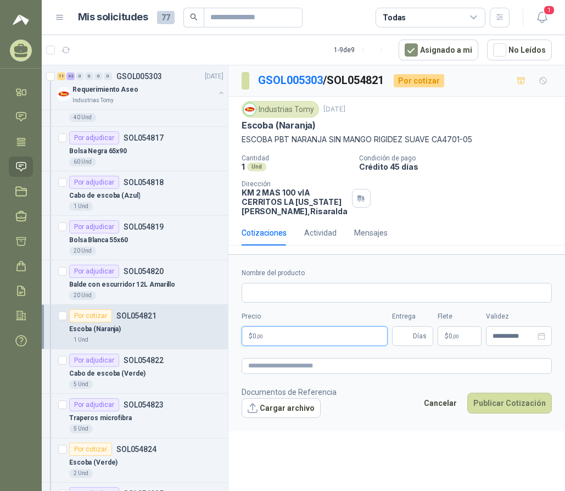
click at [331, 334] on p "$ 0 ,00" at bounding box center [315, 336] width 146 height 20
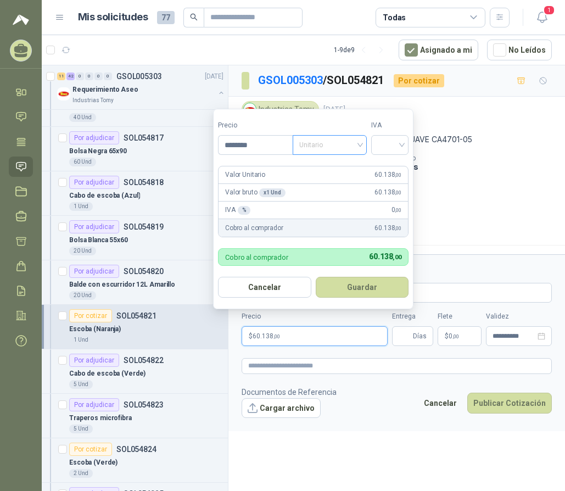
click at [339, 141] on span "Unitario" at bounding box center [329, 145] width 61 height 16
type input "********"
drag, startPoint x: 346, startPoint y: 181, endPoint x: 349, endPoint y: 174, distance: 7.4
click at [345, 181] on div "Unitario con IVA" at bounding box center [332, 185] width 57 height 12
click at [389, 144] on input "search" at bounding box center [390, 144] width 24 height 16
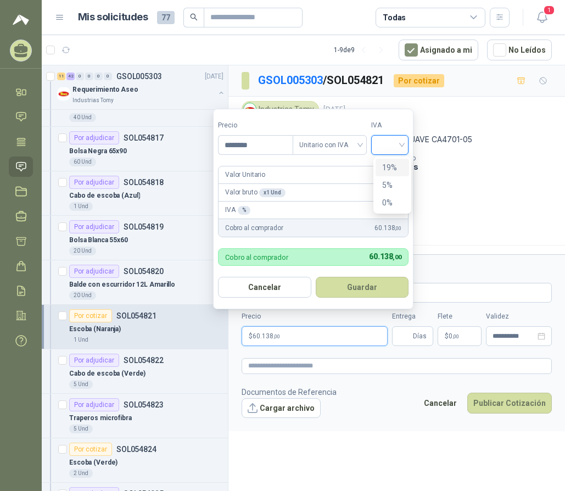
click at [395, 168] on div "19%" at bounding box center [392, 167] width 20 height 12
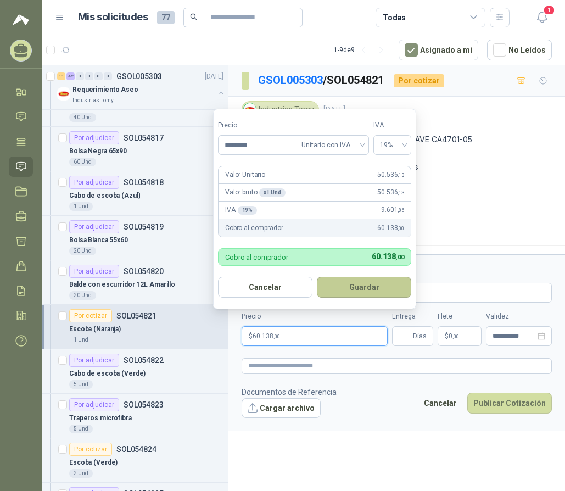
click at [366, 284] on button "Guardar" at bounding box center [364, 287] width 94 height 21
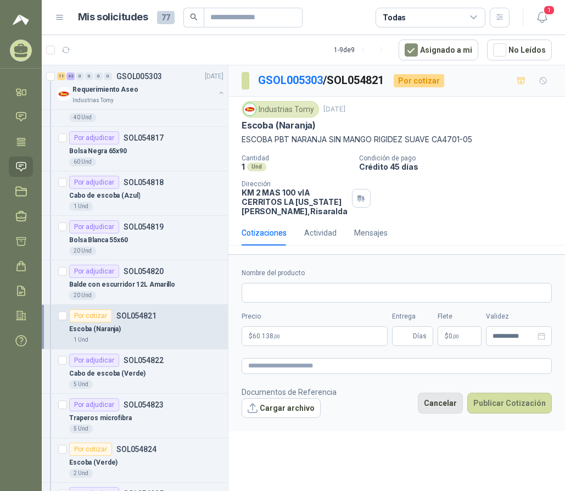
click at [447, 401] on button "Cancelar" at bounding box center [440, 403] width 45 height 21
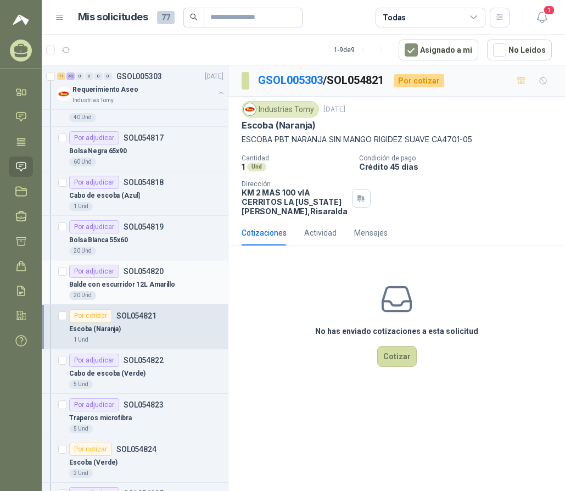
scroll to position [604, 0]
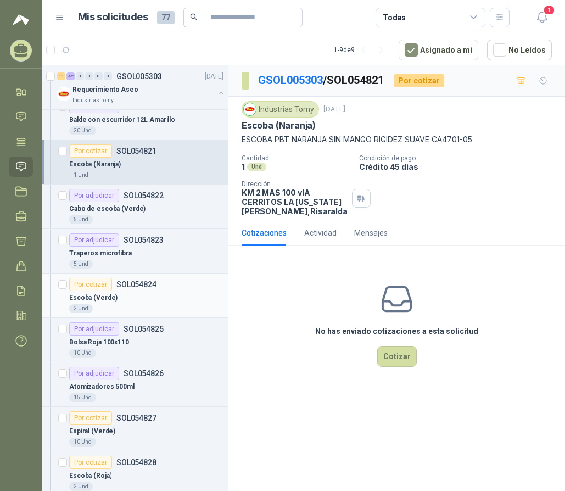
click at [97, 283] on div "Por cotizar" at bounding box center [90, 284] width 43 height 13
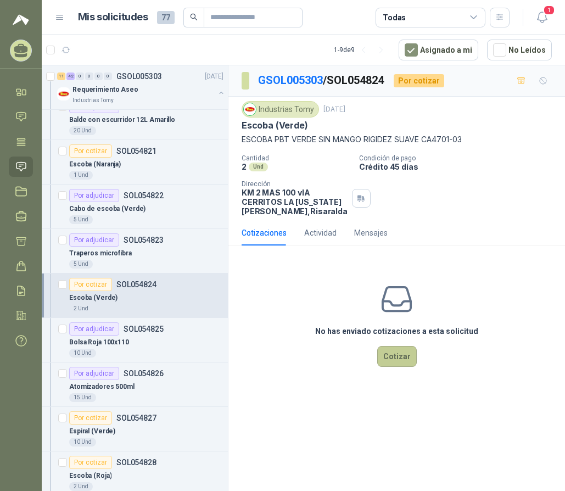
click at [393, 359] on button "Cotizar" at bounding box center [397, 356] width 40 height 21
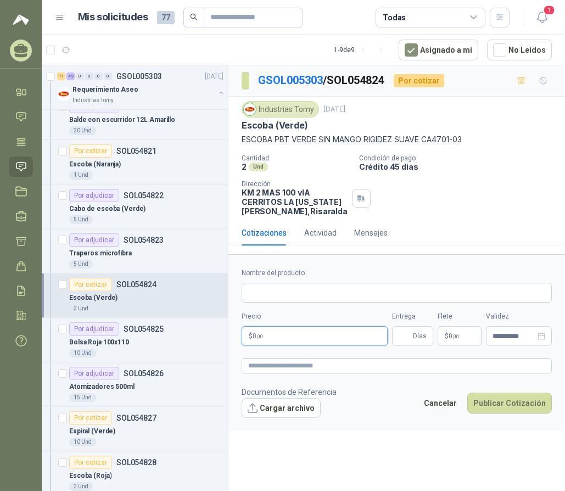
click at [294, 340] on p "$ 0 ,00" at bounding box center [315, 336] width 146 height 20
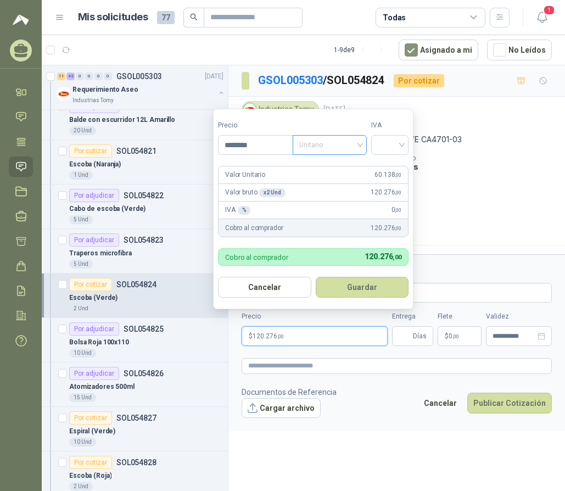
click at [322, 146] on span "Unitario" at bounding box center [329, 145] width 61 height 16
type input "********"
click at [328, 182] on div "Unitario con IVA" at bounding box center [332, 185] width 57 height 12
drag, startPoint x: 381, startPoint y: 146, endPoint x: 383, endPoint y: 156, distance: 10.8
click at [382, 144] on input "search" at bounding box center [390, 144] width 24 height 16
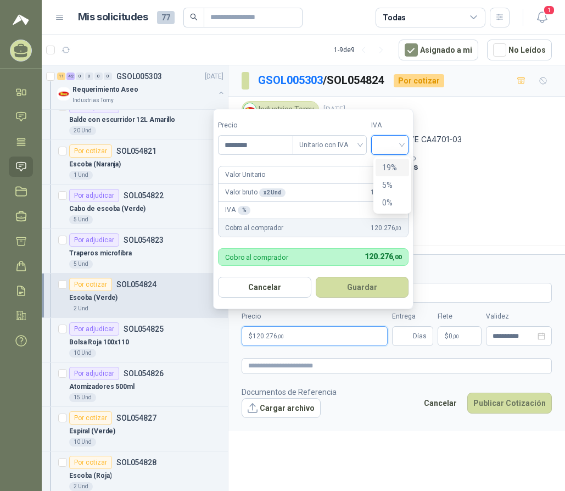
click at [390, 170] on div "19%" at bounding box center [392, 167] width 20 height 12
click at [366, 288] on button "Guardar" at bounding box center [364, 287] width 94 height 21
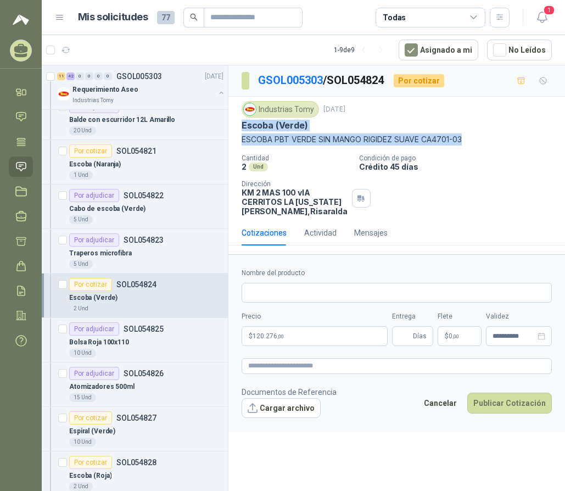
drag, startPoint x: 436, startPoint y: 138, endPoint x: 242, endPoint y: 131, distance: 194.5
click at [242, 131] on div "Industrias Tomy 4 sept, 2025 Escoba (Verde) ESCOBA PBT VERDE SIN MANGO RIGIDEZ …" at bounding box center [397, 123] width 310 height 44
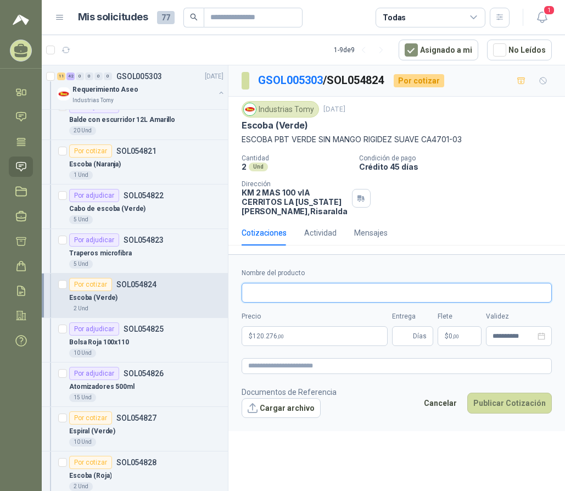
click at [283, 289] on input "Nombre del producto" at bounding box center [397, 293] width 310 height 20
paste input "**********"
drag, startPoint x: 285, startPoint y: 290, endPoint x: 165, endPoint y: 272, distance: 121.6
click at [163, 288] on div "Solicitudes de nuevos compradores Por cotizar SOL055016 05/09/25 GUANTE VAQUETA…" at bounding box center [303, 280] width 523 height 430
type input "**********"
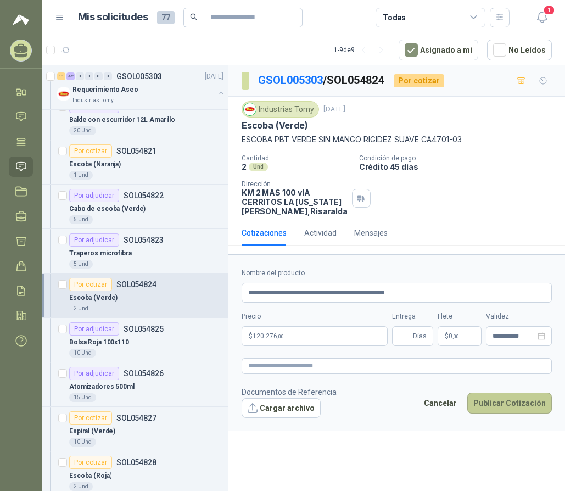
click at [494, 403] on button "Publicar Cotización" at bounding box center [509, 403] width 85 height 21
type input "*"
click at [488, 401] on button "Publicar Cotización" at bounding box center [509, 403] width 85 height 21
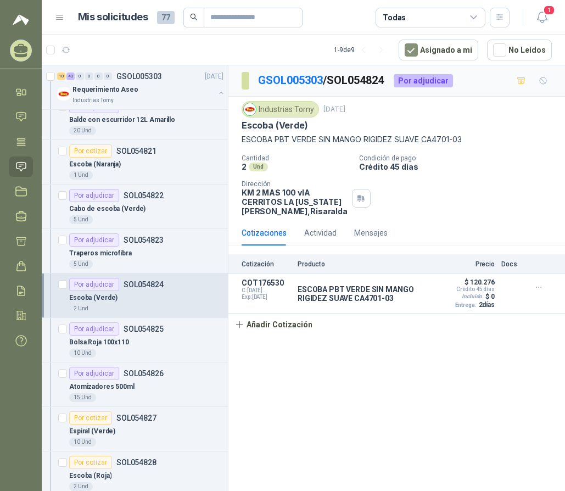
click at [96, 290] on div "Por adjudicar" at bounding box center [94, 284] width 50 height 13
click at [541, 287] on icon "button" at bounding box center [538, 287] width 9 height 9
click at [507, 242] on button "Editar" at bounding box center [517, 243] width 88 height 18
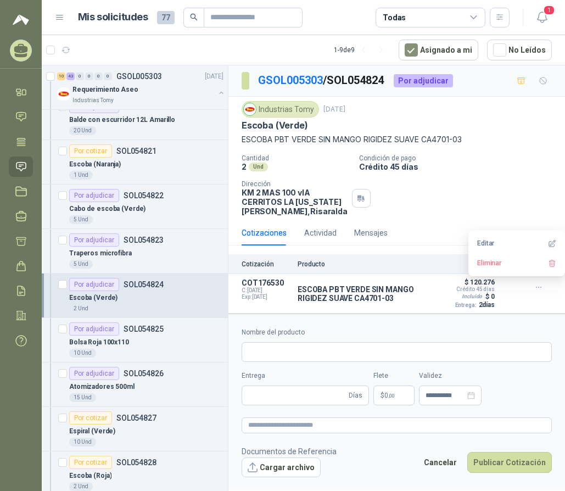
type input "**********"
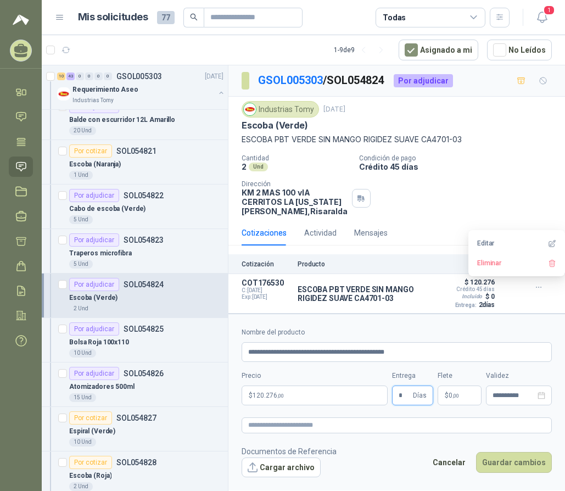
click at [389, 398] on div "**********" at bounding box center [397, 366] width 310 height 78
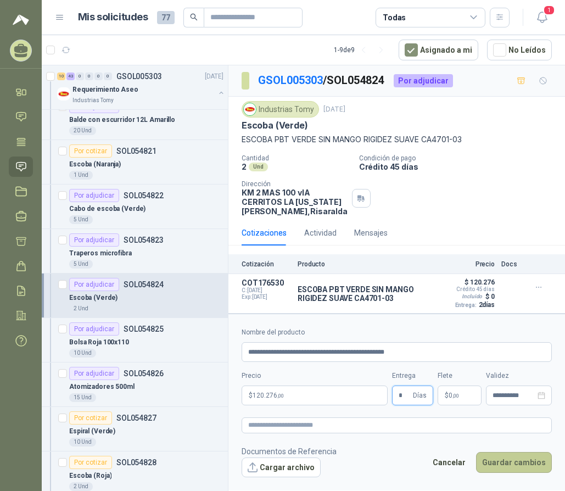
type input "*"
click at [513, 459] on button "Guardar cambios" at bounding box center [514, 462] width 76 height 21
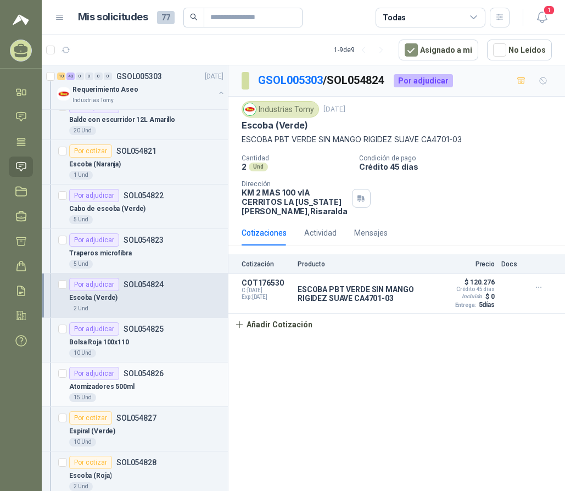
scroll to position [659, 0]
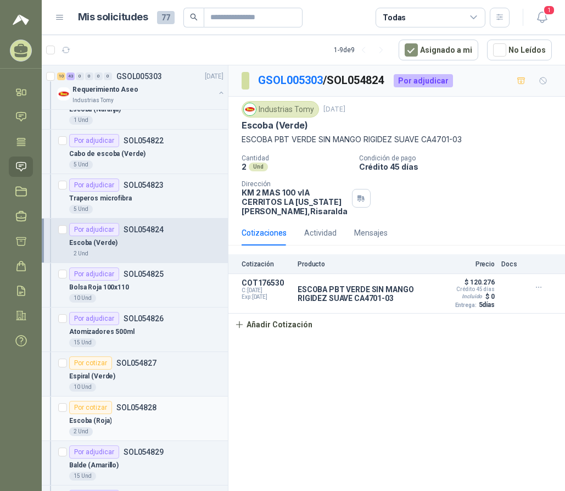
click at [100, 411] on div "Por cotizar" at bounding box center [90, 407] width 43 height 13
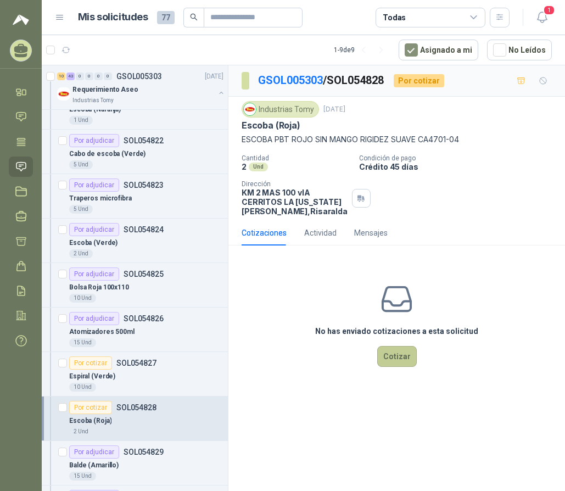
click at [391, 357] on button "Cotizar" at bounding box center [397, 356] width 40 height 21
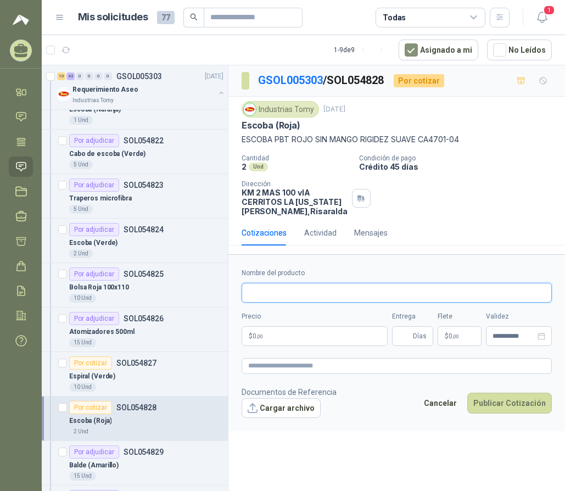
click at [312, 295] on input "Nombre del producto" at bounding box center [397, 293] width 310 height 20
paste input "**********"
drag, startPoint x: 297, startPoint y: 295, endPoint x: 98, endPoint y: 285, distance: 199.6
click at [98, 286] on div "Solicitudes de nuevos compradores Por cotizar SOL055016 05/09/25 GUANTE VAQUETA…" at bounding box center [303, 280] width 523 height 430
drag, startPoint x: 306, startPoint y: 294, endPoint x: 290, endPoint y: 294, distance: 16.5
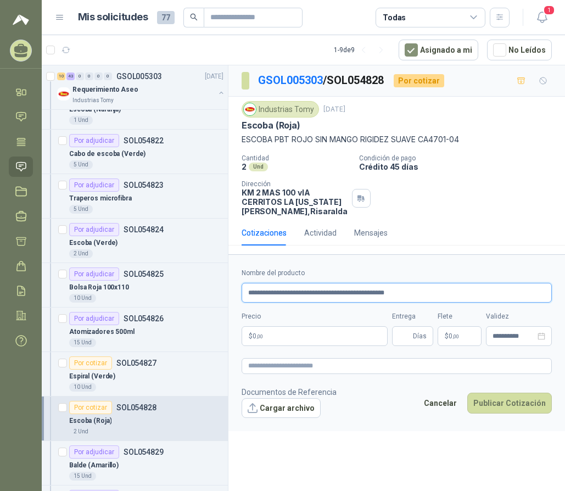
click at [290, 294] on input "**********" at bounding box center [397, 293] width 310 height 20
type input "**********"
click at [281, 333] on p "$ 0 ,00" at bounding box center [315, 336] width 146 height 20
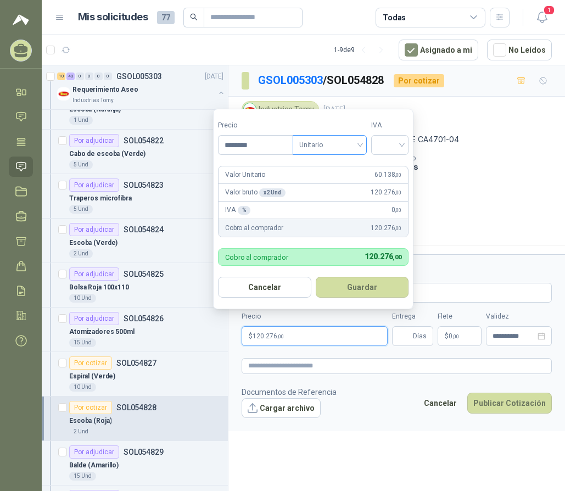
click at [332, 137] on span "Unitario" at bounding box center [329, 145] width 61 height 16
type input "********"
click at [340, 183] on div "Unitario con IVA" at bounding box center [332, 185] width 57 height 12
drag, startPoint x: 376, startPoint y: 143, endPoint x: 379, endPoint y: 153, distance: 10.3
click at [378, 144] on div at bounding box center [389, 145] width 37 height 20
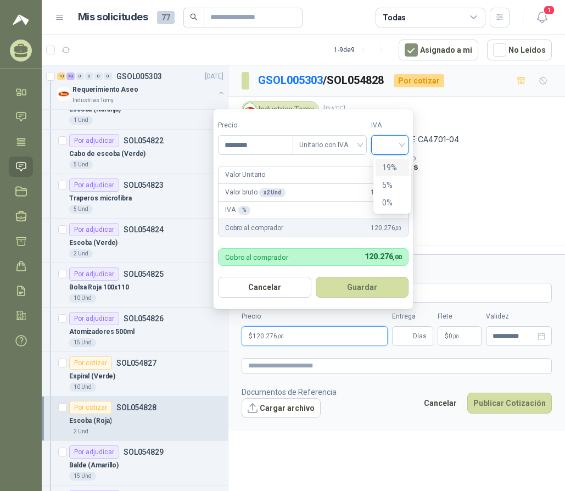
click at [394, 167] on div "19%" at bounding box center [392, 167] width 20 height 12
click at [366, 287] on button "Guardar" at bounding box center [364, 287] width 94 height 21
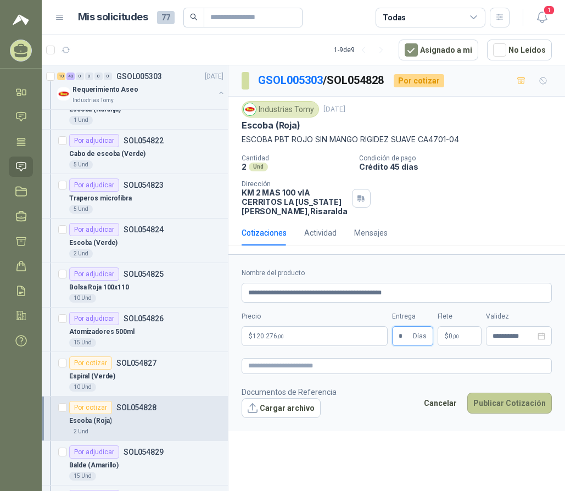
type input "*"
click at [502, 408] on button "Publicar Cotización" at bounding box center [509, 403] width 85 height 21
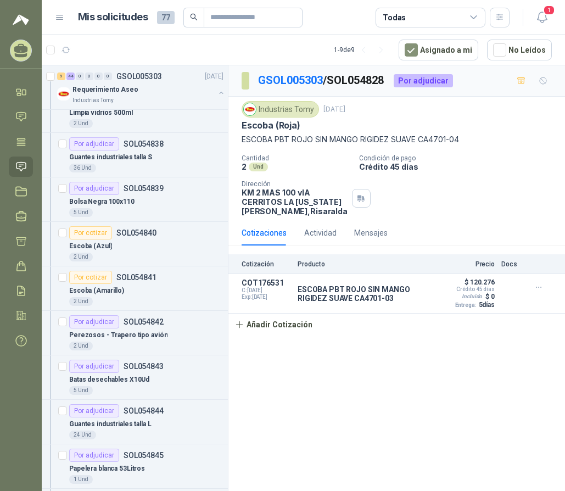
scroll to position [1373, 0]
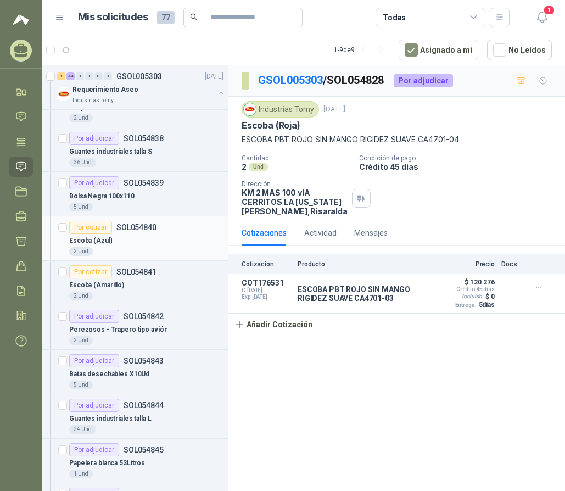
click at [93, 226] on div "Por cotizar" at bounding box center [90, 227] width 43 height 13
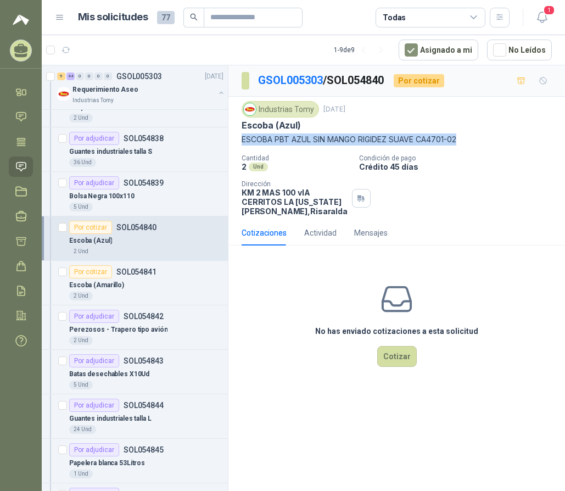
drag, startPoint x: 427, startPoint y: 138, endPoint x: 240, endPoint y: 142, distance: 186.7
click at [240, 142] on div "Industrias Tomy 4 sept, 2025 Escoba (Azul) ESCOBA PBT AZUL SIN MANGO RIGIDEZ SU…" at bounding box center [396, 159] width 337 height 124
click at [399, 353] on button "Cotizar" at bounding box center [397, 356] width 40 height 21
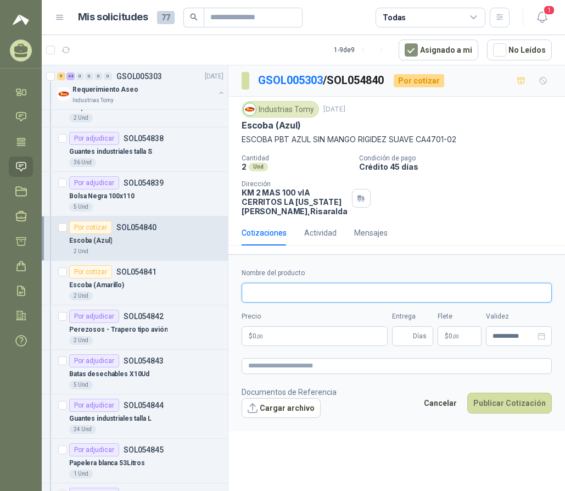
click at [307, 292] on input "Nombre del producto" at bounding box center [397, 293] width 310 height 20
click at [279, 339] on p "$ 0 ,00" at bounding box center [315, 336] width 146 height 20
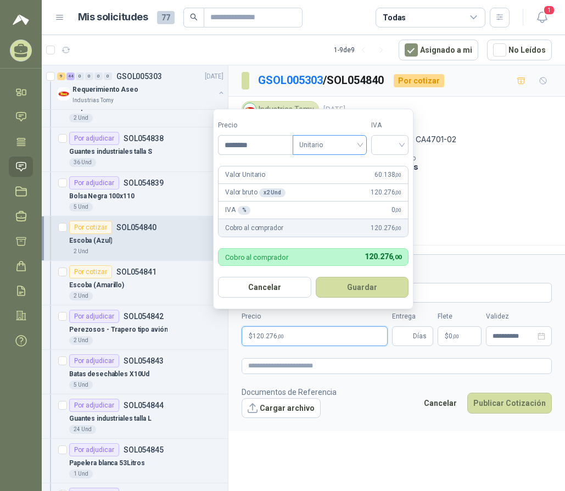
click at [328, 154] on span at bounding box center [329, 145] width 61 height 19
type input "********"
click at [347, 183] on div "Unitario con IVA" at bounding box center [332, 185] width 57 height 12
drag, startPoint x: 389, startPoint y: 148, endPoint x: 394, endPoint y: 156, distance: 9.3
click at [390, 148] on input "search" at bounding box center [390, 144] width 24 height 16
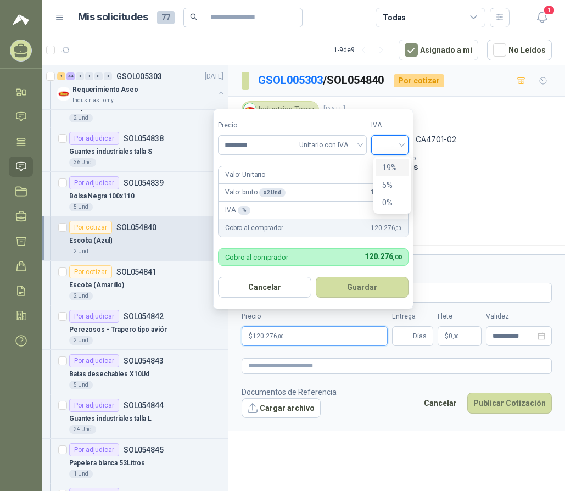
drag, startPoint x: 394, startPoint y: 165, endPoint x: 384, endPoint y: 183, distance: 21.1
click at [394, 165] on div "19%" at bounding box center [392, 167] width 20 height 12
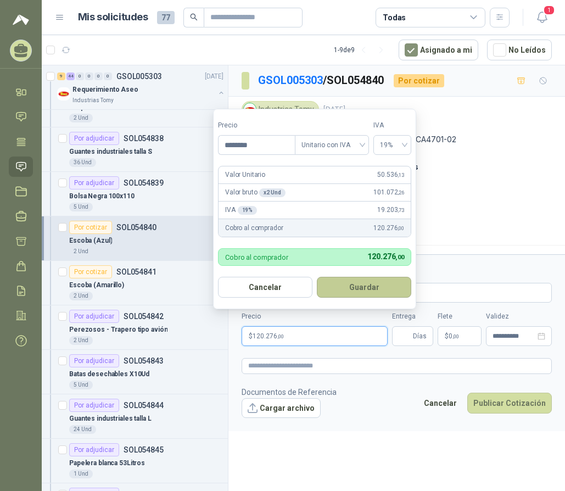
click at [360, 279] on button "Guardar" at bounding box center [364, 287] width 94 height 21
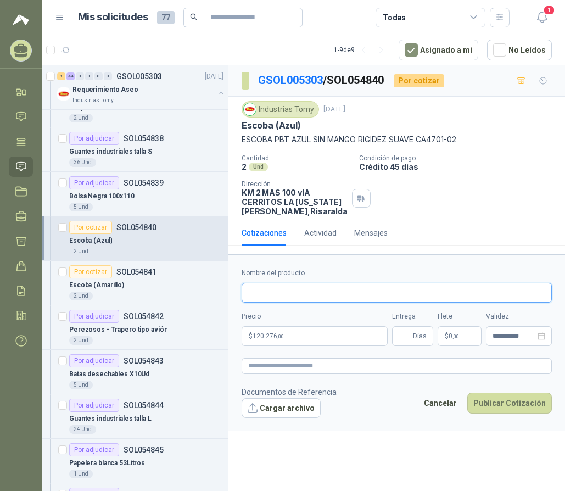
click at [322, 290] on input "Nombre del producto" at bounding box center [397, 293] width 310 height 20
paste input "**********"
type input "**********"
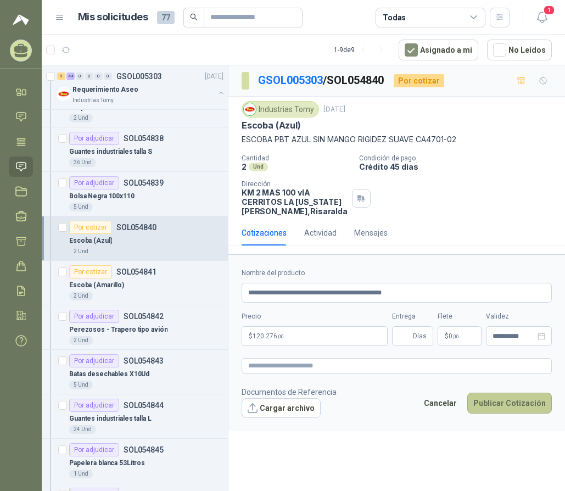
click at [523, 401] on button "Publicar Cotización" at bounding box center [509, 403] width 85 height 21
type input "*"
click at [528, 394] on button "Publicar Cotización" at bounding box center [509, 403] width 85 height 21
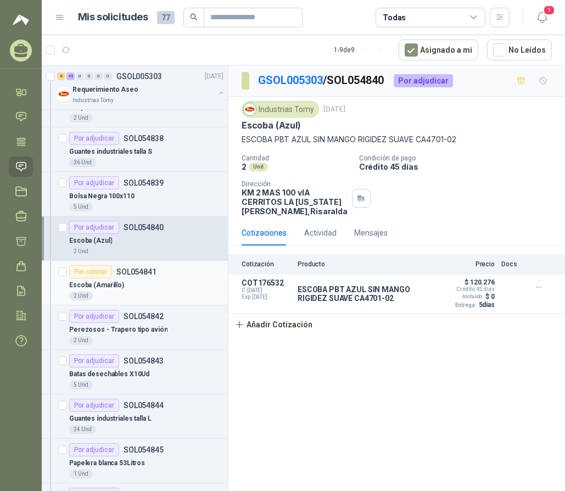
click at [93, 273] on div "Por cotizar" at bounding box center [90, 271] width 43 height 13
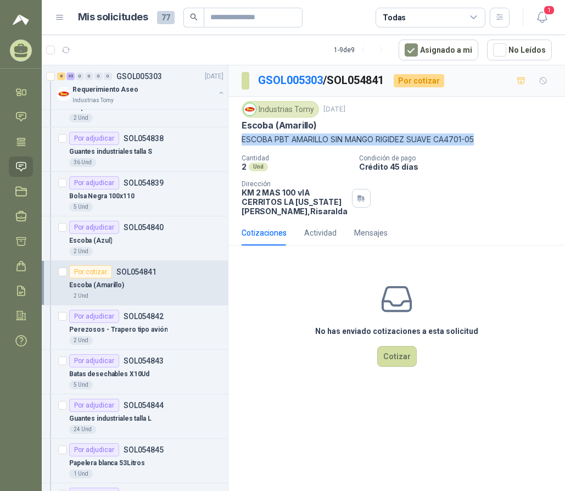
drag, startPoint x: 481, startPoint y: 138, endPoint x: 242, endPoint y: 141, distance: 239.4
click at [242, 141] on p "ESCOBA PBT AMARILLO SIN MANGO RIGIDEZ SUAVE CA4701-05" at bounding box center [397, 139] width 310 height 12
click at [405, 356] on button "Cotizar" at bounding box center [397, 356] width 40 height 21
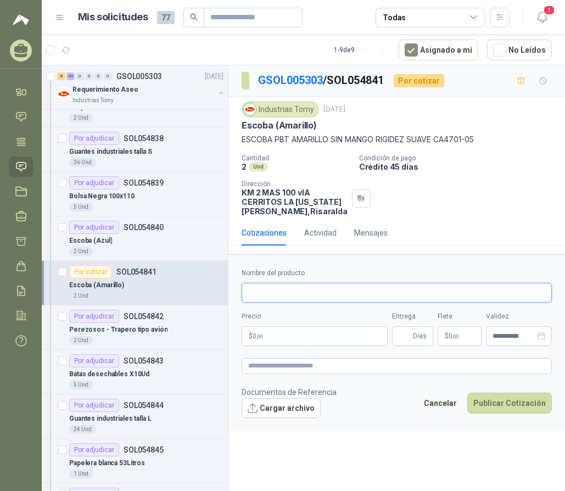
click at [276, 295] on input "Nombre del producto" at bounding box center [397, 293] width 310 height 20
paste input "**********"
type input "**********"
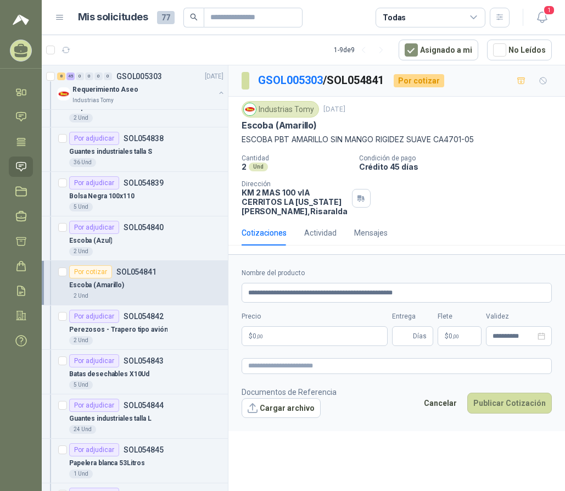
click at [278, 340] on p "$ 0 ,00" at bounding box center [315, 336] width 146 height 20
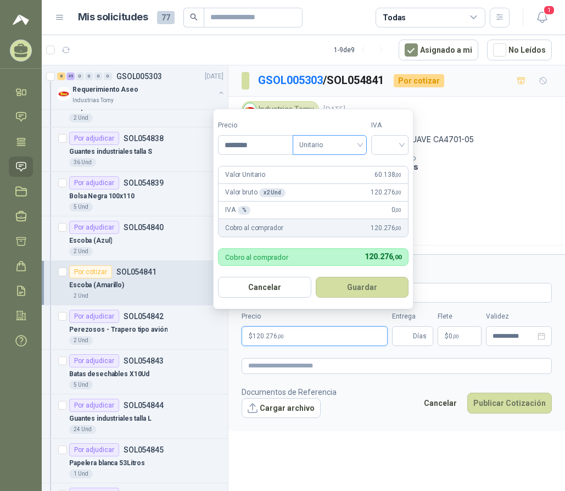
click at [332, 144] on span "Unitario" at bounding box center [329, 145] width 61 height 16
type input "********"
click at [343, 184] on div "Unitario con IVA" at bounding box center [332, 185] width 57 height 12
drag, startPoint x: 394, startPoint y: 147, endPoint x: 396, endPoint y: 154, distance: 6.8
click at [396, 148] on input "search" at bounding box center [390, 144] width 24 height 16
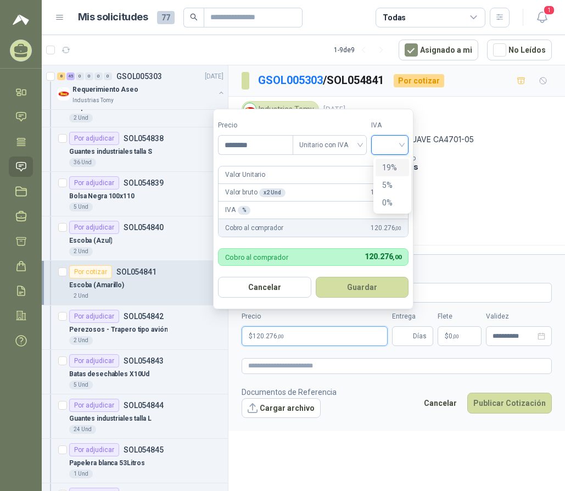
click at [395, 169] on div "19%" at bounding box center [392, 167] width 20 height 12
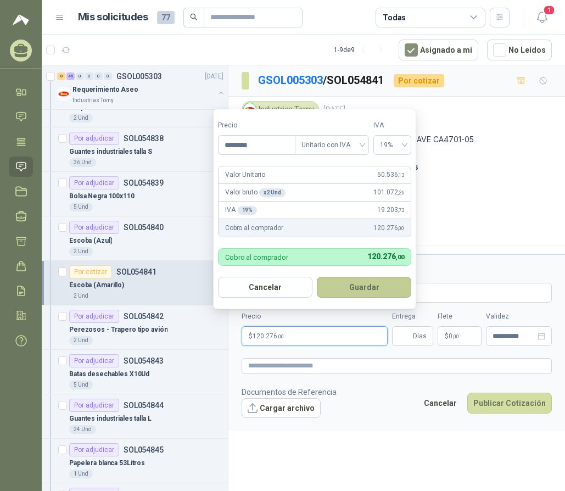
click at [371, 288] on button "Guardar" at bounding box center [364, 287] width 94 height 21
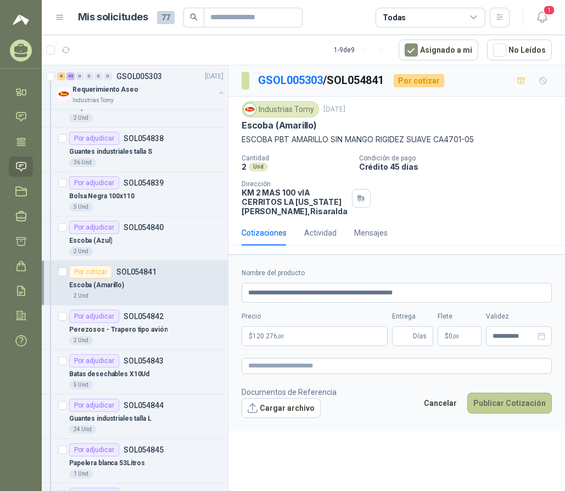
click at [507, 406] on button "Publicar Cotización" at bounding box center [509, 403] width 85 height 21
type input "*"
click at [507, 409] on button "Publicar Cotización" at bounding box center [509, 403] width 85 height 21
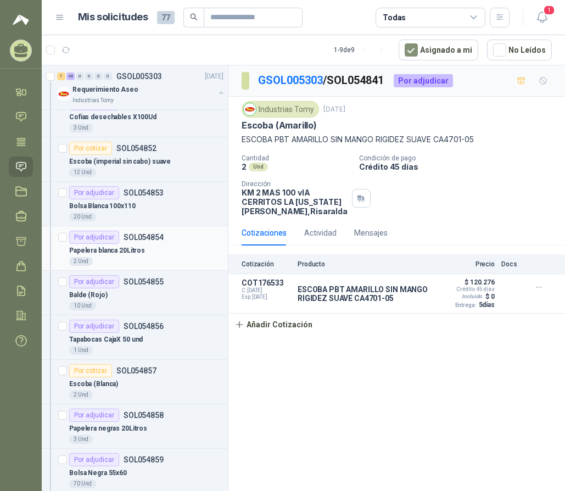
scroll to position [2032, 0]
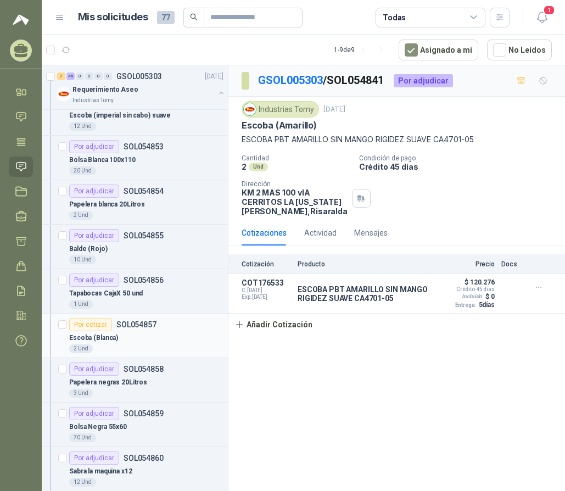
click at [105, 329] on div "Por cotizar" at bounding box center [90, 324] width 43 height 13
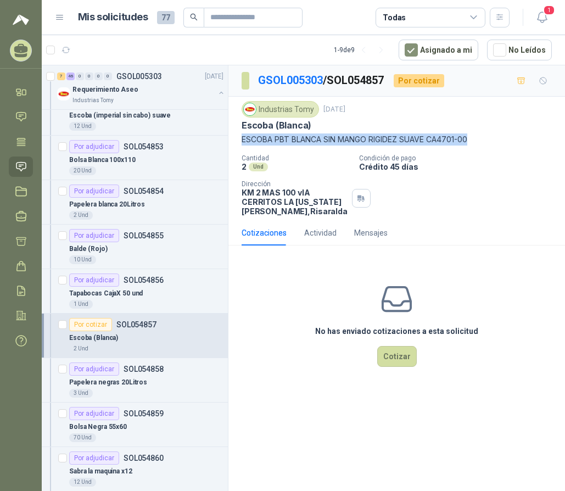
drag, startPoint x: 474, startPoint y: 139, endPoint x: 242, endPoint y: 141, distance: 231.7
click at [242, 141] on p "ESCOBA PBT BLANCA SIN MANGO RIGIDEZ SUAVE CA4701-00" at bounding box center [397, 139] width 310 height 12
click at [392, 357] on button "Cotizar" at bounding box center [397, 356] width 40 height 21
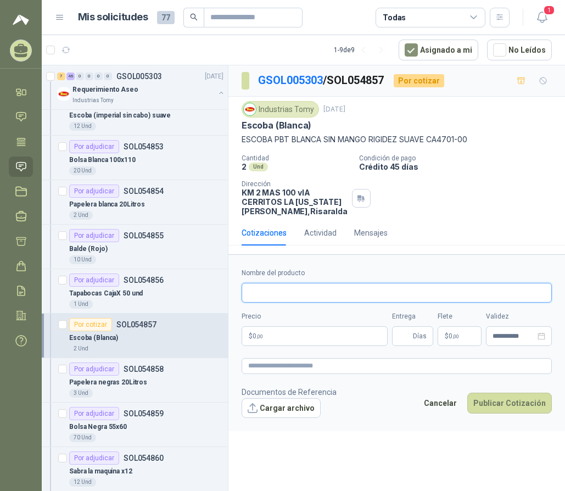
click at [322, 294] on input "Nombre del producto" at bounding box center [397, 293] width 310 height 20
paste input "**********"
type input "**********"
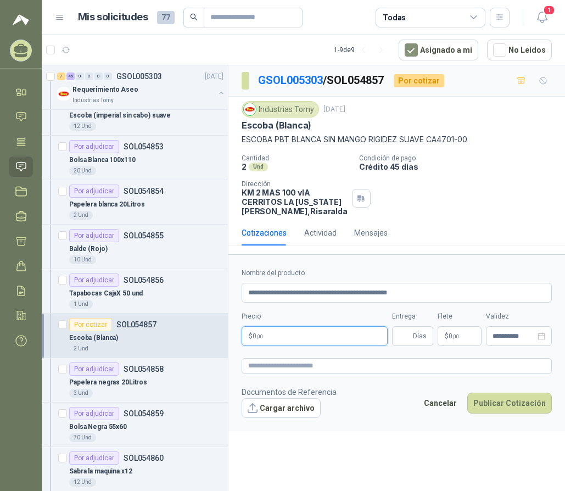
click at [281, 339] on p "$ 0 ,00" at bounding box center [315, 336] width 146 height 20
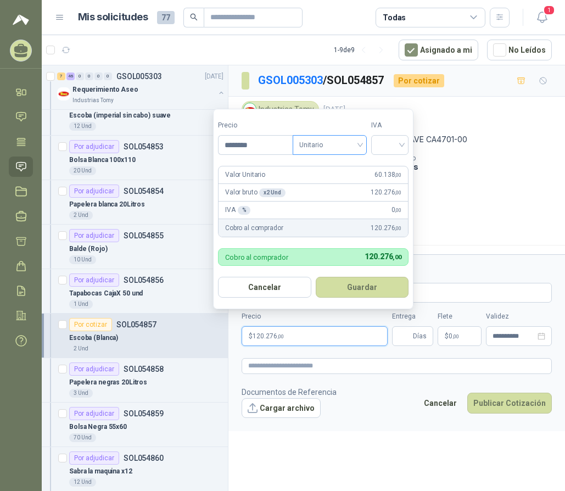
drag, startPoint x: 340, startPoint y: 146, endPoint x: 340, endPoint y: 155, distance: 9.3
click at [340, 147] on span "Unitario" at bounding box center [329, 145] width 61 height 16
type input "********"
click at [338, 183] on div "Unitario con IVA" at bounding box center [332, 185] width 57 height 12
drag, startPoint x: 378, startPoint y: 148, endPoint x: 383, endPoint y: 155, distance: 8.7
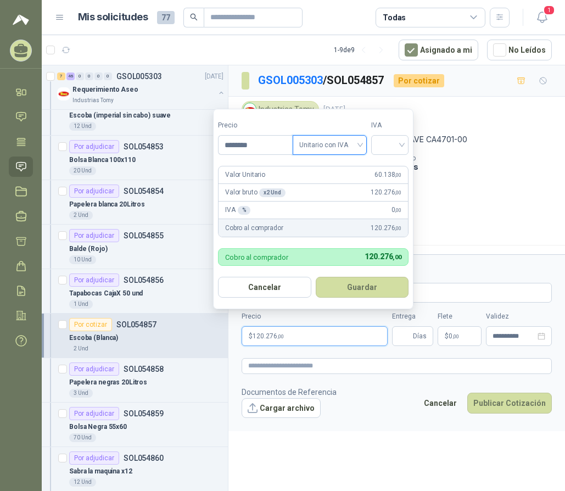
click at [379, 148] on div at bounding box center [389, 145] width 37 height 20
drag, startPoint x: 392, startPoint y: 165, endPoint x: 389, endPoint y: 170, distance: 5.7
click at [392, 165] on div "19%" at bounding box center [392, 167] width 20 height 12
click at [366, 285] on button "Guardar" at bounding box center [364, 287] width 94 height 21
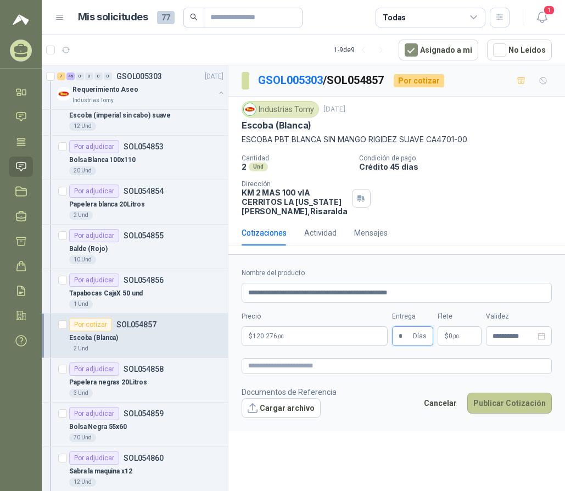
type input "*"
click at [497, 405] on button "Publicar Cotización" at bounding box center [509, 403] width 85 height 21
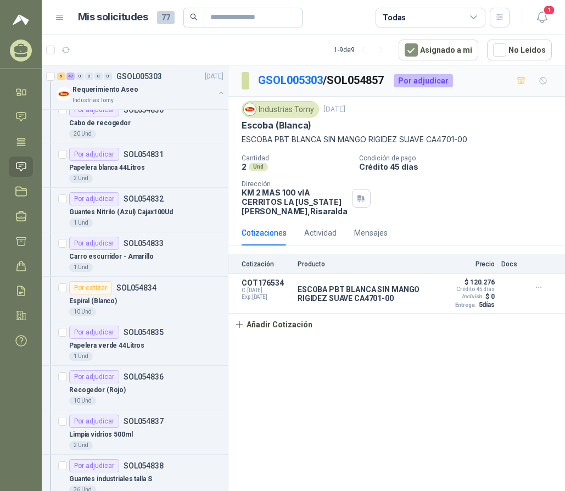
scroll to position [1043, 0]
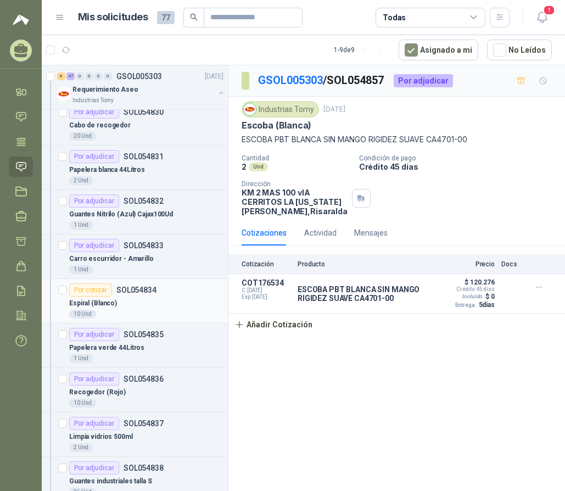
click at [108, 292] on div "Por cotizar" at bounding box center [90, 289] width 43 height 13
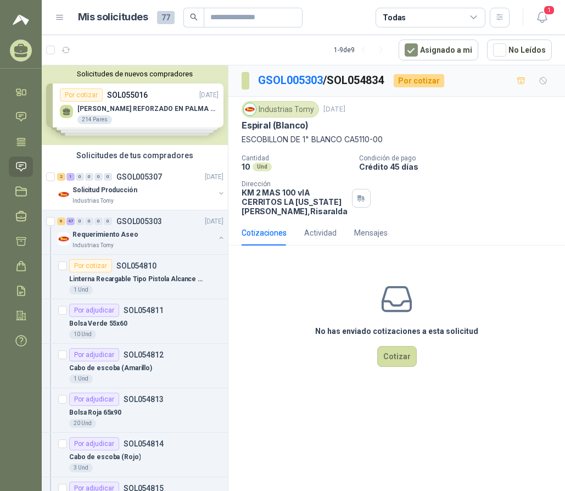
click at [116, 110] on div "Solicitudes de nuevos compradores Por cotizar SOL055016 05/09/25 GUANTE VAQUETA…" at bounding box center [135, 105] width 186 height 80
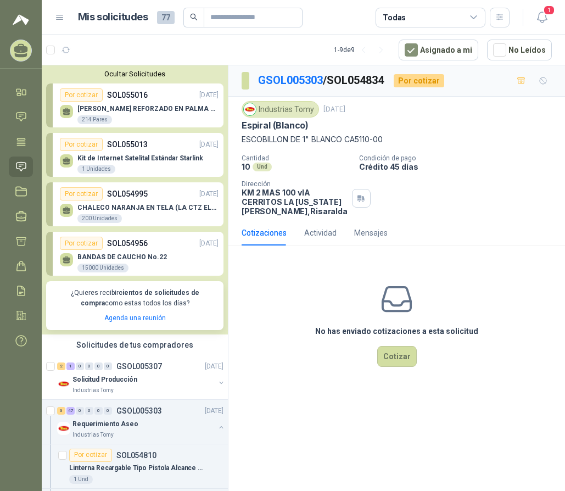
click at [97, 115] on div "214 Pares" at bounding box center [94, 119] width 35 height 9
click at [108, 108] on p "[PERSON_NAME] REFORZADO EN PALMA ML" at bounding box center [147, 109] width 141 height 8
click at [104, 92] on div "Por cotizar SOL055016 05/09/25" at bounding box center [139, 94] width 159 height 13
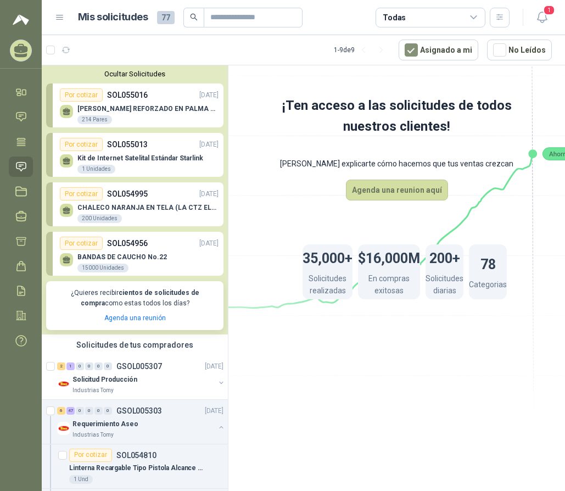
click at [110, 93] on p "SOL055016" at bounding box center [127, 95] width 41 height 12
click at [24, 114] on icon at bounding box center [21, 117] width 12 height 12
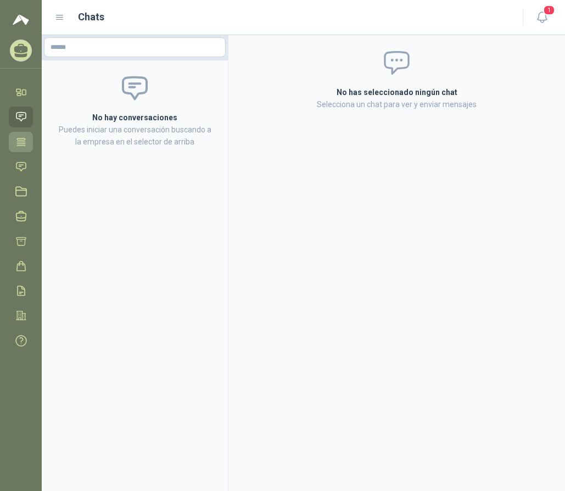
click at [25, 140] on icon at bounding box center [21, 141] width 8 height 7
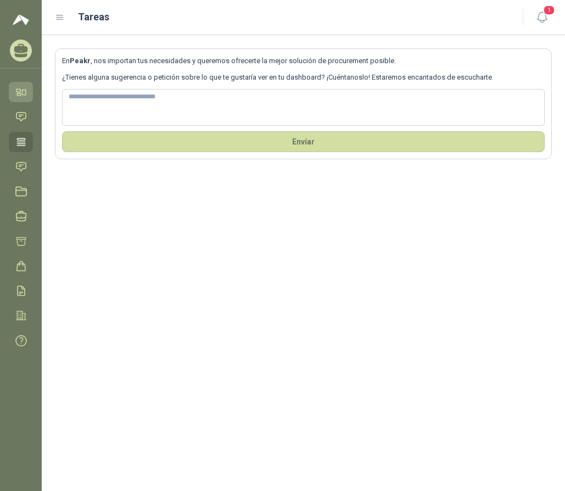
click at [18, 97] on icon at bounding box center [21, 92] width 12 height 12
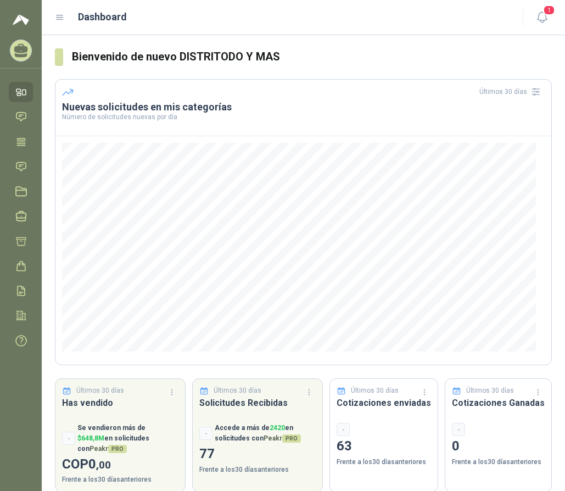
click at [60, 14] on icon at bounding box center [60, 18] width 10 height 10
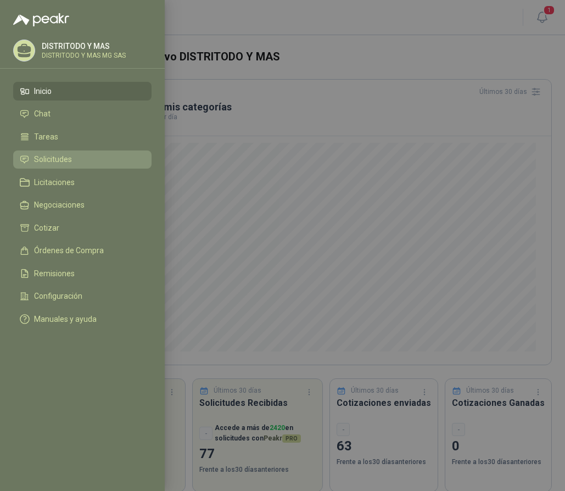
click at [69, 163] on span "Solicitudes" at bounding box center [53, 159] width 38 height 9
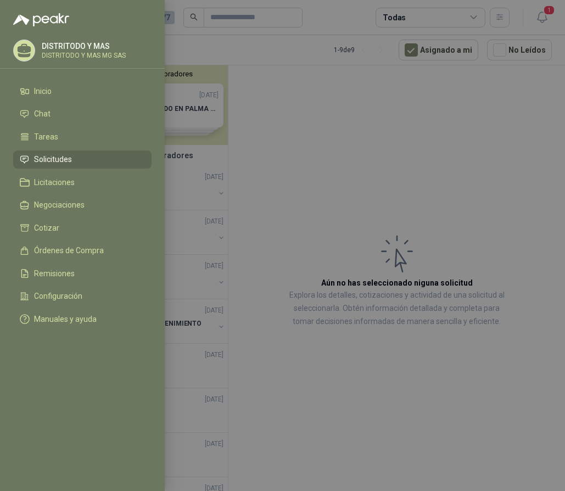
click at [264, 83] on div at bounding box center [282, 245] width 565 height 491
